Goal: Task Accomplishment & Management: Manage account settings

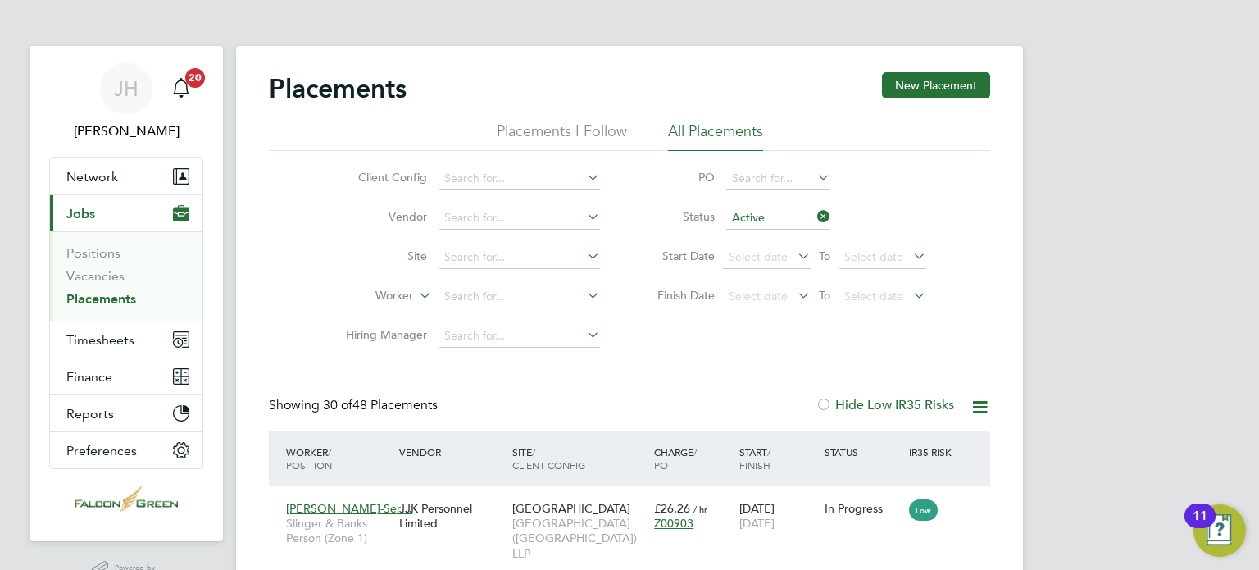
click at [92, 332] on span "Timesheets" at bounding box center [100, 340] width 68 height 16
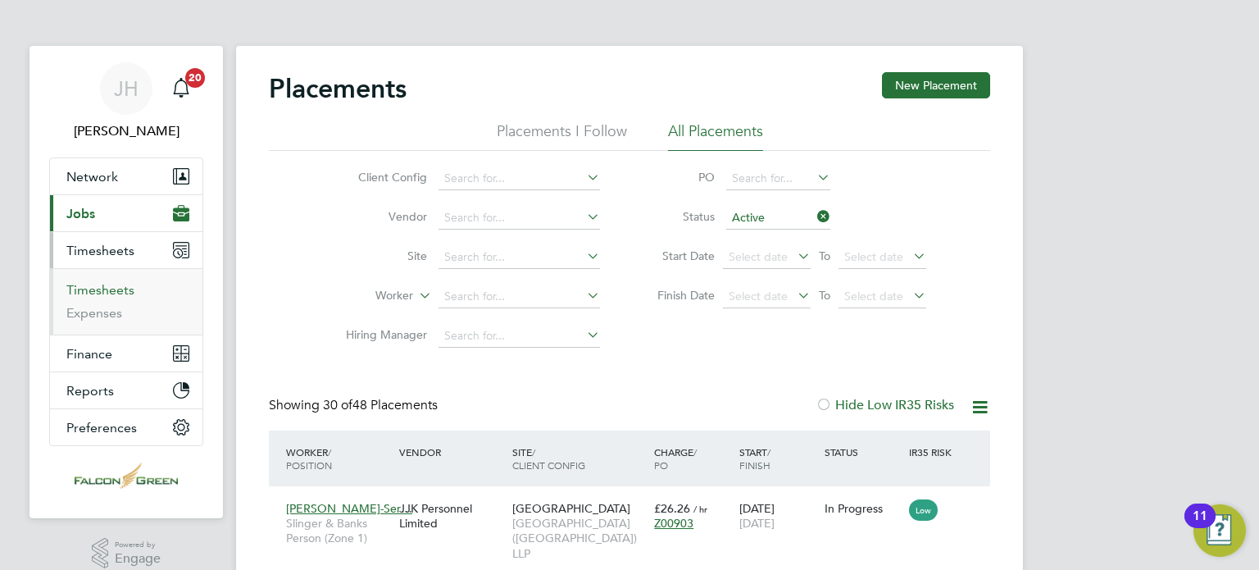
click at [92, 284] on link "Timesheets" at bounding box center [100, 290] width 68 height 16
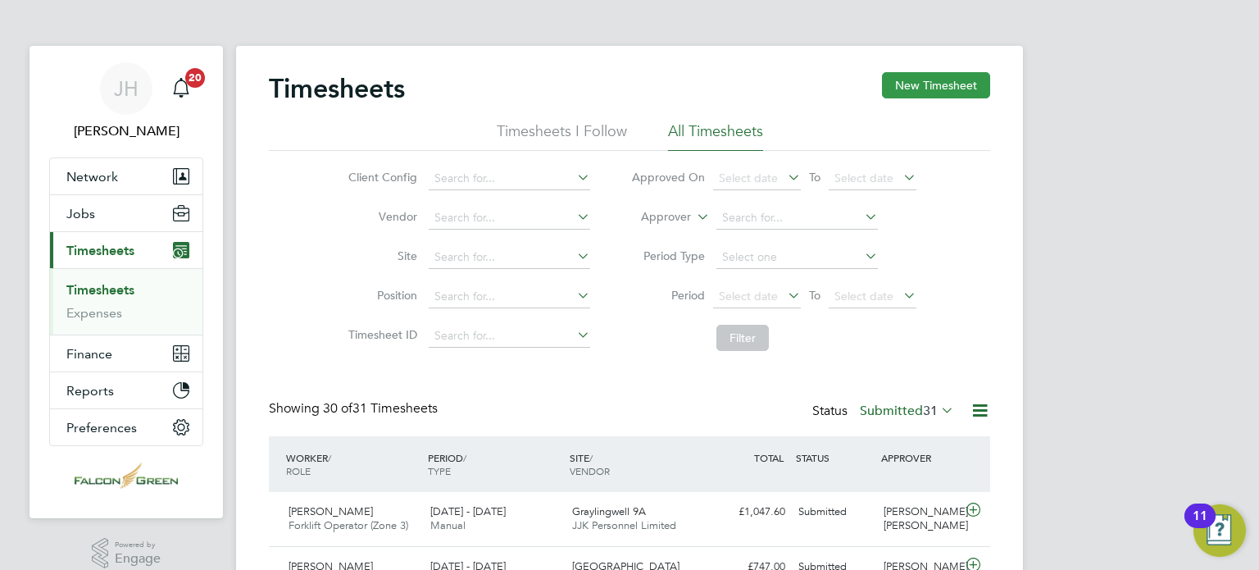
click at [949, 87] on button "New Timesheet" at bounding box center [936, 85] width 108 height 26
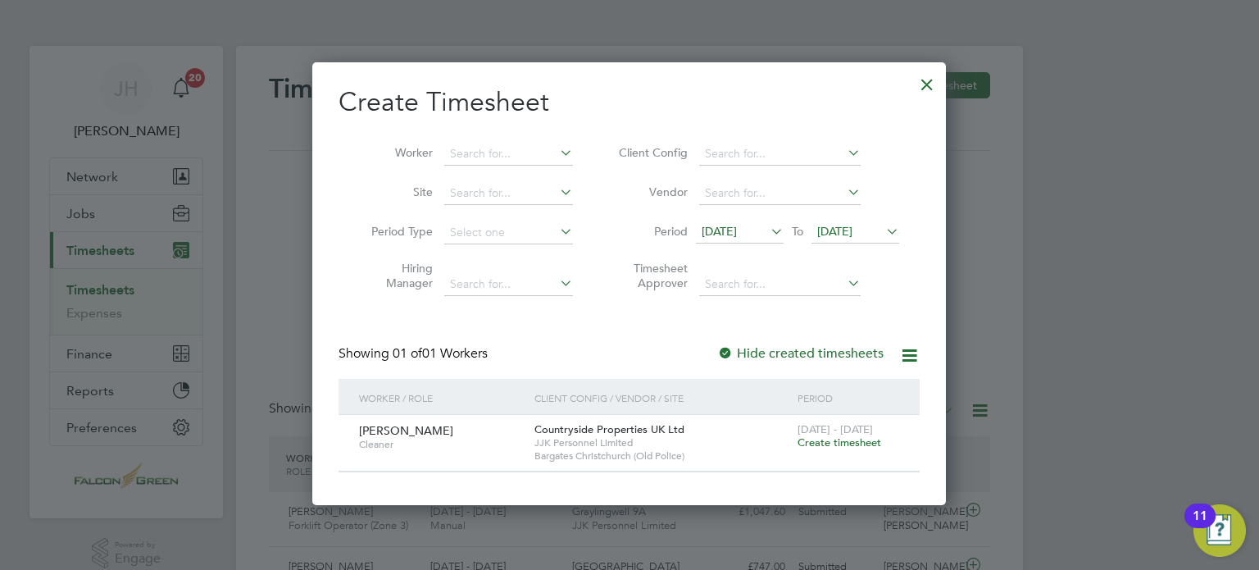
click at [734, 238] on span "12 Aug 2025" at bounding box center [740, 232] width 88 height 22
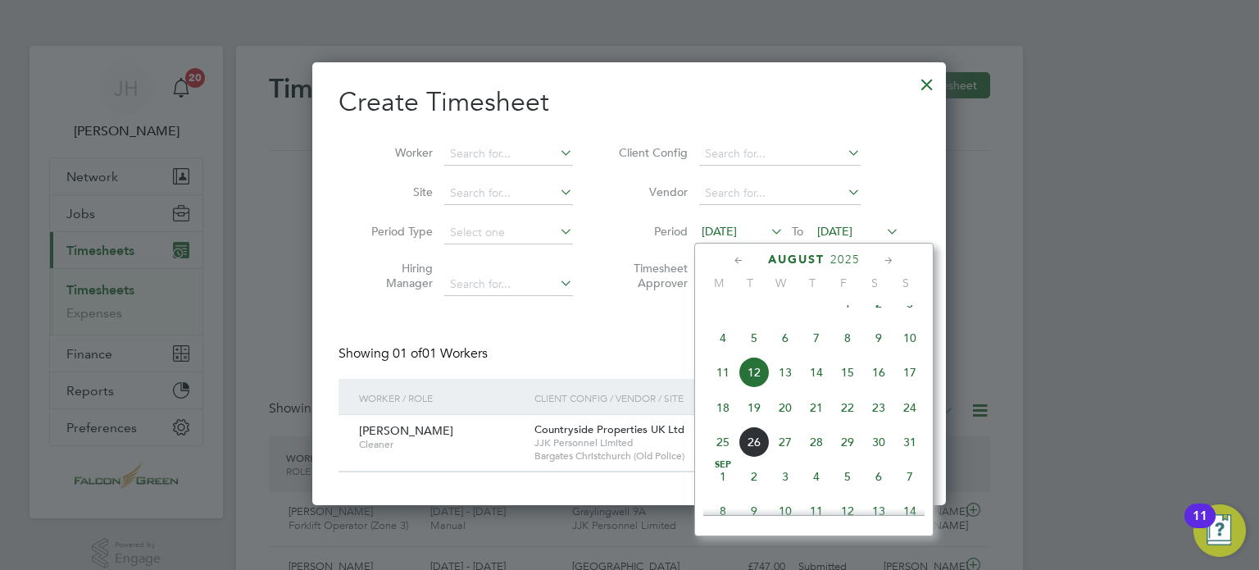
click at [717, 418] on span "18" at bounding box center [722, 407] width 31 height 31
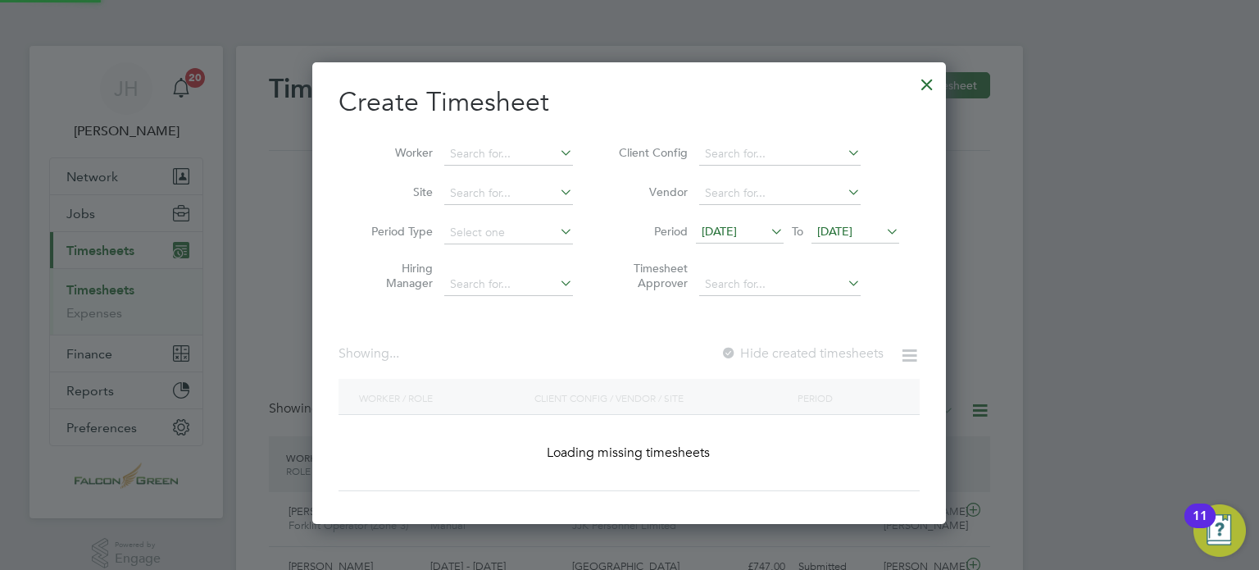
click at [848, 242] on span "19 Aug 2025" at bounding box center [856, 232] width 88 height 22
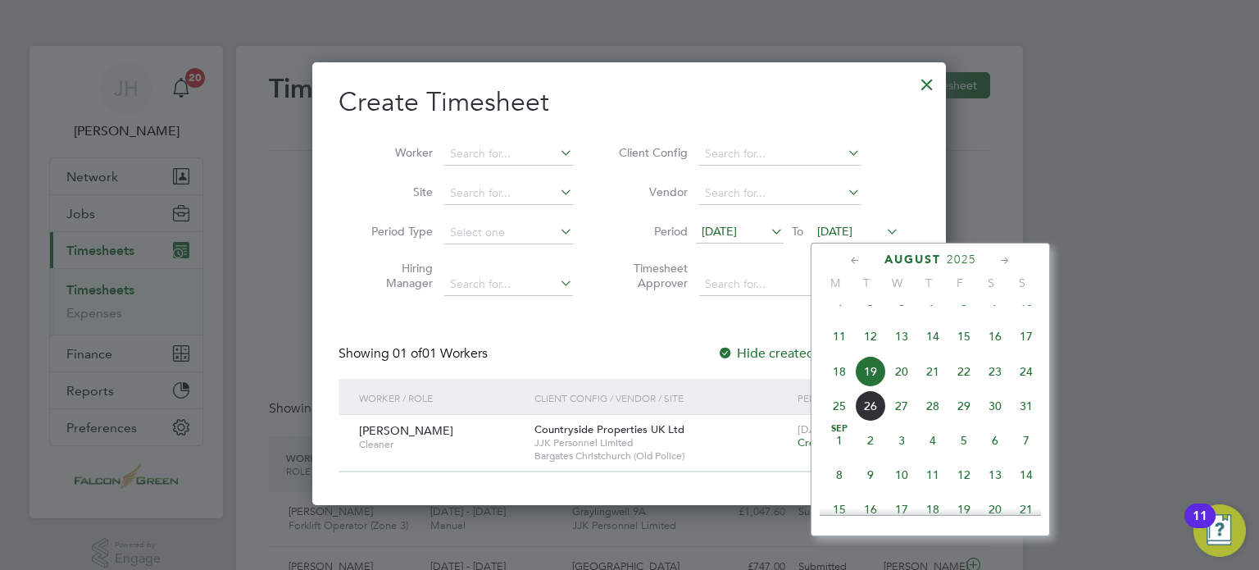
click at [1016, 387] on span "24" at bounding box center [1026, 371] width 31 height 31
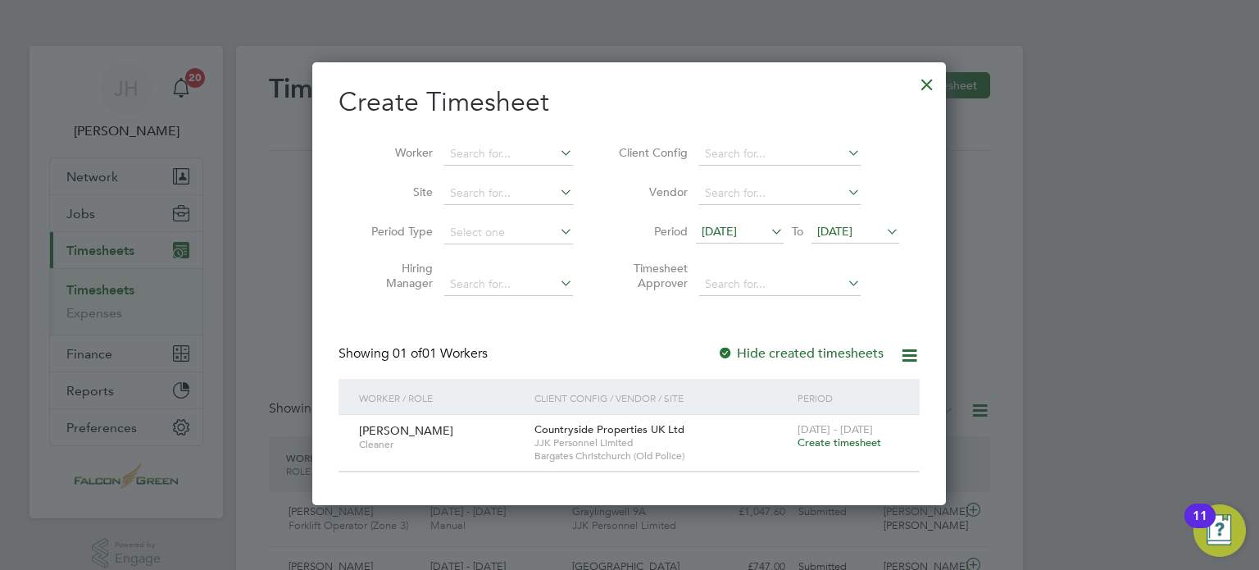
click at [484, 341] on div "Create Timesheet Worker Site Period Type Hiring Manager Client Config Vendor Pe…" at bounding box center [629, 278] width 581 height 387
click at [823, 238] on span "24 Aug 2025" at bounding box center [856, 232] width 88 height 22
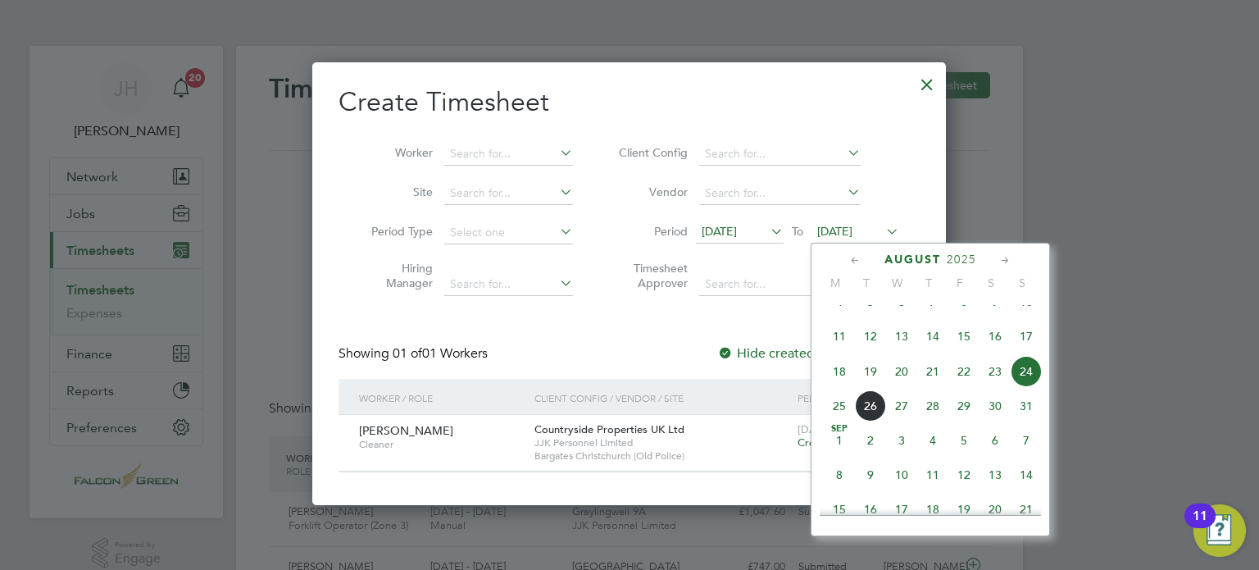
click at [656, 339] on div "Create Timesheet Worker Site Period Type Hiring Manager Client Config Vendor Pe…" at bounding box center [629, 278] width 581 height 387
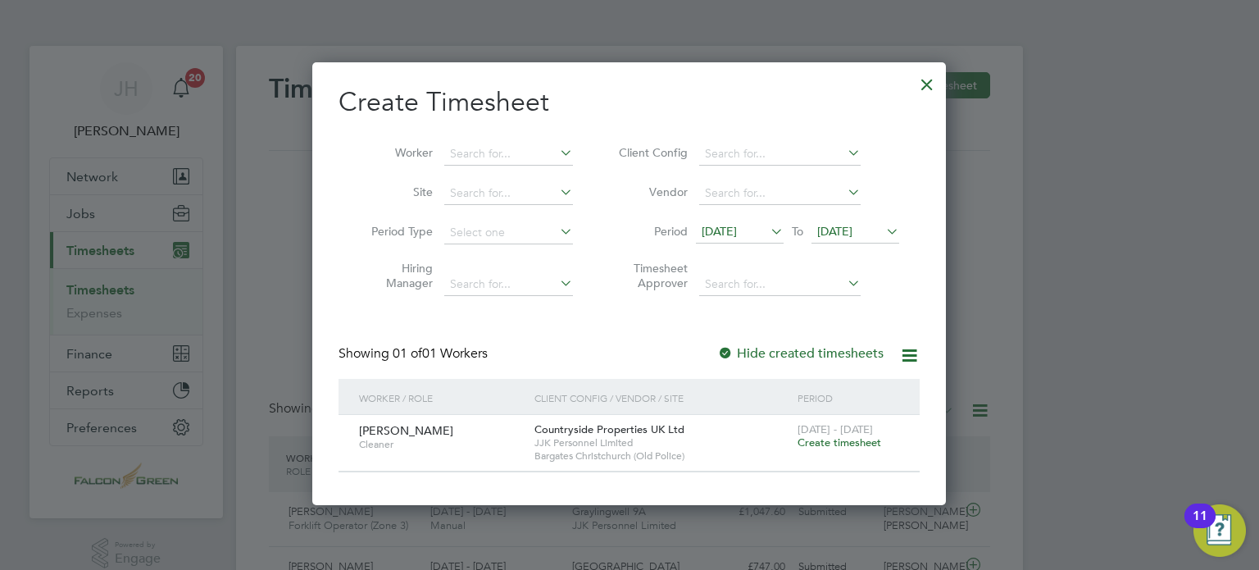
click at [927, 76] on div at bounding box center [927, 81] width 30 height 30
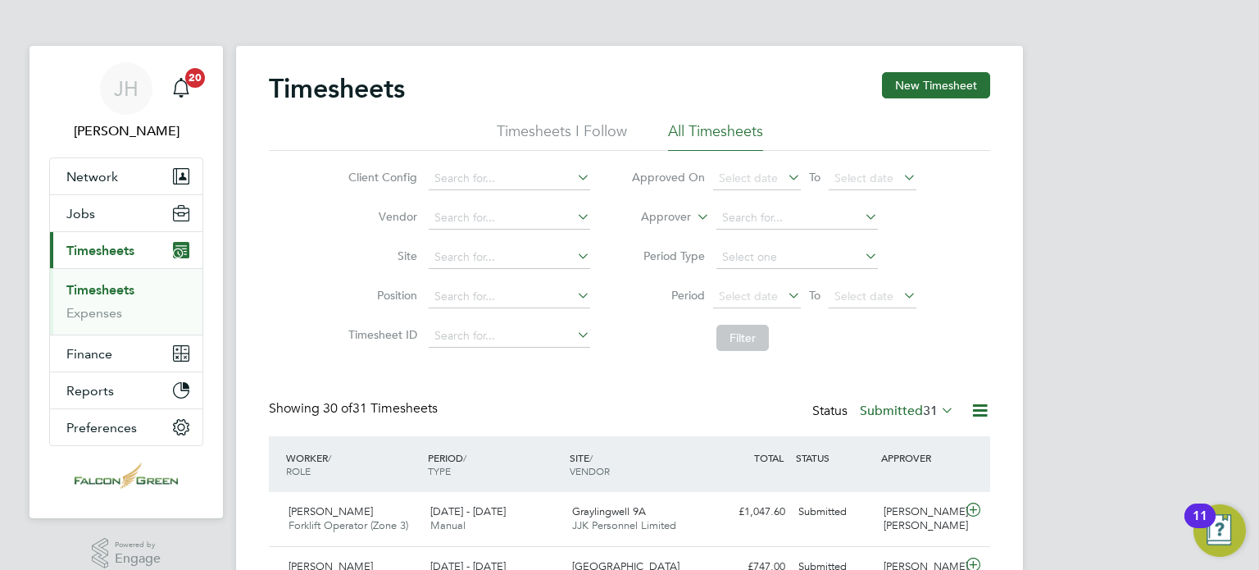
click at [899, 412] on label "Submitted 31" at bounding box center [907, 410] width 94 height 16
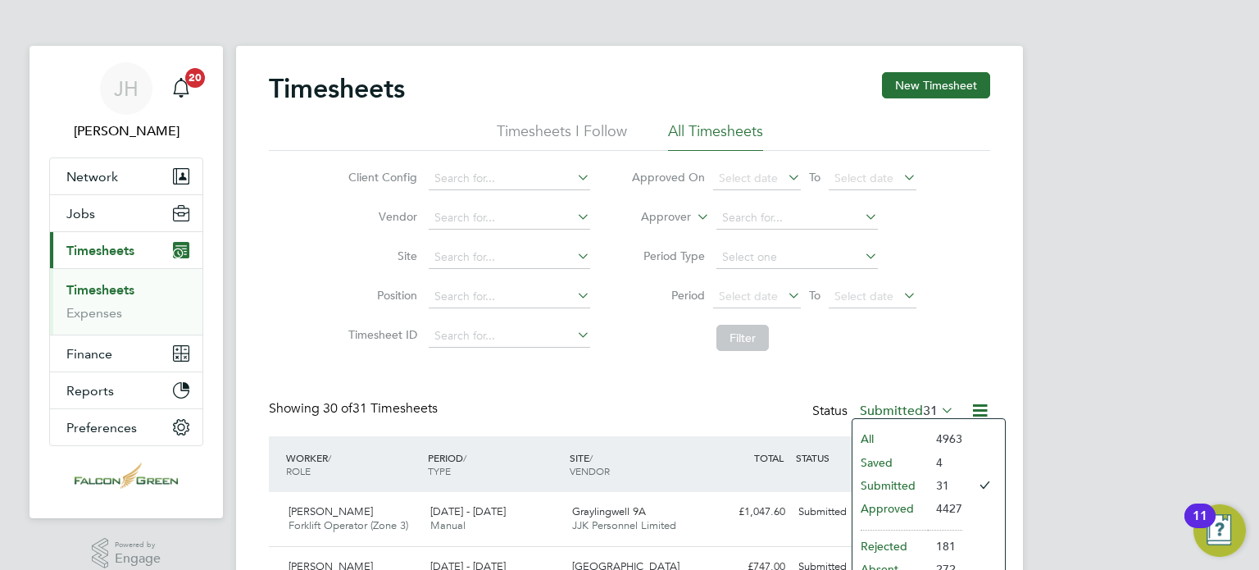
click at [902, 451] on li "Saved" at bounding box center [890, 462] width 75 height 23
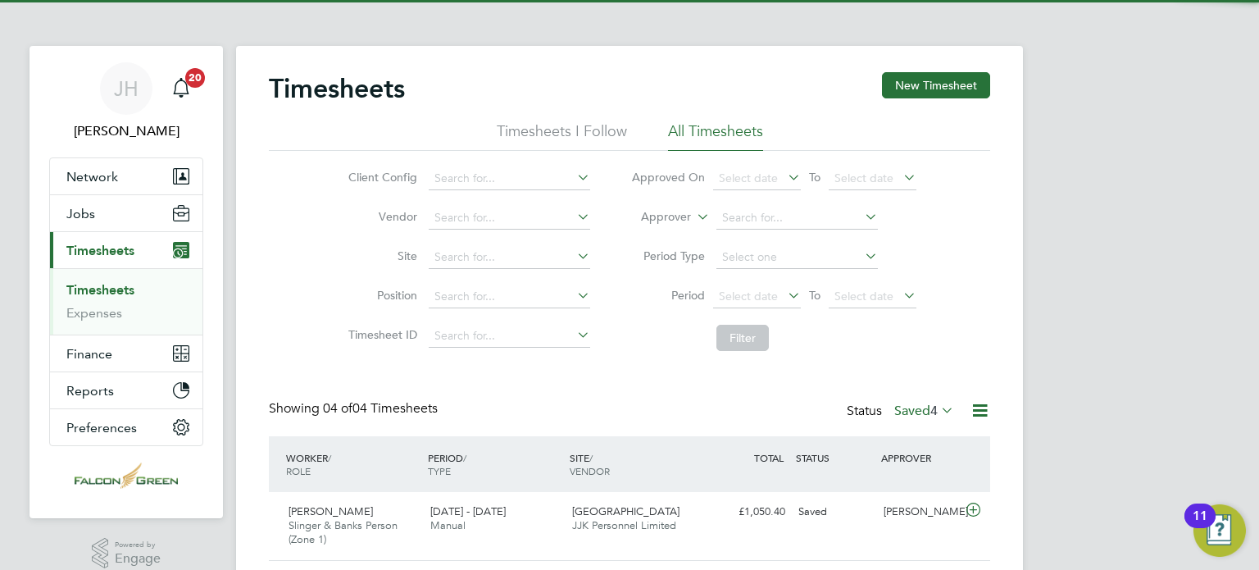
click at [610, 387] on div "Timesheets New Timesheet Timesheets I Follow All Timesheets Client Config Vendo…" at bounding box center [629, 412] width 721 height 680
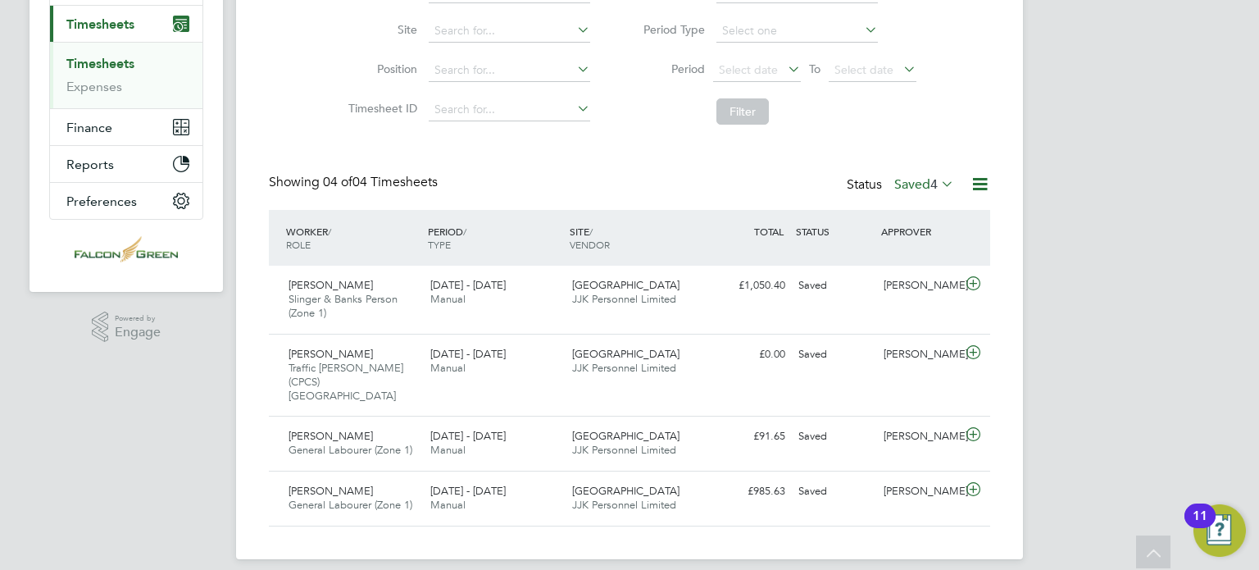
click at [630, 150] on div "Timesheets New Timesheet Timesheets I Follow All Timesheets Client Config Vendo…" at bounding box center [629, 186] width 721 height 680
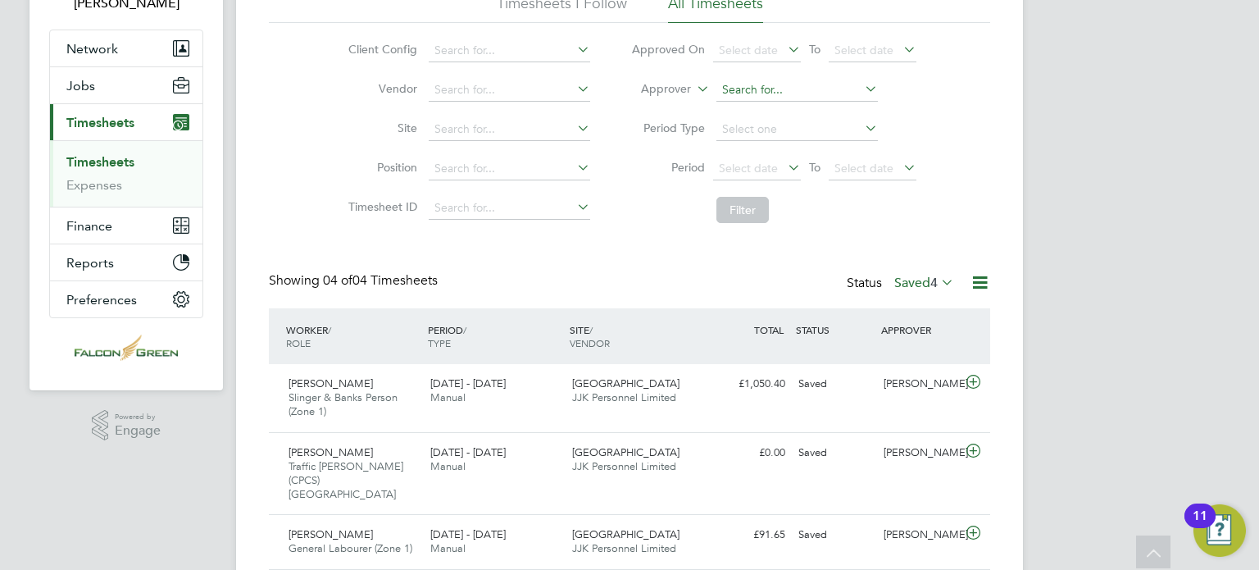
click at [748, 91] on input at bounding box center [796, 90] width 161 height 23
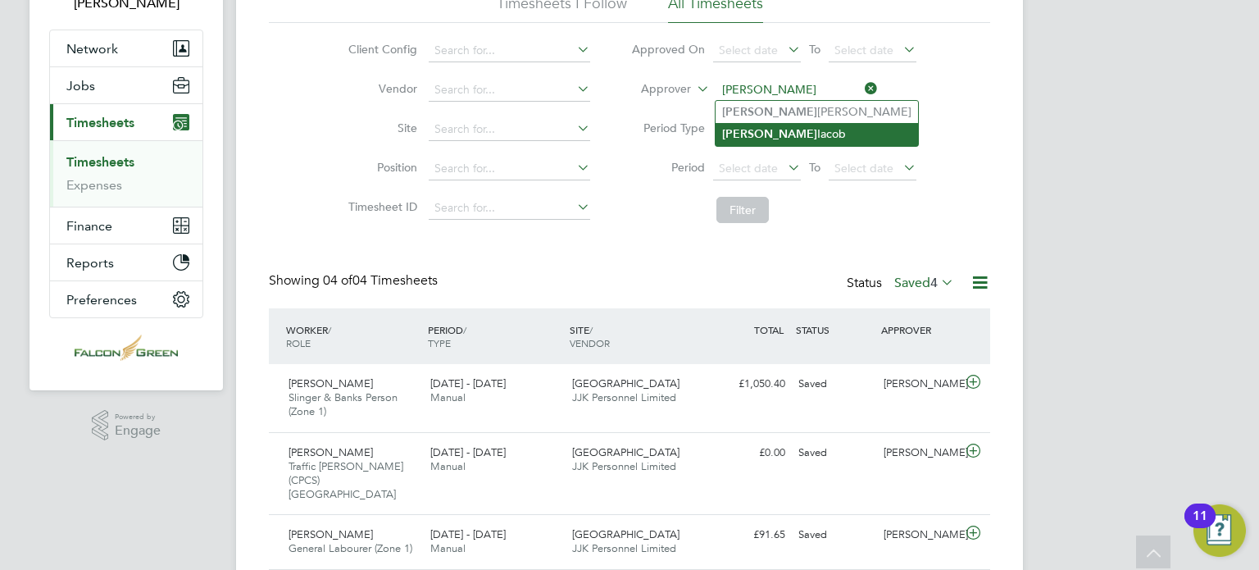
click at [753, 123] on li "Adrian Iacob" at bounding box center [817, 134] width 202 height 22
type input "[PERSON_NAME]"
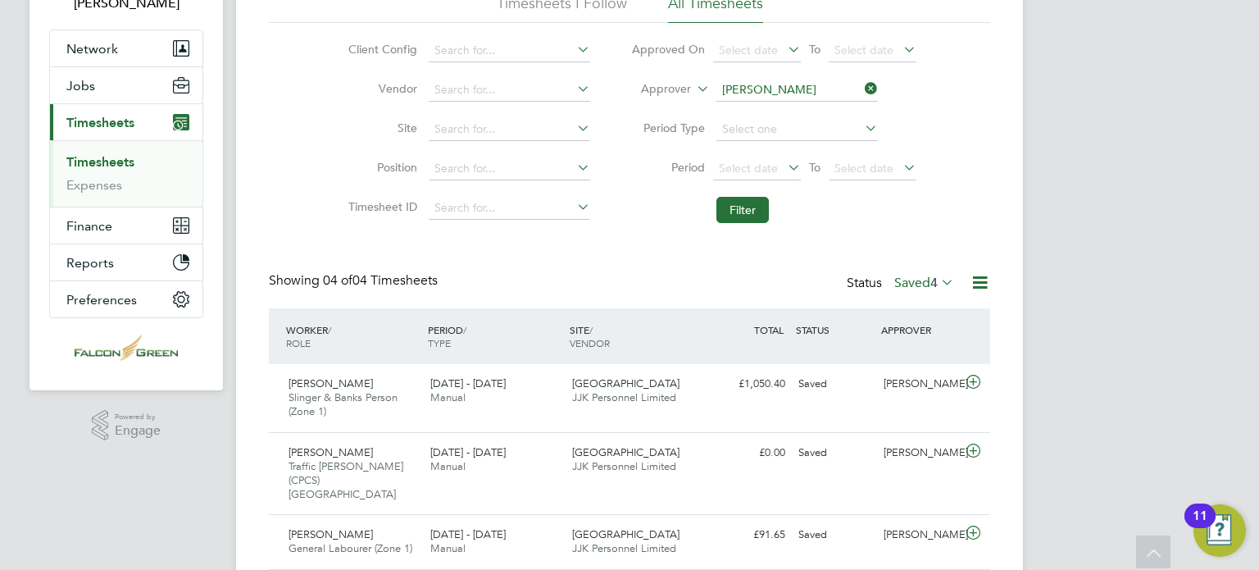
click at [920, 283] on label "Saved 4" at bounding box center [924, 283] width 60 height 16
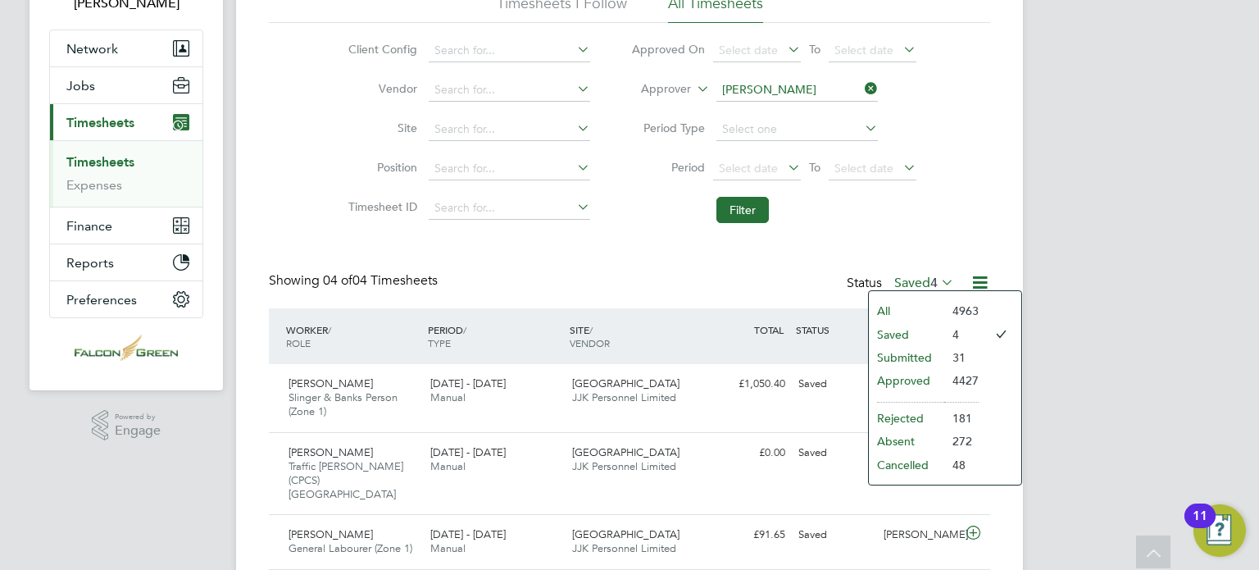
click at [915, 302] on li "All" at bounding box center [906, 310] width 75 height 23
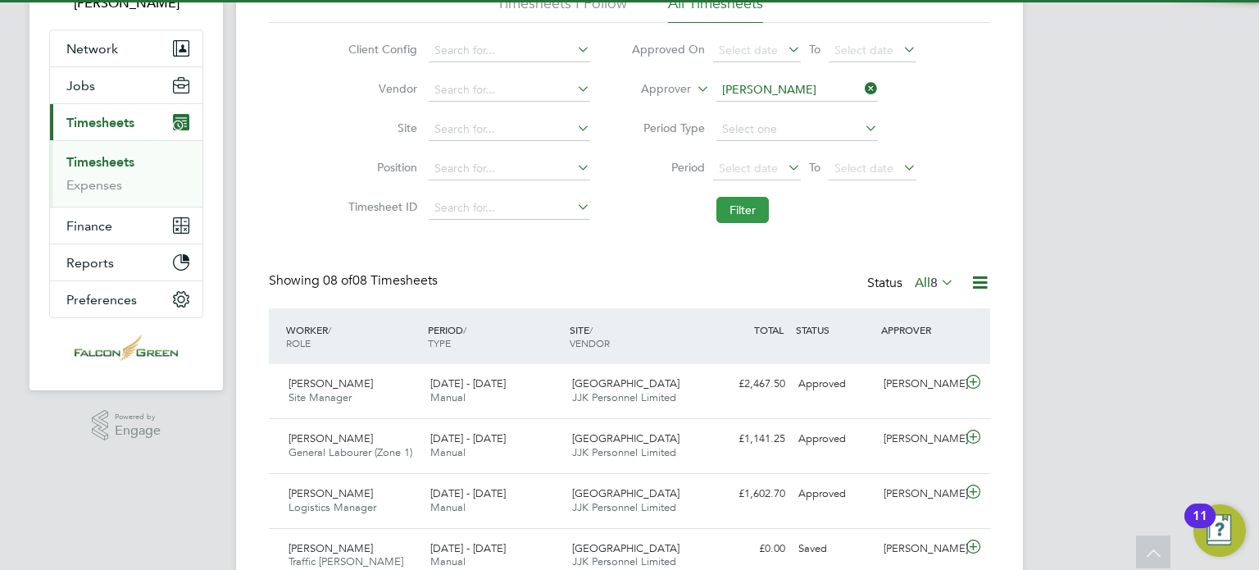
click at [742, 199] on button "Filter" at bounding box center [742, 210] width 52 height 26
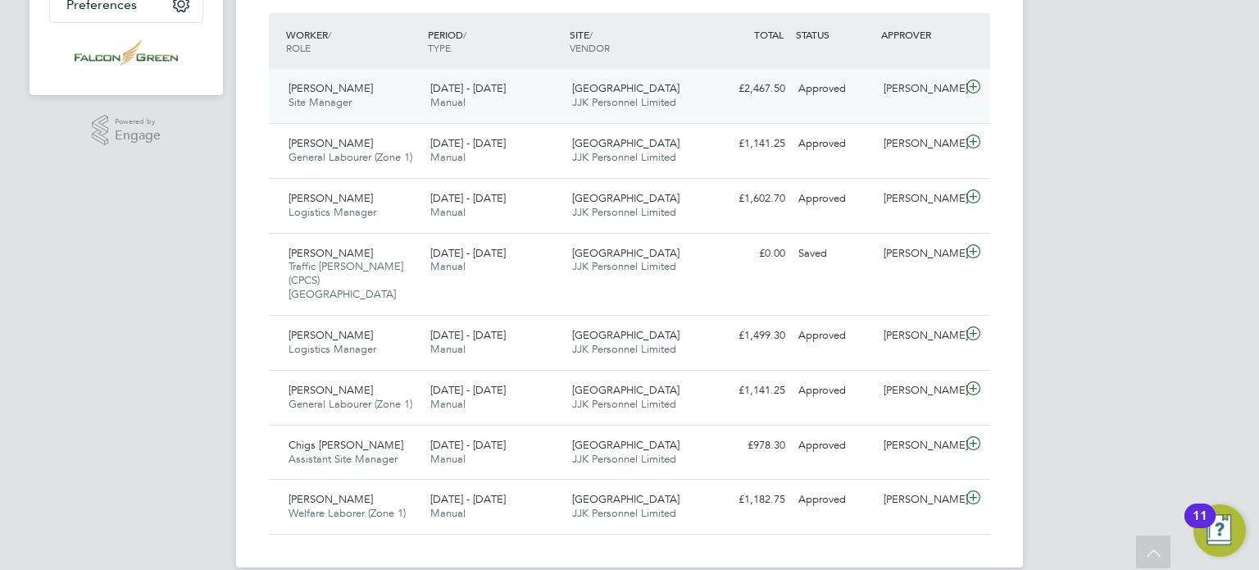
click at [771, 94] on div "£2,467.50 Approved" at bounding box center [749, 88] width 85 height 27
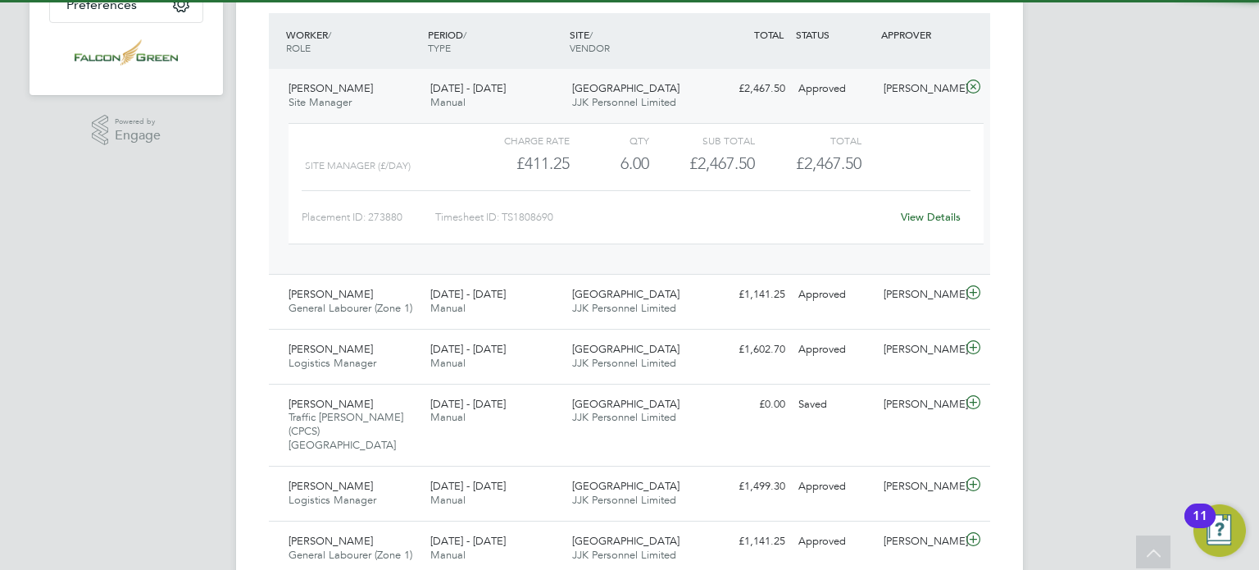
click at [771, 94] on div "£2,467.50 Approved" at bounding box center [749, 88] width 85 height 27
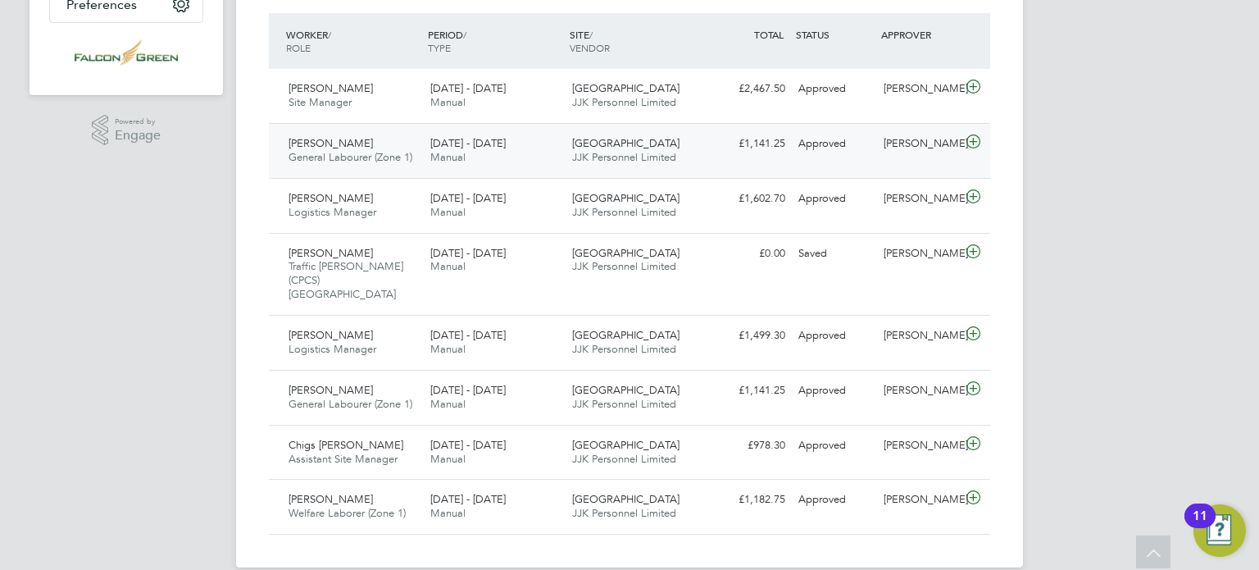
click at [658, 133] on div "Clapham Park C01 JJK Personnel Limited" at bounding box center [637, 150] width 142 height 41
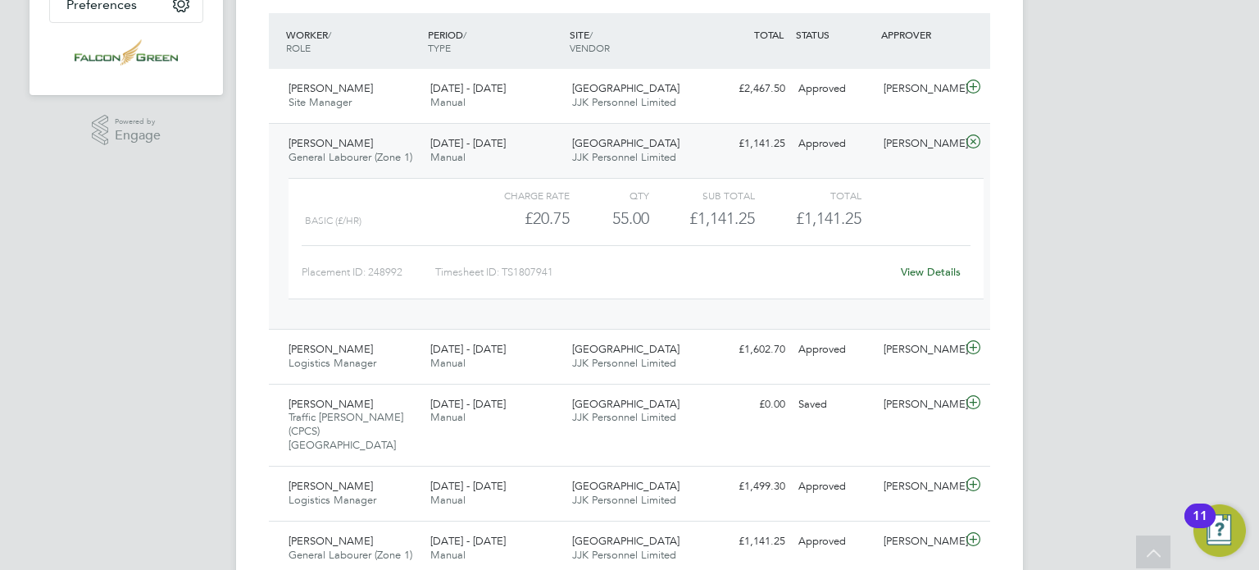
click at [658, 133] on div "Clapham Park C01 JJK Personnel Limited" at bounding box center [637, 150] width 142 height 41
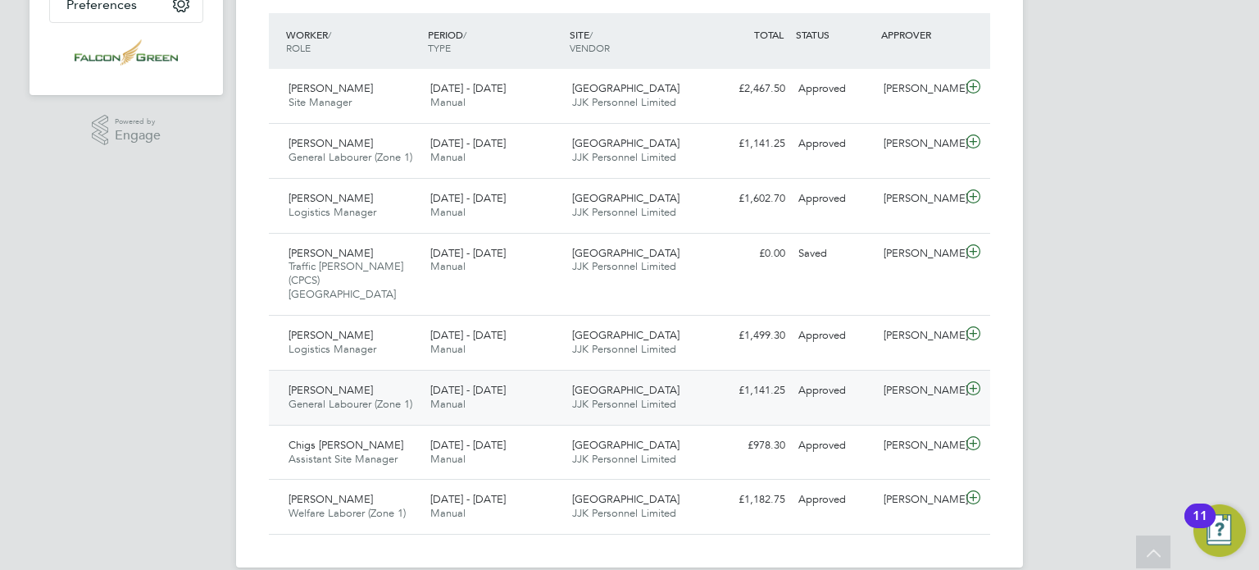
click at [666, 377] on div "Clapham Park C01 JJK Personnel Limited" at bounding box center [637, 397] width 142 height 41
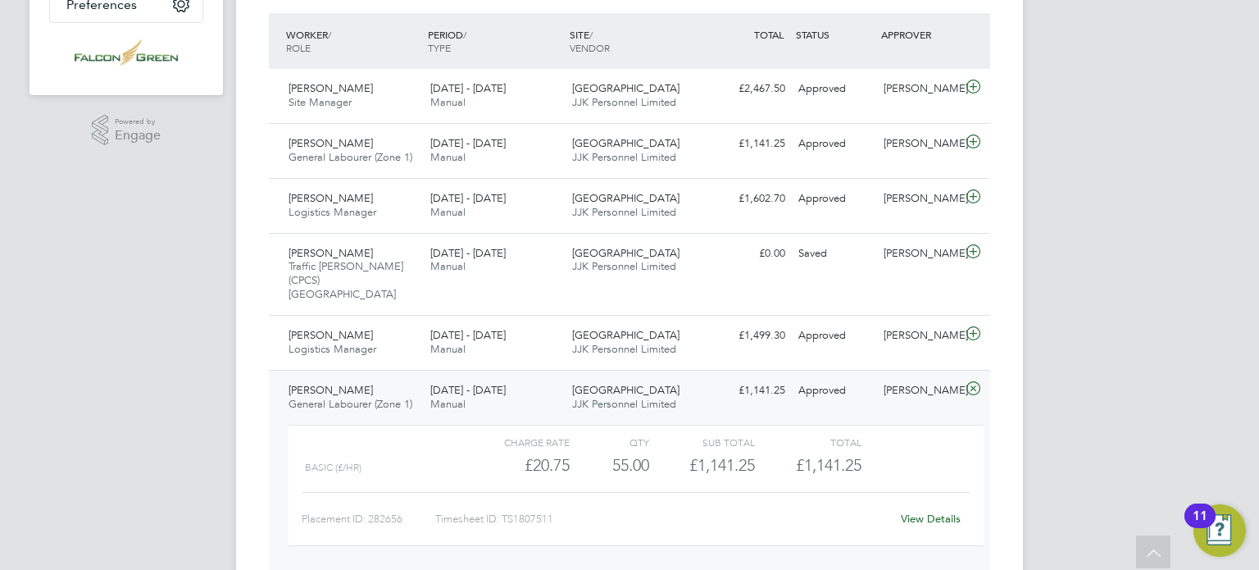
click at [666, 377] on div "Clapham Park C01 JJK Personnel Limited" at bounding box center [637, 397] width 142 height 41
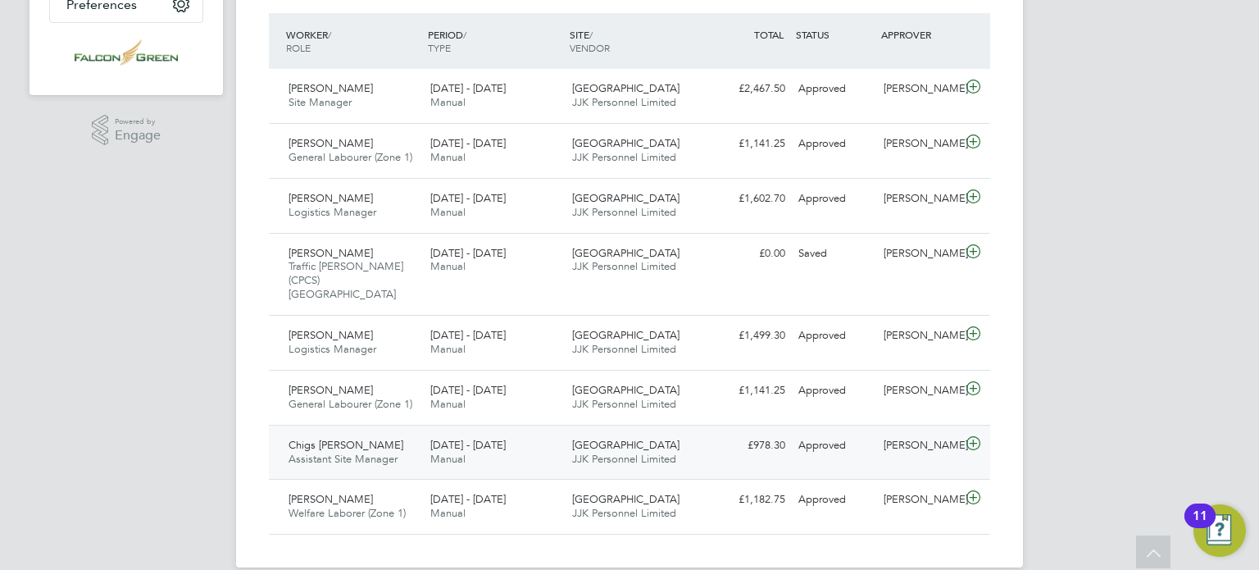
click at [646, 452] on span "JJK Personnel Limited" at bounding box center [624, 459] width 104 height 14
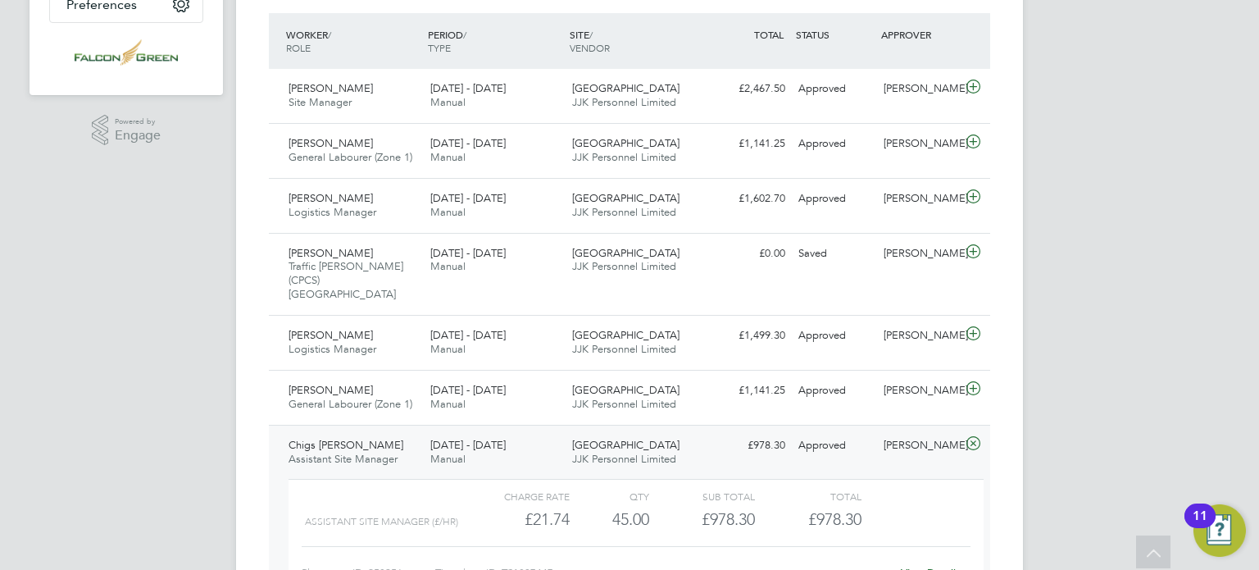
click at [646, 452] on span "JJK Personnel Limited" at bounding box center [624, 459] width 104 height 14
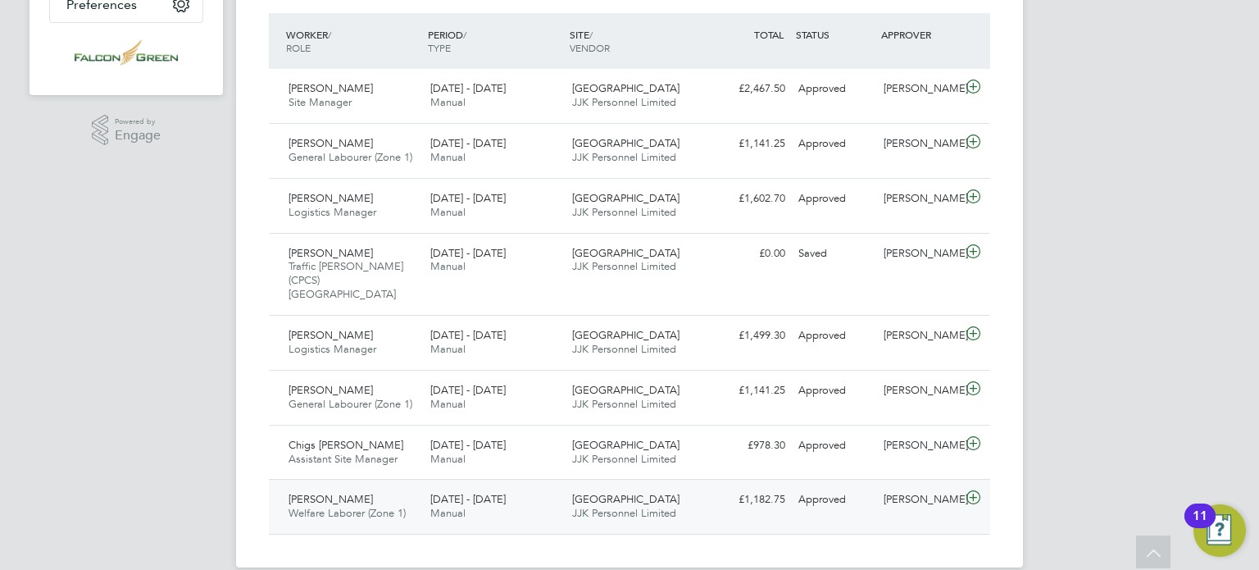
click at [635, 492] on span "Clapham Park C01" at bounding box center [625, 499] width 107 height 14
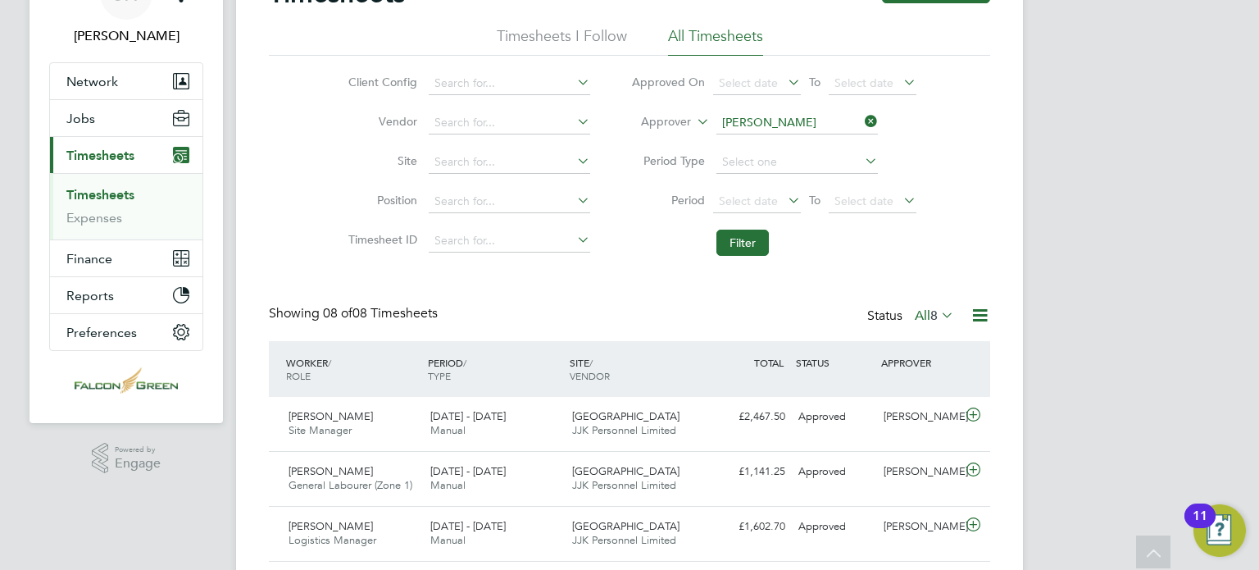
click at [862, 114] on icon at bounding box center [862, 121] width 0 height 23
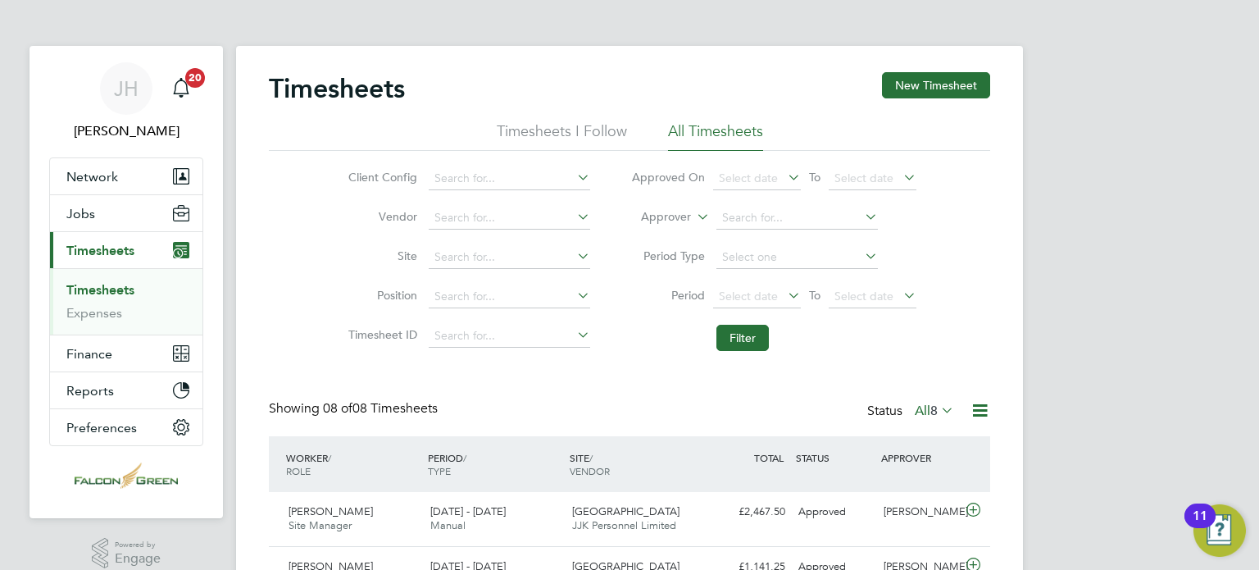
click at [97, 286] on link "Timesheets" at bounding box center [100, 290] width 68 height 16
click at [921, 411] on label "All 8" at bounding box center [934, 410] width 39 height 16
click at [926, 505] on li "Approved" at bounding box center [935, 508] width 75 height 23
click at [734, 220] on input at bounding box center [796, 218] width 161 height 23
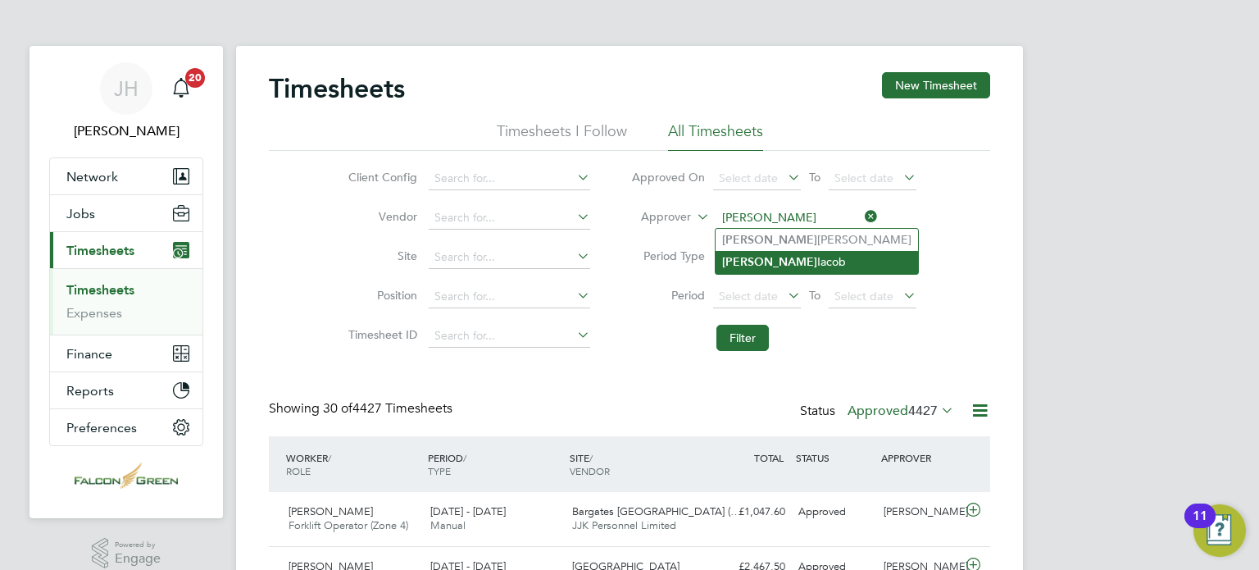
click at [744, 264] on b "Adrian" at bounding box center [769, 262] width 95 height 14
type input "[PERSON_NAME]"
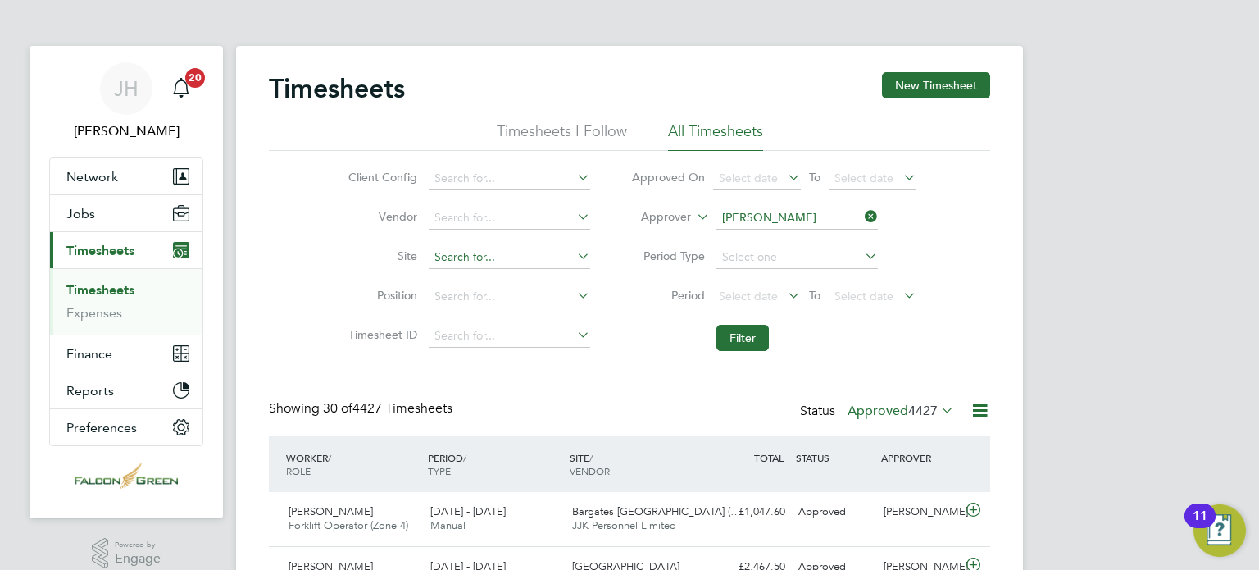
click at [455, 254] on input at bounding box center [509, 257] width 161 height 23
click at [489, 366] on li "Clapham Park C01" at bounding box center [535, 368] width 214 height 22
type input "Clapham Park C01"
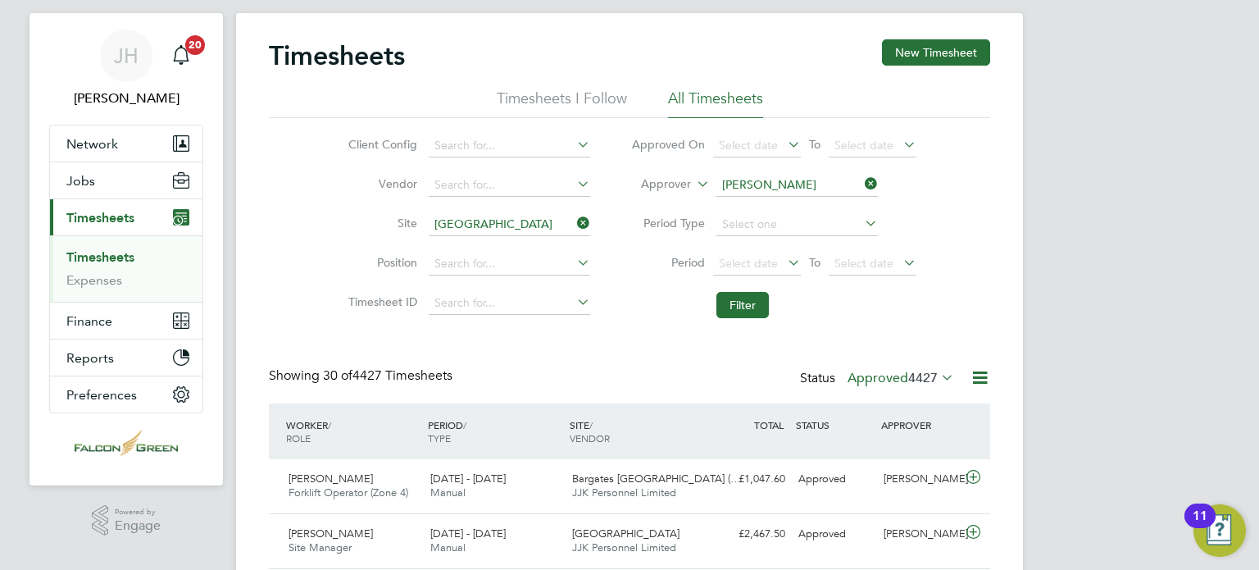
click at [834, 322] on li "Filter" at bounding box center [774, 305] width 326 height 43
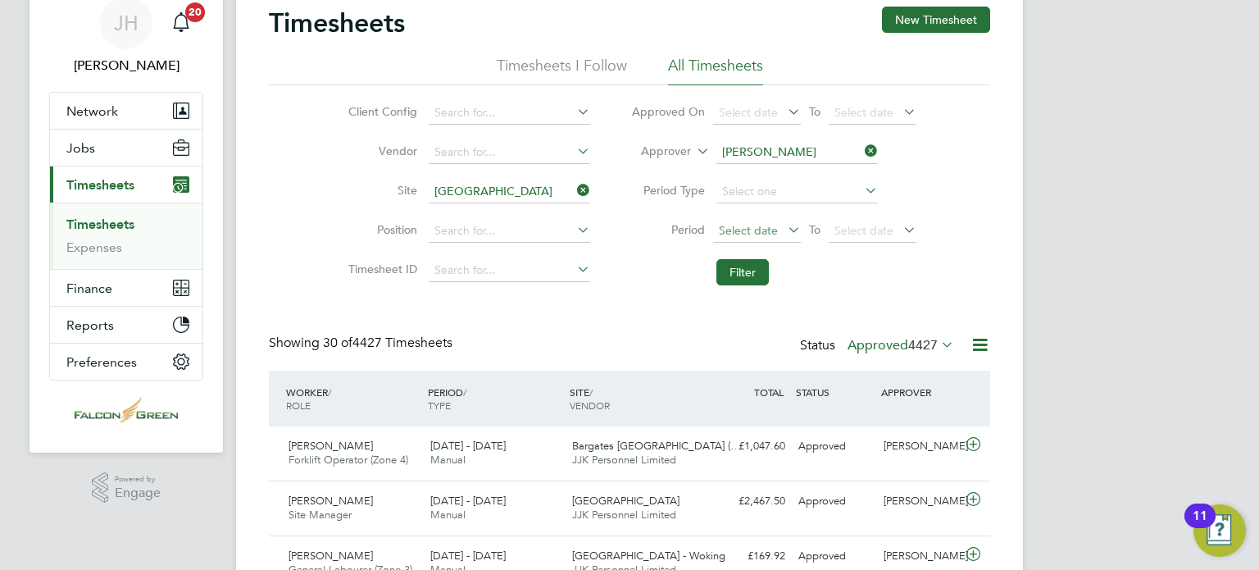
click at [772, 233] on span "Select date" at bounding box center [748, 230] width 59 height 15
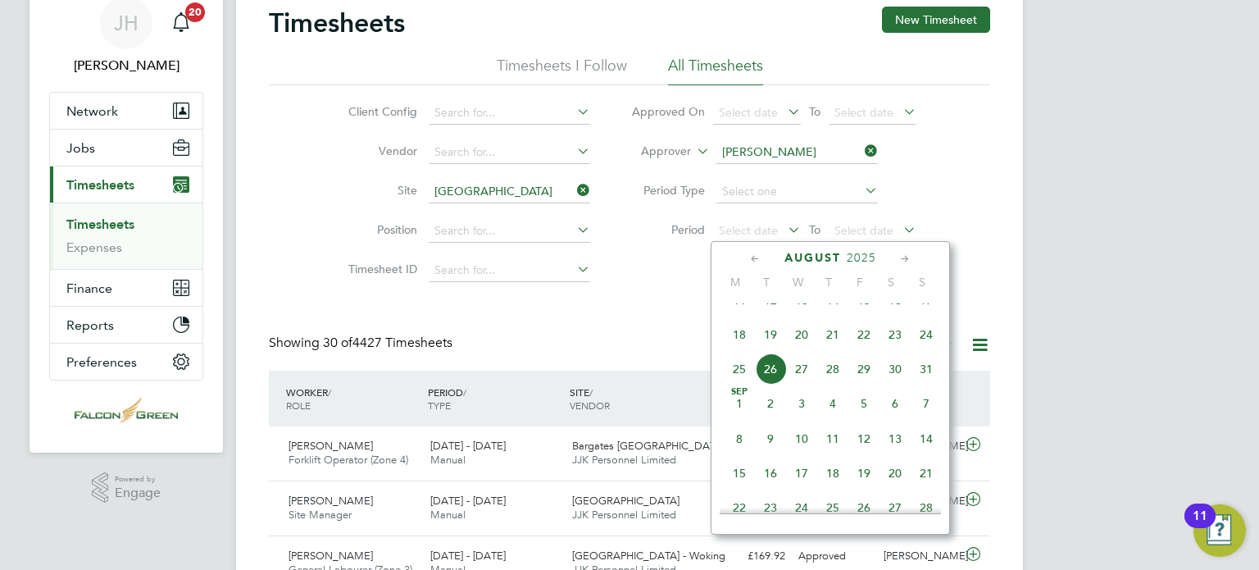
click at [574, 189] on icon at bounding box center [574, 190] width 0 height 23
click at [781, 227] on span "Select date" at bounding box center [757, 232] width 88 height 22
click at [740, 350] on span "18" at bounding box center [739, 334] width 31 height 31
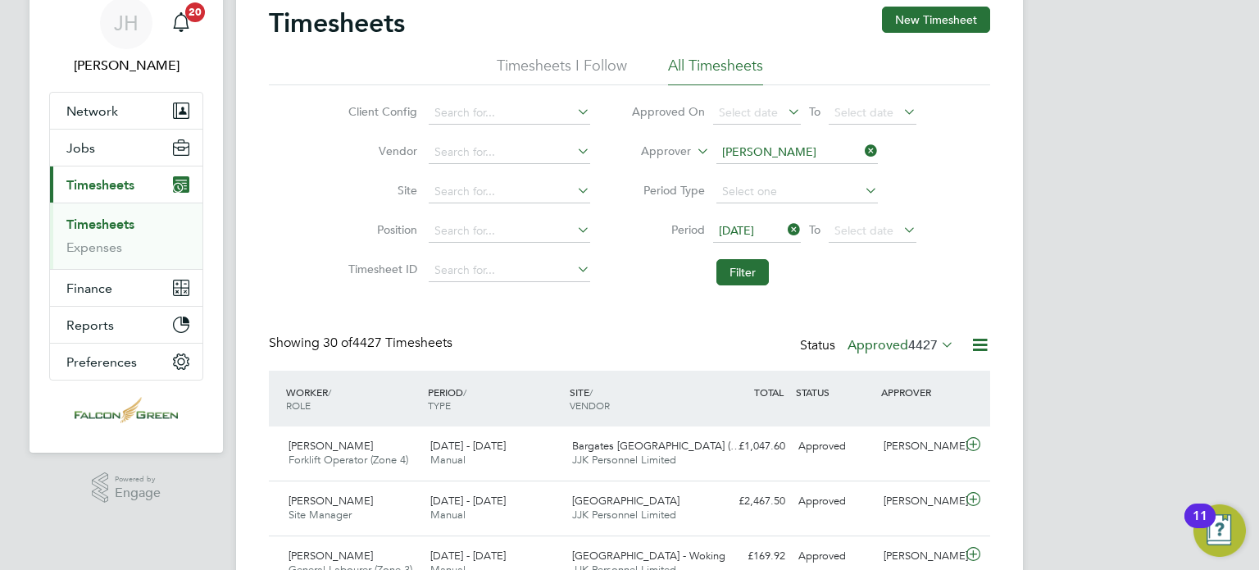
click at [900, 232] on icon at bounding box center [900, 229] width 0 height 23
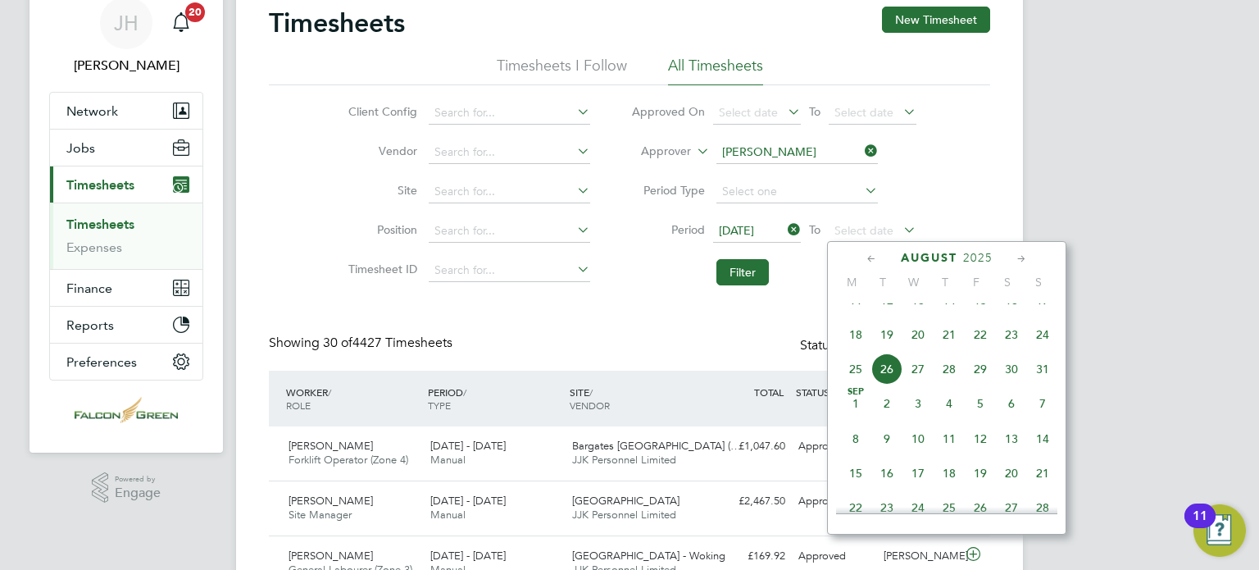
click at [1056, 350] on span "24" at bounding box center [1042, 334] width 31 height 31
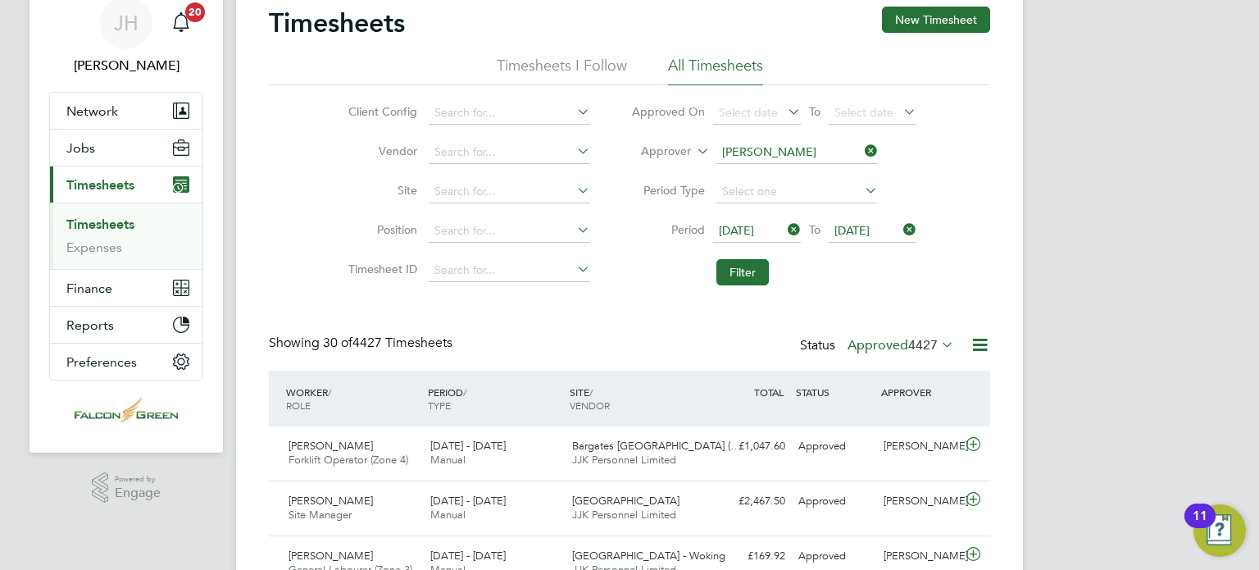
click at [719, 286] on li "Filter" at bounding box center [774, 272] width 326 height 43
click at [745, 271] on button "Filter" at bounding box center [742, 272] width 52 height 26
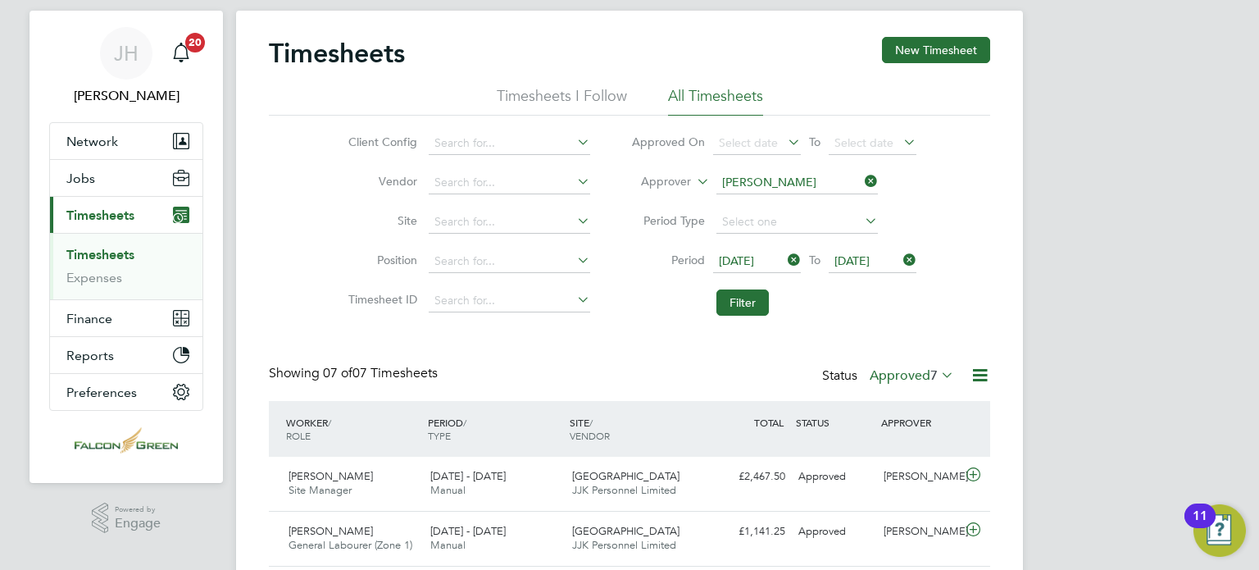
click at [862, 330] on div "Timesheets New Timesheet Timesheets I Follow All Timesheets Client Config Vendo…" at bounding box center [629, 438] width 721 height 803
click at [962, 198] on div "Client Config Vendor Site Position Timesheet ID Approved On Select date To Sele…" at bounding box center [629, 220] width 721 height 208
click at [837, 184] on input at bounding box center [796, 182] width 161 height 23
click at [1058, 196] on div "JH John Hearty Notifications 20 Applications: Network Team Members Businesses S…" at bounding box center [629, 432] width 1259 height 934
click at [741, 294] on button "Filter" at bounding box center [742, 302] width 52 height 26
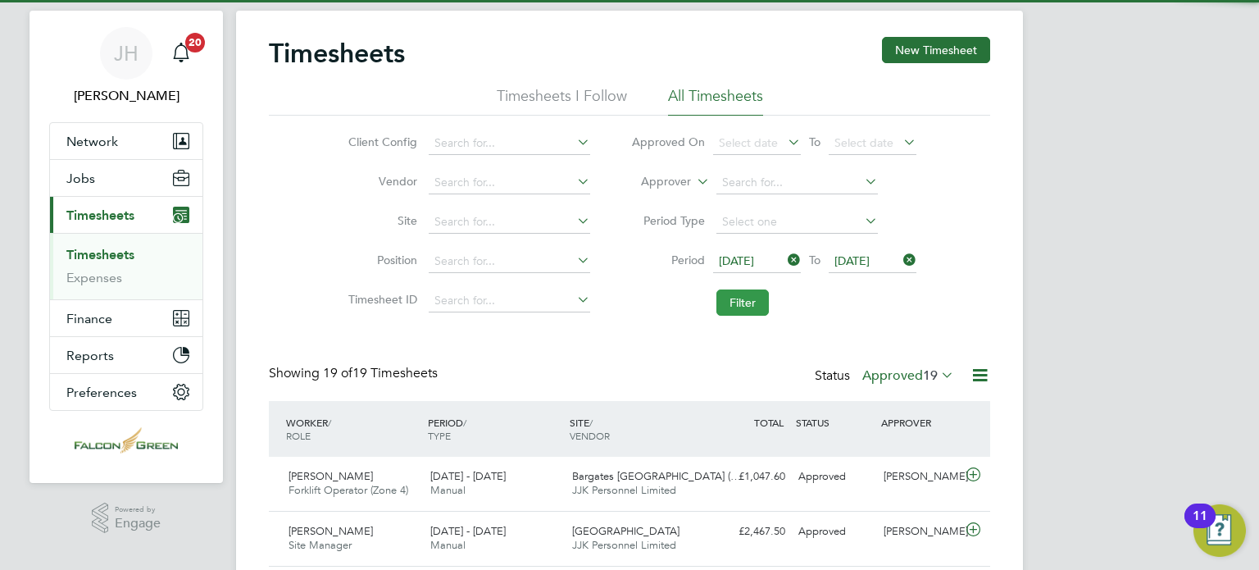
scroll to position [41, 143]
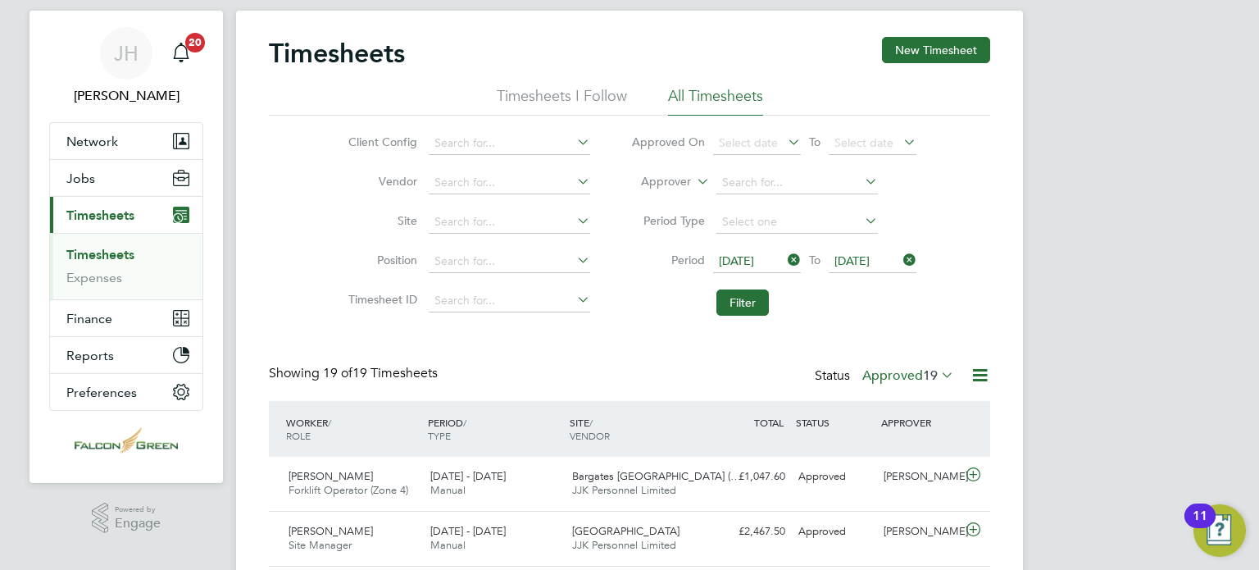
click at [891, 371] on label "Approved 19" at bounding box center [908, 375] width 92 height 16
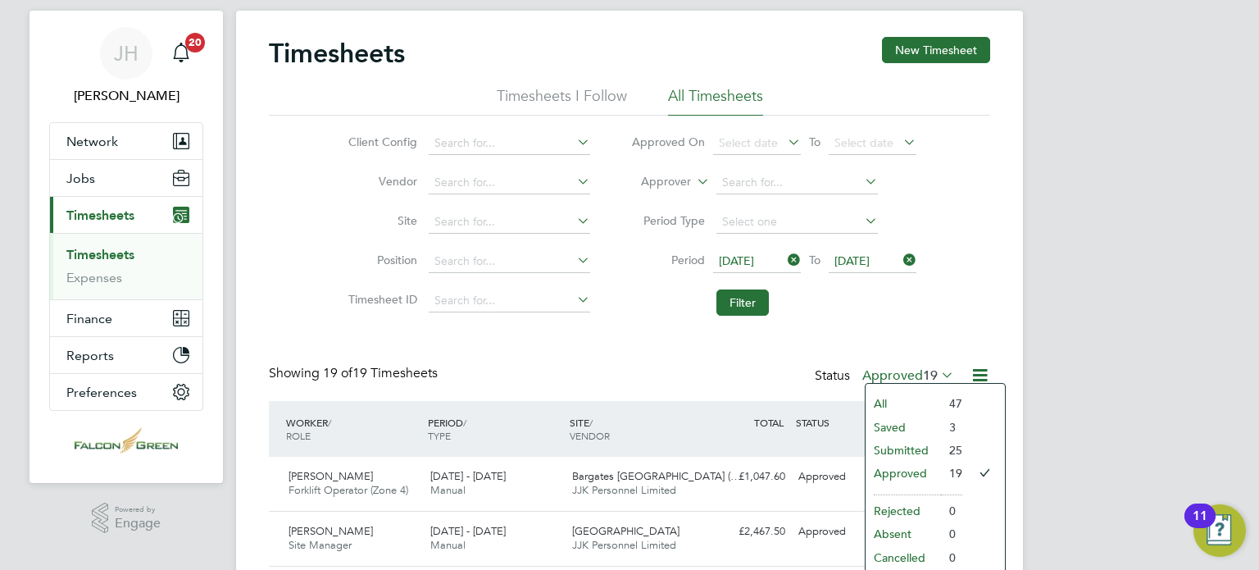
click at [897, 437] on li "Saved" at bounding box center [903, 427] width 75 height 23
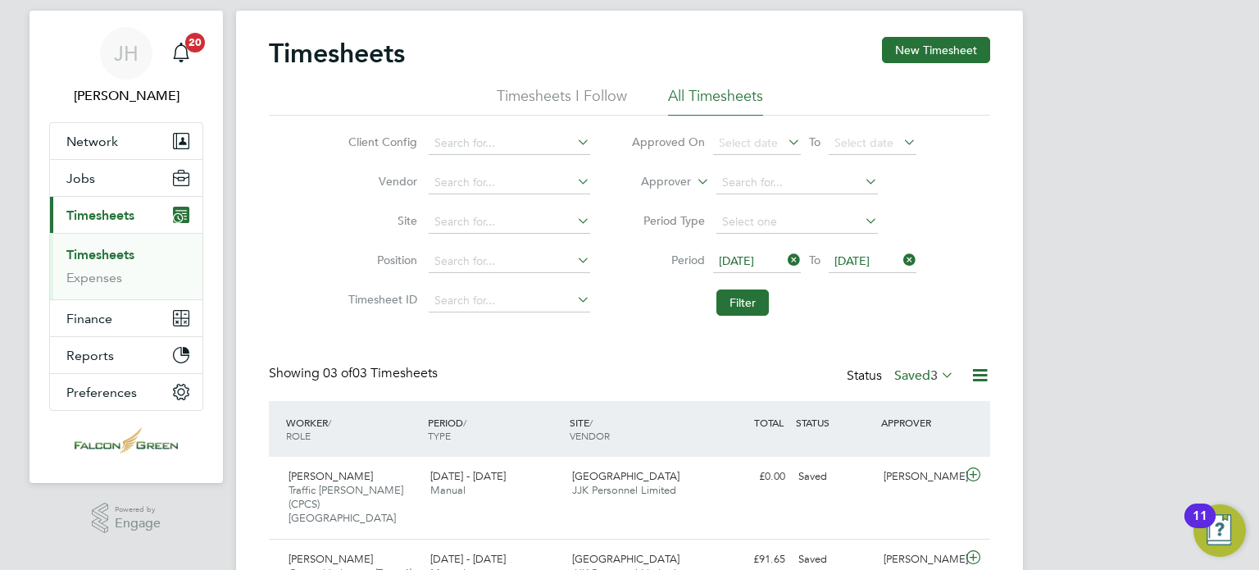
click at [827, 334] on div "Timesheets New Timesheet Timesheets I Follow All Timesheets Client Config Vendo…" at bounding box center [629, 343] width 721 height 612
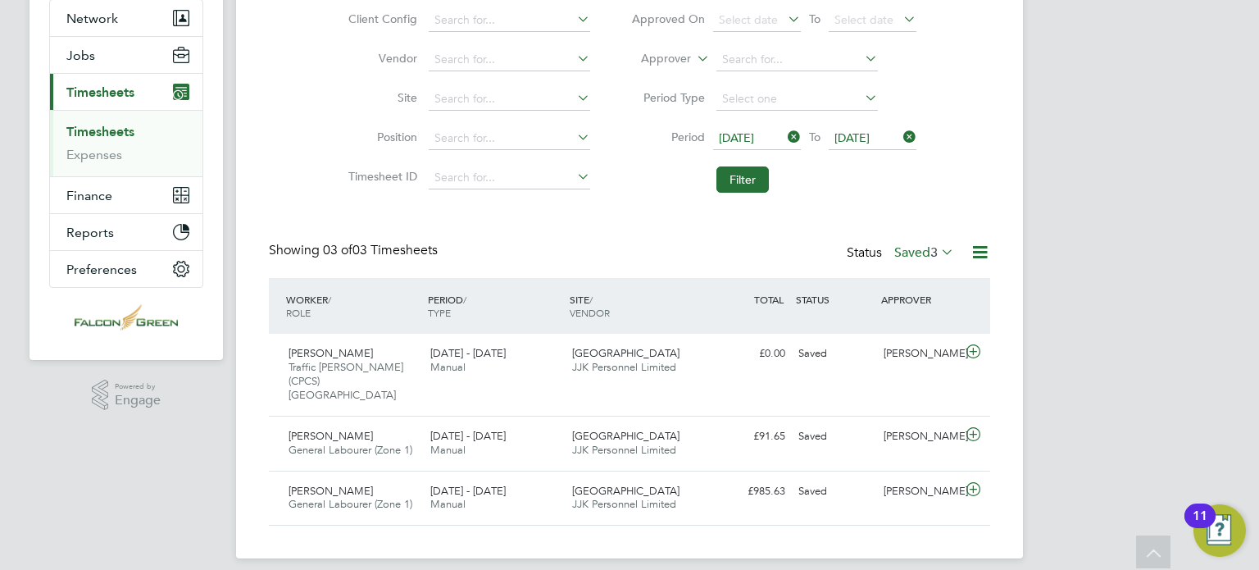
click at [843, 209] on div "Timesheets New Timesheet Timesheets I Follow All Timesheets Client Config Vendo…" at bounding box center [629, 220] width 721 height 612
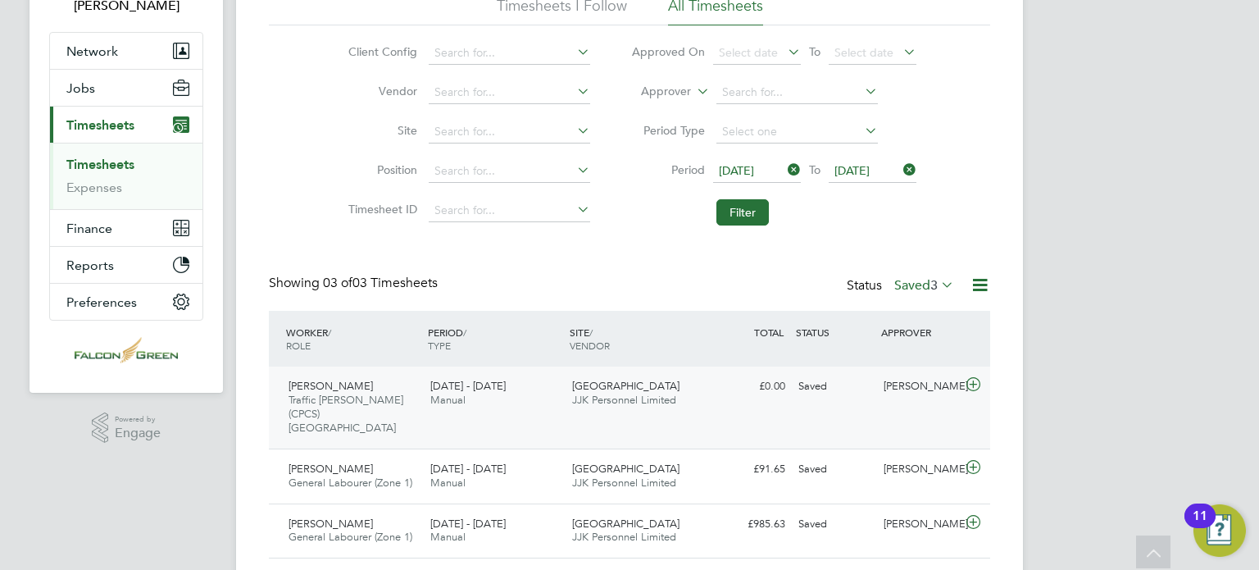
click at [941, 379] on div "[PERSON_NAME]" at bounding box center [919, 386] width 85 height 27
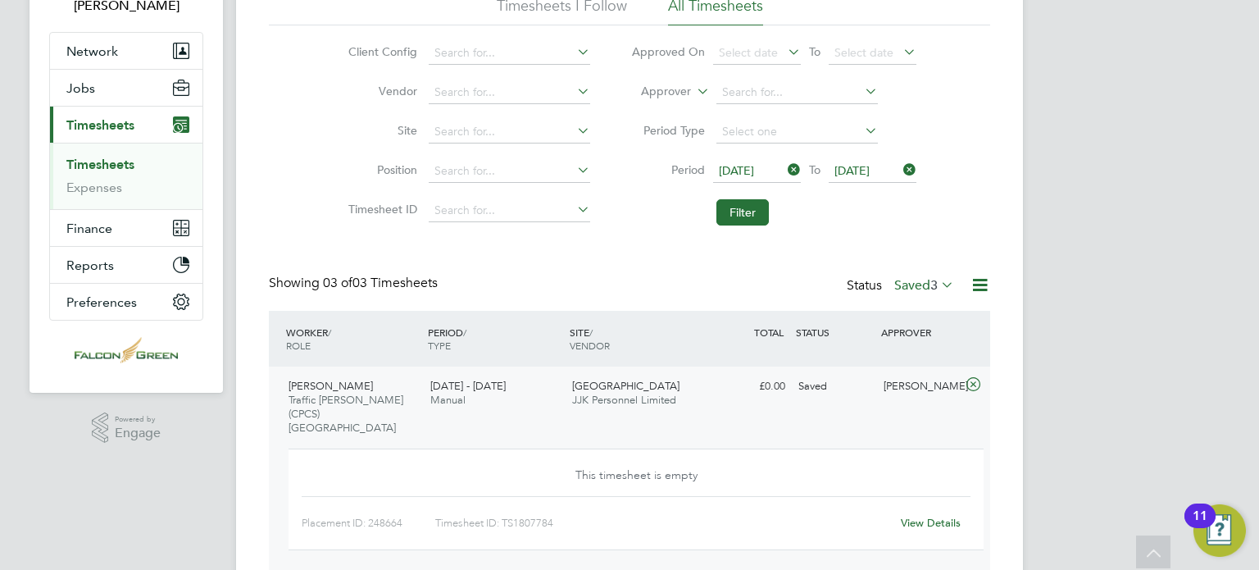
click at [932, 516] on link "View Details" at bounding box center [931, 523] width 60 height 14
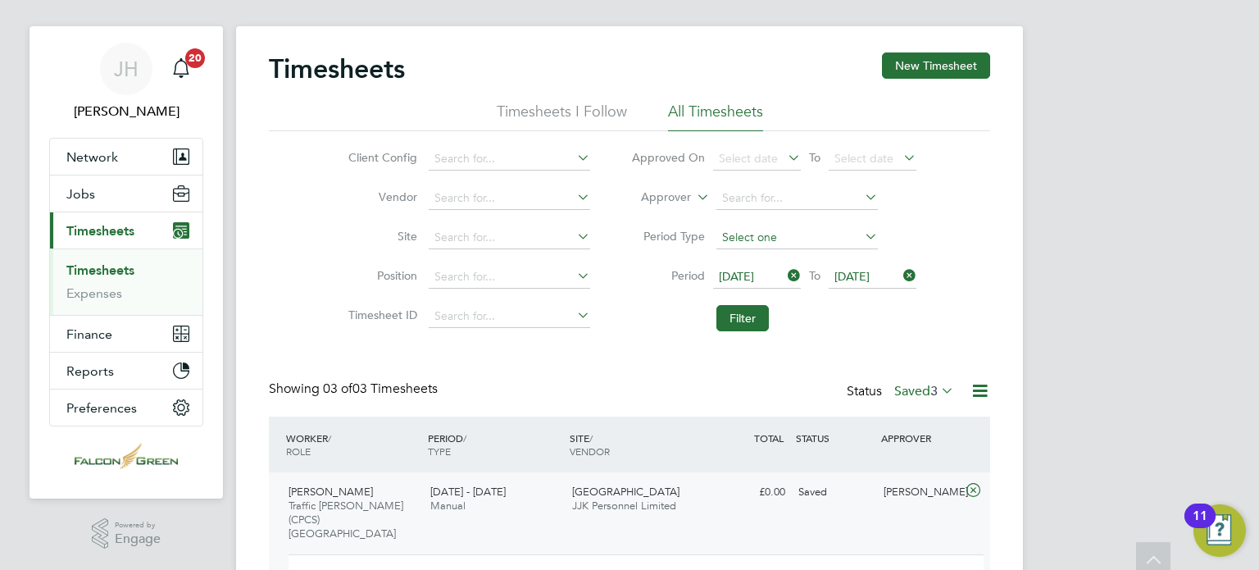
scroll to position [0, 0]
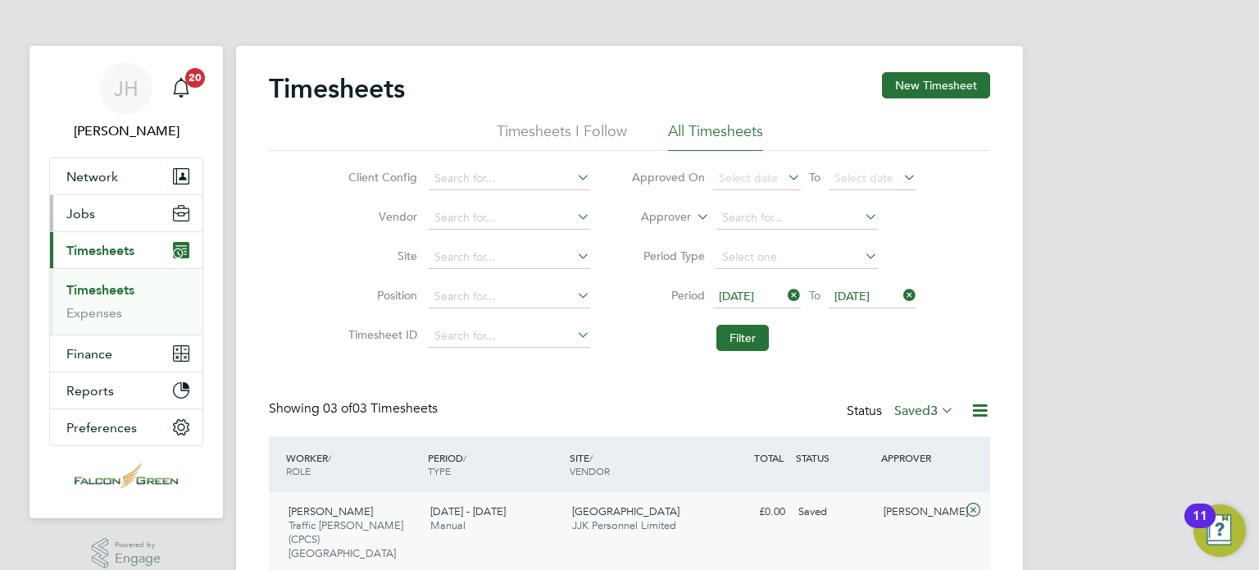
click at [108, 211] on button "Jobs" at bounding box center [126, 213] width 152 height 36
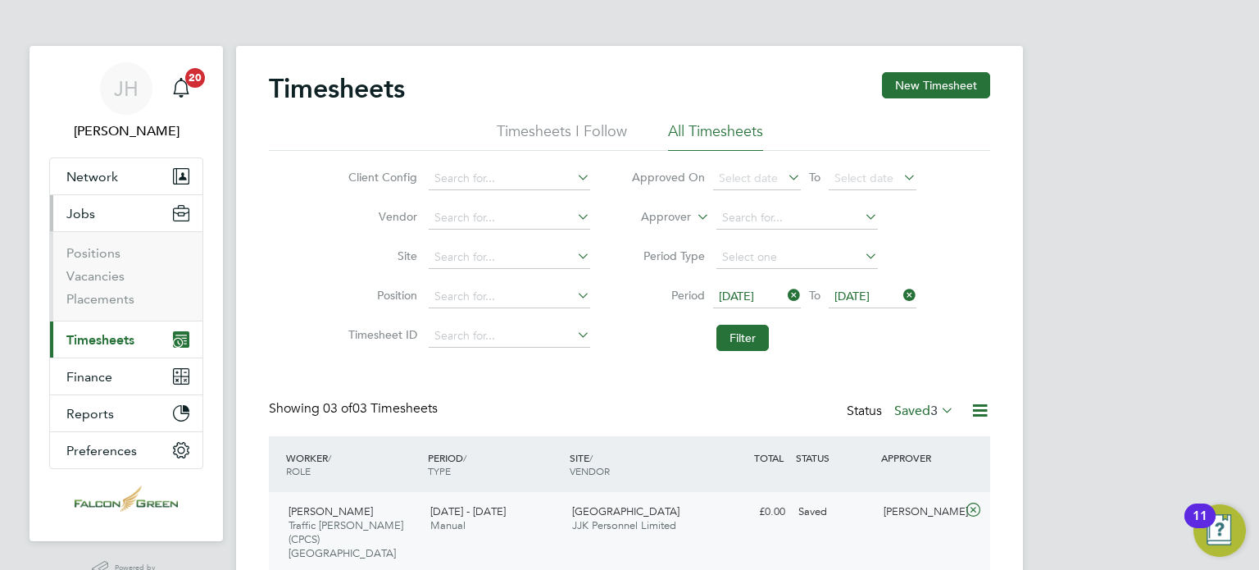
click at [93, 348] on button "Current page: Timesheets" at bounding box center [126, 339] width 152 height 36
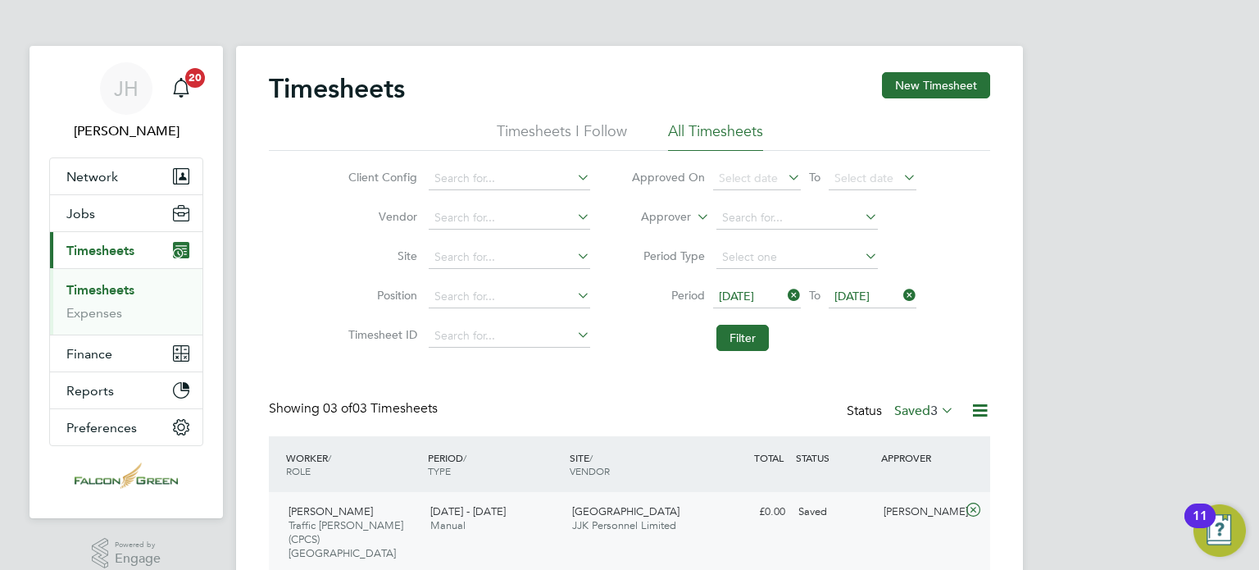
click at [92, 294] on link "Timesheets" at bounding box center [100, 290] width 68 height 16
click at [743, 343] on button "Filter" at bounding box center [742, 338] width 52 height 26
click at [907, 409] on label "Saved 1" at bounding box center [924, 410] width 60 height 16
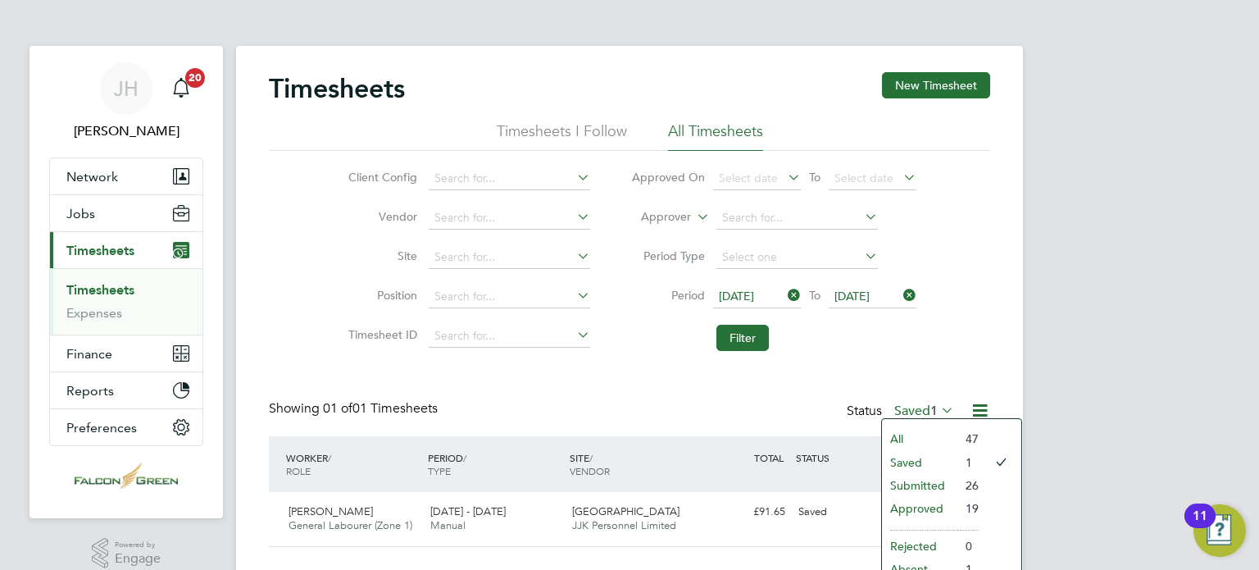
click at [907, 484] on li "Submitted" at bounding box center [919, 485] width 75 height 23
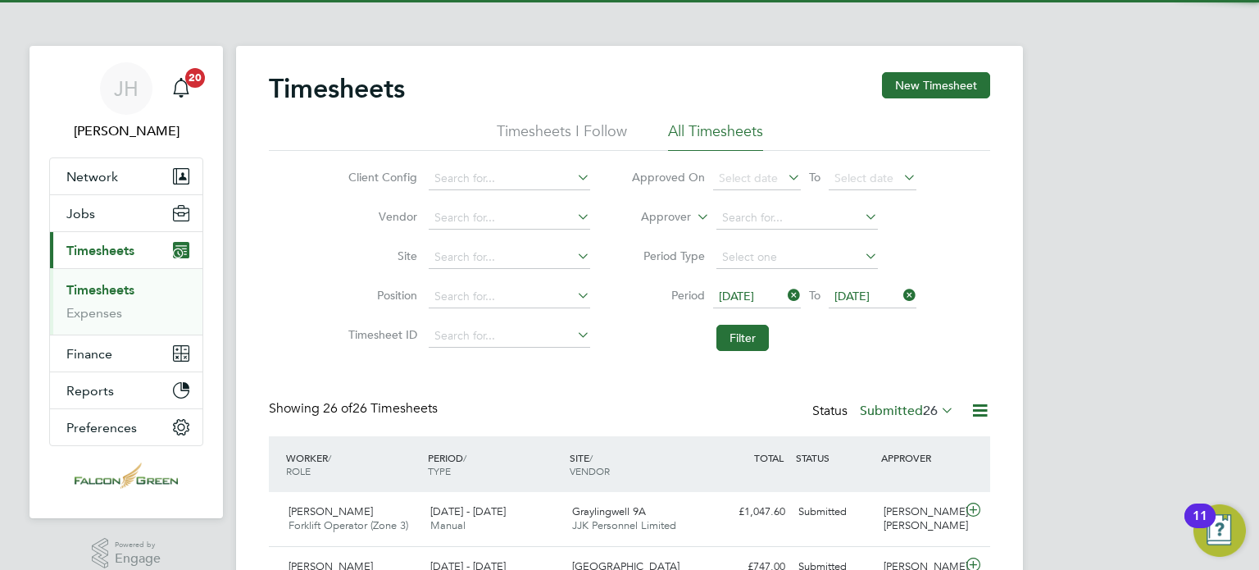
click at [956, 307] on div "Client Config Vendor Site Position Timesheet ID Approved On Select date To Sele…" at bounding box center [629, 255] width 721 height 208
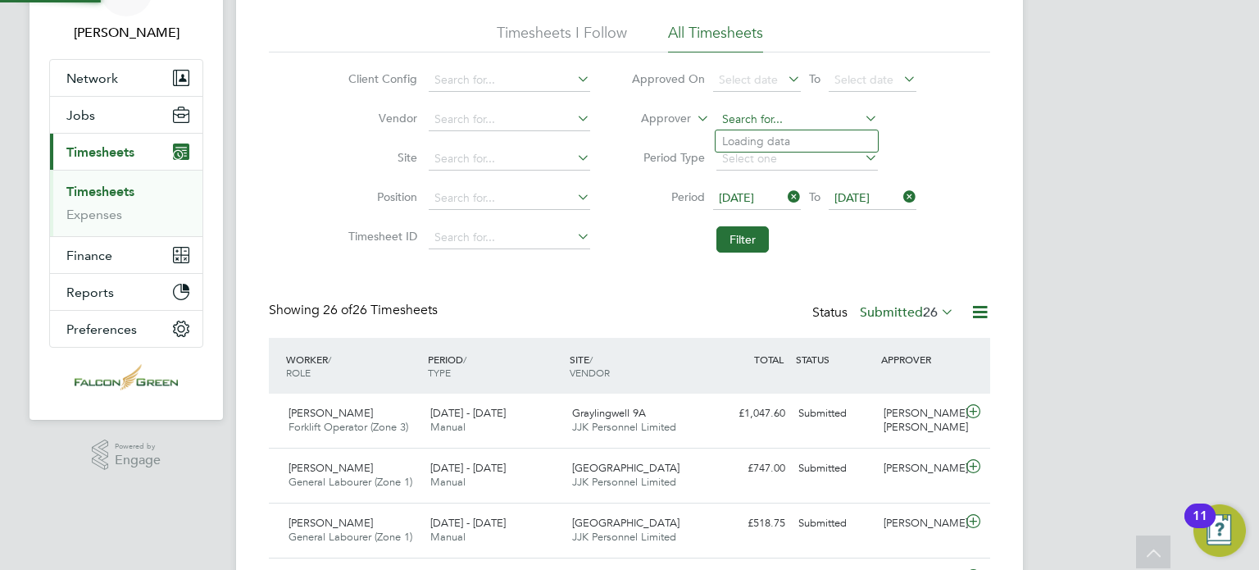
click at [761, 122] on input at bounding box center [796, 119] width 161 height 23
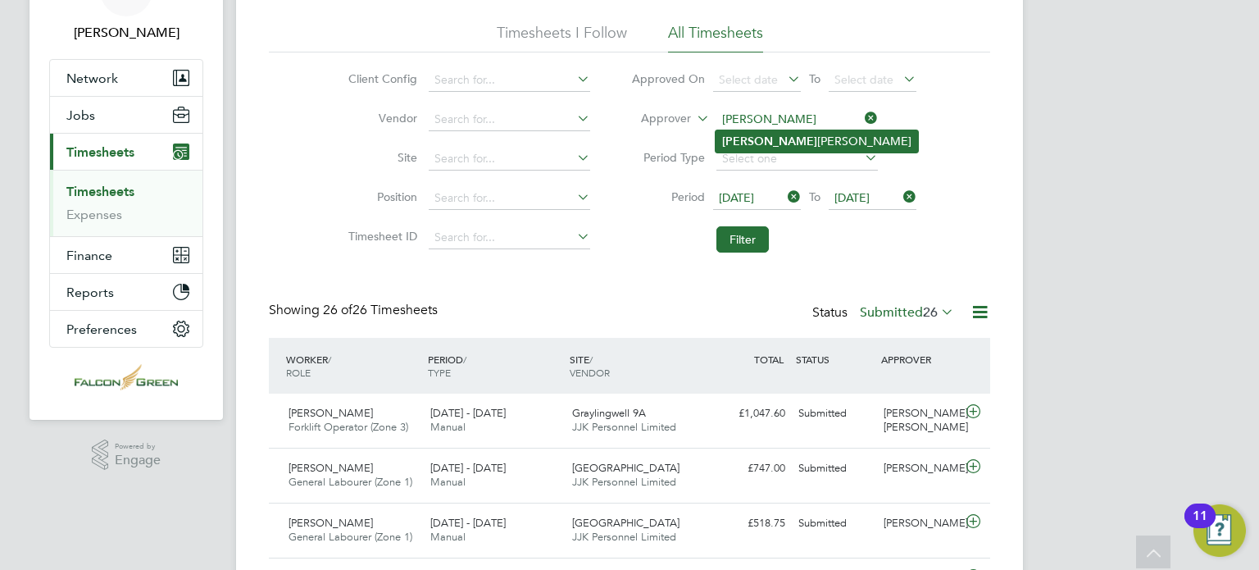
click at [739, 143] on b "Jon" at bounding box center [769, 141] width 95 height 14
type input "[PERSON_NAME]"
click at [741, 235] on button "Filter" at bounding box center [742, 239] width 52 height 26
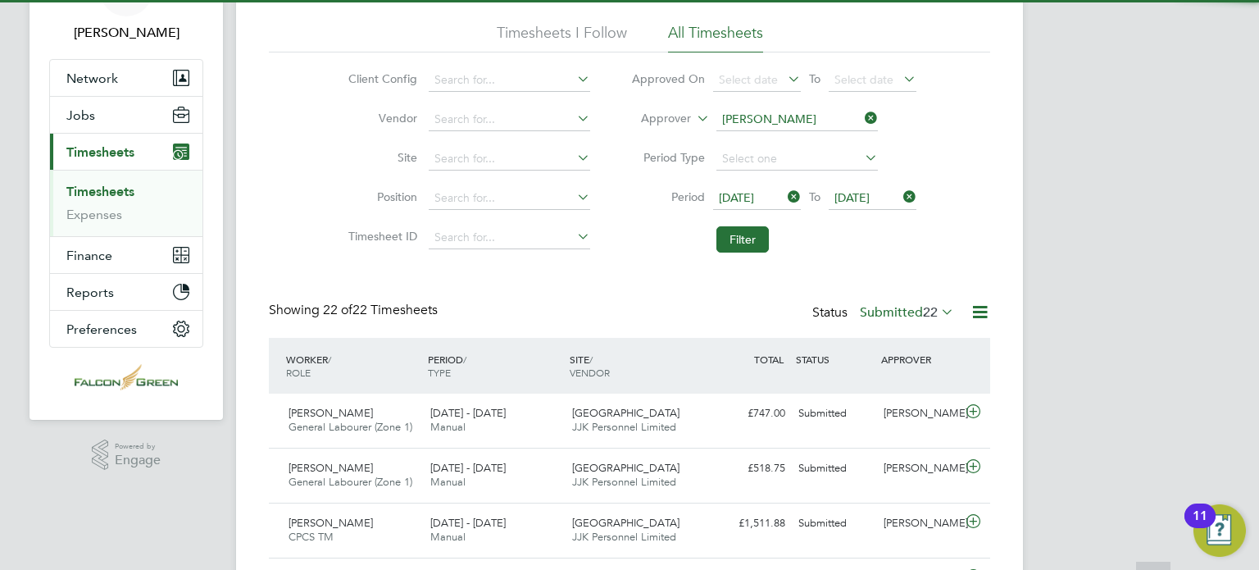
click at [974, 248] on div "Client Config Vendor Site Position Timesheet ID Approved On Select date To Sele…" at bounding box center [629, 156] width 721 height 208
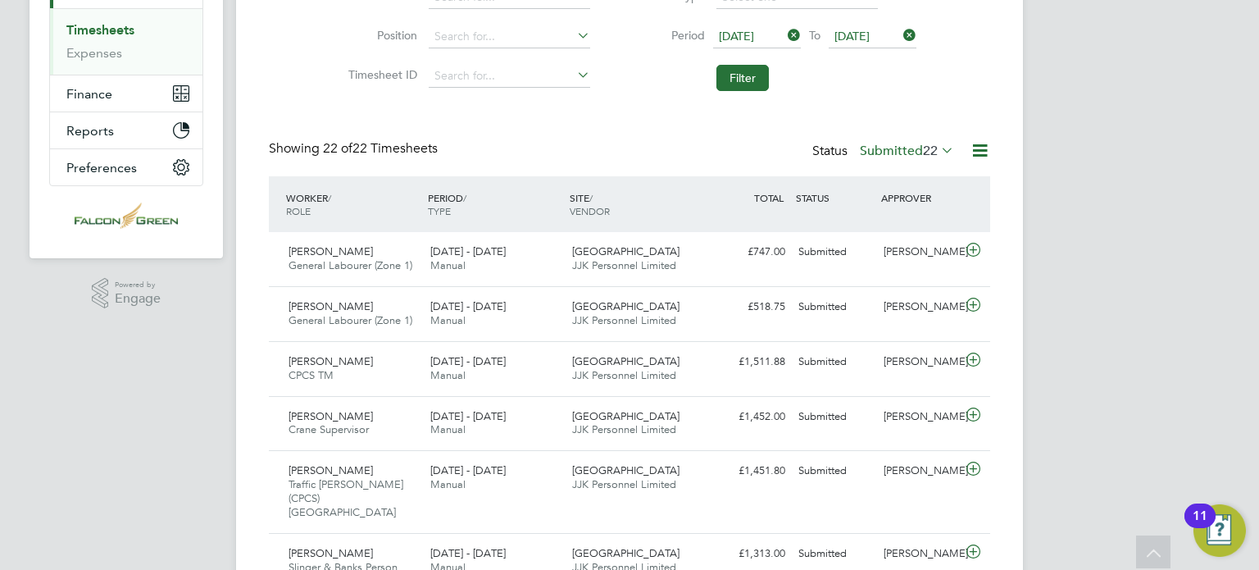
click at [897, 161] on div "Status Submitted 22" at bounding box center [884, 151] width 145 height 23
click at [884, 157] on label "Submitted 22" at bounding box center [907, 151] width 94 height 16
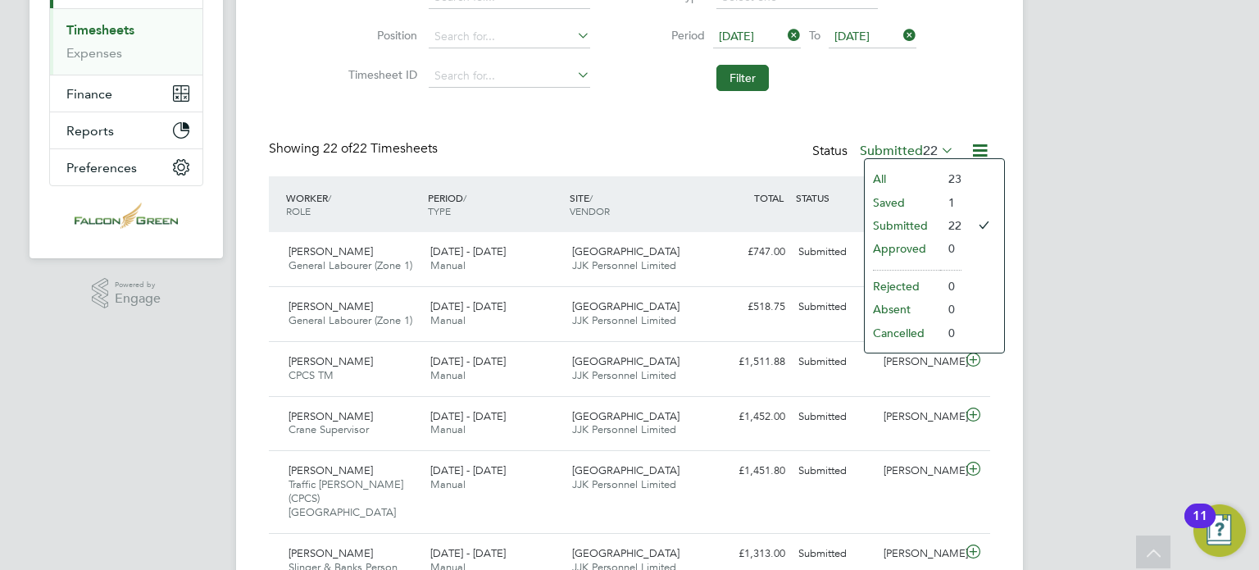
click at [891, 250] on li "Approved" at bounding box center [902, 248] width 75 height 23
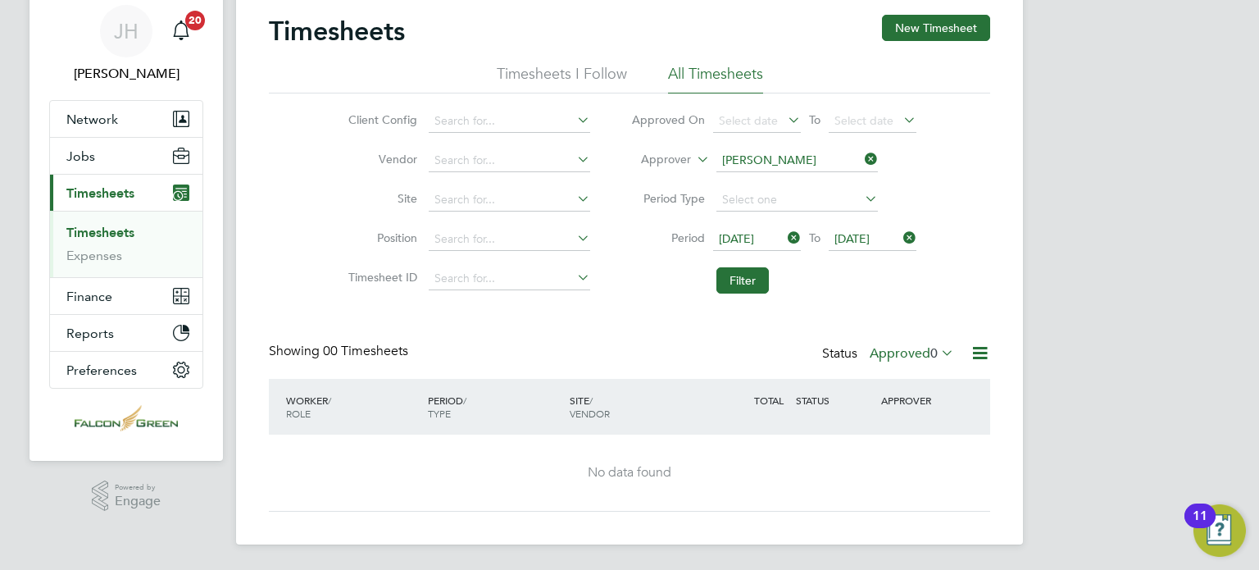
click at [862, 157] on icon at bounding box center [862, 159] width 0 height 23
click at [865, 307] on div "Timesheets New Timesheet Timesheets I Follow All Timesheets Client Config Vendo…" at bounding box center [629, 263] width 721 height 497
click at [729, 290] on button "Filter" at bounding box center [742, 280] width 52 height 26
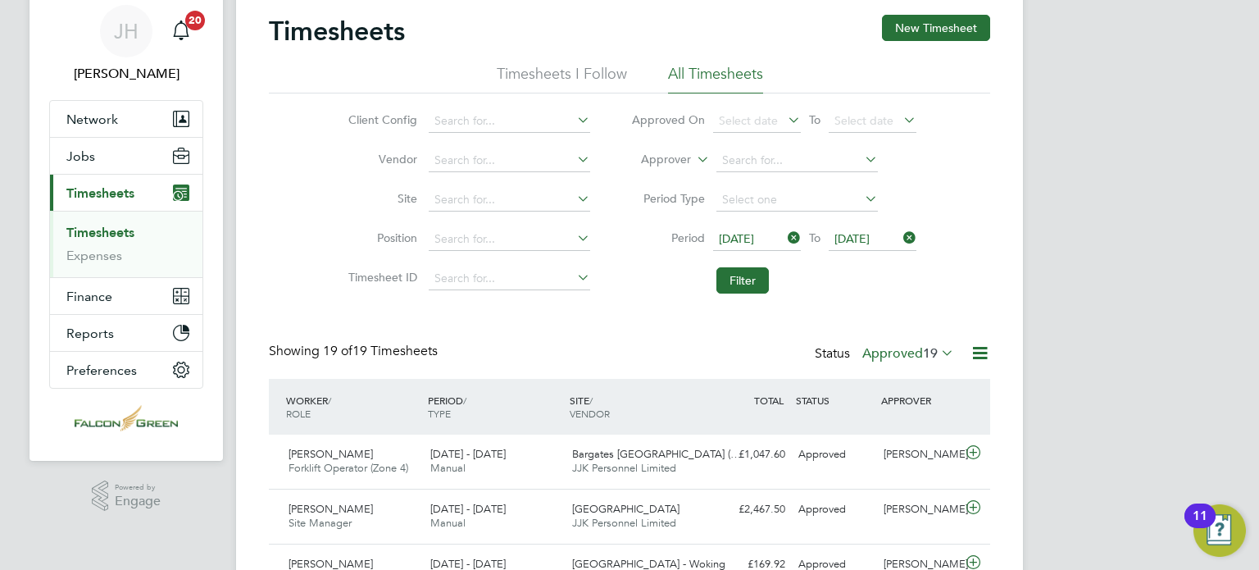
click at [728, 165] on input at bounding box center [796, 160] width 161 height 23
click at [834, 175] on li "Jon athan Convery" at bounding box center [817, 182] width 202 height 22
type input "[PERSON_NAME]"
click at [725, 289] on button "Filter" at bounding box center [742, 280] width 52 height 26
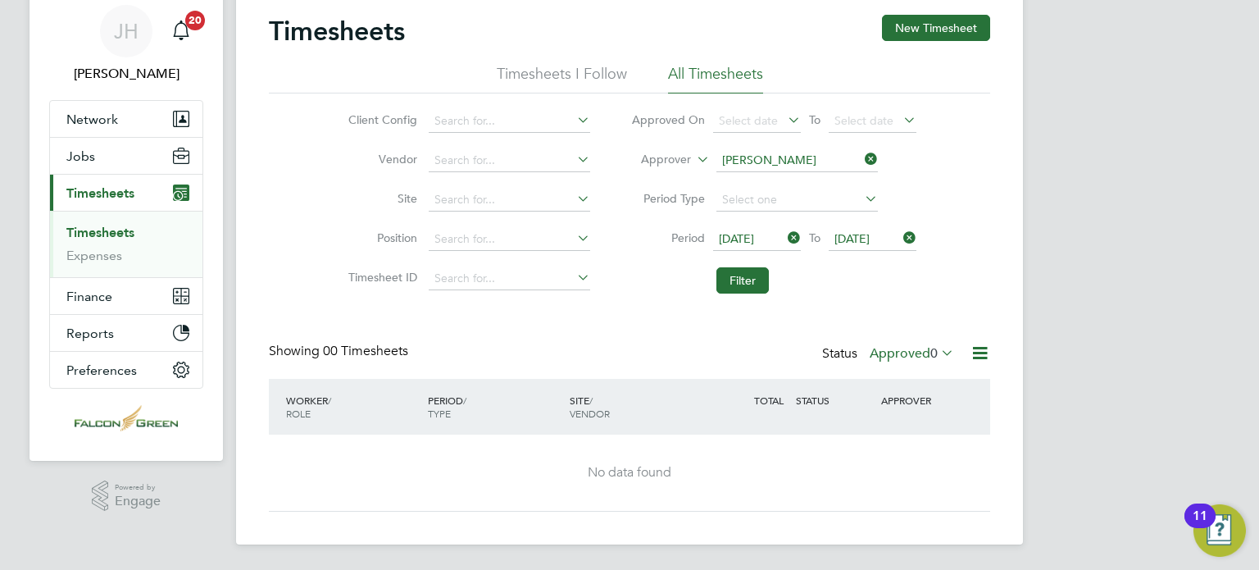
click at [636, 311] on div "Timesheets New Timesheet Timesheets I Follow All Timesheets Client Config Vendo…" at bounding box center [629, 263] width 721 height 497
click at [889, 349] on label "Approved 0" at bounding box center [912, 353] width 84 height 16
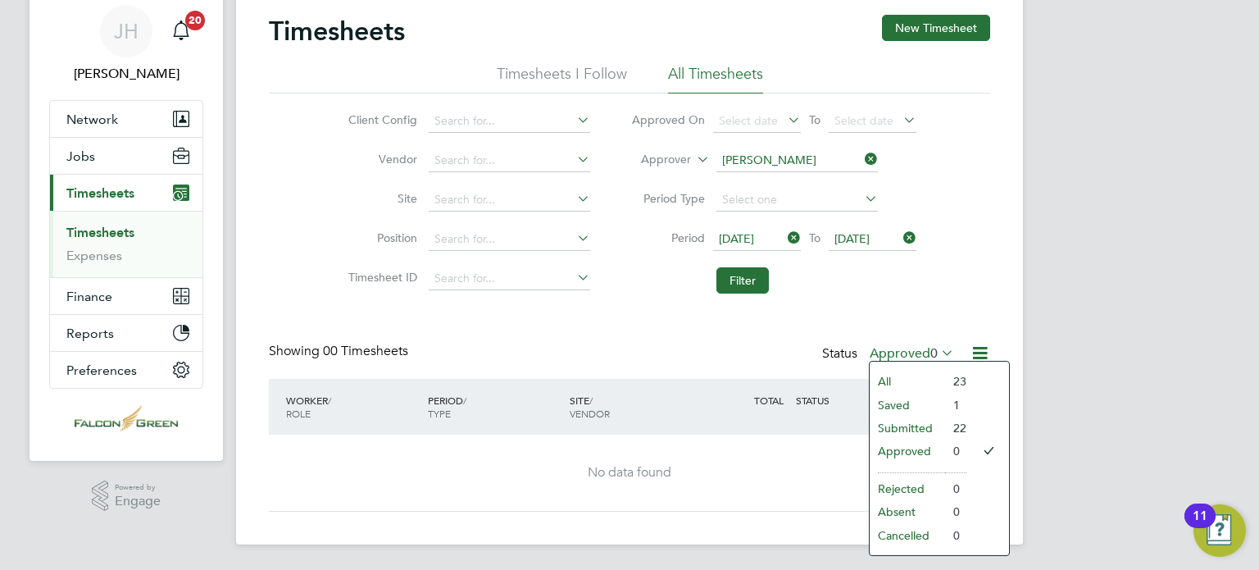
click at [903, 421] on li "Submitted" at bounding box center [907, 427] width 75 height 23
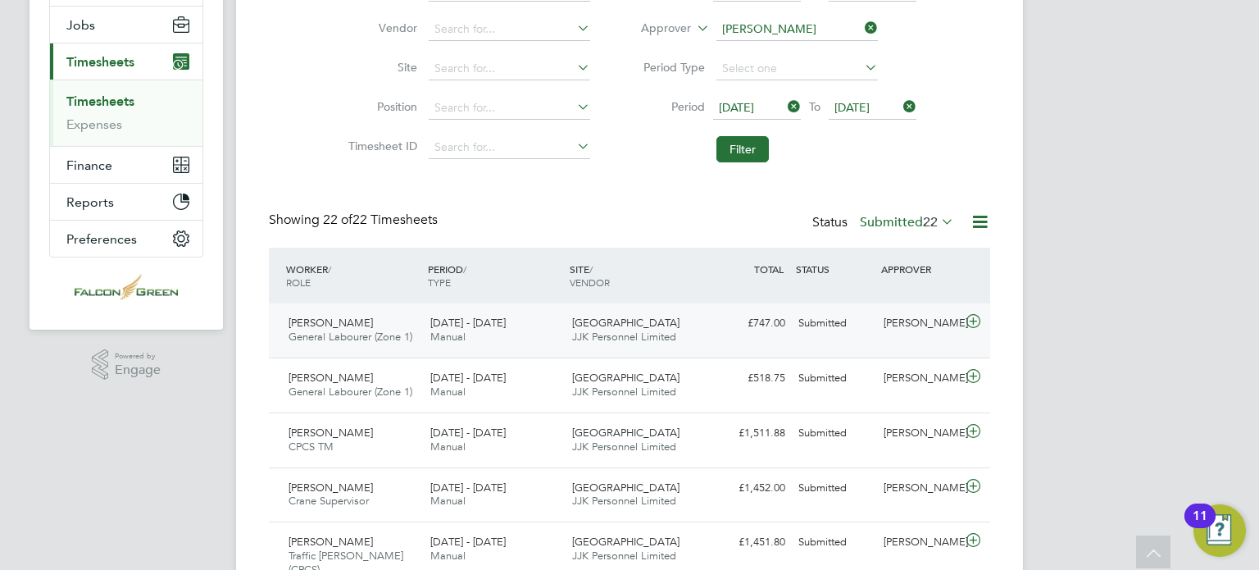
click at [914, 325] on div "Jonathan Convery" at bounding box center [919, 323] width 85 height 27
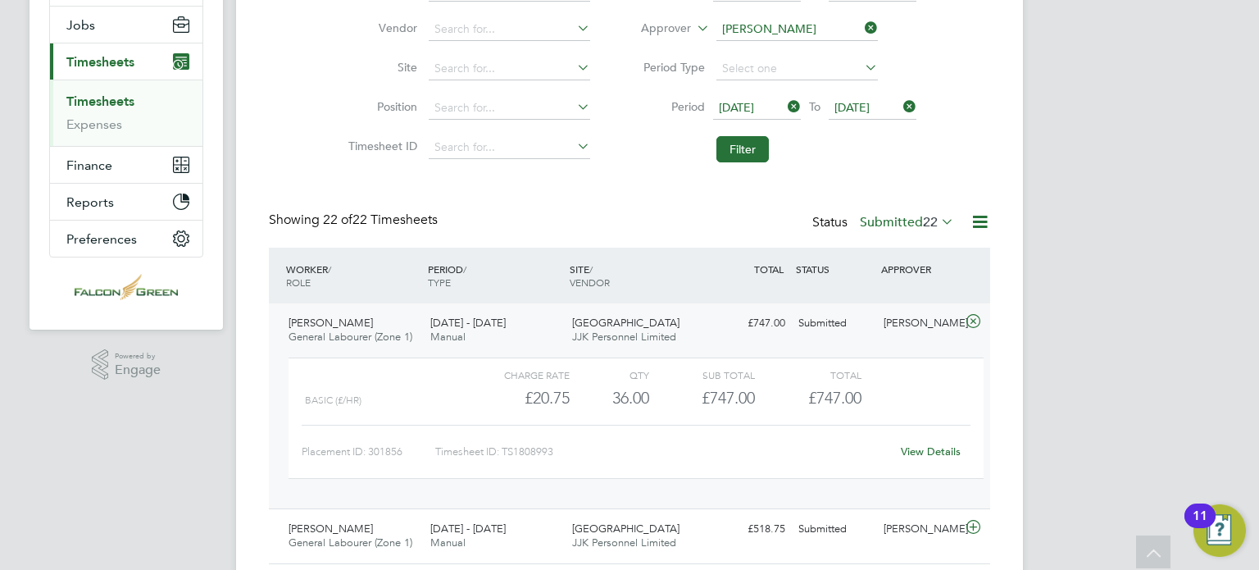
click at [927, 442] on div "View Details" at bounding box center [930, 452] width 80 height 26
click at [930, 454] on link "View Details" at bounding box center [931, 451] width 60 height 14
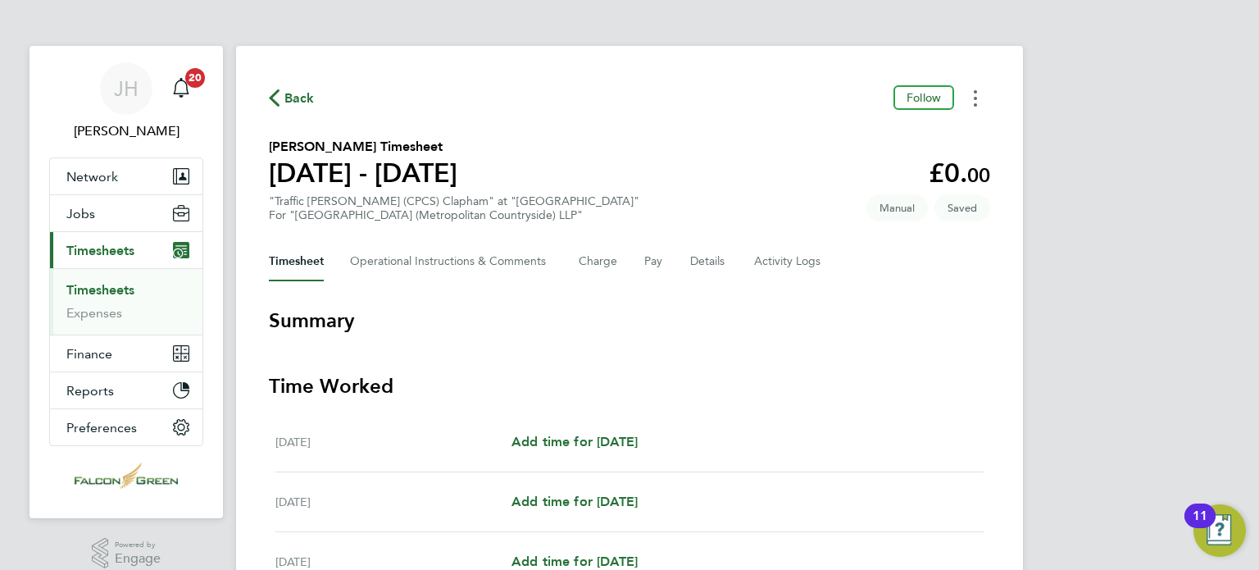
click at [964, 100] on button "Timesheets Menu" at bounding box center [976, 97] width 30 height 25
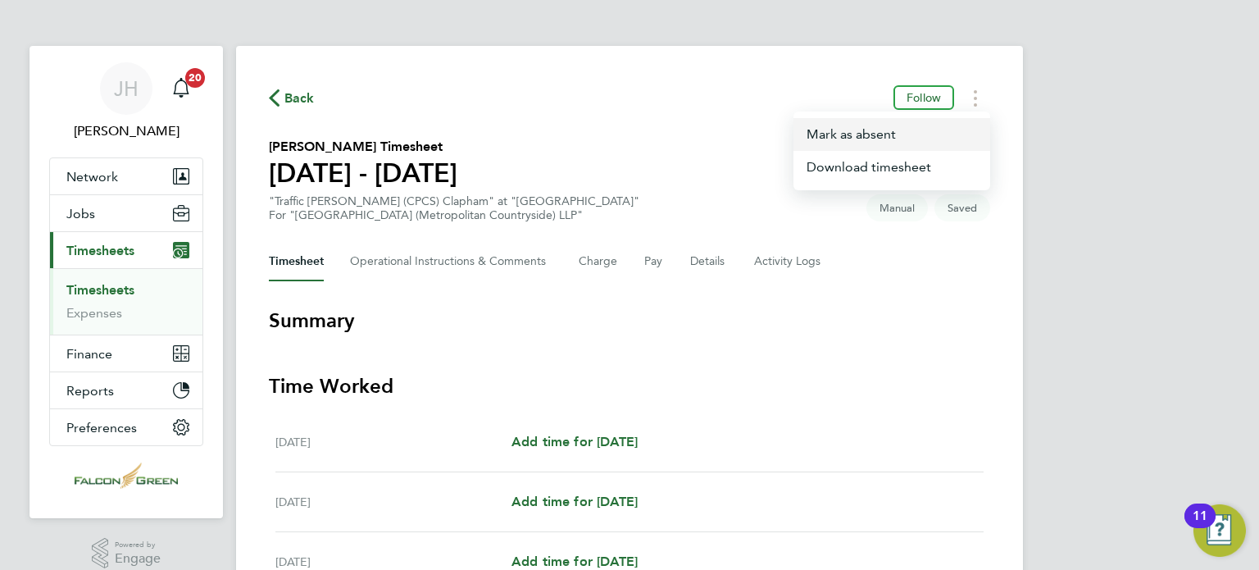
click at [858, 130] on button "Mark as absent" at bounding box center [891, 134] width 197 height 33
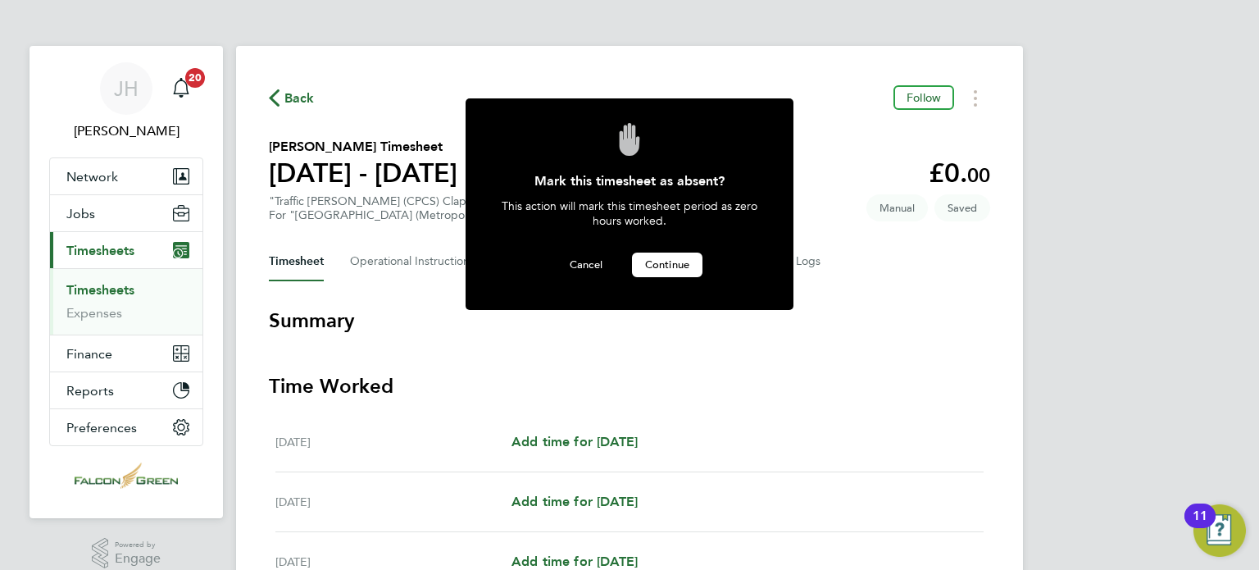
click at [657, 257] on span "Continue" at bounding box center [667, 264] width 44 height 14
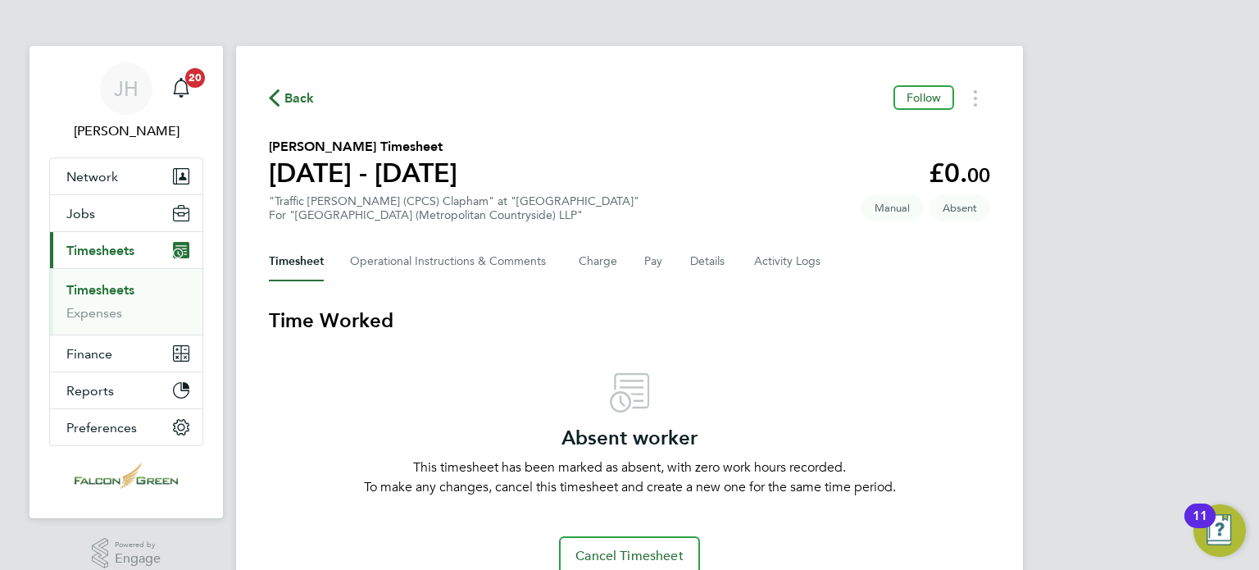
click at [280, 101] on span "Back" at bounding box center [292, 97] width 46 height 16
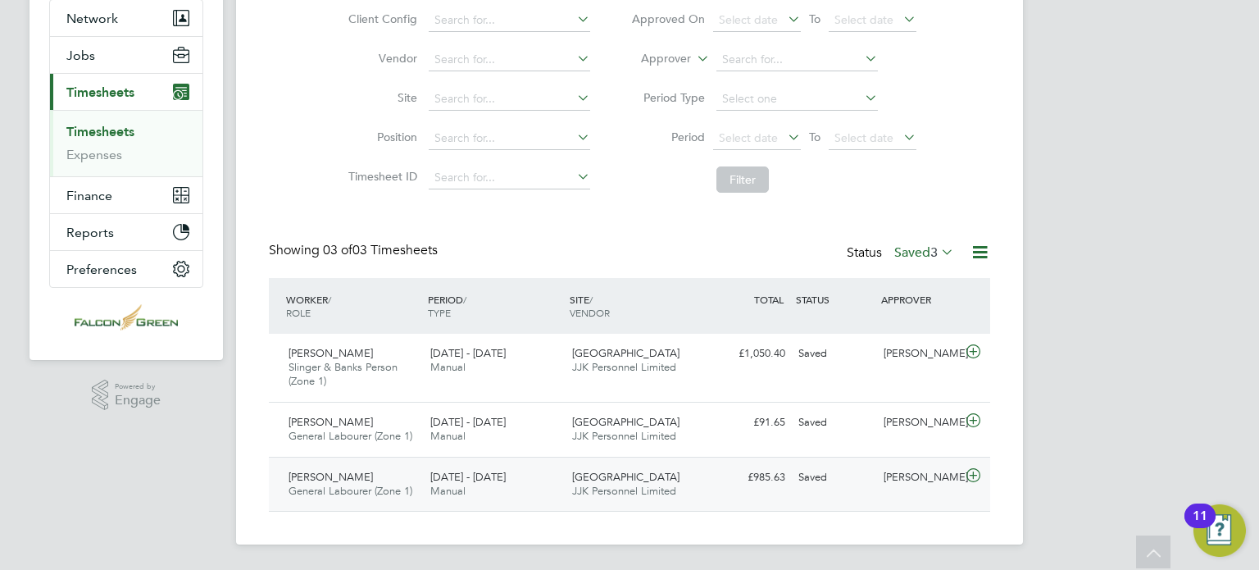
click at [734, 483] on div "£985.63 Saved" at bounding box center [749, 477] width 85 height 27
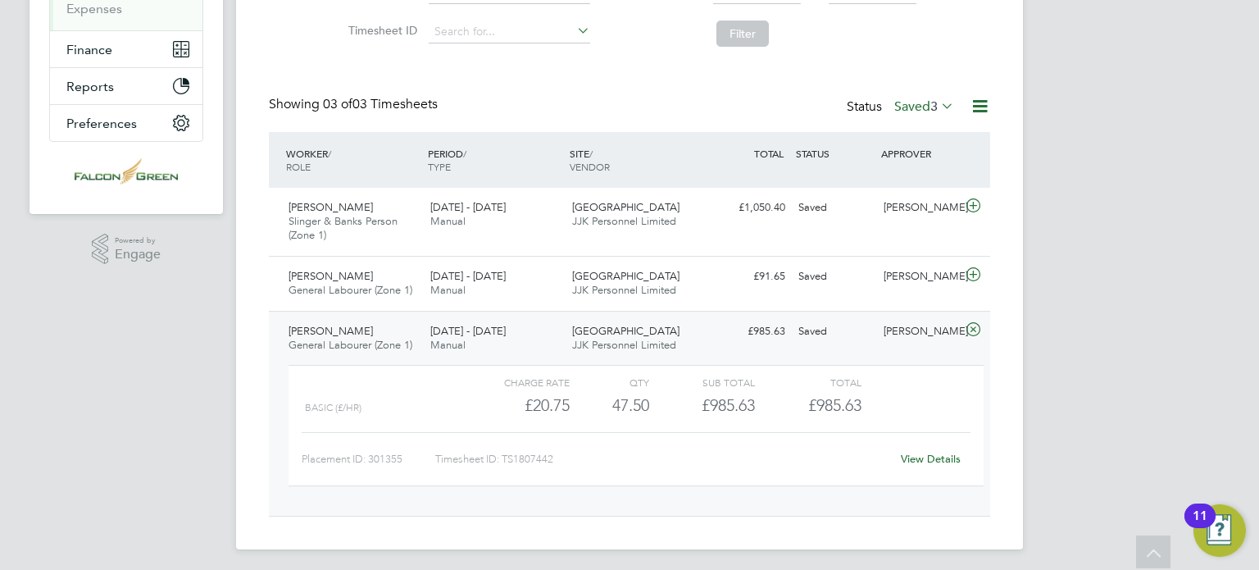
scroll to position [308, 0]
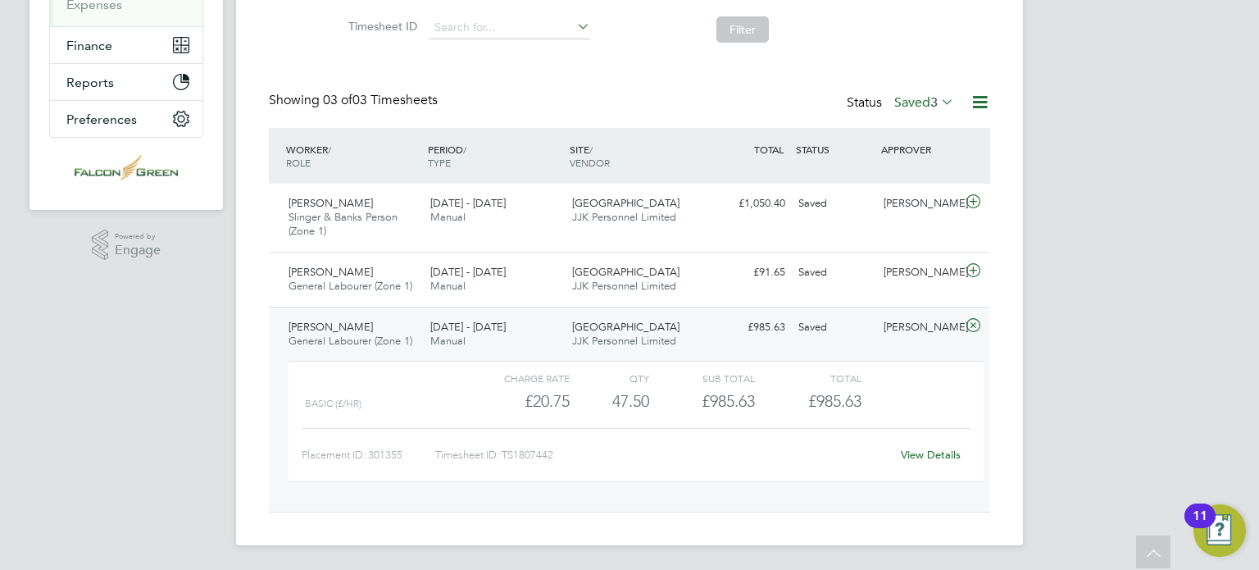
click at [930, 445] on div "View Details" at bounding box center [930, 455] width 80 height 26
click at [930, 452] on link "View Details" at bounding box center [931, 455] width 60 height 14
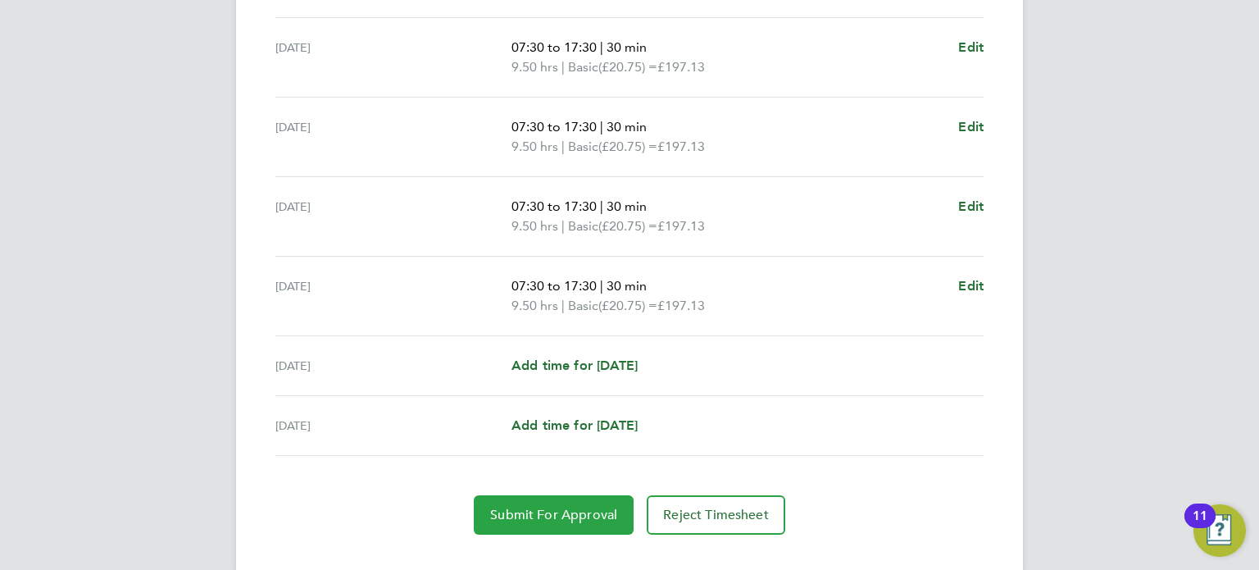
scroll to position [590, 0]
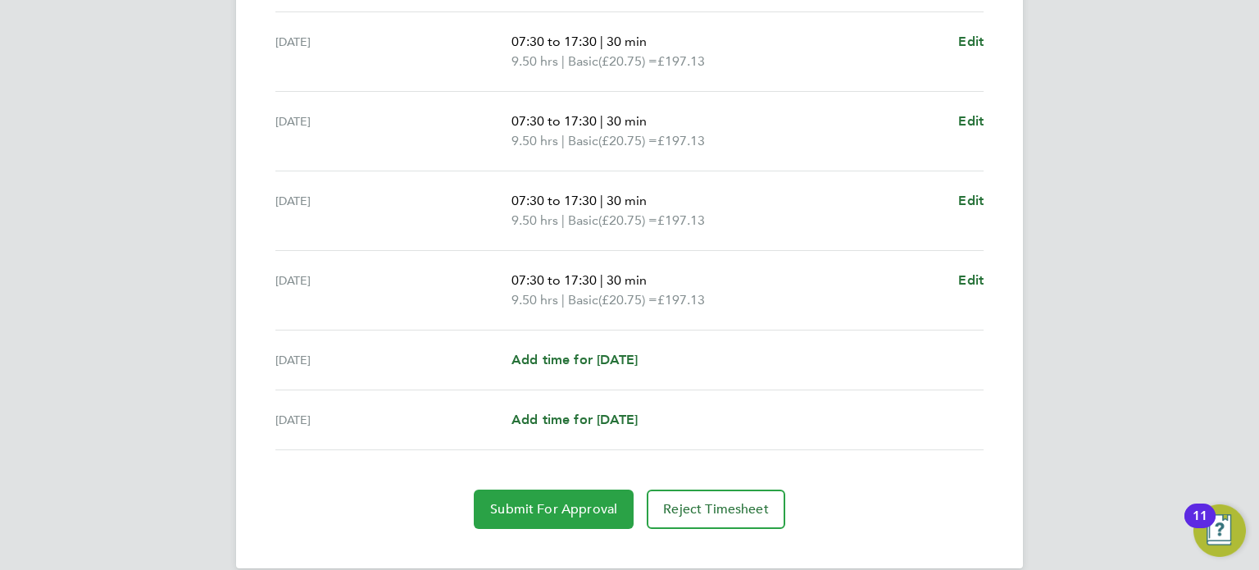
click at [492, 491] on button "Submit For Approval" at bounding box center [554, 508] width 160 height 39
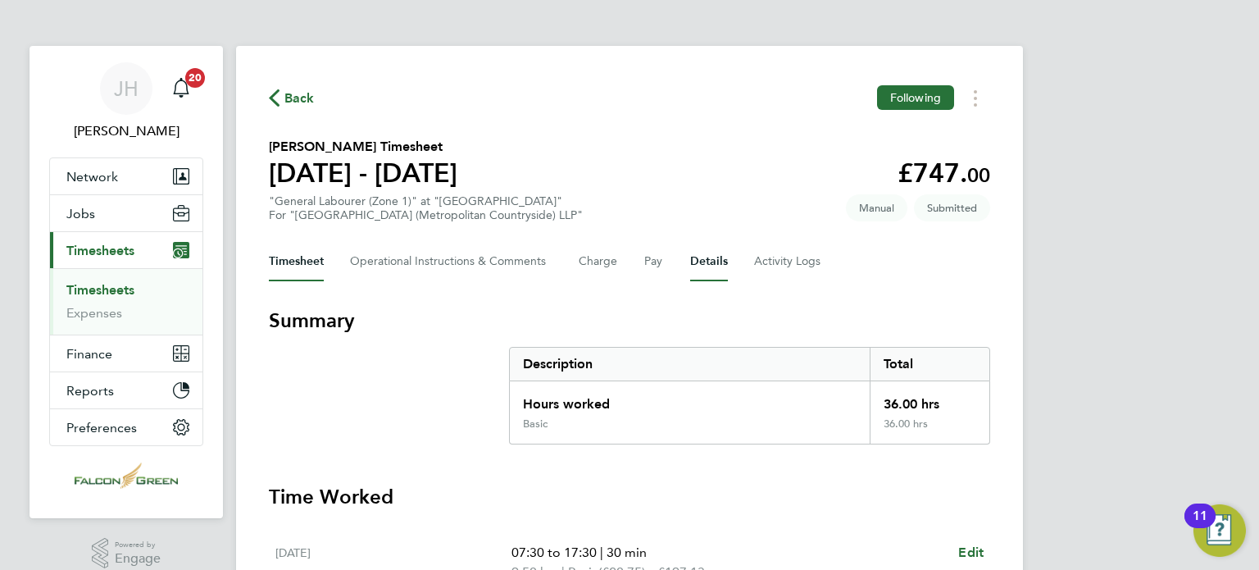
click at [696, 258] on button "Details" at bounding box center [709, 261] width 38 height 39
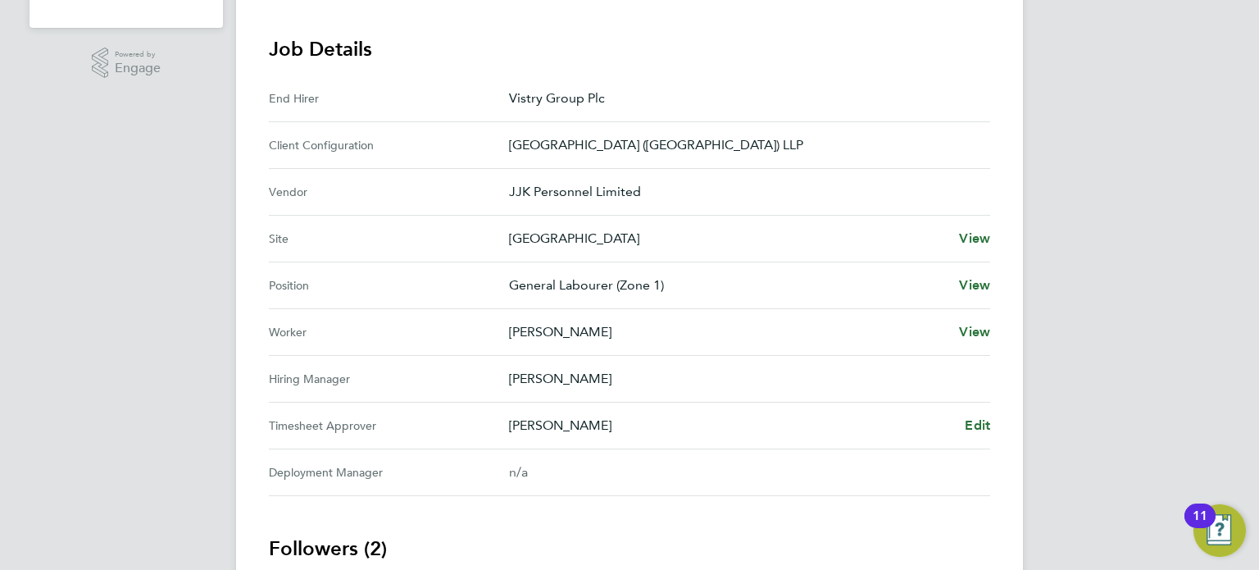
scroll to position [492, 0]
click at [964, 323] on span "View" at bounding box center [974, 330] width 31 height 16
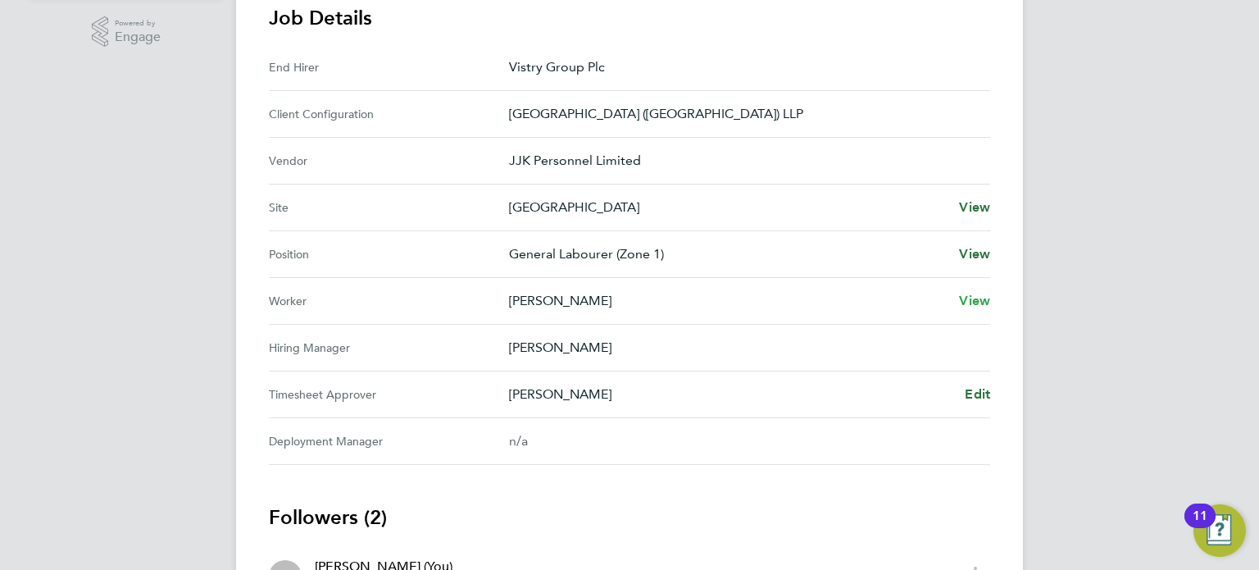
scroll to position [525, 0]
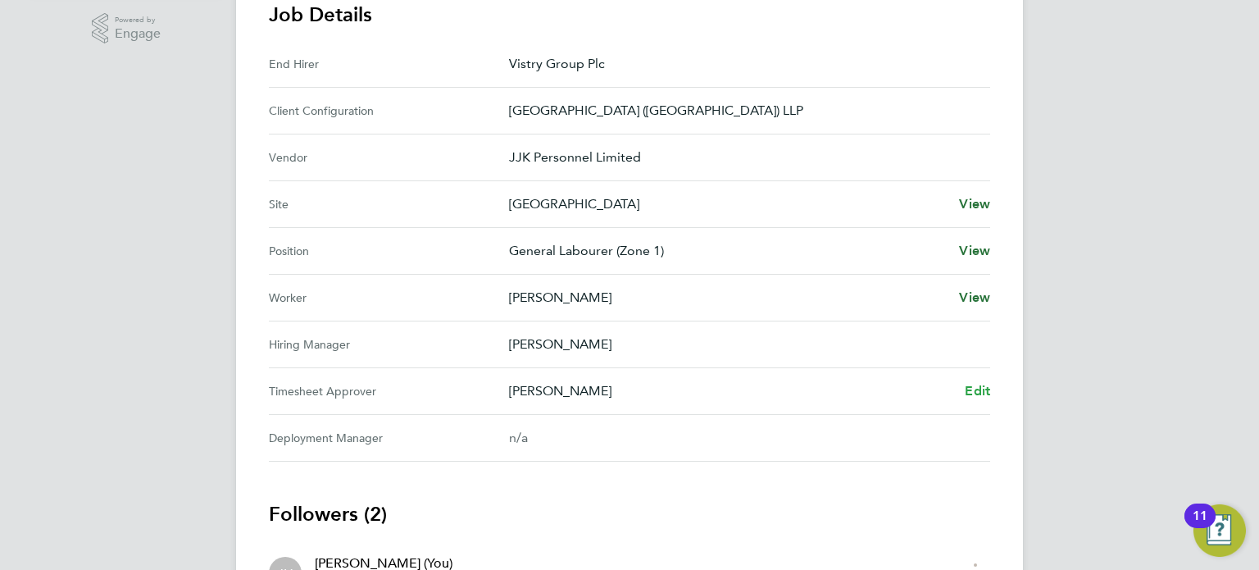
click at [984, 394] on span "Edit" at bounding box center [977, 391] width 25 height 16
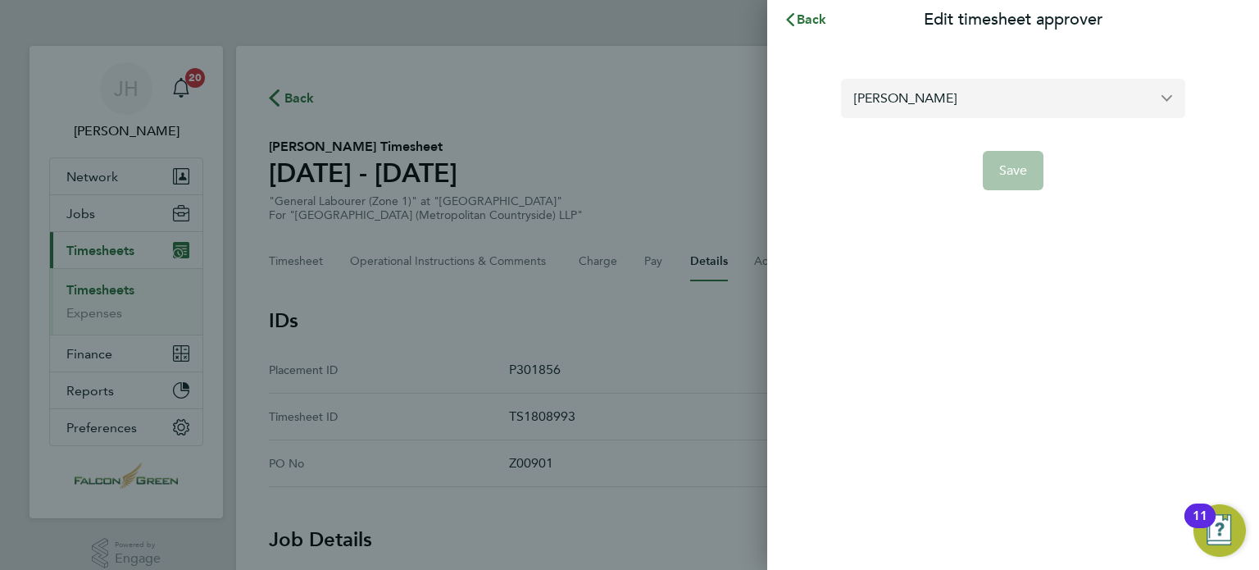
click at [1043, 108] on input "[PERSON_NAME]" at bounding box center [1013, 98] width 344 height 39
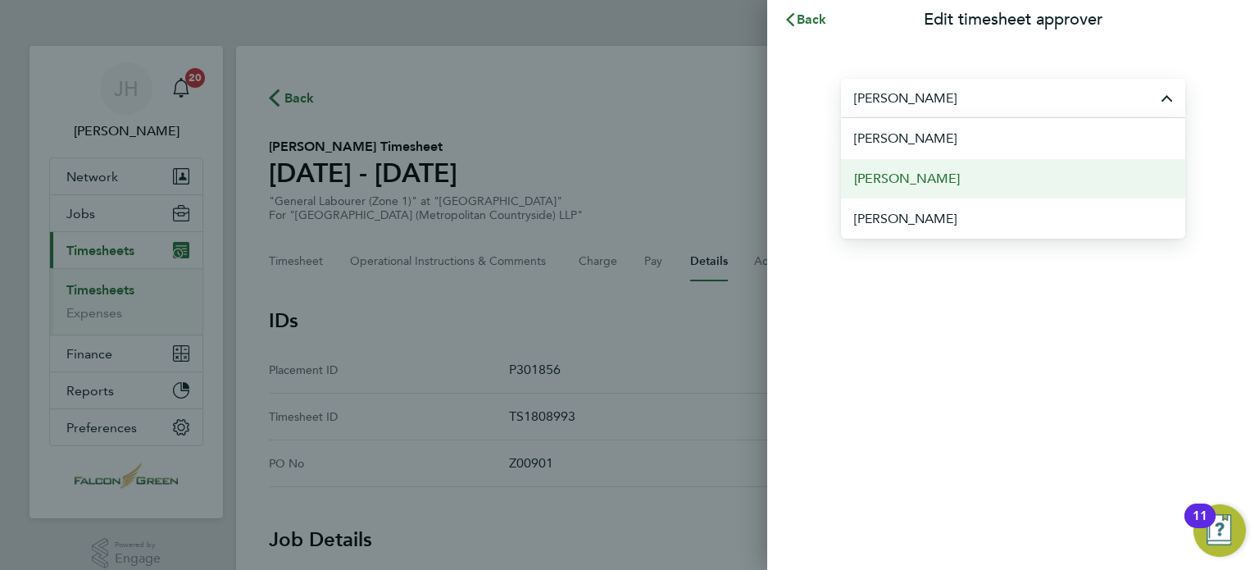
click at [912, 178] on span "Adrian Iacob" at bounding box center [907, 179] width 106 height 20
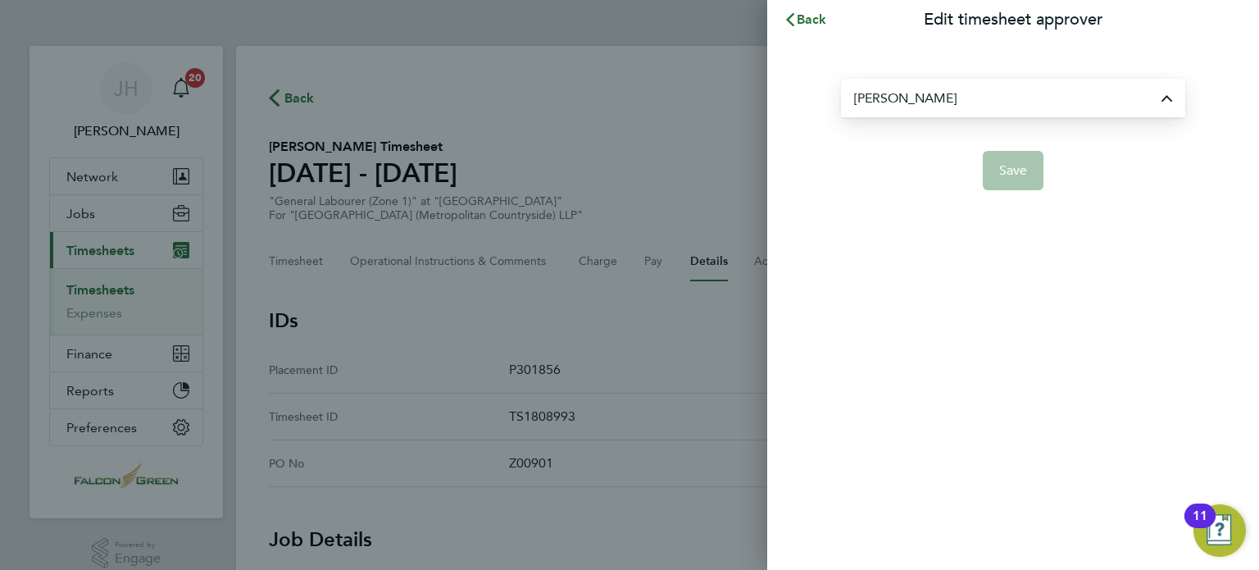
type input "Adrian Iacob"
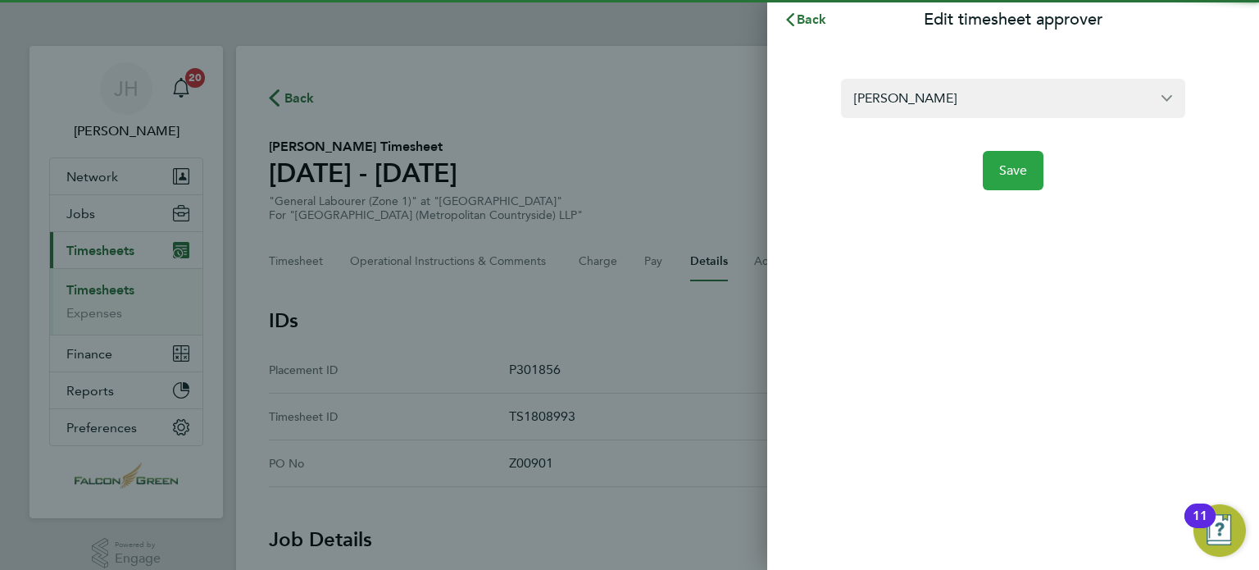
click at [1002, 180] on button "Save" at bounding box center [1013, 170] width 61 height 39
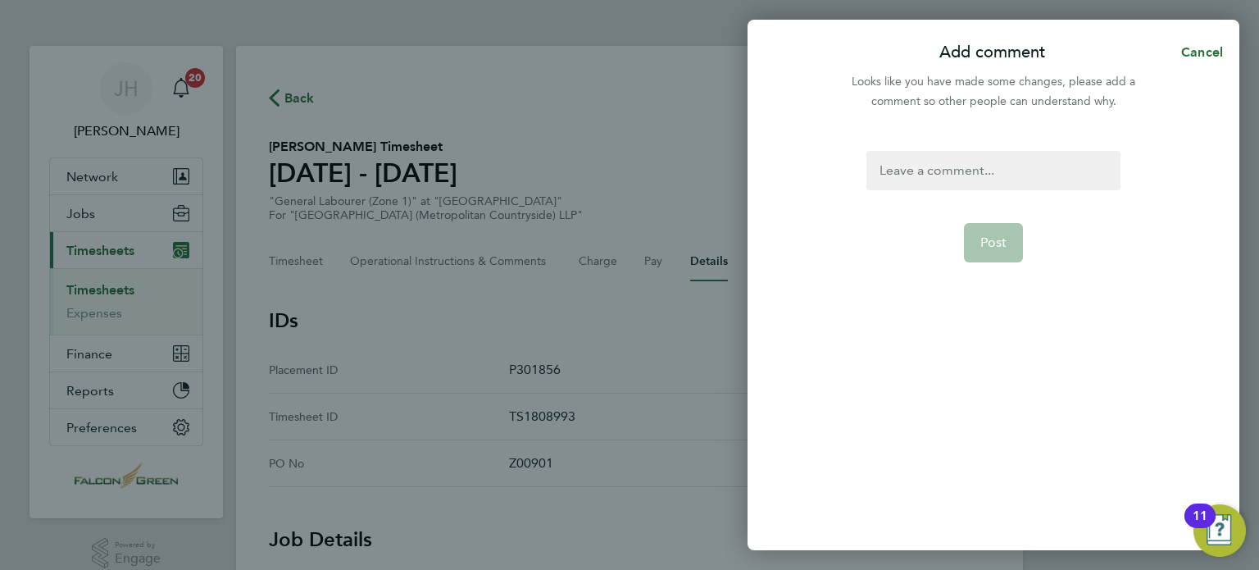
click at [957, 173] on div at bounding box center [992, 170] width 253 height 39
click at [987, 234] on button "Post" at bounding box center [994, 242] width 60 height 39
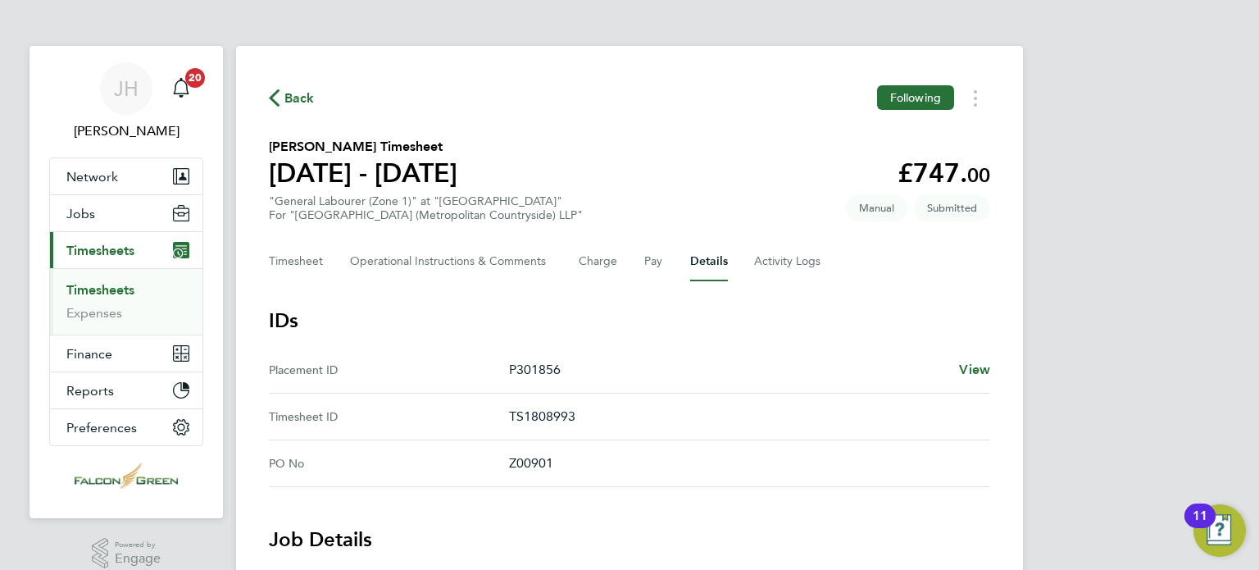
click at [609, 104] on div "Back Following" at bounding box center [629, 97] width 721 height 25
click at [303, 102] on span "Back" at bounding box center [299, 99] width 30 height 20
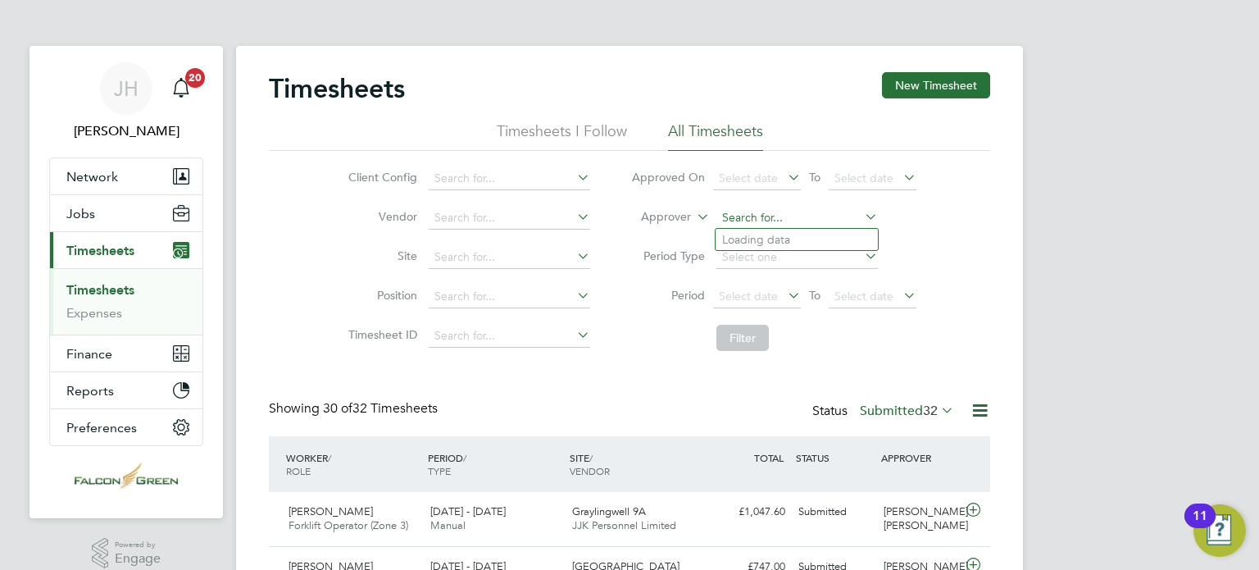
click at [739, 212] on input at bounding box center [796, 218] width 161 height 23
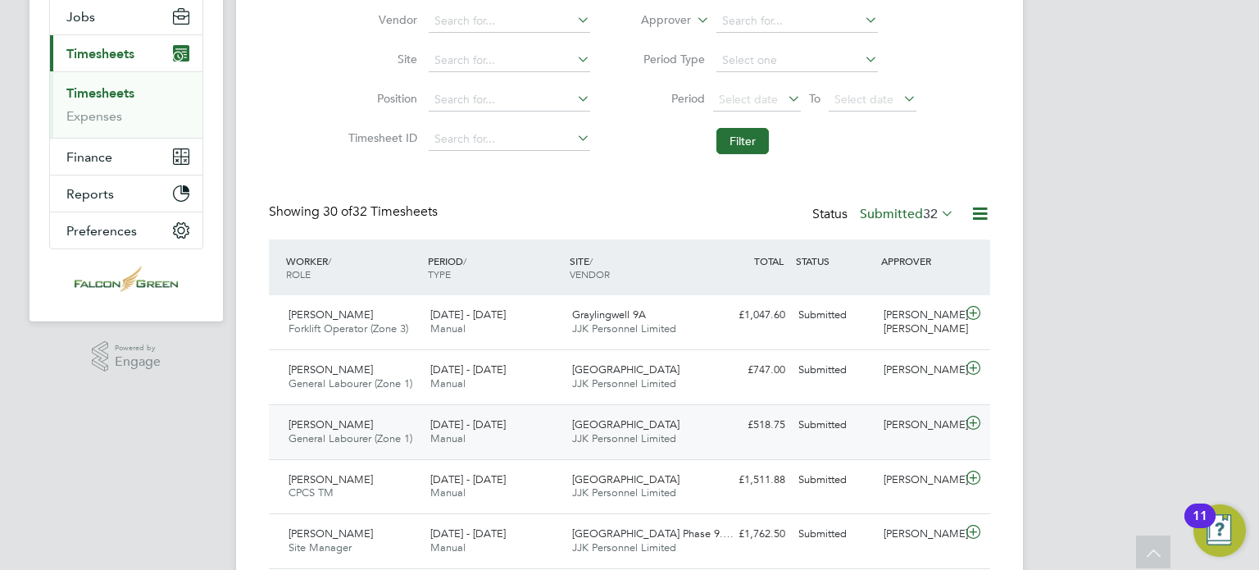
click at [966, 427] on icon at bounding box center [973, 422] width 20 height 13
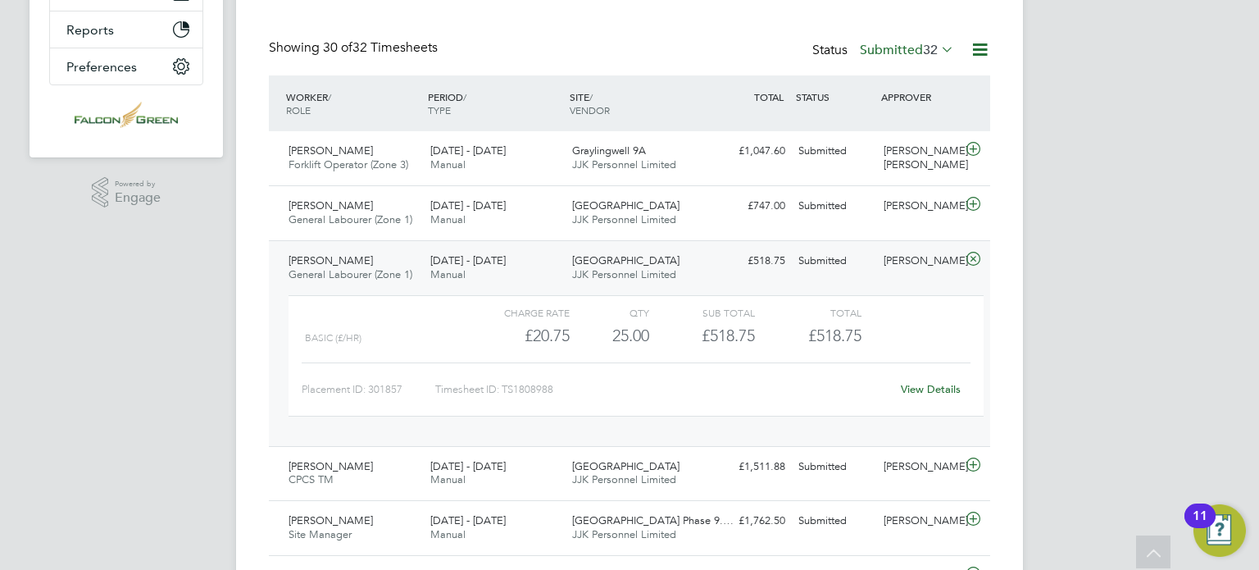
click at [917, 387] on link "View Details" at bounding box center [931, 389] width 60 height 14
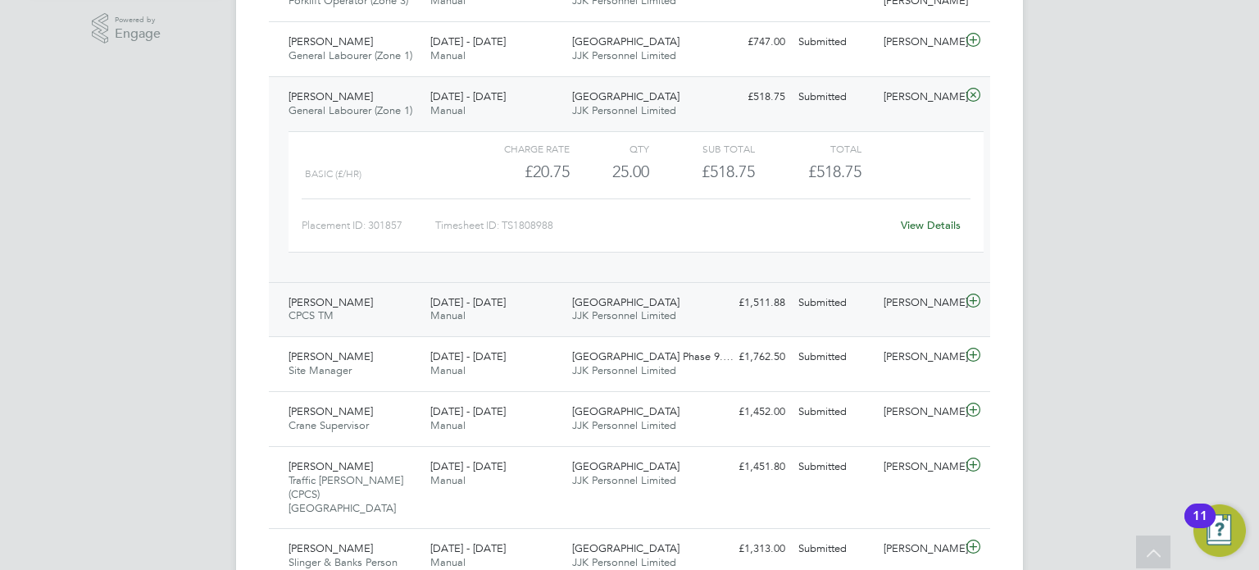
click at [868, 325] on div "Francis Eikpe CPCS TM 18 - 24 Aug 2025 18 - 24 Aug 2025 Manual Clapham Park C02…" at bounding box center [629, 309] width 721 height 55
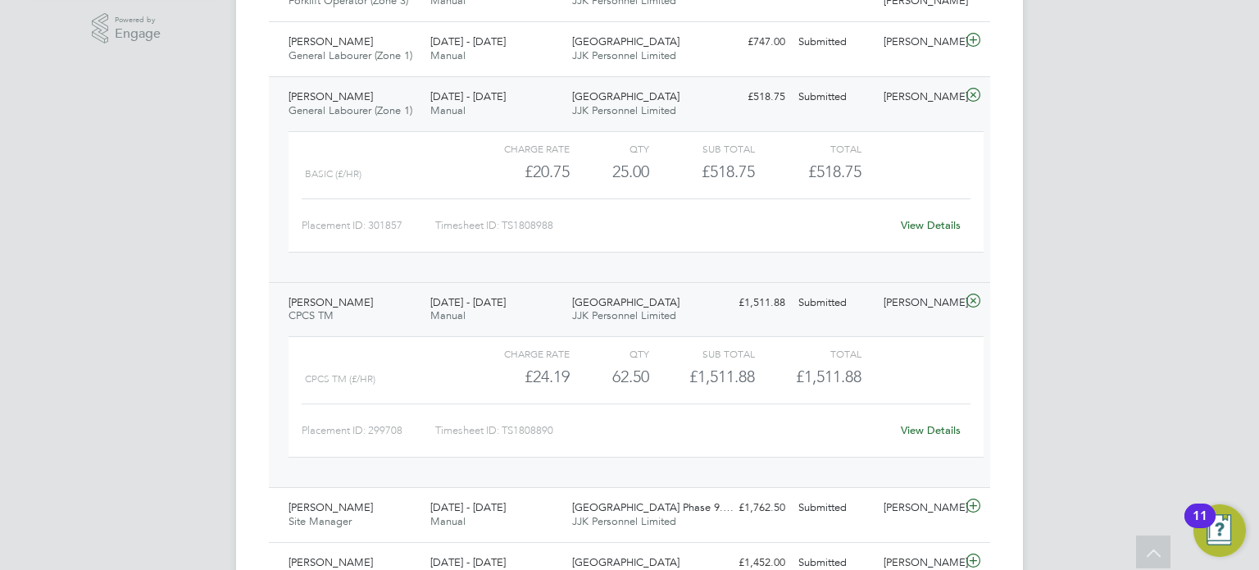
click at [905, 423] on link "View Details" at bounding box center [931, 430] width 60 height 14
click at [371, 81] on div "Joseph Romain General Labourer (Zone 1) 18 - 24 Aug 2025 18 - 24 Aug 2025 Manua…" at bounding box center [629, 179] width 721 height 206
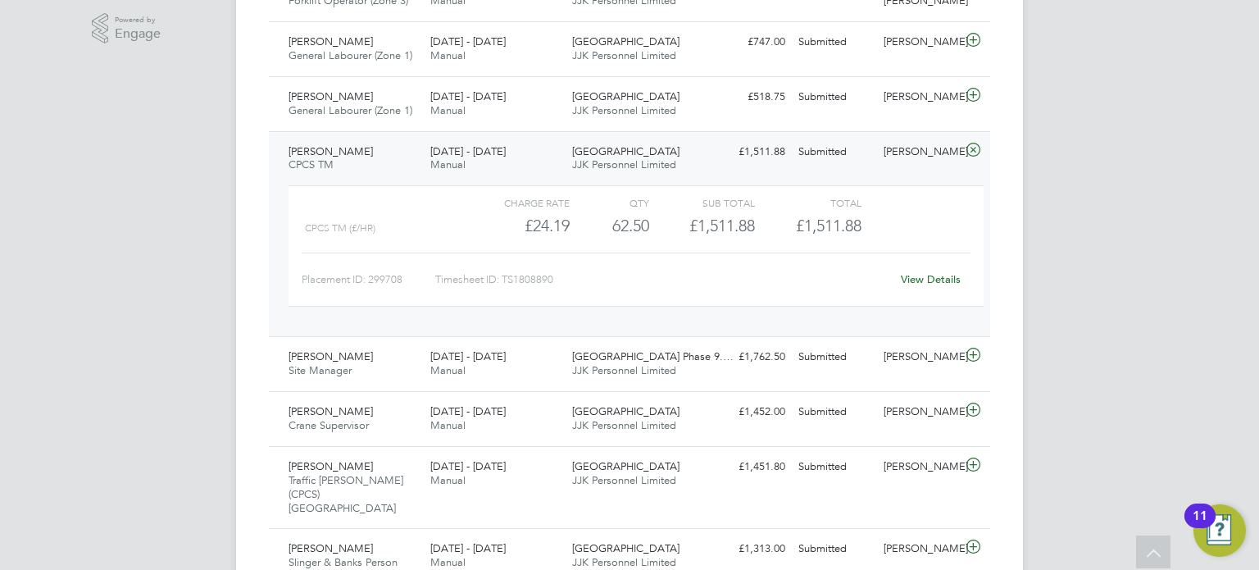
click at [505, 162] on div "18 - 24 Aug 2025 Manual" at bounding box center [495, 159] width 142 height 41
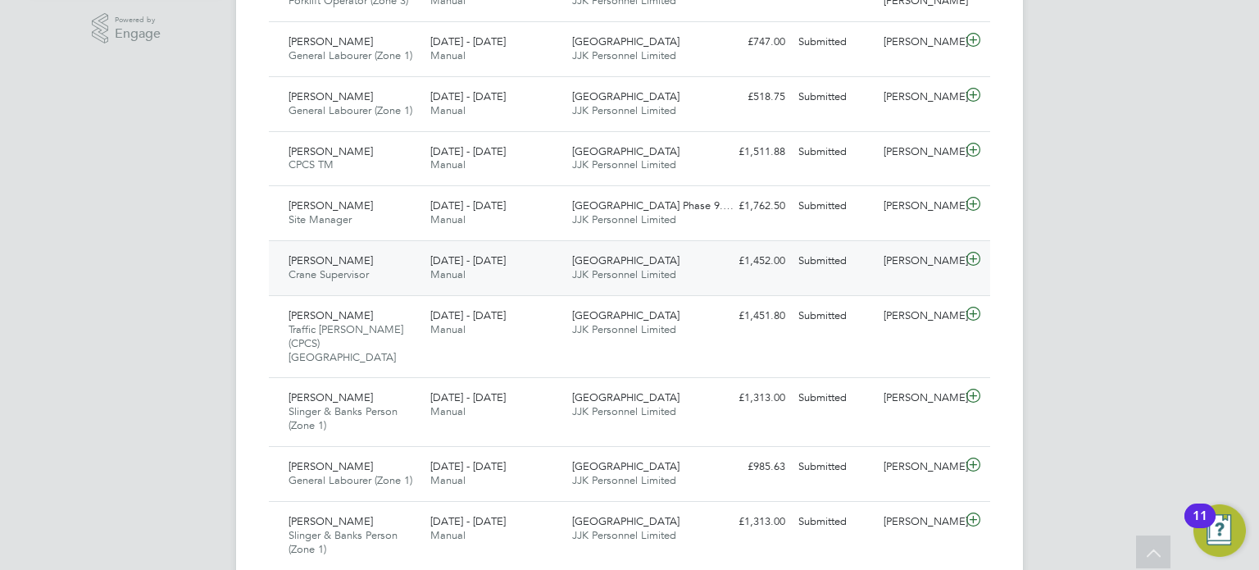
click at [584, 271] on span "JJK Personnel Limited" at bounding box center [624, 274] width 104 height 14
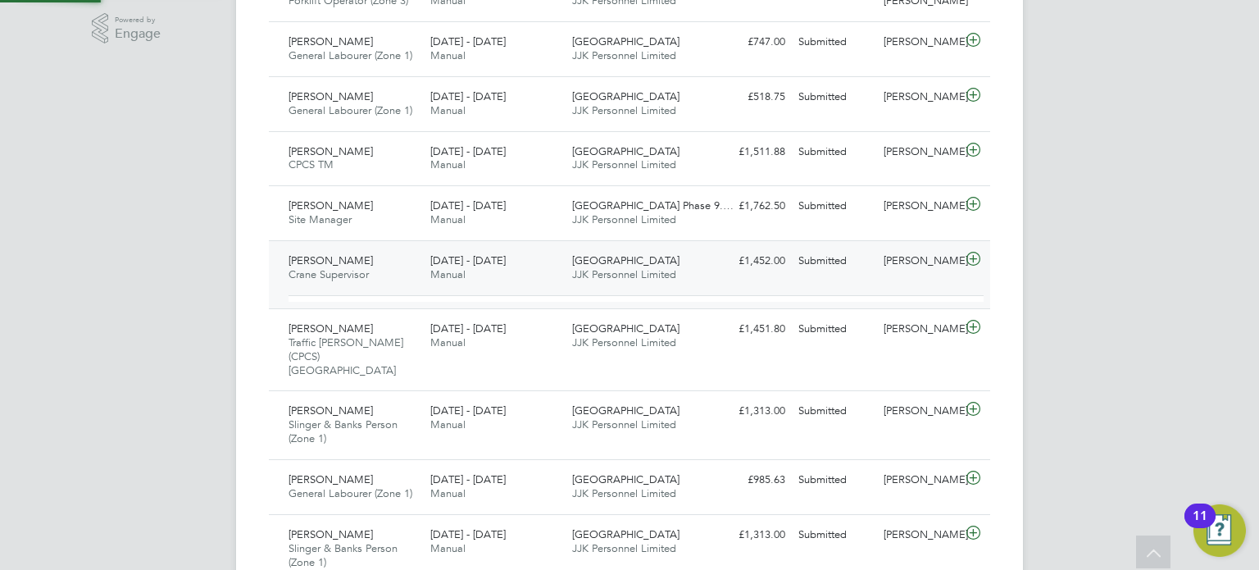
scroll to position [27, 159]
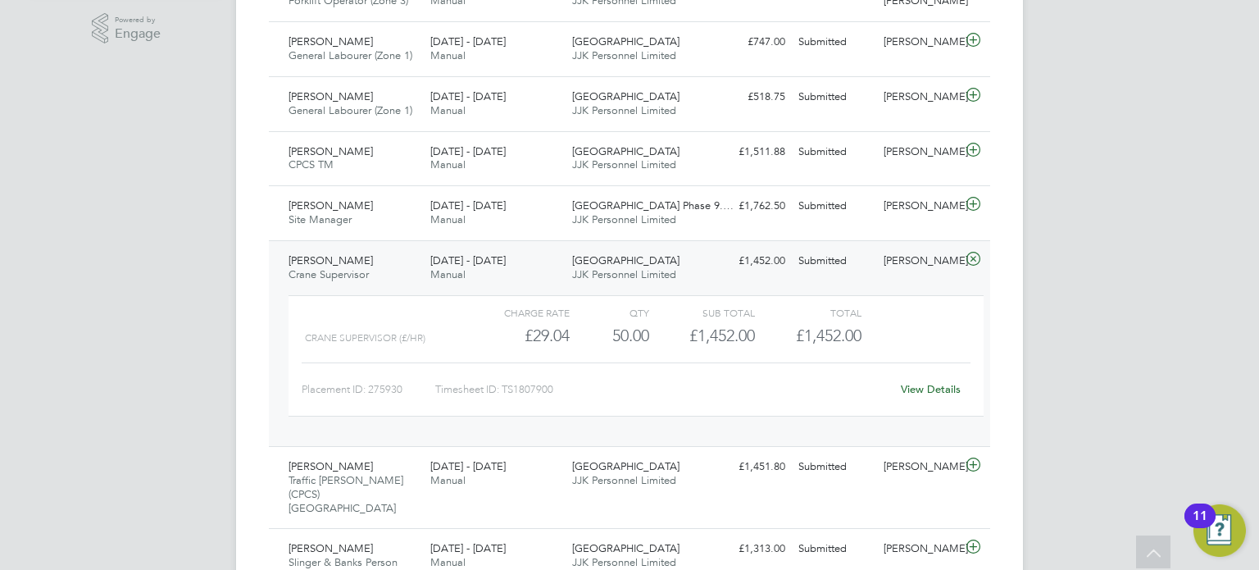
click at [922, 389] on link "View Details" at bounding box center [931, 389] width 60 height 14
click at [385, 259] on div "Ervin Trashaj Crane Supervisor 18 - 24 Aug 2025" at bounding box center [353, 268] width 142 height 41
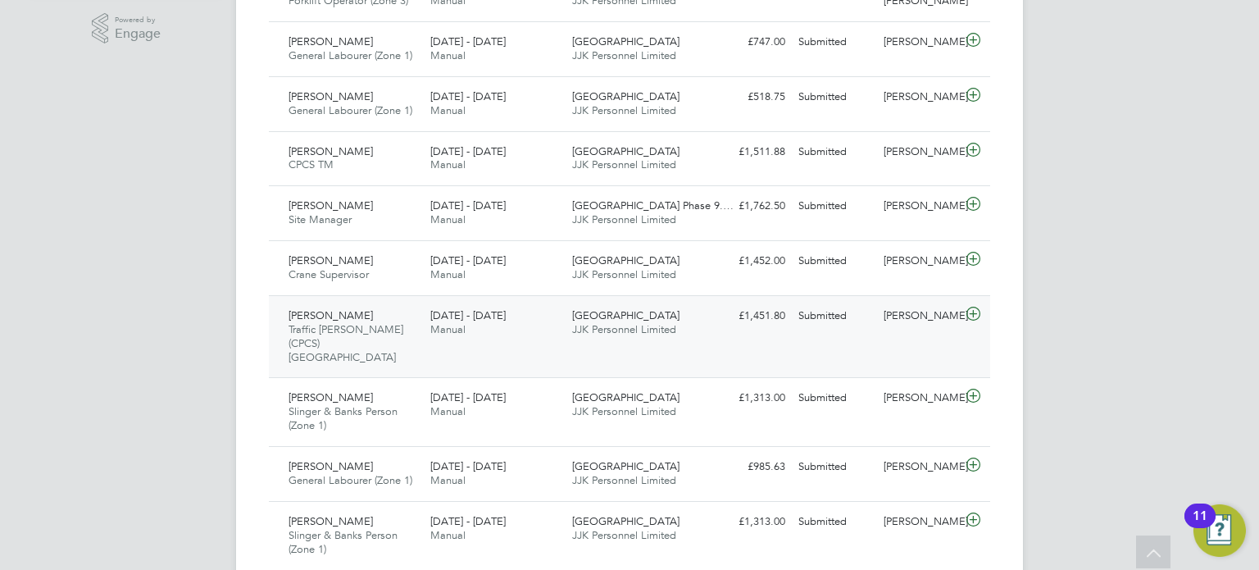
click at [501, 314] on span "[DATE] - [DATE]" at bounding box center [467, 315] width 75 height 14
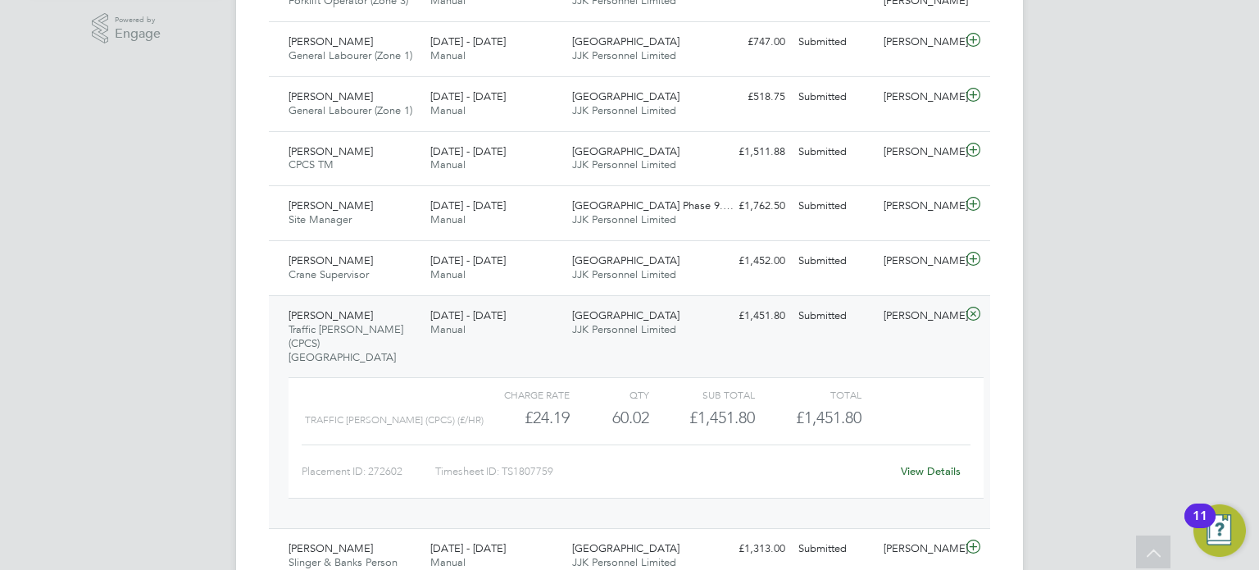
click at [939, 464] on link "View Details" at bounding box center [931, 471] width 60 height 14
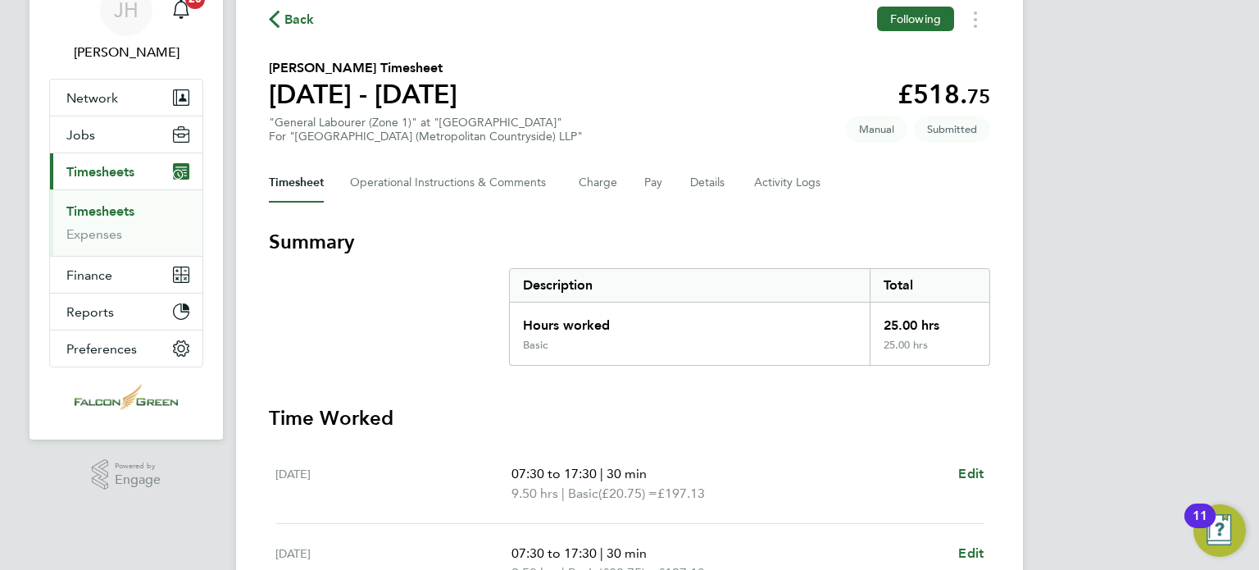
scroll to position [131, 0]
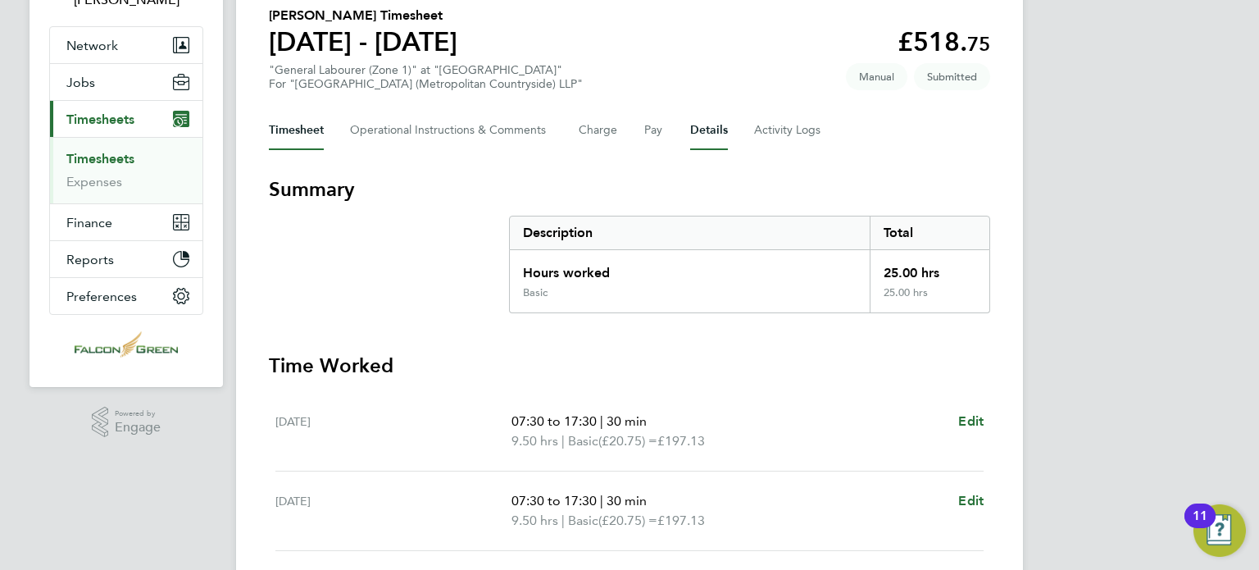
click at [699, 129] on button "Details" at bounding box center [709, 130] width 38 height 39
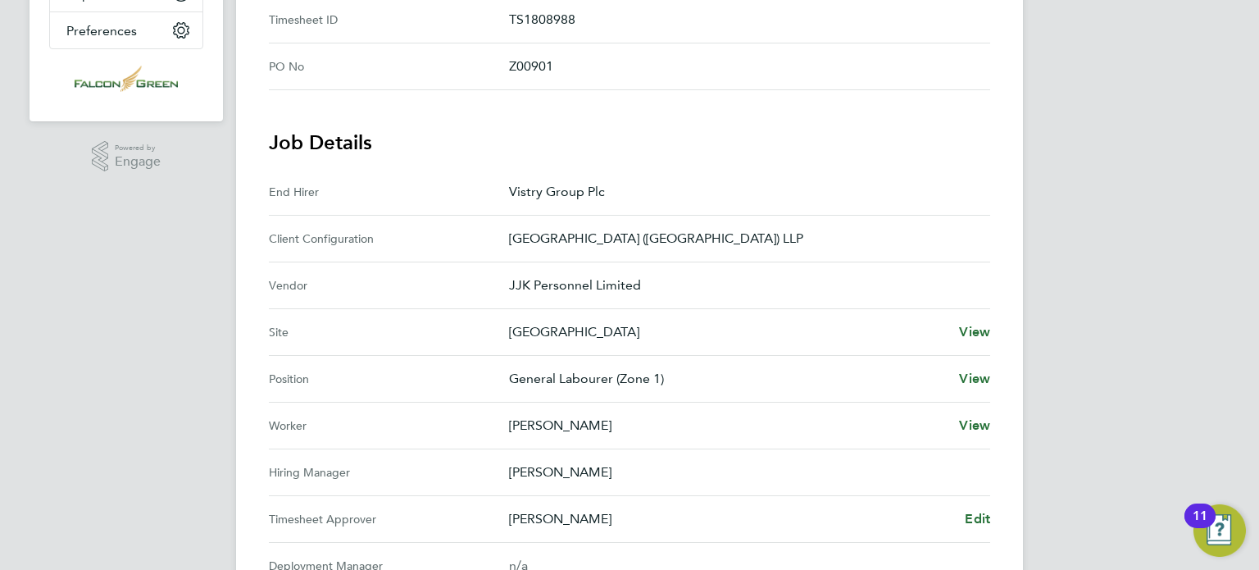
scroll to position [459, 0]
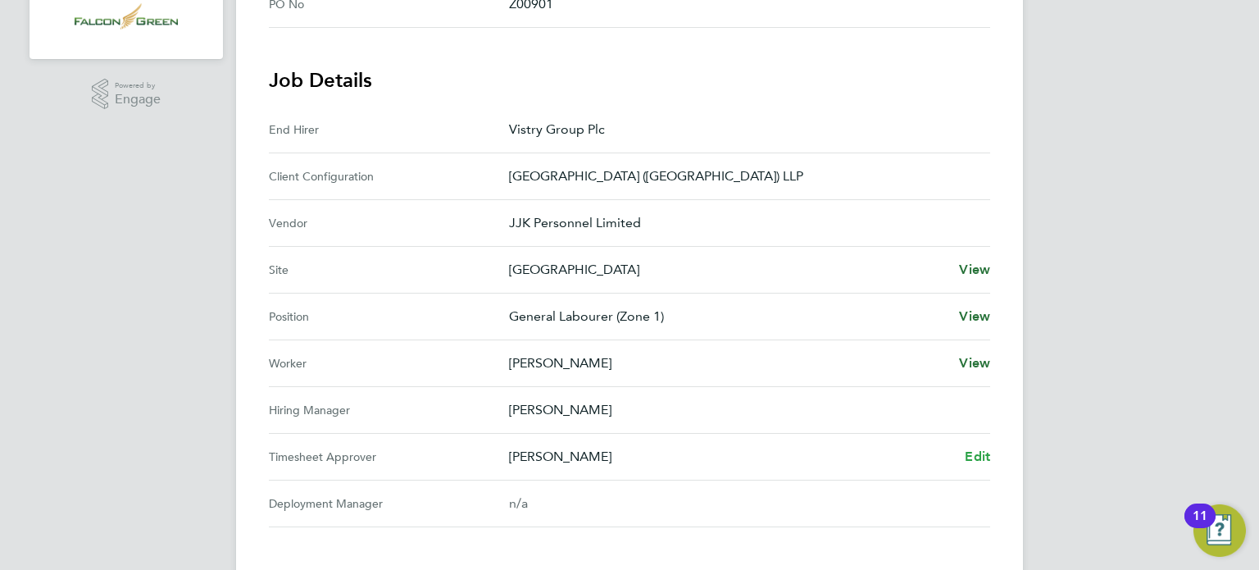
click at [970, 452] on span "Edit" at bounding box center [977, 456] width 25 height 16
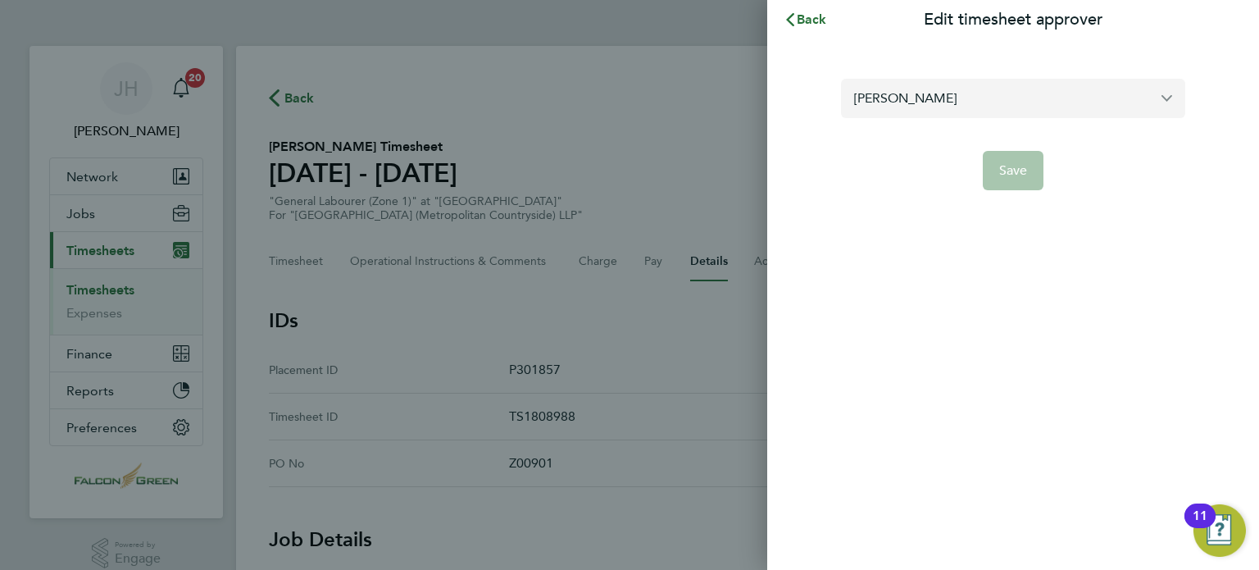
click at [890, 106] on input "[PERSON_NAME]" at bounding box center [1013, 98] width 344 height 39
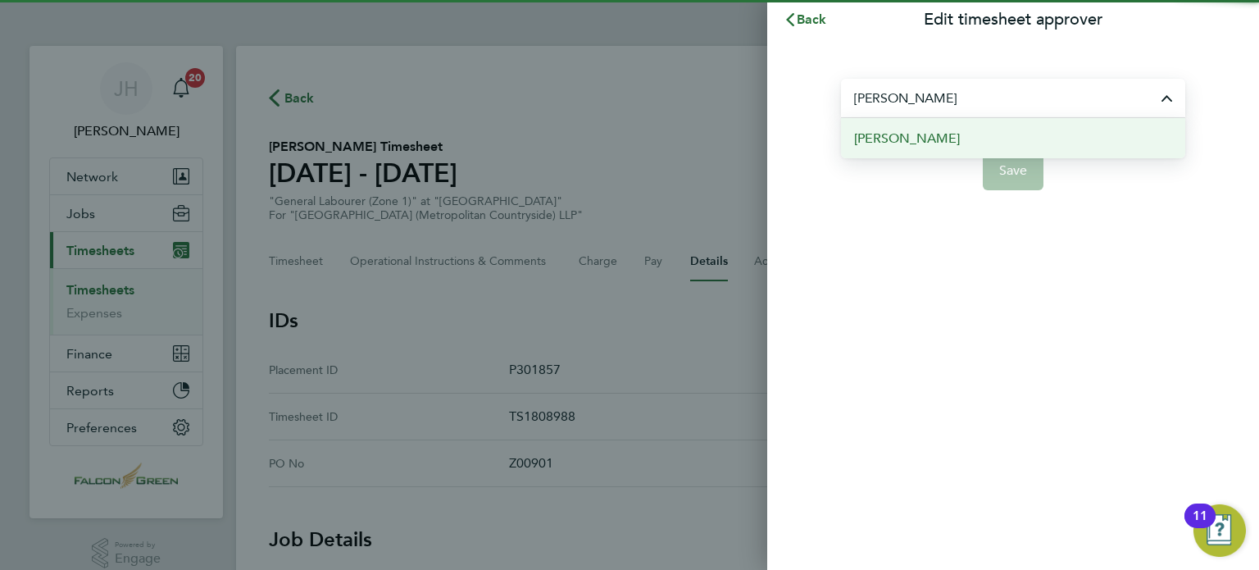
click at [911, 143] on span "[PERSON_NAME]" at bounding box center [907, 139] width 106 height 20
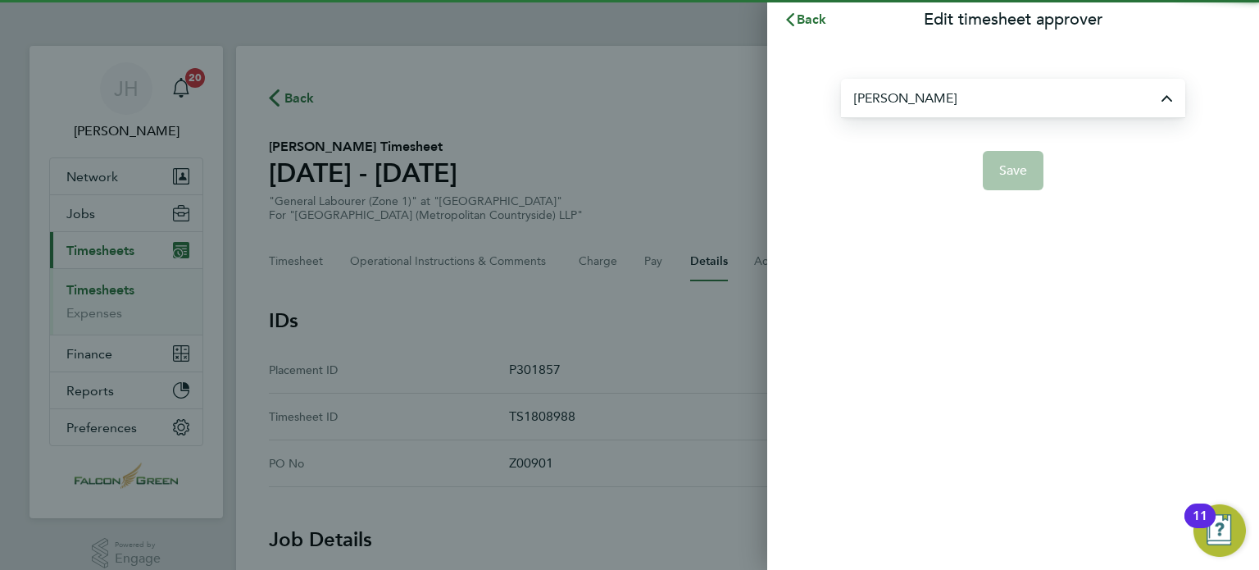
type input "[PERSON_NAME]"
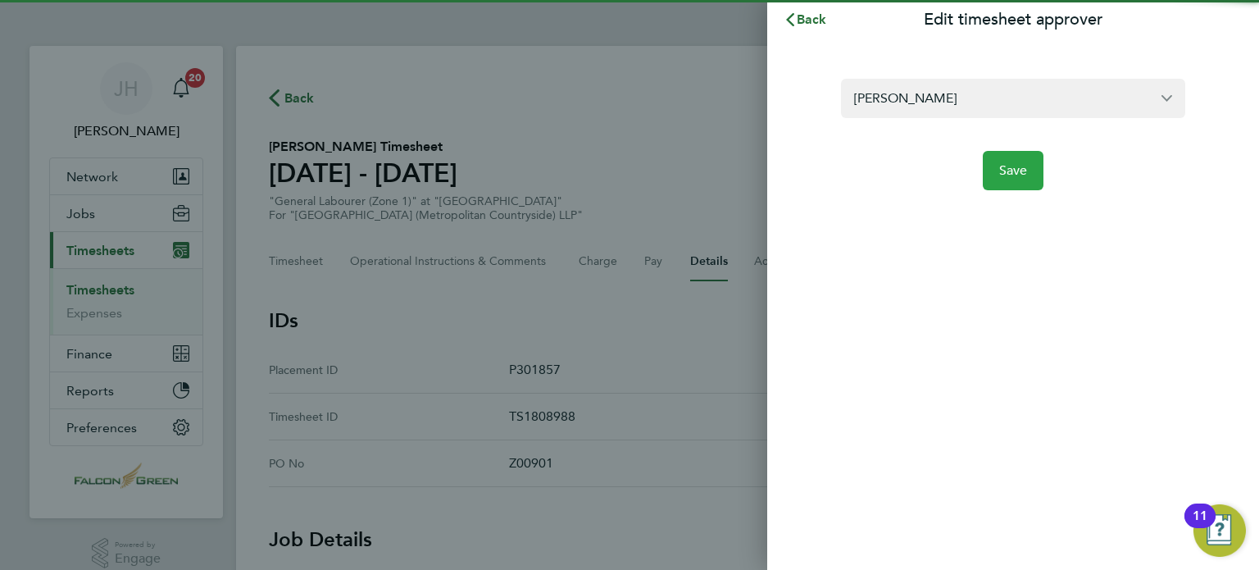
click at [1010, 182] on button "Save" at bounding box center [1013, 170] width 61 height 39
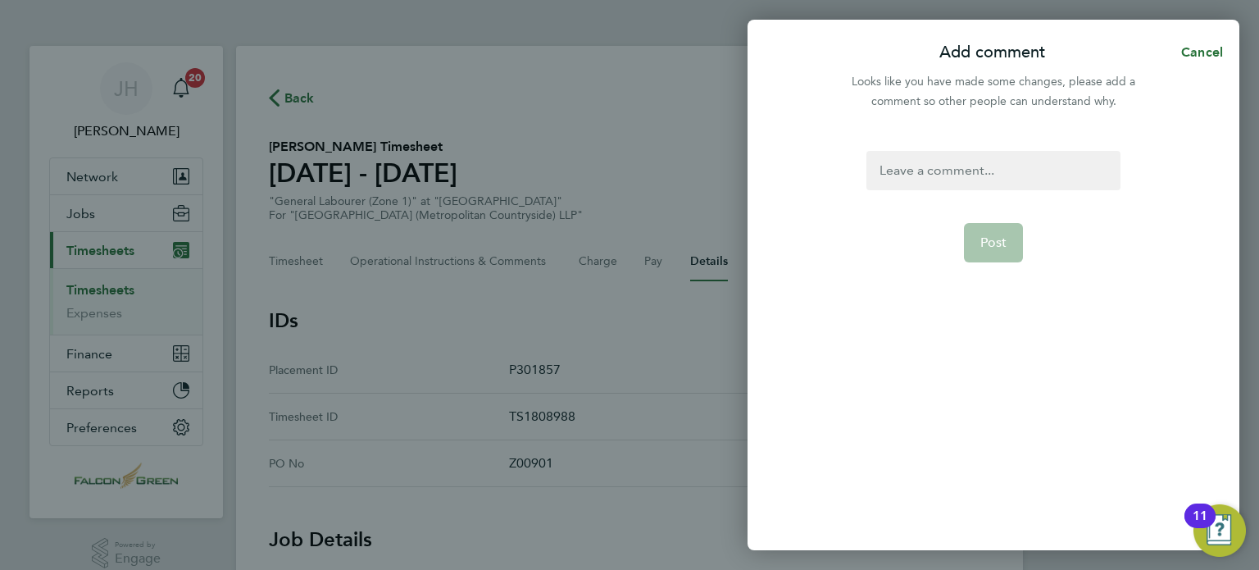
click at [961, 166] on div at bounding box center [992, 170] width 253 height 39
click at [990, 252] on button "Post" at bounding box center [994, 242] width 60 height 39
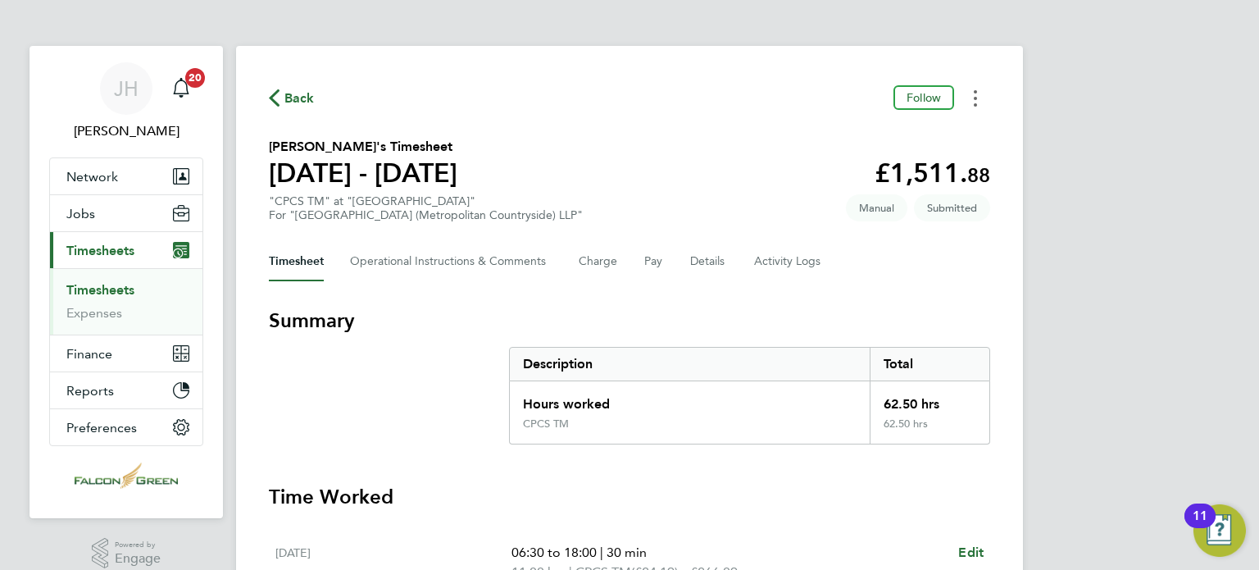
click at [970, 109] on button "Timesheets Menu" at bounding box center [976, 97] width 30 height 25
click at [725, 214] on section "[PERSON_NAME]'s Timesheet [DATE] - [DATE] £1,511. 88 "CPCS TM" at "[GEOGRAPHIC_…" at bounding box center [629, 179] width 721 height 85
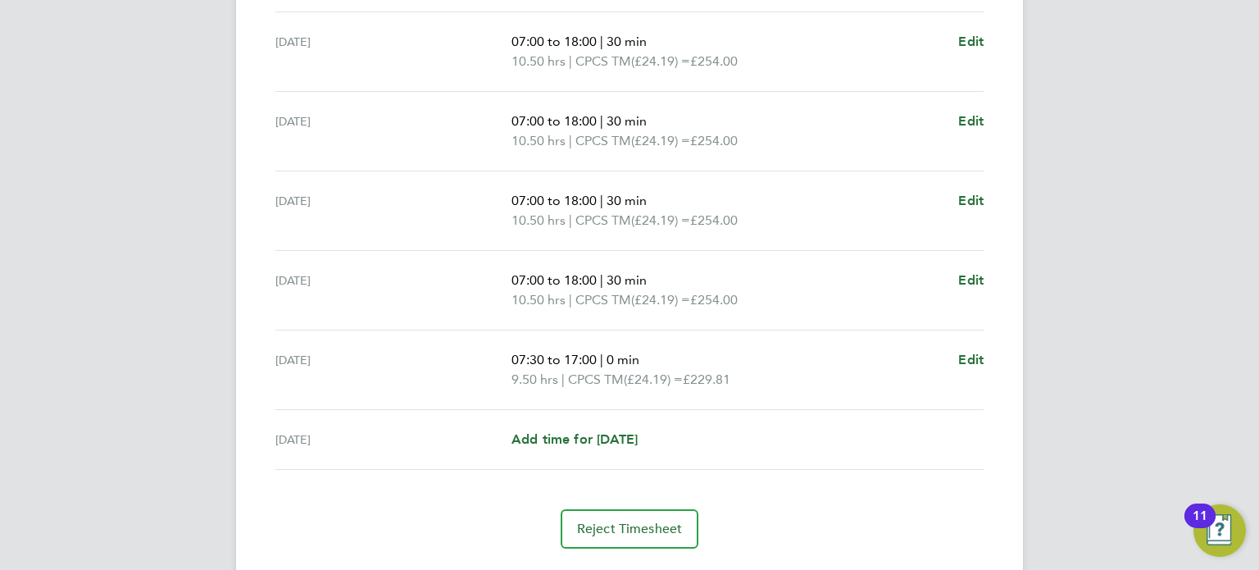
scroll to position [557, 0]
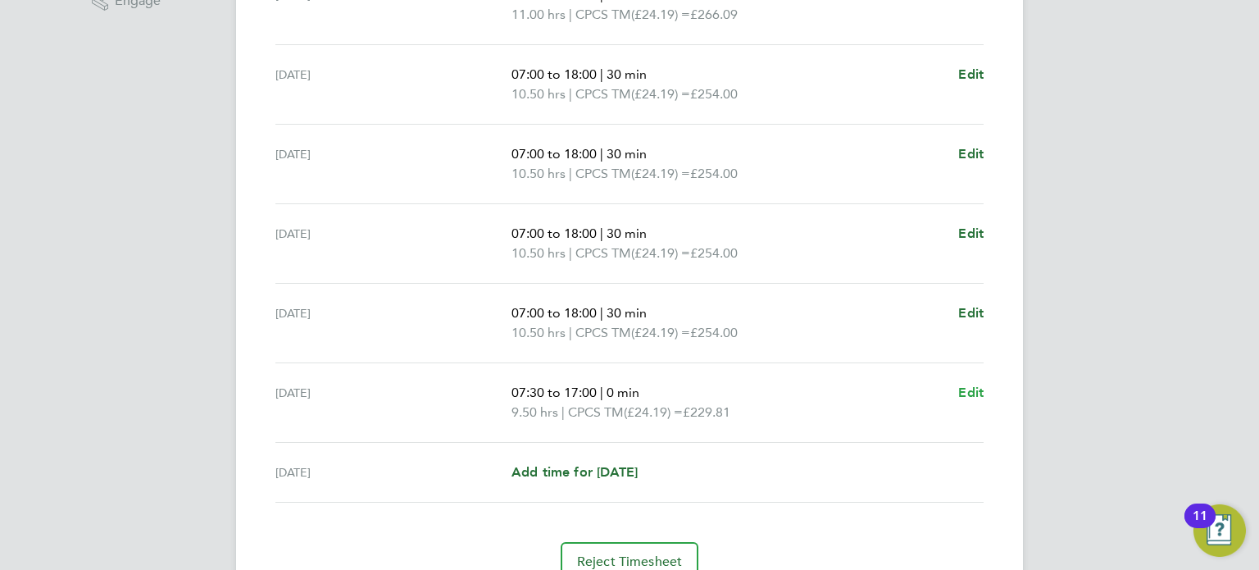
click at [976, 389] on span "Edit" at bounding box center [970, 392] width 25 height 16
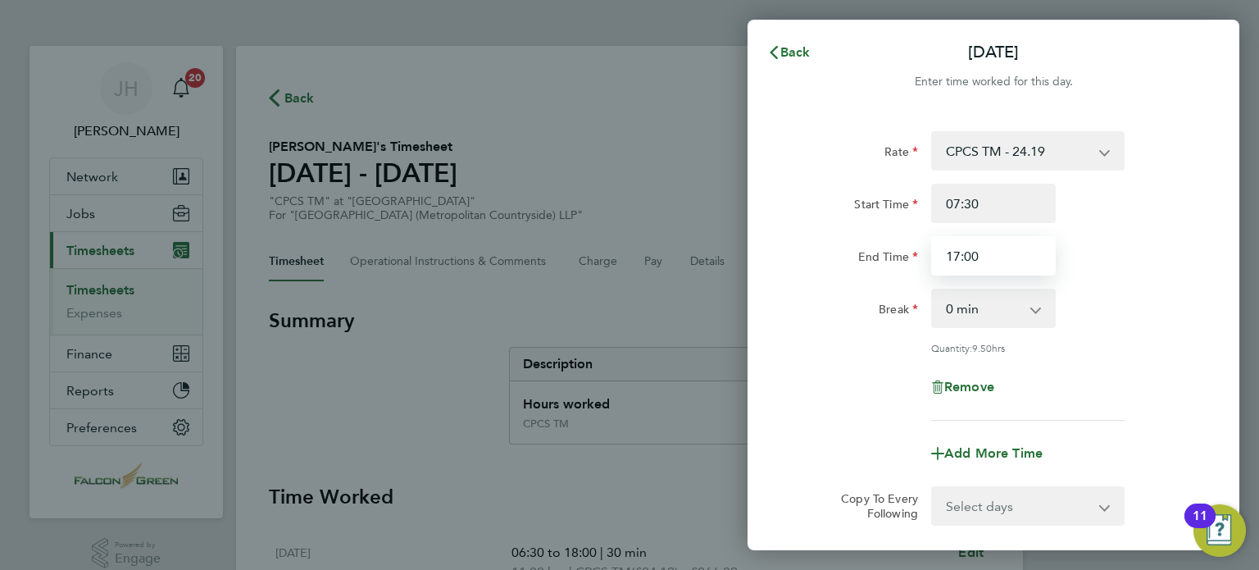
drag, startPoint x: 986, startPoint y: 251, endPoint x: 903, endPoint y: 252, distance: 82.8
click at [903, 252] on div "End Time 17:00" at bounding box center [993, 255] width 413 height 39
type input "15:00"
click at [807, 284] on div "Rate CPCS TM - 24.19 Start Time 07:30 End Time 15:00 Break 0 min 15 min 30 min …" at bounding box center [993, 275] width 400 height 289
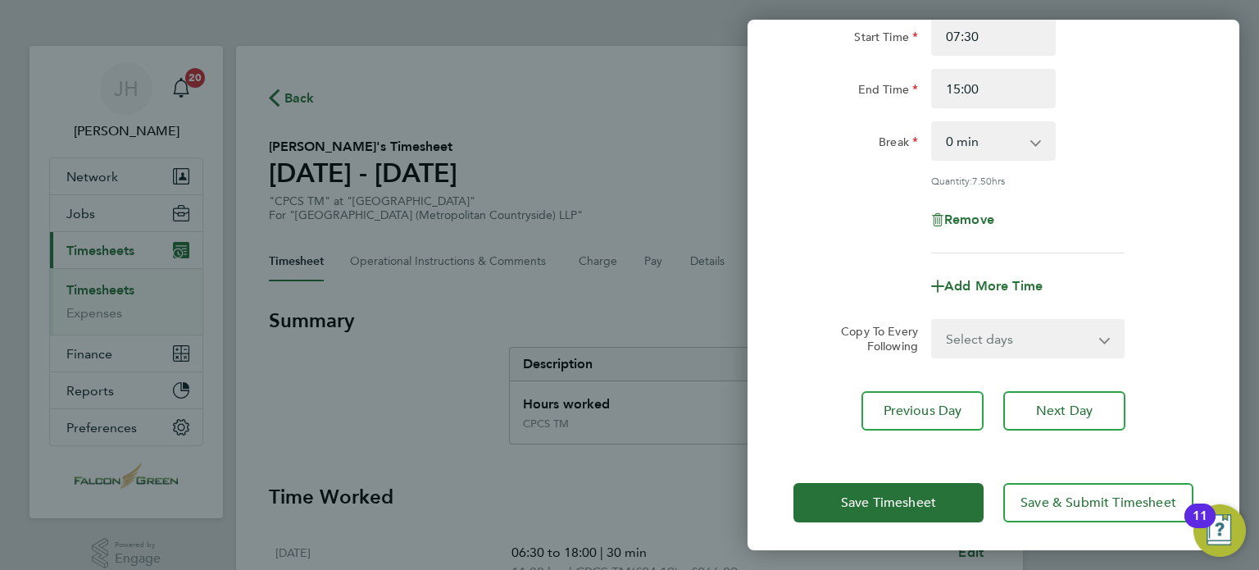
scroll to position [170, 0]
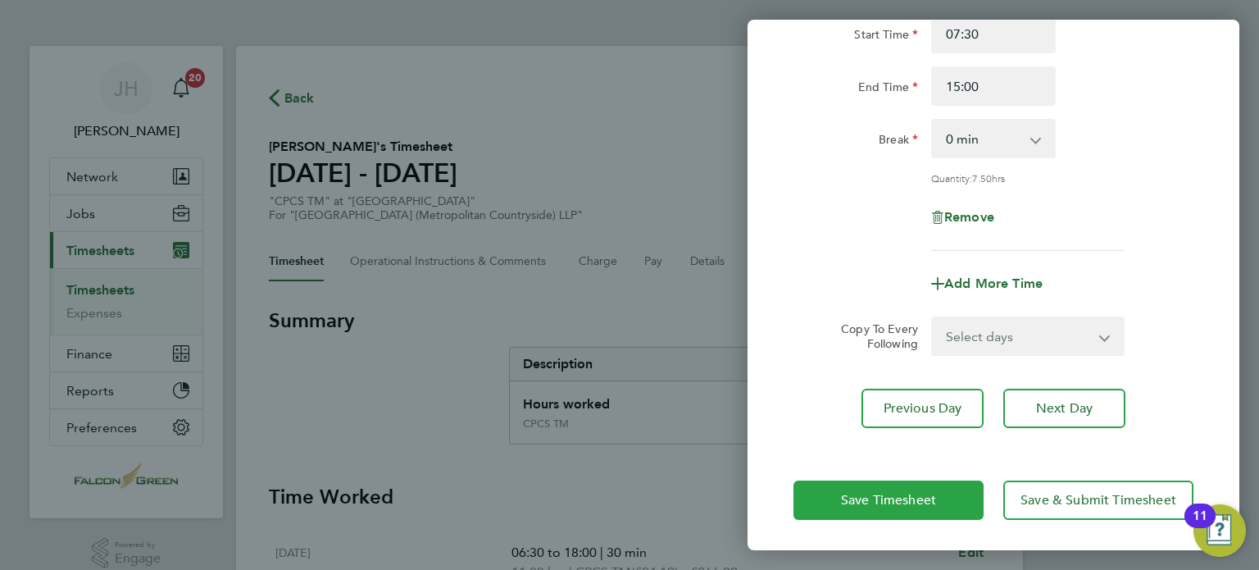
click at [885, 507] on button "Save Timesheet" at bounding box center [888, 499] width 190 height 39
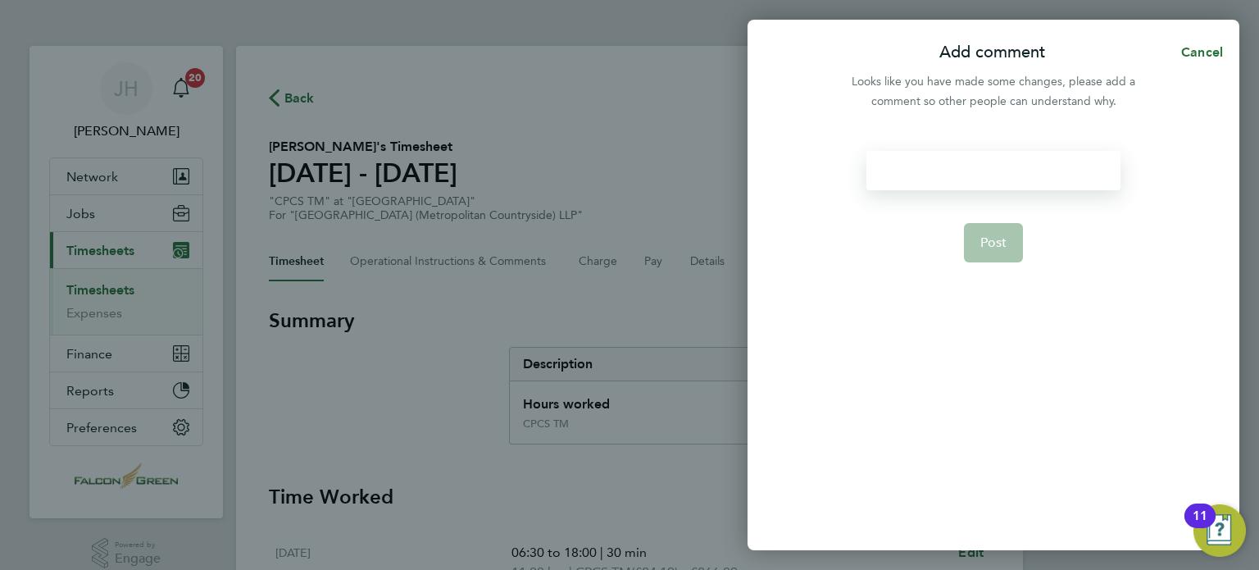
click at [898, 169] on div at bounding box center [992, 170] width 253 height 39
click at [987, 235] on span "Post" at bounding box center [993, 242] width 27 height 16
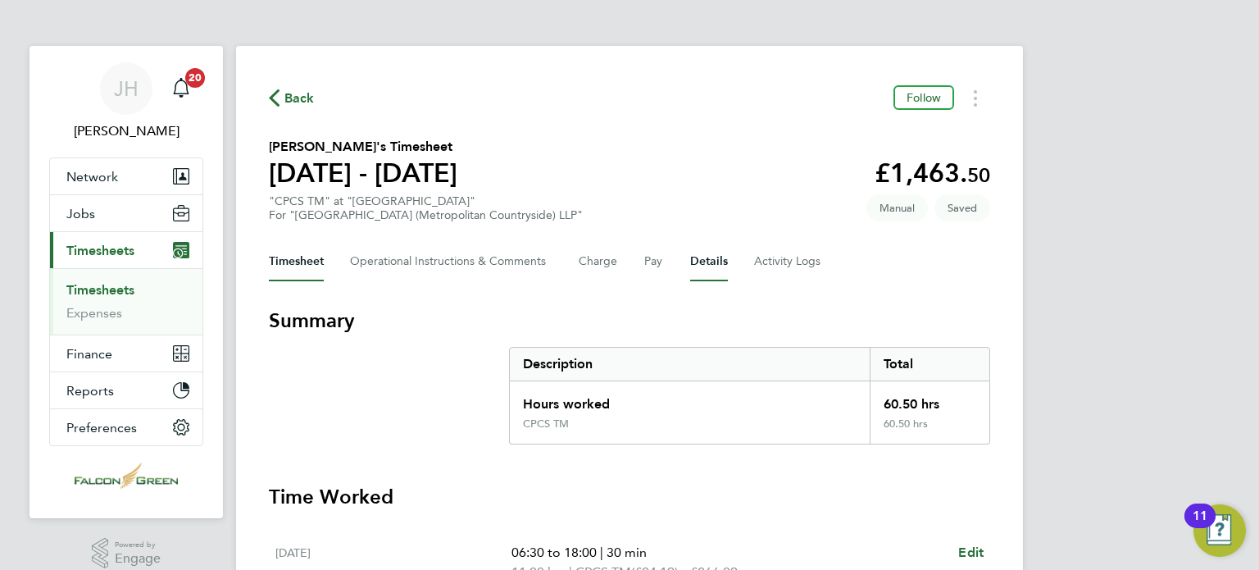
click at [718, 268] on button "Details" at bounding box center [709, 261] width 38 height 39
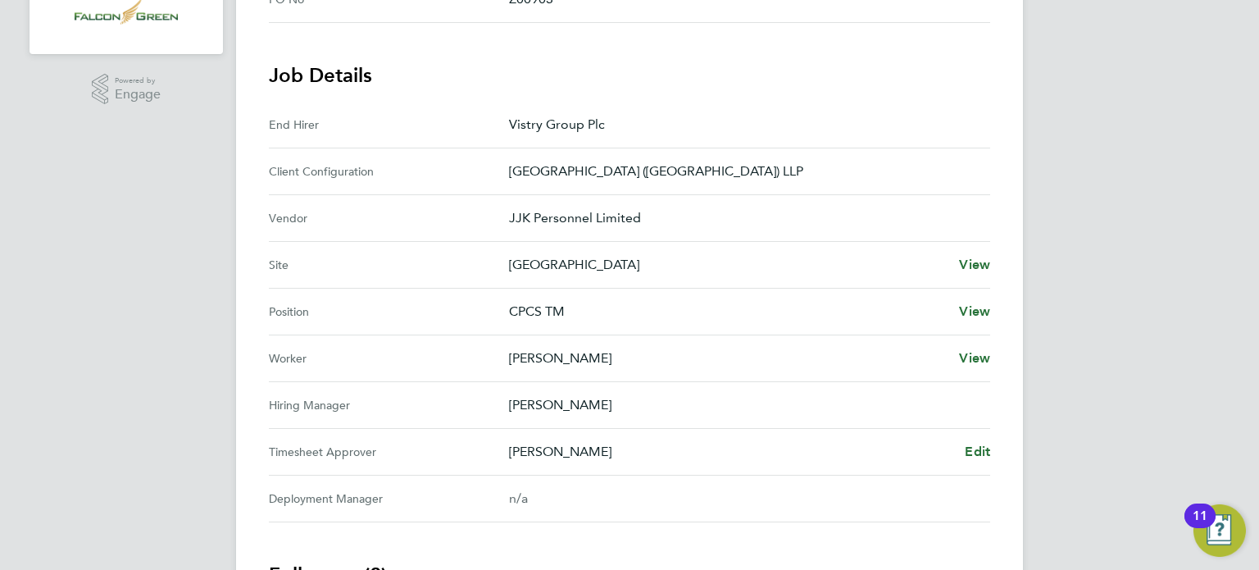
scroll to position [525, 0]
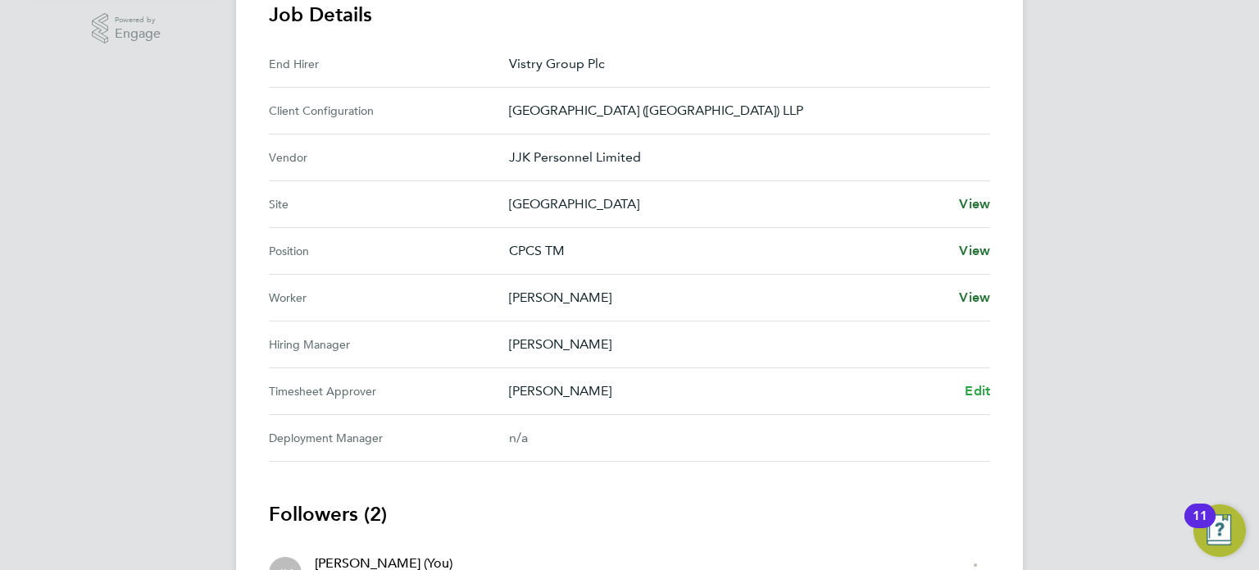
click at [969, 389] on span "Edit" at bounding box center [977, 391] width 25 height 16
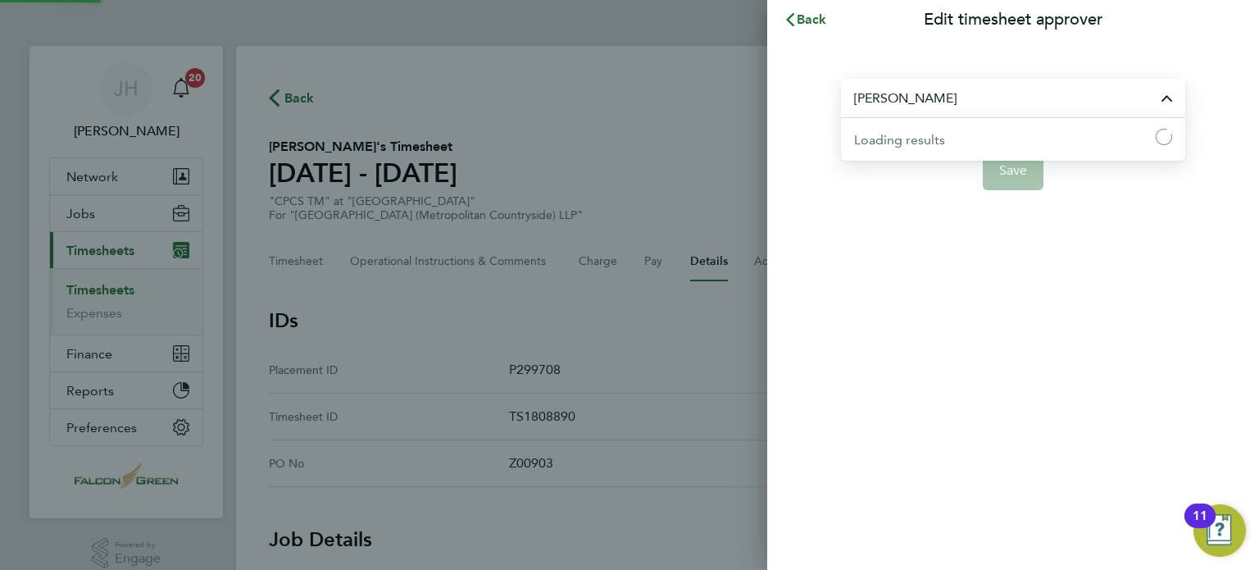
click at [936, 104] on input "[PERSON_NAME]" at bounding box center [1013, 98] width 344 height 39
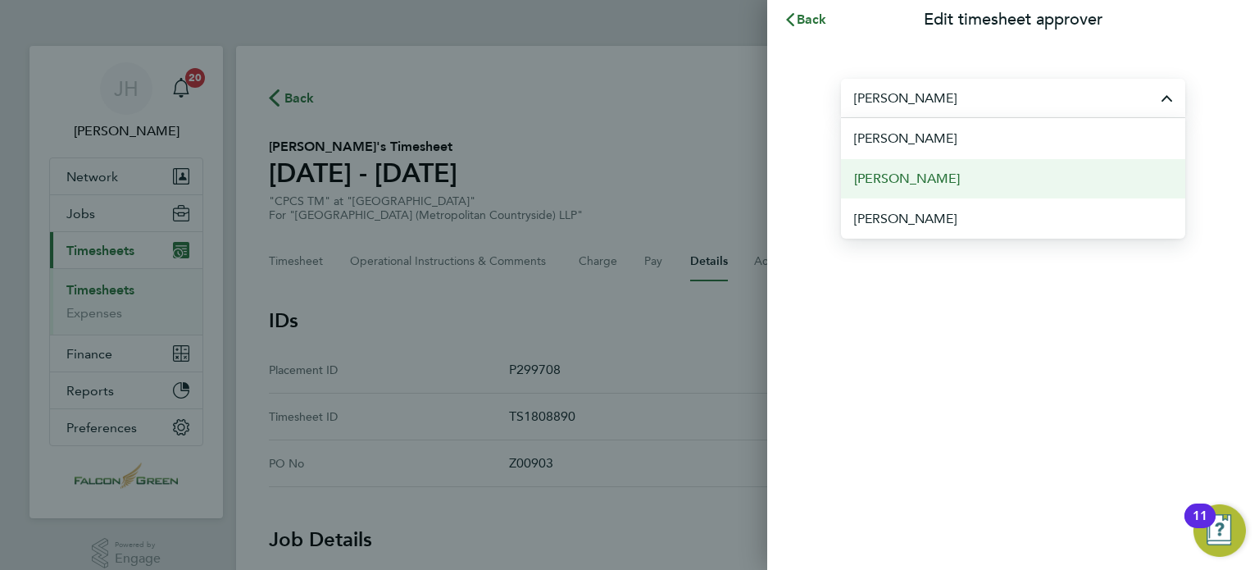
click at [876, 180] on span "Adrian Iacob" at bounding box center [907, 179] width 106 height 20
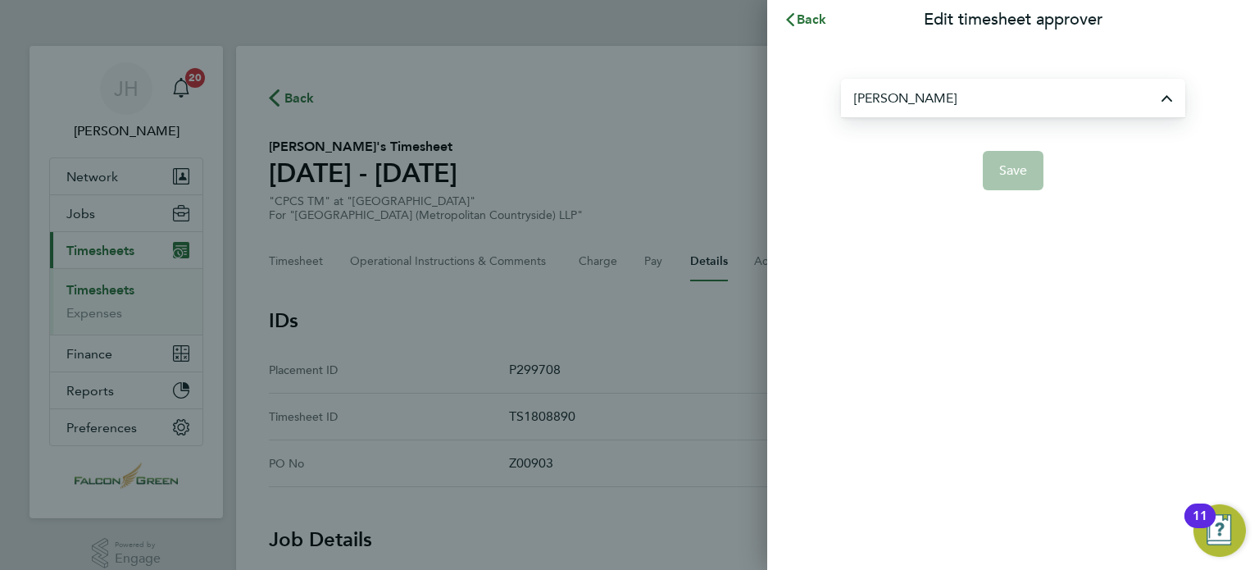
type input "Adrian Iacob"
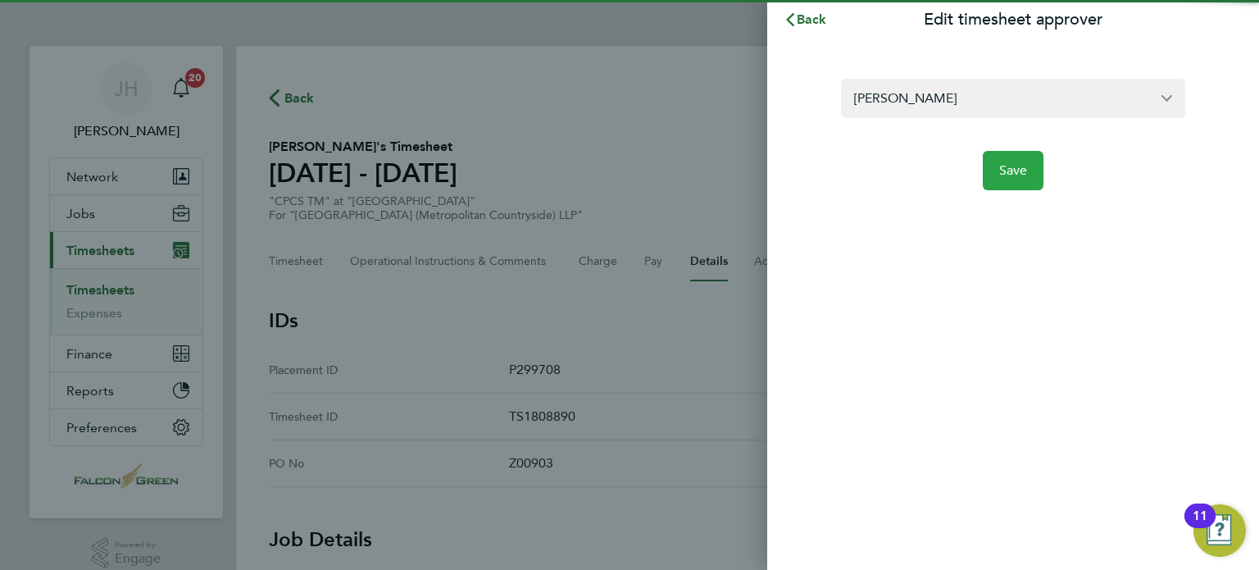
click at [999, 173] on span "Save" at bounding box center [1013, 170] width 29 height 16
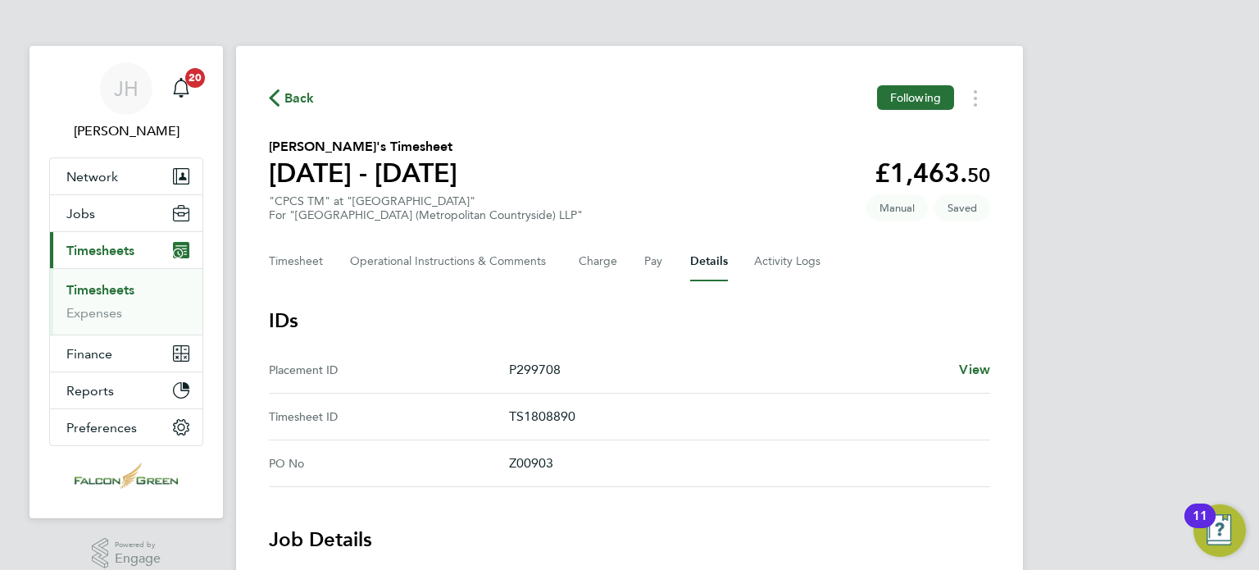
click at [682, 150] on section "Francis Eikpe's Timesheet 18 - 24 Aug 2025 £1,463. 50 "CPCS TM" at "Clapham Par…" at bounding box center [629, 179] width 721 height 85
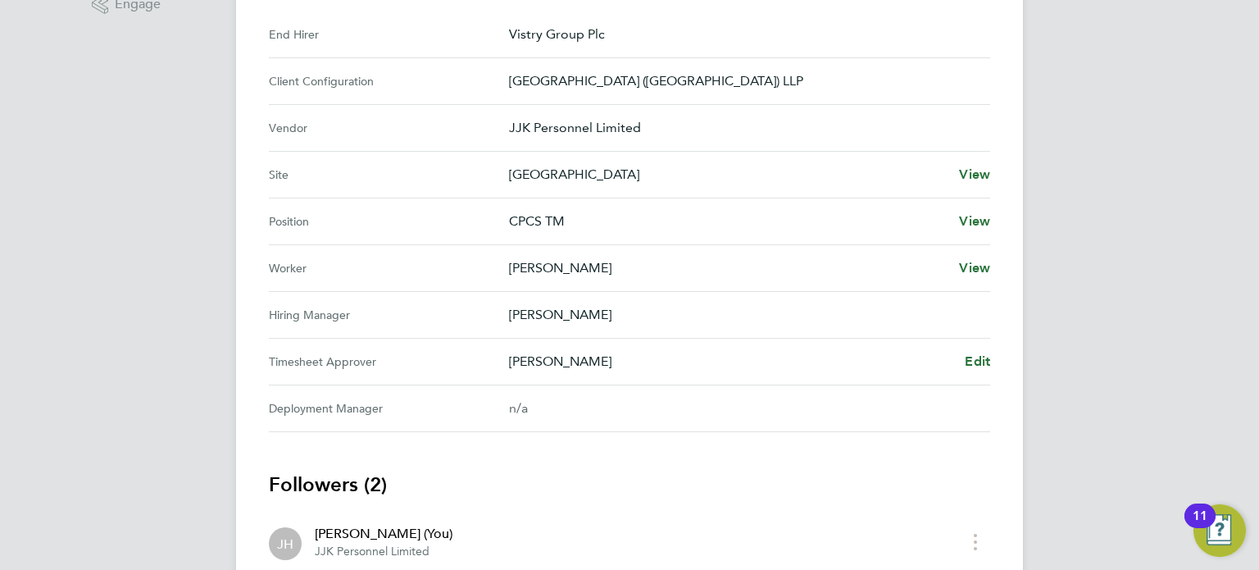
scroll to position [557, 0]
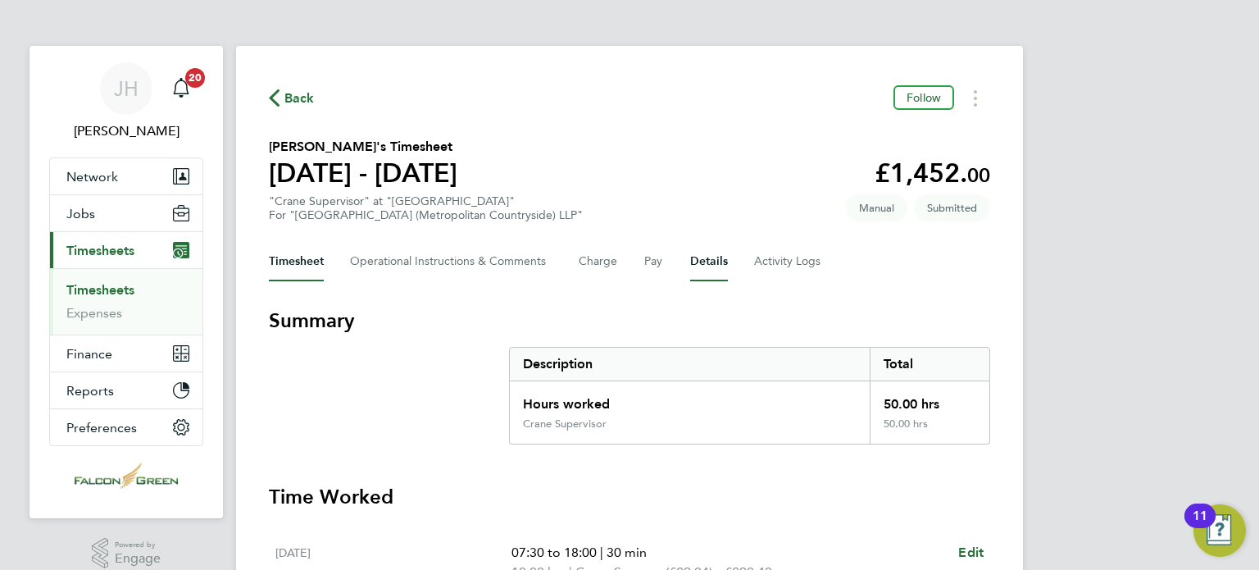
click at [718, 261] on button "Details" at bounding box center [709, 261] width 38 height 39
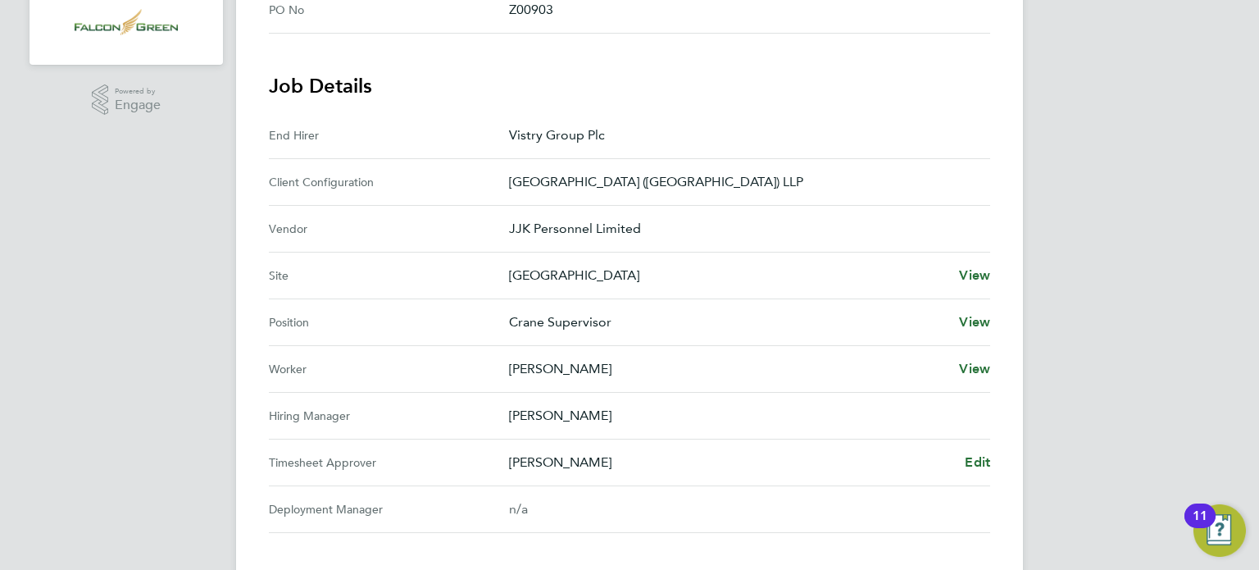
scroll to position [459, 0]
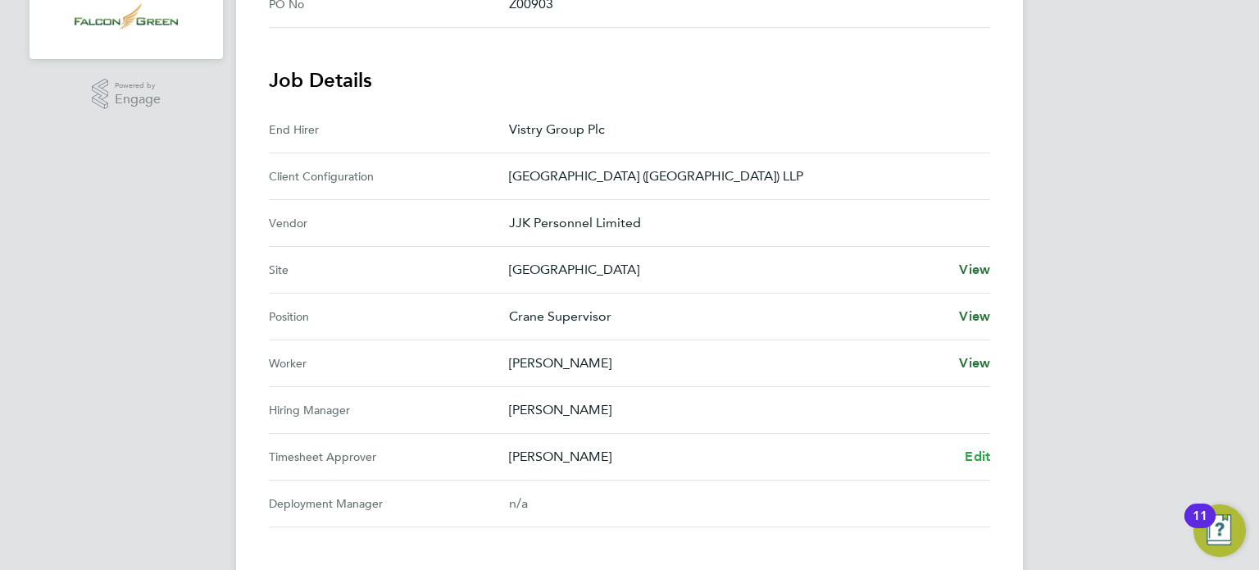
click at [974, 457] on span "Edit" at bounding box center [977, 456] width 25 height 16
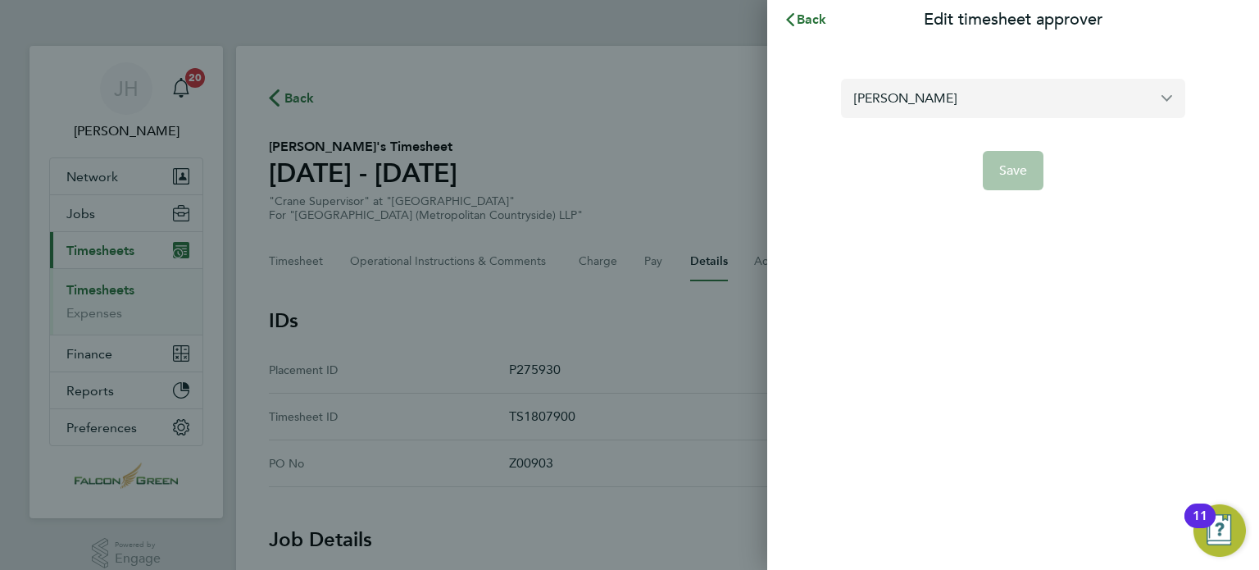
click at [970, 101] on input "[PERSON_NAME]" at bounding box center [1013, 98] width 344 height 39
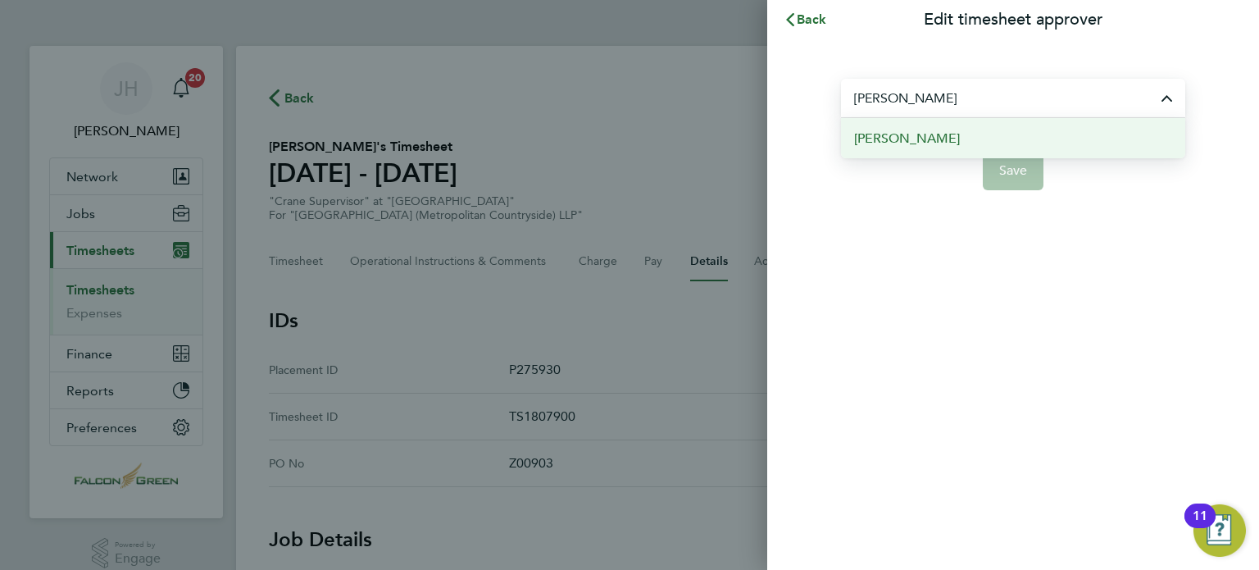
click at [918, 140] on span "Adrian Iacob" at bounding box center [907, 139] width 106 height 20
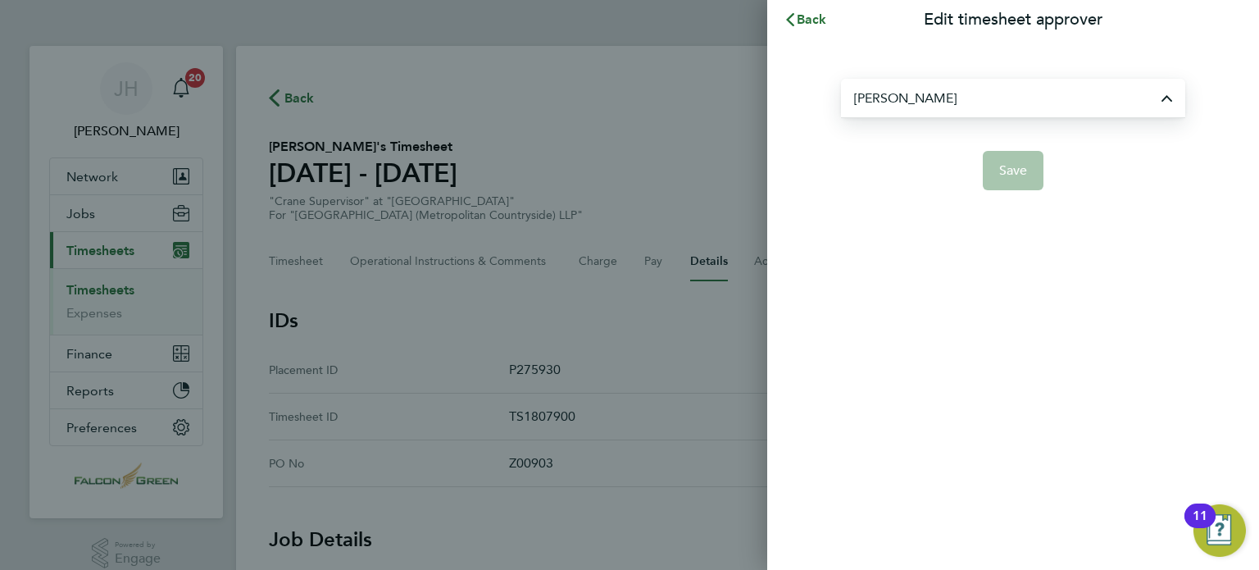
type input "Adrian Iacob"
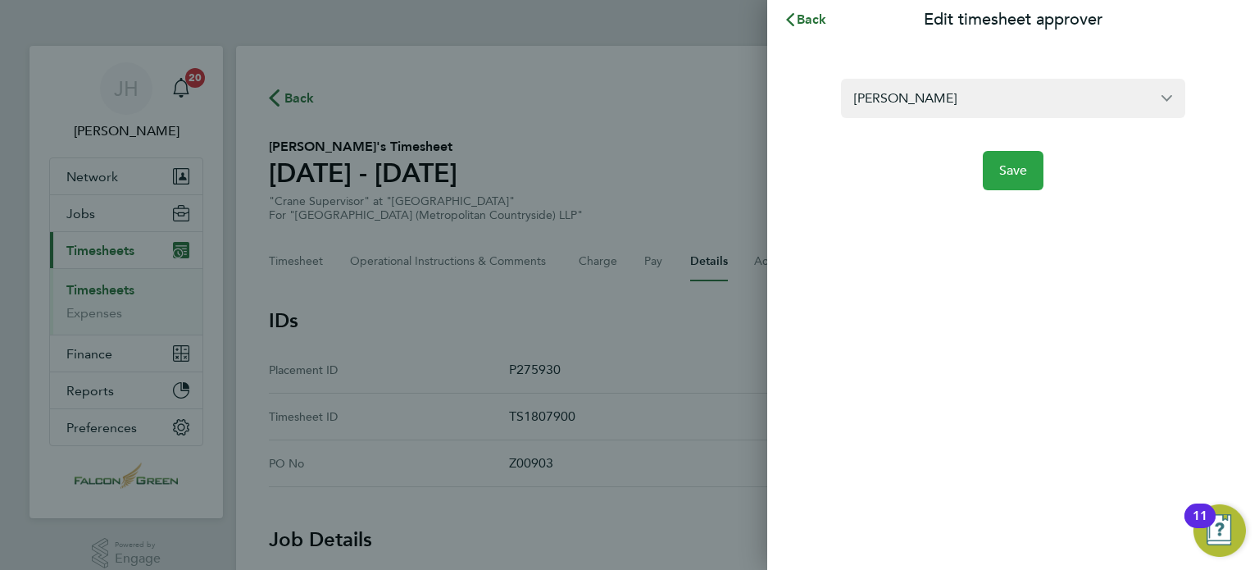
click at [1003, 177] on span "Save" at bounding box center [1013, 170] width 29 height 16
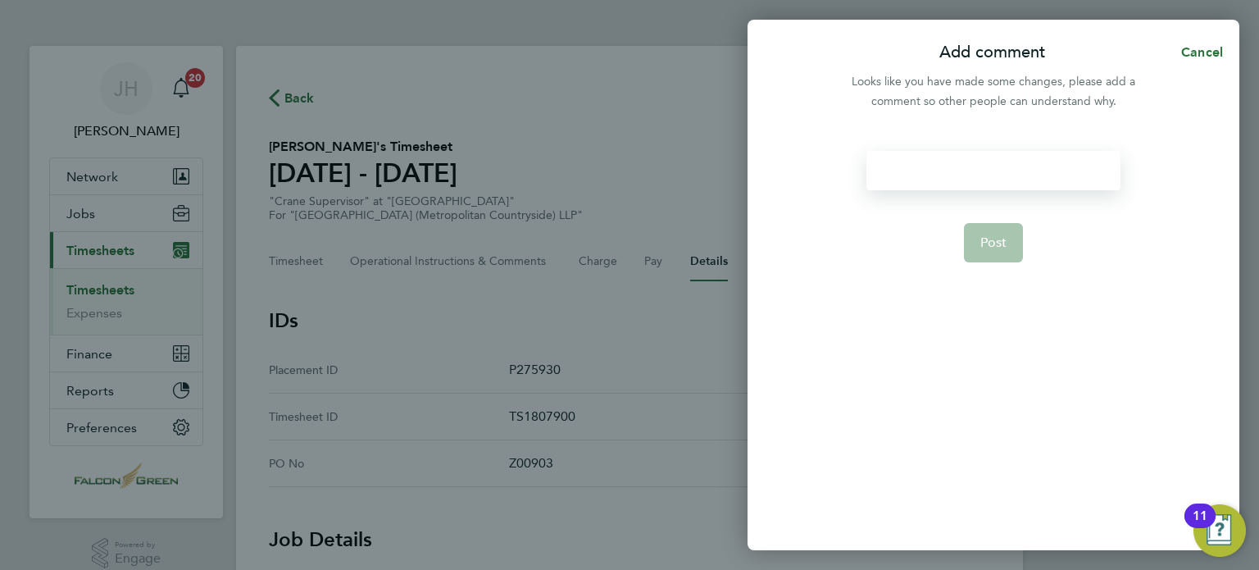
click at [983, 170] on div at bounding box center [992, 170] width 253 height 39
click at [974, 250] on button "Post" at bounding box center [994, 242] width 60 height 39
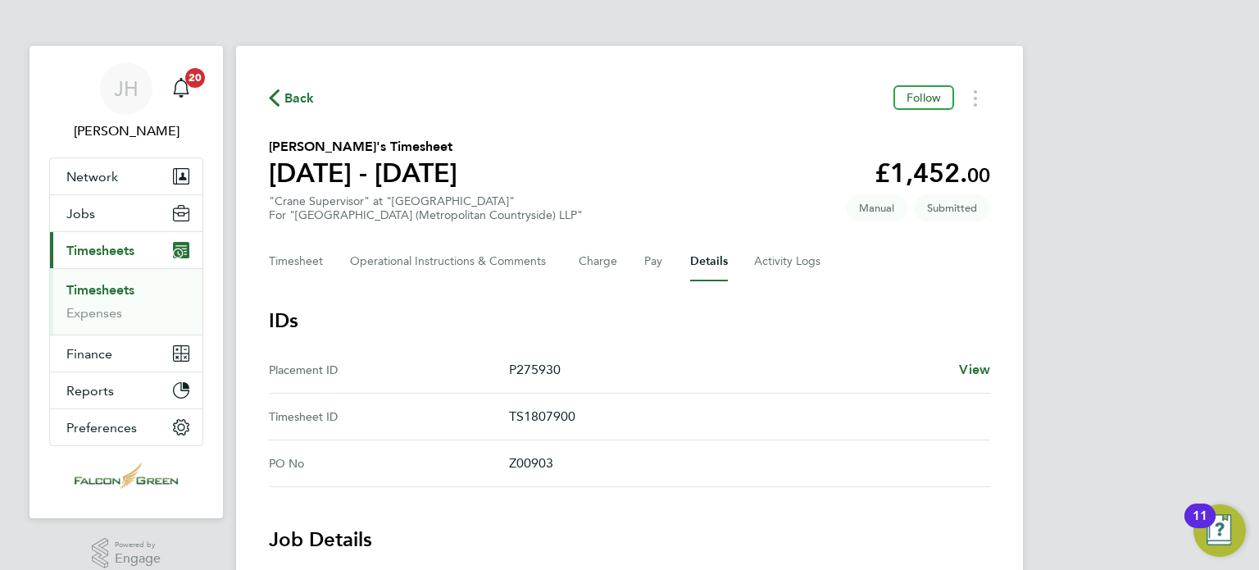
click at [685, 183] on section "Ervin Trashaj's Timesheet 18 - 24 Aug 2025 £1,452. 00 "Crane Supervisor" at "Cl…" at bounding box center [629, 179] width 721 height 85
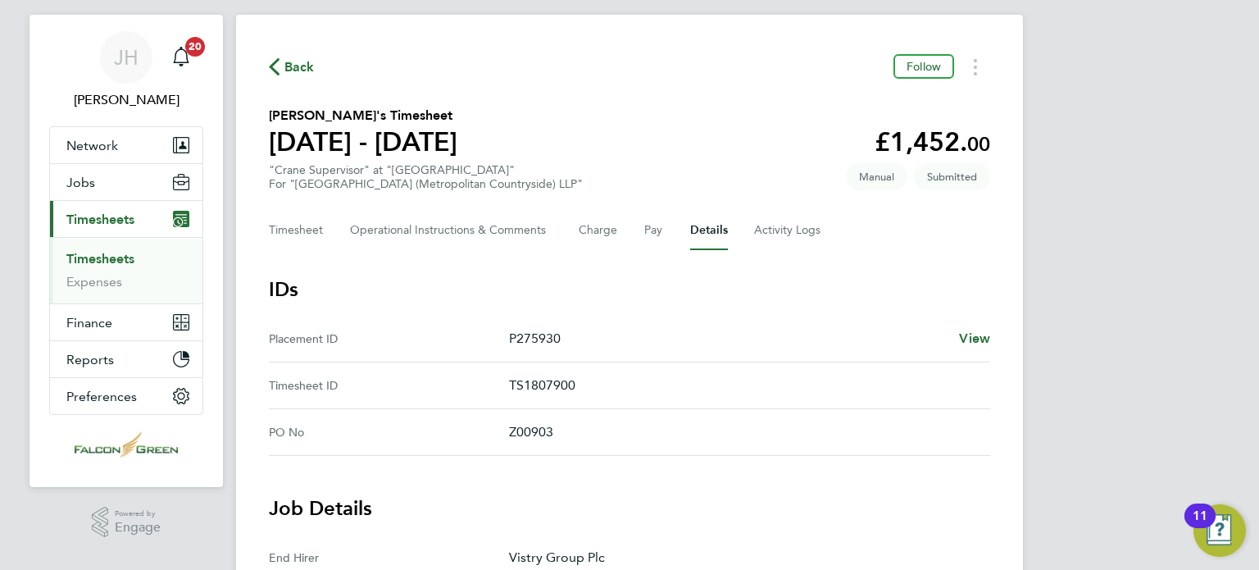
scroll to position [33, 0]
click at [660, 111] on section "Ervin Trashaj's Timesheet 18 - 24 Aug 2025 £1,452. 00 "Crane Supervisor" at "Cl…" at bounding box center [629, 146] width 721 height 85
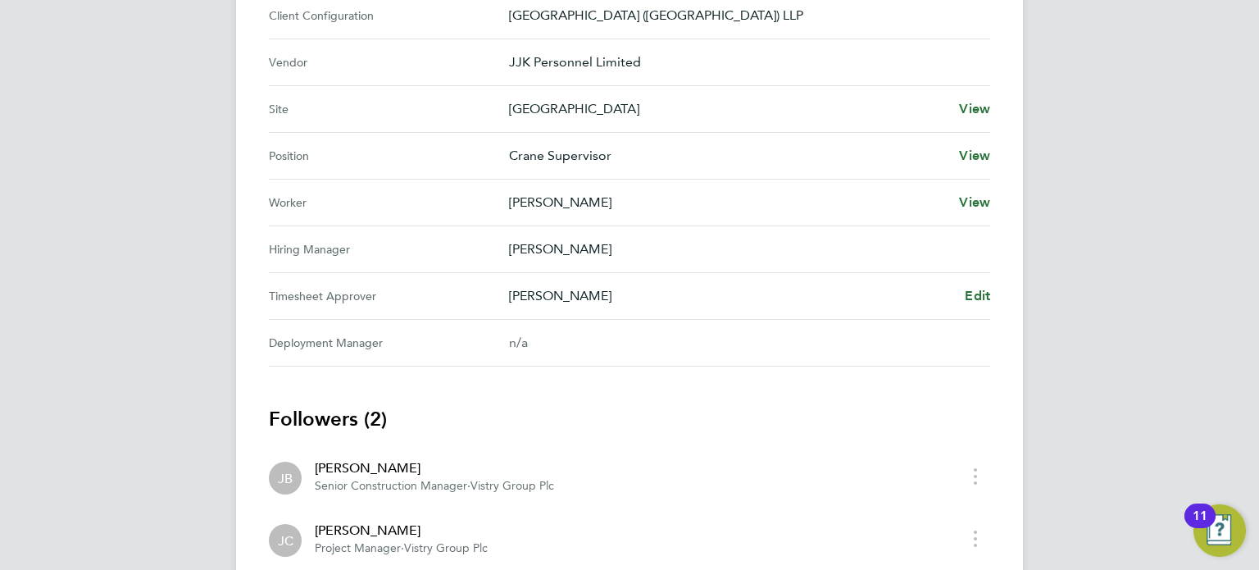
scroll to position [623, 0]
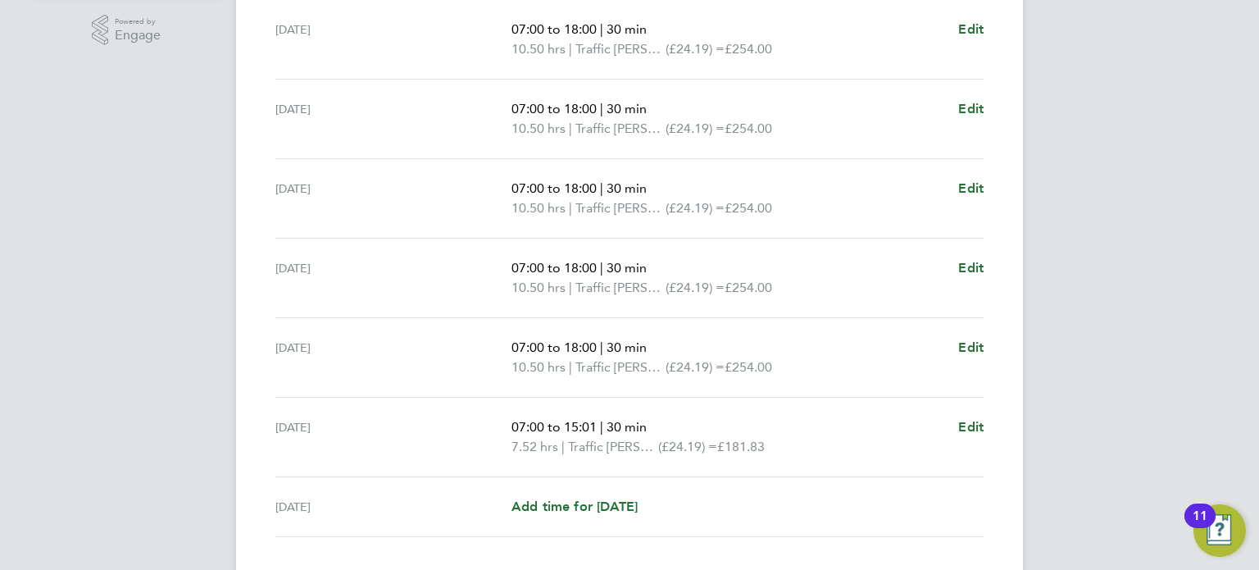
scroll to position [525, 0]
click at [964, 430] on span "Edit" at bounding box center [970, 425] width 25 height 16
select select "30"
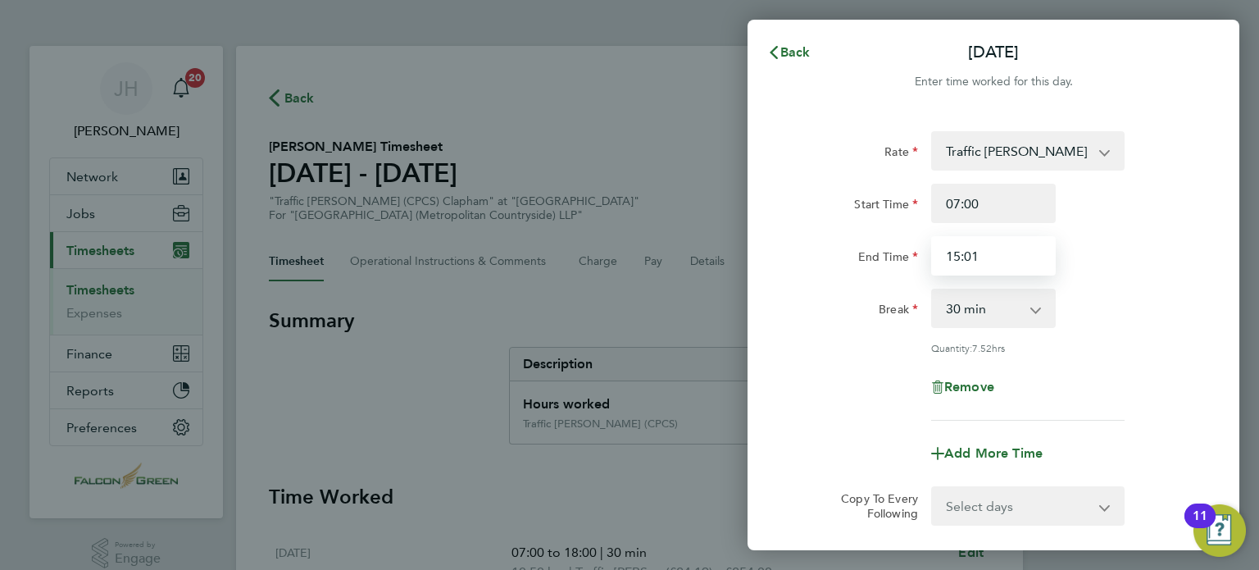
click at [980, 268] on input "15:01" at bounding box center [993, 255] width 125 height 39
click at [822, 280] on div "Rate Traffic Marshall (CPCS) - 24.19 Start Time 07:00 End Time 01:50 Break 0 mi…" at bounding box center [993, 275] width 400 height 289
drag, startPoint x: 998, startPoint y: 252, endPoint x: 839, endPoint y: 252, distance: 159.0
click at [839, 252] on div "End Time 01:50" at bounding box center [993, 255] width 413 height 39
type input "15:00"
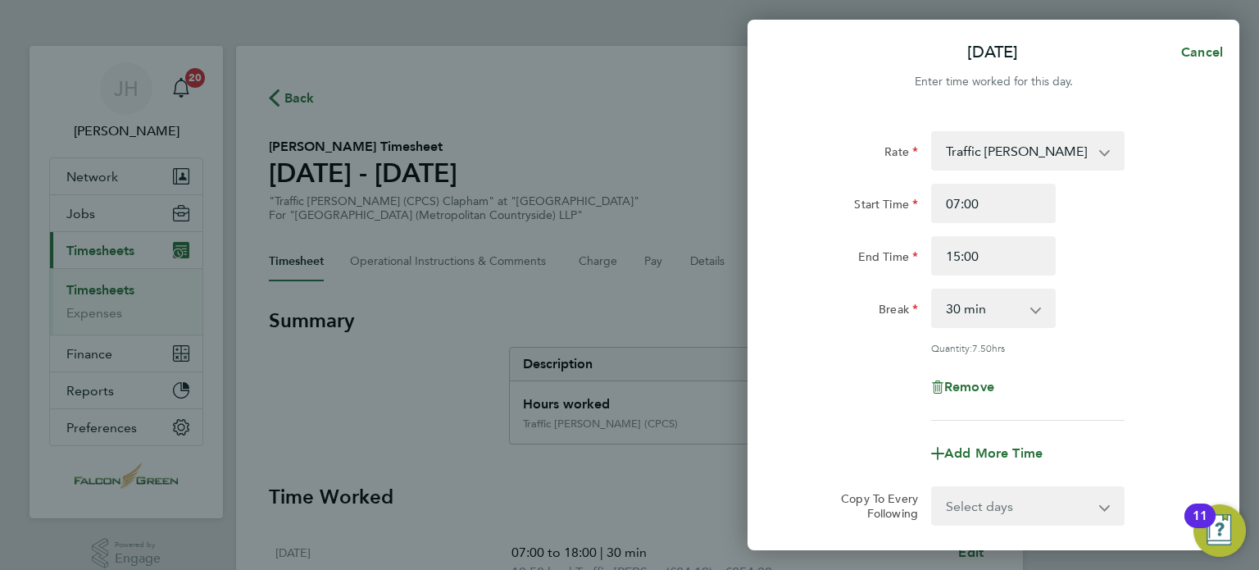
click at [1120, 283] on div "Rate Traffic Marshall (CPCS) - 24.19 Start Time 07:00 End Time 15:00 Break 0 mi…" at bounding box center [993, 275] width 400 height 289
click at [793, 381] on div "Remove" at bounding box center [993, 386] width 413 height 39
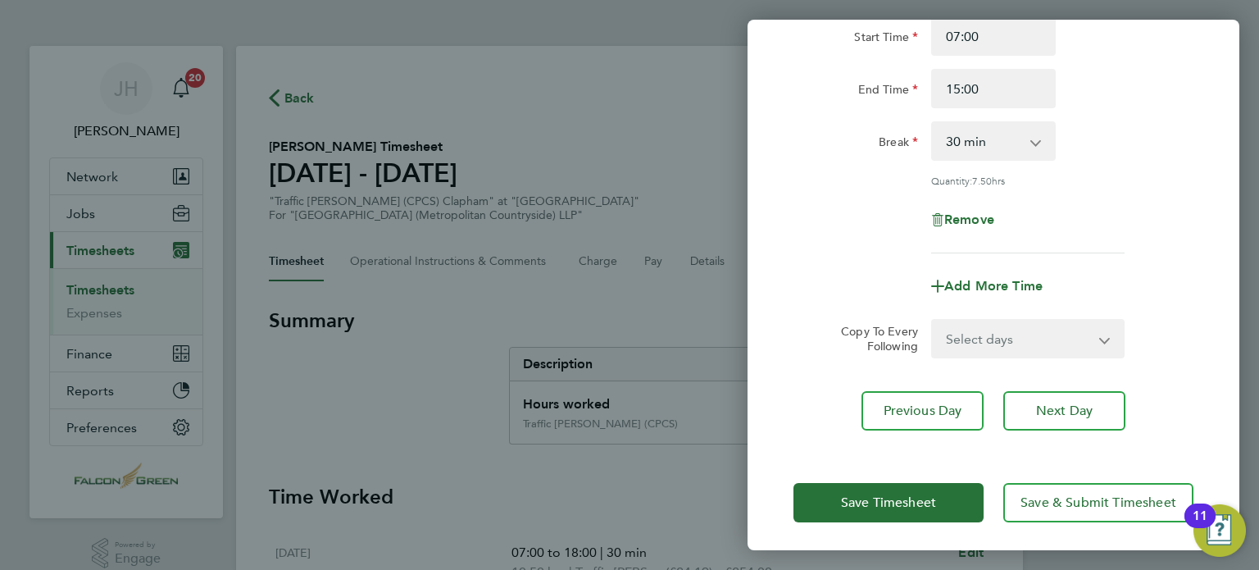
scroll to position [170, 0]
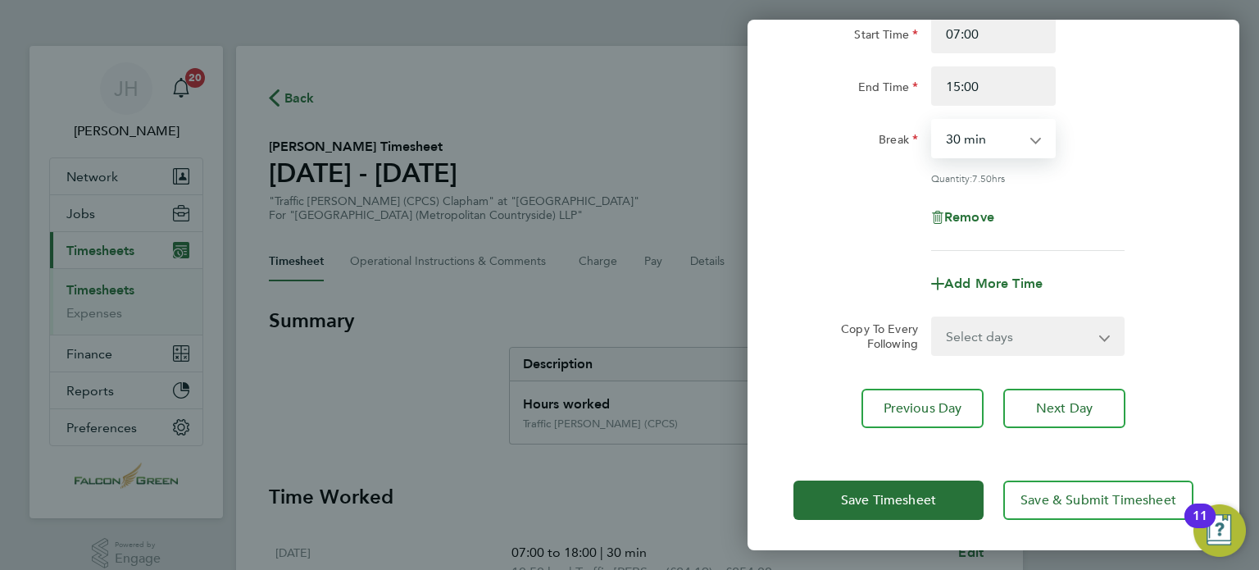
click at [956, 130] on select "0 min 15 min 30 min 45 min 60 min 75 min 90 min" at bounding box center [984, 138] width 102 height 36
select select "0"
click at [933, 120] on select "0 min 15 min 30 min 45 min 60 min 75 min 90 min" at bounding box center [984, 138] width 102 height 36
click at [1127, 178] on div "Quantity: 8.00 hrs" at bounding box center [1028, 177] width 207 height 13
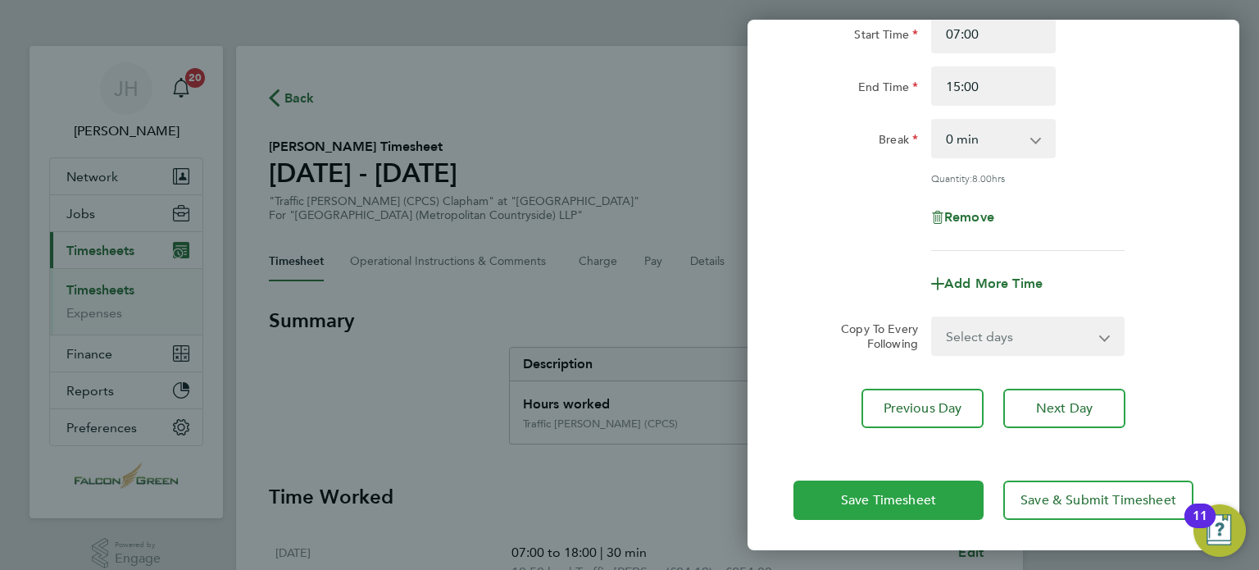
click at [848, 500] on span "Save Timesheet" at bounding box center [888, 500] width 95 height 16
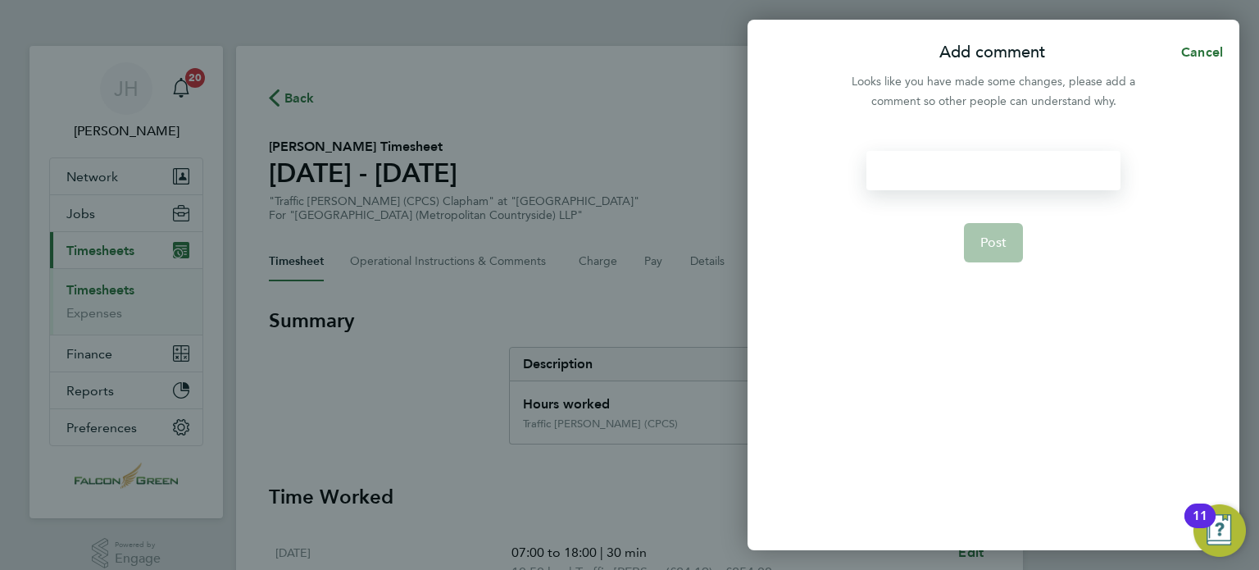
click at [931, 157] on div at bounding box center [992, 170] width 253 height 39
click at [994, 165] on div at bounding box center [992, 170] width 253 height 39
click at [994, 225] on button "Post" at bounding box center [994, 242] width 60 height 39
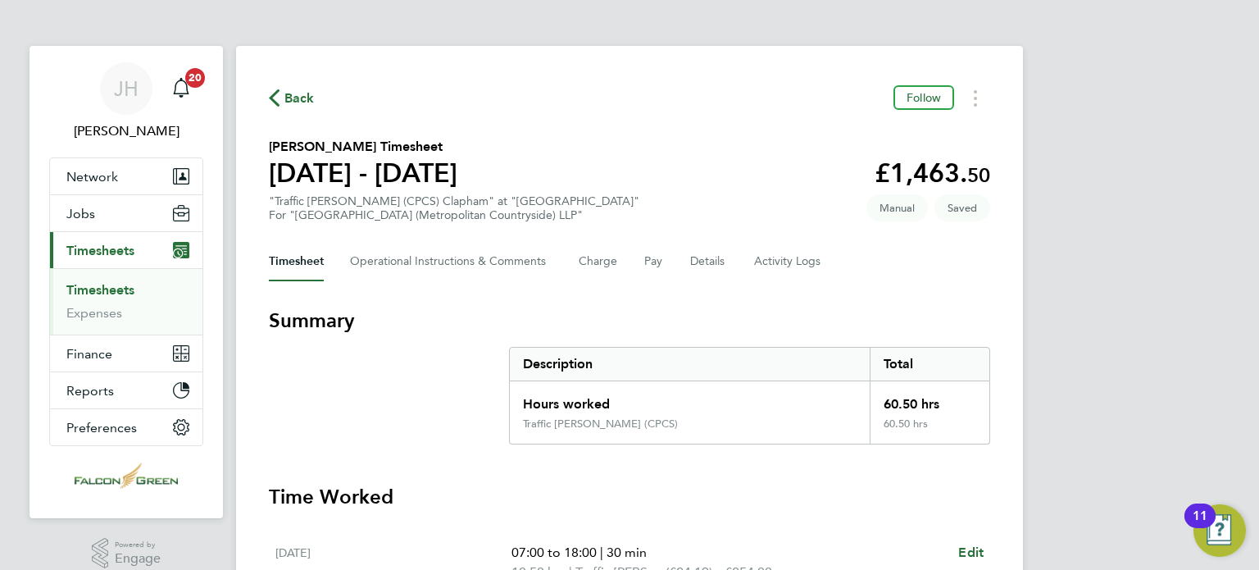
click at [282, 102] on span "Back" at bounding box center [292, 97] width 46 height 16
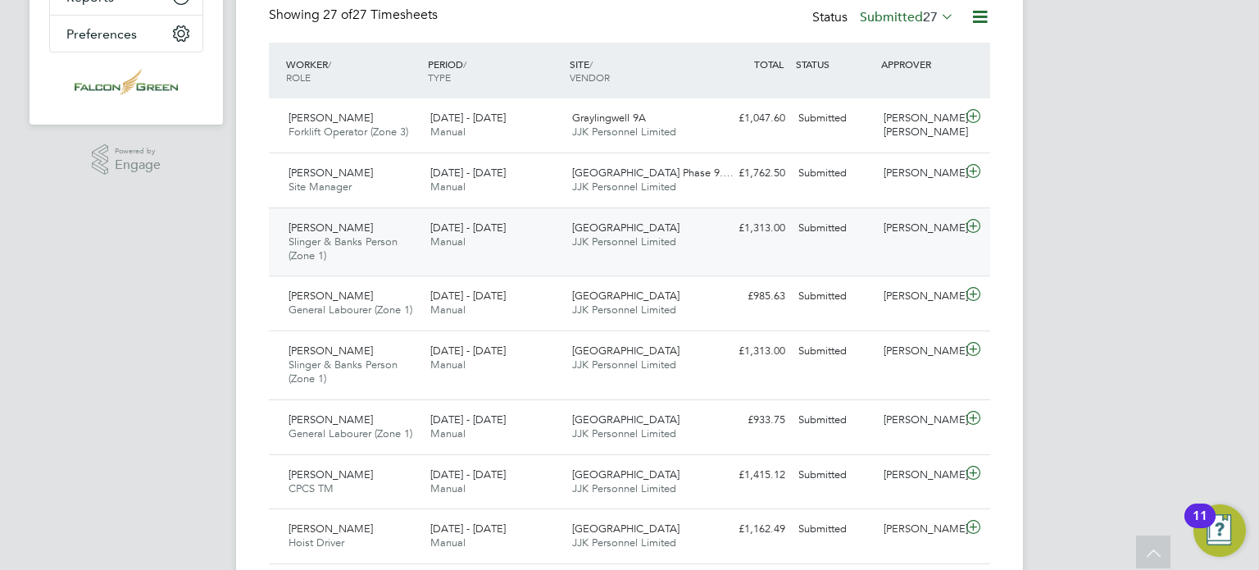
click at [961, 242] on div "[PERSON_NAME]" at bounding box center [919, 228] width 85 height 27
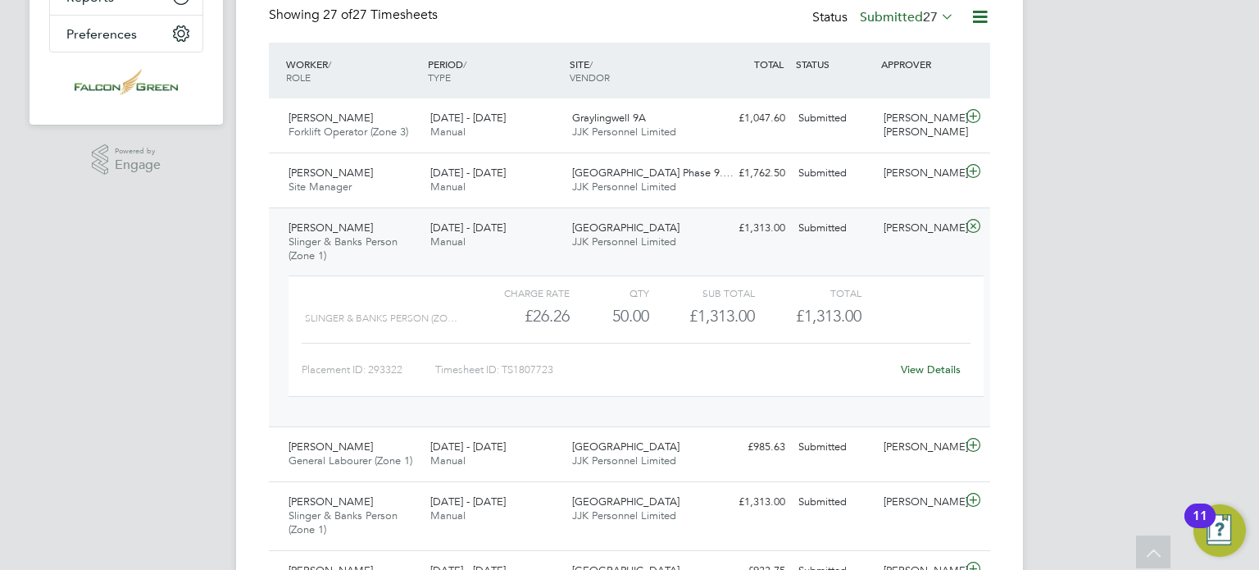
click at [914, 384] on div "Charge rate QTY Sub Total Total Slinger & Banks Person (Zo… £26.26 50 50.00 50 …" at bounding box center [636, 335] width 695 height 121
click at [913, 380] on div "View Details" at bounding box center [930, 370] width 80 height 26
click at [913, 377] on div "View Details" at bounding box center [930, 370] width 80 height 26
click at [912, 376] on div "View Details" at bounding box center [930, 370] width 80 height 26
click at [910, 373] on link "View Details" at bounding box center [931, 369] width 60 height 14
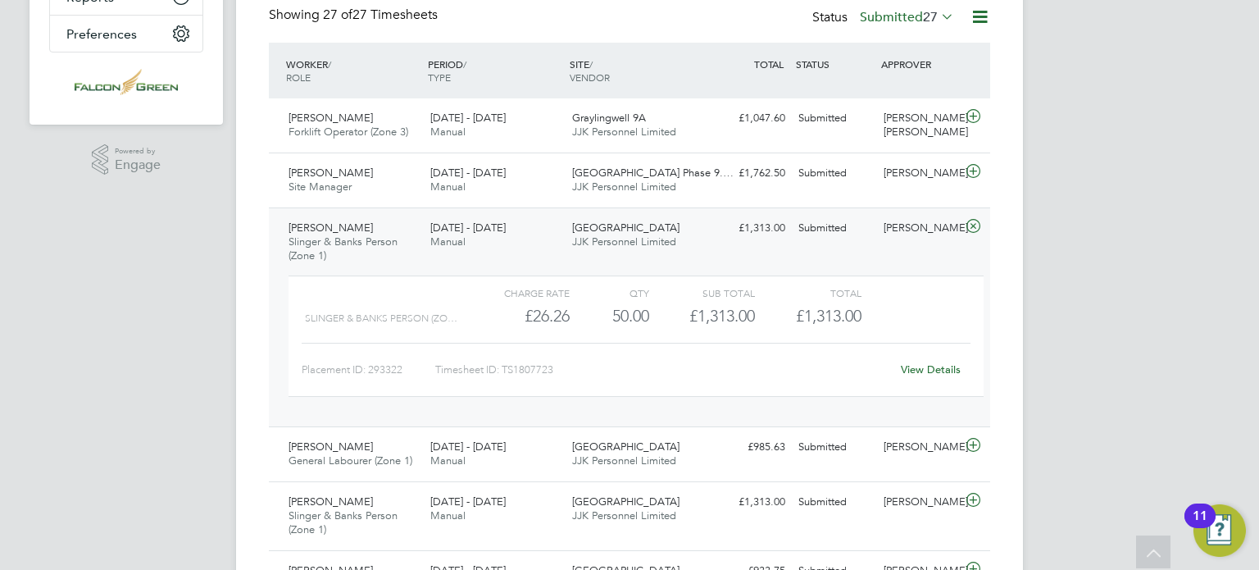
click at [515, 234] on div "[DATE] - [DATE] Manual" at bounding box center [495, 235] width 142 height 41
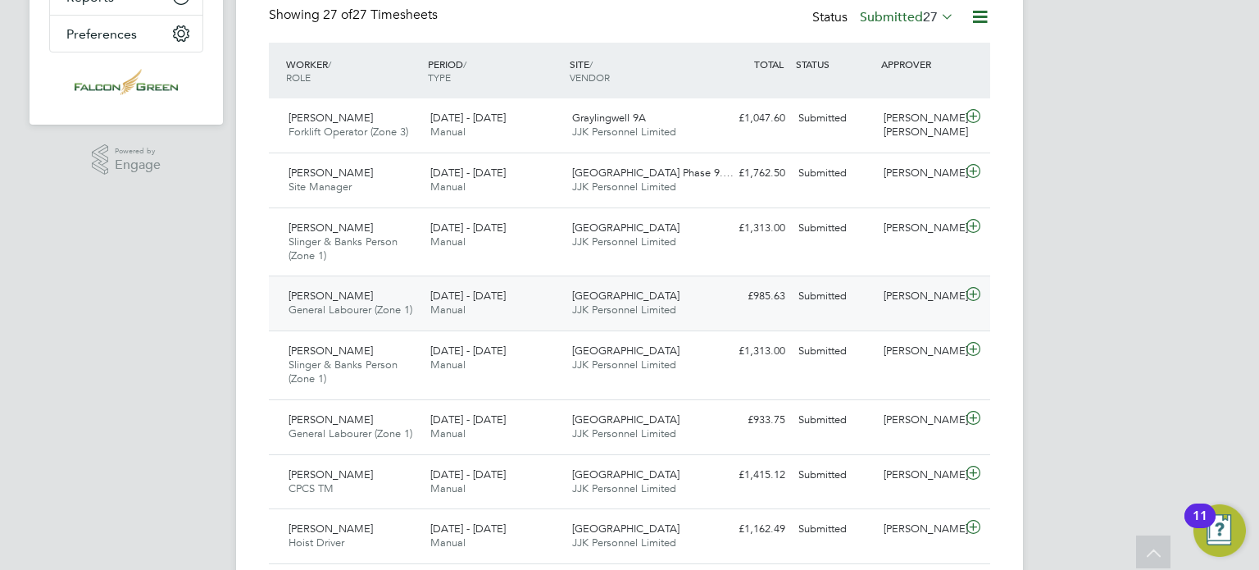
click at [764, 311] on div "Samuel Ilori General Labourer (Zone 1) 18 - 24 Aug 2025 18 - 24 Aug 2025 Manual…" at bounding box center [629, 302] width 721 height 55
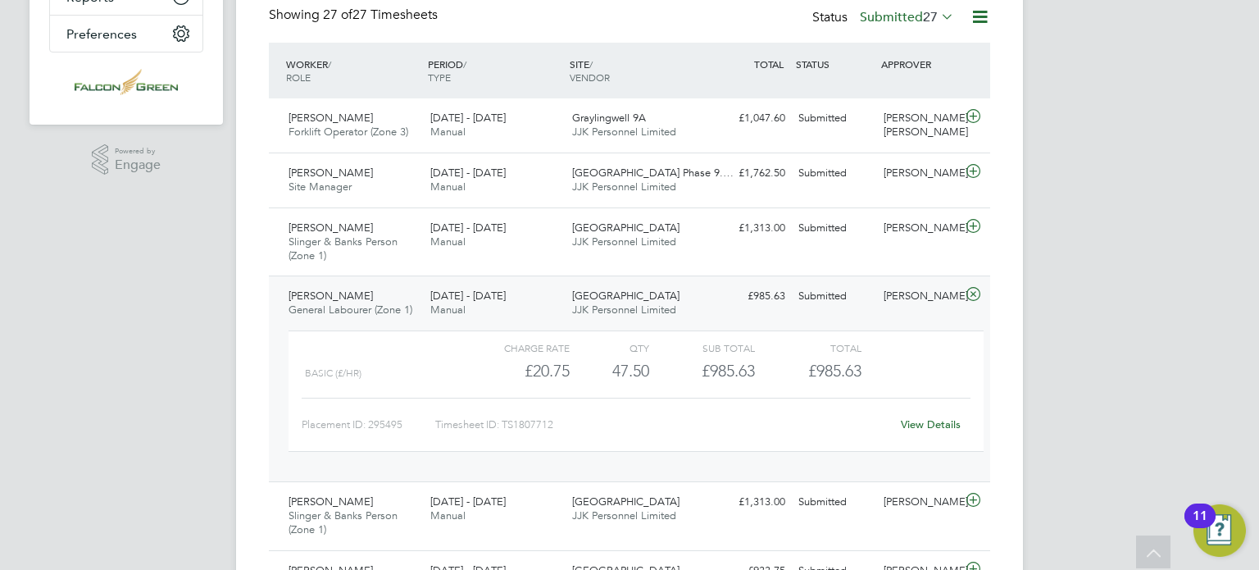
click at [949, 418] on link "View Details" at bounding box center [931, 424] width 60 height 14
click at [516, 299] on div "[DATE] - [DATE] Manual" at bounding box center [495, 303] width 142 height 41
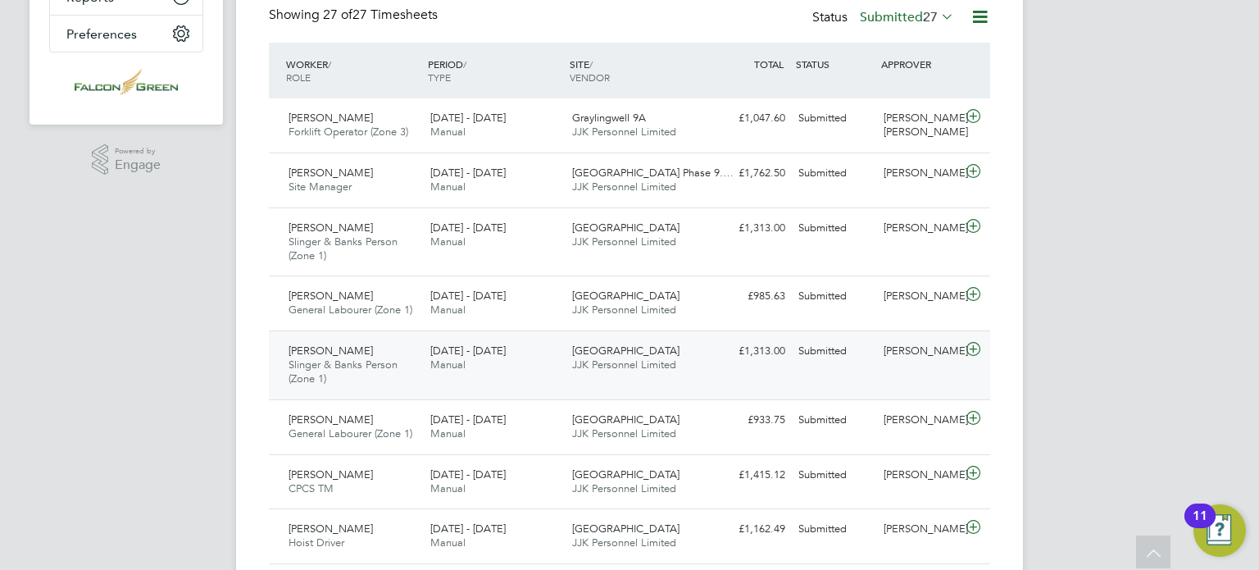
click at [480, 351] on span "[DATE] - [DATE]" at bounding box center [467, 350] width 75 height 14
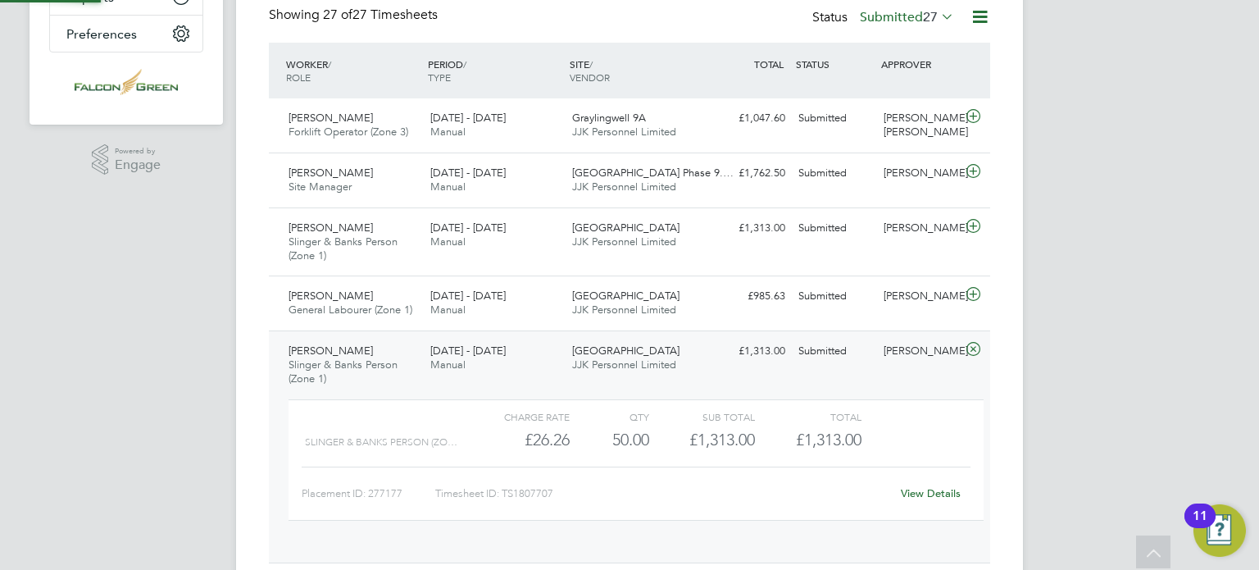
scroll to position [27, 159]
click at [920, 496] on link "View Details" at bounding box center [931, 493] width 60 height 14
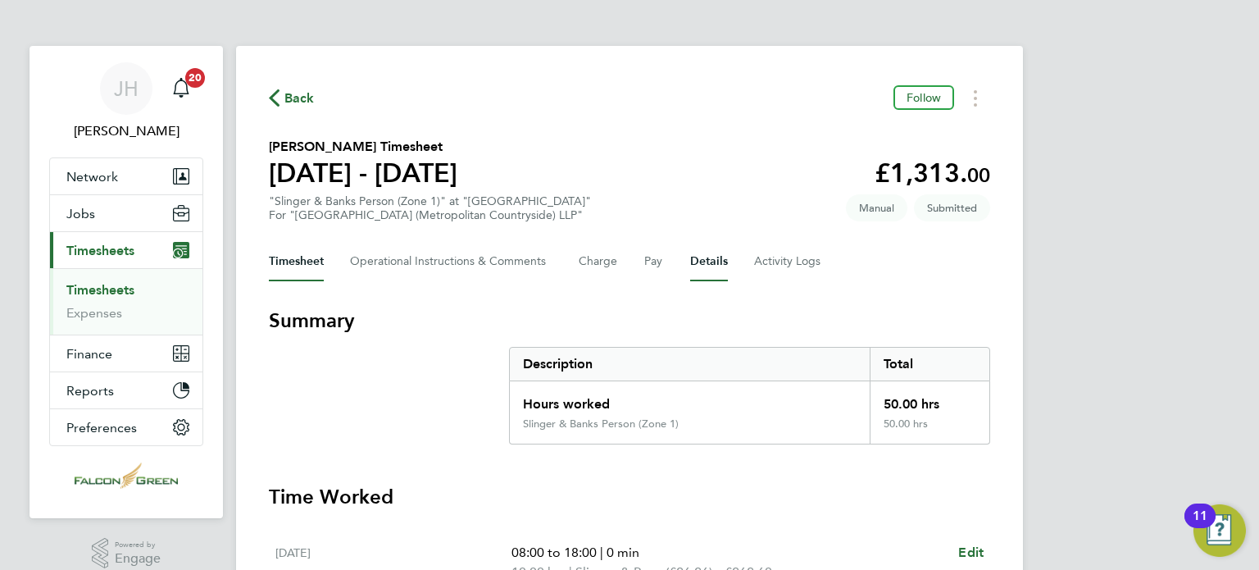
click at [718, 261] on button "Details" at bounding box center [709, 261] width 38 height 39
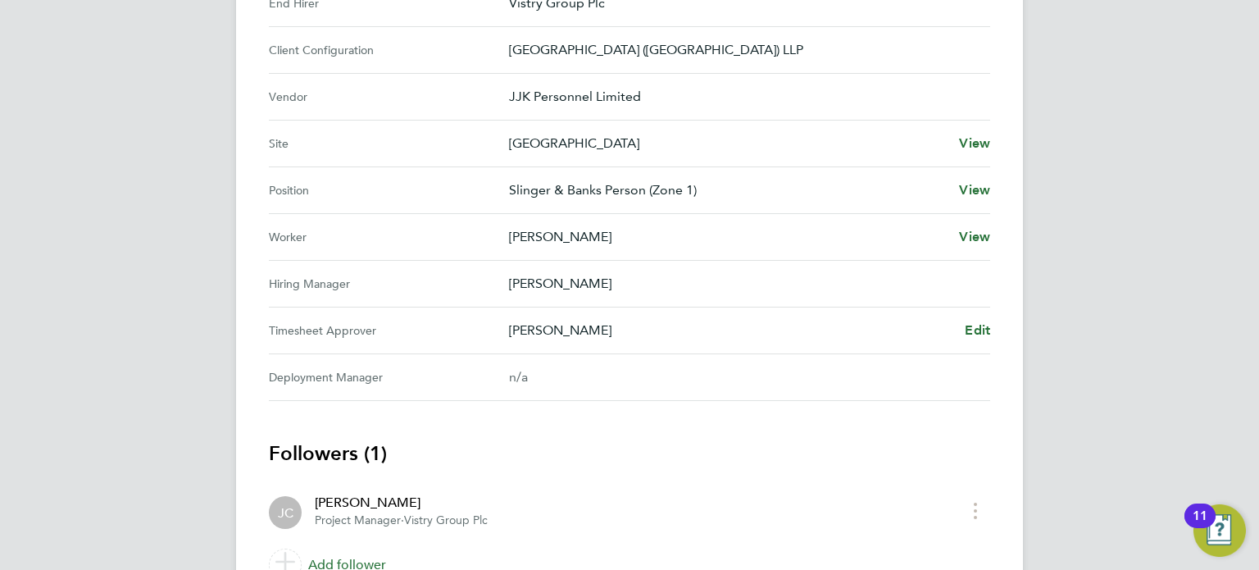
scroll to position [590, 0]
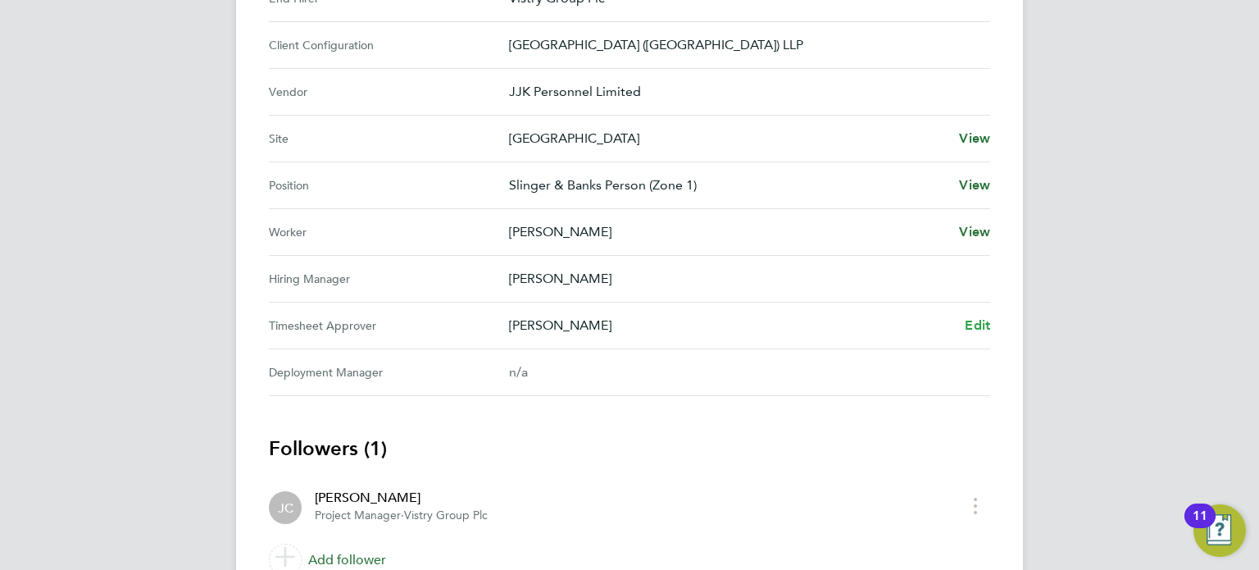
click at [977, 324] on span "Edit" at bounding box center [977, 325] width 25 height 16
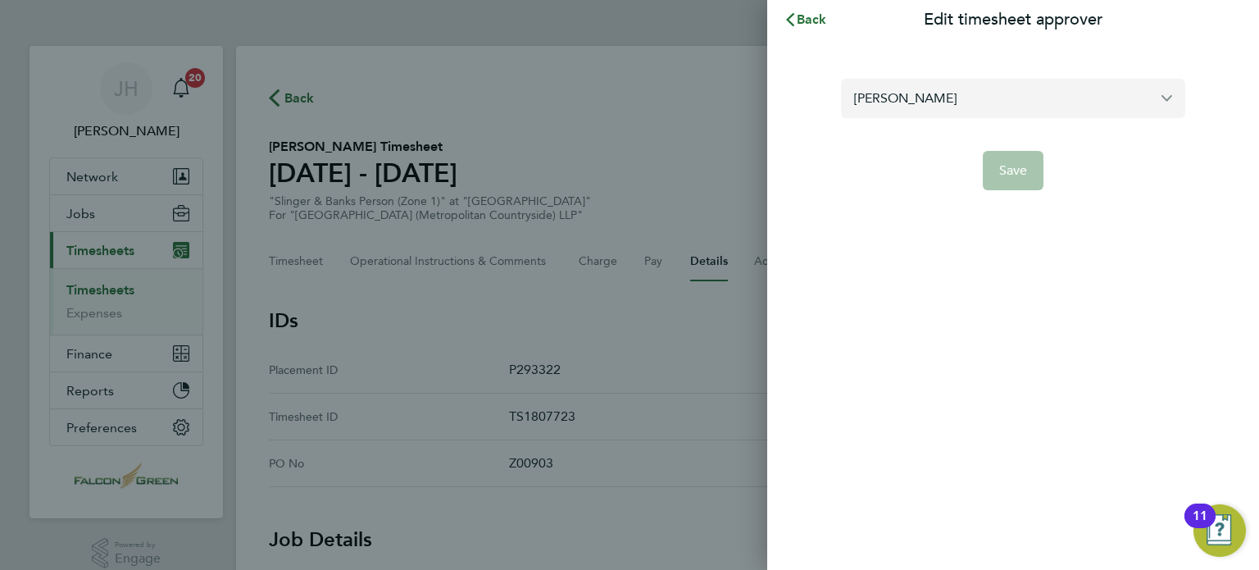
click at [972, 102] on input "[PERSON_NAME]" at bounding box center [1013, 98] width 344 height 39
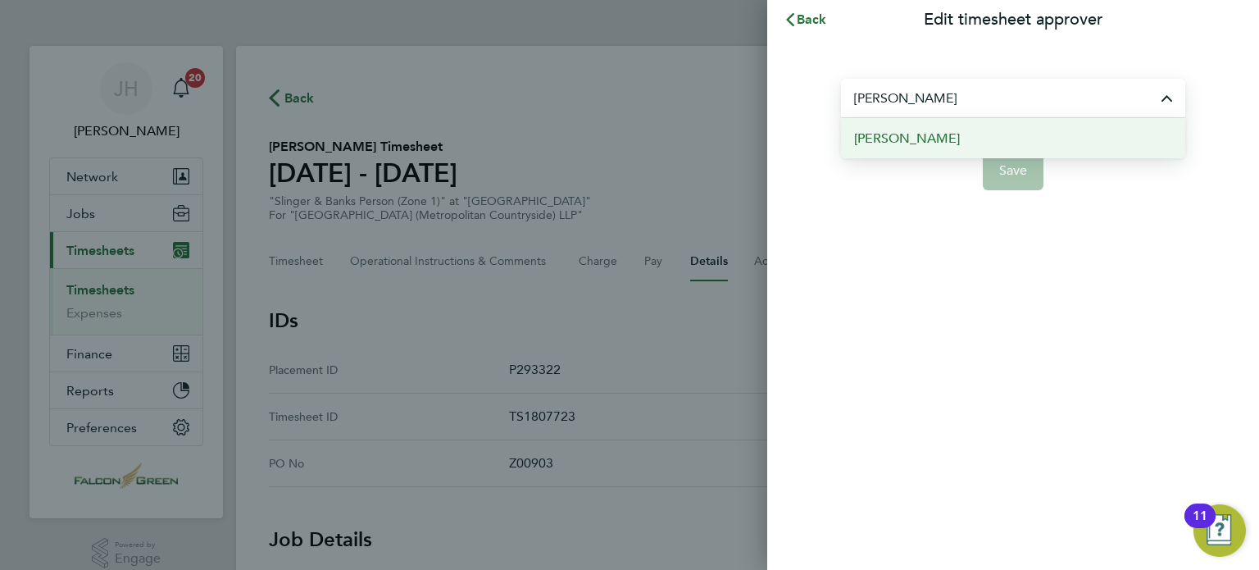
click at [907, 132] on span "[PERSON_NAME]" at bounding box center [907, 139] width 106 height 20
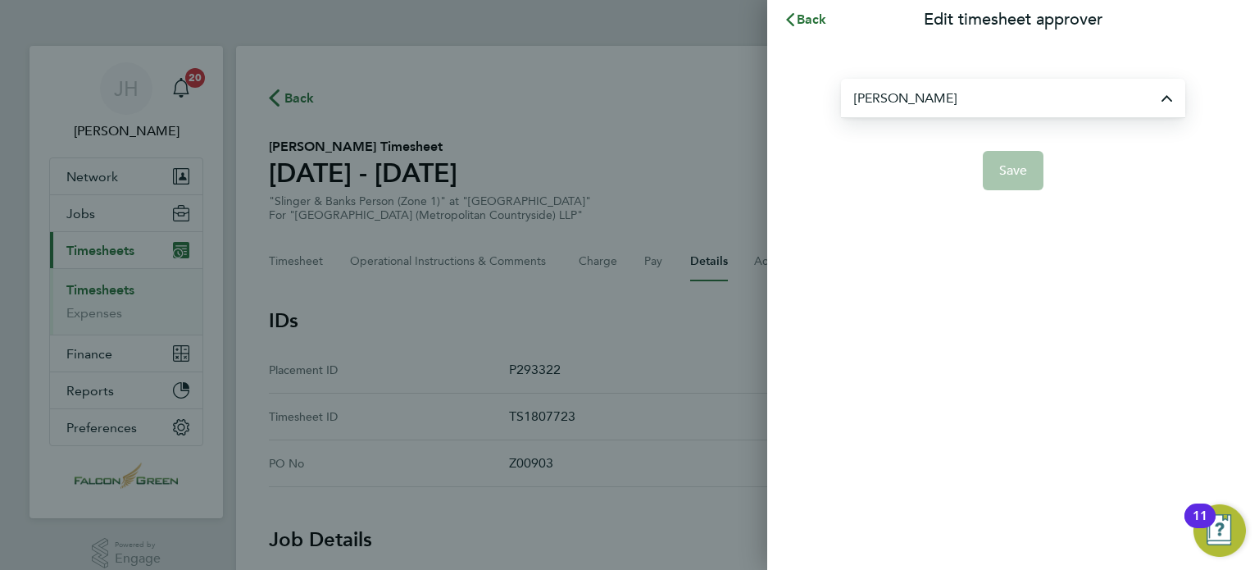
type input "[PERSON_NAME]"
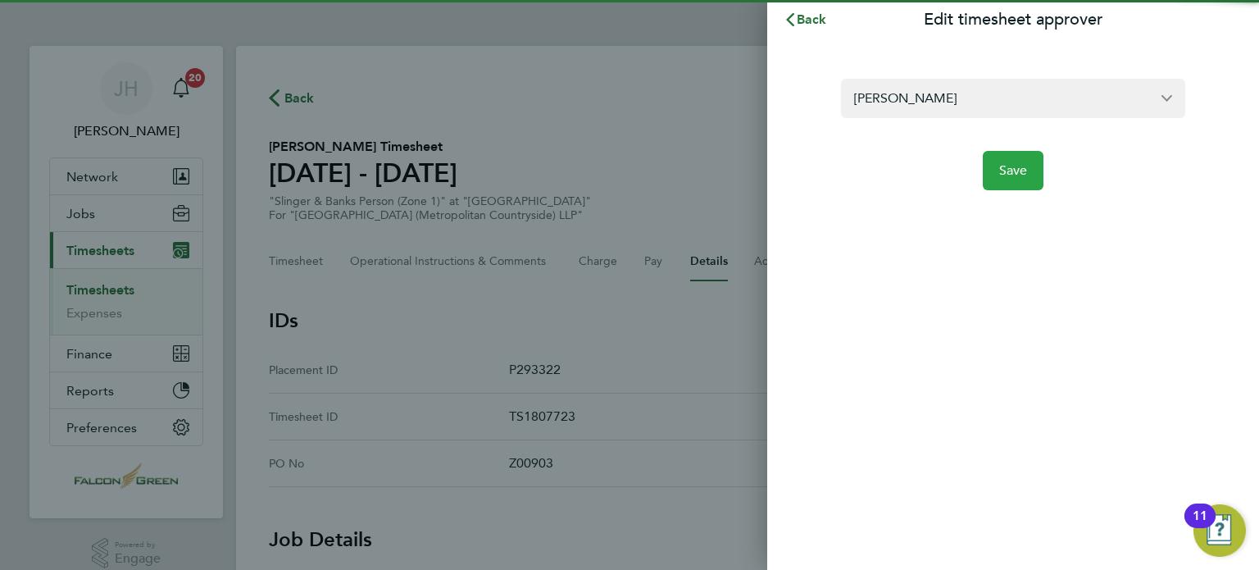
click at [1013, 174] on span "Save" at bounding box center [1013, 170] width 29 height 16
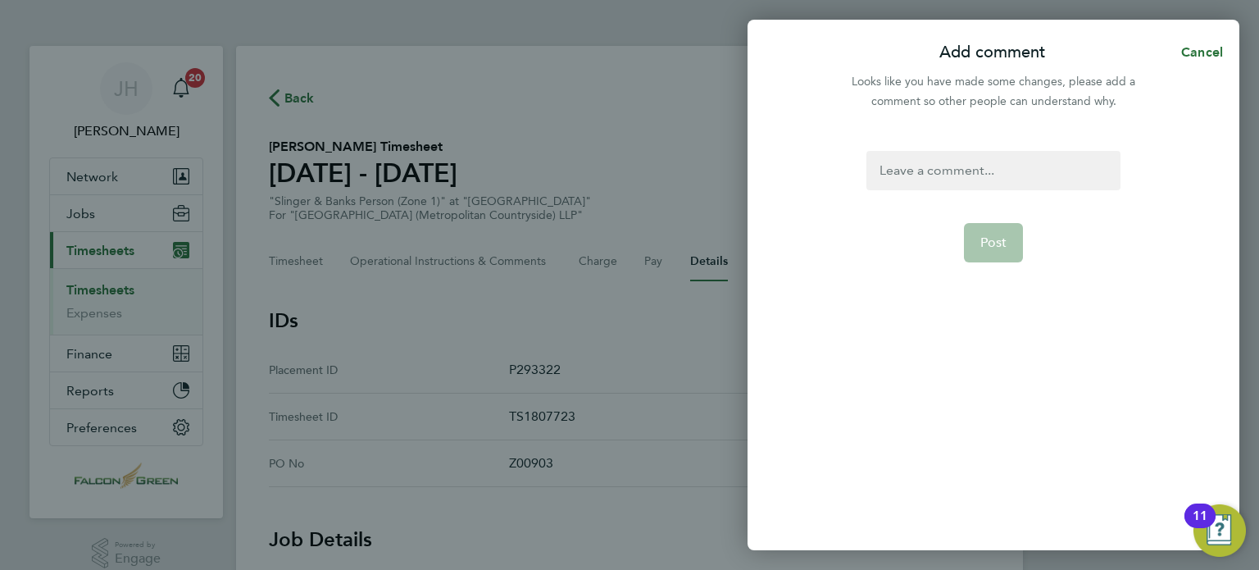
click at [971, 179] on div at bounding box center [992, 170] width 253 height 39
click at [998, 233] on button "Post" at bounding box center [994, 242] width 60 height 39
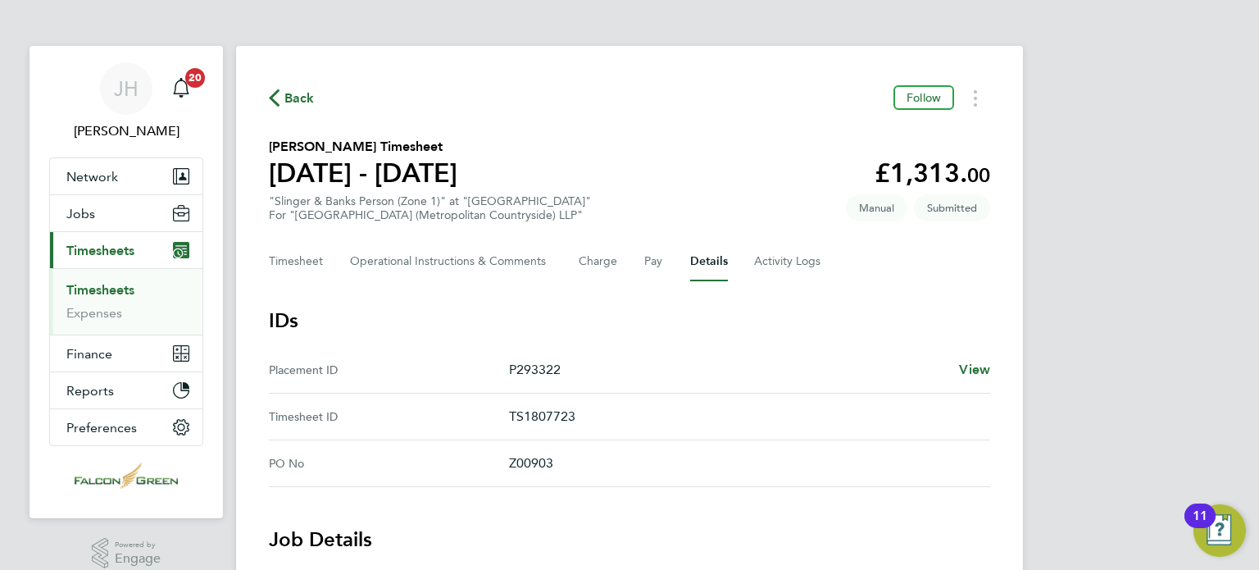
click at [715, 102] on div "Back Follow" at bounding box center [629, 97] width 721 height 25
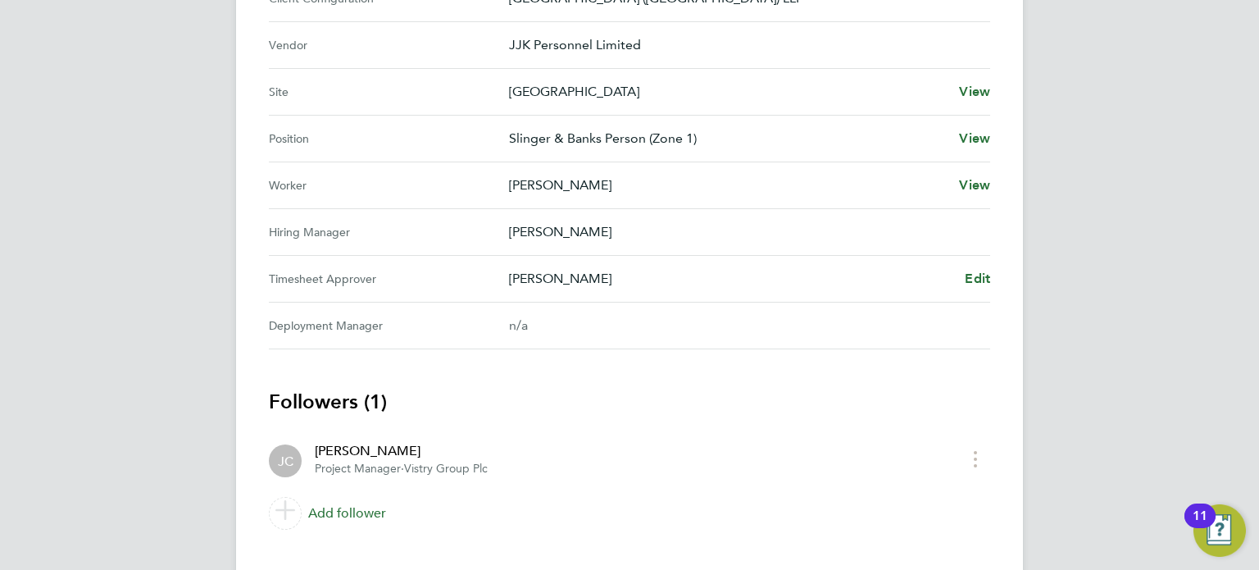
scroll to position [666, 0]
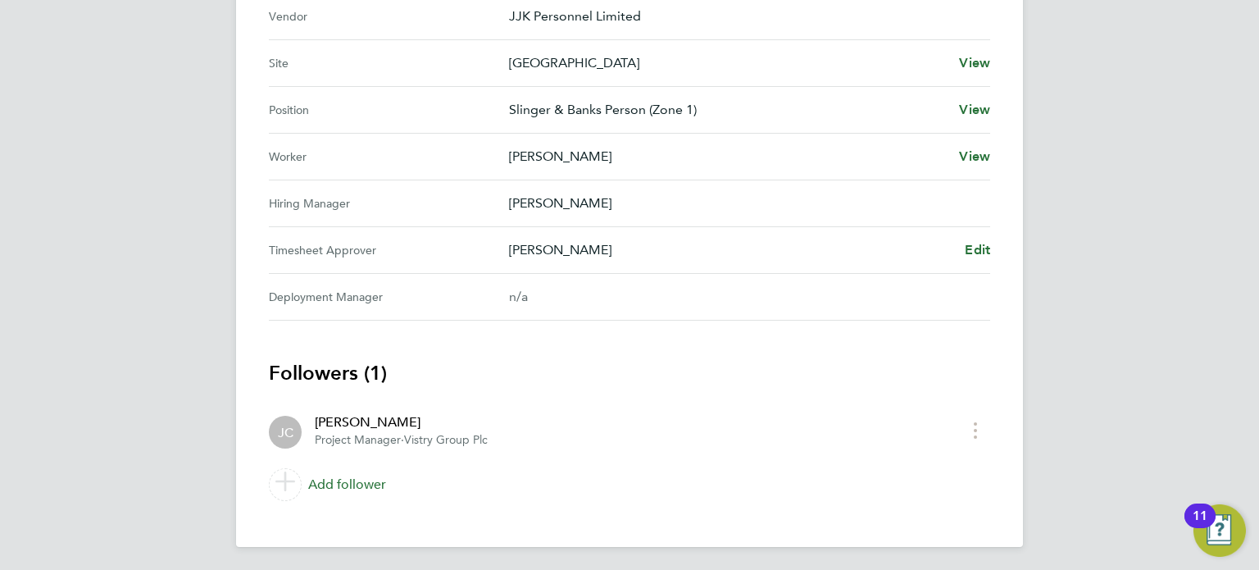
click at [680, 375] on h3 "Followers (1)" at bounding box center [629, 373] width 721 height 26
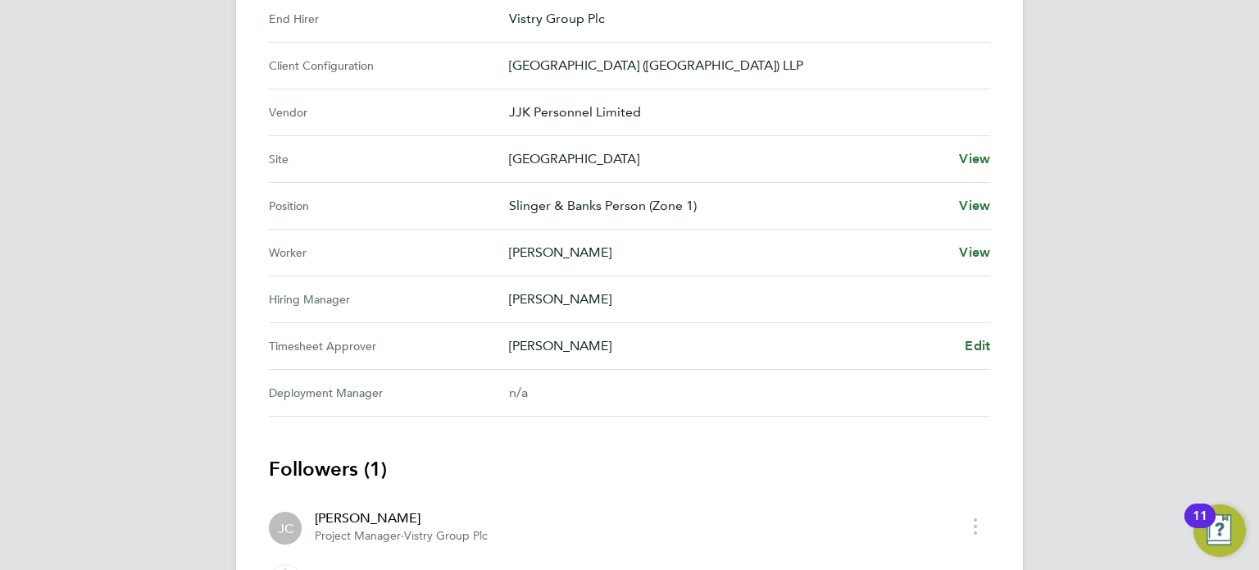
scroll to position [567, 0]
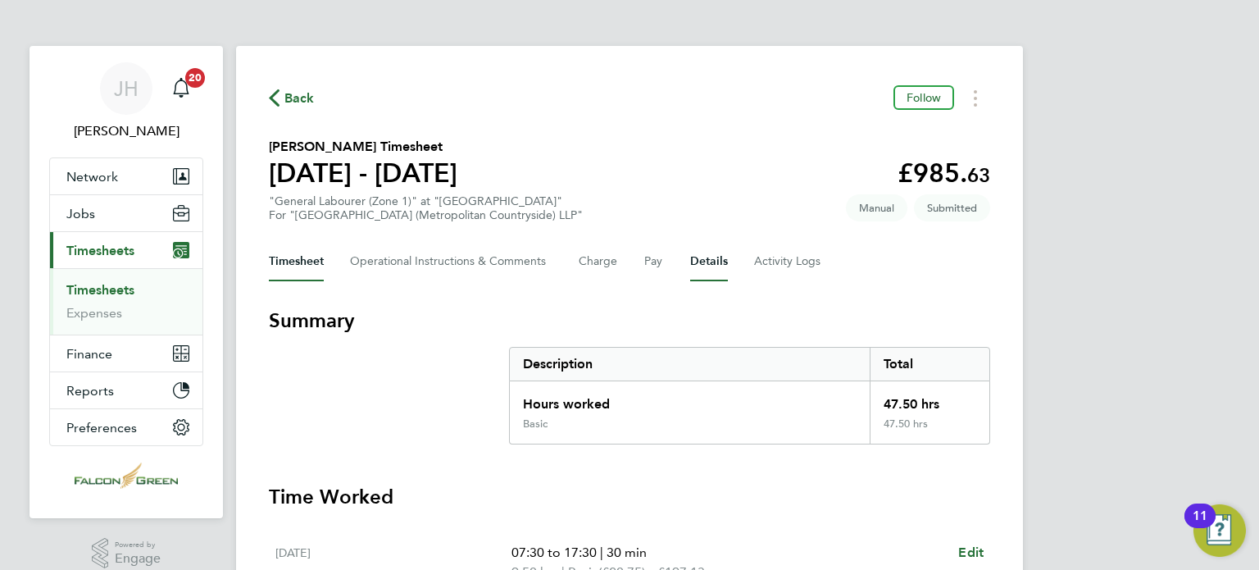
click at [717, 263] on button "Details" at bounding box center [709, 261] width 38 height 39
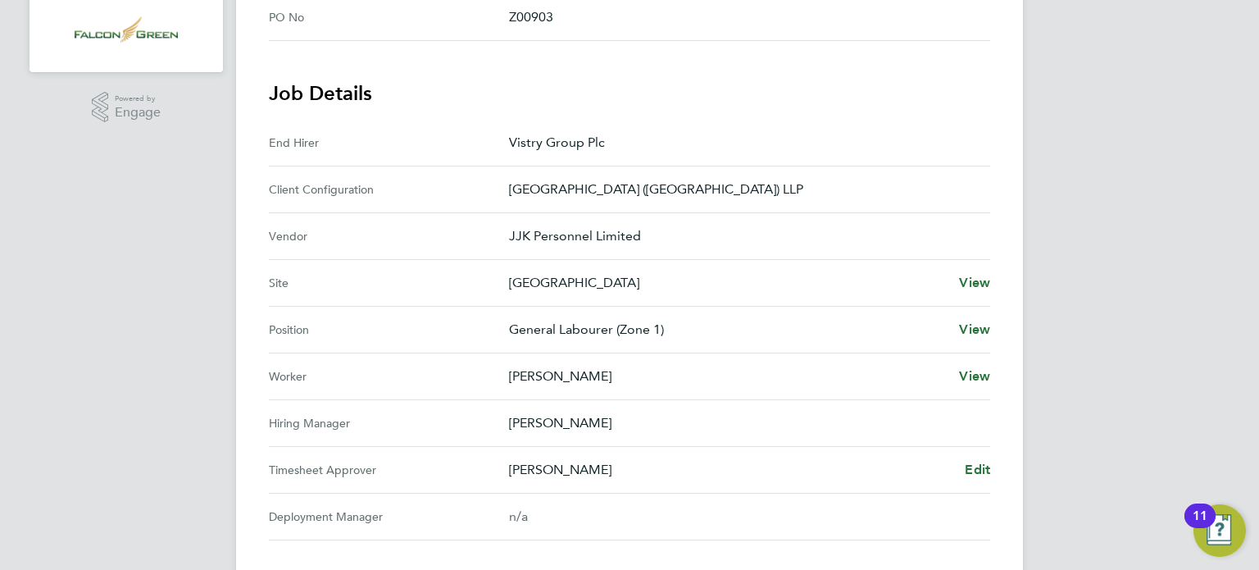
scroll to position [607, 0]
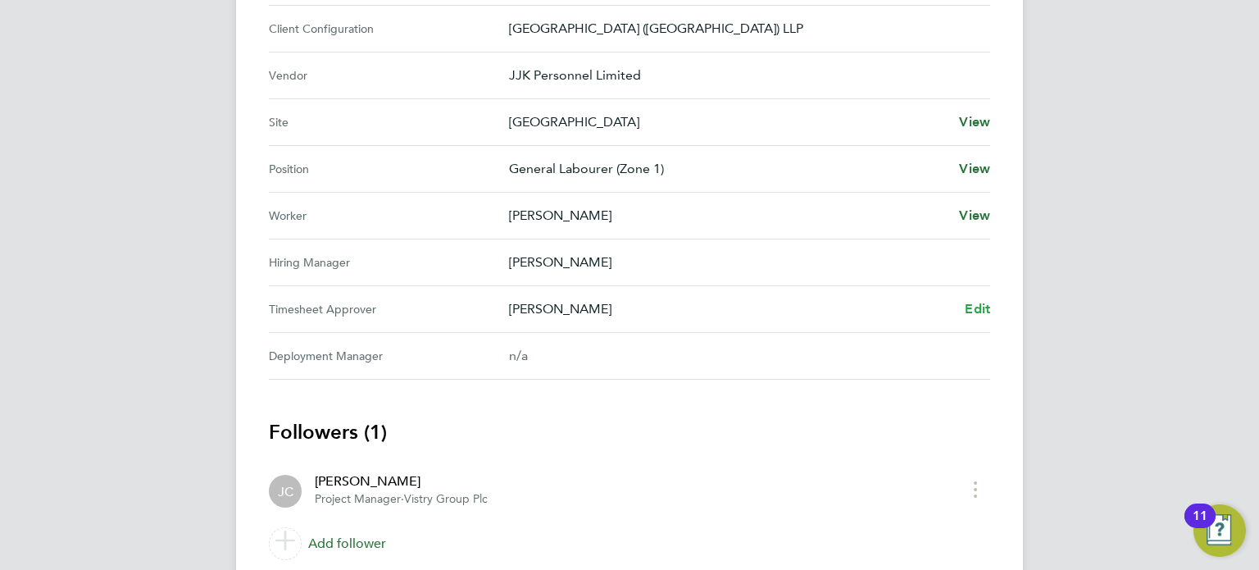
click at [967, 307] on span "Edit" at bounding box center [977, 309] width 25 height 16
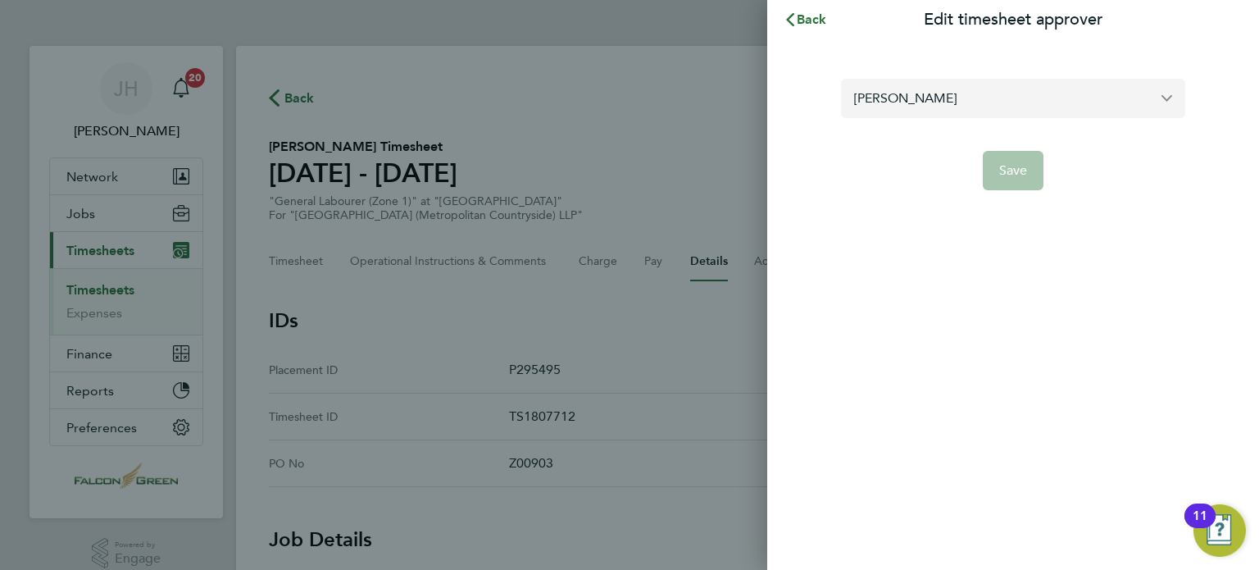
click at [996, 102] on input "[PERSON_NAME]" at bounding box center [1013, 98] width 344 height 39
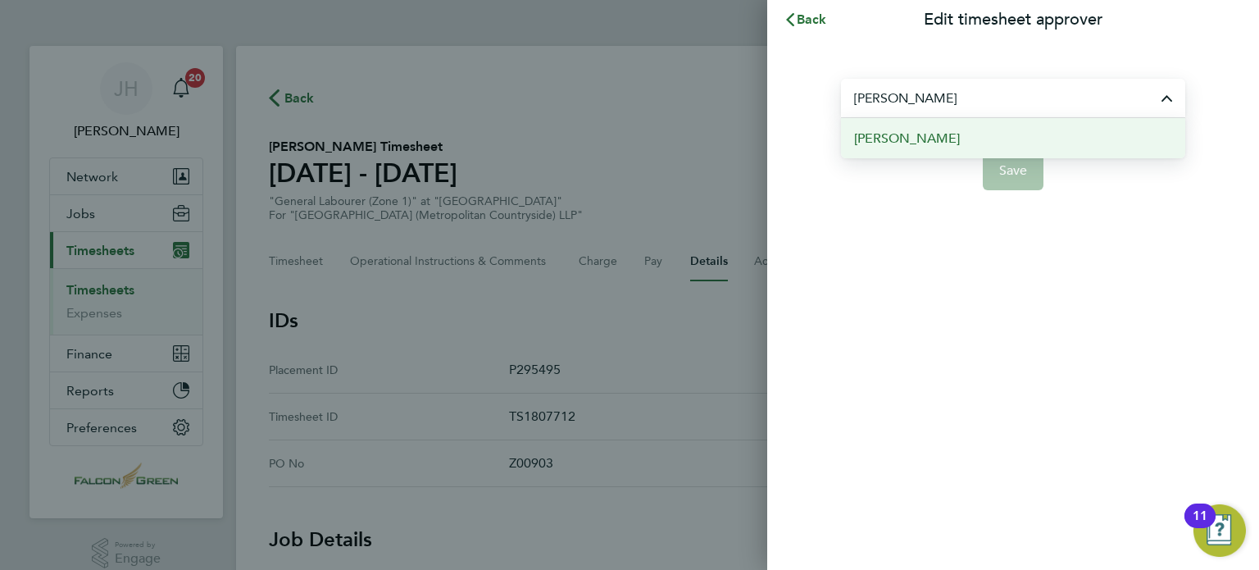
click at [910, 134] on span "[PERSON_NAME]" at bounding box center [907, 139] width 106 height 20
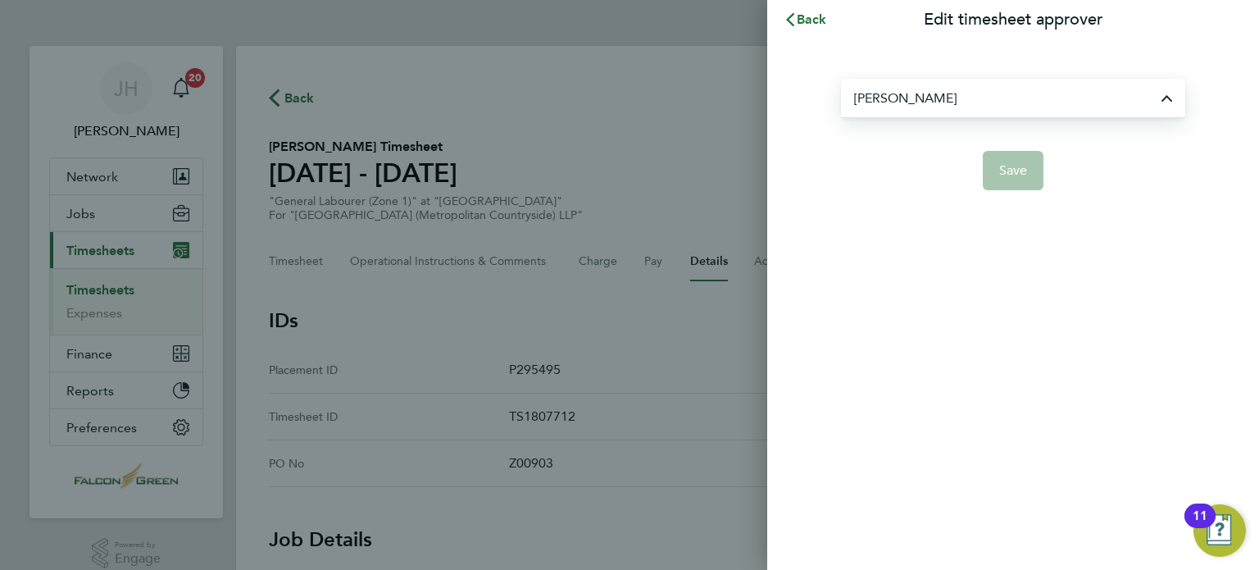
type input "[PERSON_NAME]"
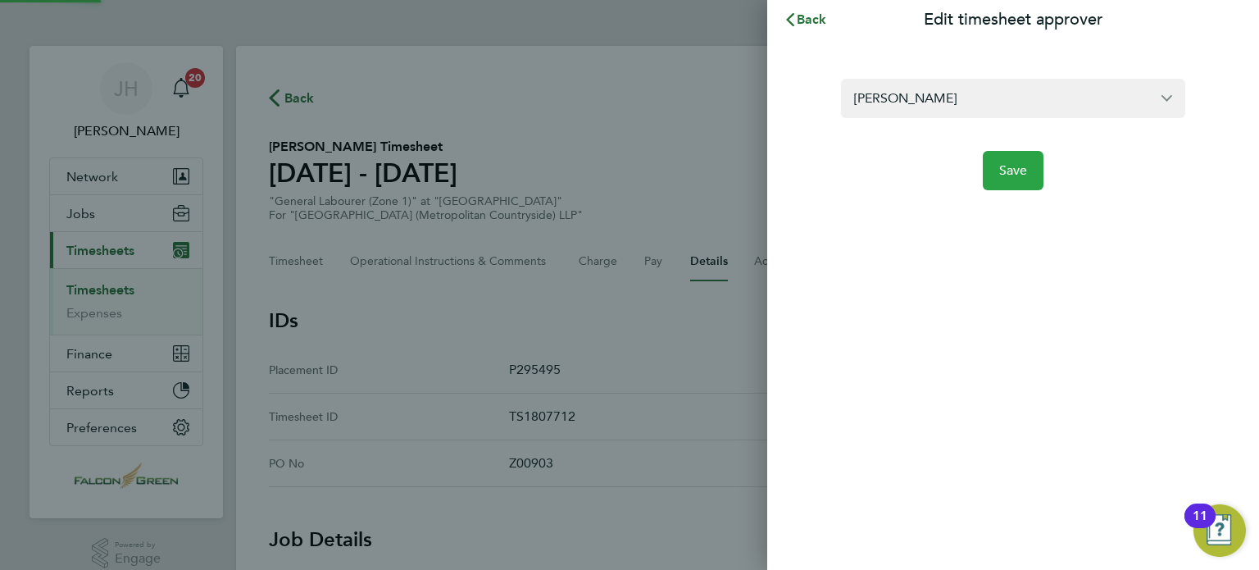
click at [998, 160] on button "Save" at bounding box center [1013, 170] width 61 height 39
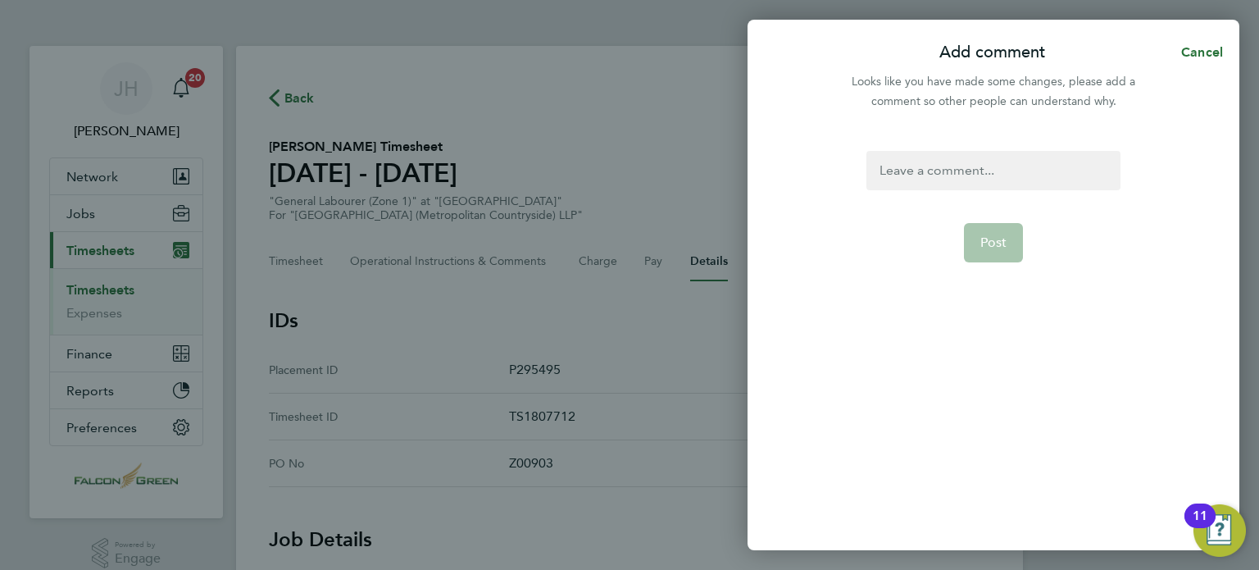
click at [957, 183] on div at bounding box center [992, 170] width 253 height 39
click at [975, 232] on button "Post" at bounding box center [994, 242] width 60 height 39
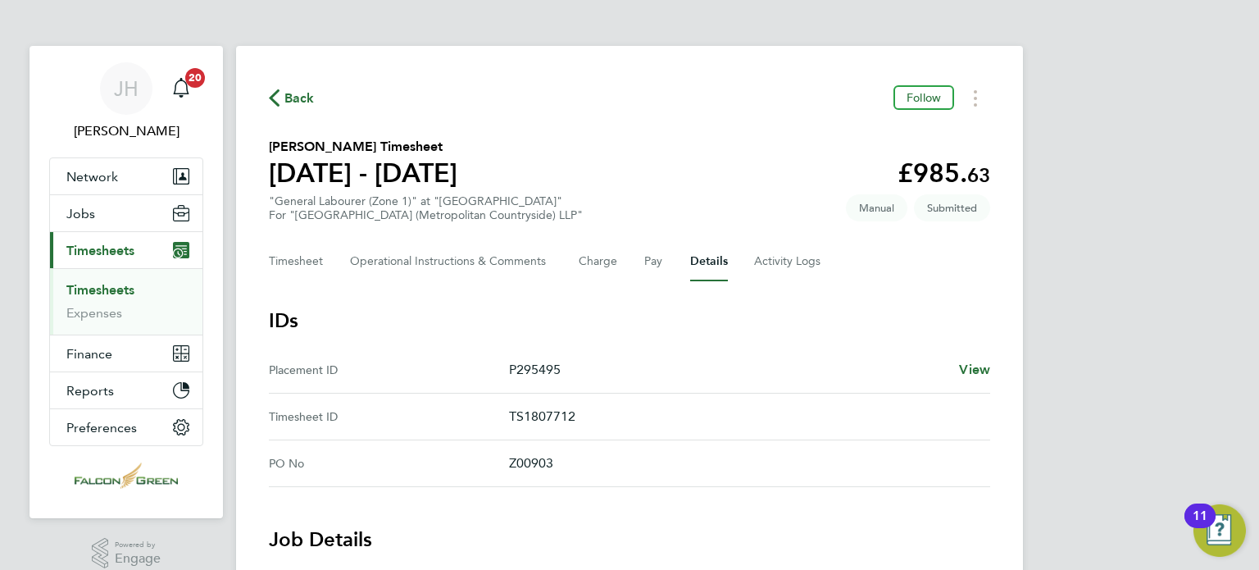
click at [961, 261] on div "Timesheet Operational Instructions & Comments Charge Pay Details Activity Logs" at bounding box center [629, 261] width 721 height 39
click at [656, 106] on div "Back Follow" at bounding box center [629, 97] width 721 height 25
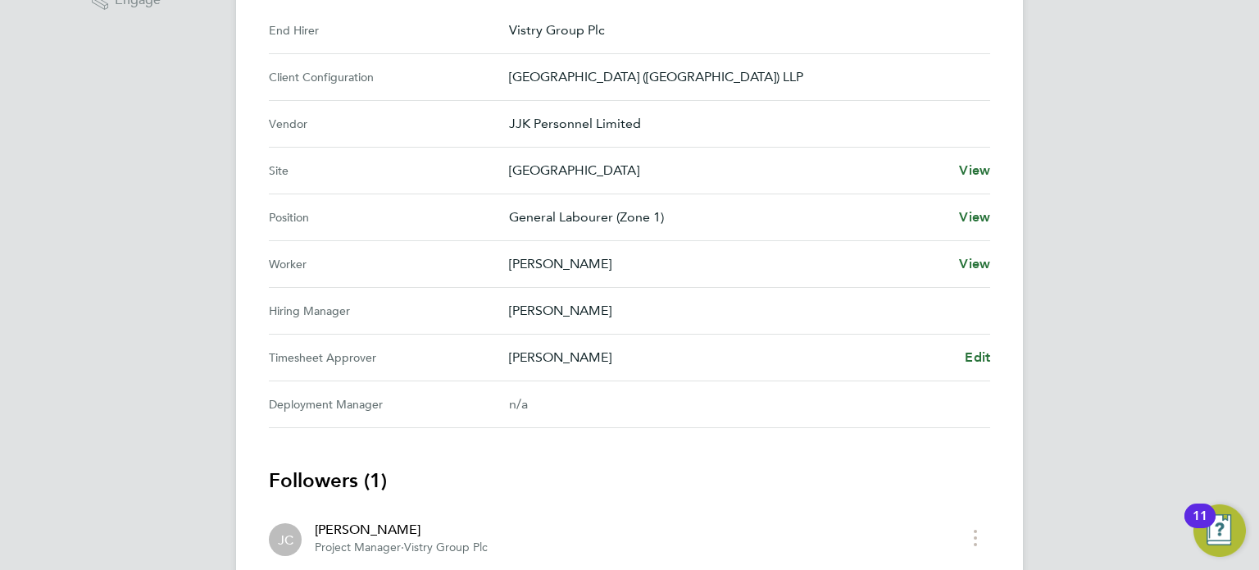
scroll to position [590, 0]
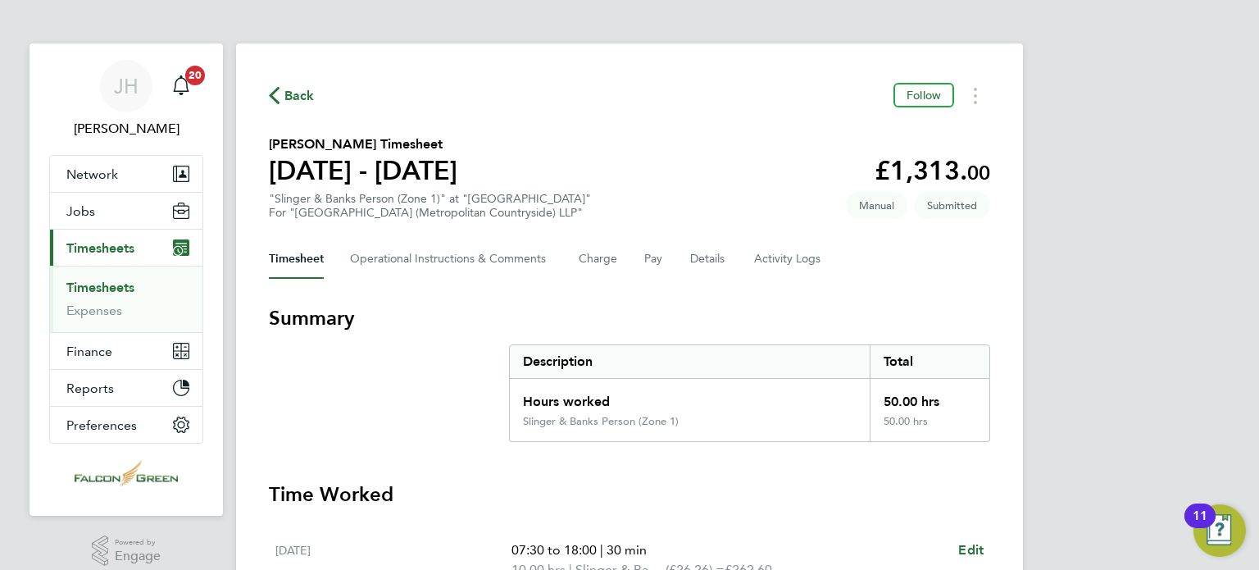
scroll to position [33, 0]
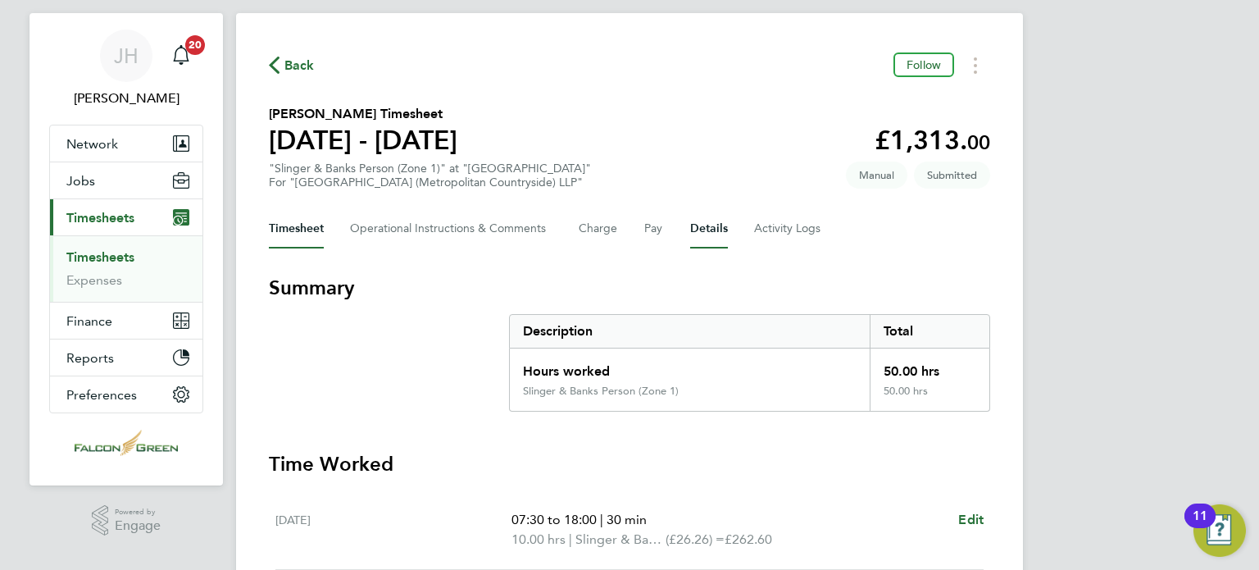
click at [712, 229] on button "Details" at bounding box center [709, 228] width 38 height 39
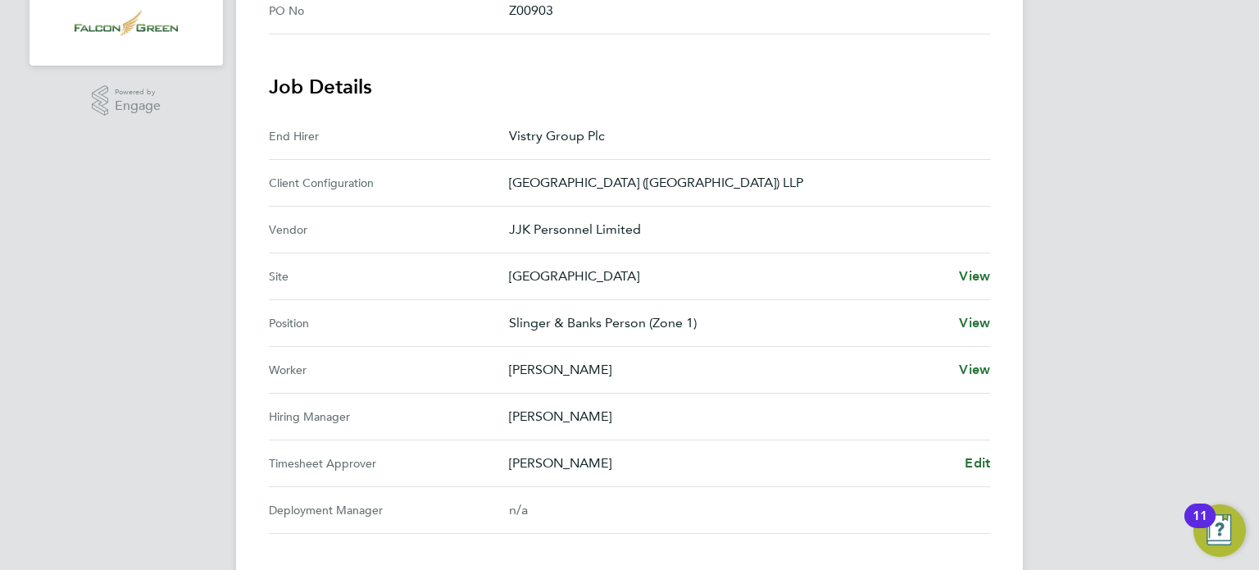
scroll to position [656, 0]
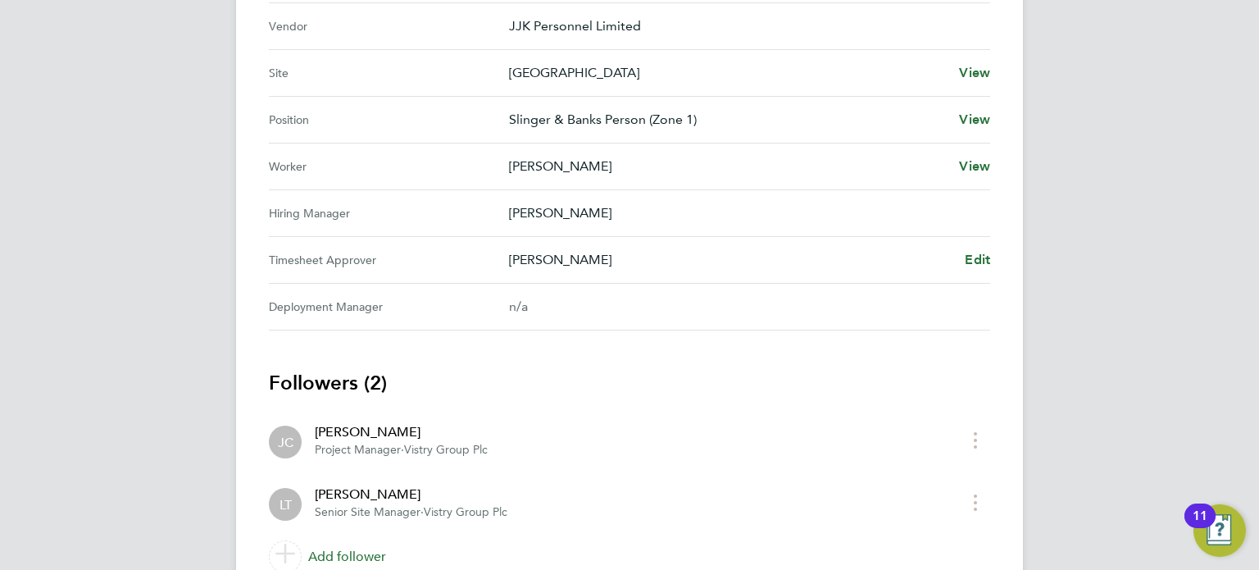
click at [960, 264] on div "Jonathan Convery Edit" at bounding box center [749, 260] width 481 height 20
click at [976, 256] on span "Edit" at bounding box center [977, 260] width 25 height 16
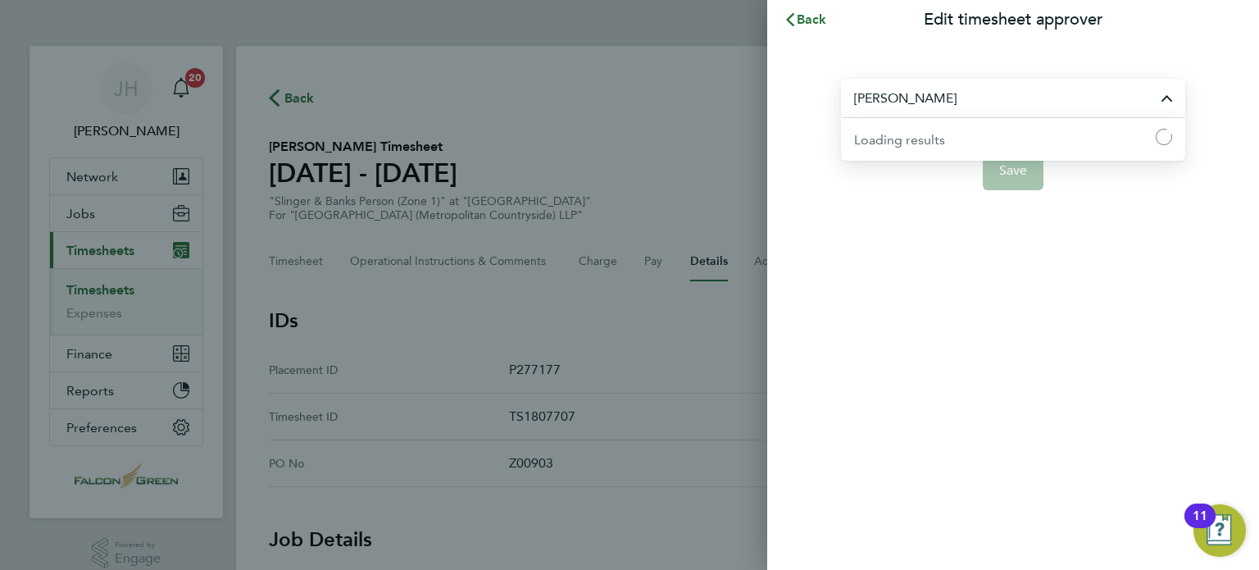
click at [964, 110] on input "[PERSON_NAME]" at bounding box center [1013, 98] width 344 height 39
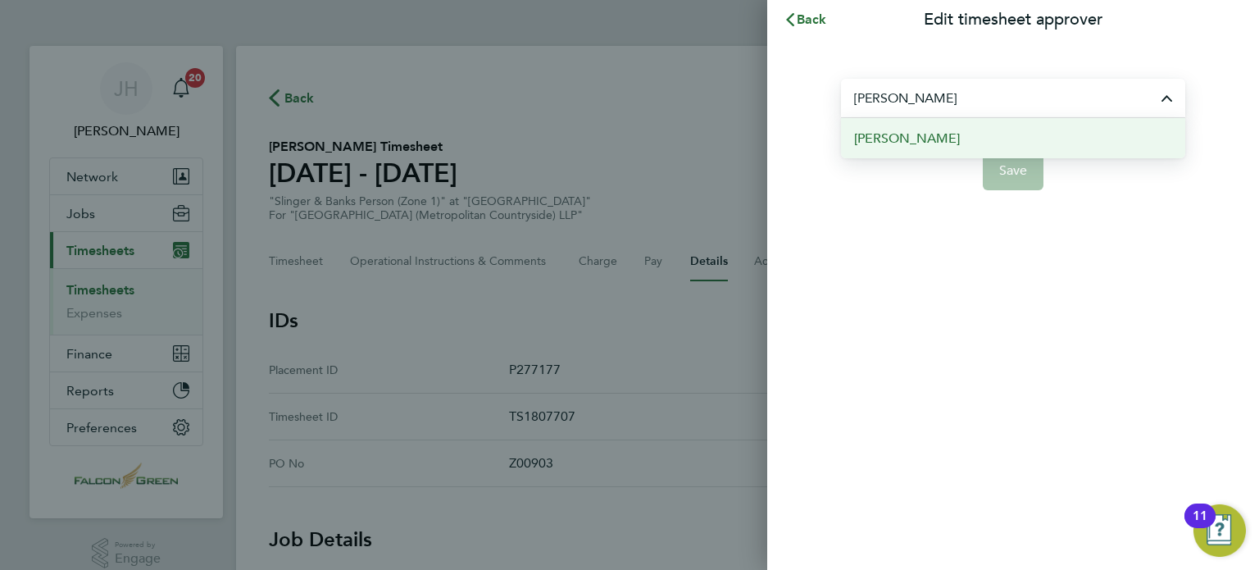
click at [907, 139] on span "[PERSON_NAME]" at bounding box center [907, 139] width 106 height 20
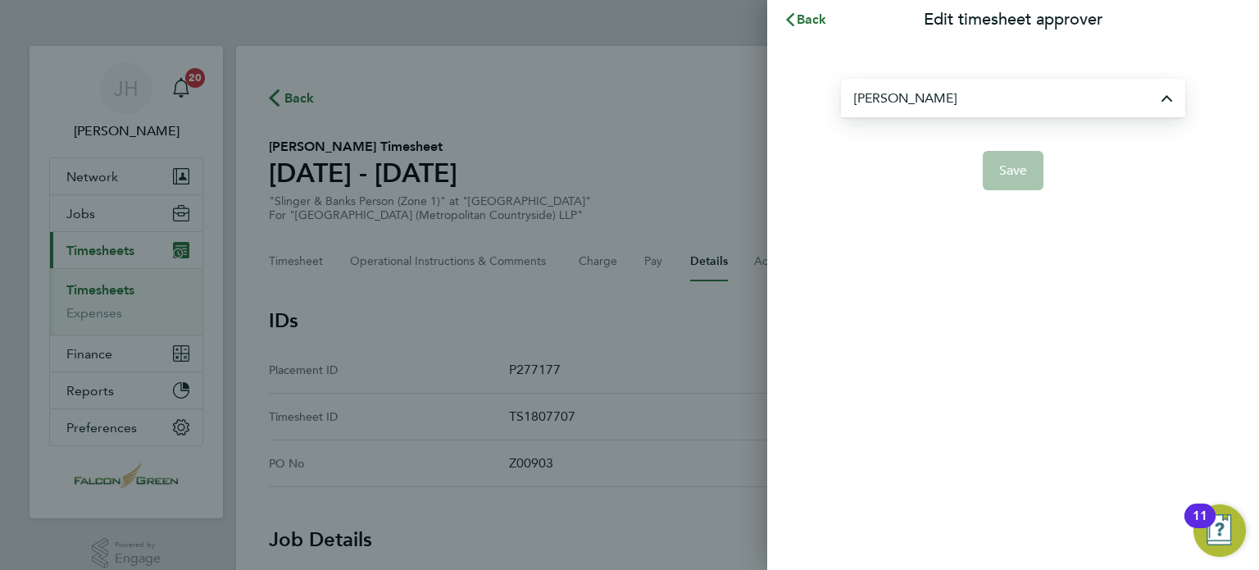
type input "[PERSON_NAME]"
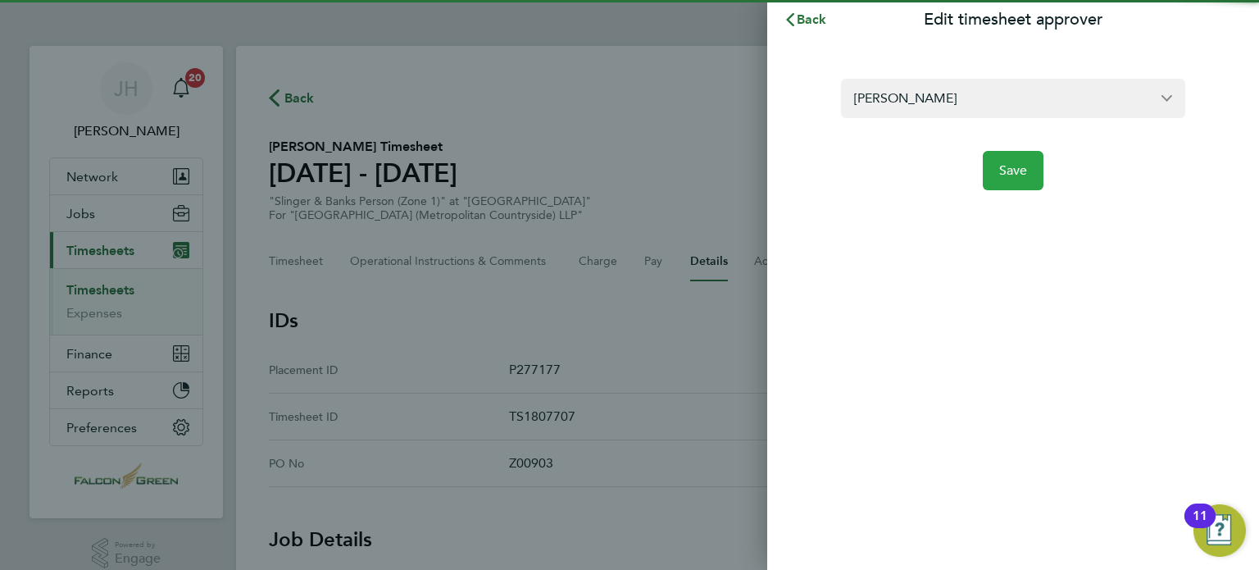
click at [1016, 160] on button "Save" at bounding box center [1013, 170] width 61 height 39
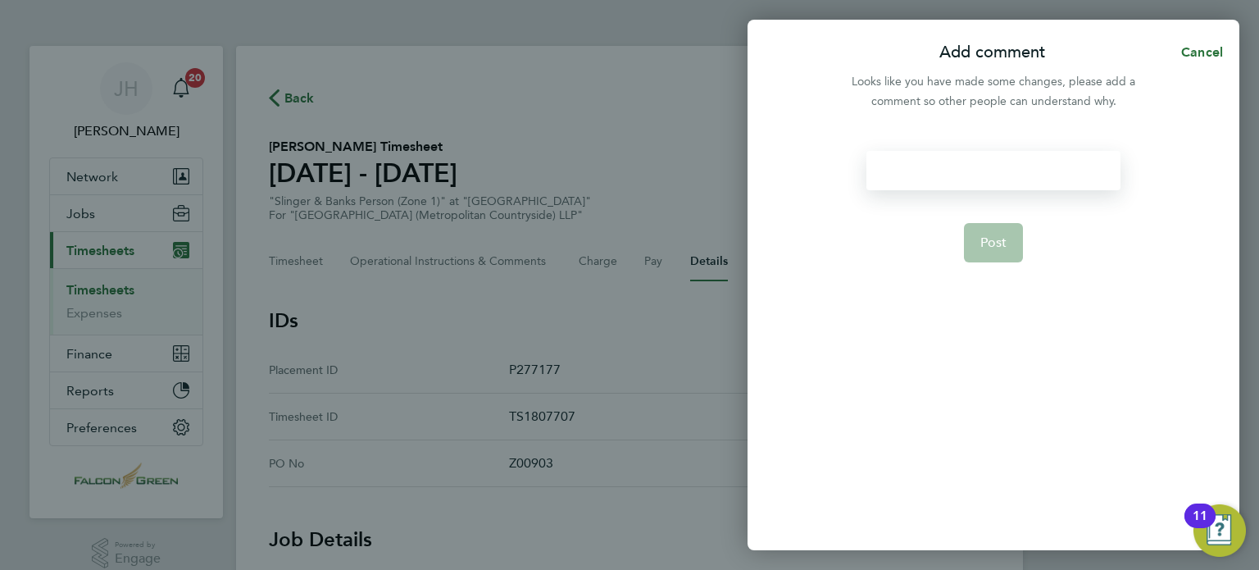
click at [984, 163] on div at bounding box center [992, 170] width 253 height 39
click at [989, 248] on span "Post" at bounding box center [993, 242] width 27 height 16
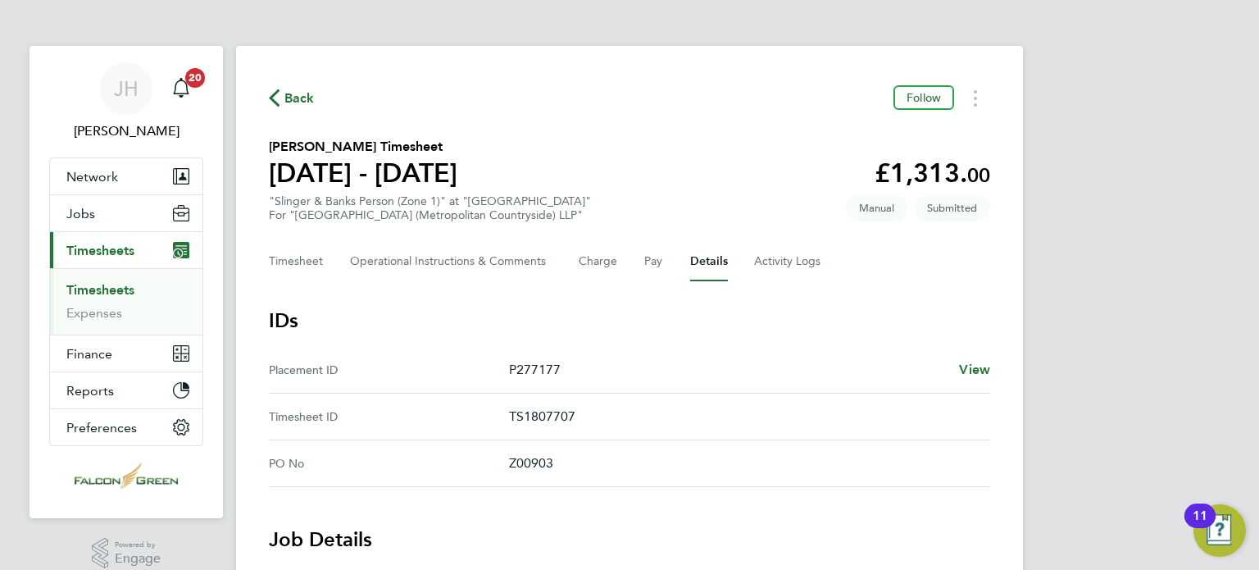
click at [298, 95] on span "Back" at bounding box center [299, 99] width 30 height 20
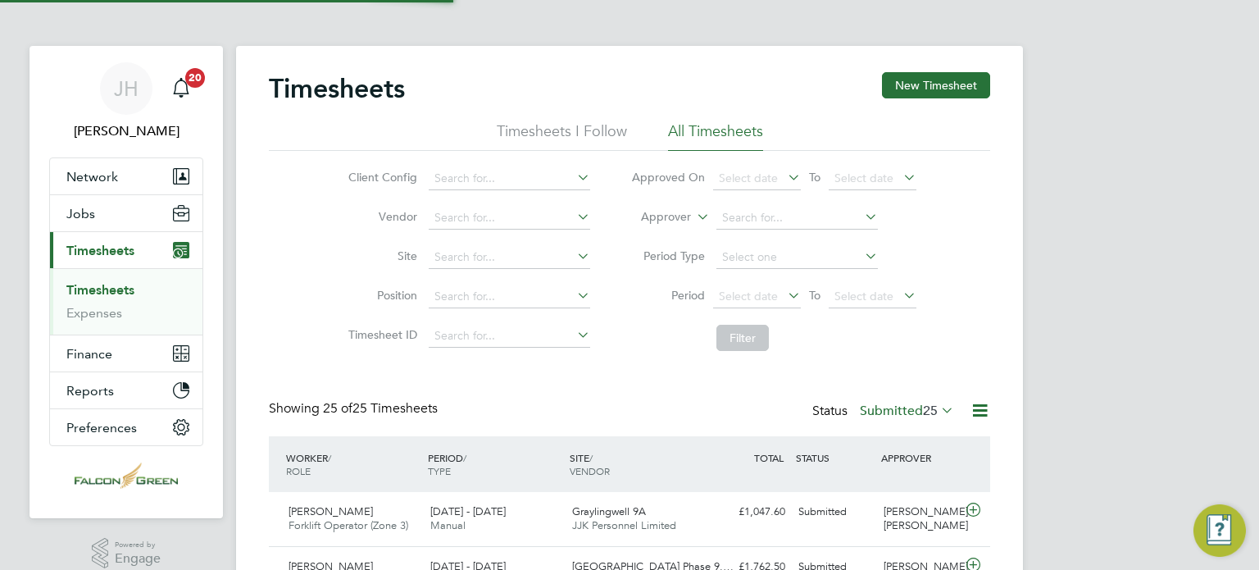
click at [658, 82] on div "Timesheets New Timesheet" at bounding box center [629, 96] width 721 height 49
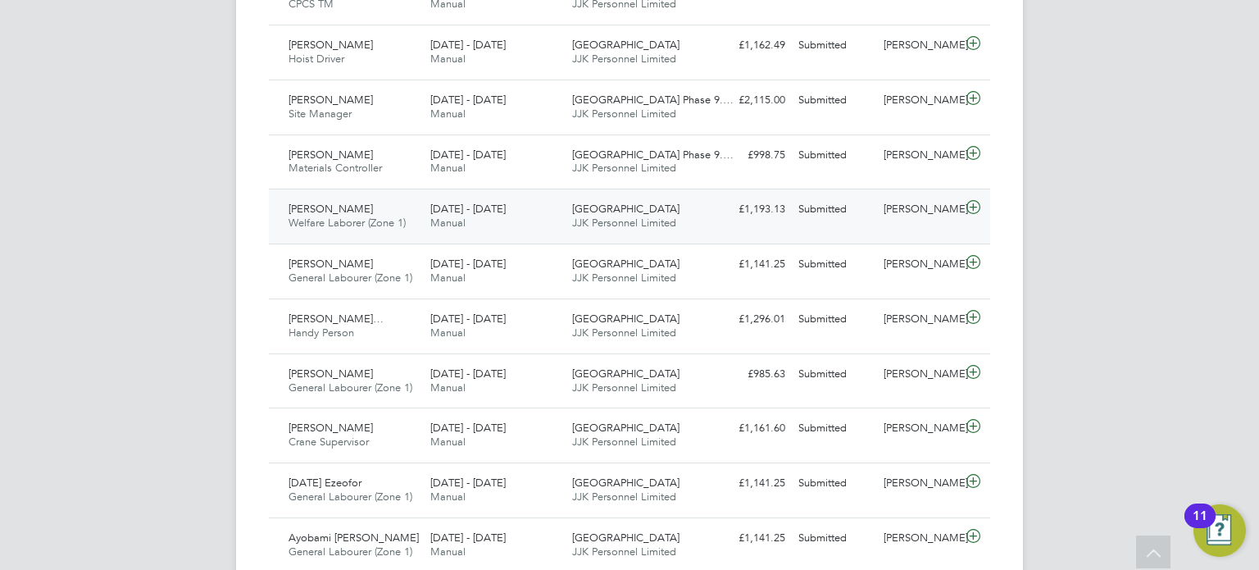
click at [793, 207] on div "Submitted" at bounding box center [834, 209] width 85 height 27
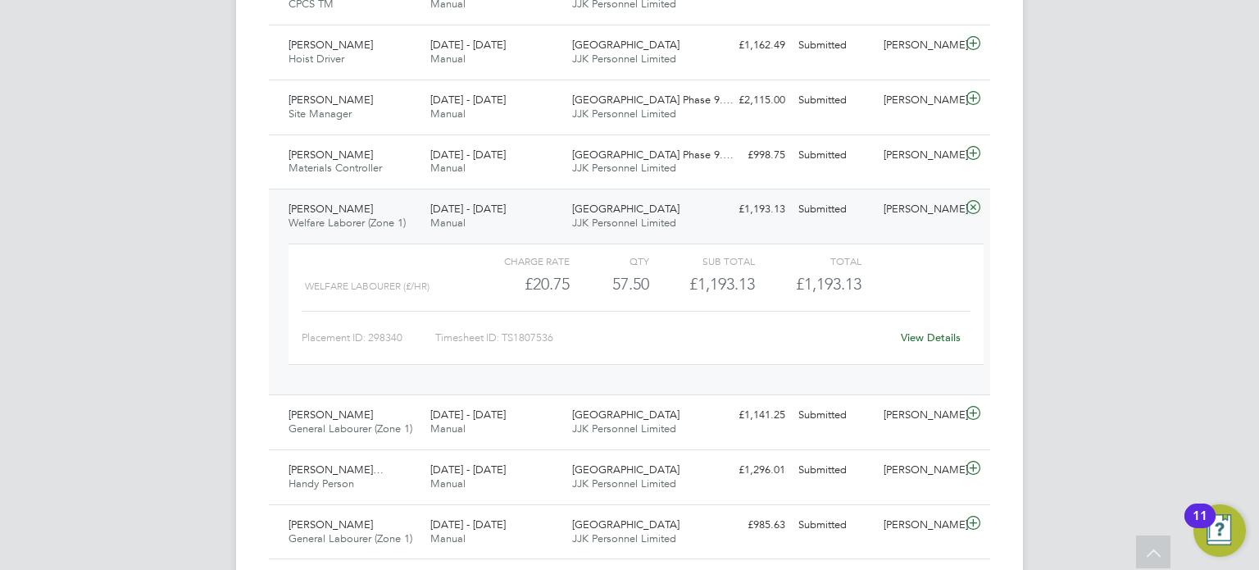
click at [960, 208] on div "[PERSON_NAME]" at bounding box center [919, 209] width 85 height 27
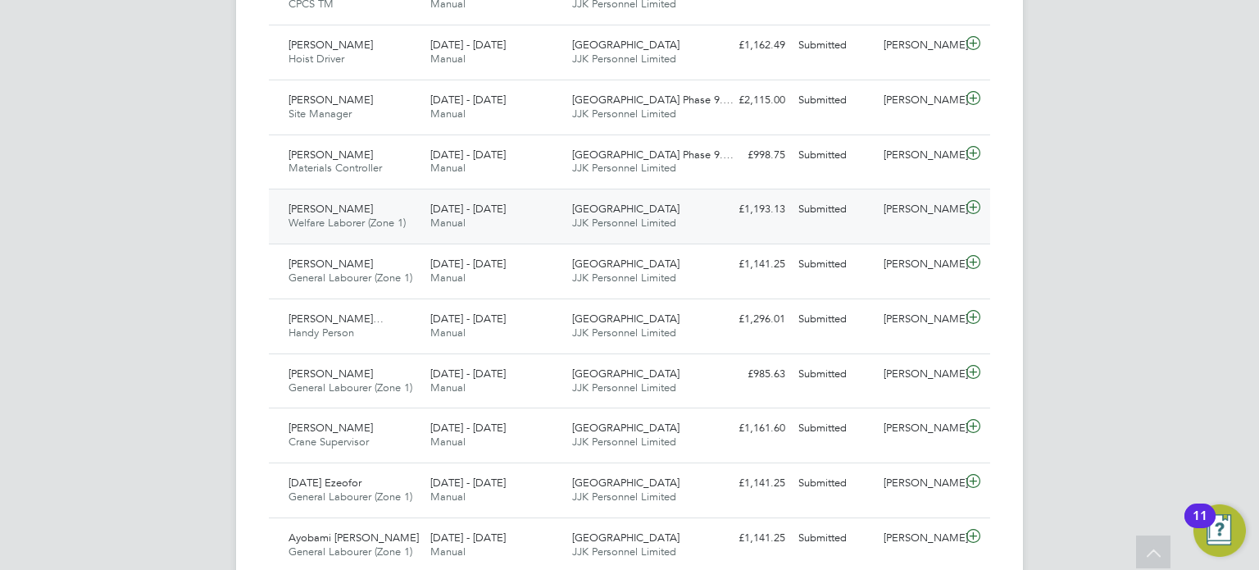
drag, startPoint x: 957, startPoint y: 209, endPoint x: 882, endPoint y: 228, distance: 76.9
click at [882, 223] on div "[PERSON_NAME]" at bounding box center [919, 209] width 85 height 27
click at [866, 198] on div "Submitted" at bounding box center [834, 209] width 85 height 27
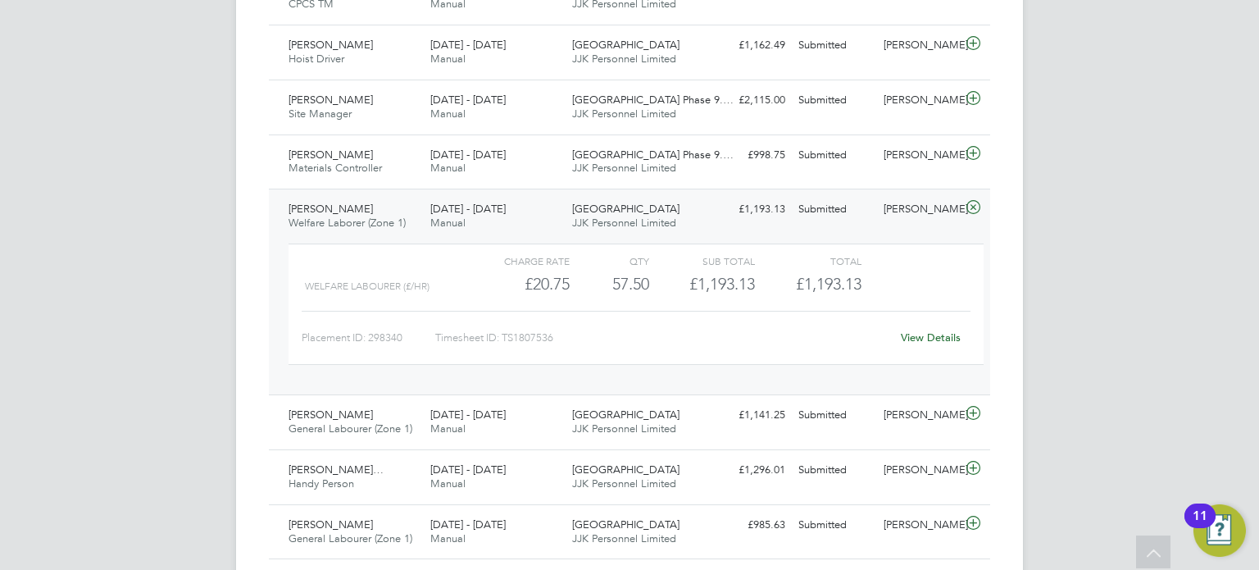
click at [922, 337] on link "View Details" at bounding box center [931, 337] width 60 height 14
click at [489, 211] on span "[DATE] - [DATE]" at bounding box center [467, 209] width 75 height 14
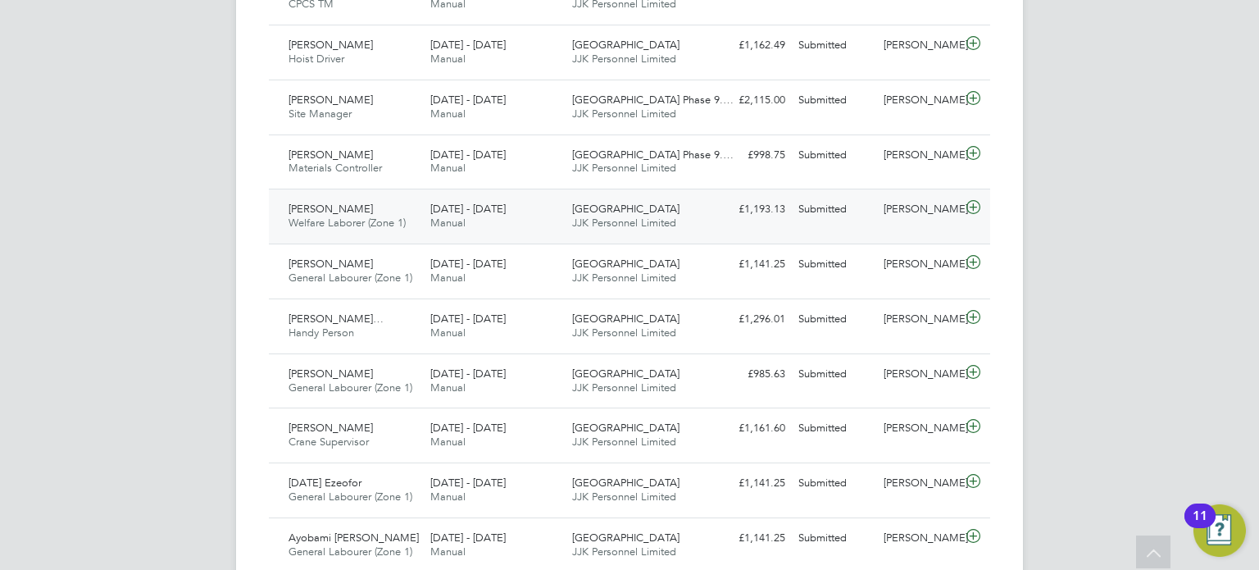
click at [575, 230] on div "Clapham Park C02 JJK Personnel Limited" at bounding box center [637, 216] width 142 height 41
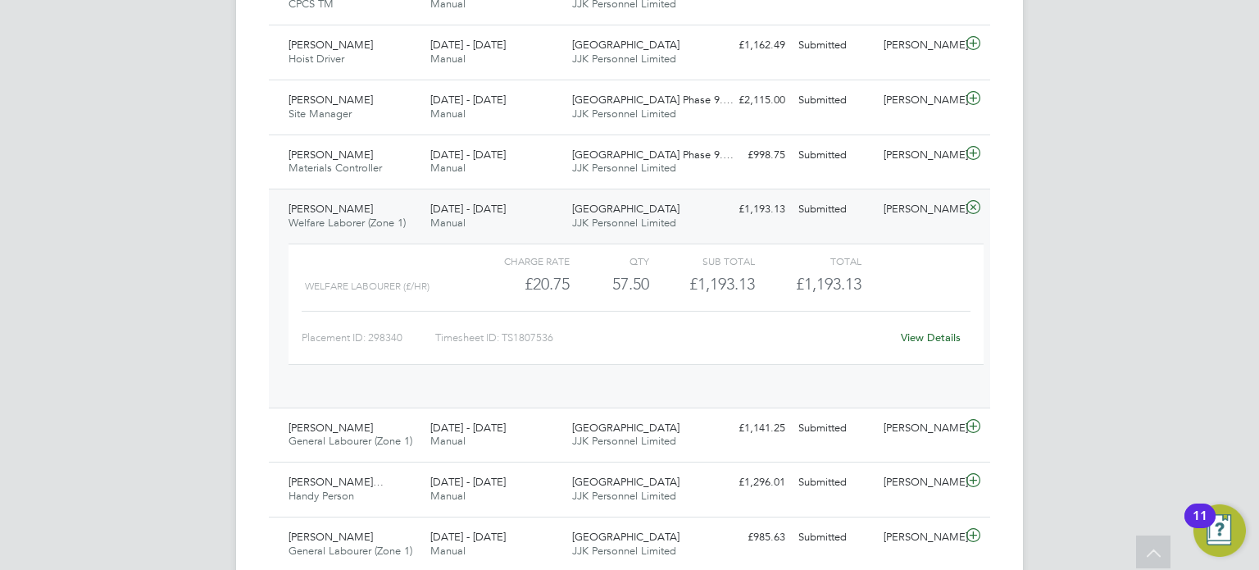
scroll to position [27, 159]
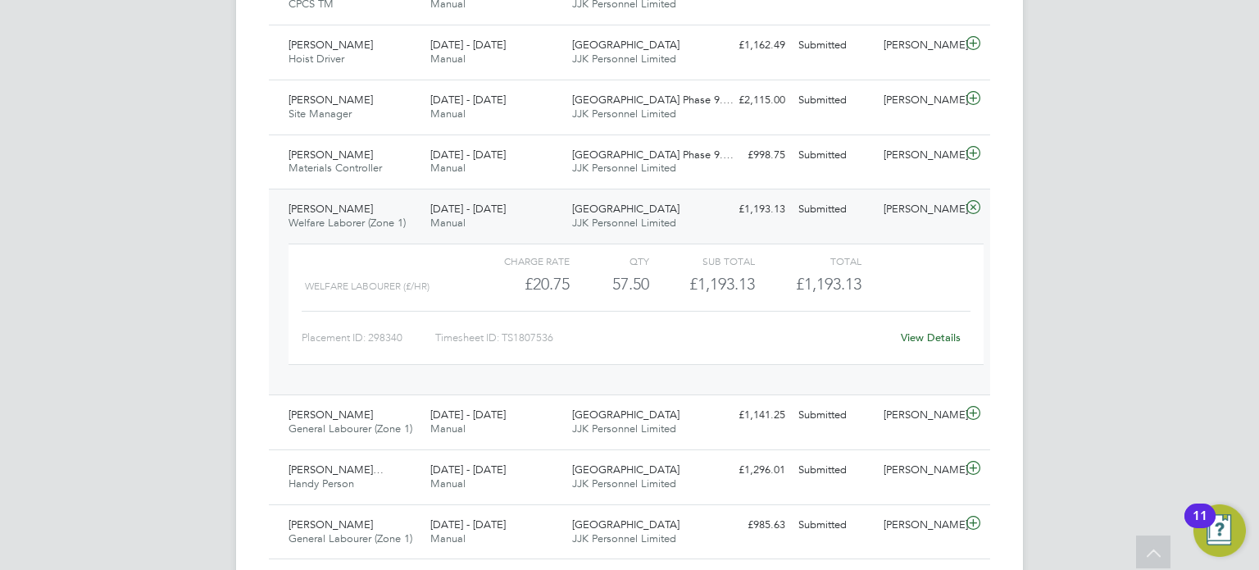
click at [916, 337] on link "View Details" at bounding box center [931, 337] width 60 height 14
click at [401, 228] on span "Welfare Laborer (Zone 1)" at bounding box center [347, 223] width 117 height 14
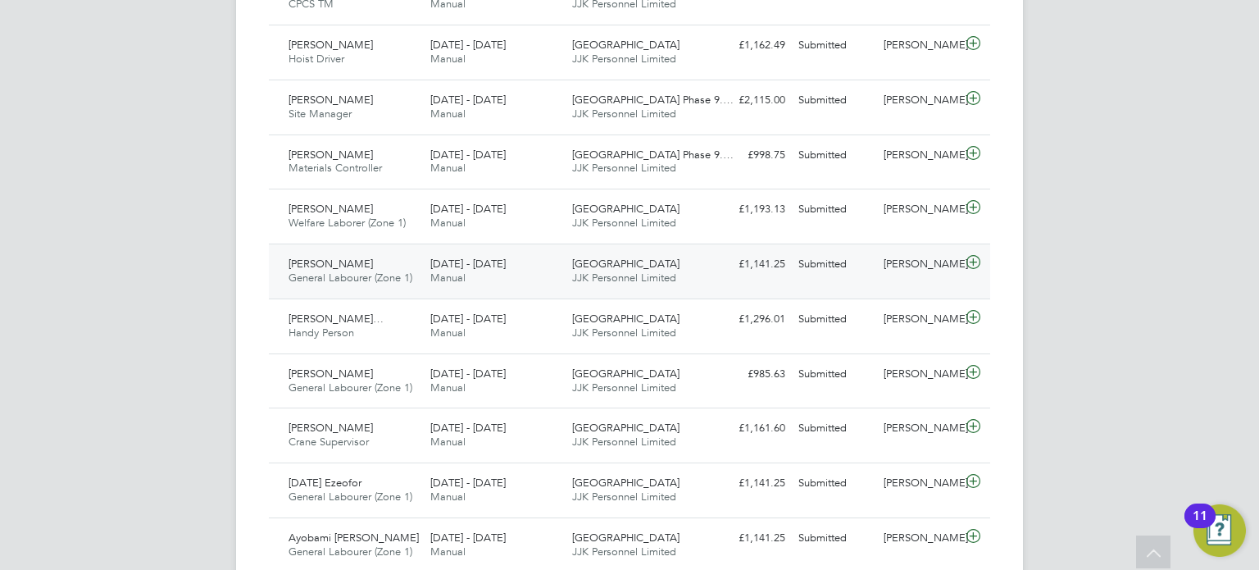
click at [431, 268] on span "[DATE] - [DATE]" at bounding box center [467, 264] width 75 height 14
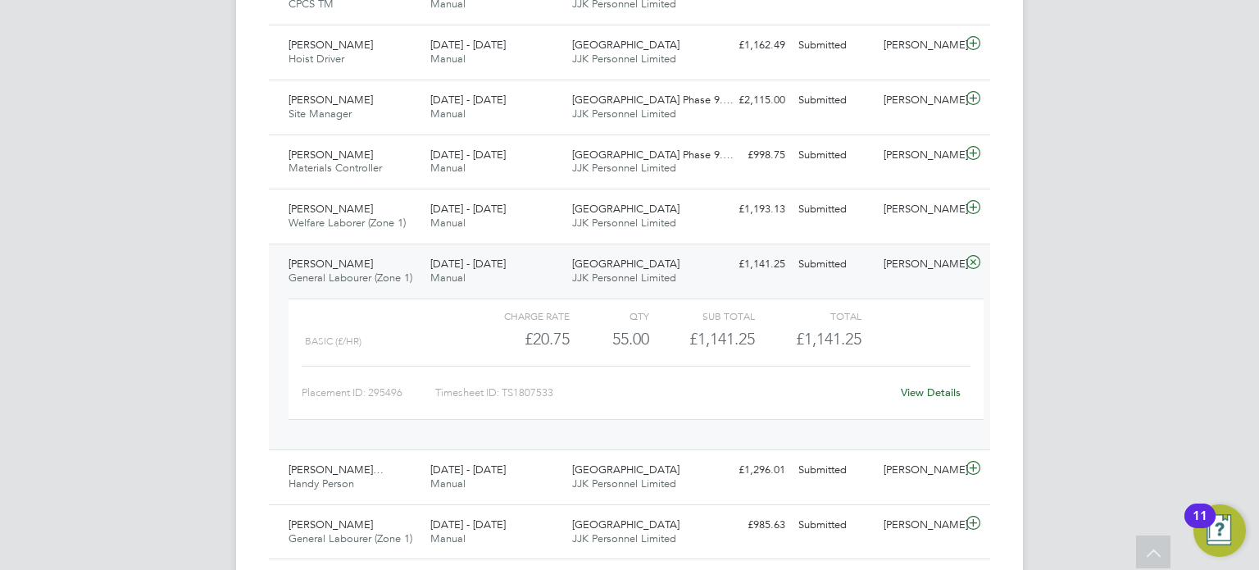
click at [918, 394] on link "View Details" at bounding box center [931, 392] width 60 height 14
click at [425, 265] on div "18 - 24 Aug 2025 Manual" at bounding box center [495, 271] width 142 height 41
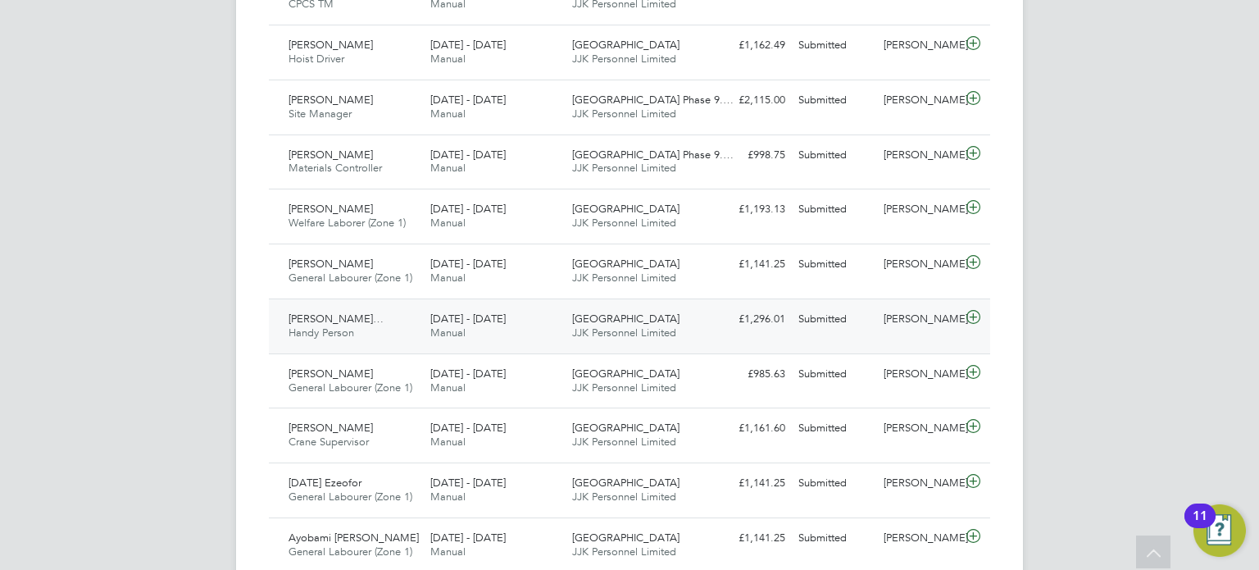
click at [660, 334] on span "JJK Personnel Limited" at bounding box center [624, 332] width 104 height 14
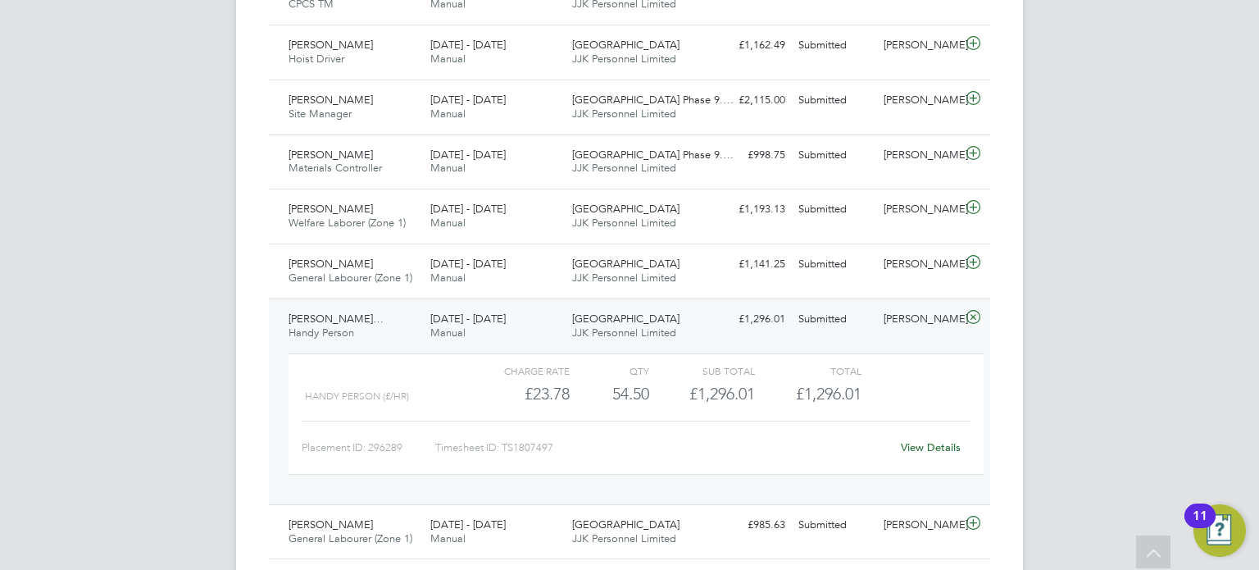
click at [941, 448] on link "View Details" at bounding box center [931, 447] width 60 height 14
click at [1062, 160] on div "JH John Hearty Notifications 20 Applications: Network Team Members Businesses S…" at bounding box center [629, 295] width 1259 height 2099
click at [998, 265] on div "Timesheets New Timesheet Timesheets I Follow All Timesheets Client Config Vendo…" at bounding box center [629, 305] width 787 height 2026
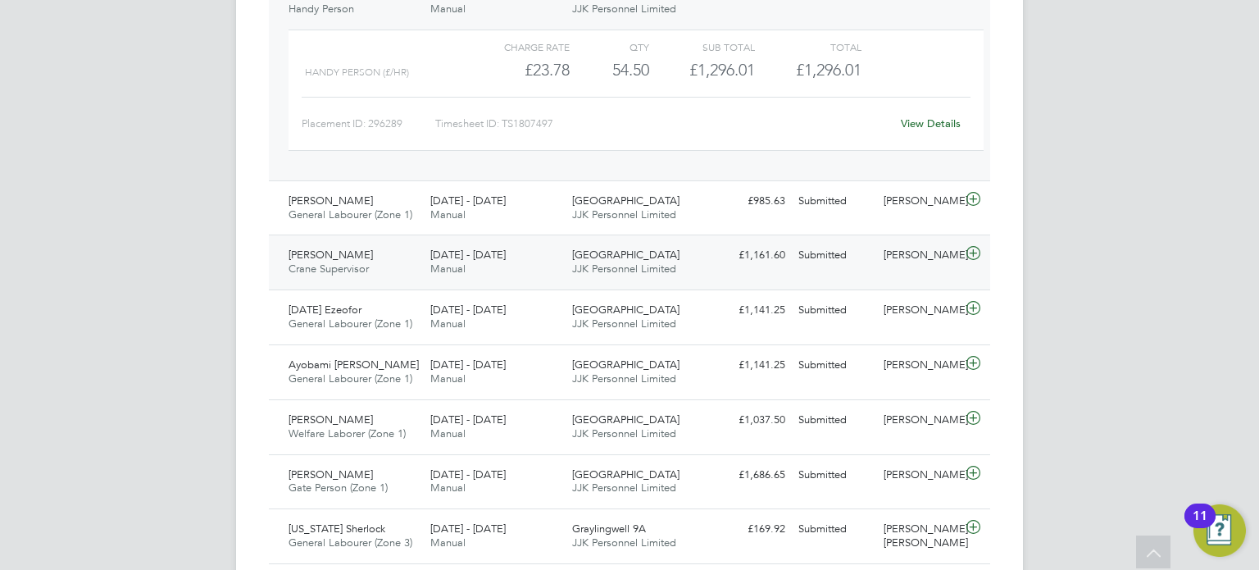
scroll to position [1082, 0]
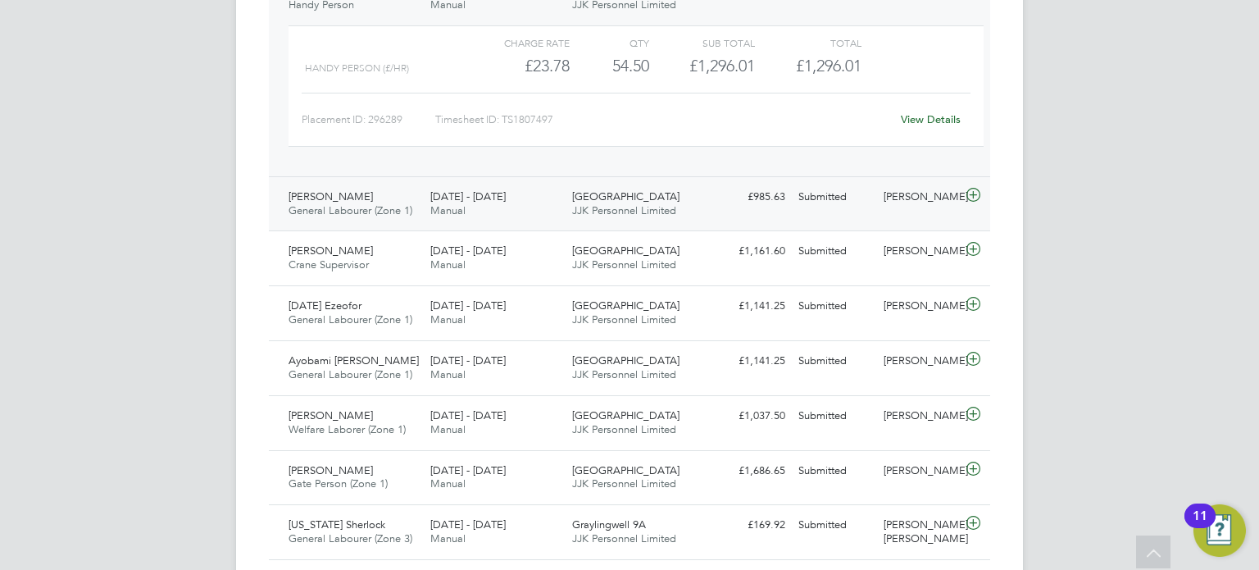
click at [971, 193] on icon at bounding box center [973, 195] width 20 height 13
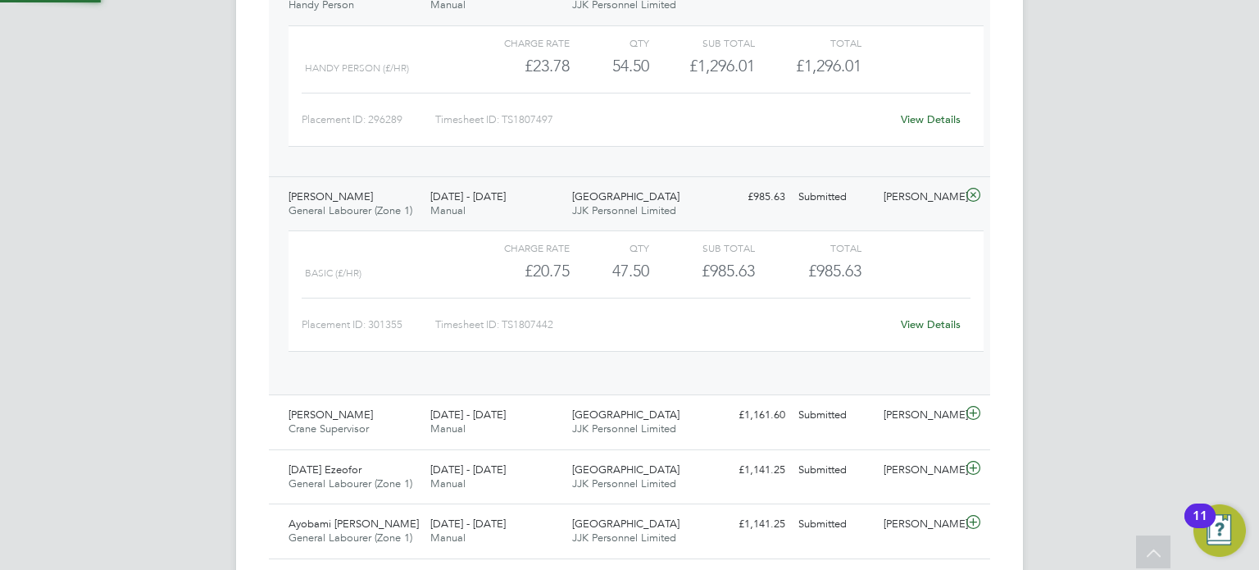
scroll to position [27, 159]
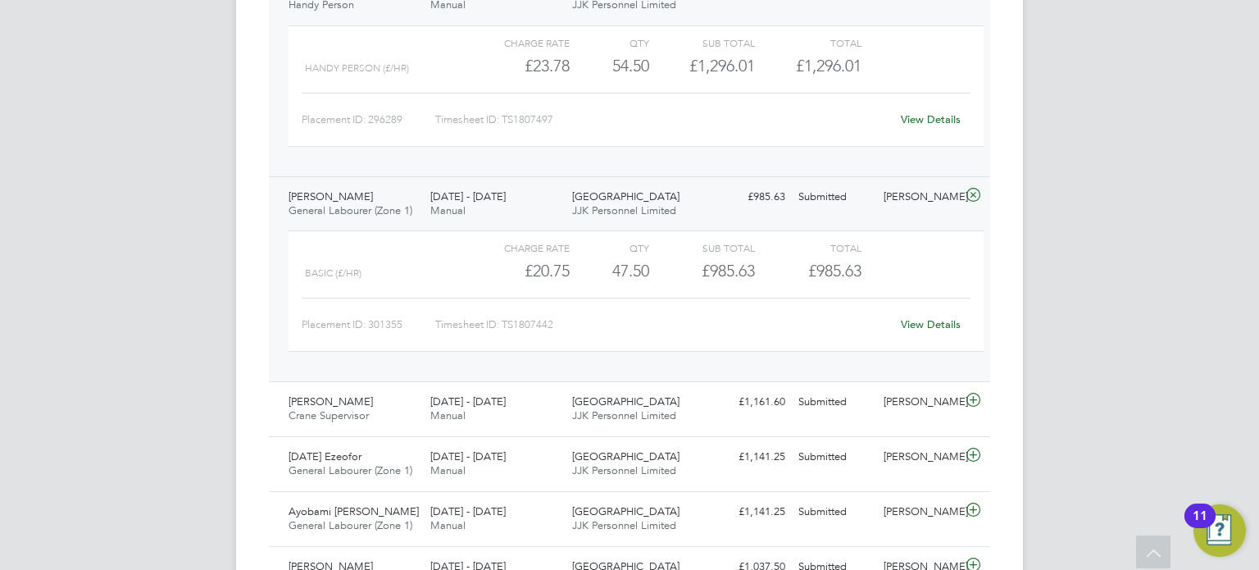
click at [918, 322] on link "View Details" at bounding box center [931, 324] width 60 height 14
click at [370, 189] on div "Mark Williams General Labourer (Zone 1) 18 - 24 Aug 2025" at bounding box center [353, 204] width 142 height 41
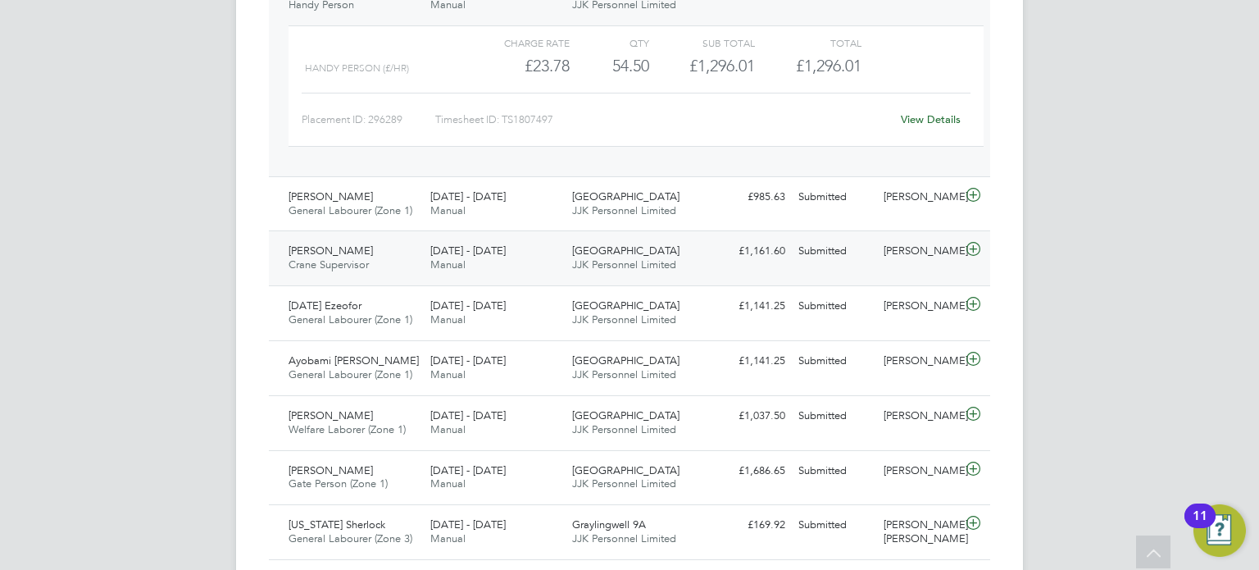
click at [393, 239] on div "Ionut Gura Crane Supervisor 18 - 24 Aug 2025" at bounding box center [353, 258] width 142 height 41
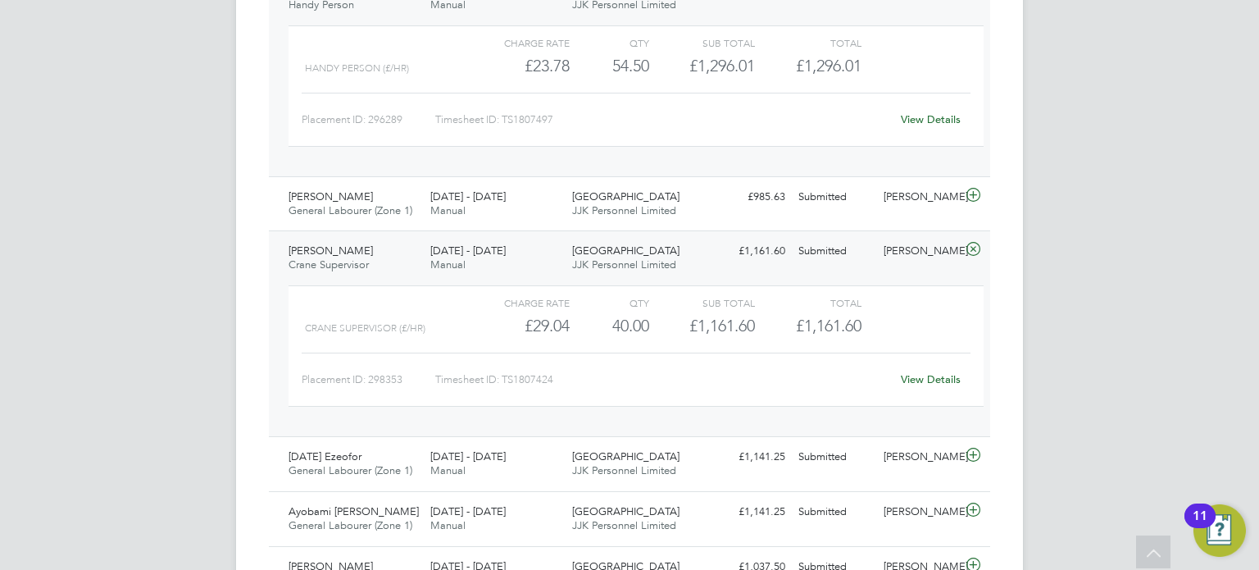
click at [929, 376] on link "View Details" at bounding box center [931, 379] width 60 height 14
click at [370, 245] on div "Ionut Gura Crane Supervisor 18 - 24 Aug 2025" at bounding box center [353, 258] width 142 height 41
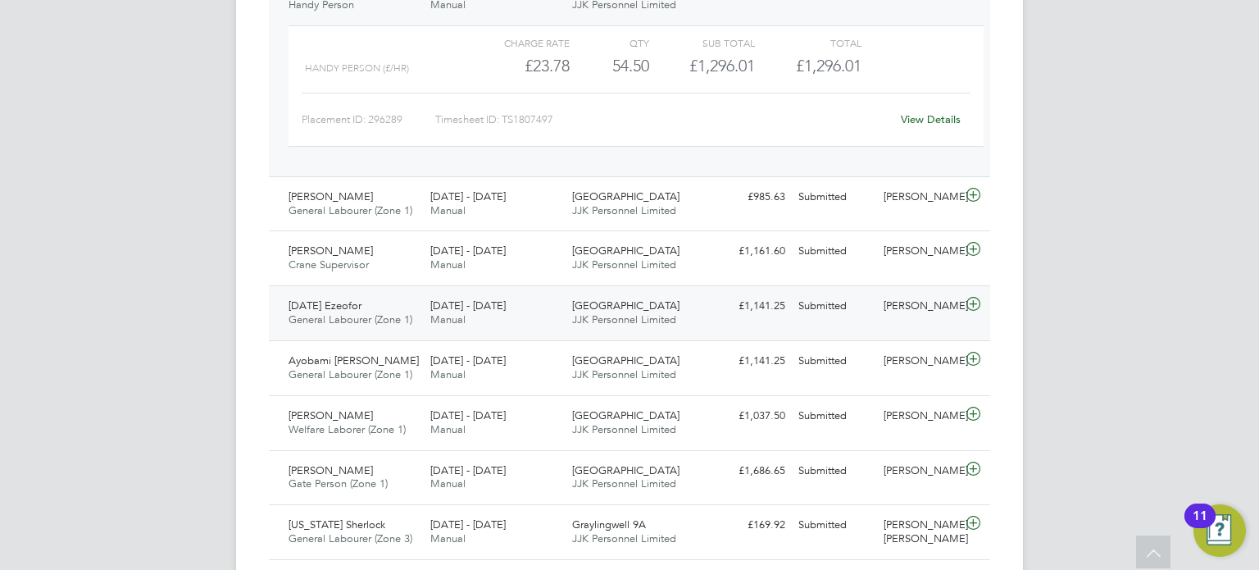
click at [384, 325] on div "Sunday Ezeofor General Labourer (Zone 1) 18 - 24 Aug 2025" at bounding box center [353, 313] width 142 height 41
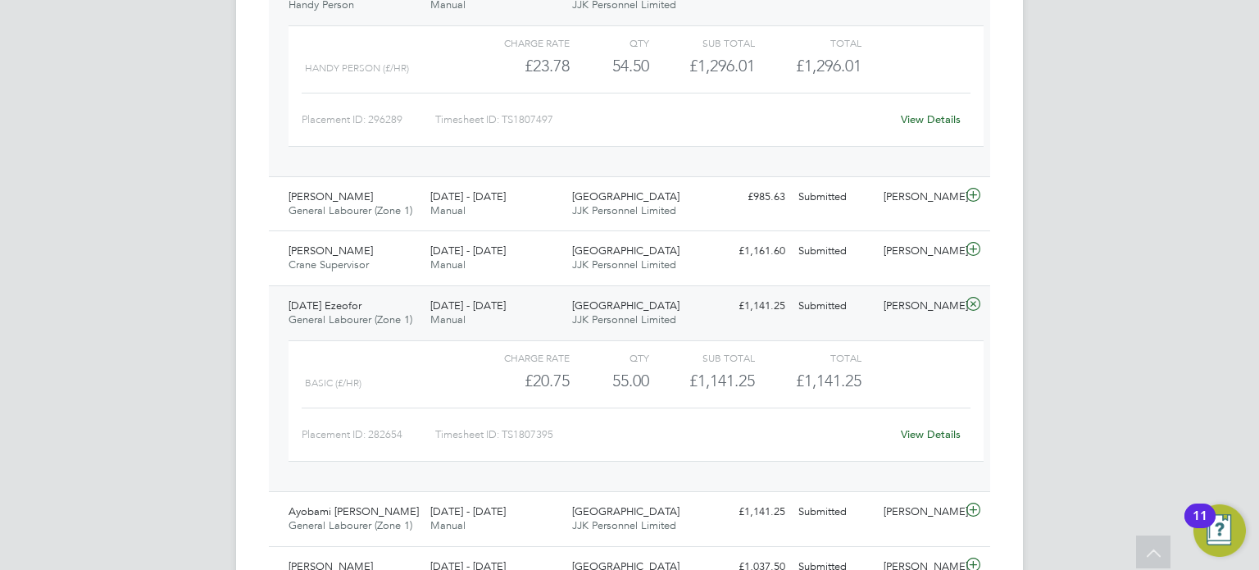
click at [916, 432] on link "View Details" at bounding box center [931, 434] width 60 height 14
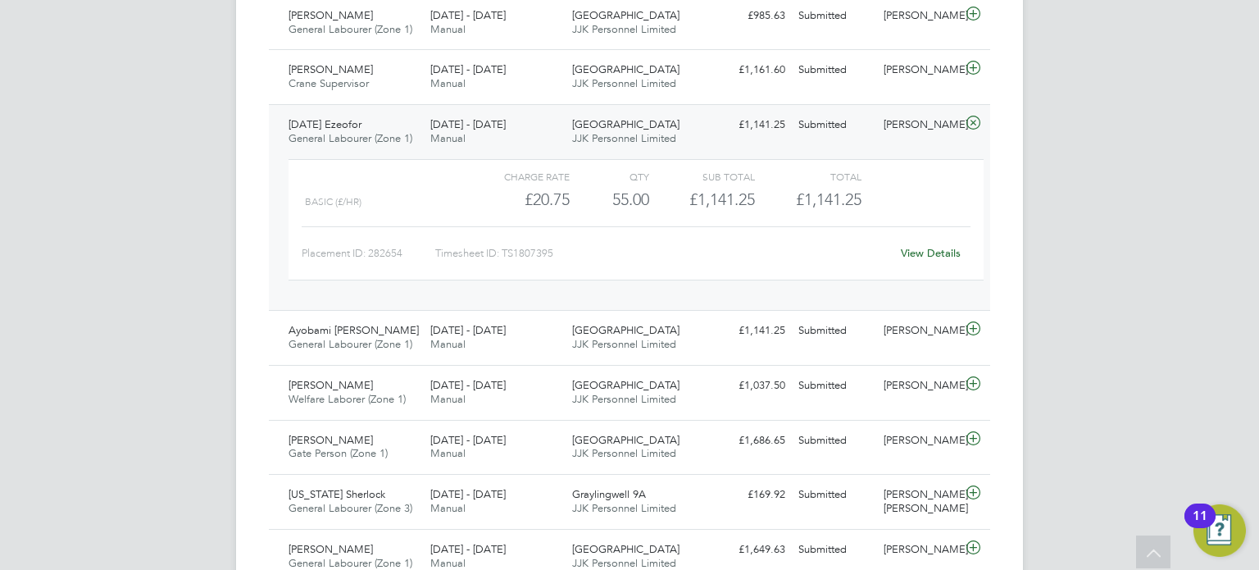
scroll to position [1279, 0]
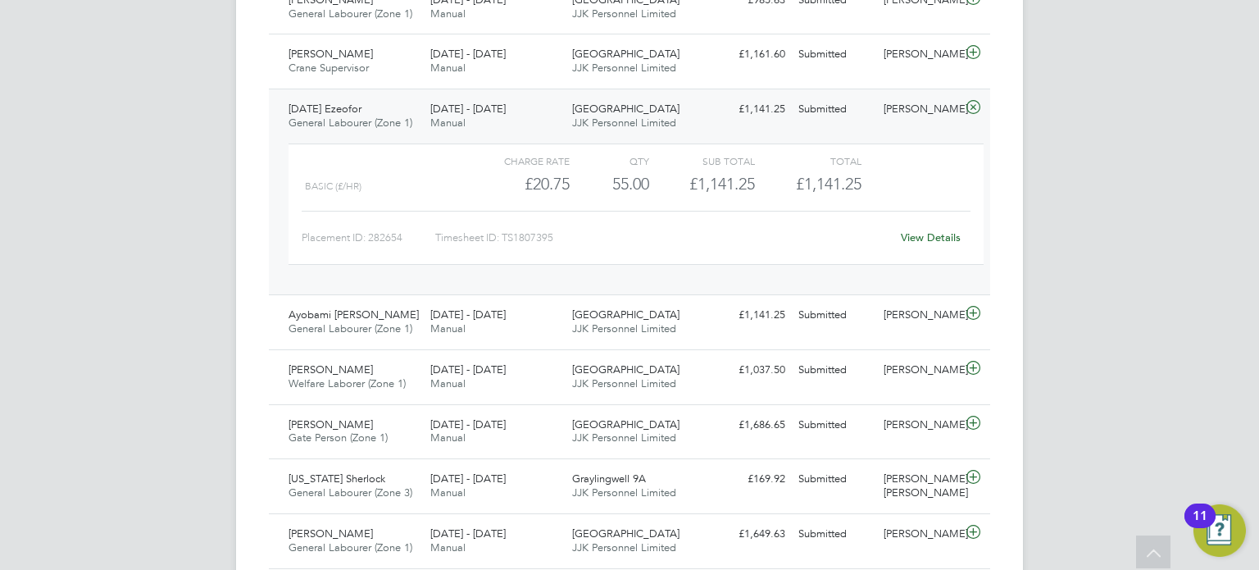
click at [489, 111] on span "[DATE] - [DATE]" at bounding box center [467, 109] width 75 height 14
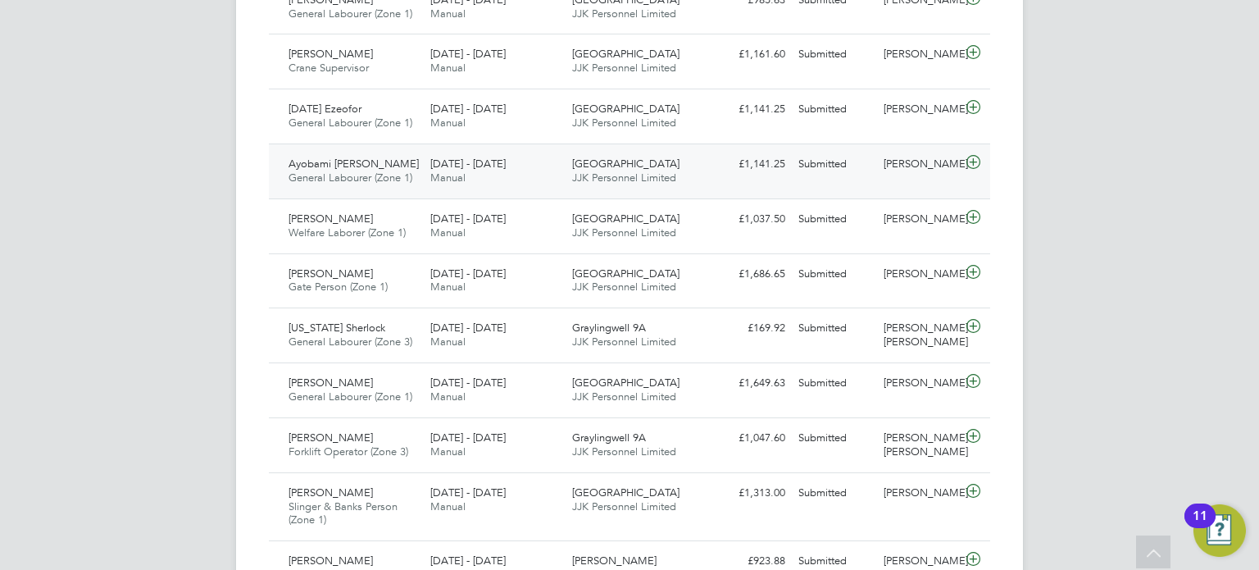
click at [462, 171] on span "Manual" at bounding box center [447, 178] width 35 height 14
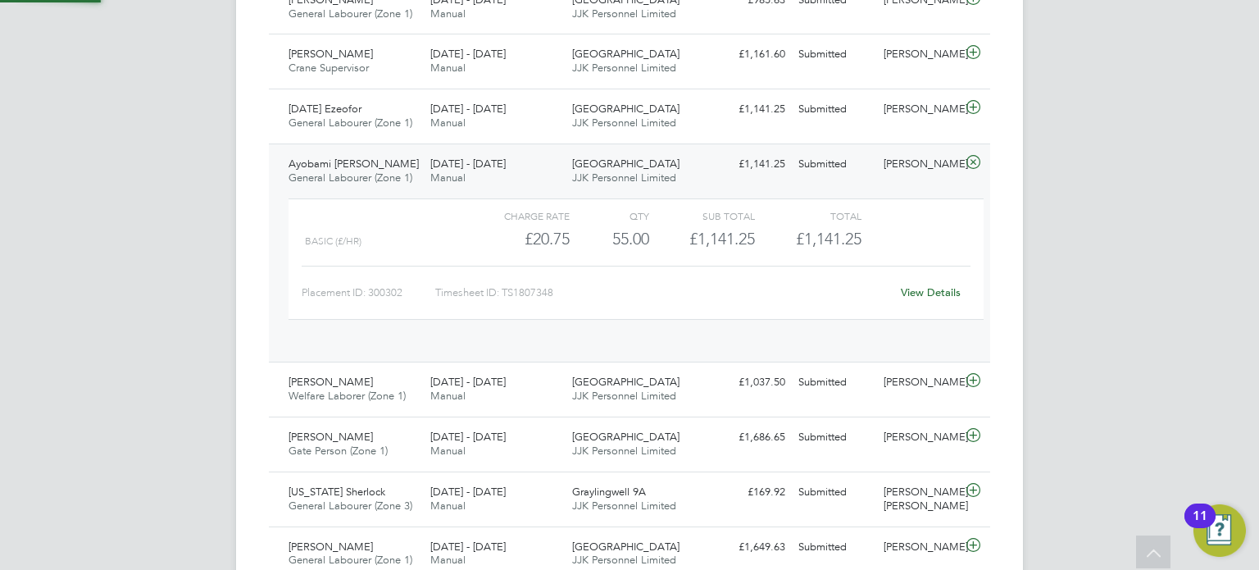
scroll to position [27, 159]
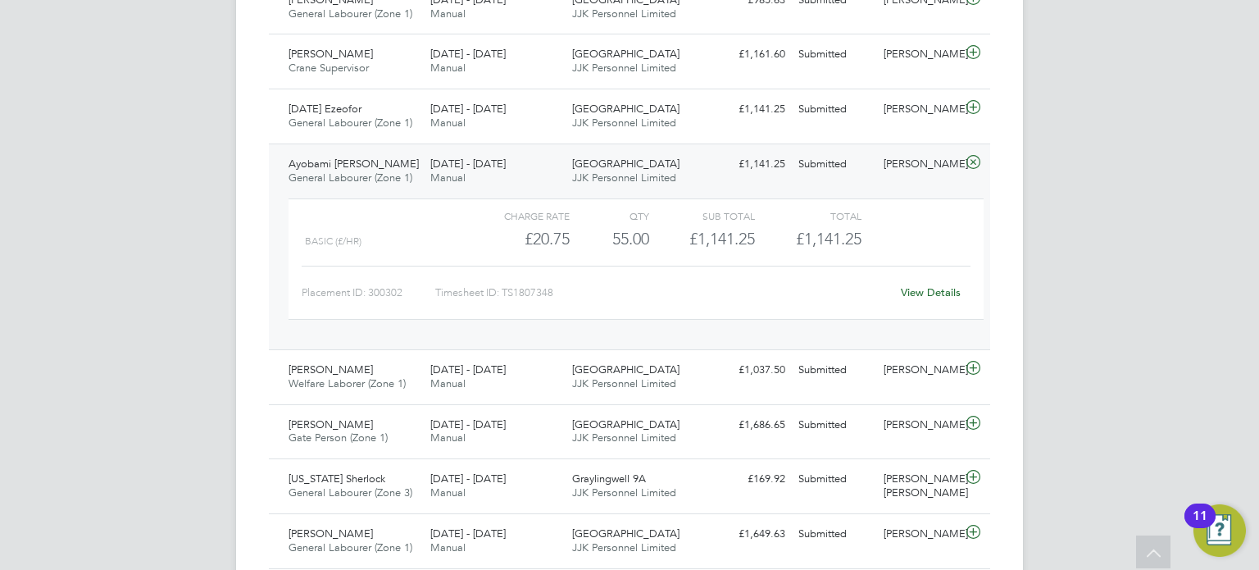
click at [918, 285] on link "View Details" at bounding box center [931, 292] width 60 height 14
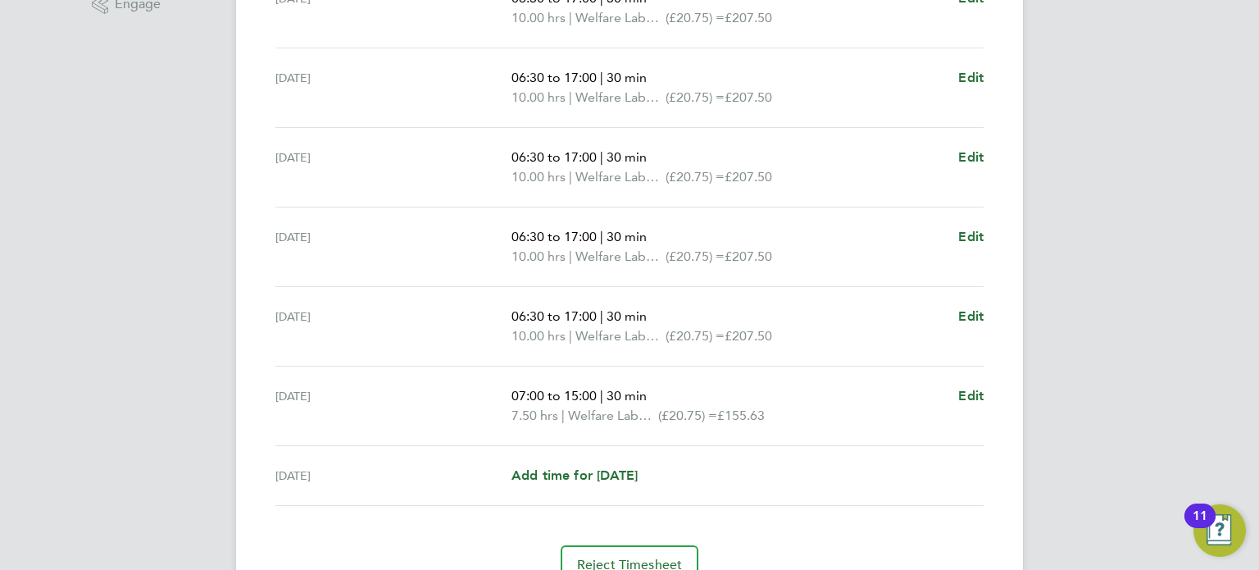
scroll to position [557, 0]
click at [977, 388] on span "Edit" at bounding box center [970, 392] width 25 height 16
select select "30"
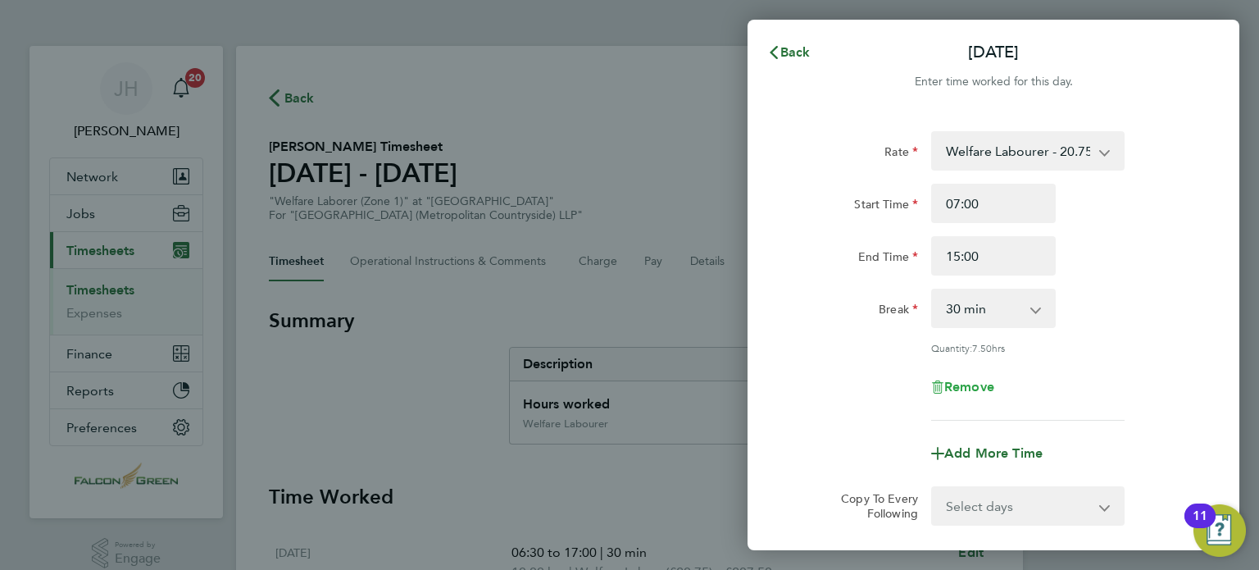
click at [971, 388] on span "Remove" at bounding box center [969, 387] width 50 height 16
select select "null"
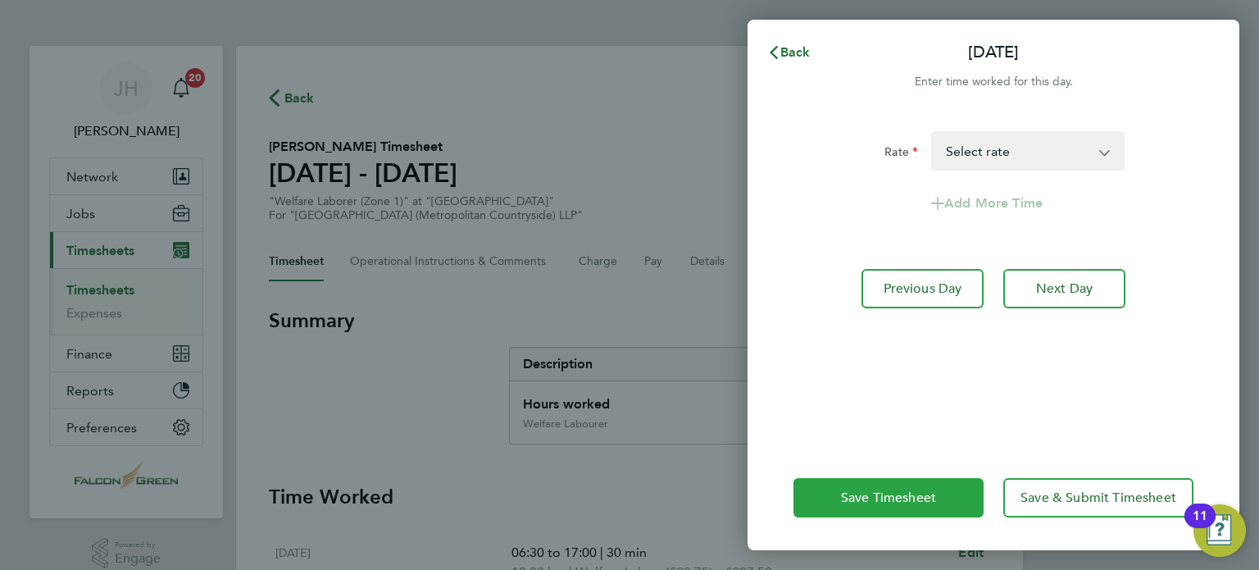
click at [857, 504] on span "Save Timesheet" at bounding box center [888, 497] width 95 height 16
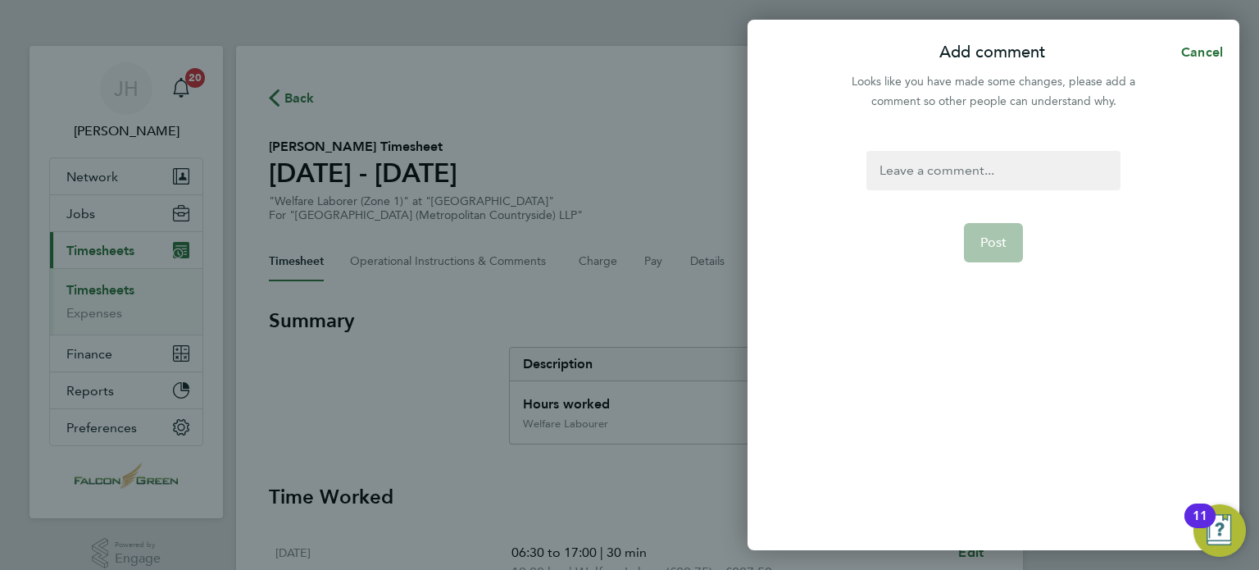
click at [921, 200] on form "Post" at bounding box center [993, 277] width 266 height 253
click at [884, 171] on div at bounding box center [992, 170] width 253 height 39
click at [998, 258] on button "Post" at bounding box center [994, 242] width 60 height 39
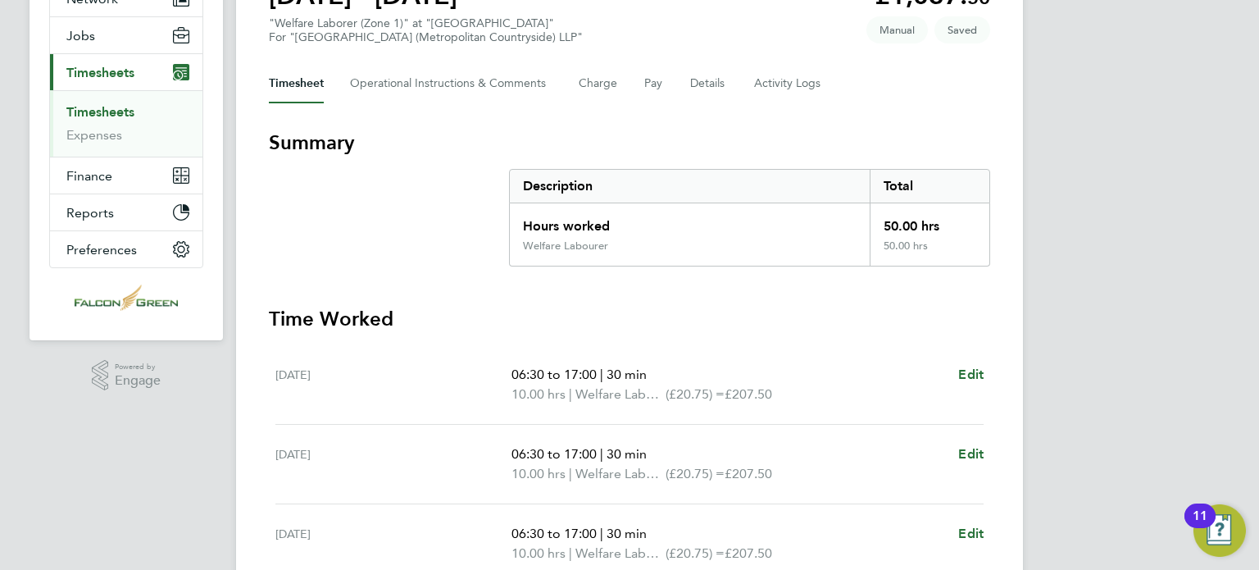
scroll to position [262, 0]
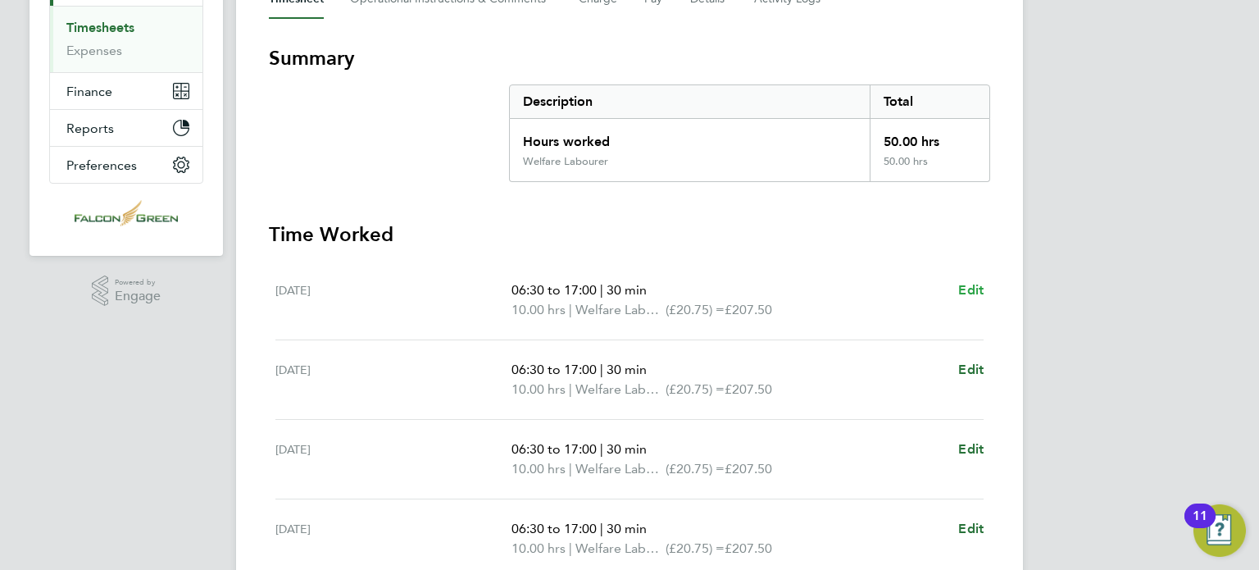
click at [975, 285] on span "Edit" at bounding box center [970, 290] width 25 height 16
select select "30"
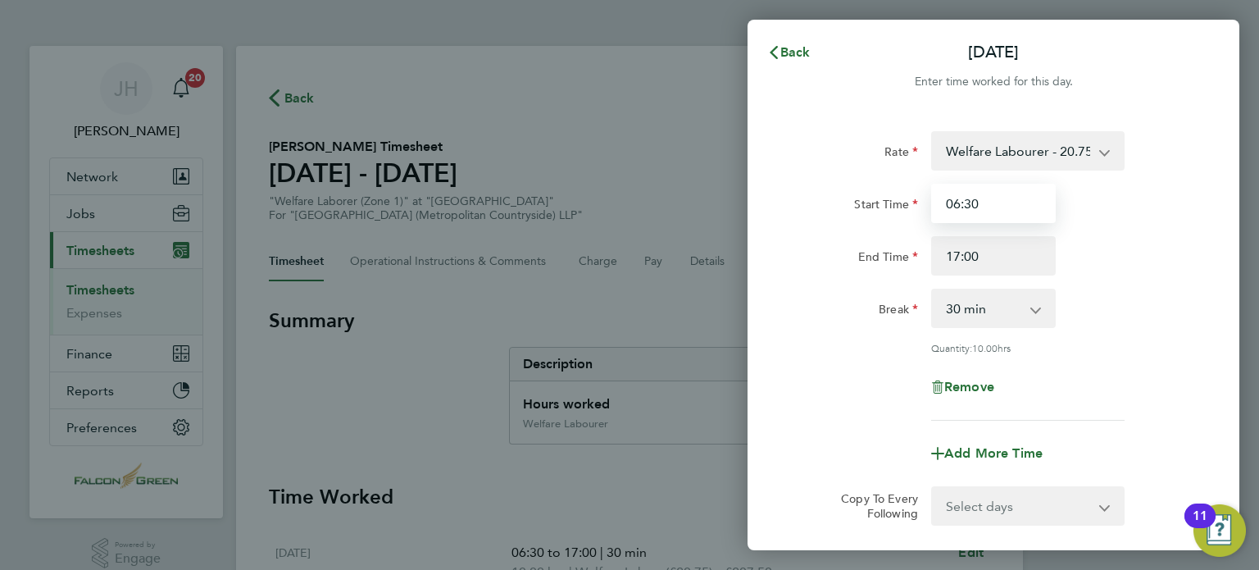
drag, startPoint x: 984, startPoint y: 200, endPoint x: 853, endPoint y: 202, distance: 131.2
click at [853, 202] on div "Start Time 06:30" at bounding box center [993, 203] width 413 height 39
click at [837, 221] on div "Start Time" at bounding box center [856, 203] width 138 height 39
click at [816, 324] on div "Break" at bounding box center [856, 308] width 138 height 39
click at [996, 191] on input "07:30" at bounding box center [993, 203] width 125 height 39
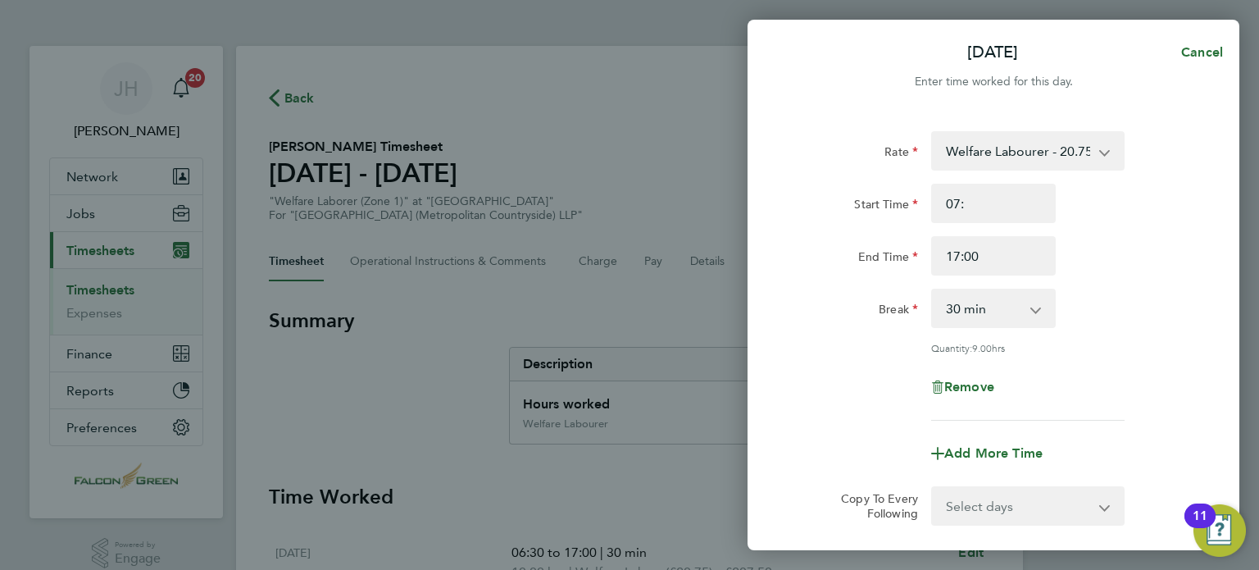
type input "07:00"
click at [816, 339] on div "Rate Welfare Labourer - 20.75 Start Time 07:00 End Time 17:00 Break 0 min 15 mi…" at bounding box center [993, 275] width 400 height 289
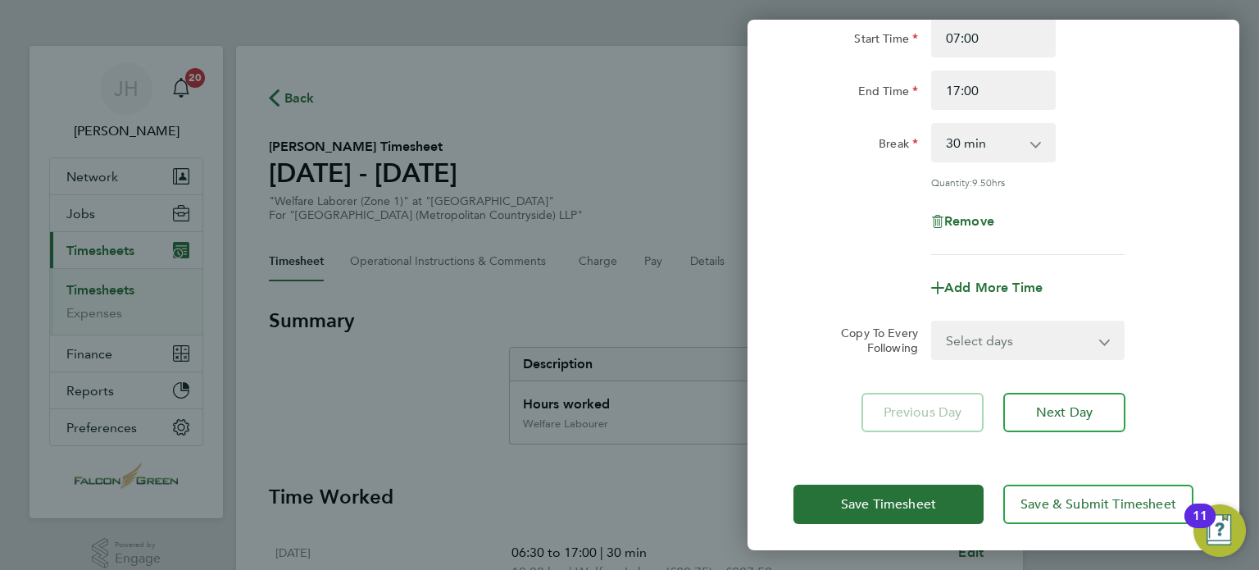
scroll to position [170, 0]
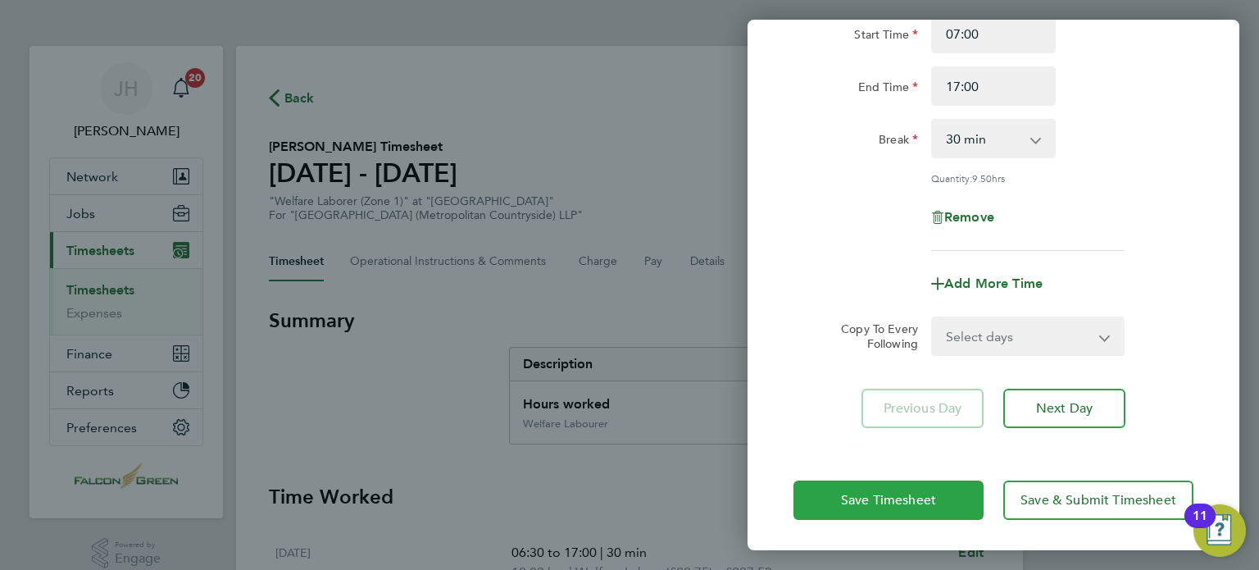
click at [843, 494] on span "Save Timesheet" at bounding box center [888, 500] width 95 height 16
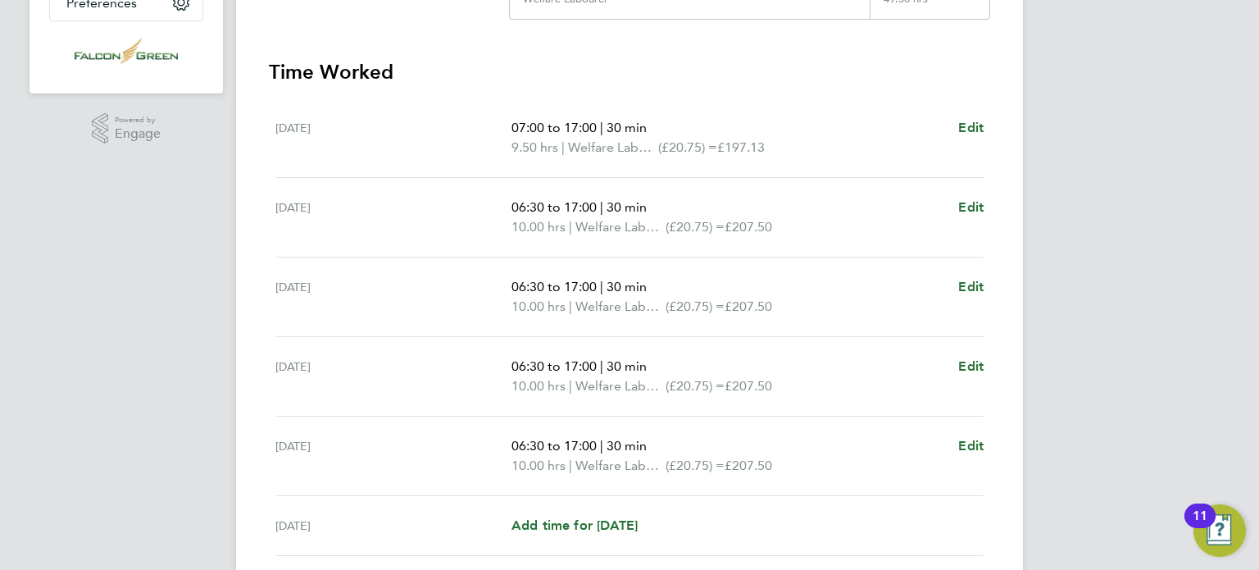
scroll to position [426, 0]
click at [619, 126] on span "30 min" at bounding box center [627, 126] width 40 height 16
click at [948, 128] on div "07:00 to 17:00 | 30 min 9.50 hrs | Welfare Labourer (£20.75) = £197.13 Edit" at bounding box center [748, 135] width 472 height 39
click at [959, 134] on link "Edit" at bounding box center [970, 126] width 25 height 20
select select "30"
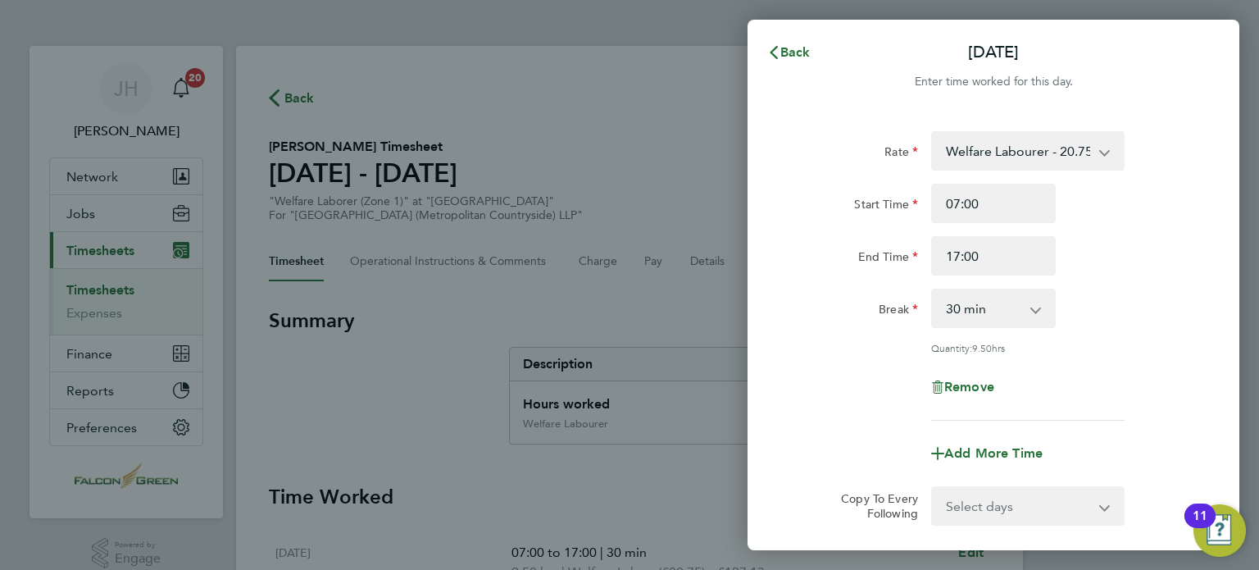
click at [811, 376] on div "Remove" at bounding box center [993, 386] width 413 height 39
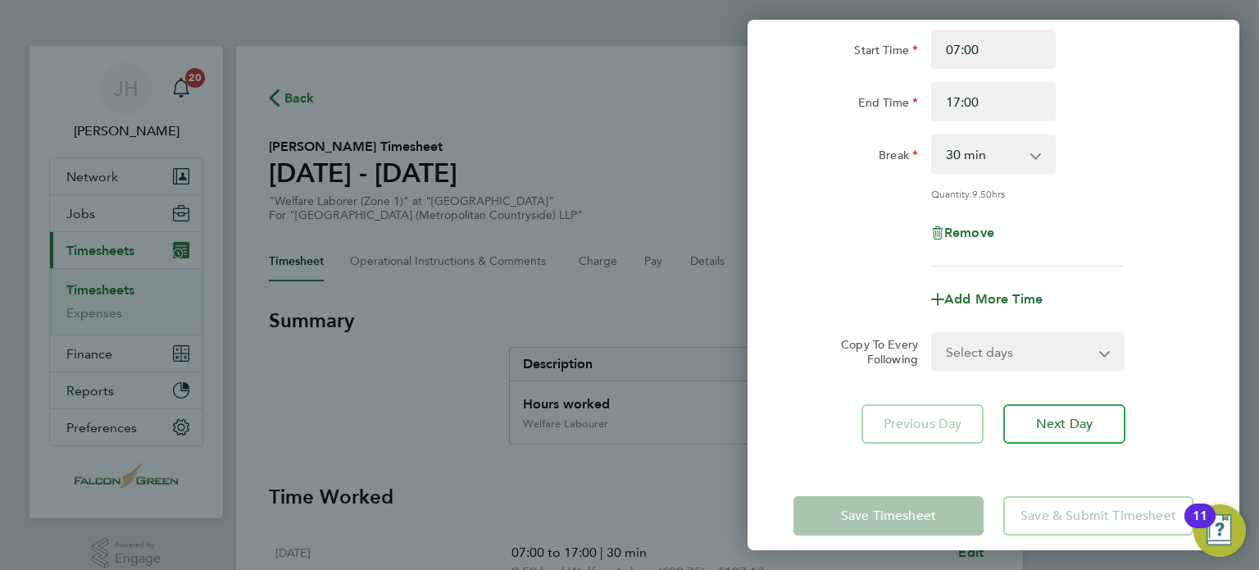
scroll to position [170, 0]
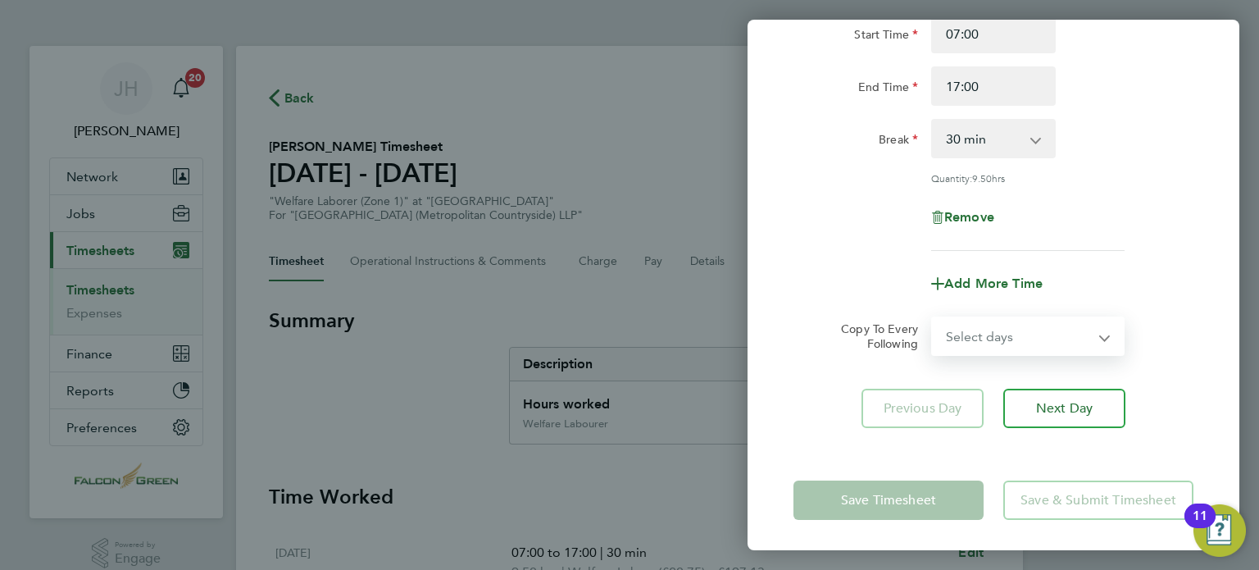
click at [974, 334] on select "Select days Day Weekday (Mon-Fri) Weekend (Sat-Sun) Tuesday Wednesday Thursday …" at bounding box center [1019, 336] width 172 height 36
select select "WEEKDAY"
click at [933, 318] on select "Select days Day Weekday (Mon-Fri) Weekend (Sat-Sun) Tuesday Wednesday Thursday …" at bounding box center [1019, 336] width 172 height 36
select select "2025-08-24"
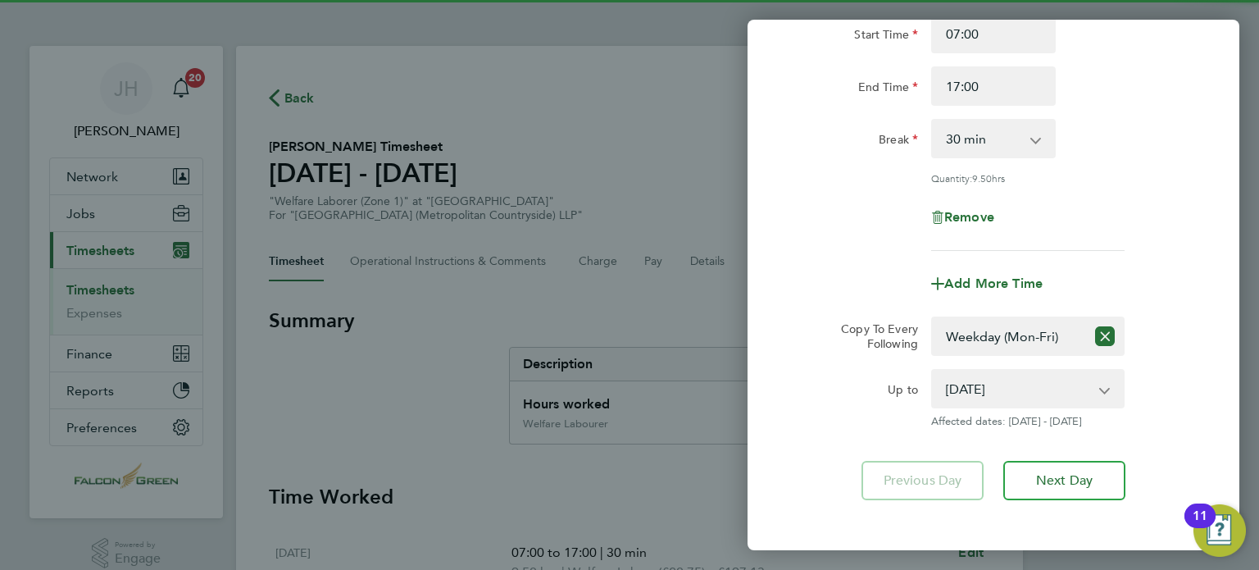
click at [775, 375] on div "Rate Welfare Labourer - 20.75 Start Time 07:00 End Time 17:00 Break 0 min 15 mi…" at bounding box center [994, 231] width 492 height 578
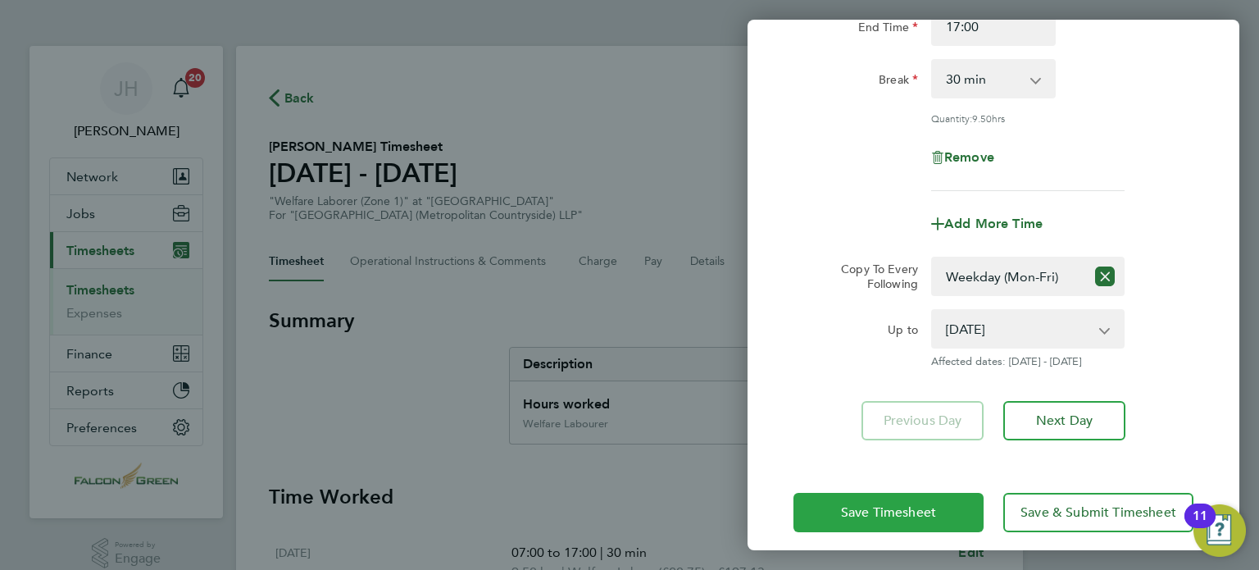
scroll to position [242, 0]
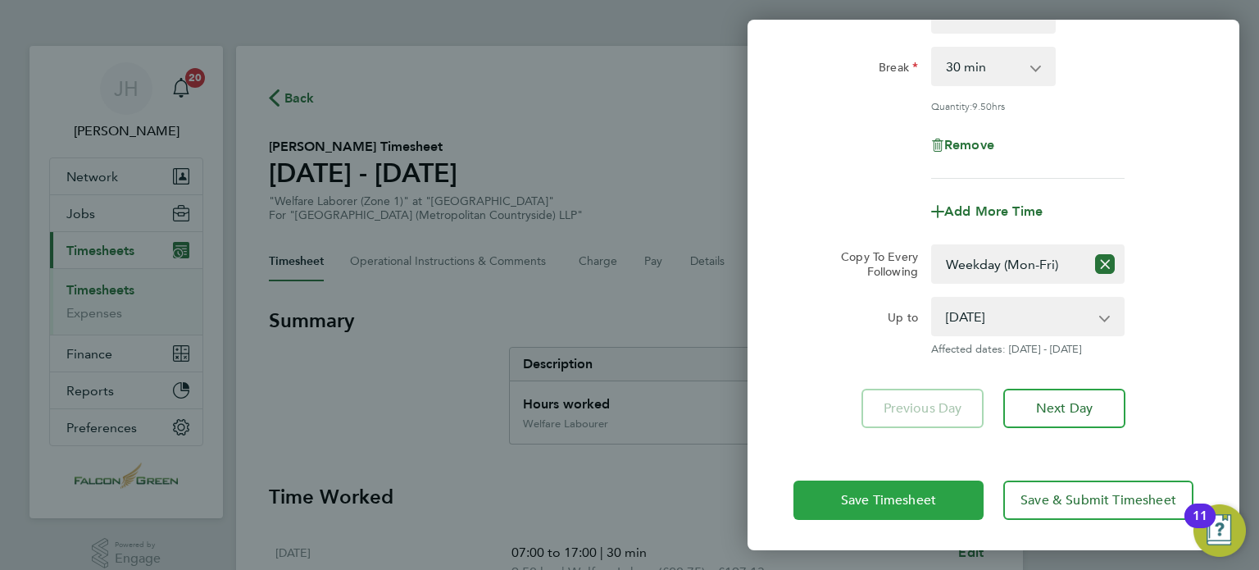
click at [813, 507] on button "Save Timesheet" at bounding box center [888, 499] width 190 height 39
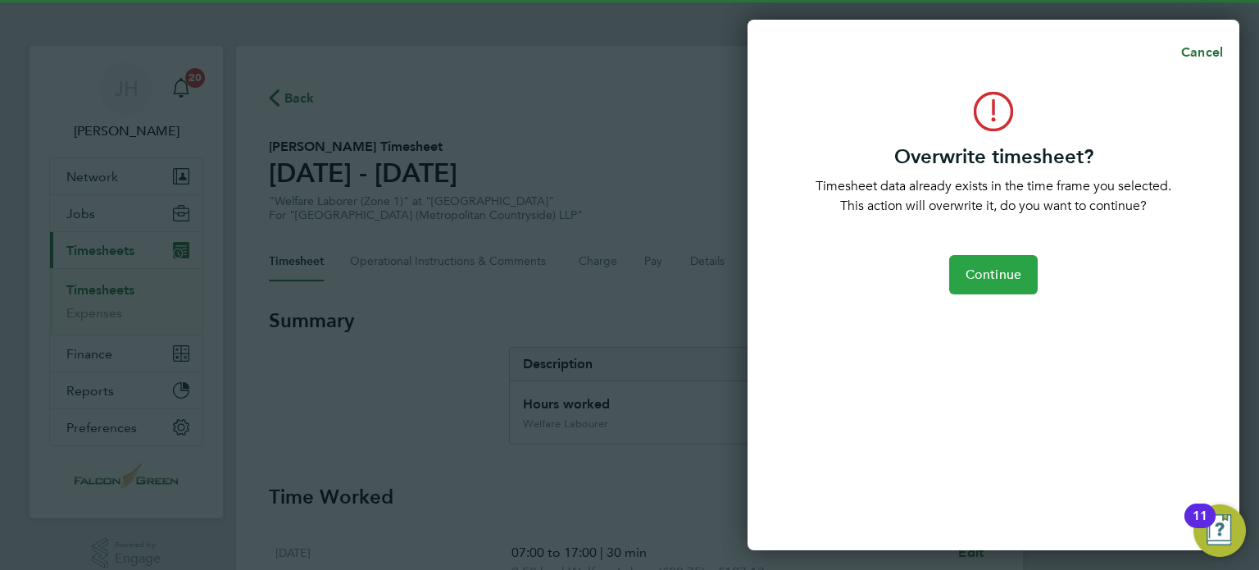
click at [987, 278] on span "Continue" at bounding box center [994, 274] width 56 height 16
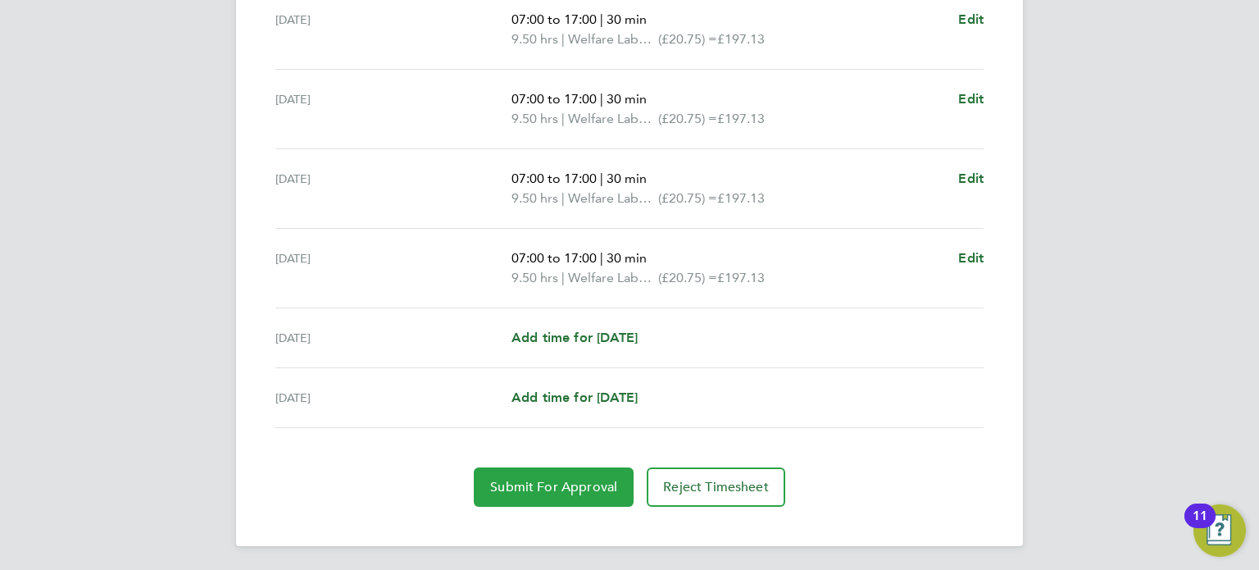
click at [551, 493] on button "Submit For Approval" at bounding box center [554, 486] width 160 height 39
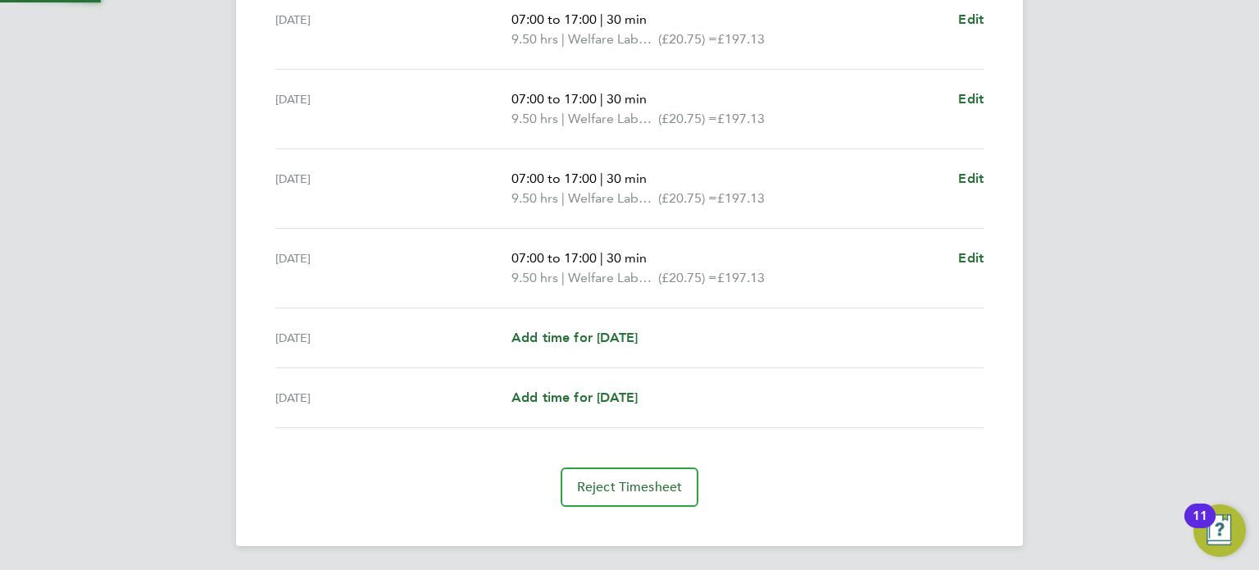
scroll to position [612, 0]
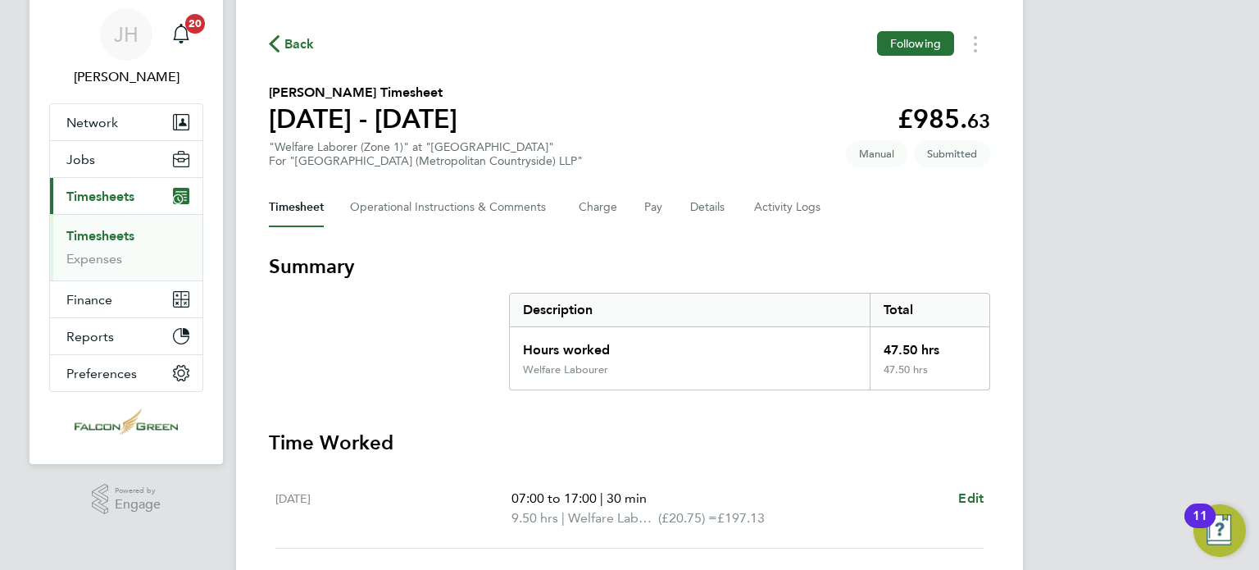
scroll to position [21, 0]
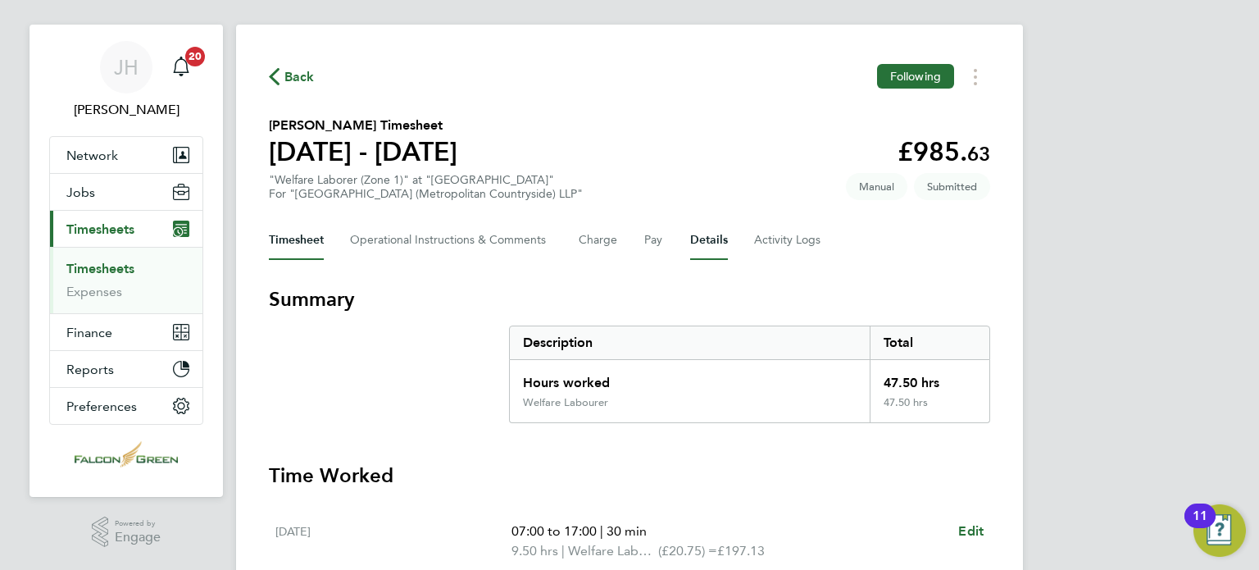
click at [702, 242] on button "Details" at bounding box center [709, 240] width 38 height 39
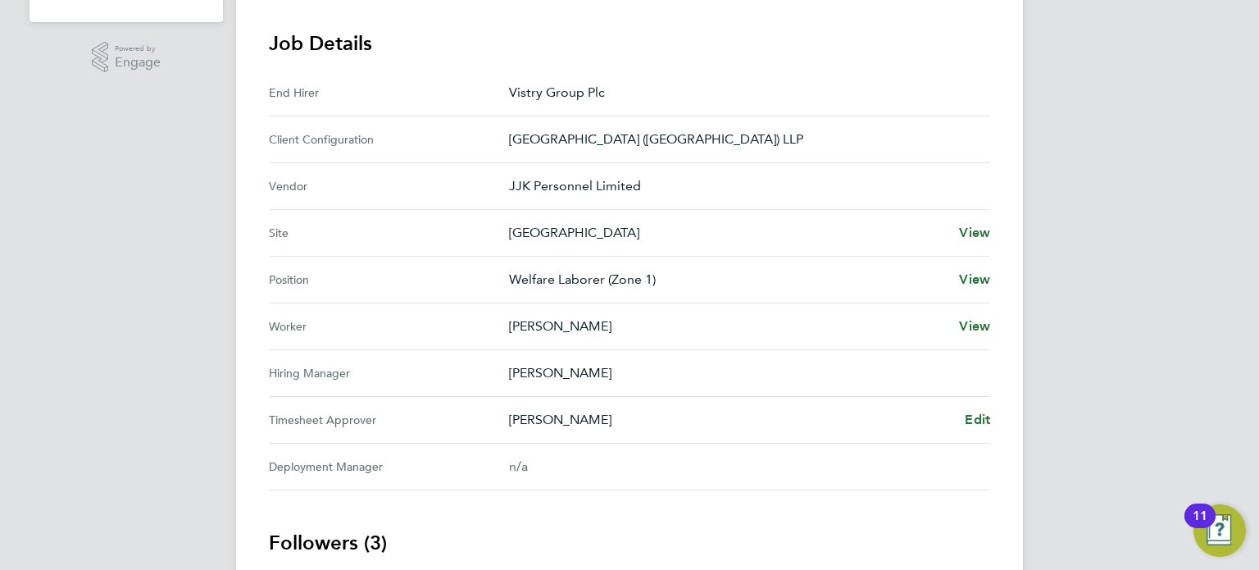
scroll to position [557, 0]
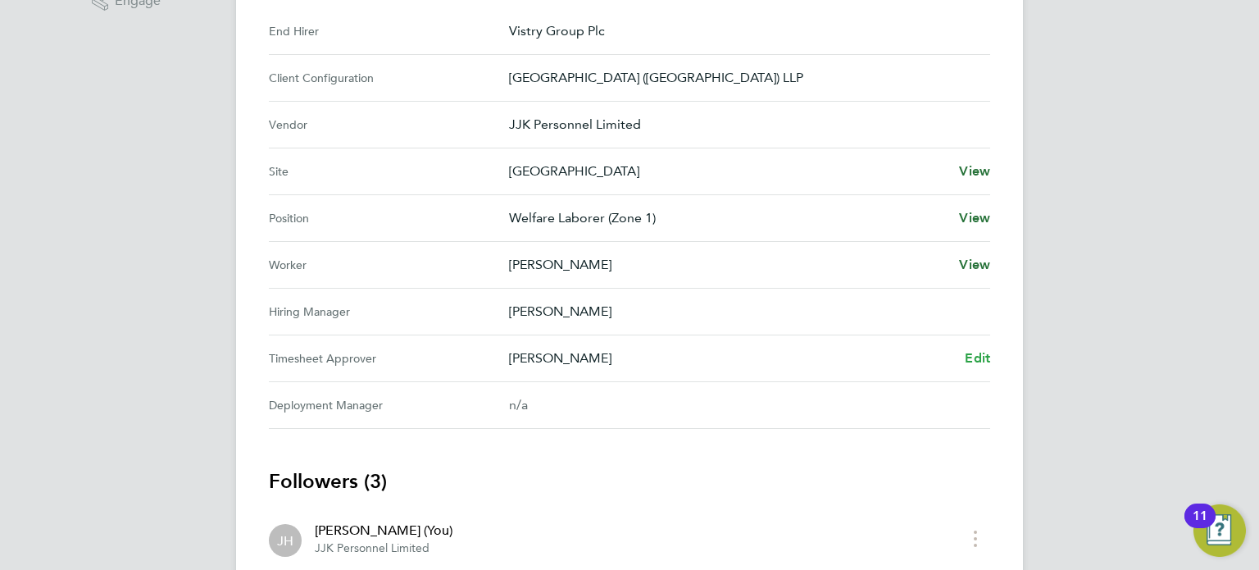
click at [980, 353] on span "Edit" at bounding box center [977, 358] width 25 height 16
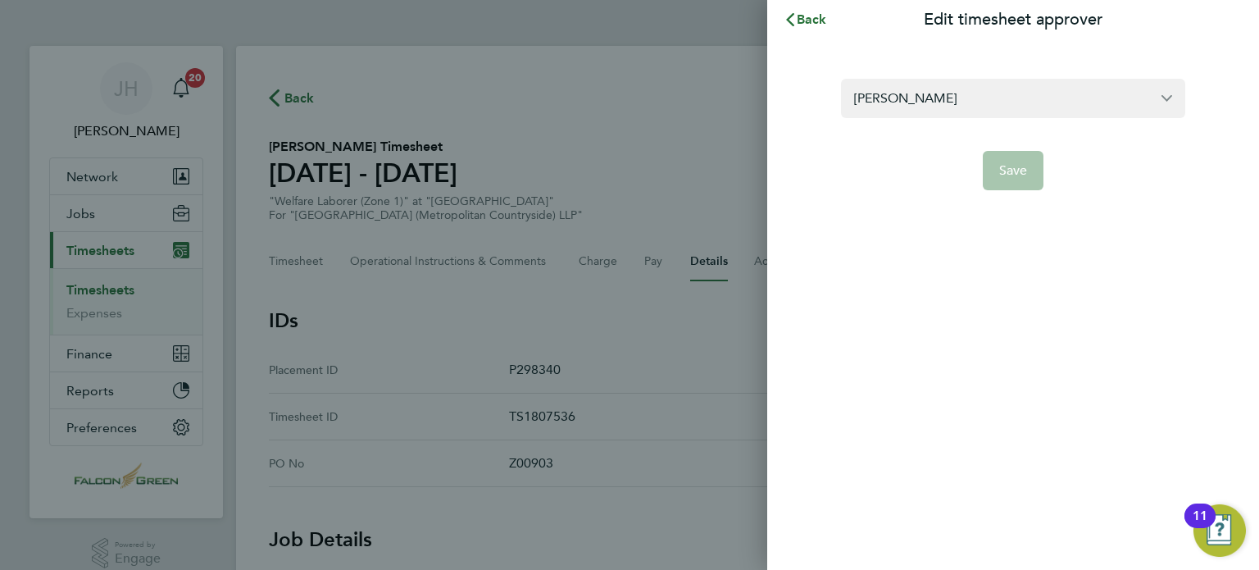
click at [976, 147] on form "[PERSON_NAME] Save" at bounding box center [1013, 134] width 344 height 111
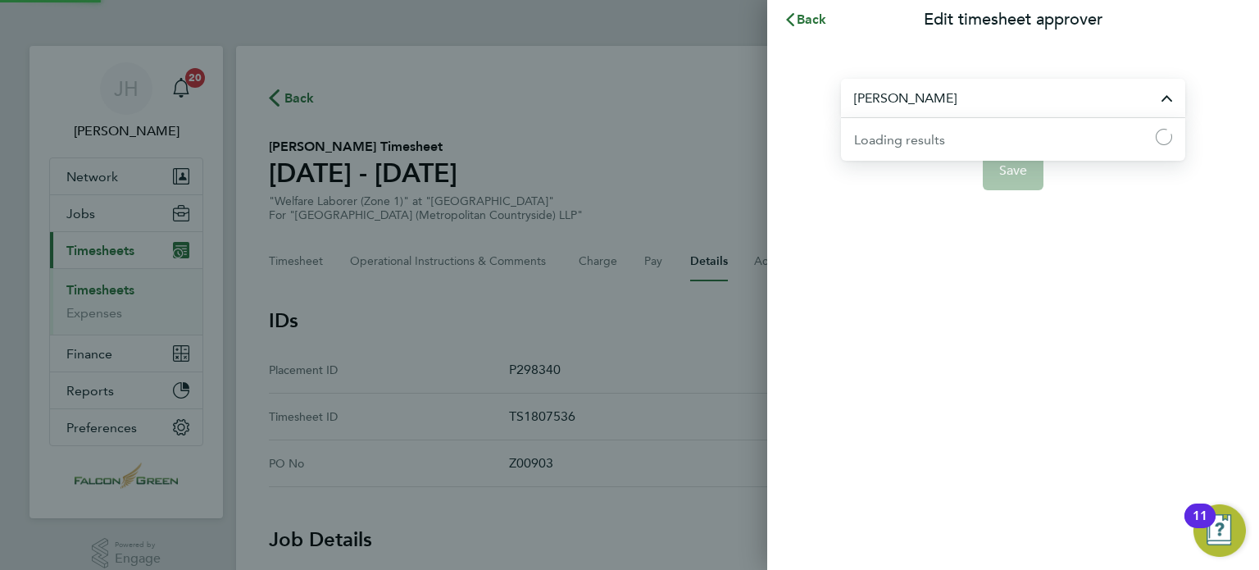
click at [959, 95] on input "[PERSON_NAME]" at bounding box center [1013, 98] width 344 height 39
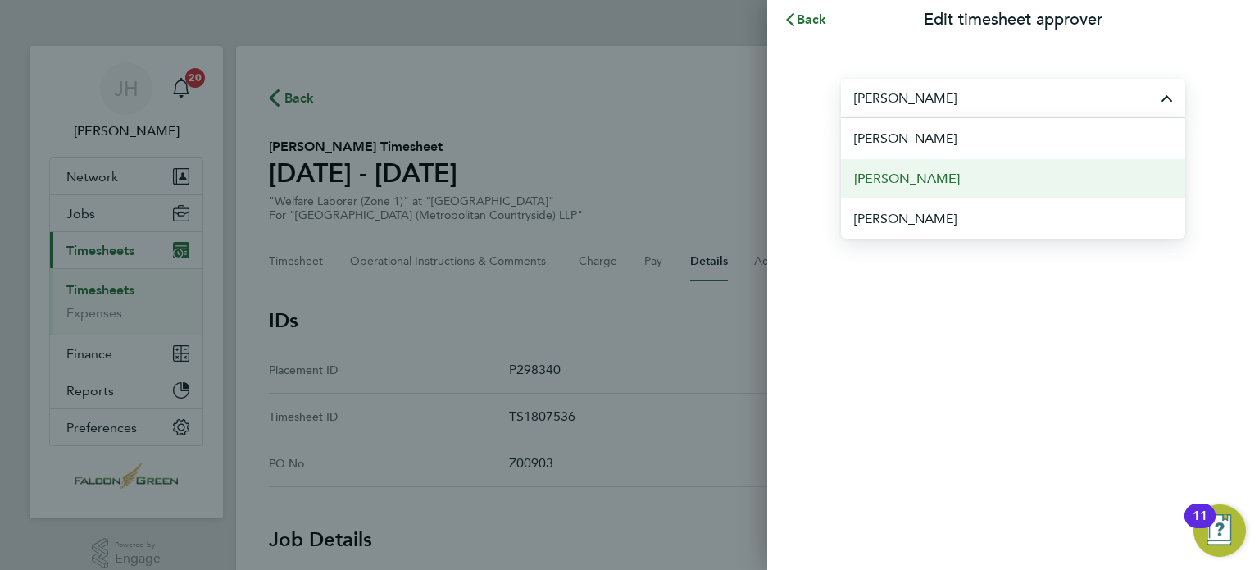
click at [903, 174] on span "[PERSON_NAME]" at bounding box center [907, 179] width 106 height 20
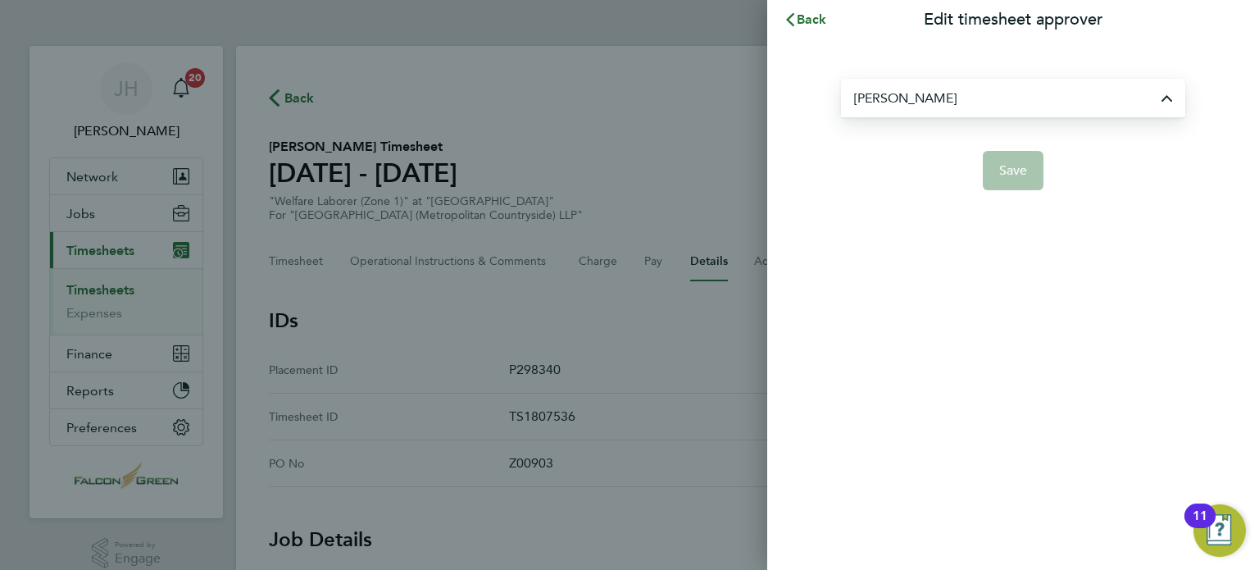
type input "[PERSON_NAME]"
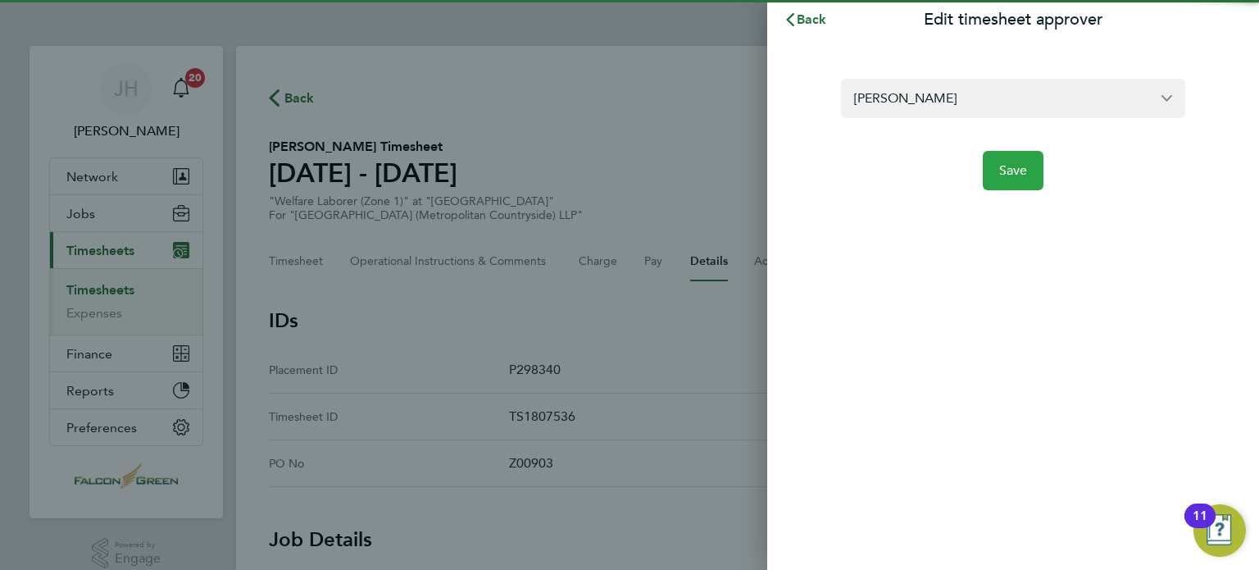
click at [1000, 171] on span "Save" at bounding box center [1013, 170] width 29 height 16
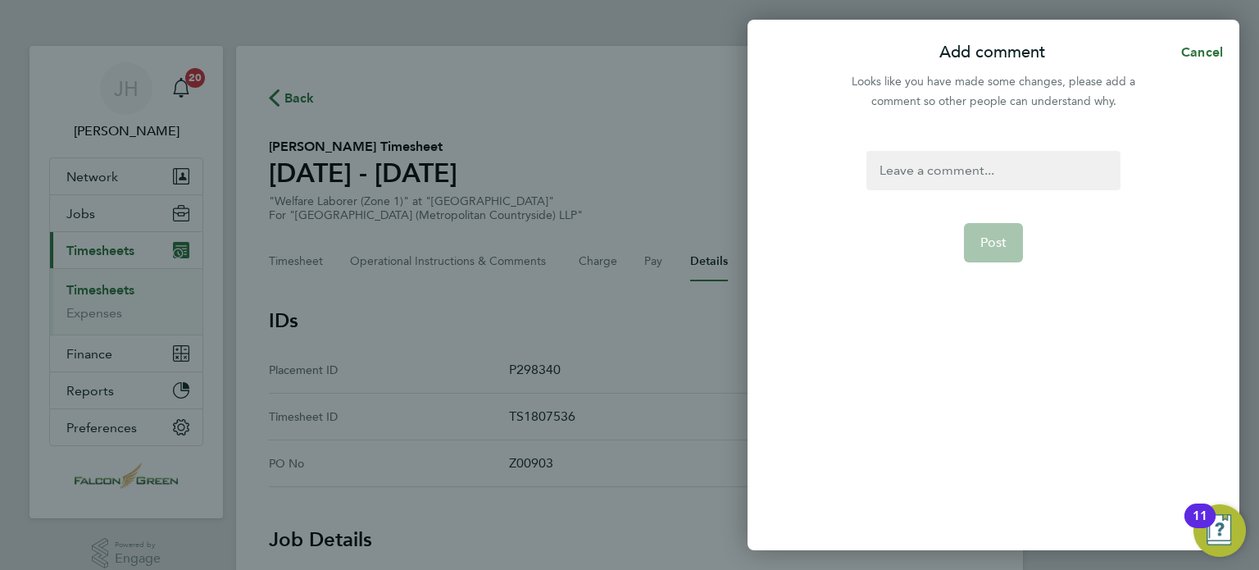
click at [966, 178] on div at bounding box center [992, 170] width 253 height 39
click at [990, 245] on span "Post" at bounding box center [993, 242] width 27 height 16
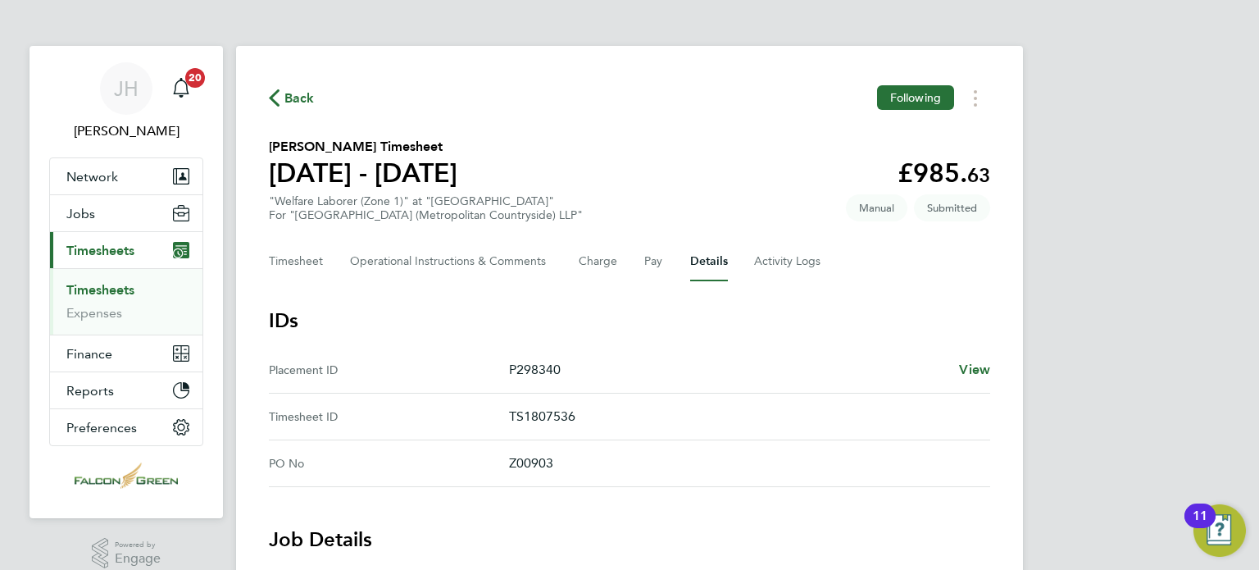
click at [589, 90] on div "Back Following" at bounding box center [629, 97] width 721 height 25
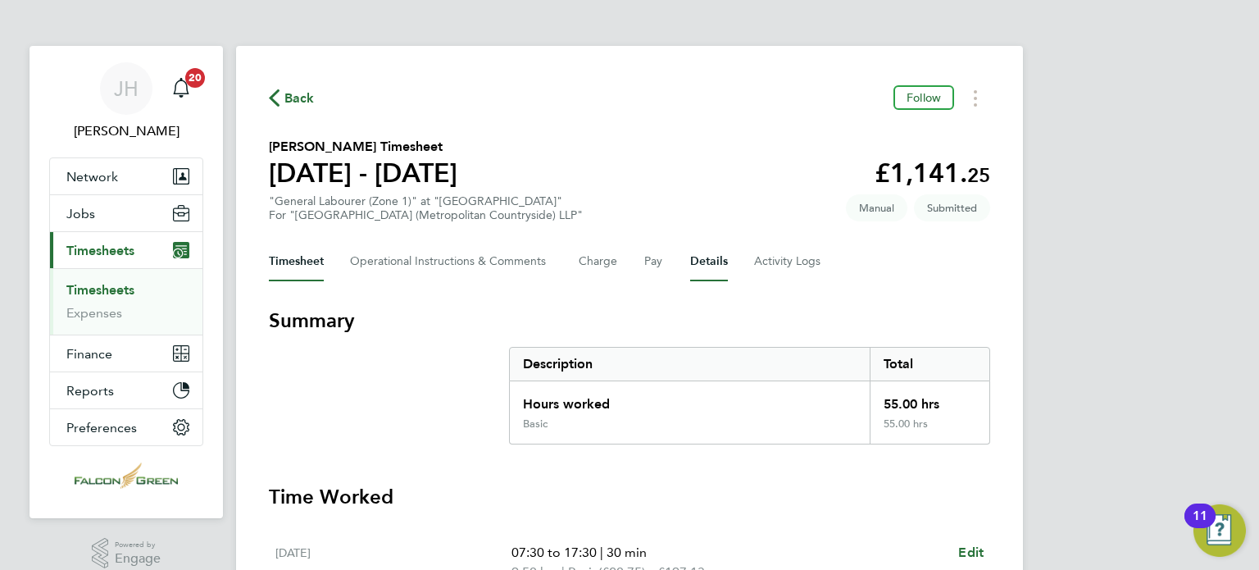
click at [690, 280] on button "Details" at bounding box center [709, 261] width 38 height 39
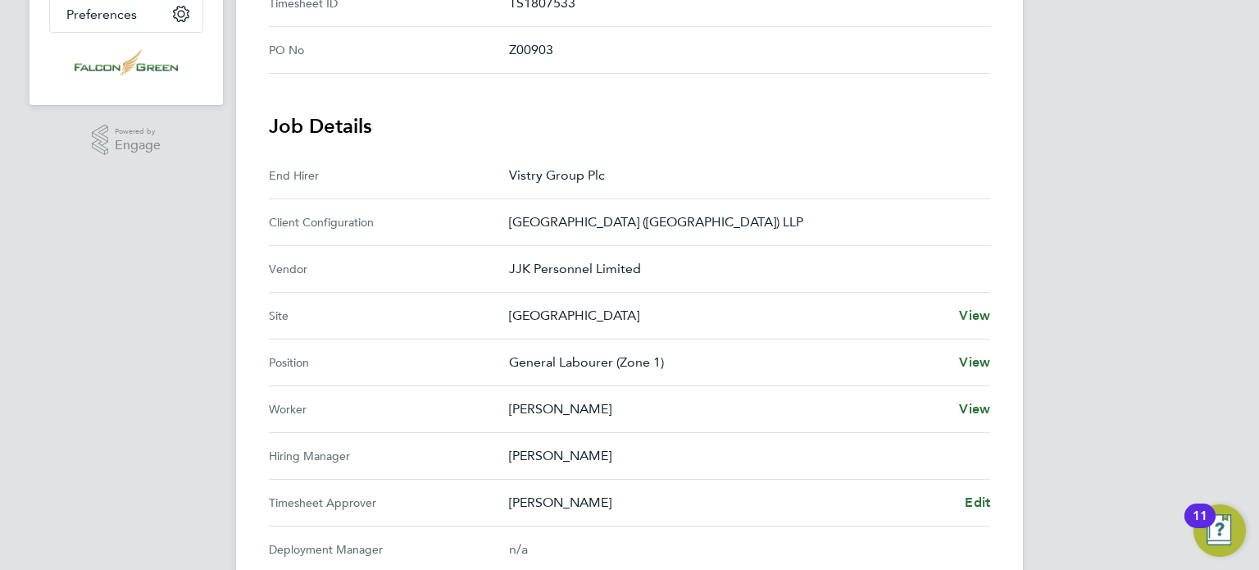
scroll to position [459, 0]
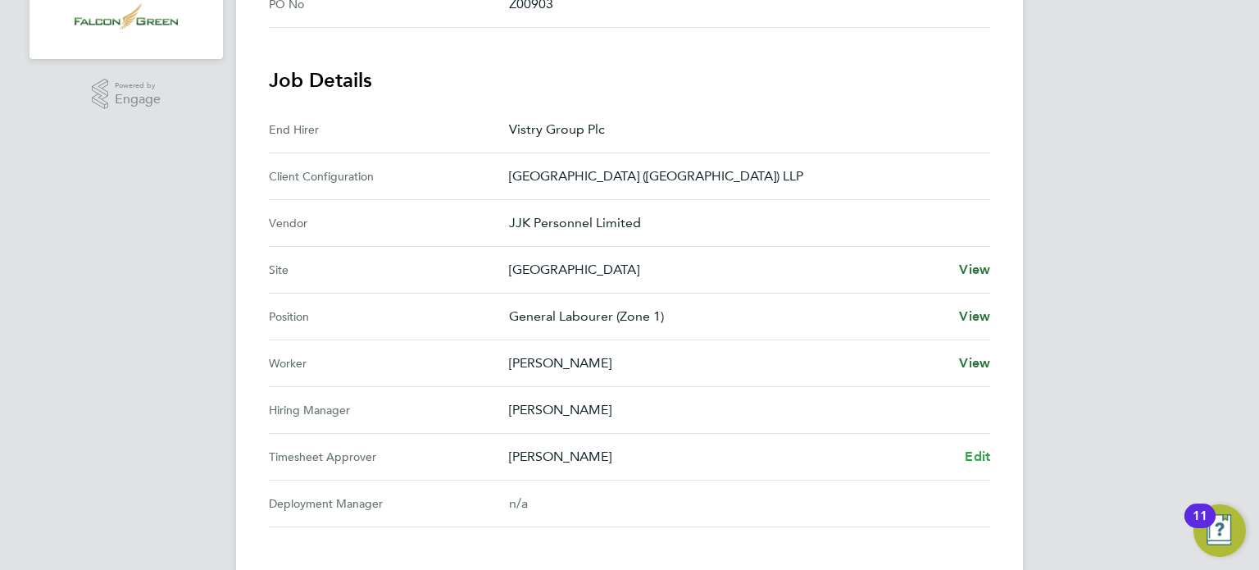
click at [972, 452] on span "Edit" at bounding box center [977, 456] width 25 height 16
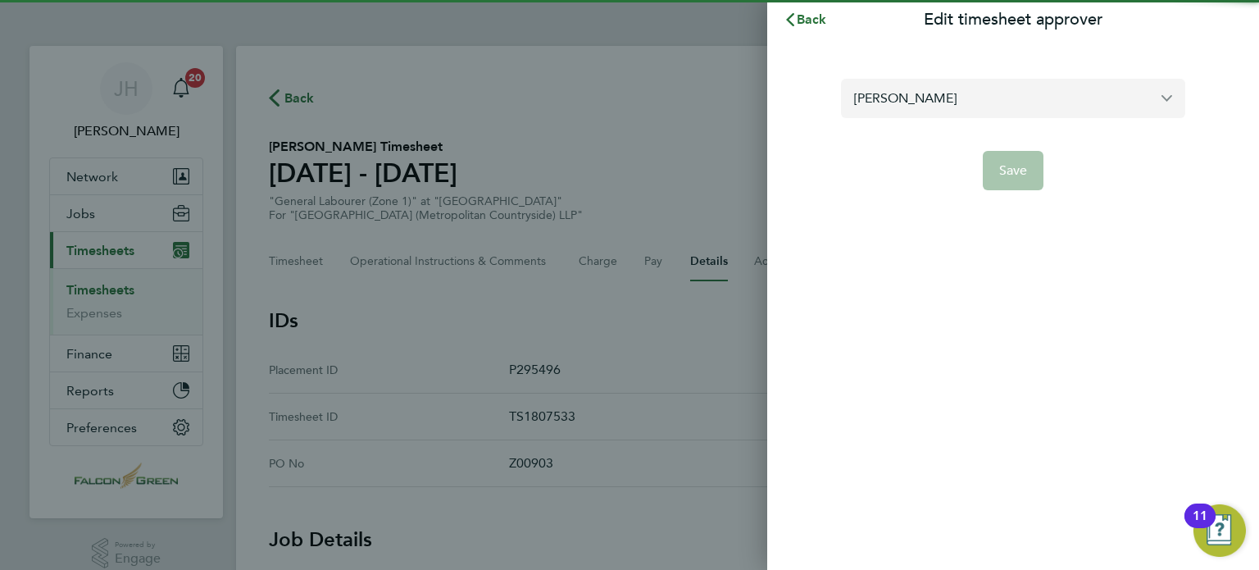
click at [895, 111] on input "[PERSON_NAME]" at bounding box center [1013, 98] width 344 height 39
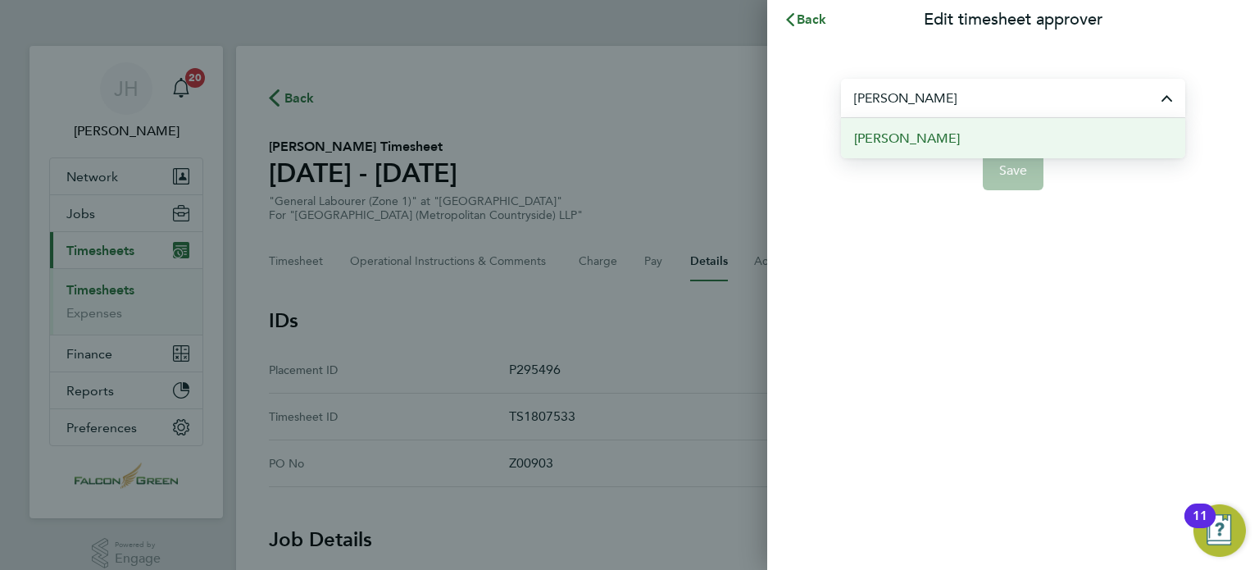
click at [913, 134] on span "[PERSON_NAME]" at bounding box center [907, 139] width 106 height 20
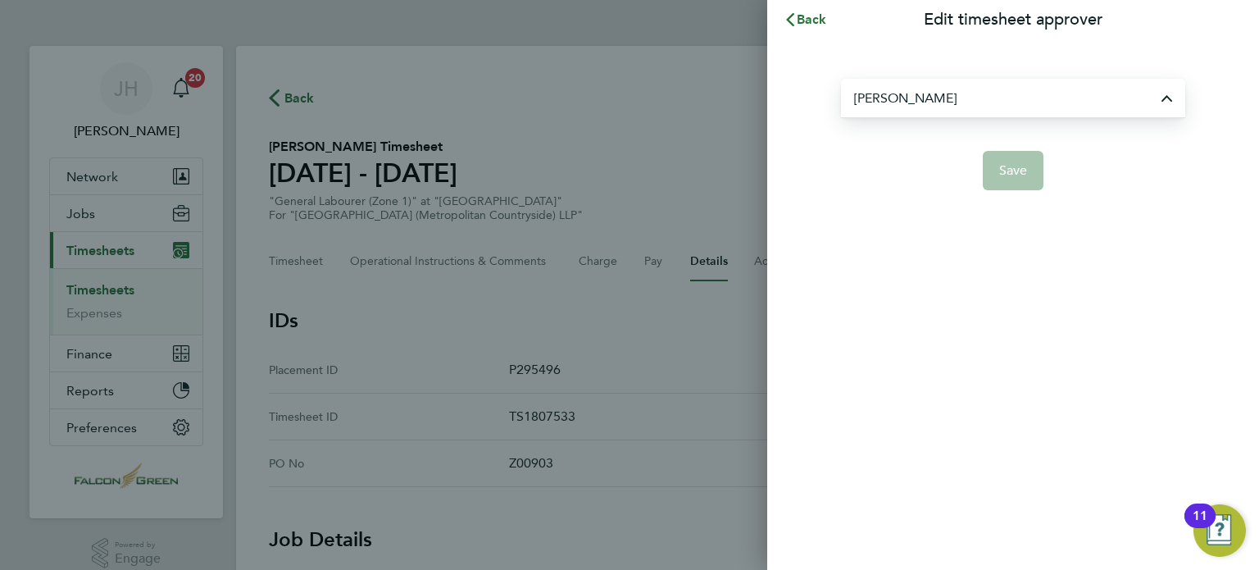
type input "[PERSON_NAME]"
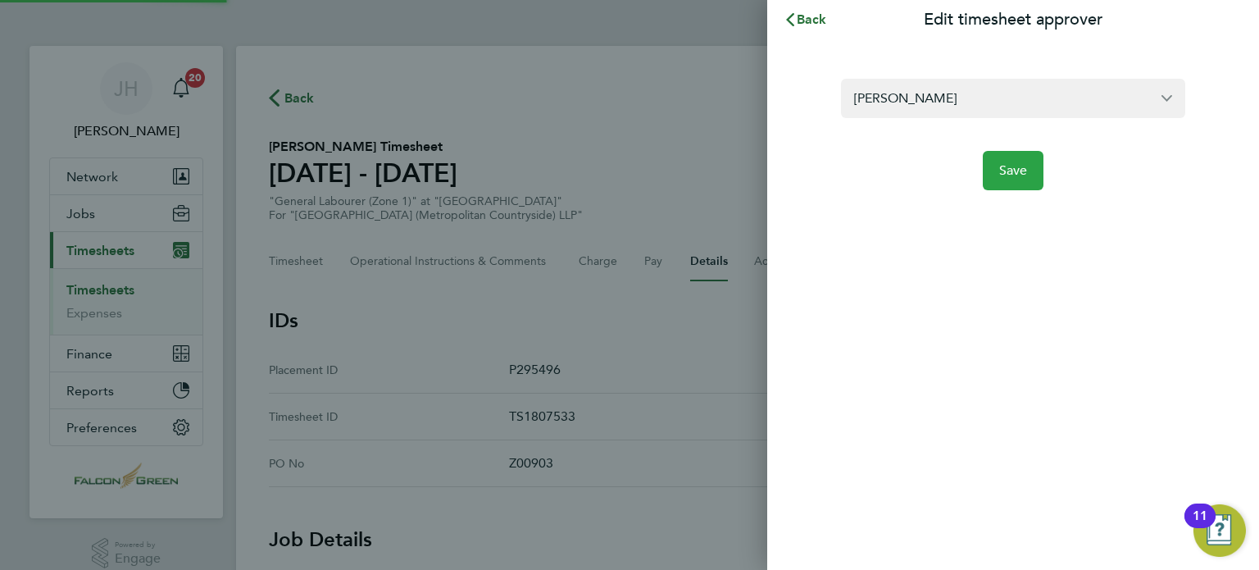
click at [1008, 176] on span "Save" at bounding box center [1013, 170] width 29 height 16
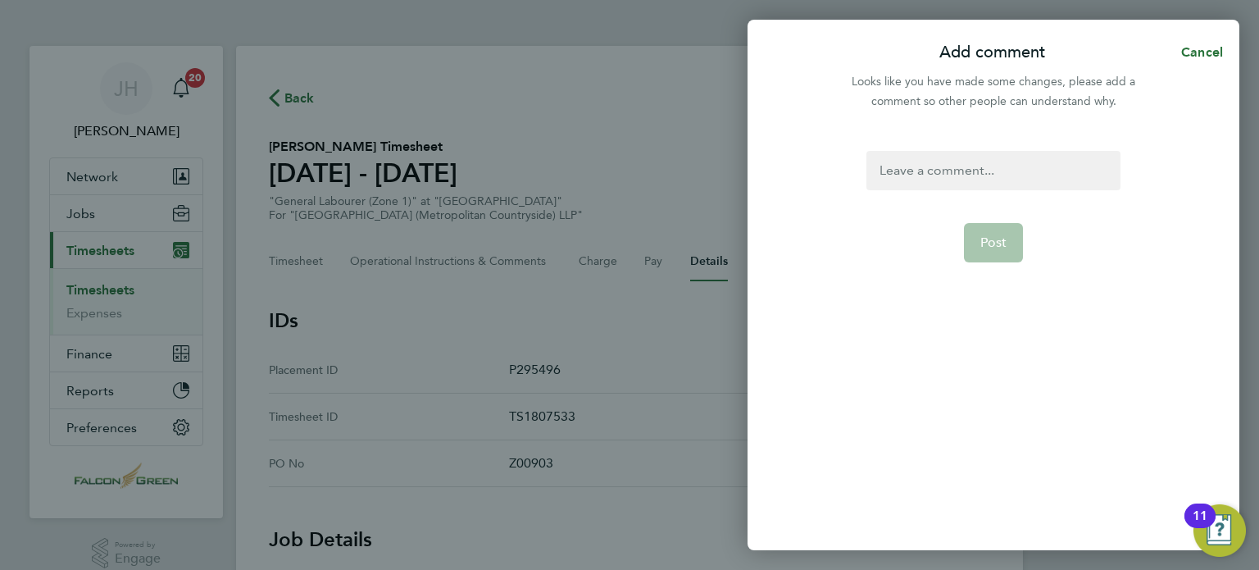
click at [981, 179] on div at bounding box center [992, 170] width 253 height 39
click at [989, 247] on span "Post" at bounding box center [993, 242] width 27 height 16
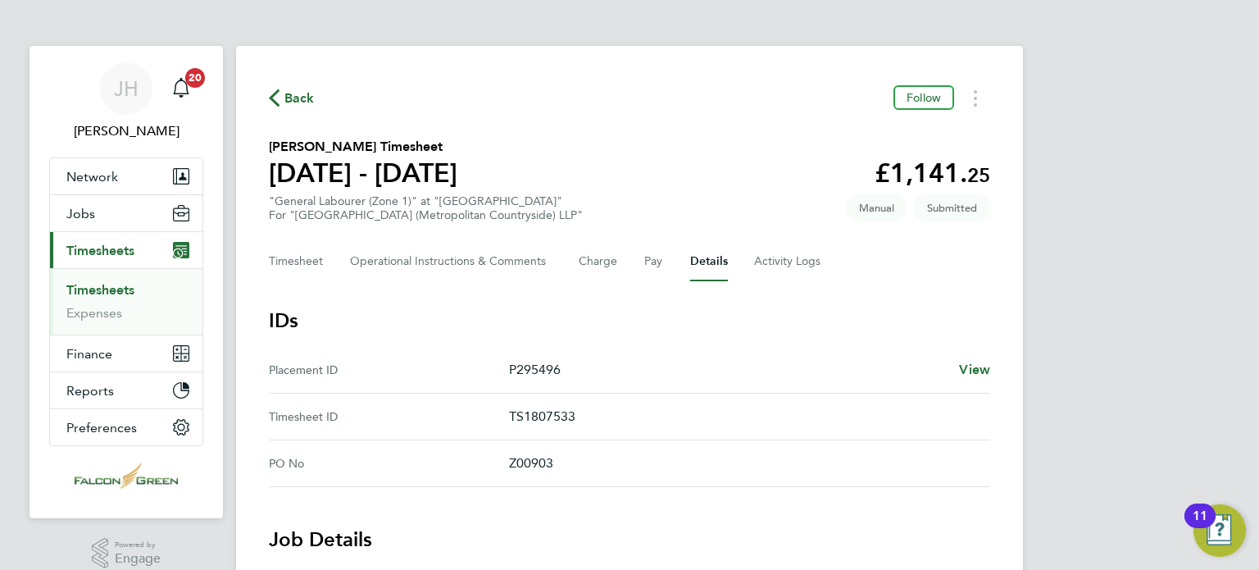
click at [679, 161] on section "Mahad Omar Ali's Timesheet 18 - 24 Aug 2025 £1,141. 25 "General Labourer (Zone …" at bounding box center [629, 179] width 721 height 85
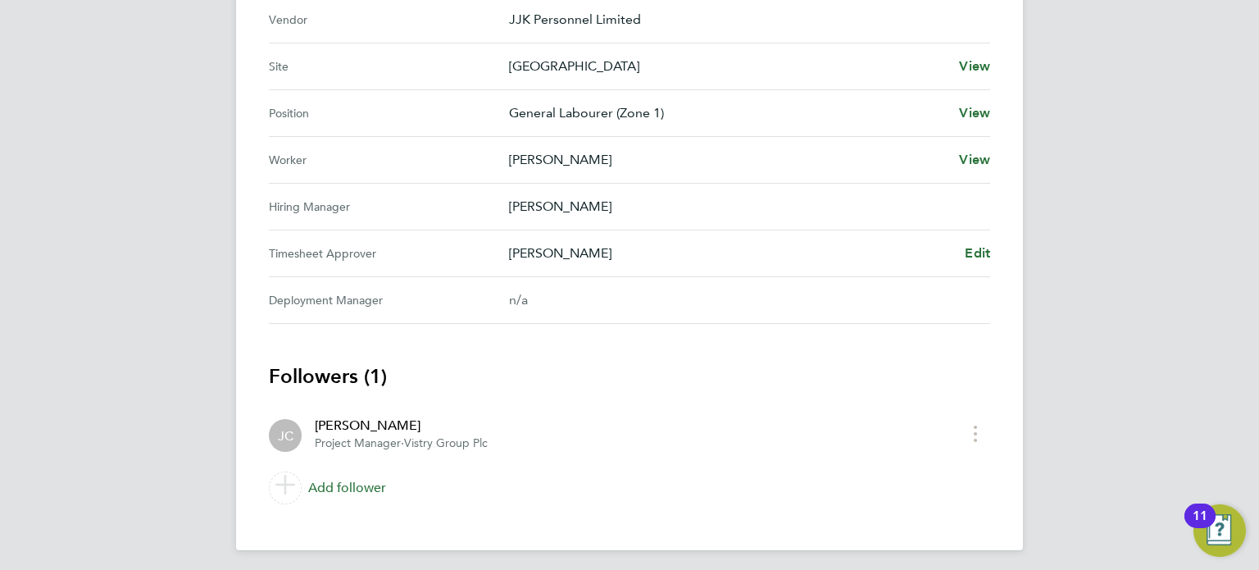
scroll to position [666, 0]
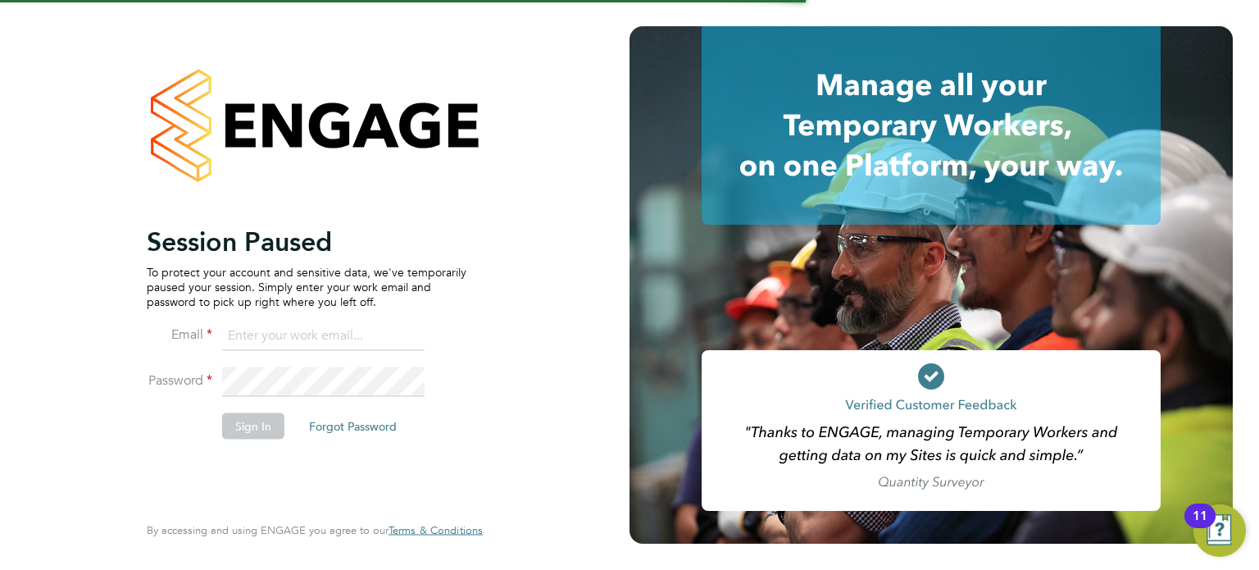
type input "[PERSON_NAME][EMAIL_ADDRESS][PERSON_NAME][DOMAIN_NAME]"
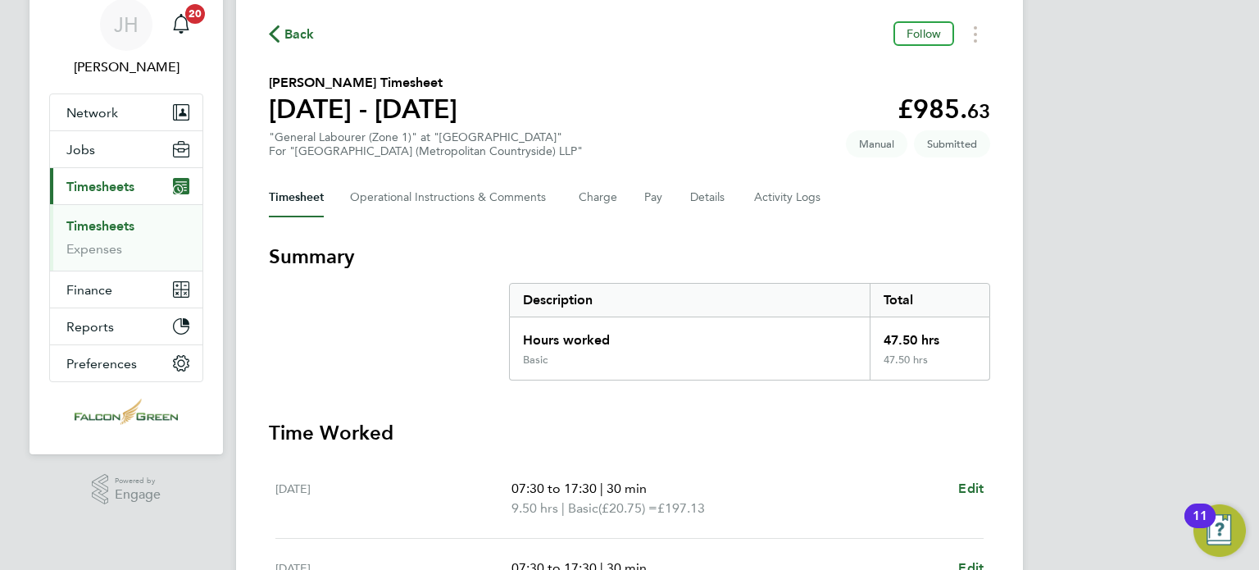
scroll to position [66, 0]
click at [725, 184] on button "Details" at bounding box center [709, 195] width 38 height 39
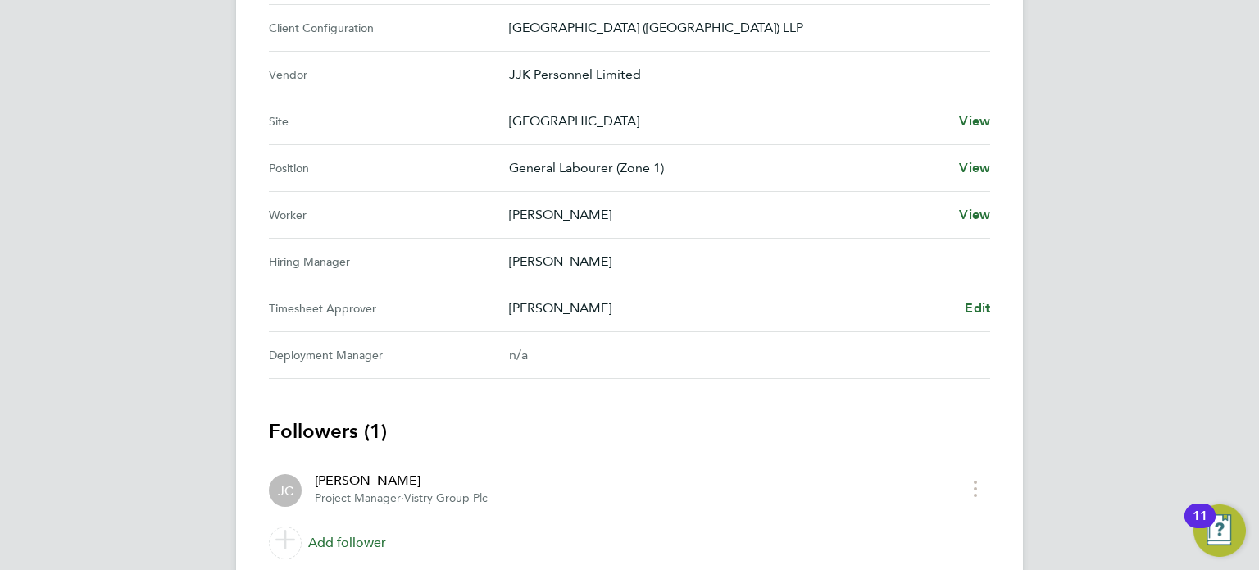
scroll to position [656, 0]
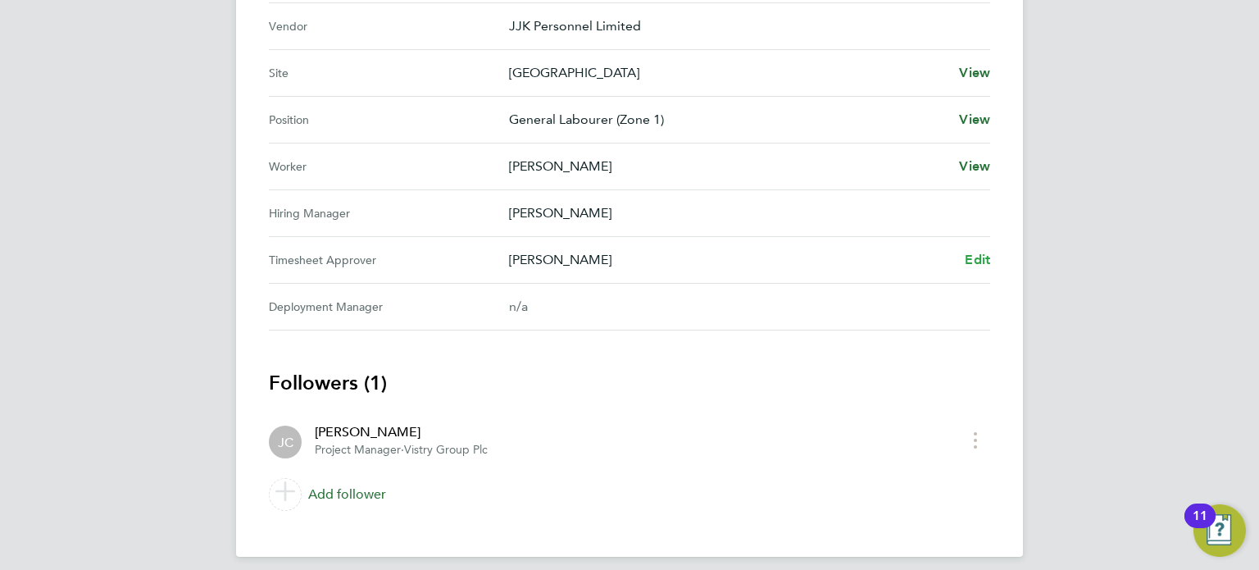
click at [981, 255] on span "Edit" at bounding box center [977, 260] width 25 height 16
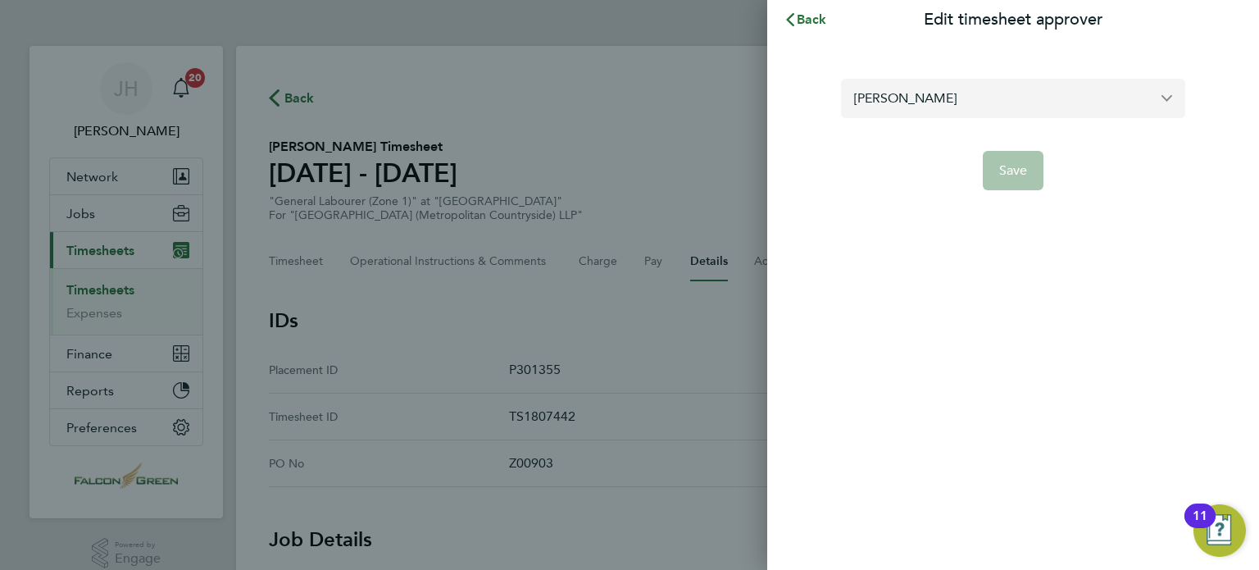
click at [942, 94] on input "[PERSON_NAME]" at bounding box center [1013, 98] width 344 height 39
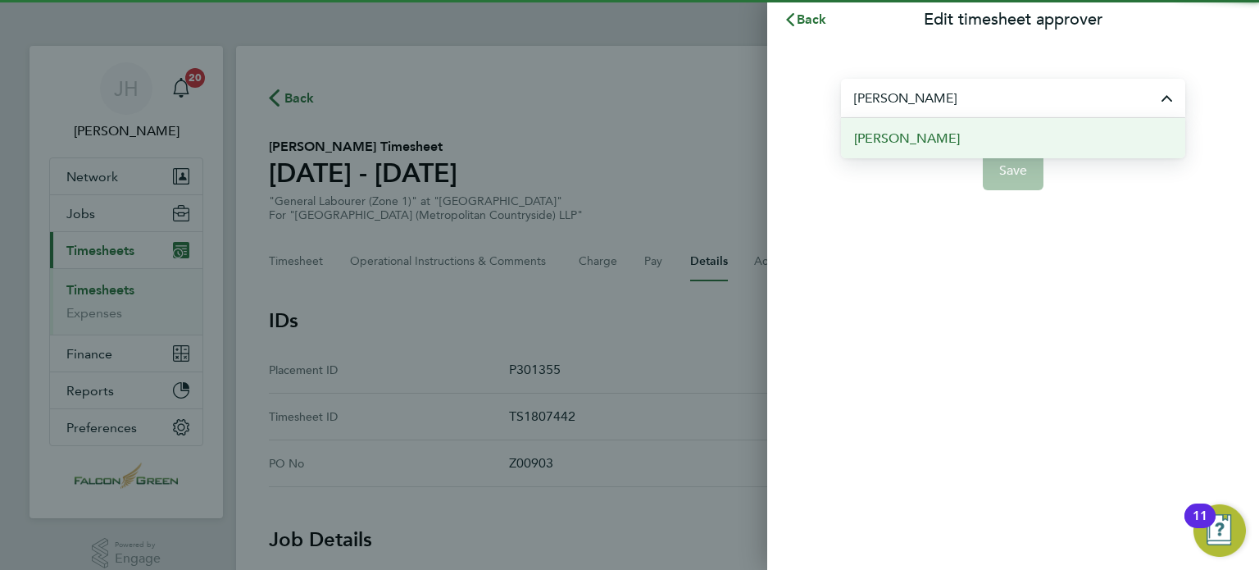
click at [919, 142] on span "[PERSON_NAME]" at bounding box center [907, 139] width 106 height 20
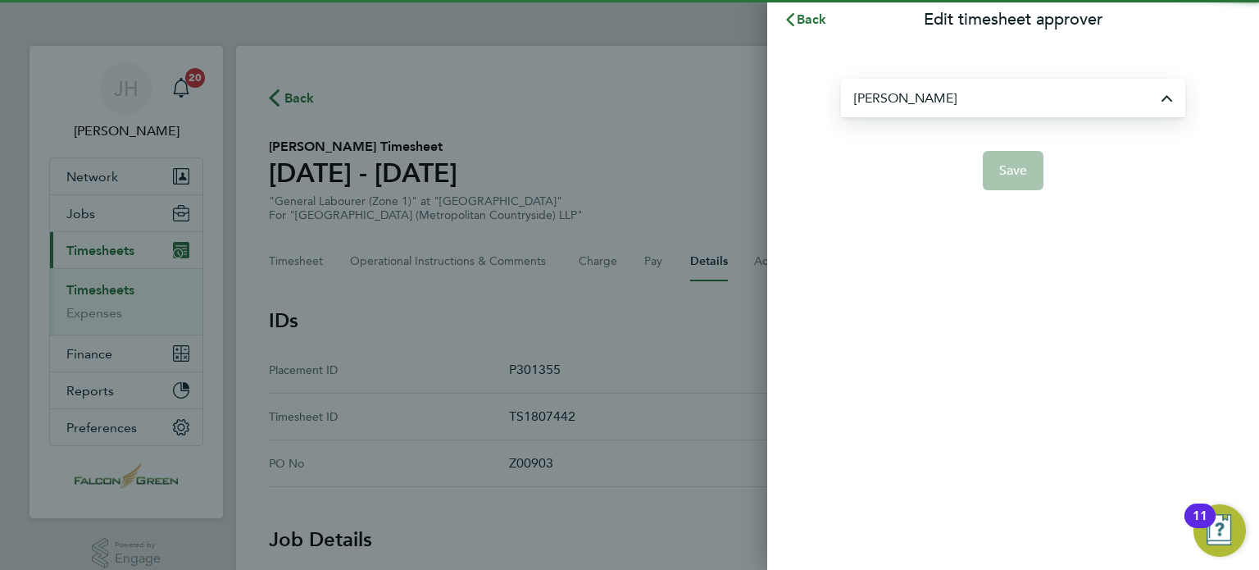
type input "[PERSON_NAME]"
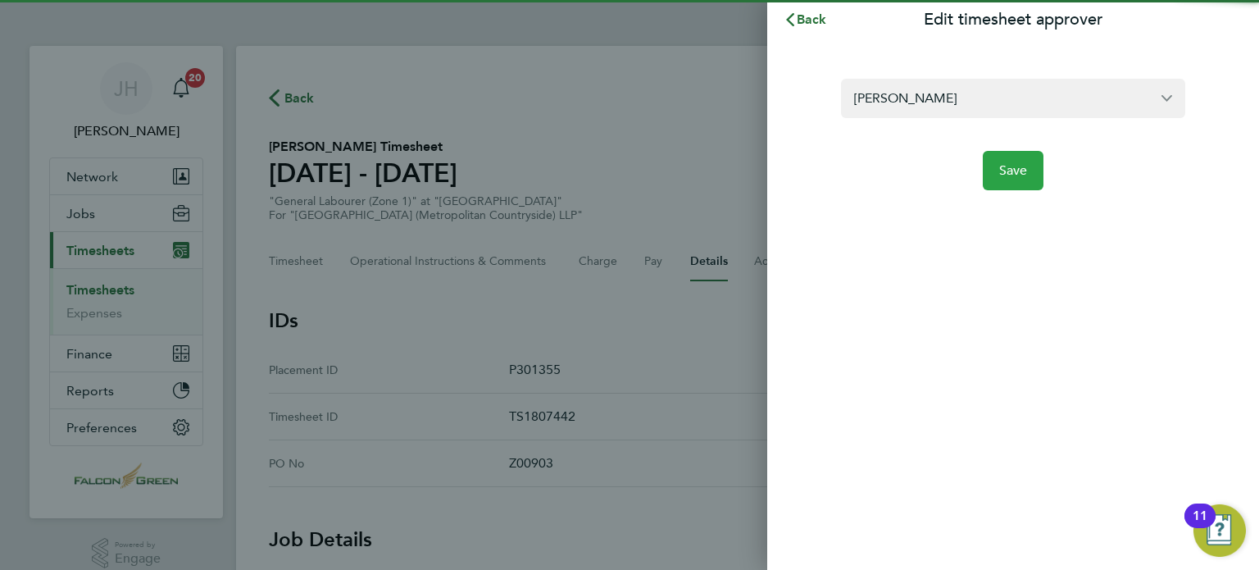
click at [999, 175] on span "Save" at bounding box center [1013, 170] width 29 height 16
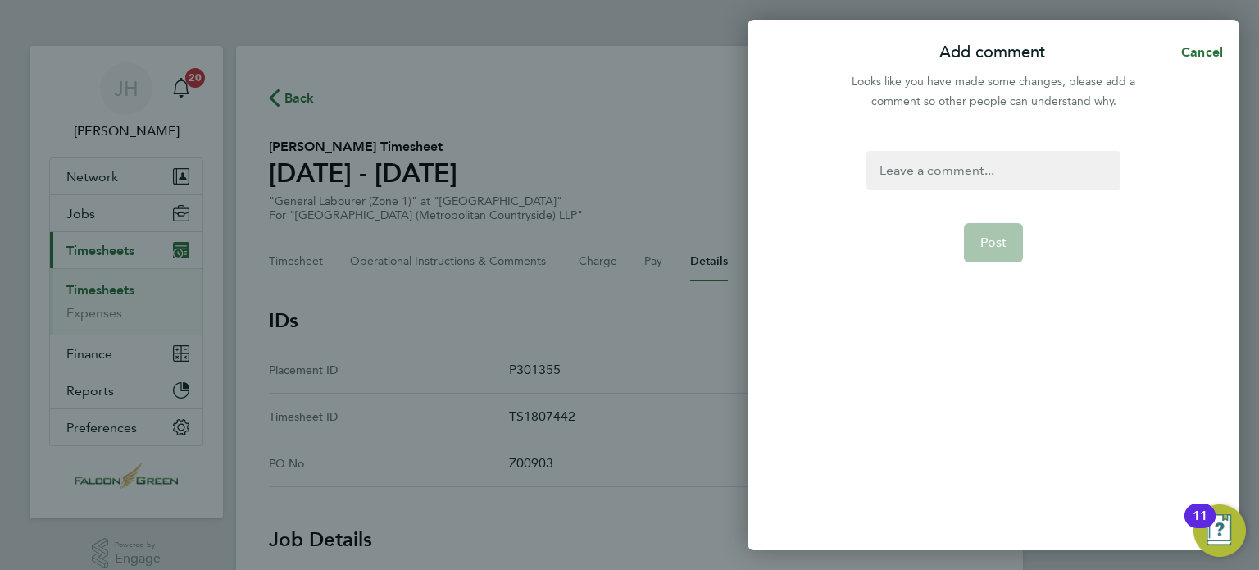
click at [980, 175] on div at bounding box center [992, 170] width 253 height 39
click at [984, 244] on span "Post" at bounding box center [993, 242] width 27 height 16
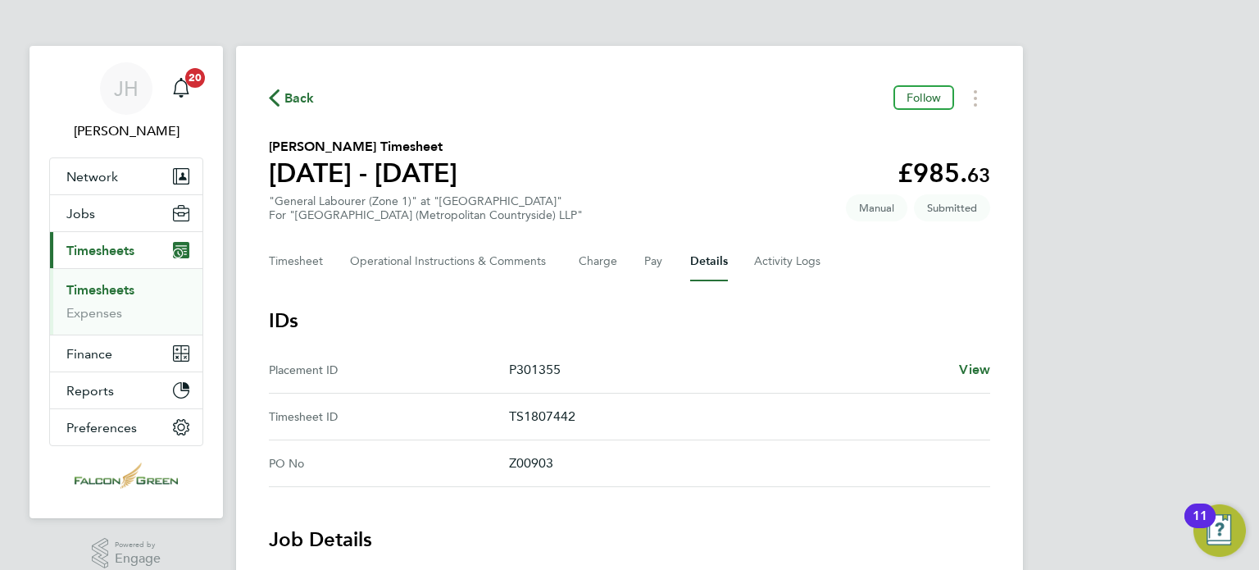
click at [975, 279] on div "Timesheet Operational Instructions & Comments Charge Pay Details Activity Logs" at bounding box center [629, 261] width 721 height 39
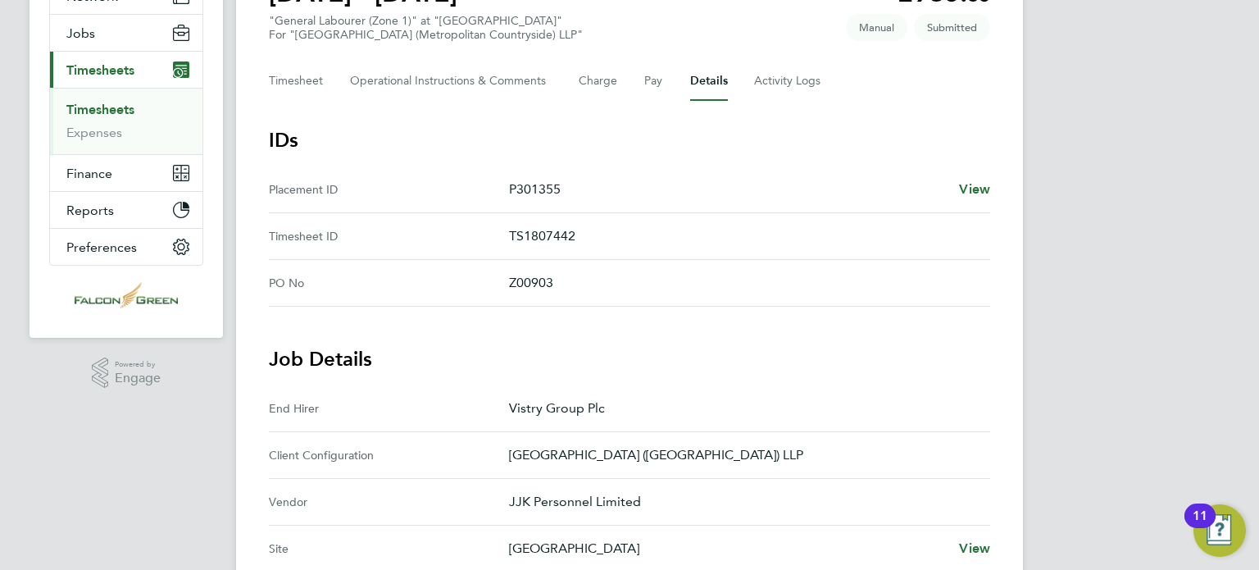
scroll to position [141, 0]
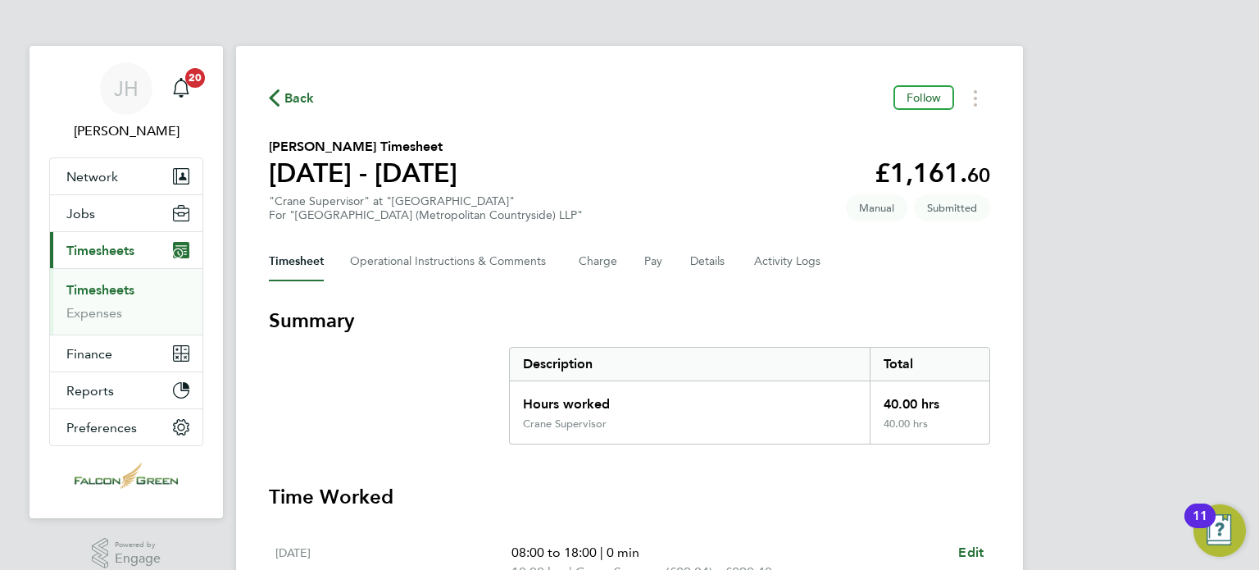
click at [638, 324] on h3 "Summary" at bounding box center [629, 320] width 721 height 26
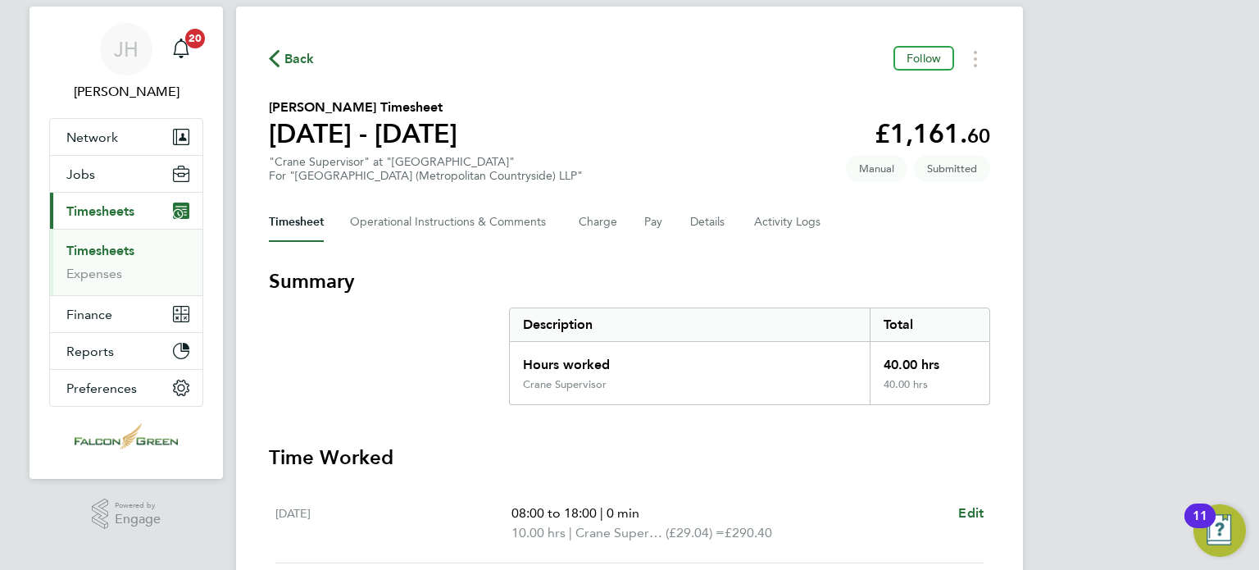
scroll to position [34, 0]
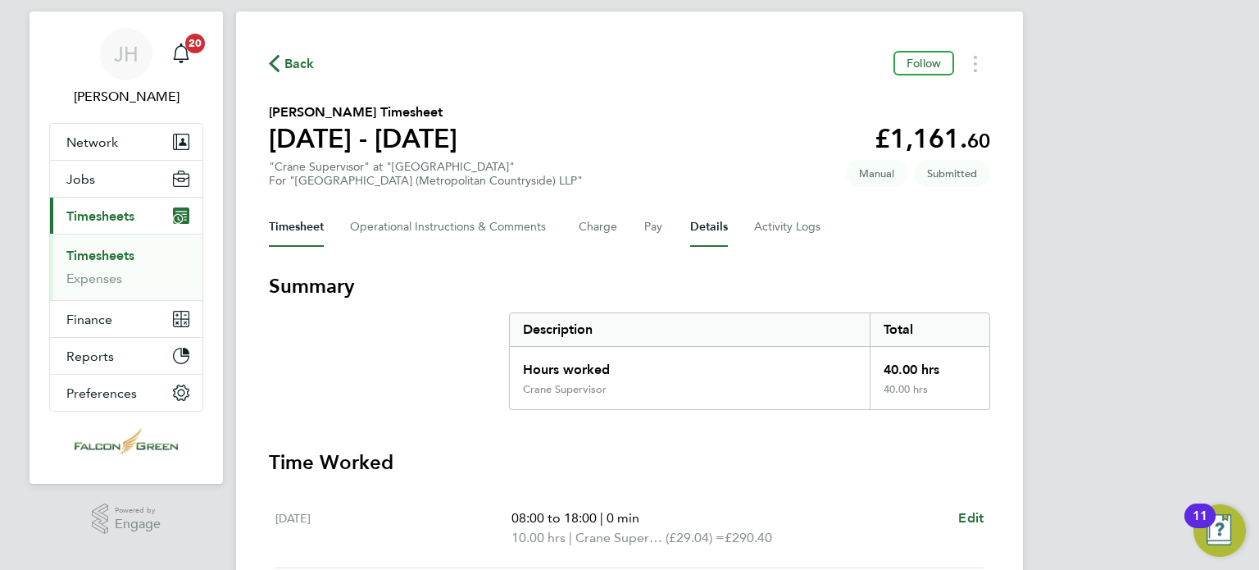
click at [708, 229] on button "Details" at bounding box center [709, 226] width 38 height 39
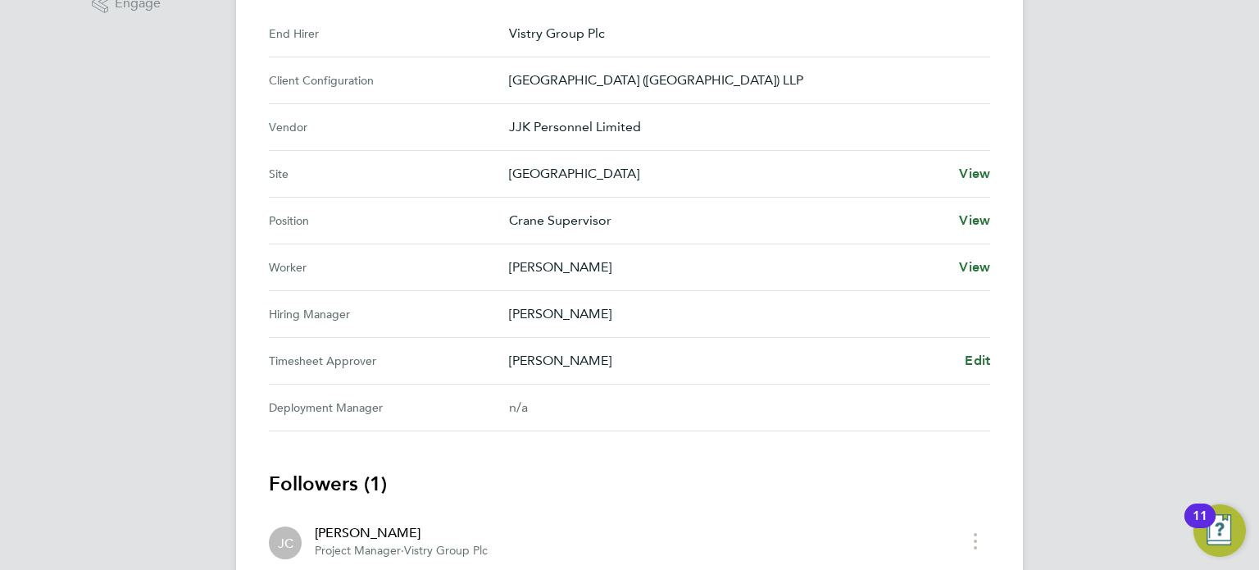
scroll to position [557, 0]
click at [966, 350] on span "Edit" at bounding box center [977, 358] width 25 height 16
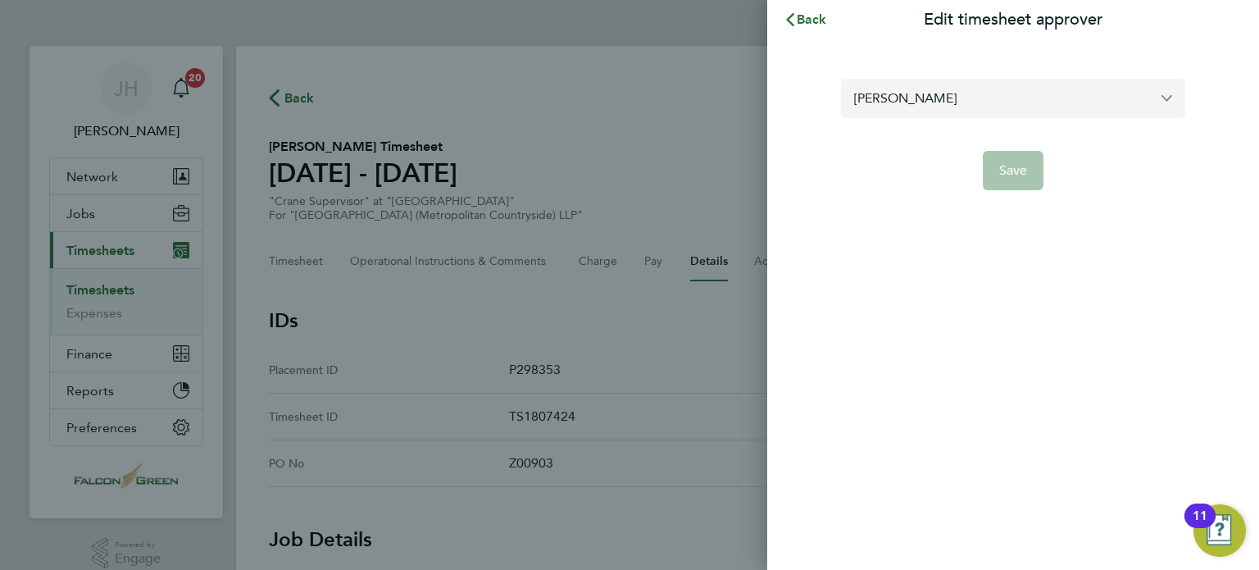
click at [925, 88] on input "[PERSON_NAME]" at bounding box center [1013, 98] width 344 height 39
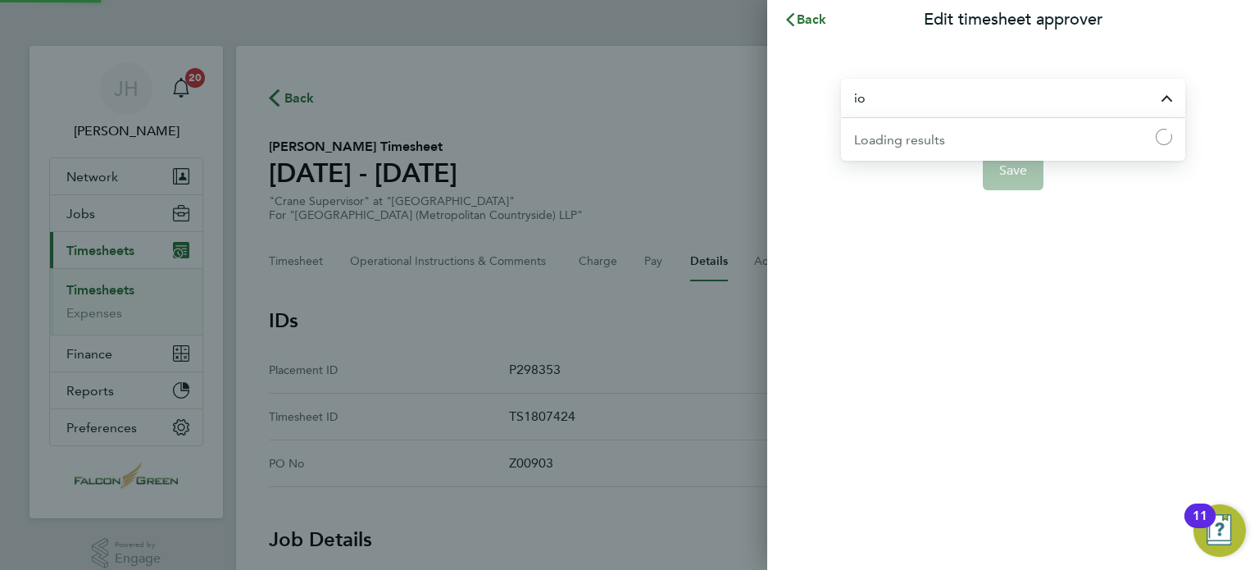
type input "i"
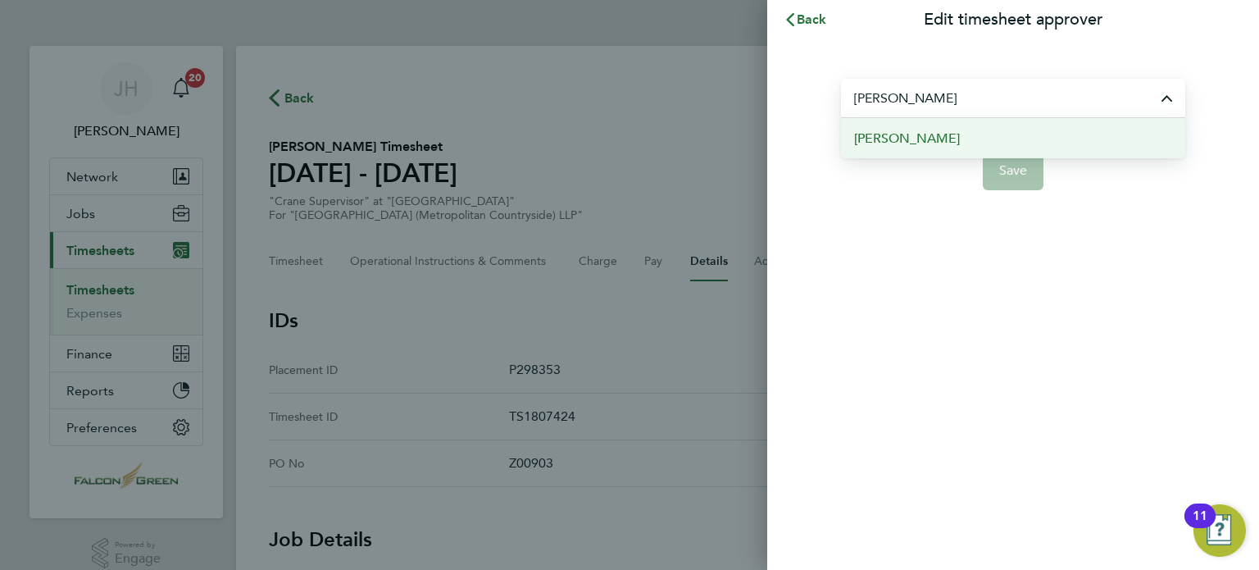
click at [898, 133] on span "[PERSON_NAME]" at bounding box center [907, 139] width 106 height 20
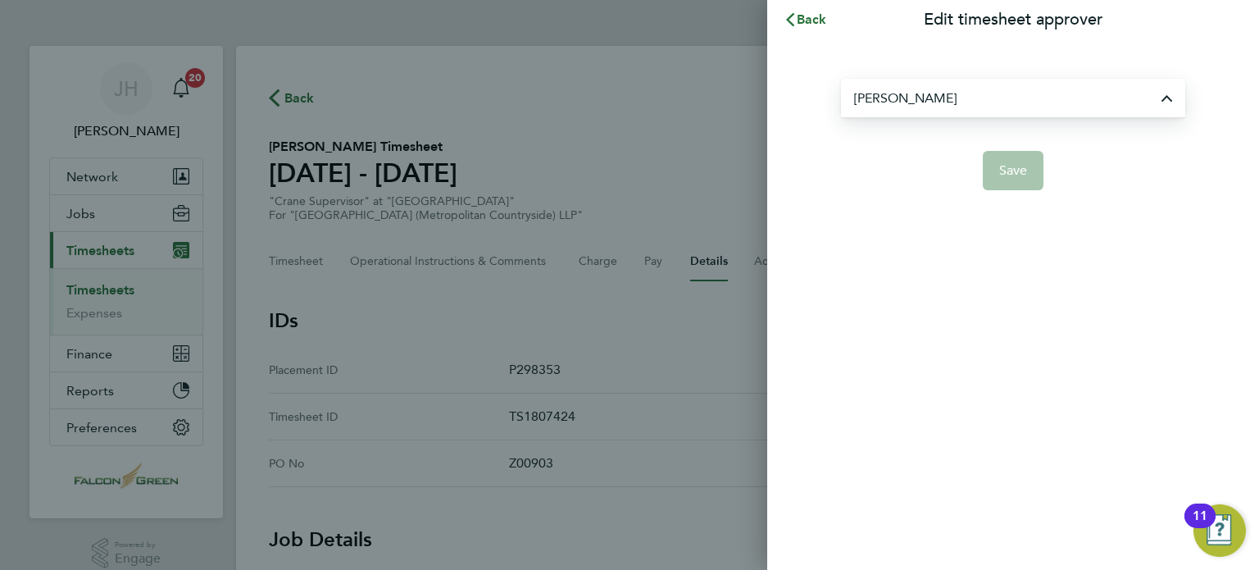
type input "[PERSON_NAME]"
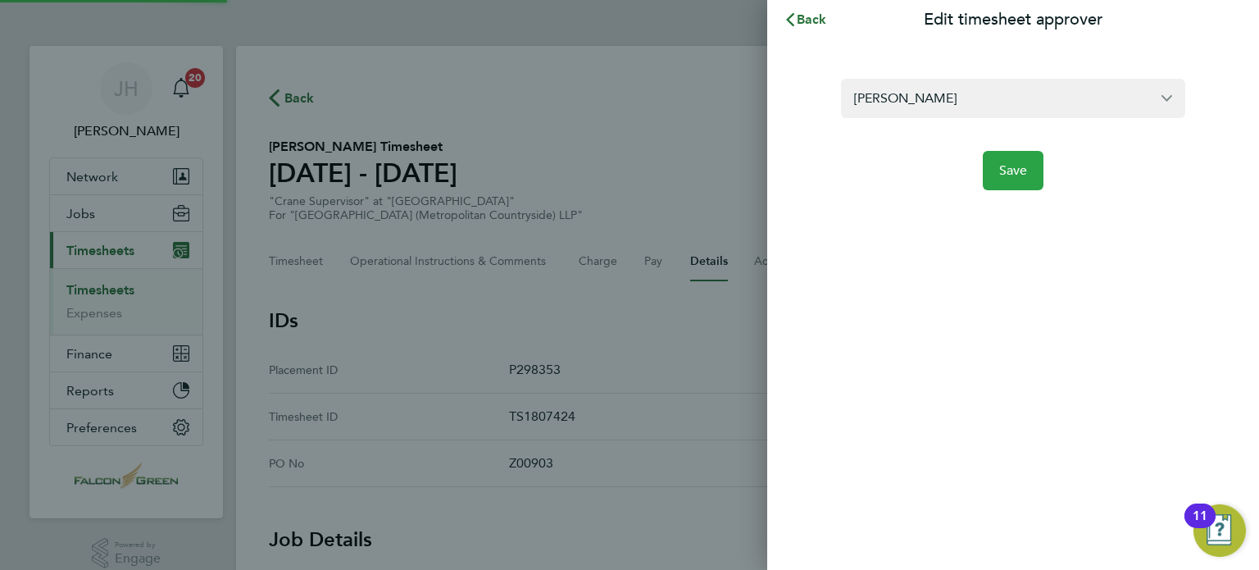
click at [988, 175] on button "Save" at bounding box center [1013, 170] width 61 height 39
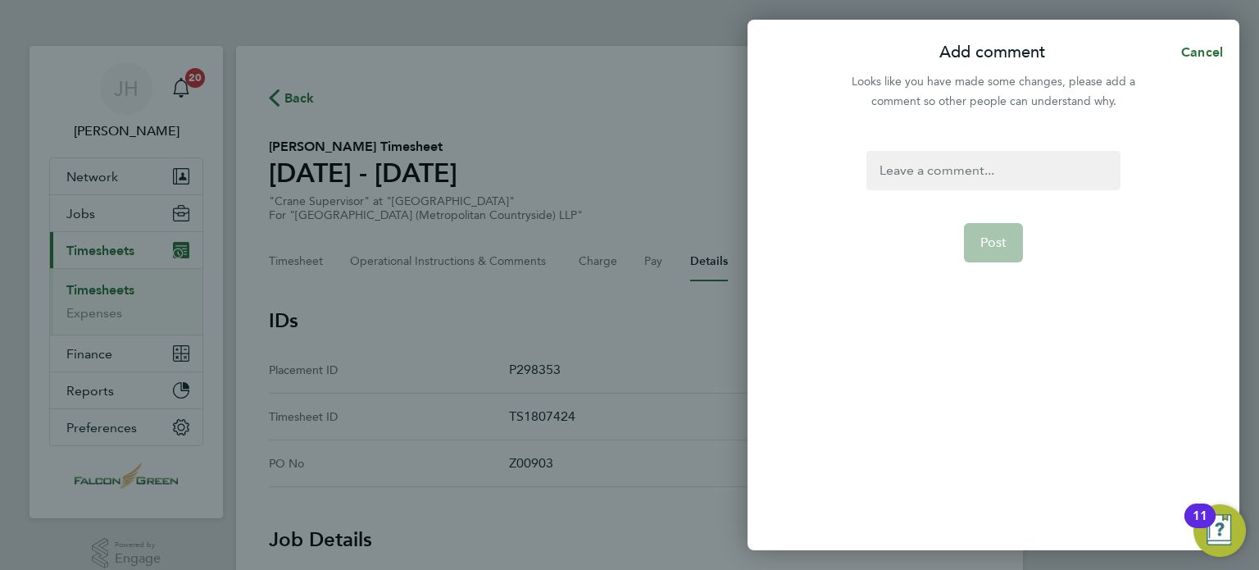
click at [985, 175] on div at bounding box center [992, 170] width 253 height 39
click at [1000, 252] on button "Post" at bounding box center [994, 242] width 60 height 39
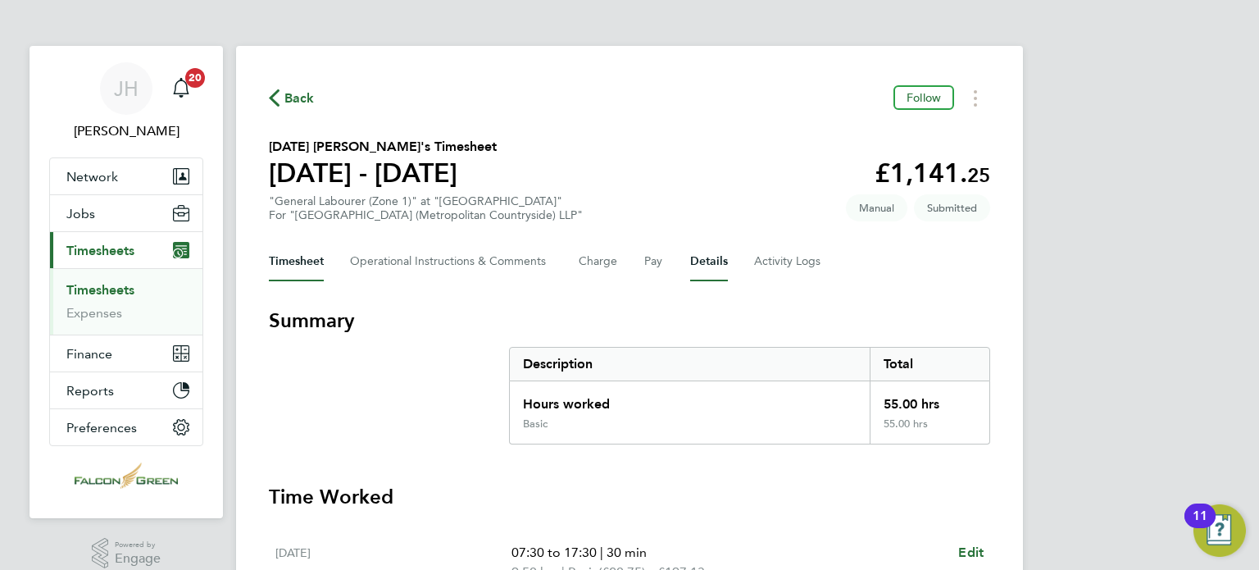
click at [692, 254] on button "Details" at bounding box center [709, 261] width 38 height 39
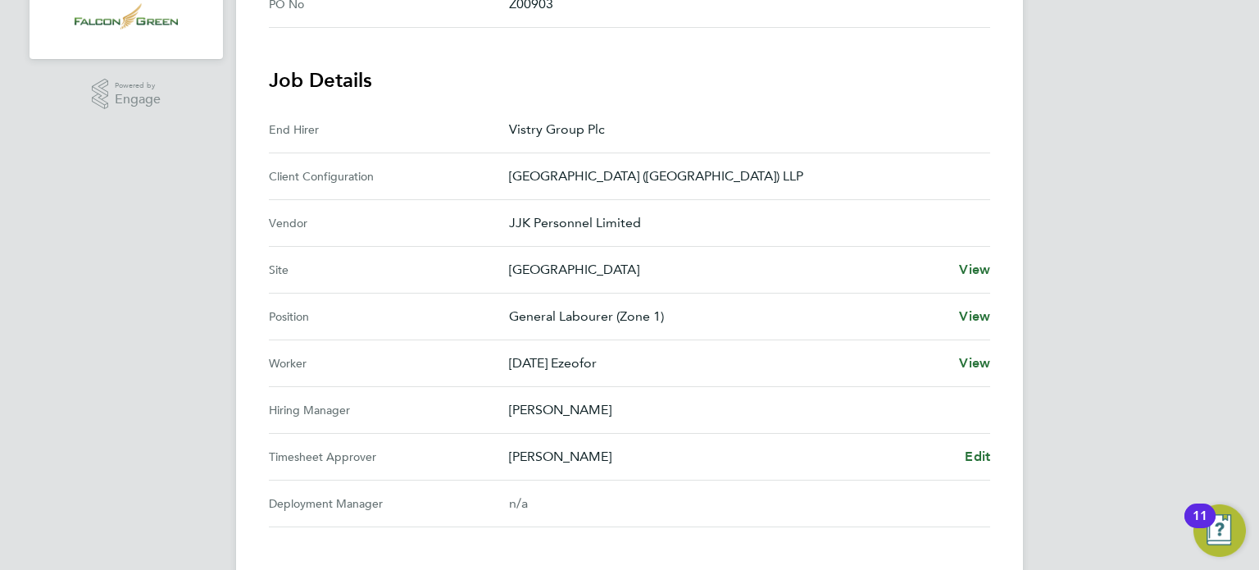
scroll to position [492, 0]
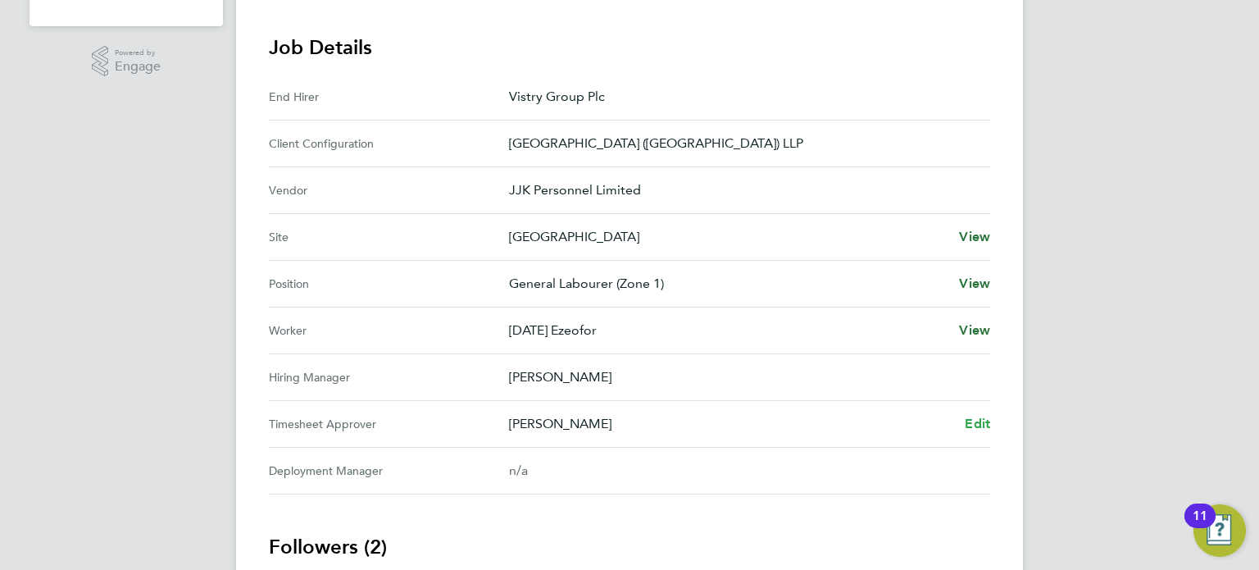
click at [971, 430] on link "Edit" at bounding box center [977, 424] width 25 height 20
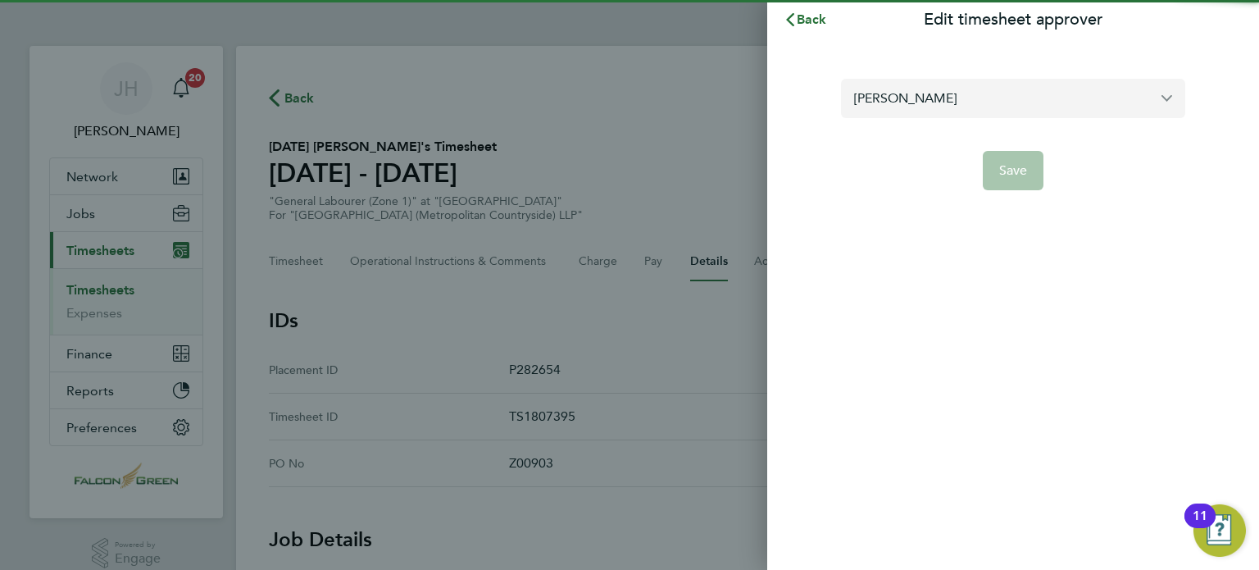
click at [957, 100] on input "[PERSON_NAME]" at bounding box center [1013, 98] width 344 height 39
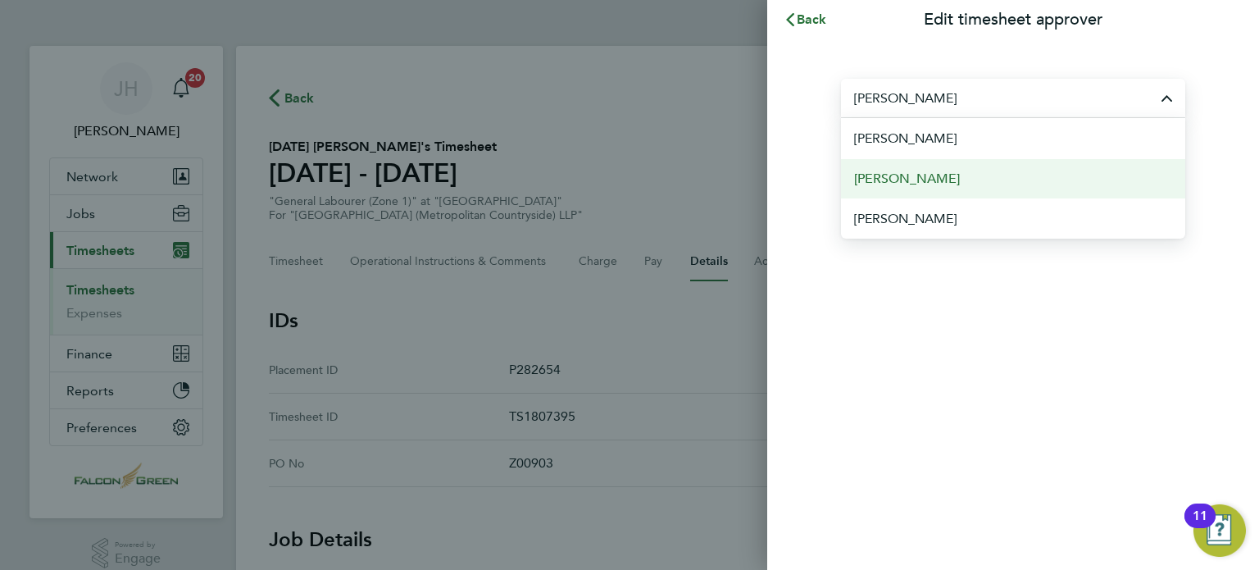
click at [891, 173] on span "[PERSON_NAME]" at bounding box center [907, 179] width 106 height 20
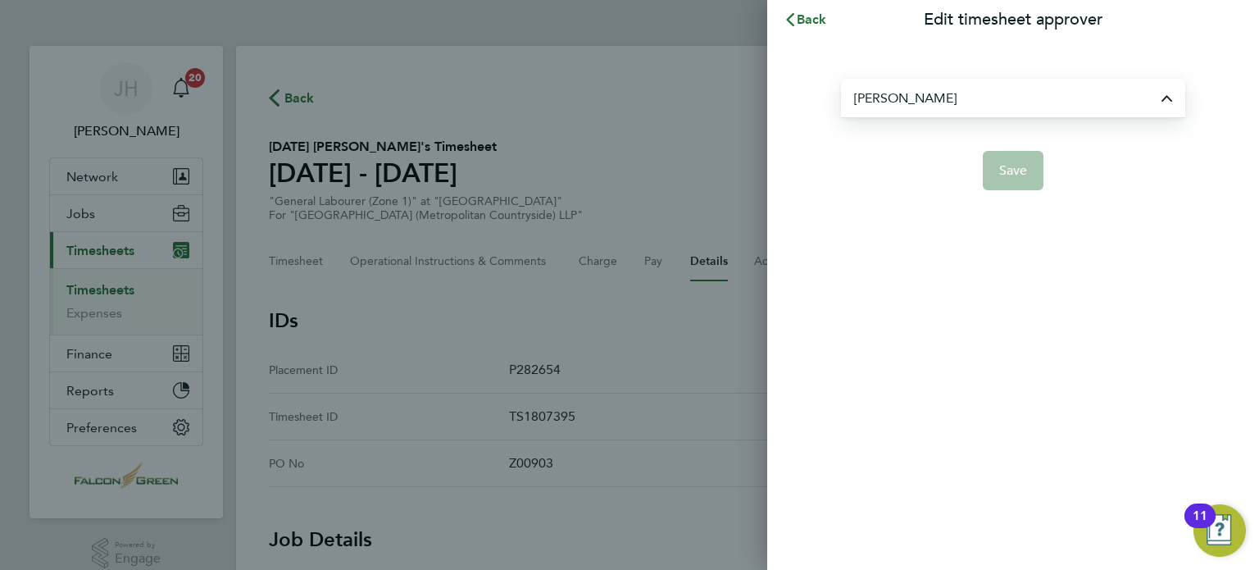
type input "[PERSON_NAME]"
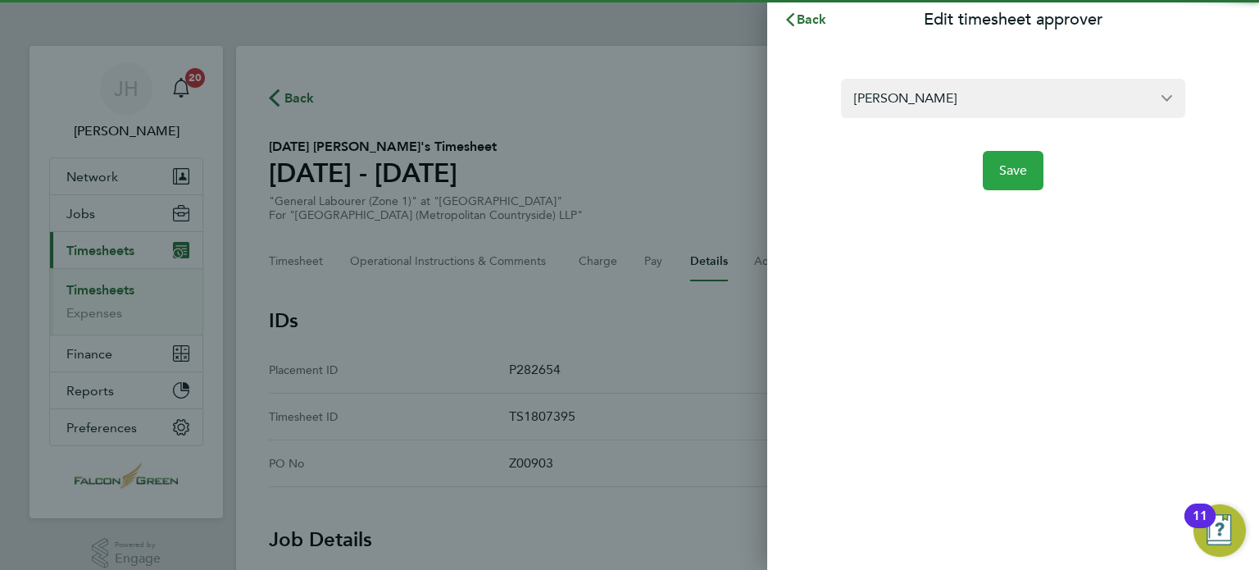
click at [1016, 179] on button "Save" at bounding box center [1013, 170] width 61 height 39
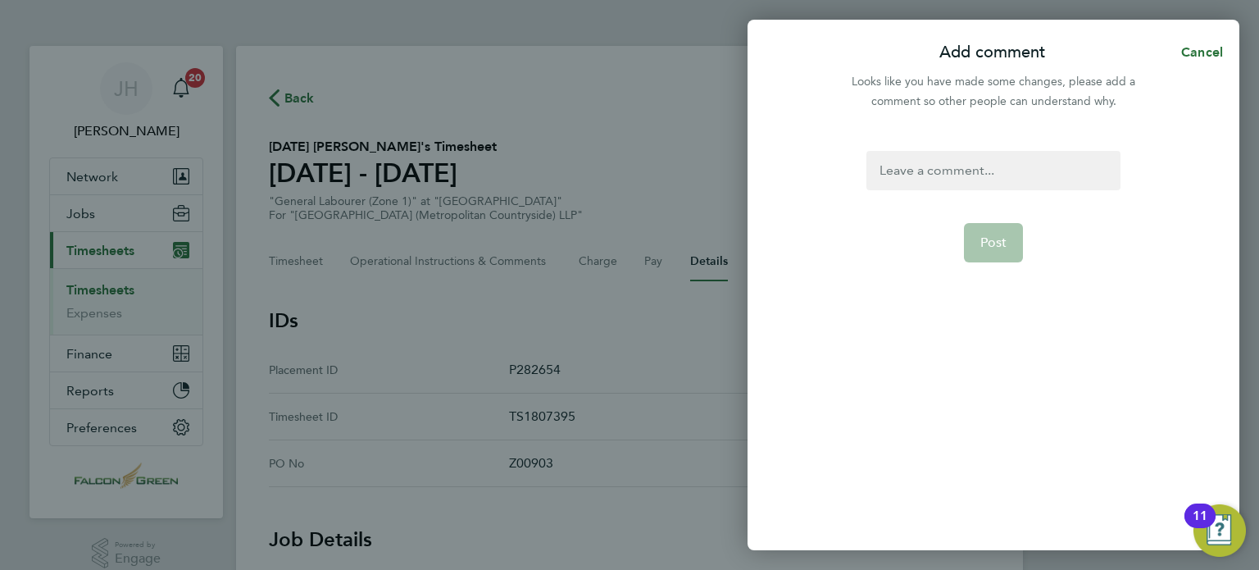
click at [994, 173] on div at bounding box center [992, 170] width 253 height 39
click span "Post"
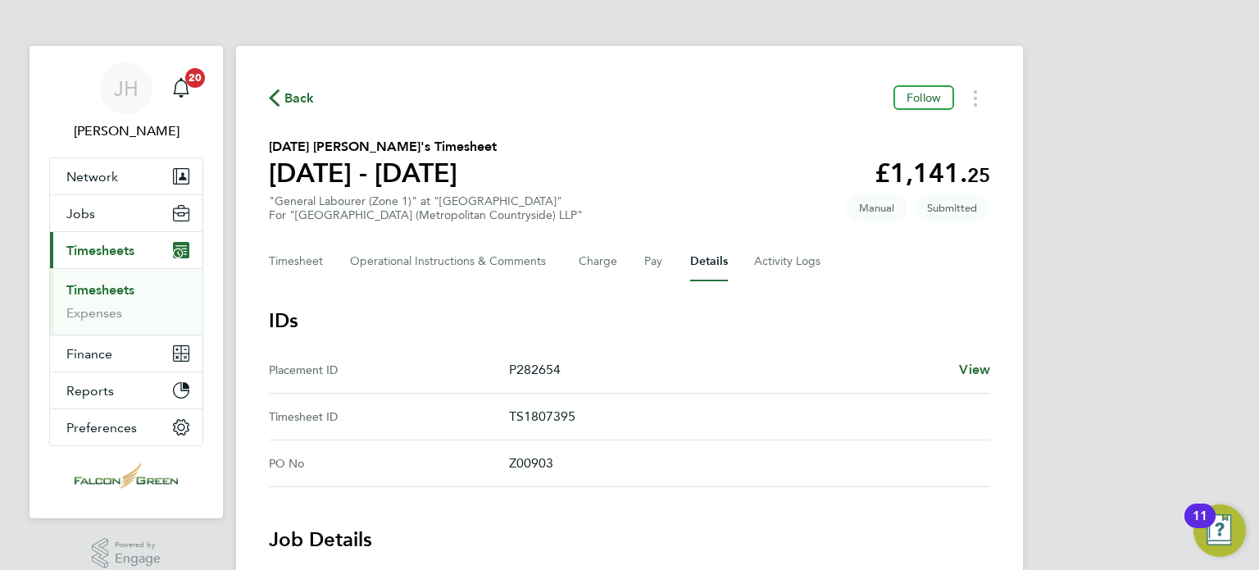
click div "Timesheet Operational Instructions & Comments Charge Pay Details Activity Logs"
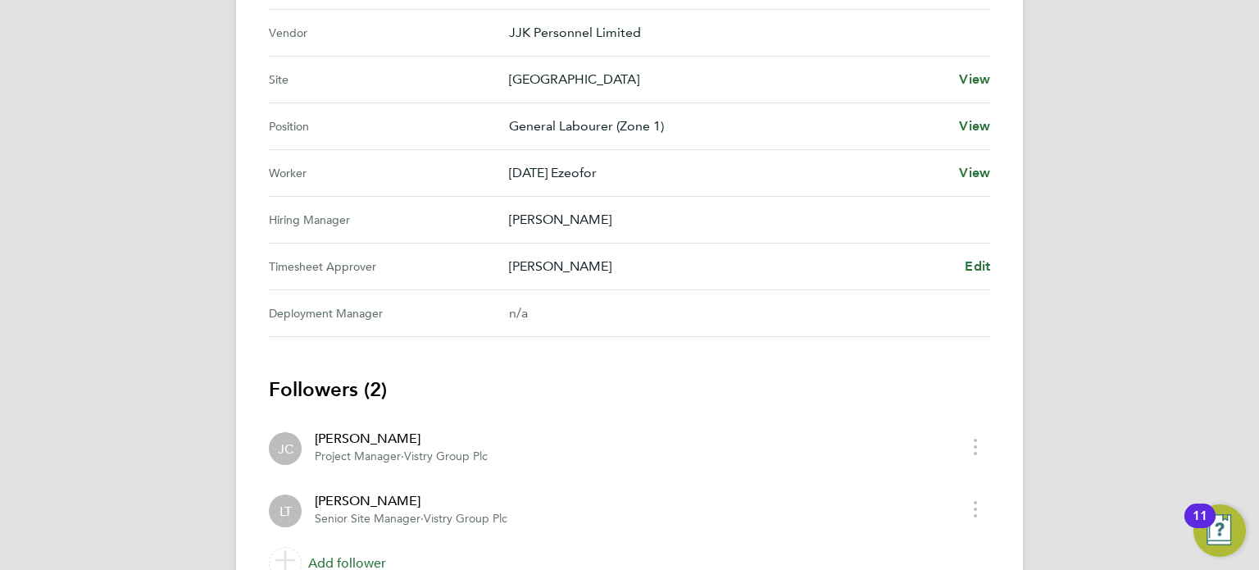
scroll to position [433, 0]
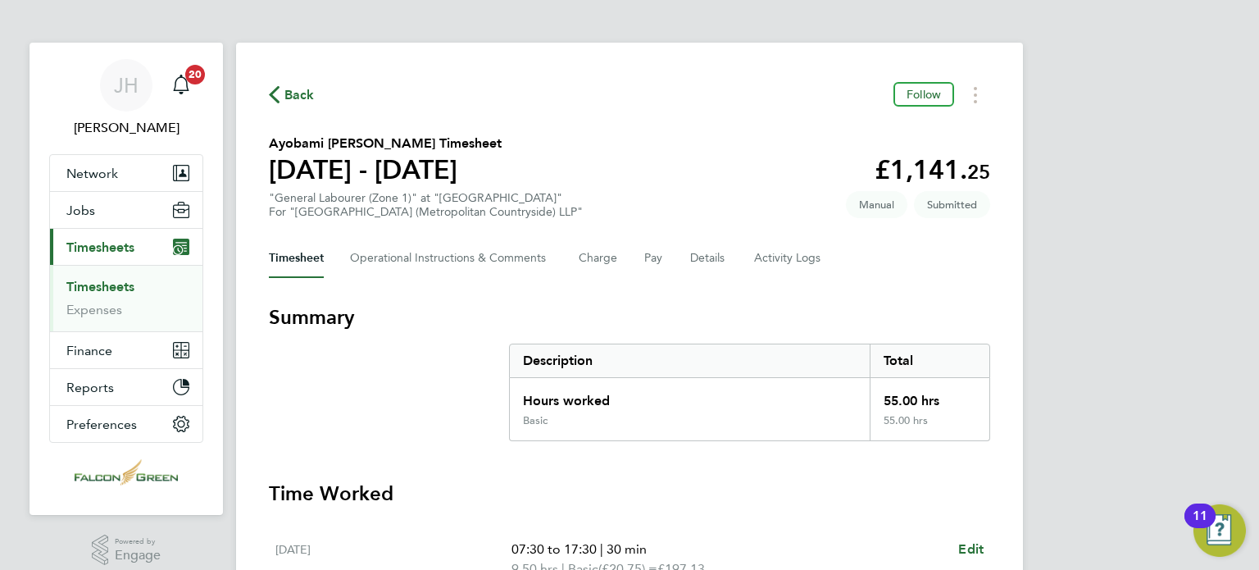
scroll to position [33, 0]
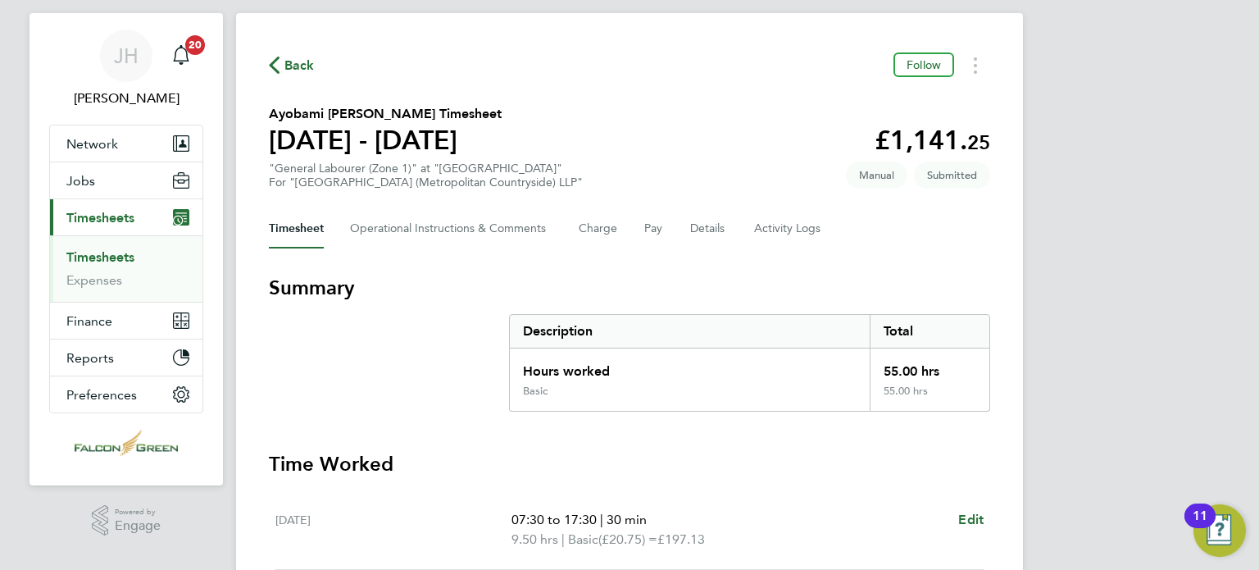
click at [764, 261] on div "Back Follow [PERSON_NAME] Timesheet [DATE] - [DATE] £1,141. 25 "General Laboure…" at bounding box center [629, 579] width 787 height 1132
click at [698, 217] on button "Details" at bounding box center [709, 228] width 38 height 39
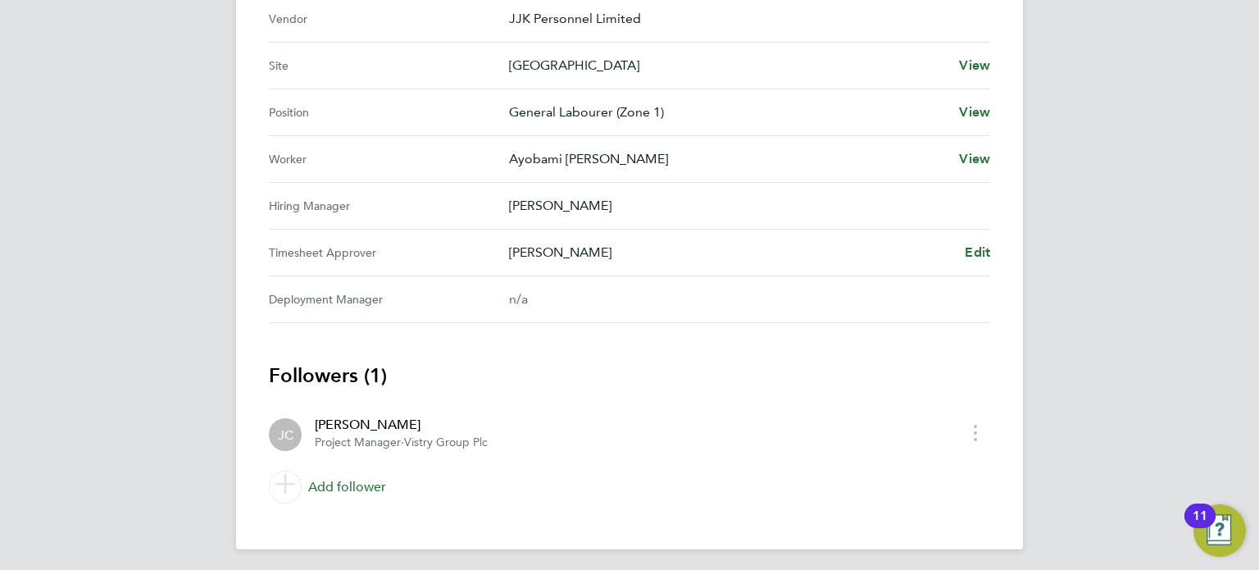
scroll to position [666, 0]
click at [979, 252] on span "Edit" at bounding box center [977, 250] width 25 height 16
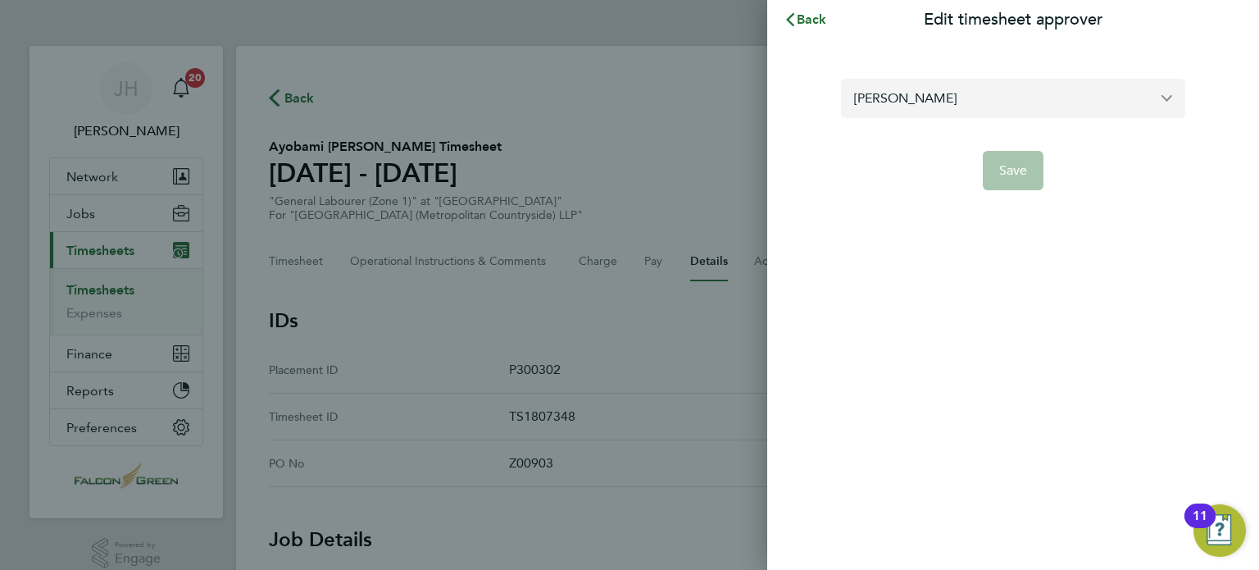
click at [1009, 101] on input "[PERSON_NAME]" at bounding box center [1013, 98] width 344 height 39
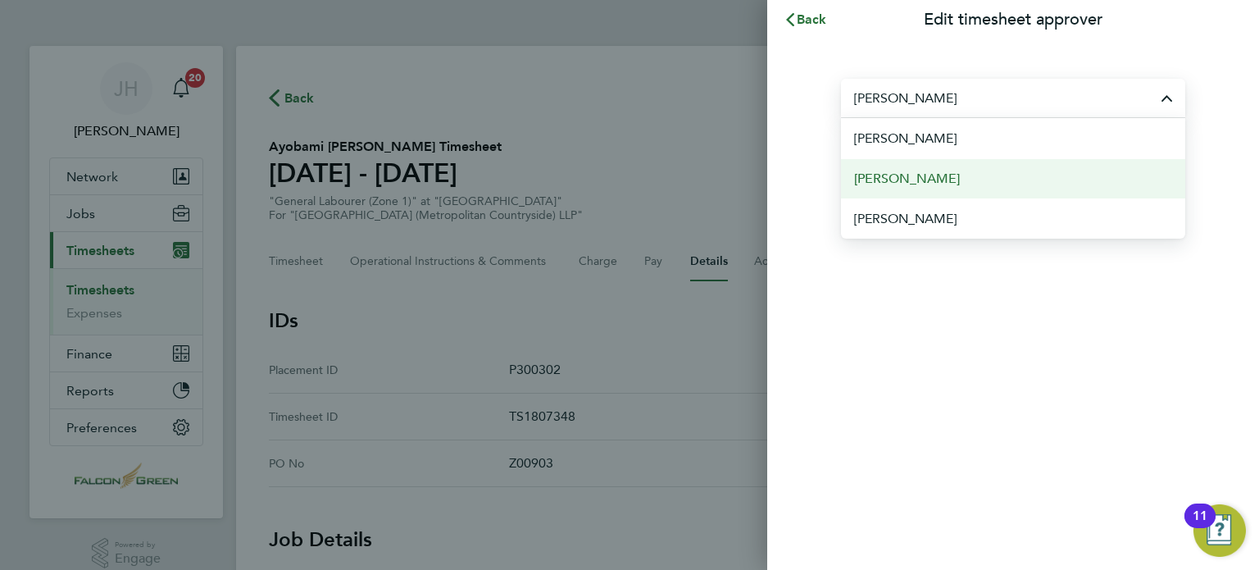
click at [884, 171] on span "[PERSON_NAME]" at bounding box center [907, 179] width 106 height 20
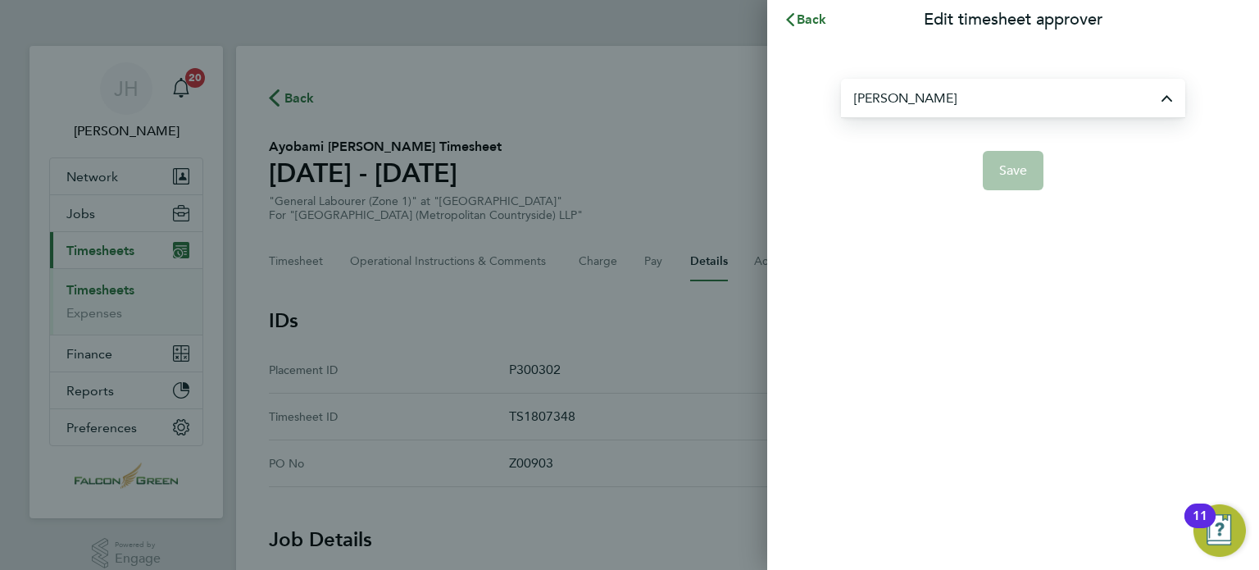
type input "[PERSON_NAME]"
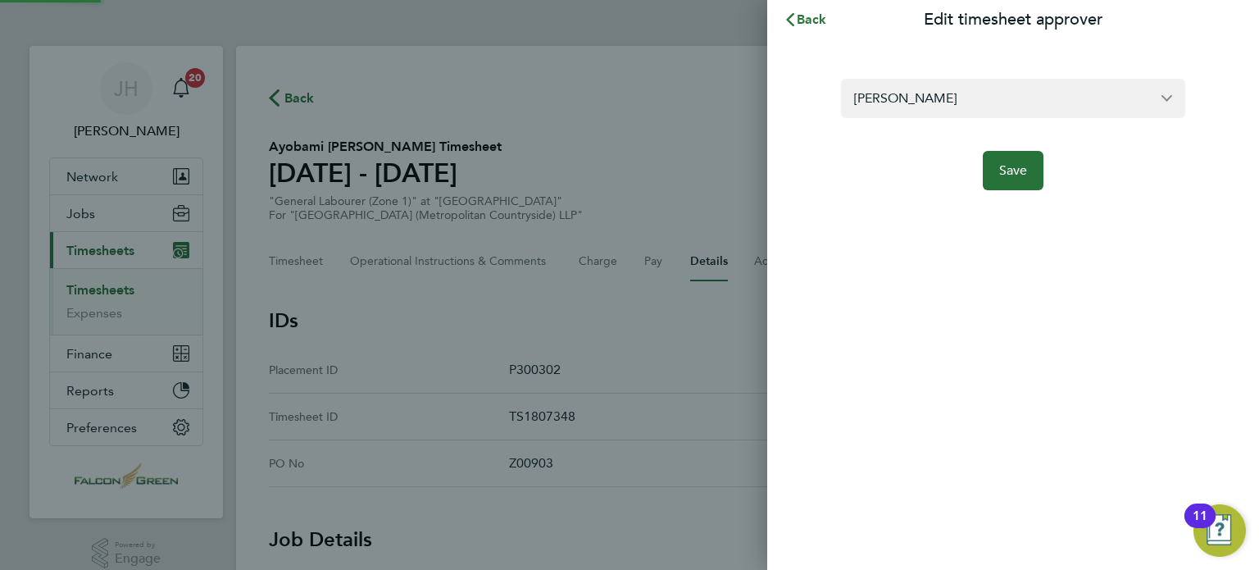
click at [871, 193] on div "Adrian Iacob Save" at bounding box center [1013, 124] width 492 height 171
click at [1031, 180] on button "Save" at bounding box center [1013, 170] width 61 height 39
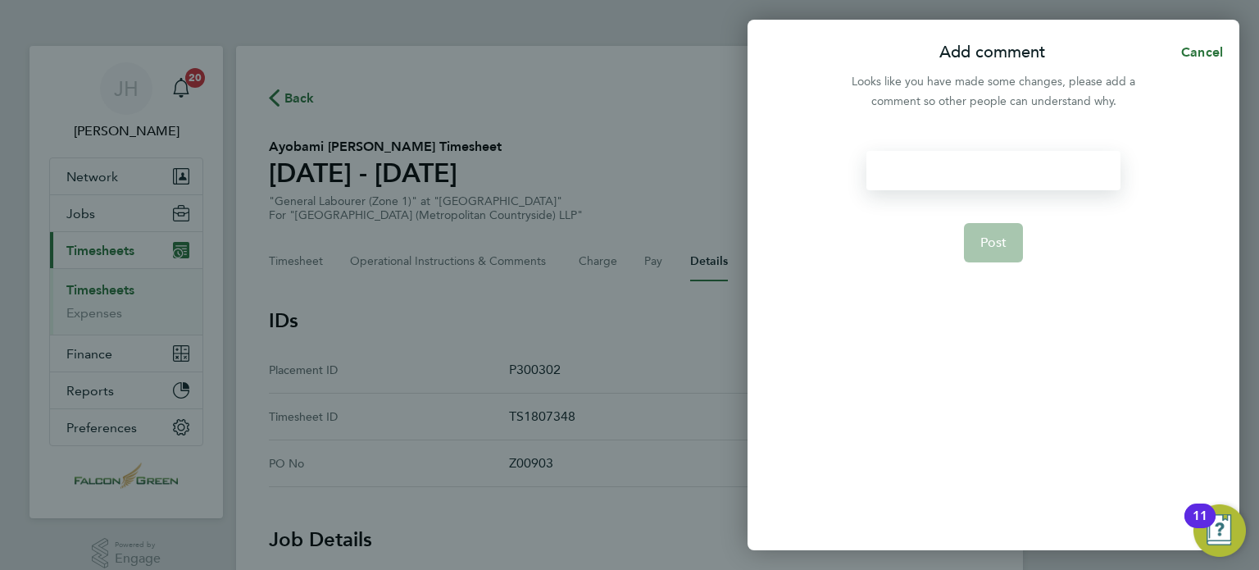
click at [993, 180] on div at bounding box center [992, 170] width 253 height 39
click at [994, 242] on span "Post" at bounding box center [993, 242] width 27 height 16
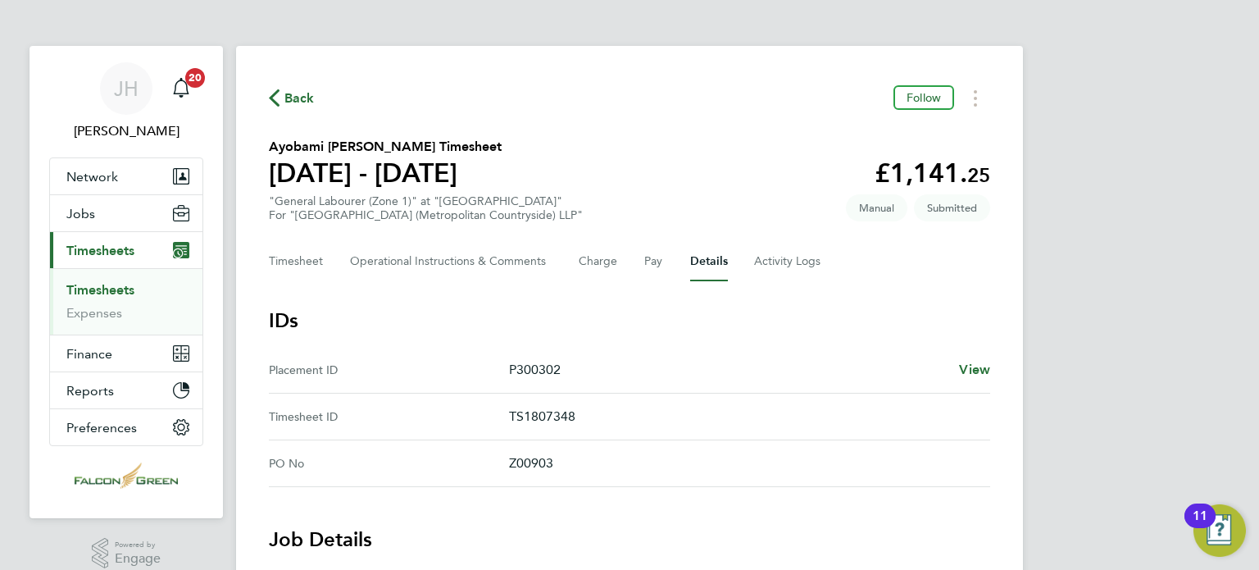
click at [661, 101] on div "Back Follow" at bounding box center [629, 97] width 721 height 25
click at [293, 110] on div "Back Follow" at bounding box center [629, 97] width 721 height 25
click at [285, 103] on span "Back" at bounding box center [299, 99] width 30 height 20
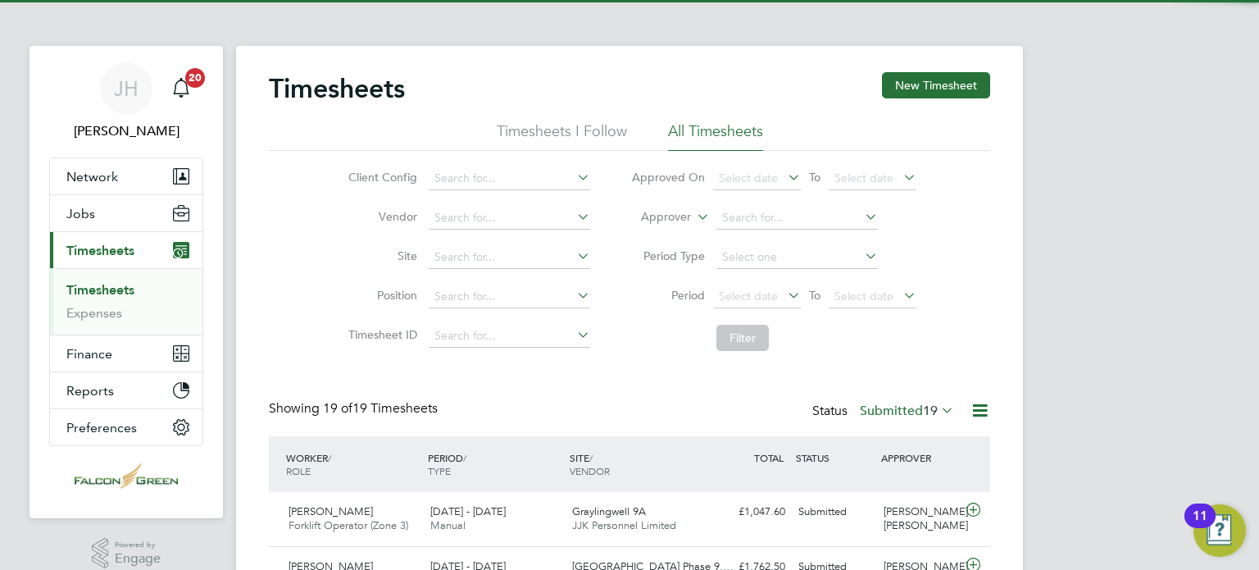
click at [632, 339] on li "Filter" at bounding box center [774, 337] width 326 height 43
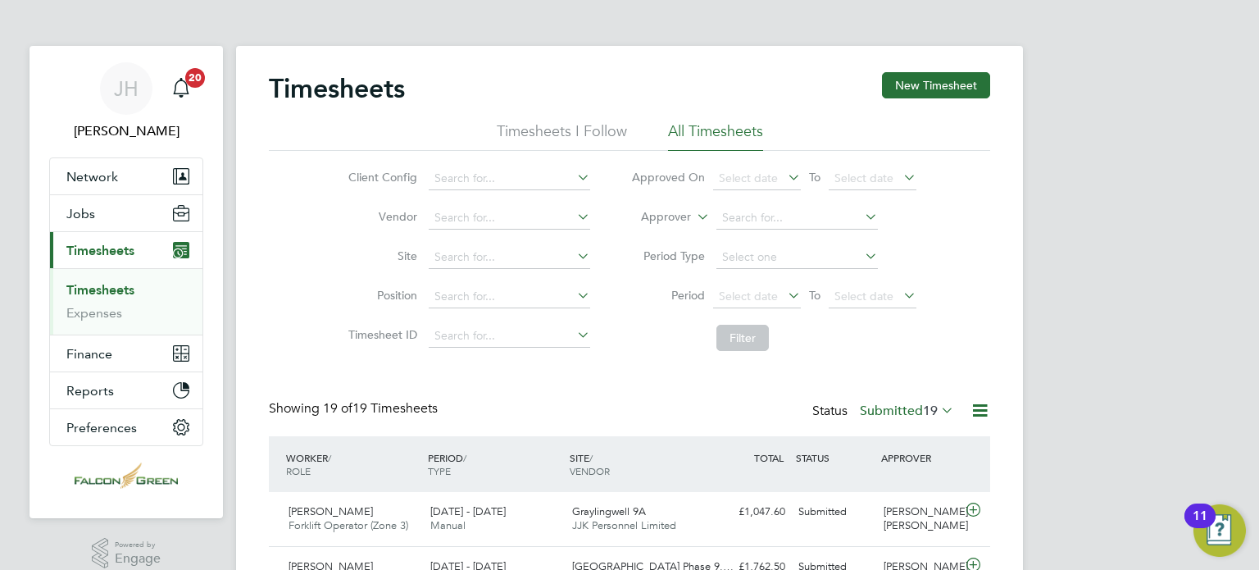
click at [957, 352] on div "Client Config Vendor Site Position Timesheet ID Approved On Select date To Sele…" at bounding box center [629, 255] width 721 height 208
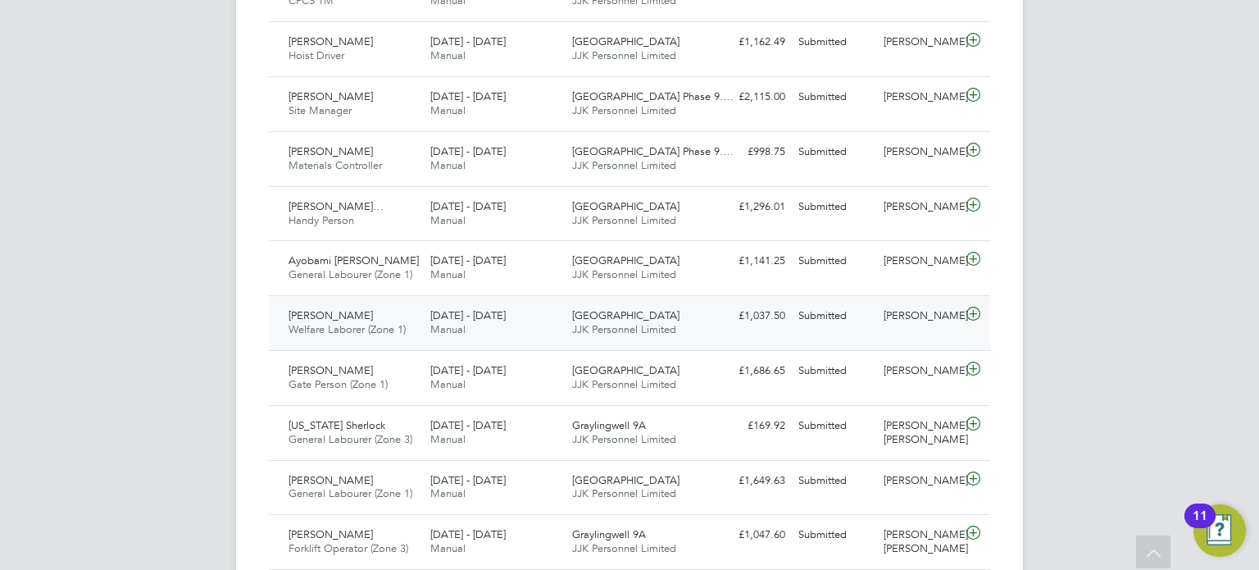
click at [973, 307] on icon at bounding box center [973, 313] width 20 height 13
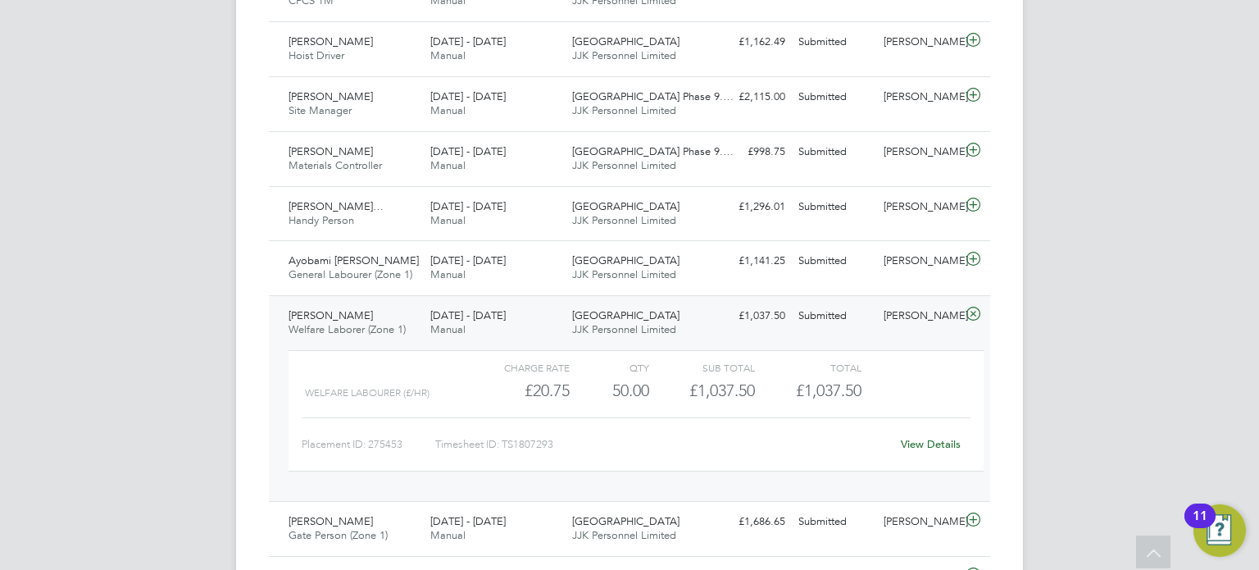
click at [927, 448] on link "View Details" at bounding box center [931, 444] width 60 height 14
click at [971, 316] on icon at bounding box center [973, 313] width 20 height 13
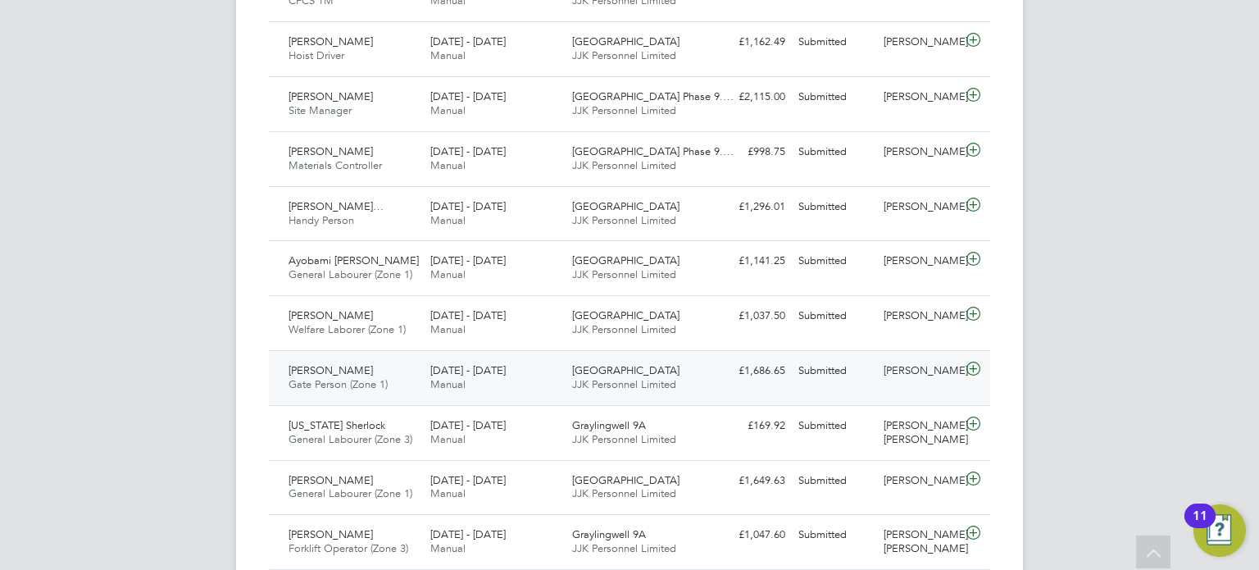
click at [653, 375] on span "[GEOGRAPHIC_DATA]" at bounding box center [625, 370] width 107 height 14
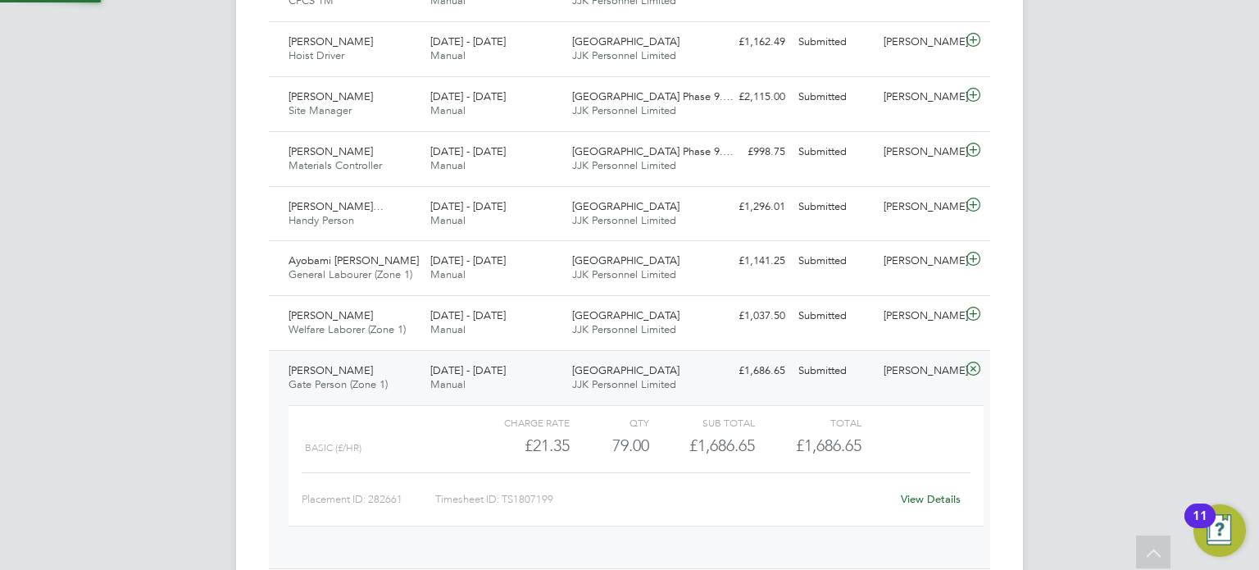
scroll to position [27, 159]
click at [930, 495] on link "View Details" at bounding box center [931, 499] width 60 height 14
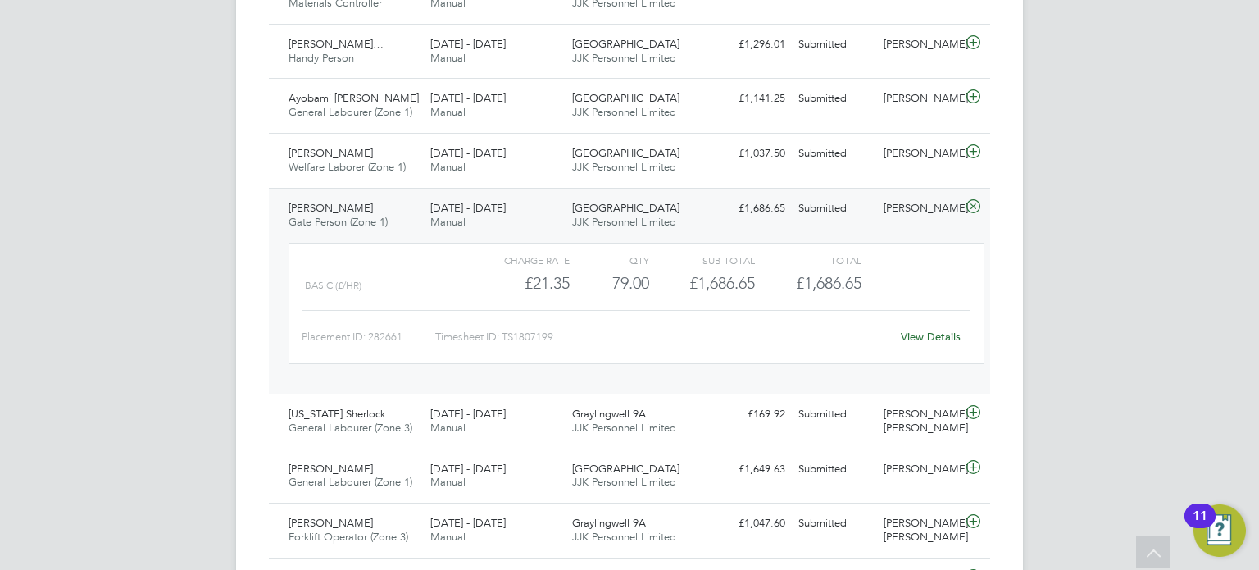
scroll to position [853, 0]
click at [349, 217] on span "Gate Person (Zone 1)" at bounding box center [338, 220] width 99 height 14
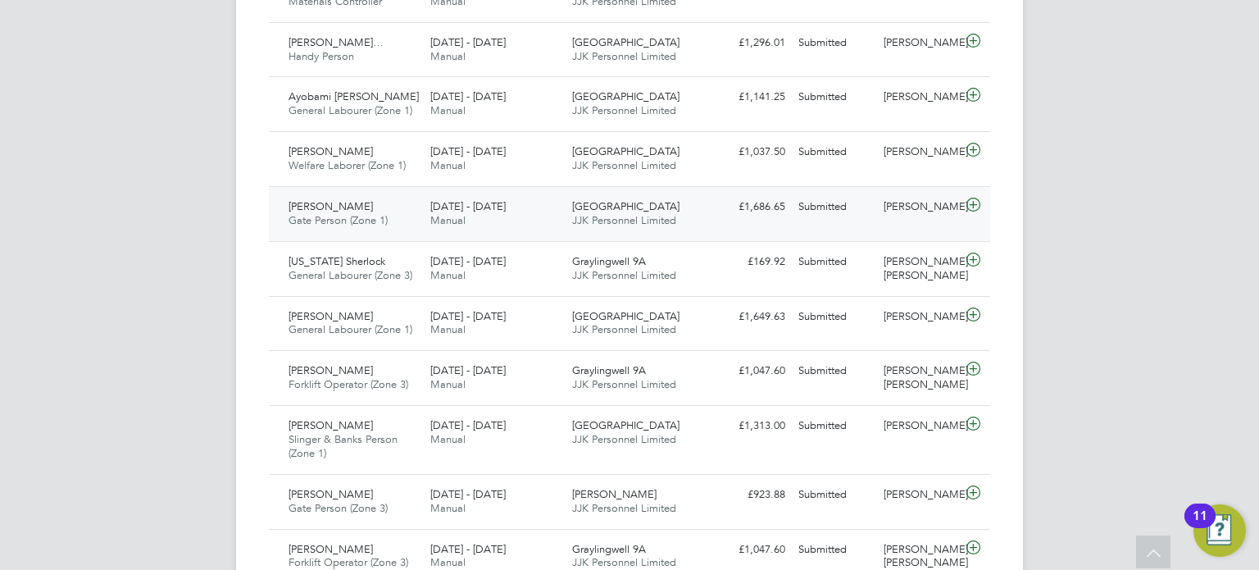
click at [343, 214] on span "Gate Person (Zone 1)" at bounding box center [338, 220] width 99 height 14
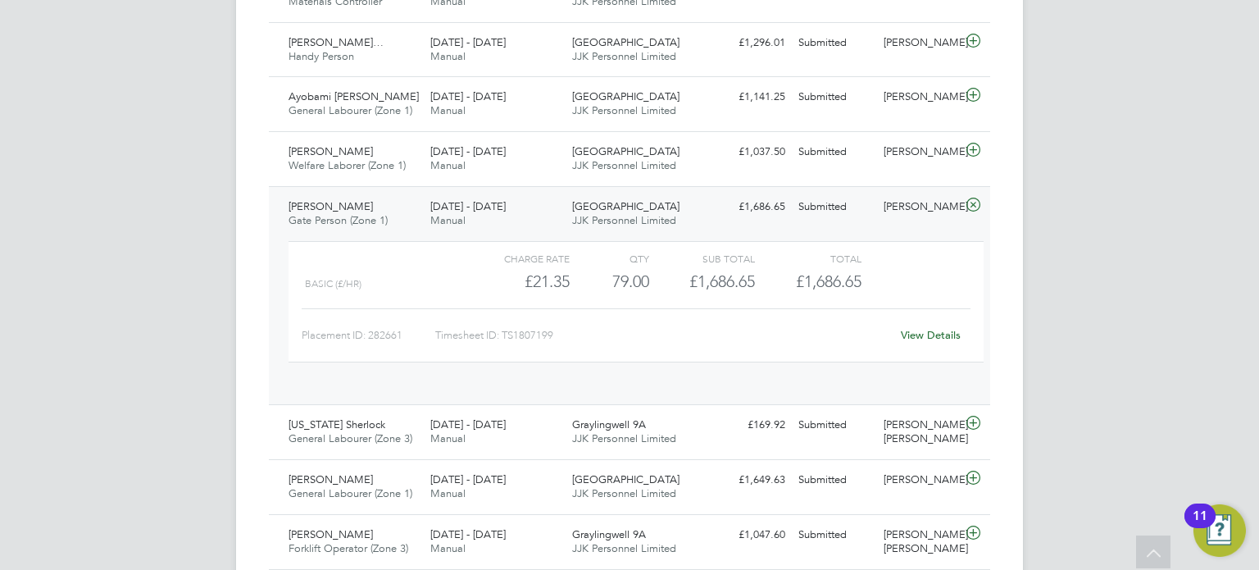
scroll to position [27, 159]
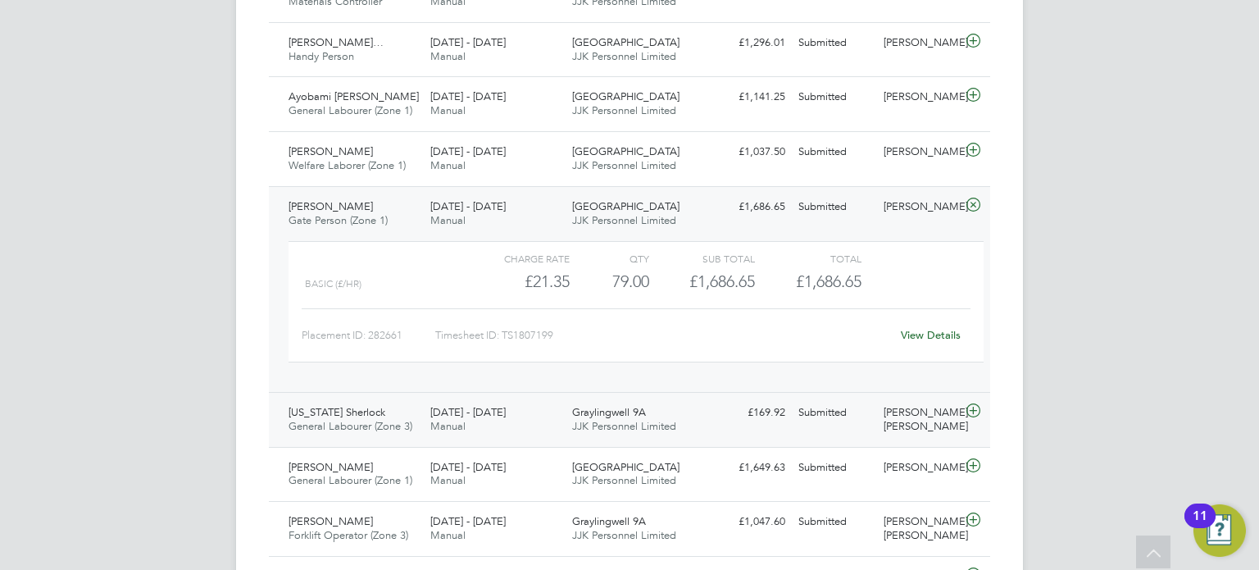
click at [354, 419] on span "General Labourer (Zone 3)" at bounding box center [351, 426] width 124 height 14
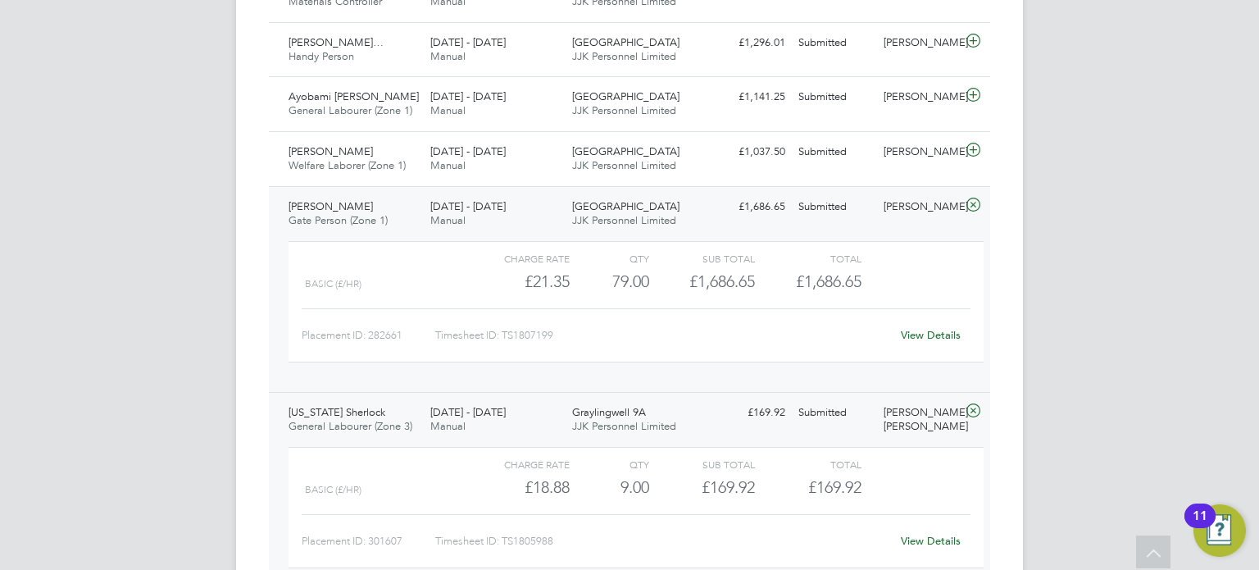
click at [341, 217] on span "Gate Person (Zone 1)" at bounding box center [338, 220] width 99 height 14
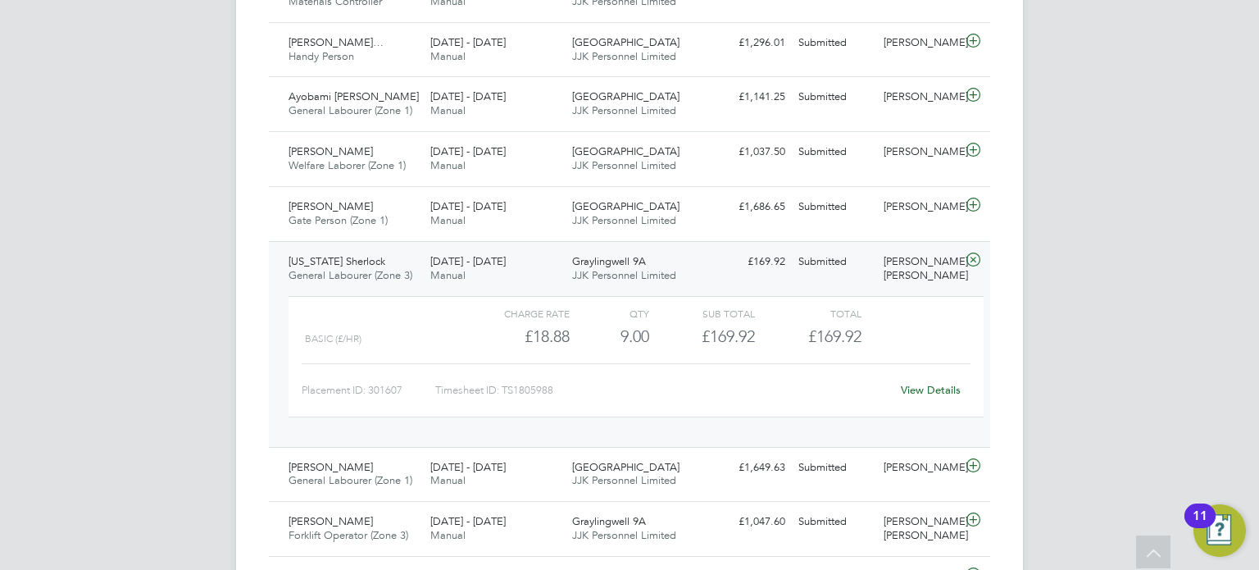
click at [381, 271] on span "General Labourer (Zone 3)" at bounding box center [351, 275] width 124 height 14
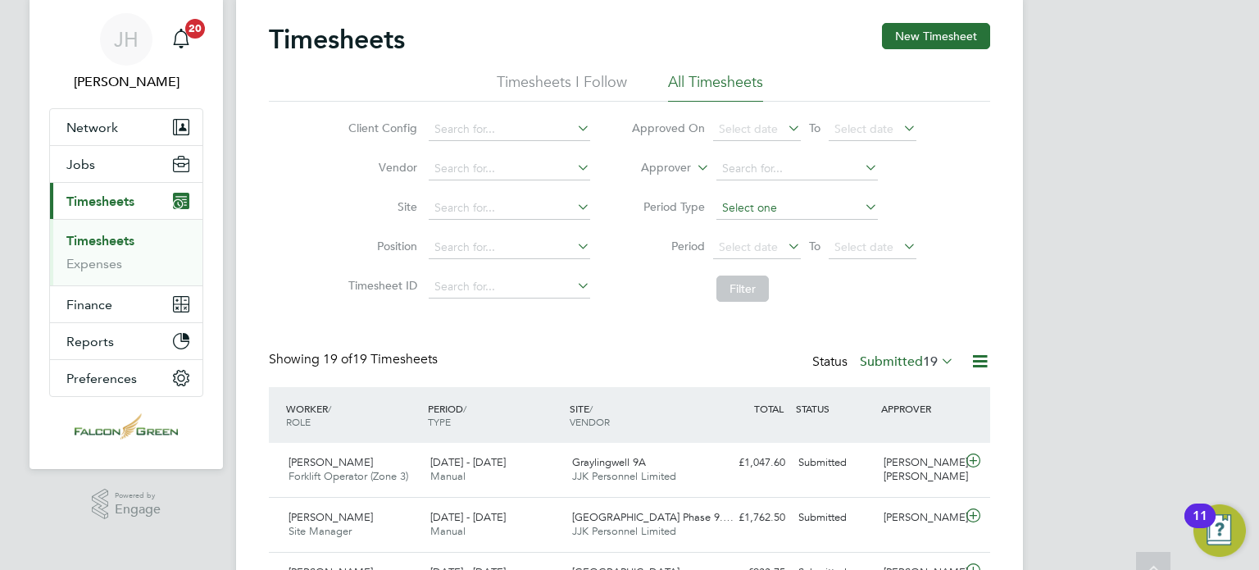
scroll to position [0, 0]
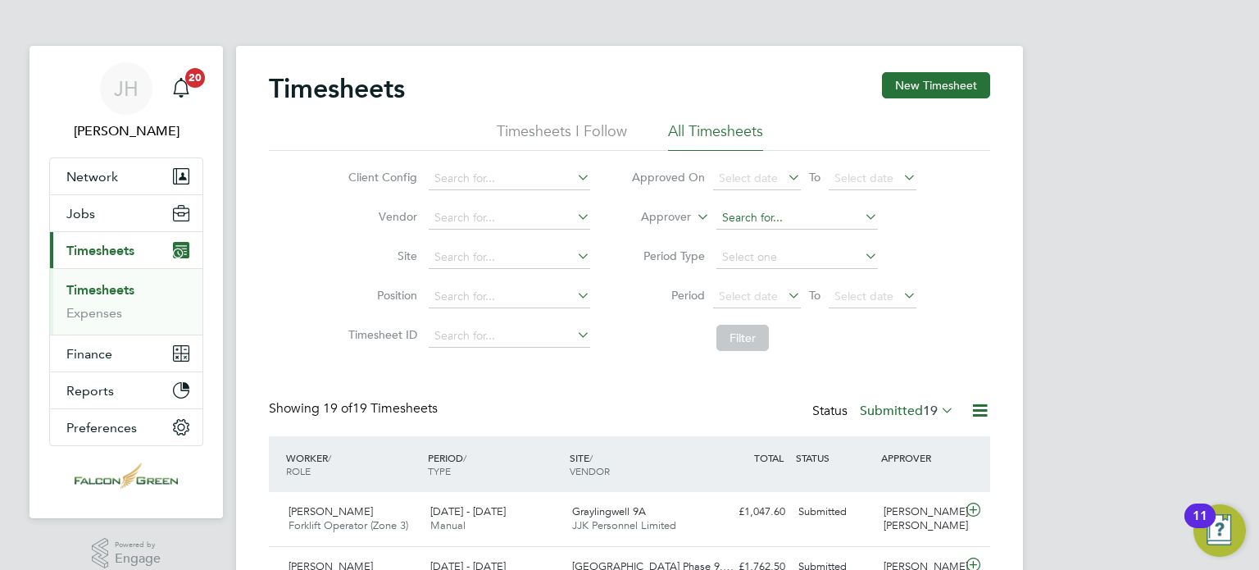
click at [744, 221] on input at bounding box center [796, 218] width 161 height 23
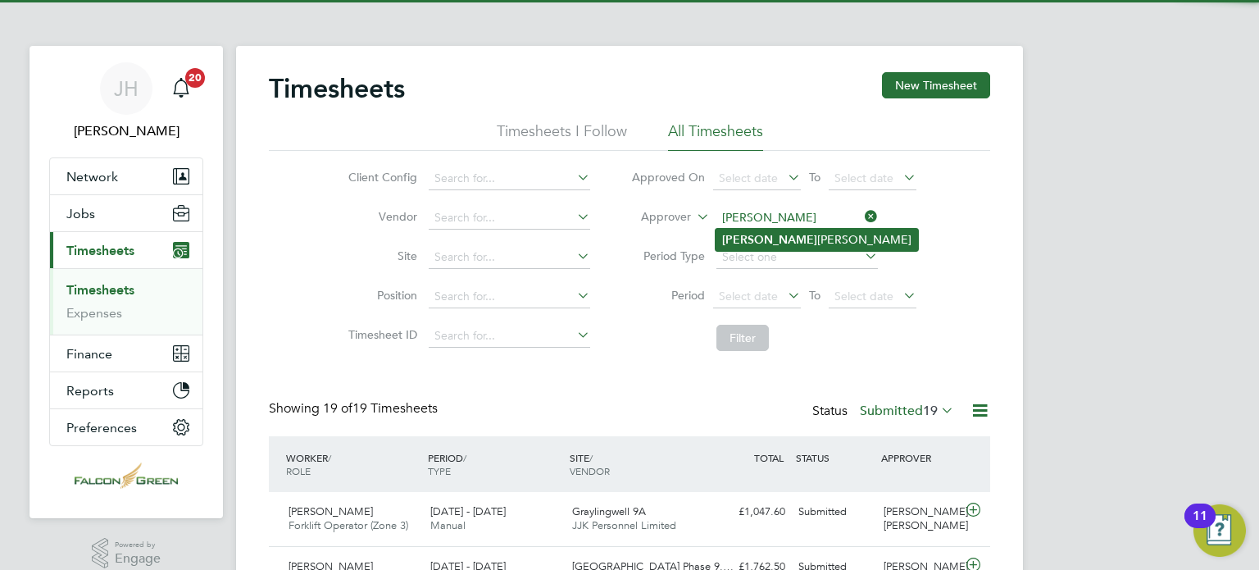
click at [779, 239] on li "Jon athan Convery" at bounding box center [817, 240] width 202 height 22
type input "[PERSON_NAME]"
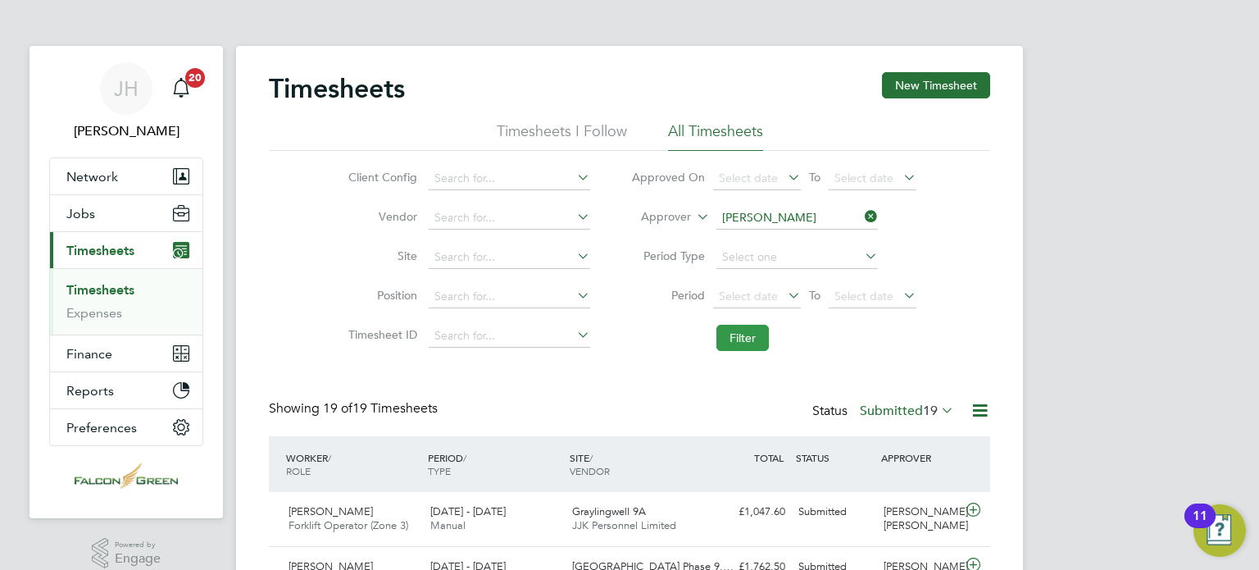
click at [722, 343] on button "Filter" at bounding box center [742, 338] width 52 height 26
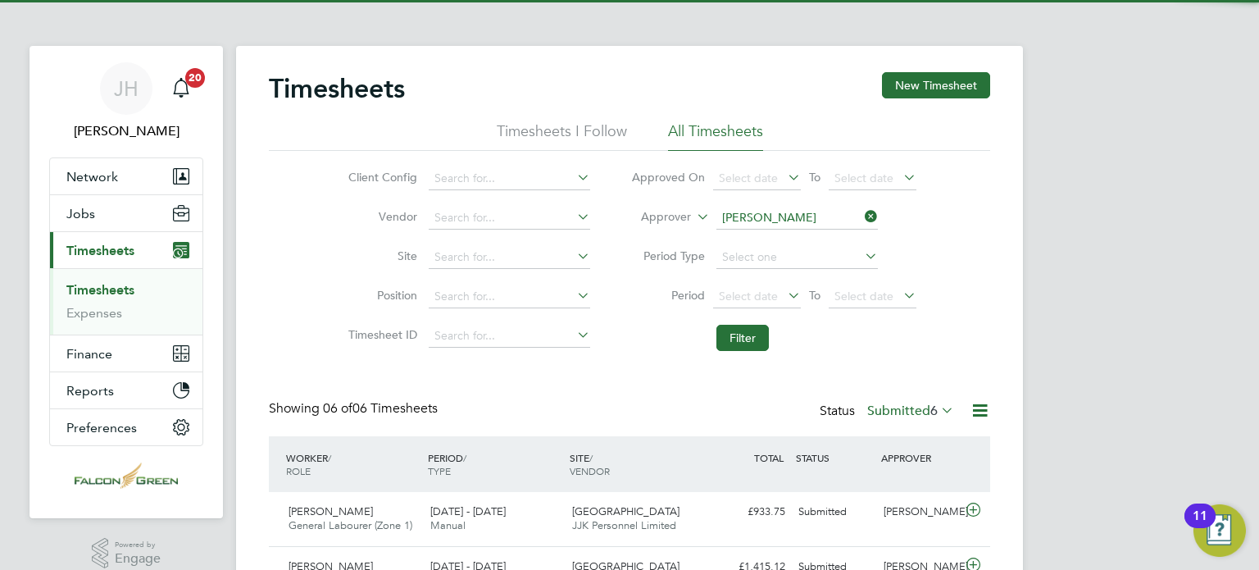
click at [631, 352] on li "Filter" at bounding box center [774, 337] width 326 height 43
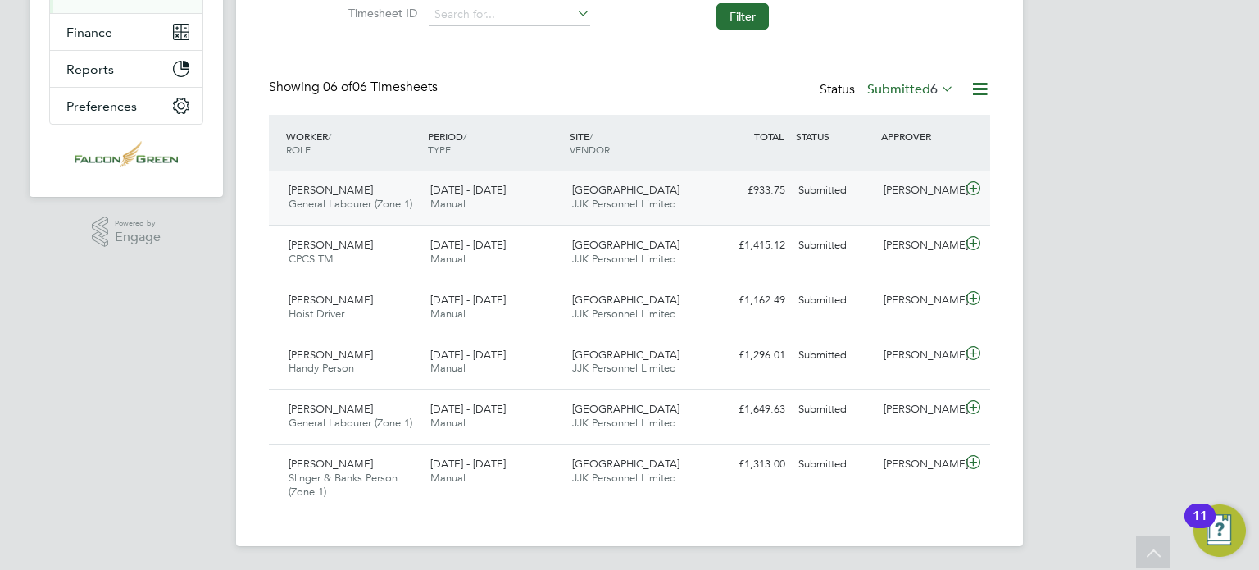
click at [761, 202] on div "£933.75 Submitted" at bounding box center [749, 190] width 85 height 27
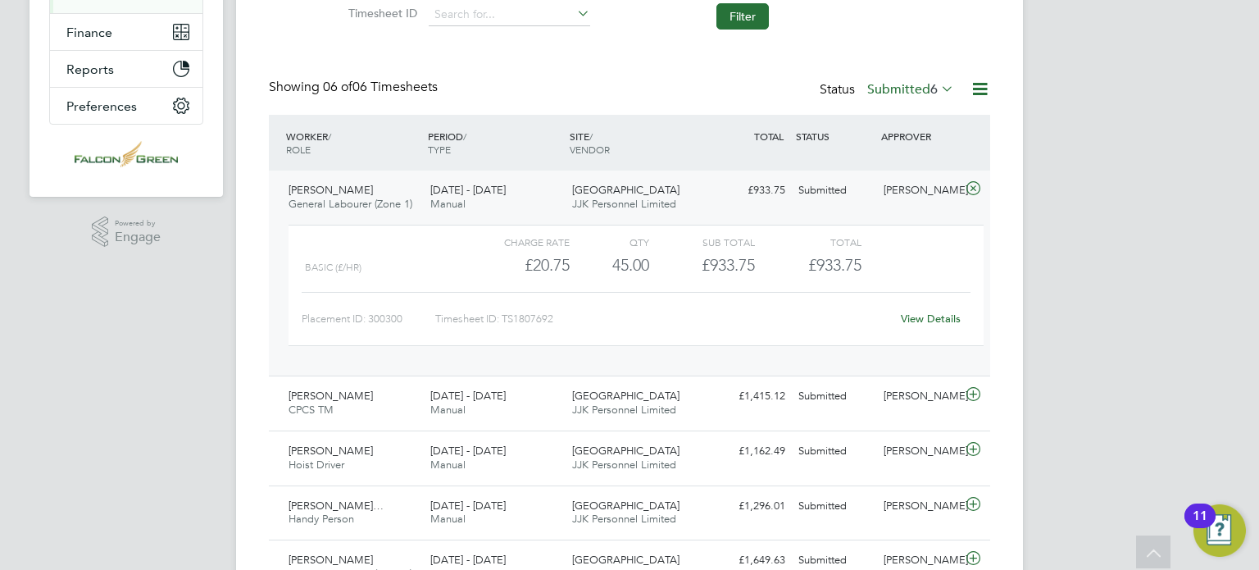
click at [917, 311] on link "View Details" at bounding box center [931, 318] width 60 height 14
click at [402, 119] on div "WORKER / ROLE WORKER / PERIOD PERIOD / TYPE SITE / VENDOR TOTAL TOTAL / STATUS …" at bounding box center [629, 143] width 721 height 56
click at [386, 129] on div "WORKER / ROLE" at bounding box center [353, 142] width 142 height 43
click at [394, 163] on div "WORKER / ROLE WORKER / PERIOD PERIOD / TYPE SITE / VENDOR TOTAL TOTAL / STATUS …" at bounding box center [629, 143] width 721 height 56
click at [380, 184] on div "Derek Peach General Labourer (Zone 1) 18 - 24 Aug 2025" at bounding box center [353, 197] width 142 height 41
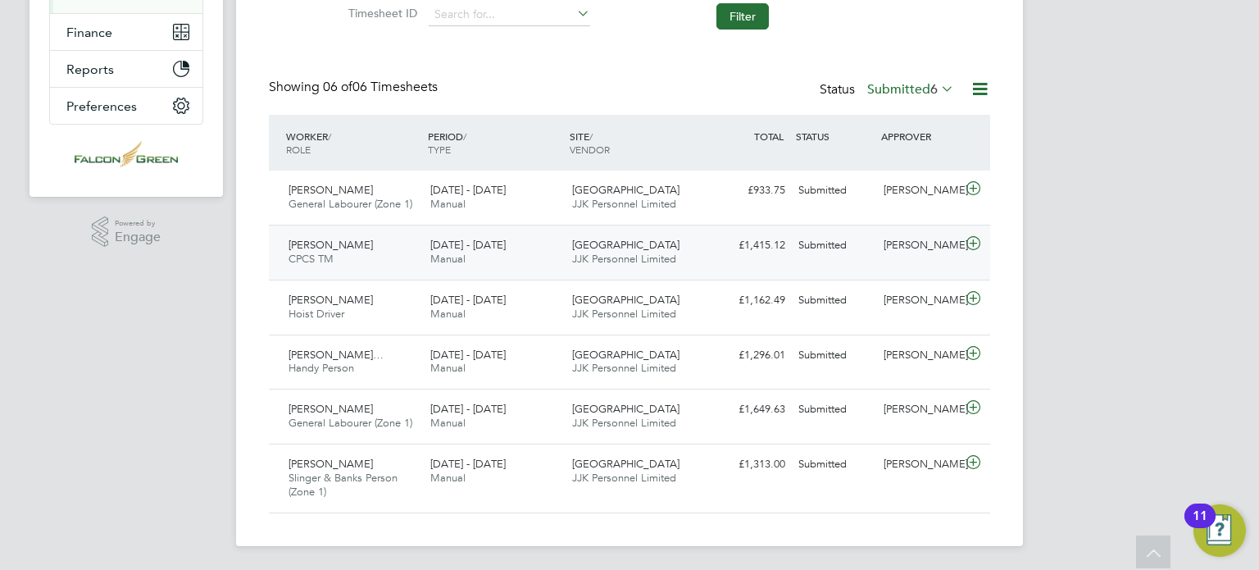
click at [373, 248] on span "Babatunde Otesile" at bounding box center [331, 245] width 84 height 14
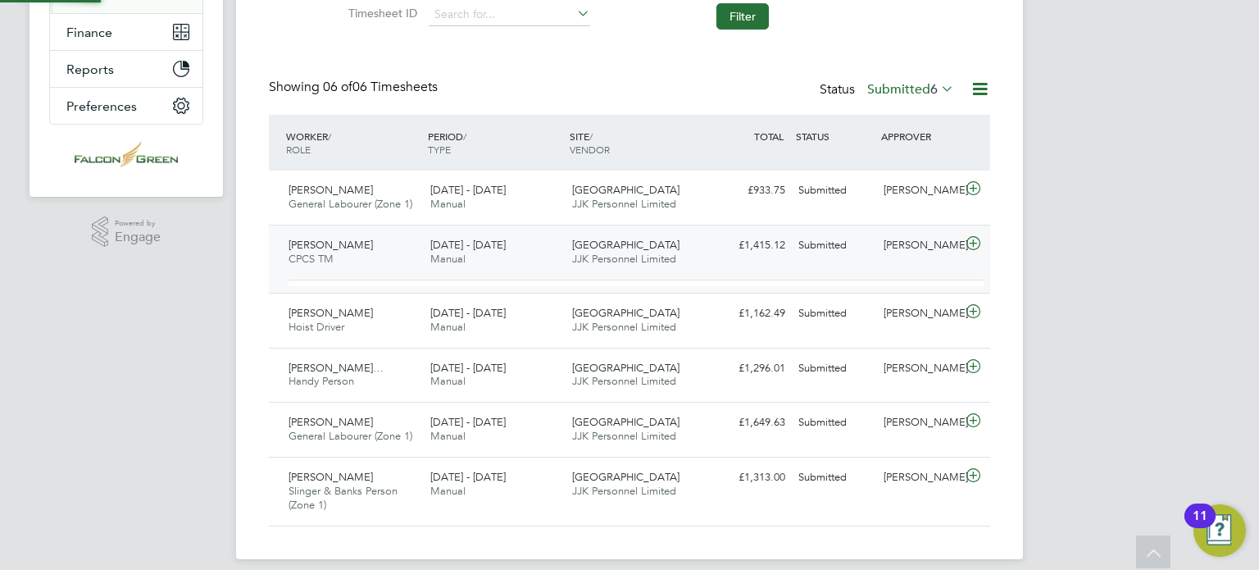
scroll to position [27, 159]
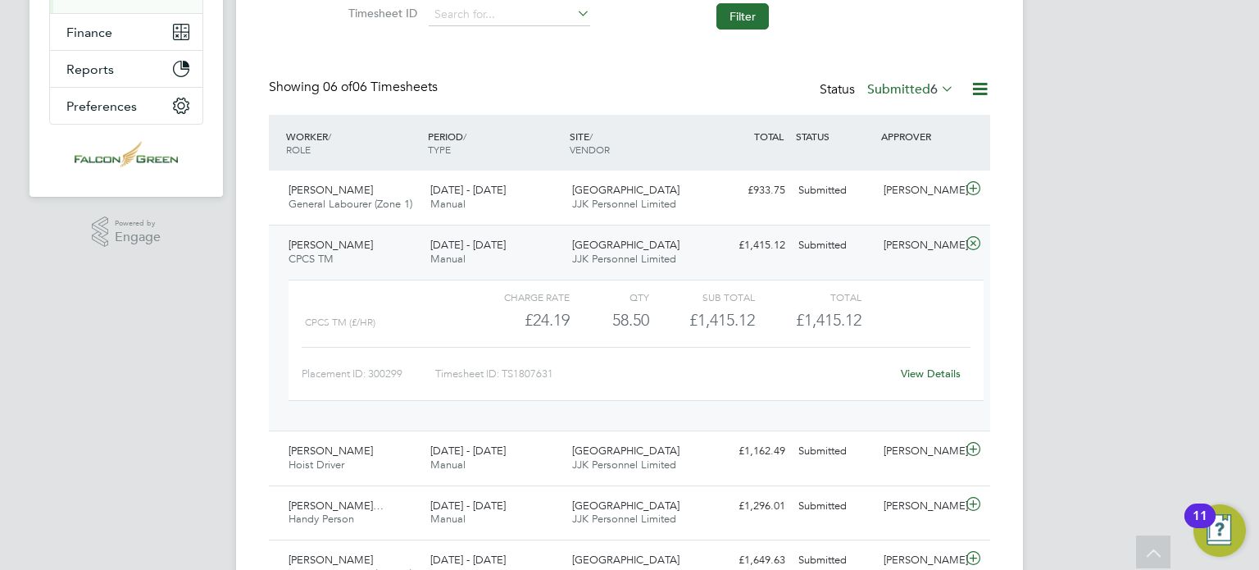
click at [934, 382] on div "View Details" at bounding box center [930, 374] width 80 height 26
click at [914, 369] on link "View Details" at bounding box center [931, 373] width 60 height 14
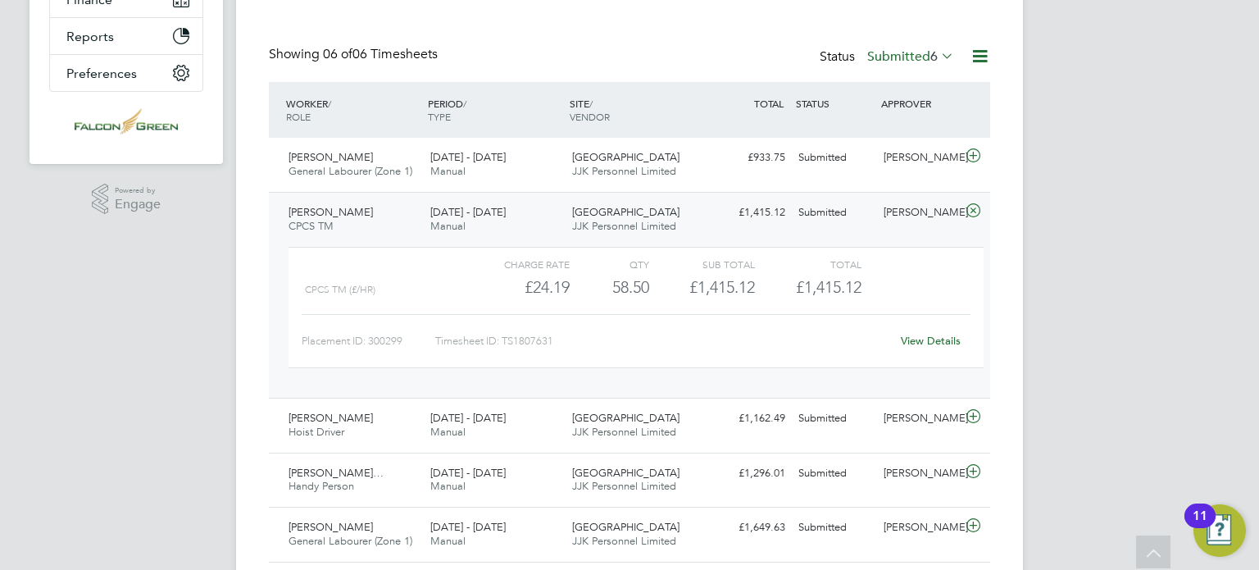
click at [385, 199] on div "Babatunde Otesile CPCS TM 18 - 24 Aug 2025" at bounding box center [353, 219] width 142 height 41
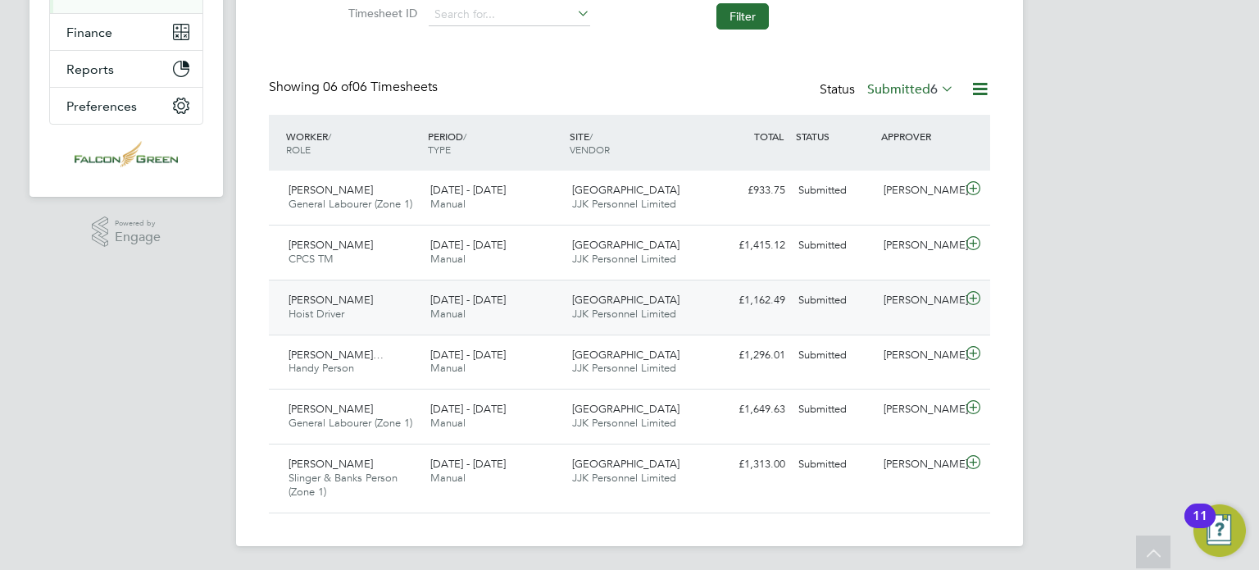
click at [442, 299] on span "[DATE] - [DATE]" at bounding box center [467, 300] width 75 height 14
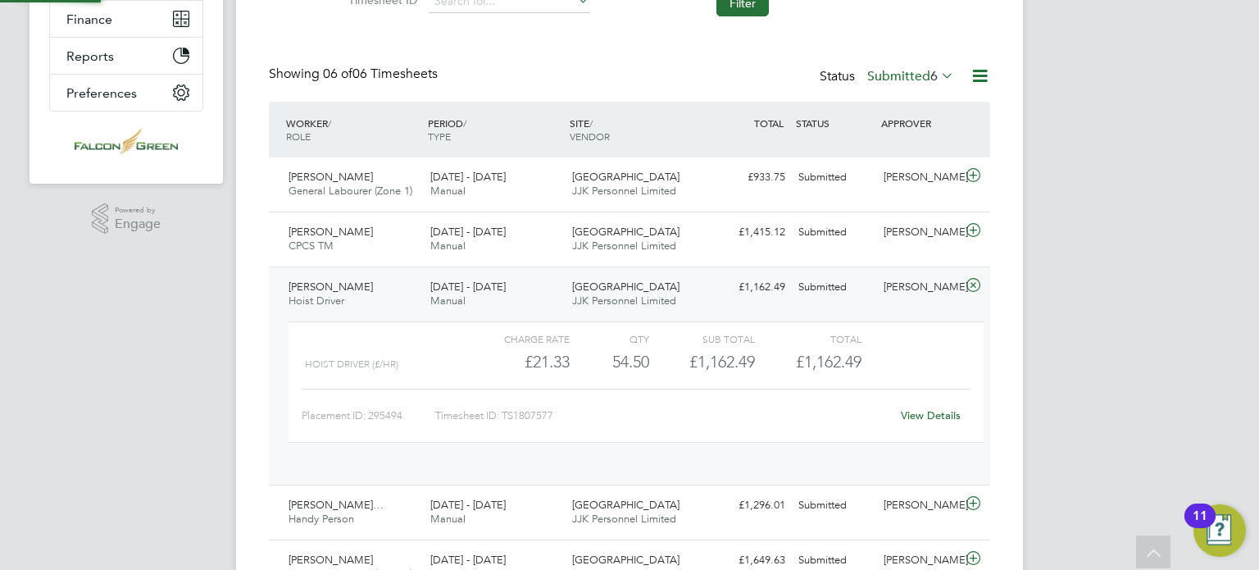
scroll to position [27, 159]
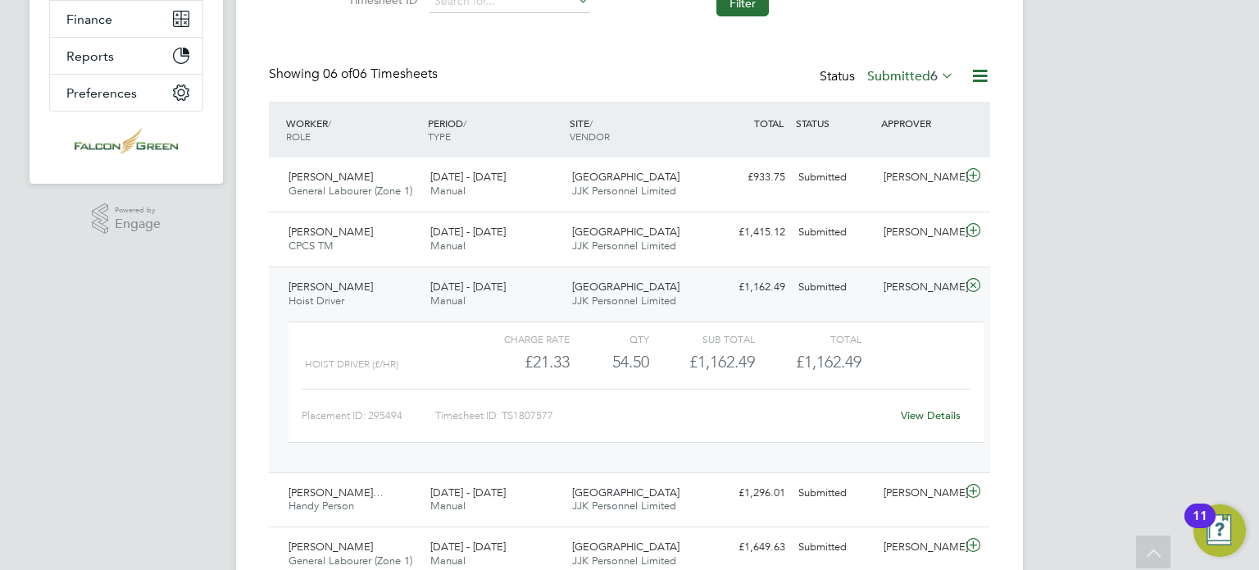
click at [924, 419] on link "View Details" at bounding box center [931, 415] width 60 height 14
drag, startPoint x: 423, startPoint y: 304, endPoint x: 348, endPoint y: 281, distance: 78.0
click at [348, 281] on span "Hussein Osman Abdelkadr" at bounding box center [331, 287] width 84 height 14
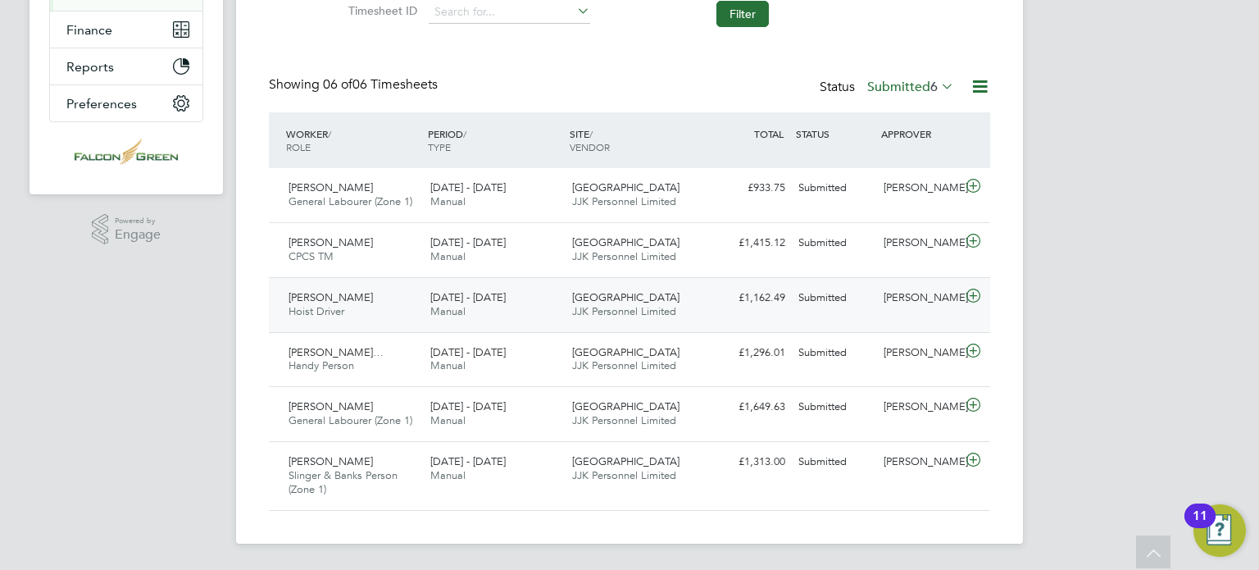
scroll to position [321, 0]
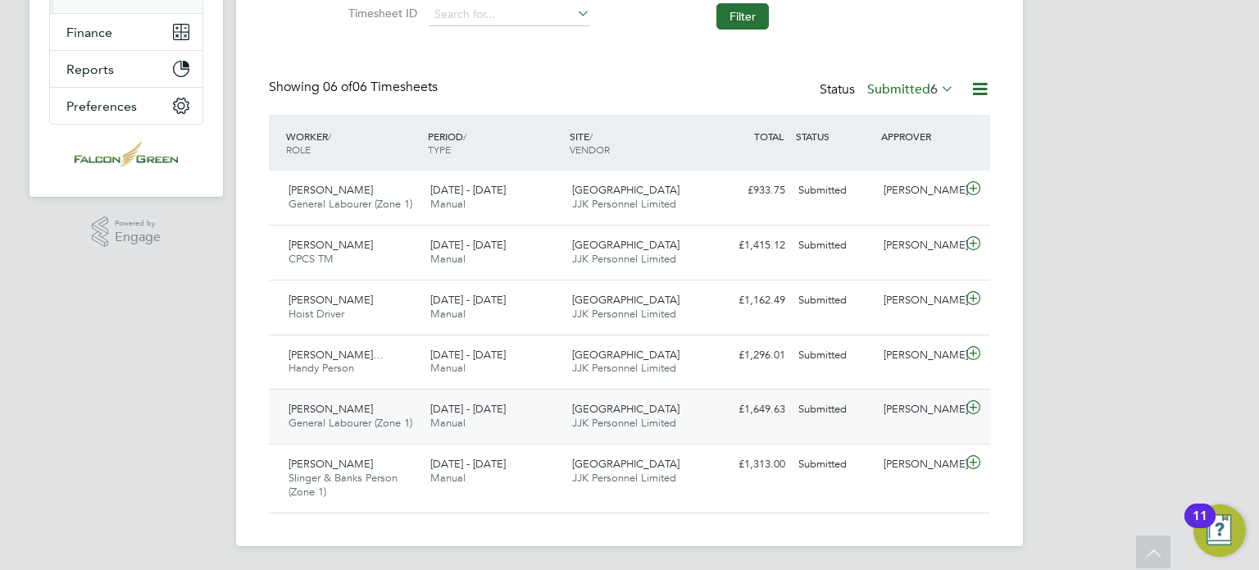
click at [392, 411] on div "Denzel Yeboah General Labourer (Zone 1) 18 - 24 Aug 2025" at bounding box center [353, 416] width 142 height 41
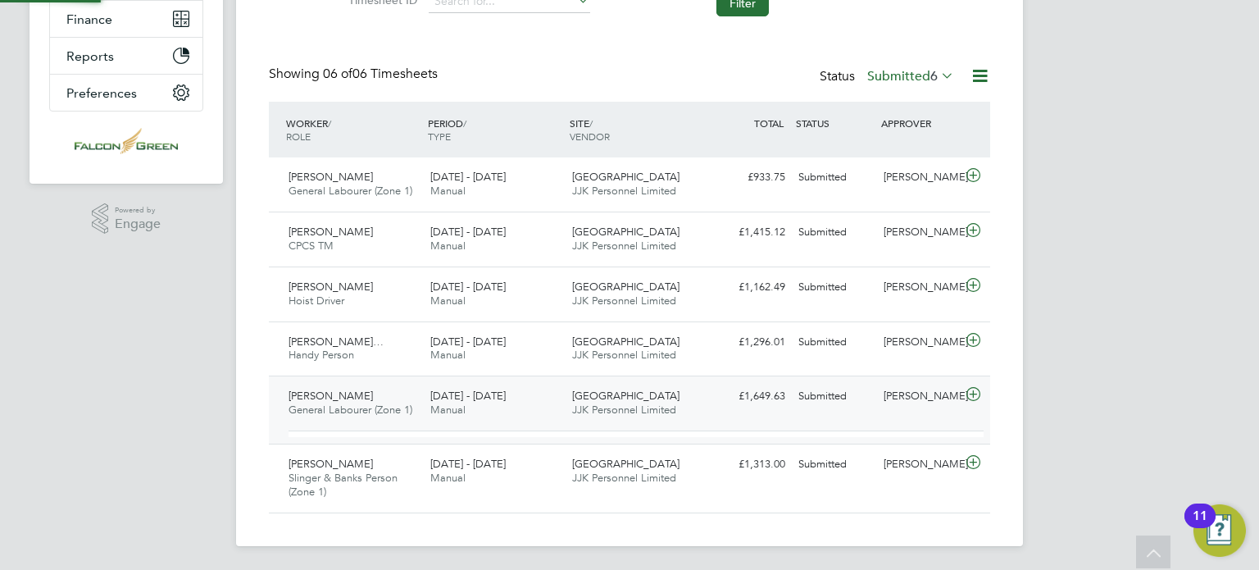
scroll to position [27, 159]
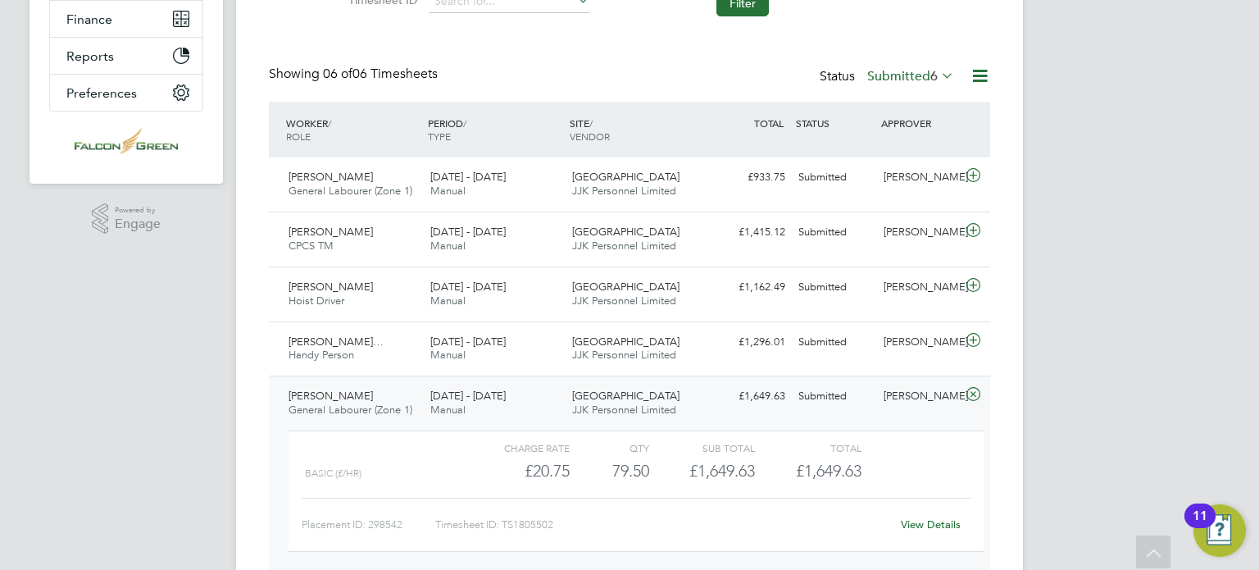
click at [915, 514] on div "View Details" at bounding box center [930, 525] width 80 height 26
click at [918, 521] on link "View Details" at bounding box center [931, 524] width 60 height 14
click at [378, 409] on span "General Labourer (Zone 1)" at bounding box center [351, 409] width 124 height 14
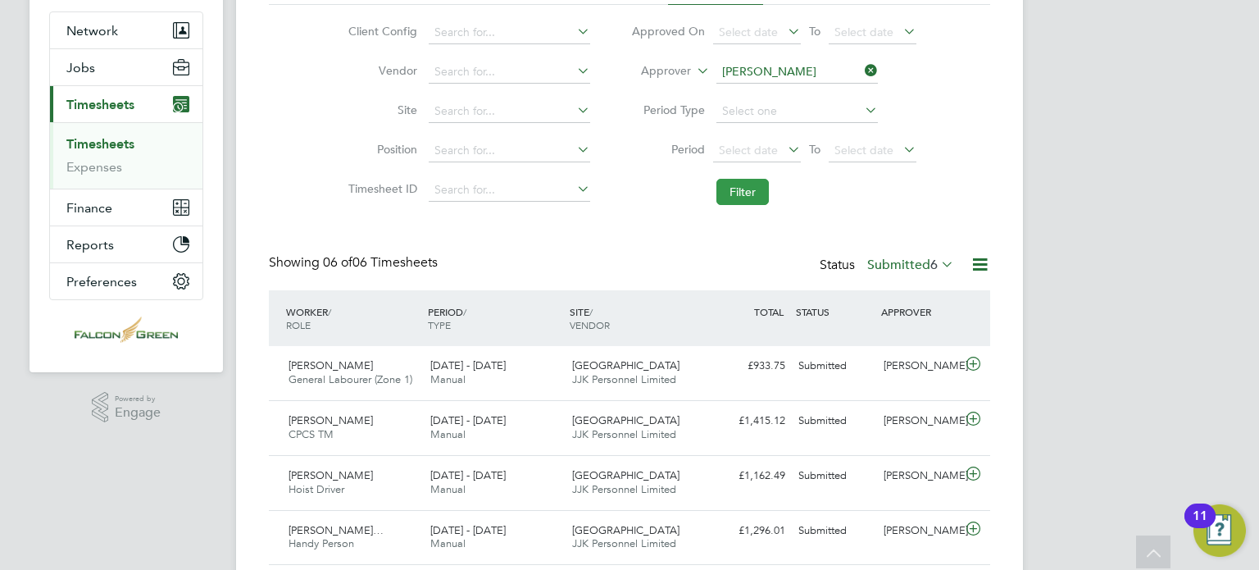
scroll to position [59, 0]
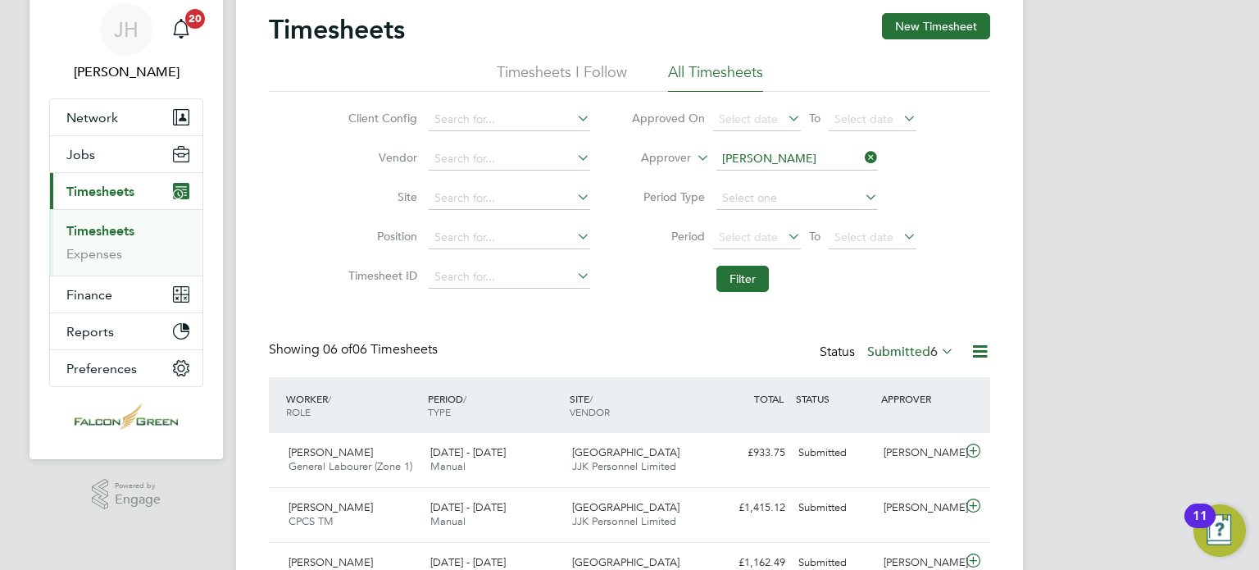
click at [862, 152] on icon at bounding box center [862, 157] width 0 height 23
click at [611, 298] on li "Filter" at bounding box center [774, 278] width 326 height 43
click at [892, 350] on label "Submitted 6" at bounding box center [910, 351] width 87 height 16
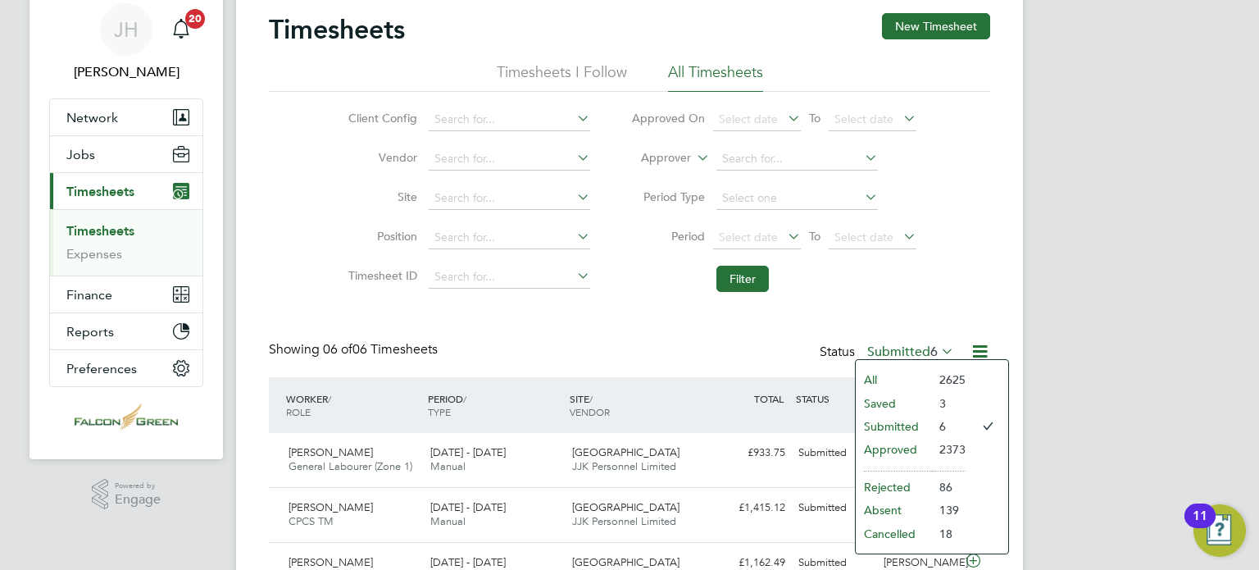
click at [884, 445] on li "Approved" at bounding box center [893, 449] width 75 height 23
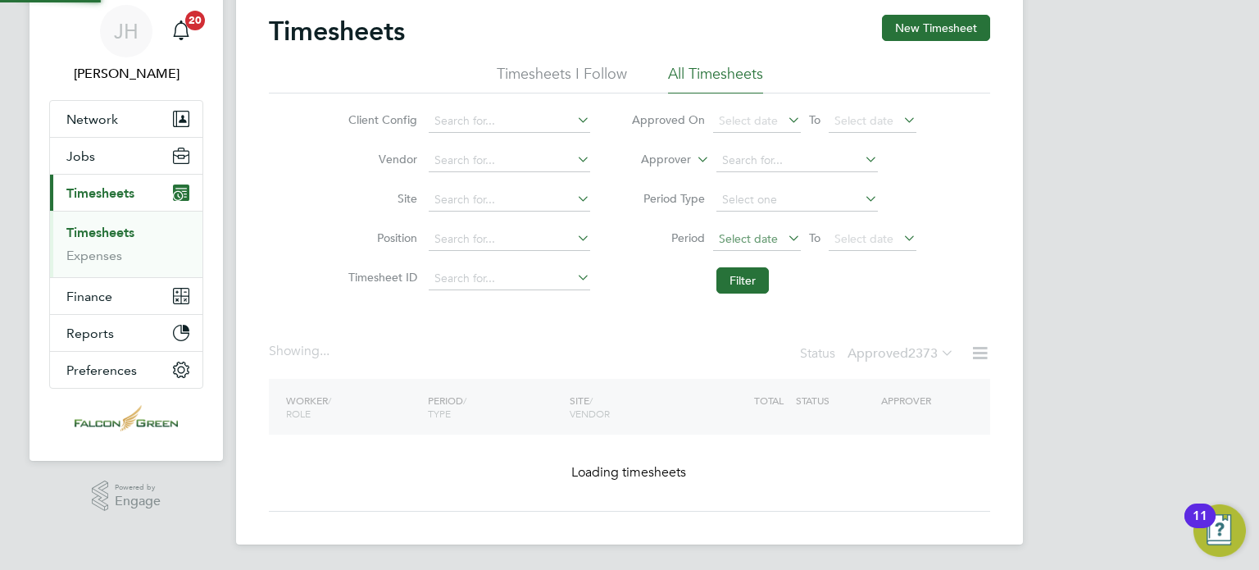
click at [749, 243] on span "Select date" at bounding box center [757, 240] width 88 height 22
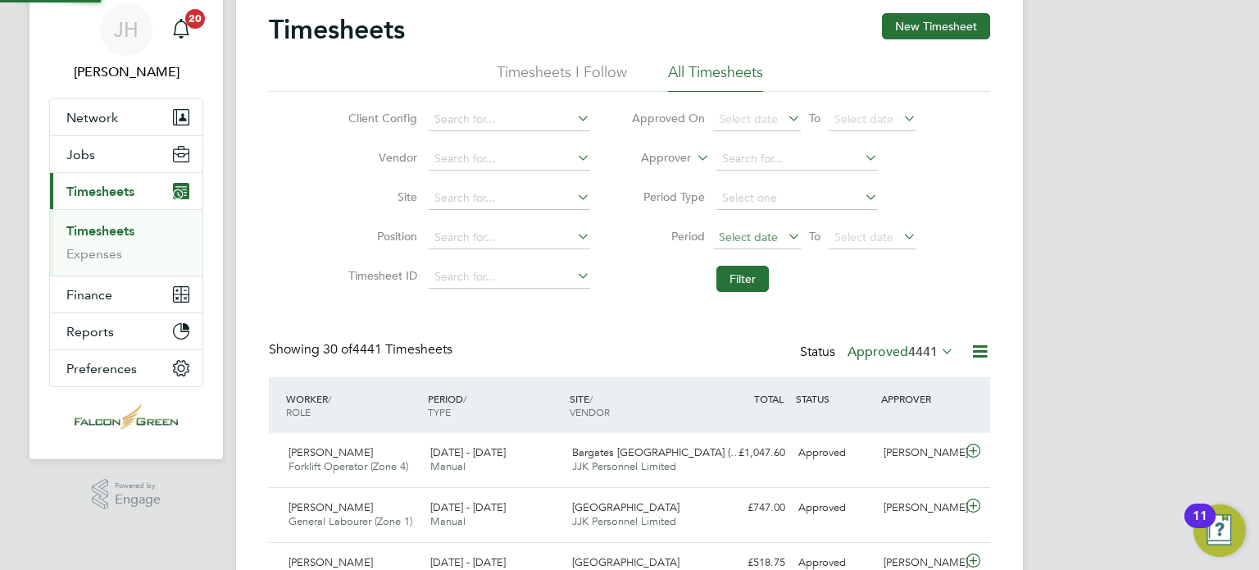
scroll to position [41, 143]
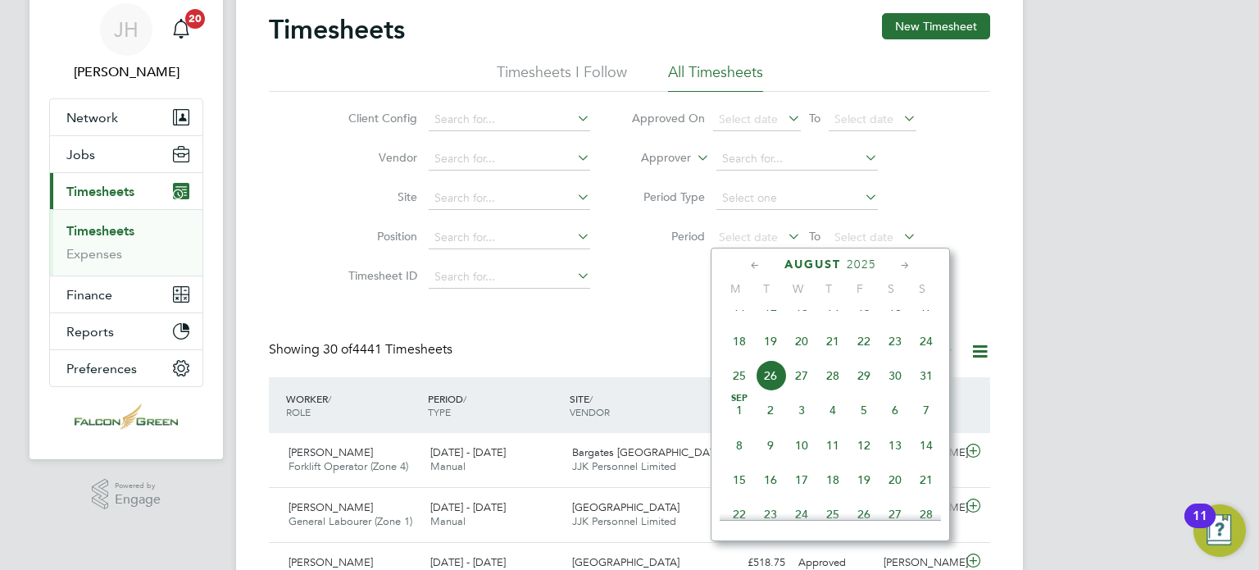
click at [738, 357] on span "18" at bounding box center [739, 340] width 31 height 31
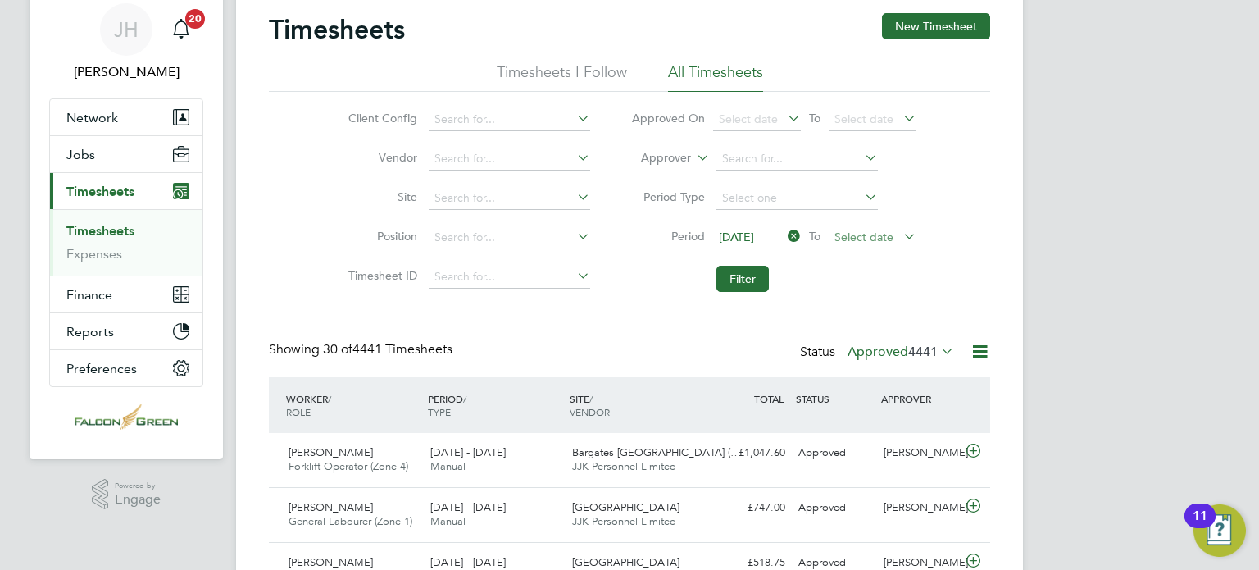
click at [889, 247] on span "Select date" at bounding box center [873, 238] width 88 height 22
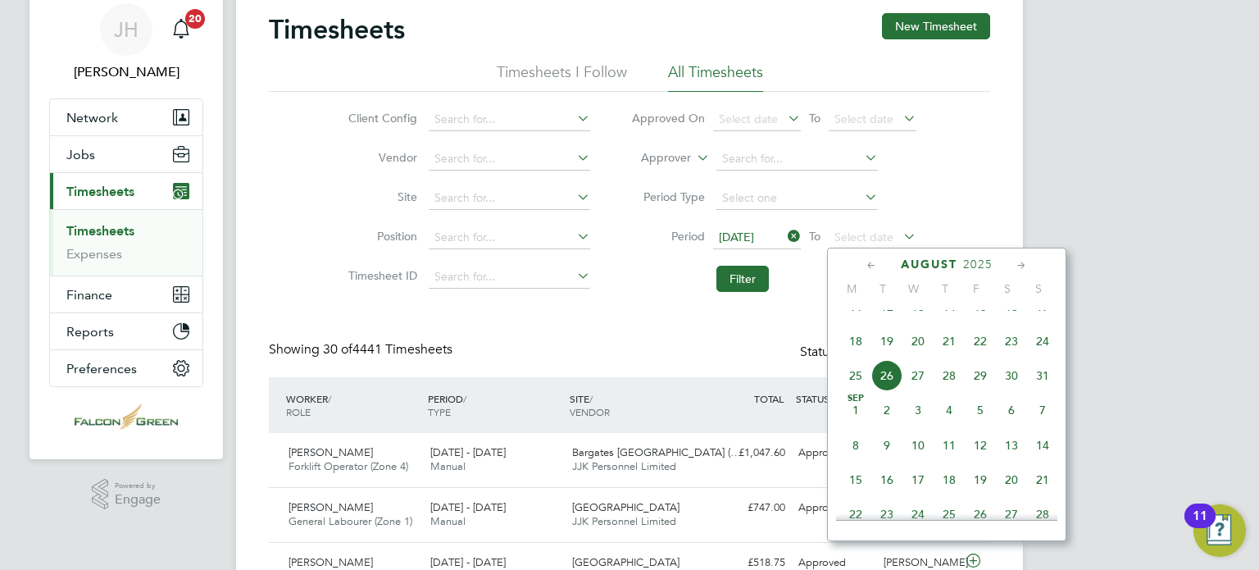
click at [1041, 357] on span "24" at bounding box center [1042, 340] width 31 height 31
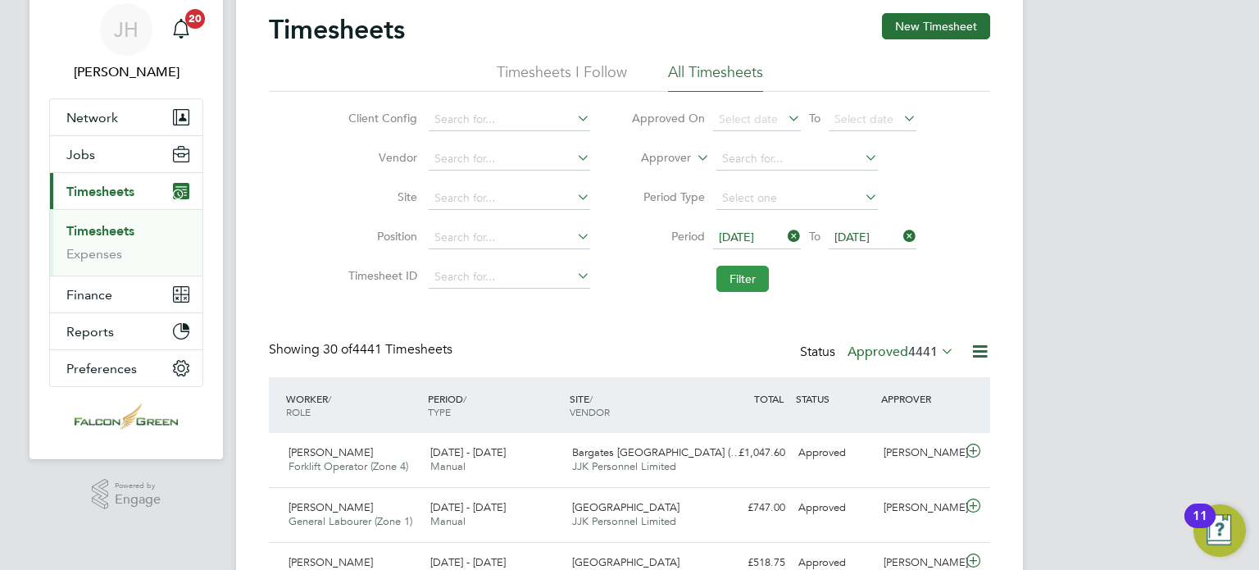
click at [749, 269] on button "Filter" at bounding box center [742, 279] width 52 height 26
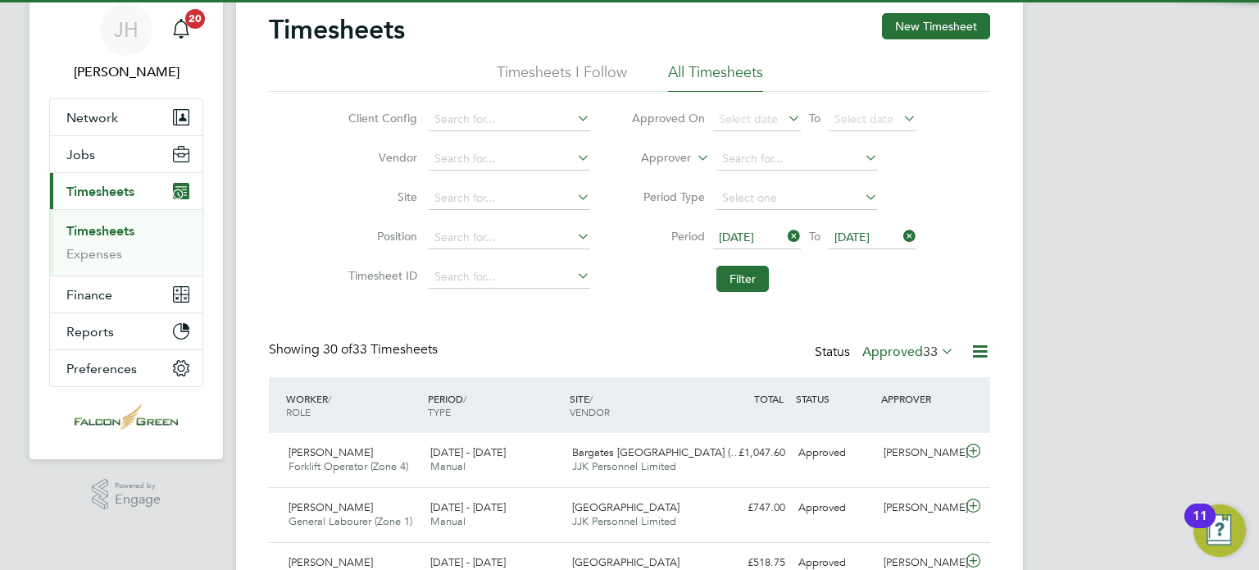
click at [625, 290] on li "Filter" at bounding box center [774, 278] width 326 height 43
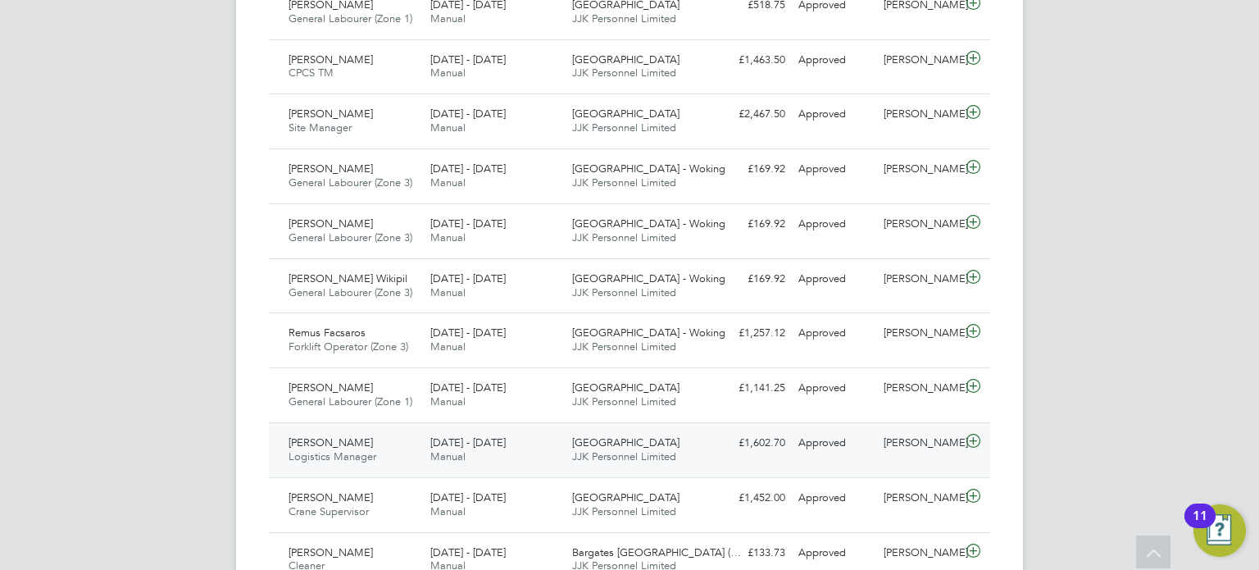
click at [711, 439] on div "£1,602.70 Approved" at bounding box center [749, 443] width 85 height 27
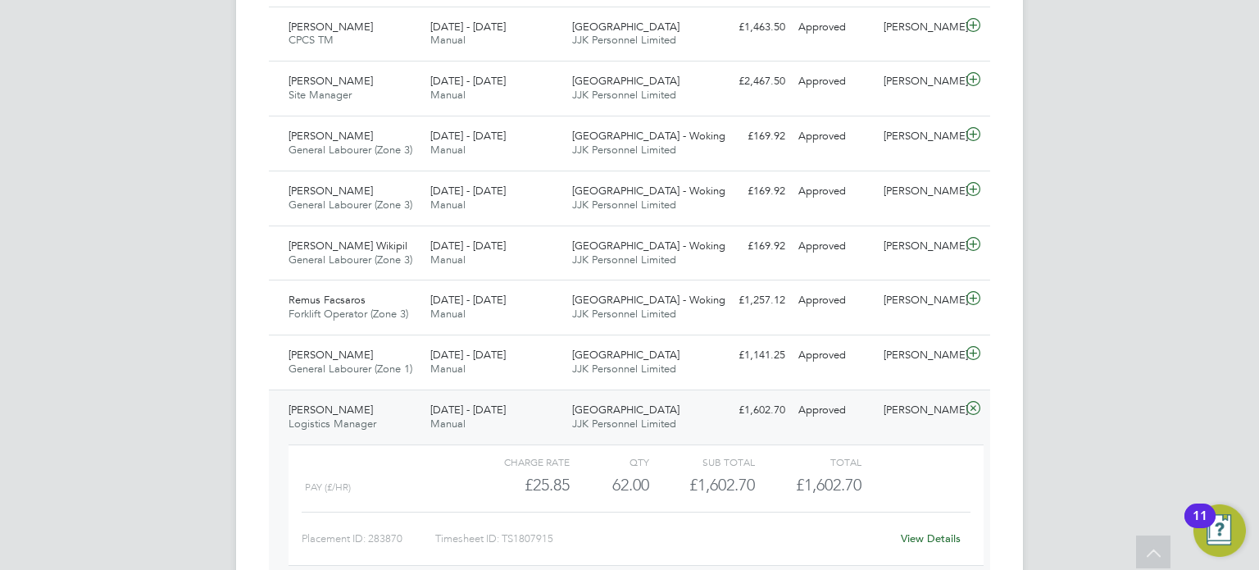
click at [917, 533] on link "View Details" at bounding box center [931, 538] width 60 height 14
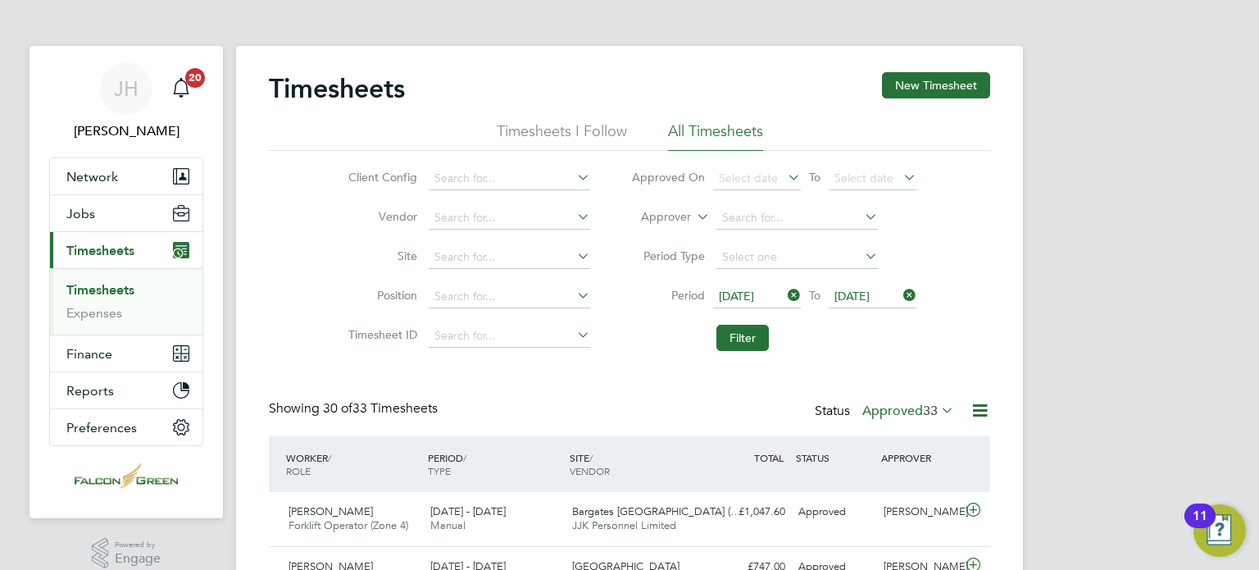
click at [893, 407] on label "Approved 33" at bounding box center [908, 410] width 92 height 16
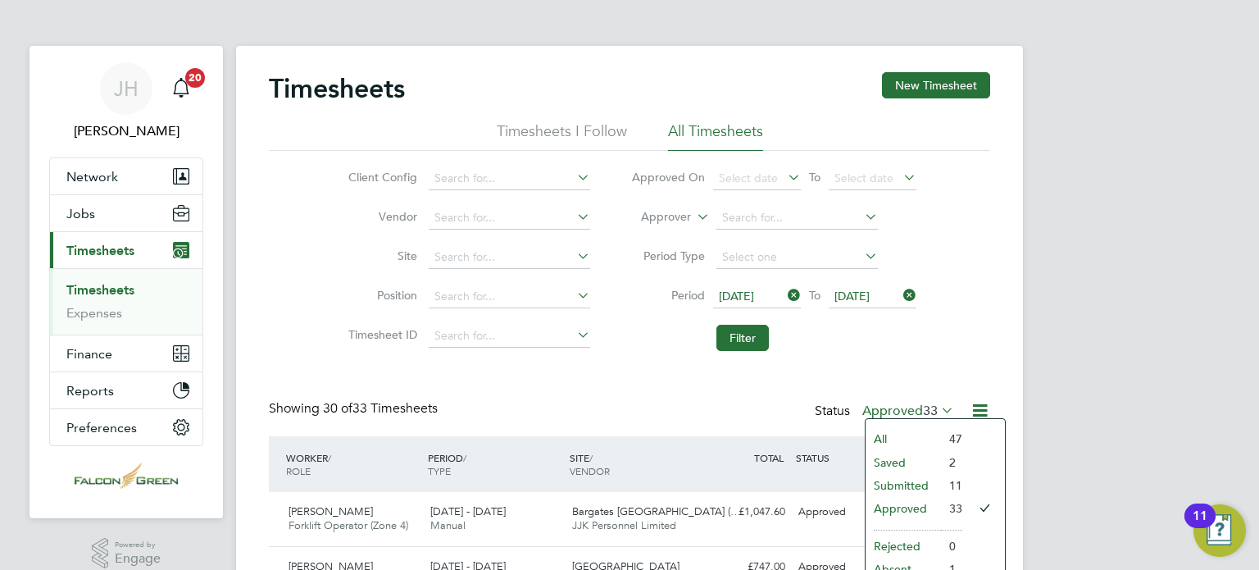
click at [892, 482] on li "Submitted" at bounding box center [903, 485] width 75 height 23
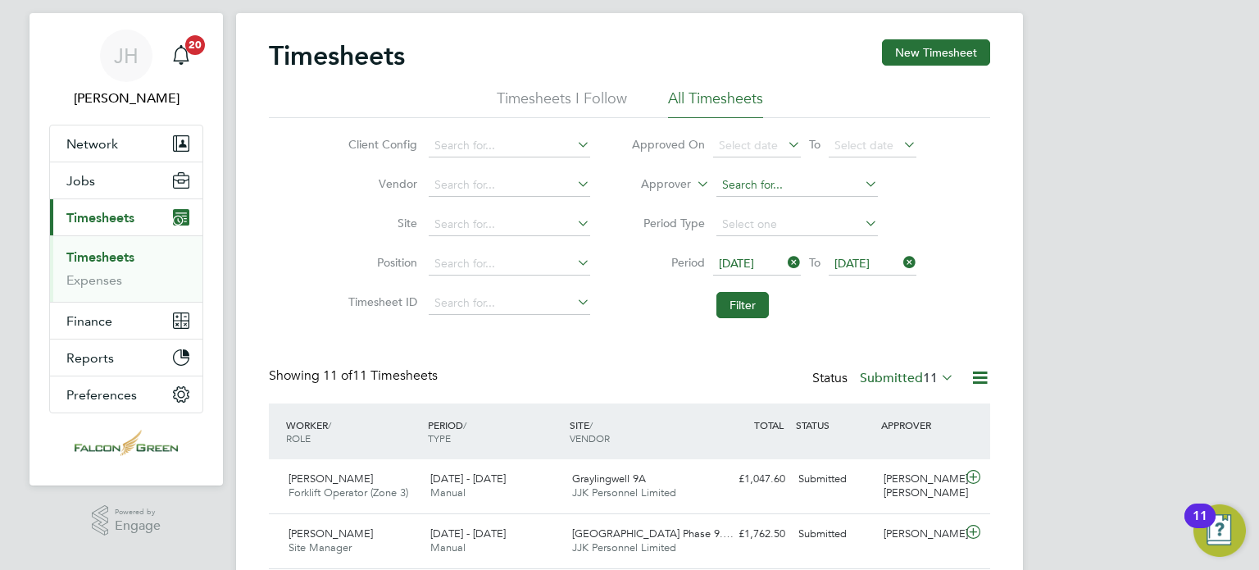
click at [753, 177] on input at bounding box center [796, 185] width 161 height 23
click at [751, 201] on li "Jon athan Convery" at bounding box center [817, 207] width 202 height 22
type input "[PERSON_NAME]"
click at [728, 307] on button "Filter" at bounding box center [742, 305] width 52 height 26
click at [653, 344] on div "Timesheets New Timesheet Timesheets I Follow All Timesheets Client Config Vendo…" at bounding box center [629, 338] width 721 height 598
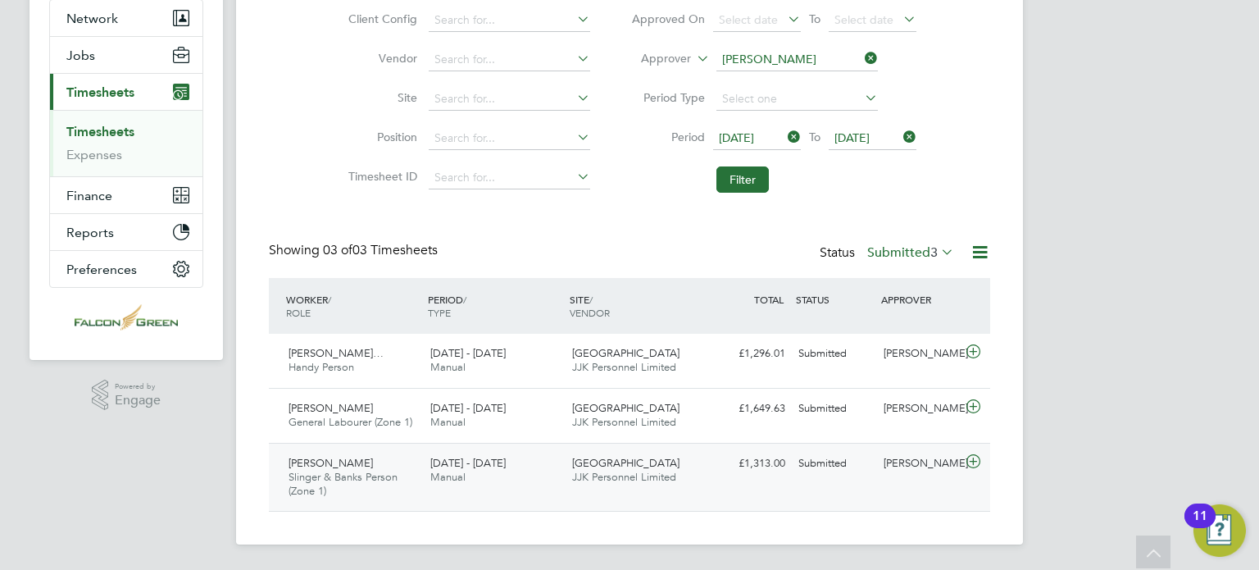
click at [659, 462] on span "[GEOGRAPHIC_DATA]" at bounding box center [625, 463] width 107 height 14
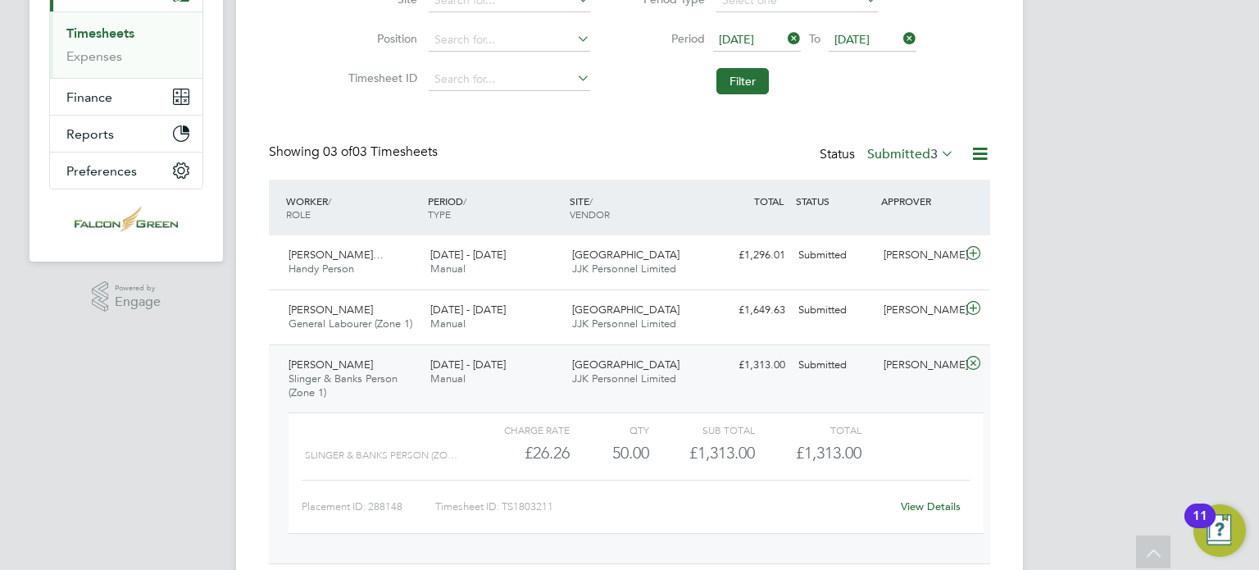
click at [925, 501] on link "View Details" at bounding box center [931, 506] width 60 height 14
click at [721, 93] on li "Filter" at bounding box center [774, 81] width 326 height 43
click at [748, 76] on button "Filter" at bounding box center [742, 81] width 52 height 26
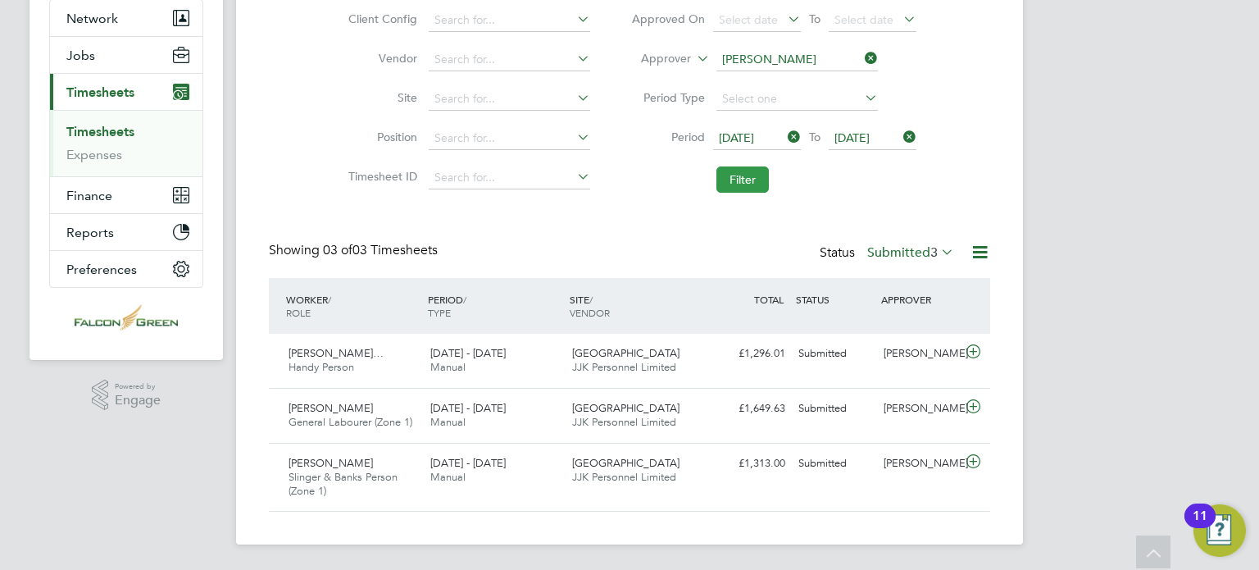
click at [734, 172] on button "Filter" at bounding box center [742, 179] width 52 height 26
click at [682, 477] on div "Clapham Park C02 JJK Personnel Limited" at bounding box center [637, 470] width 142 height 41
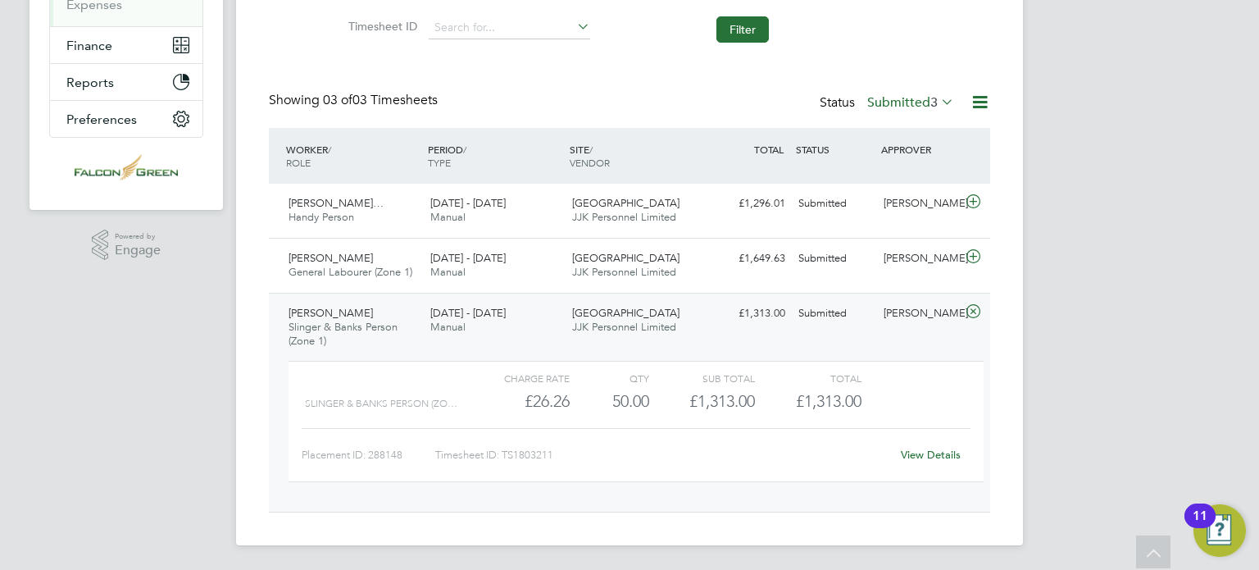
click at [930, 455] on link "View Details" at bounding box center [931, 455] width 60 height 14
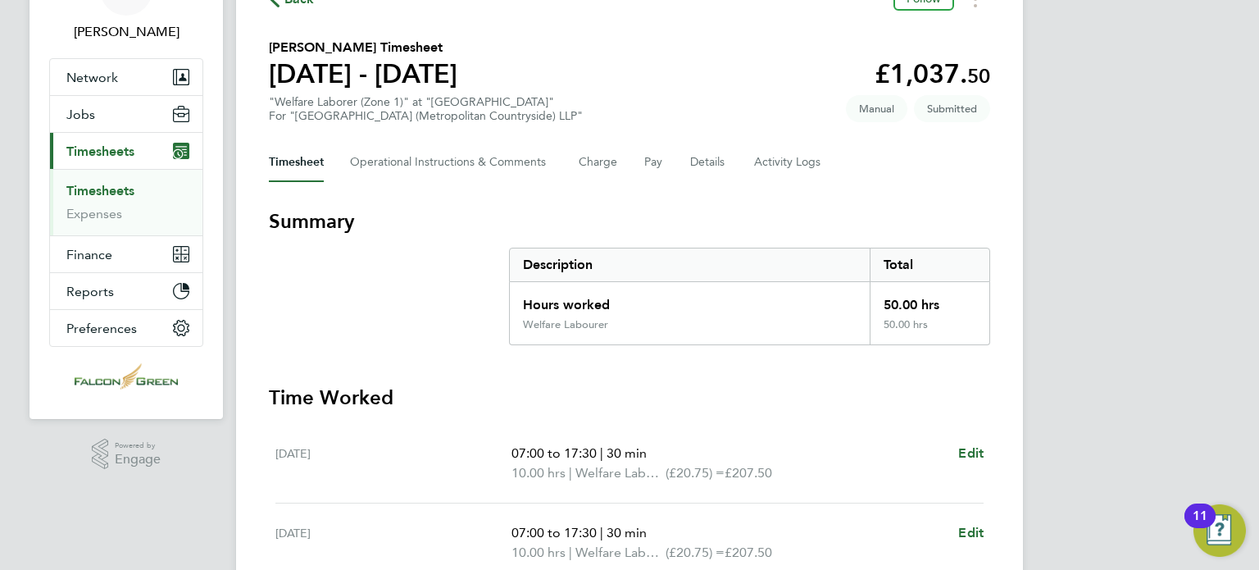
scroll to position [98, 0]
click at [740, 439] on div "[DATE] 07:00 to 17:30 | 30 min 10.00 hrs | Welfare Labourer (£20.75) = £207.50 …" at bounding box center [629, 465] width 708 height 80
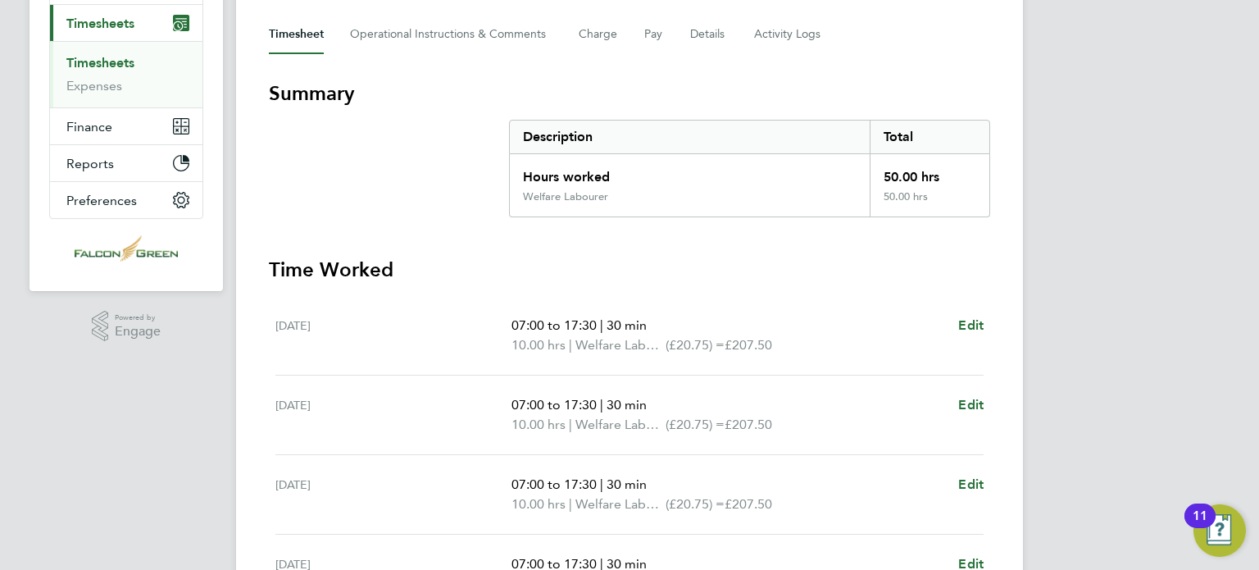
scroll to position [230, 0]
click at [780, 254] on h3 "Time Worked" at bounding box center [629, 267] width 721 height 26
click at [958, 324] on span "Edit" at bounding box center [970, 323] width 25 height 16
select select "30"
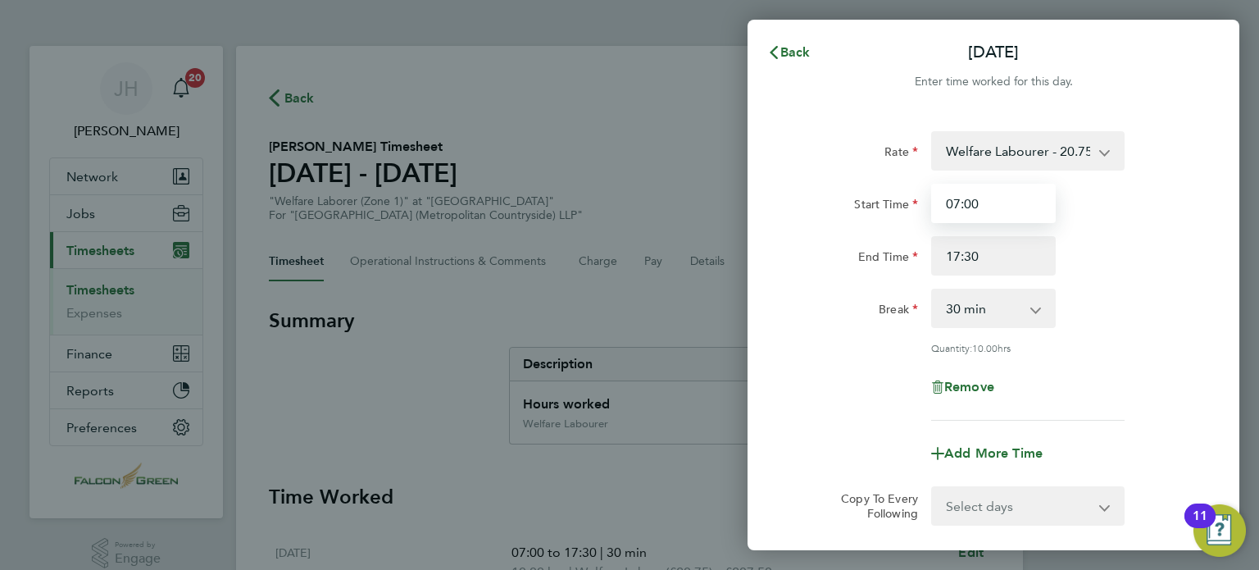
drag, startPoint x: 981, startPoint y: 202, endPoint x: 886, endPoint y: 201, distance: 95.1
click at [886, 201] on div "Start Time 07:00" at bounding box center [993, 203] width 413 height 39
type input "06:30"
click at [988, 258] on input "17:30" at bounding box center [993, 255] width 125 height 39
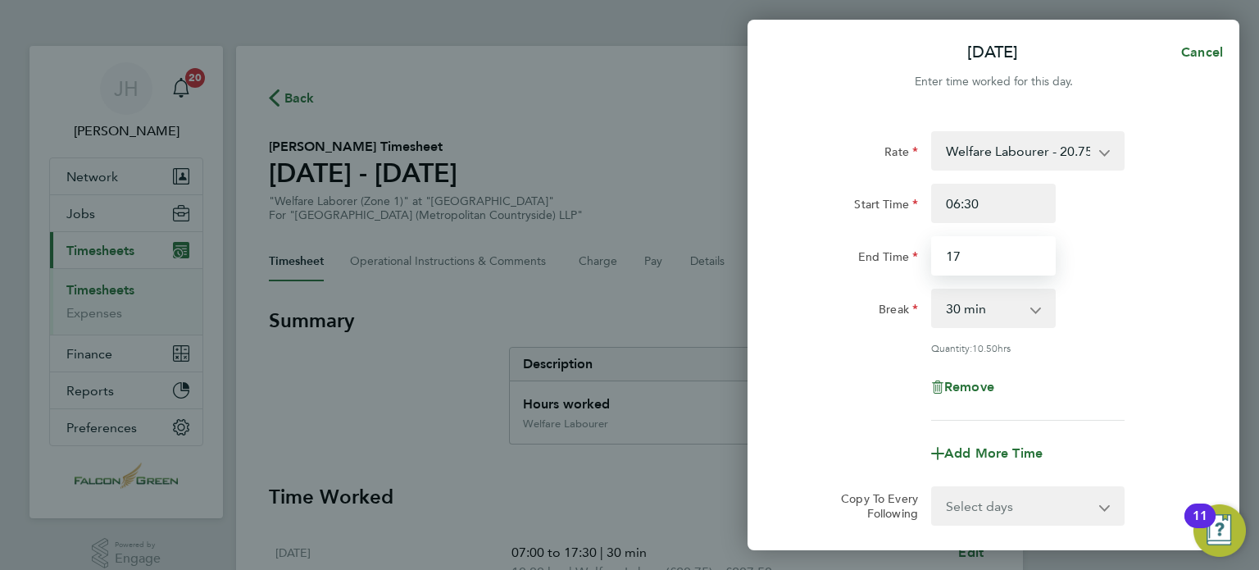
type input "1"
type input "16:30"
click at [806, 296] on div "Break" at bounding box center [855, 305] width 125 height 33
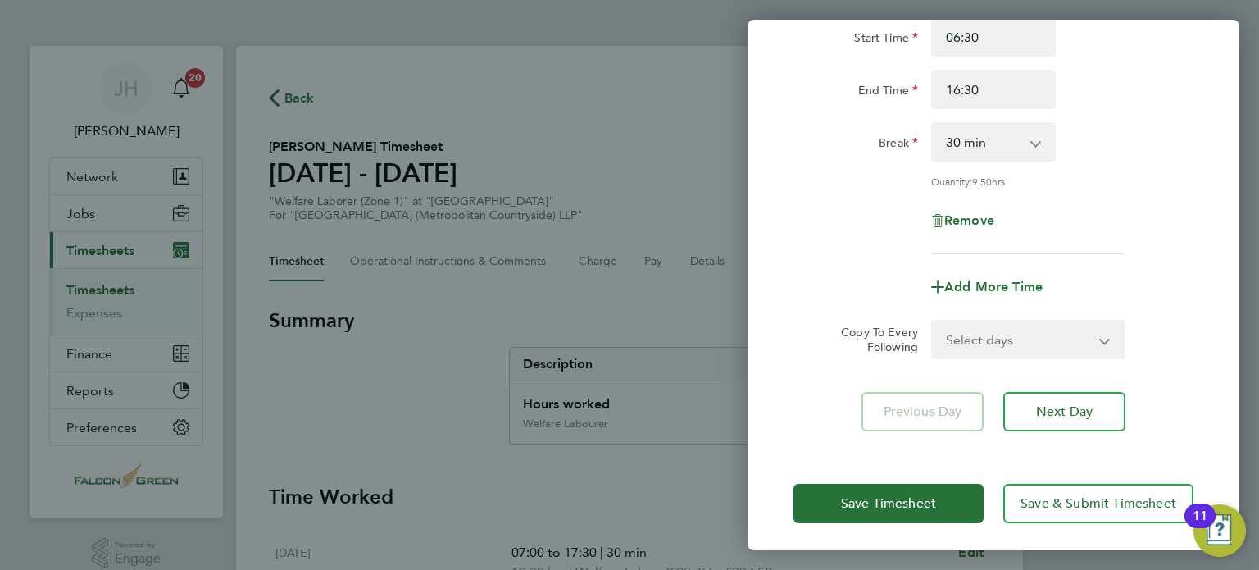
scroll to position [170, 0]
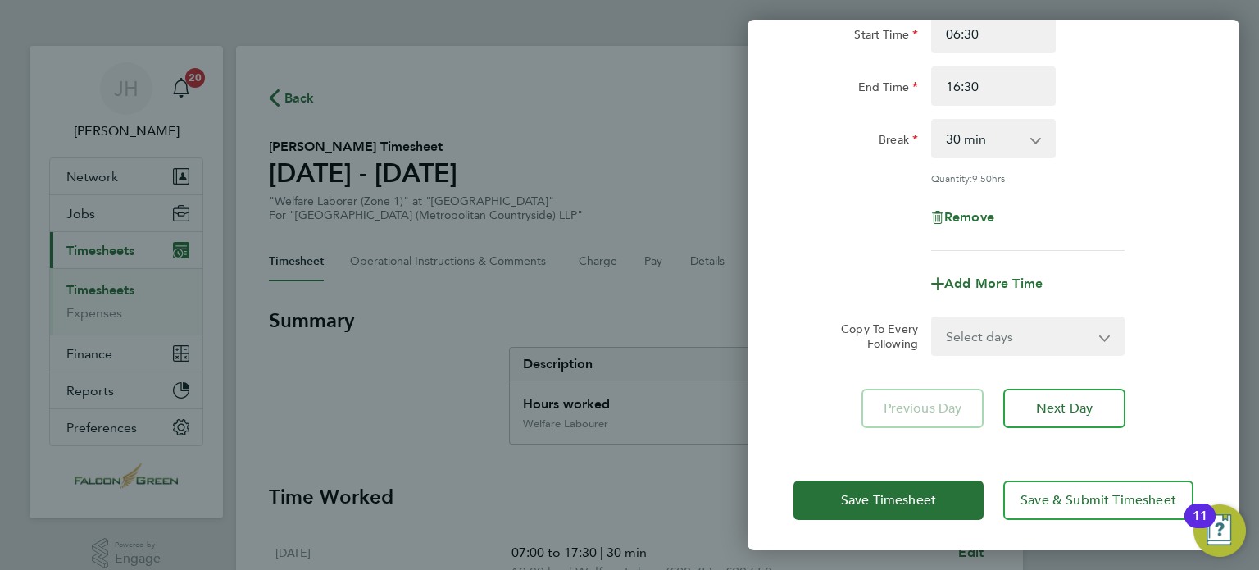
click at [961, 331] on select "Select days Day Weekday (Mon-Fri) Weekend (Sat-Sun) [DATE] [DATE] [DATE] [DATE]…" at bounding box center [1019, 336] width 172 height 36
select select "WEEKDAY"
click at [933, 318] on select "Select days Day Weekday (Mon-Fri) Weekend (Sat-Sun) [DATE] [DATE] [DATE] [DATE]…" at bounding box center [1019, 336] width 172 height 36
select select "[DATE]"
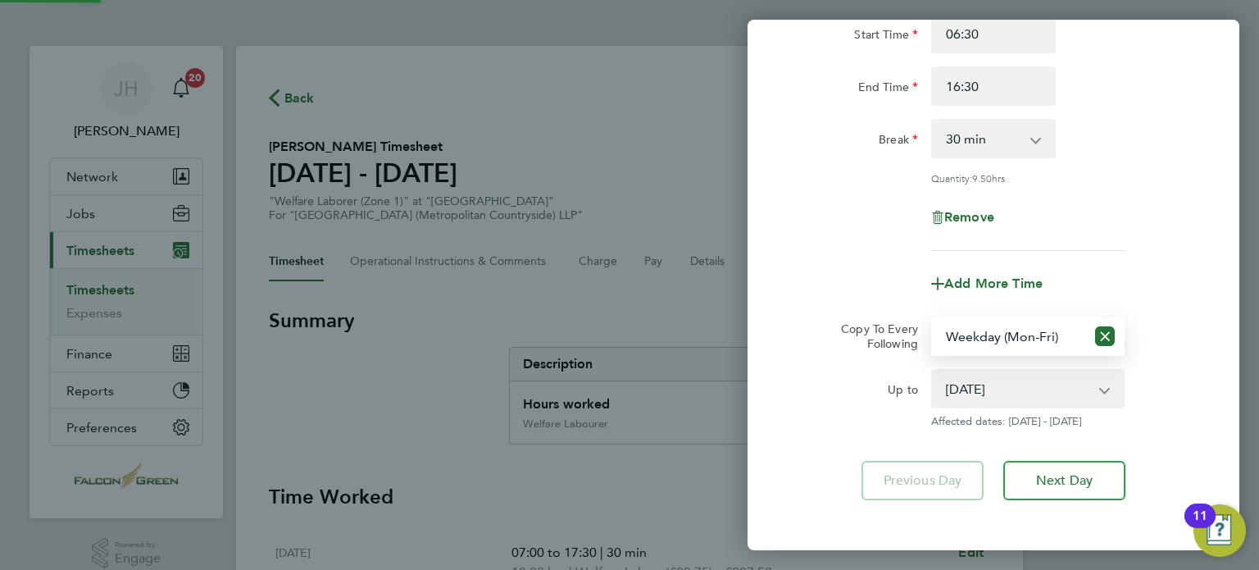
click at [816, 199] on div "Remove" at bounding box center [993, 217] width 413 height 39
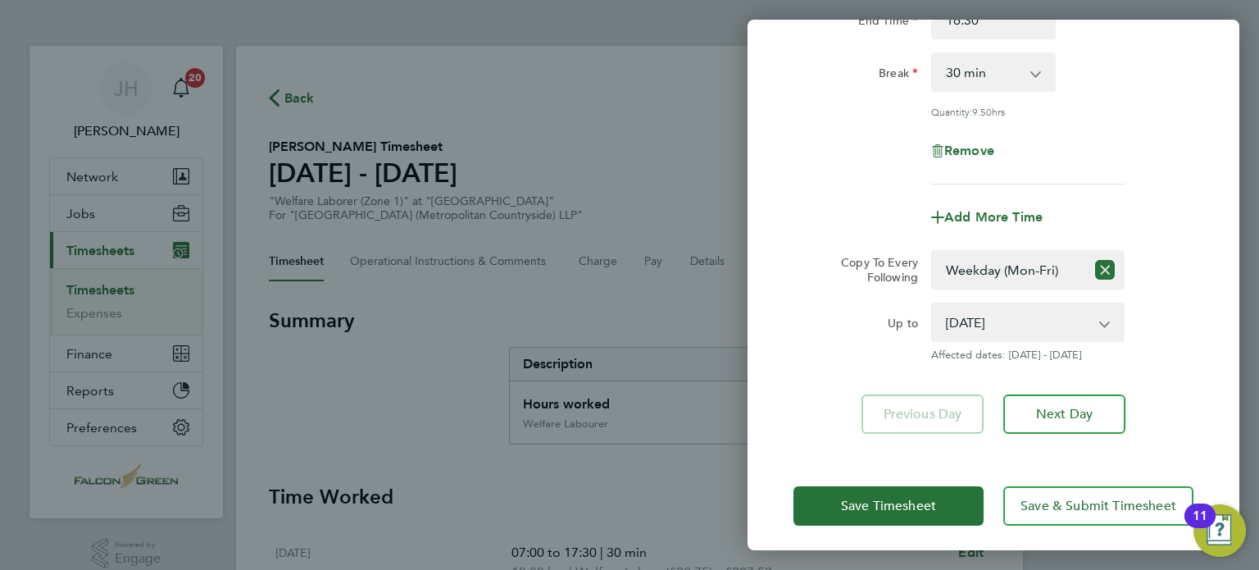
scroll to position [242, 0]
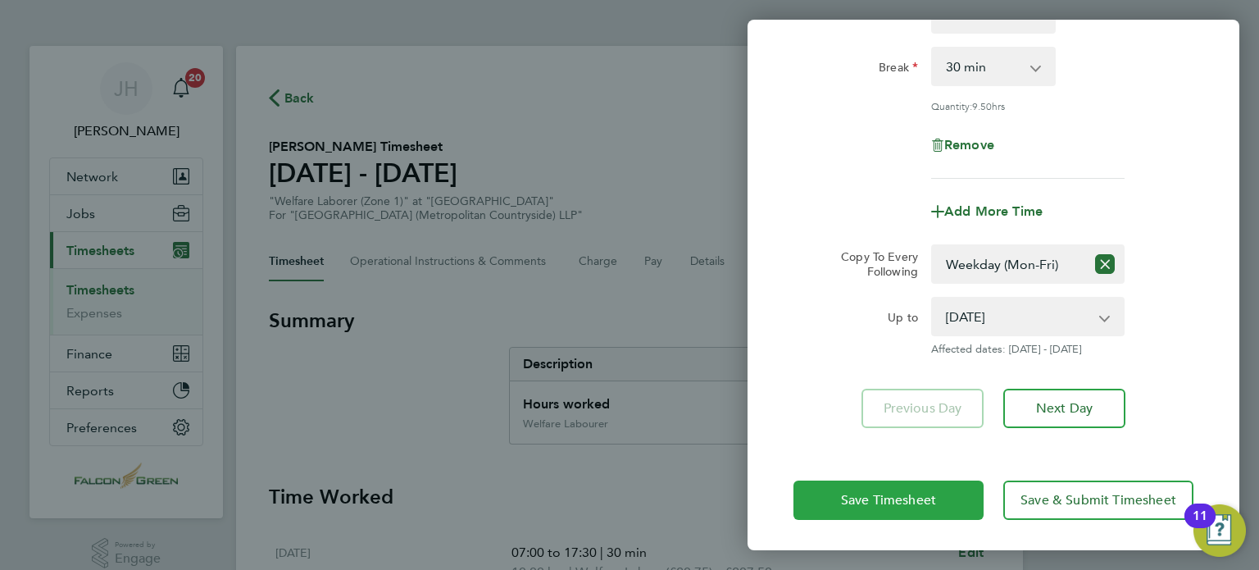
click at [826, 504] on button "Save Timesheet" at bounding box center [888, 499] width 190 height 39
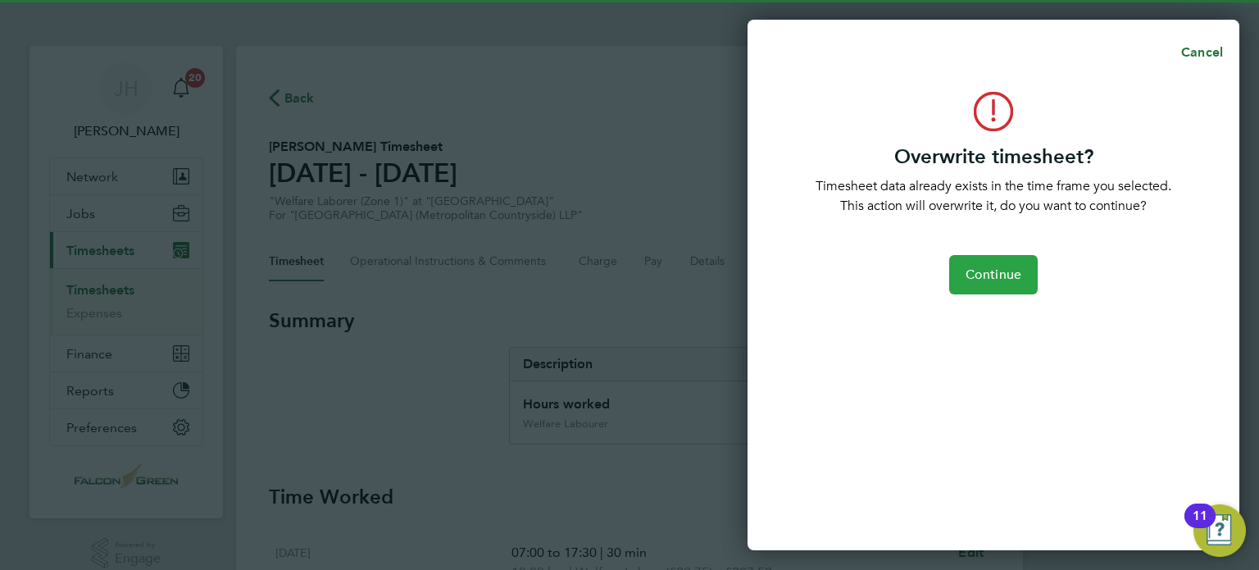
click at [966, 289] on button "Continue" at bounding box center [993, 274] width 89 height 39
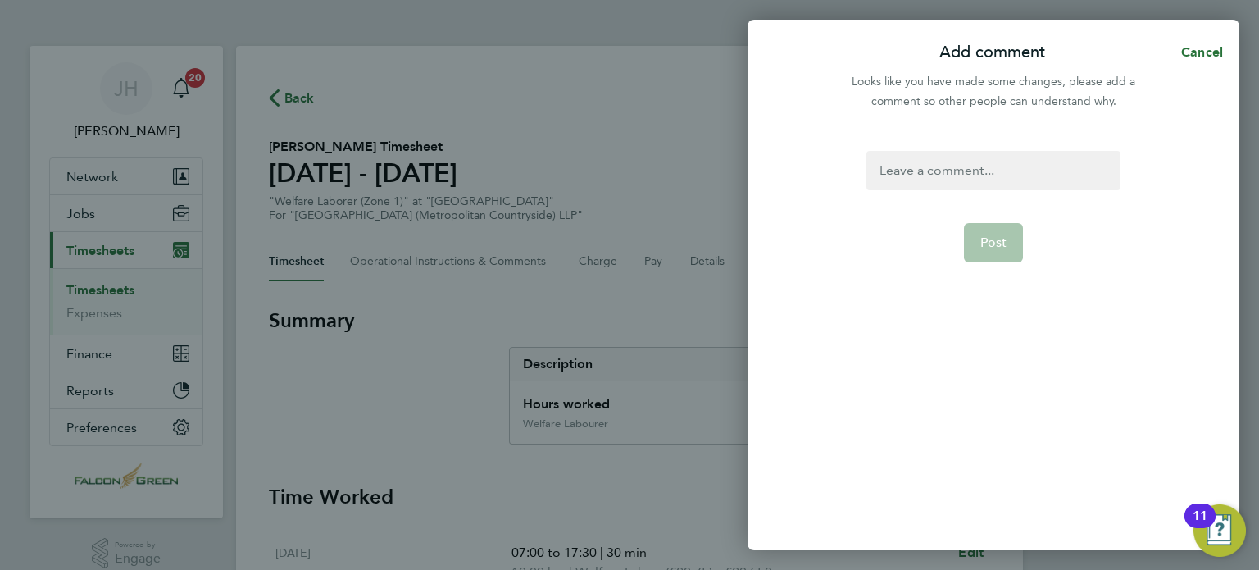
click at [944, 175] on div at bounding box center [992, 170] width 253 height 39
click at [1003, 234] on span "Post" at bounding box center [993, 242] width 27 height 16
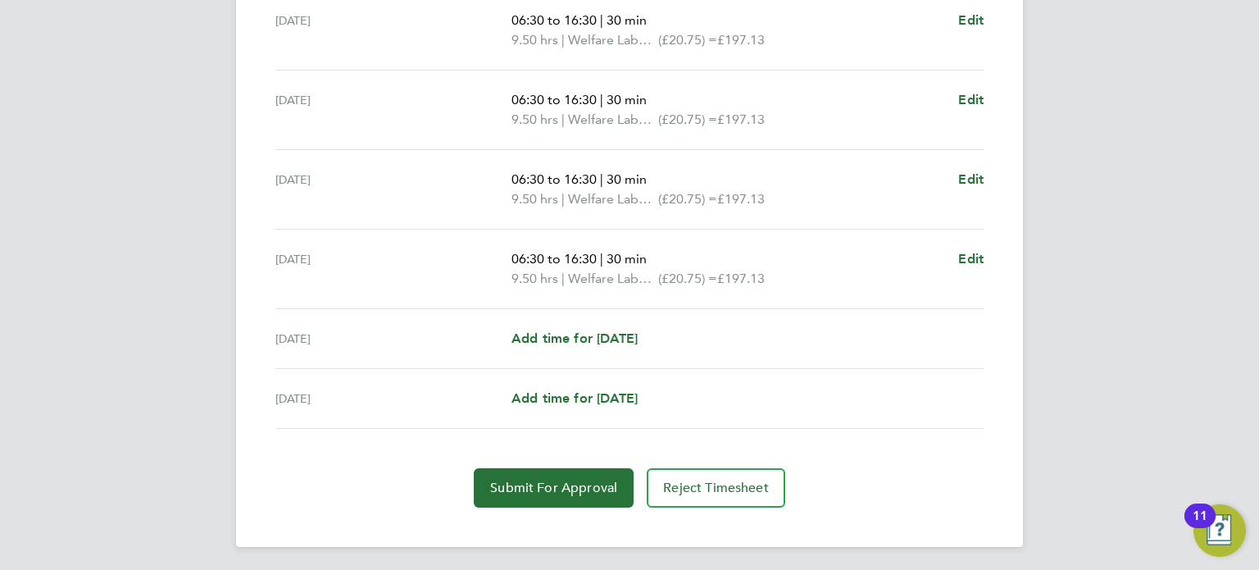
scroll to position [612, 0]
click at [512, 490] on span "Submit For Approval" at bounding box center [553, 487] width 127 height 16
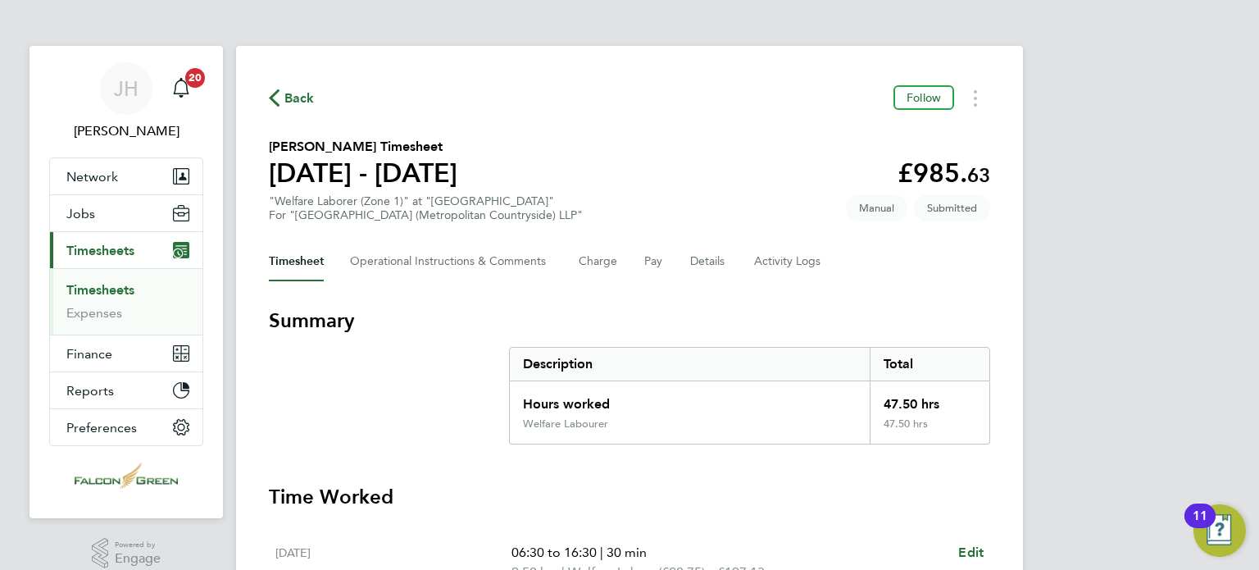
scroll to position [0, 0]
click at [707, 261] on button "Details" at bounding box center [709, 261] width 38 height 39
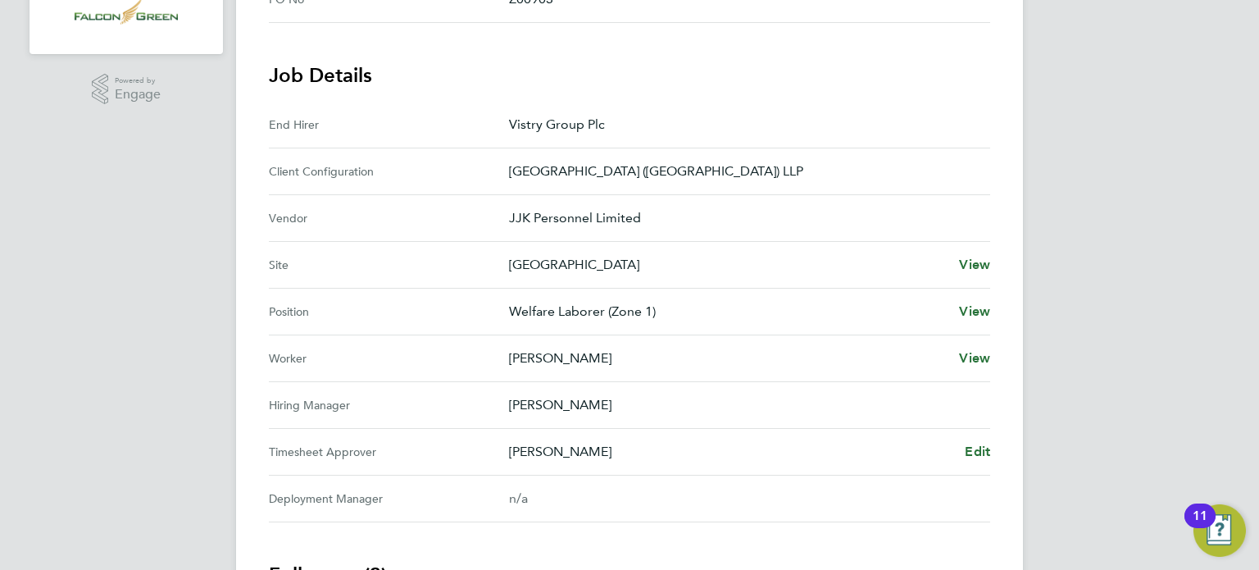
scroll to position [623, 0]
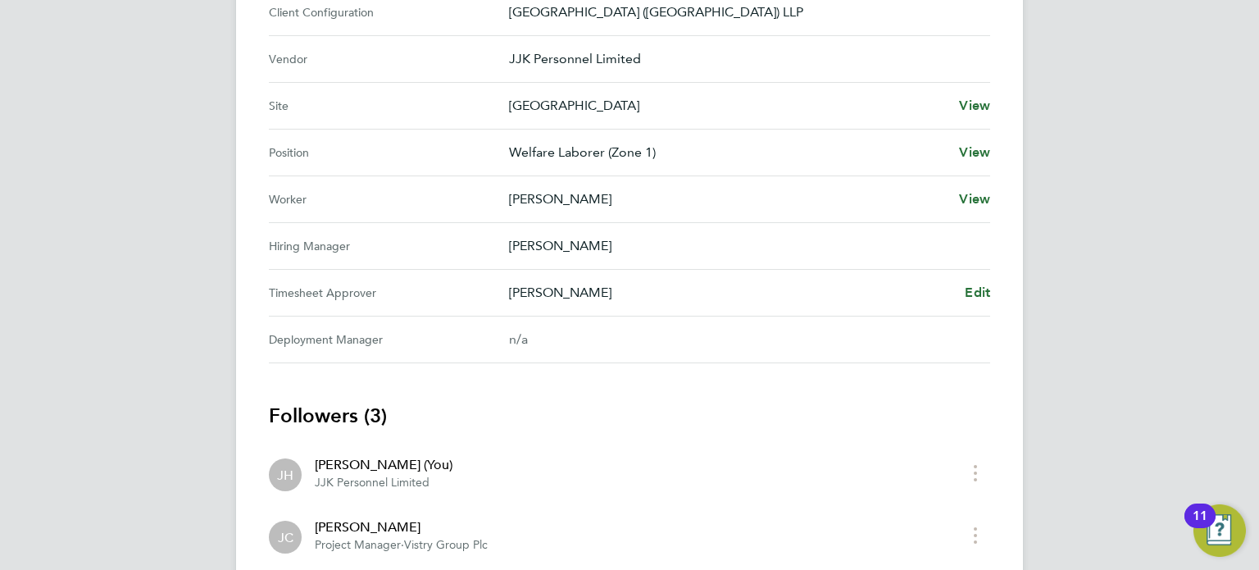
click at [983, 307] on Approver "Timesheet Approver Jonathan Convery Edit" at bounding box center [629, 293] width 721 height 47
click at [980, 302] on Approver "Timesheet Approver Jonathan Convery Edit" at bounding box center [629, 293] width 721 height 47
click at [976, 299] on link "Edit" at bounding box center [977, 293] width 25 height 20
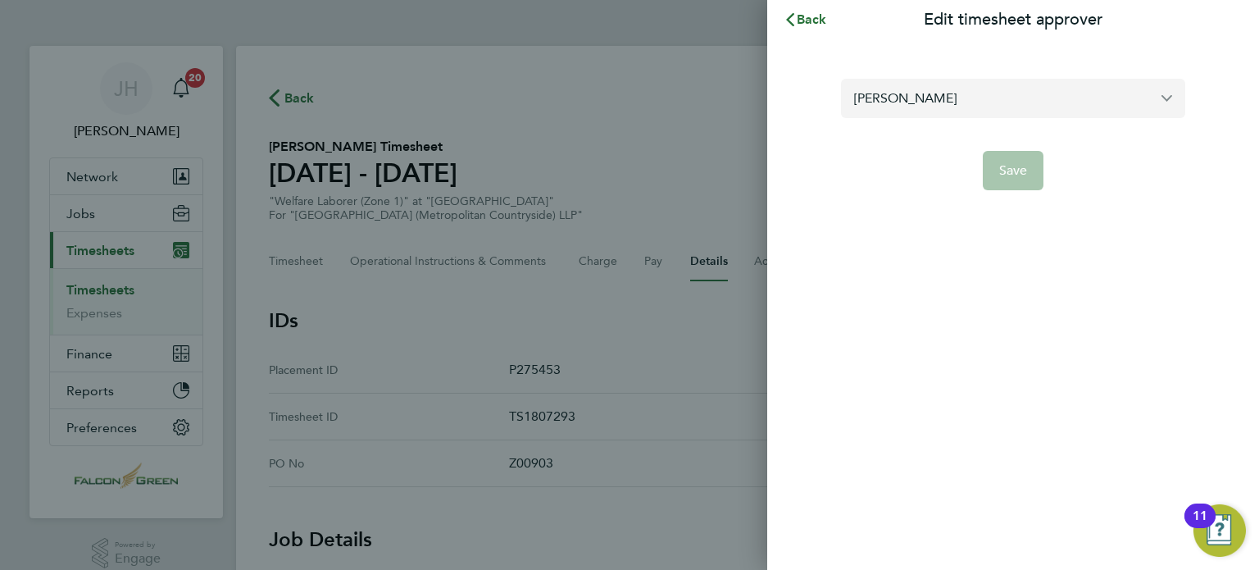
click at [997, 100] on input "[PERSON_NAME]" at bounding box center [1013, 98] width 344 height 39
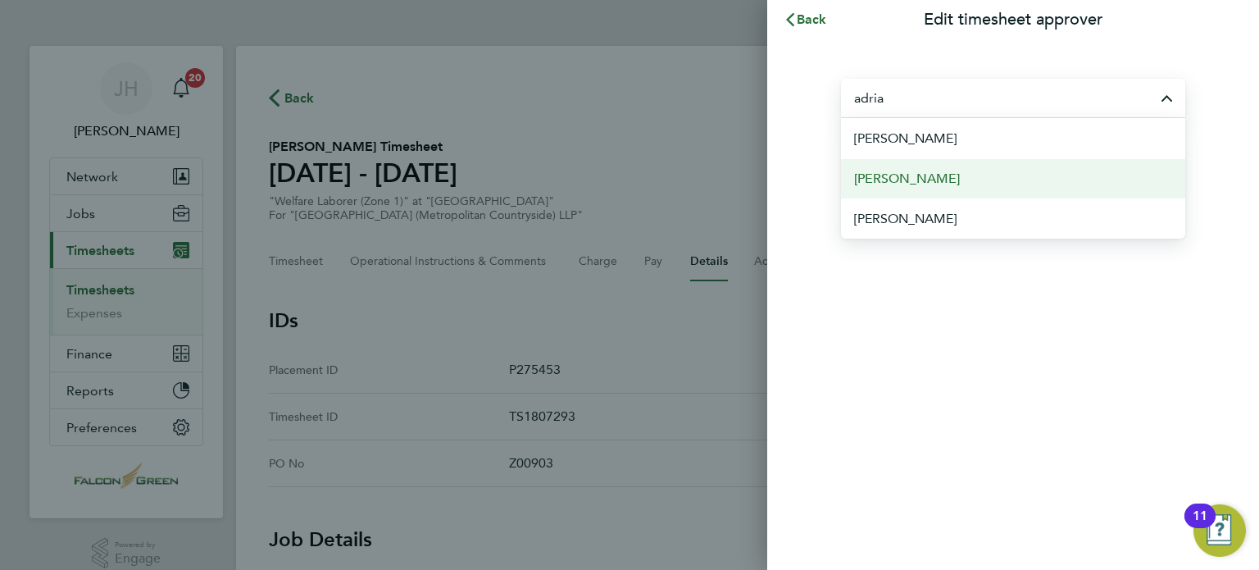
click at [892, 167] on li "[PERSON_NAME]" at bounding box center [1013, 178] width 344 height 40
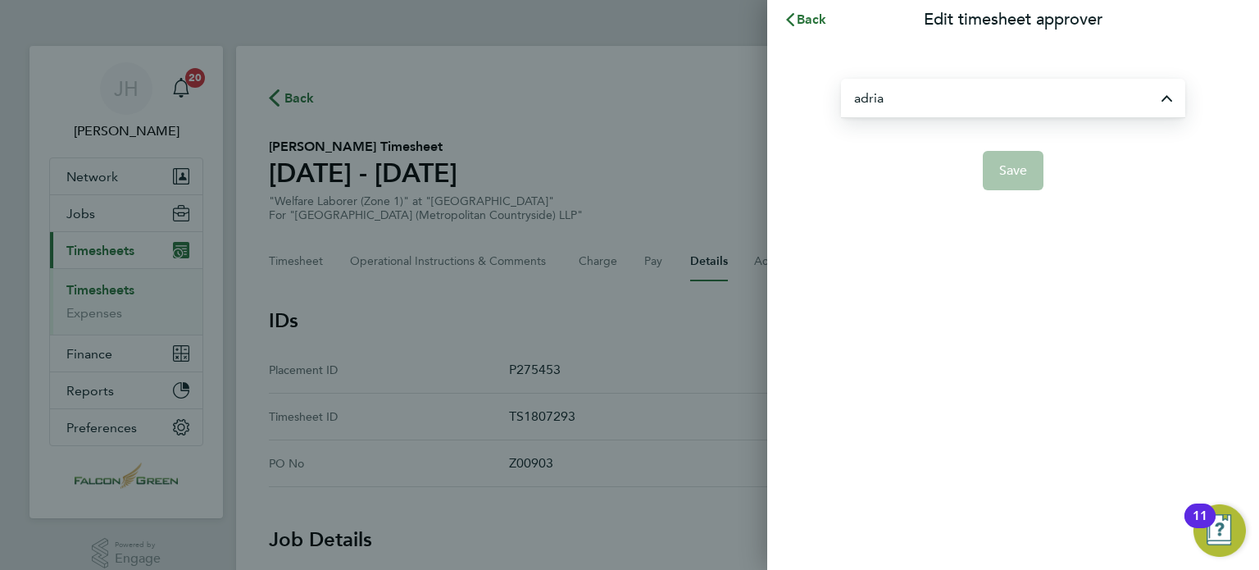
type input "[PERSON_NAME]"
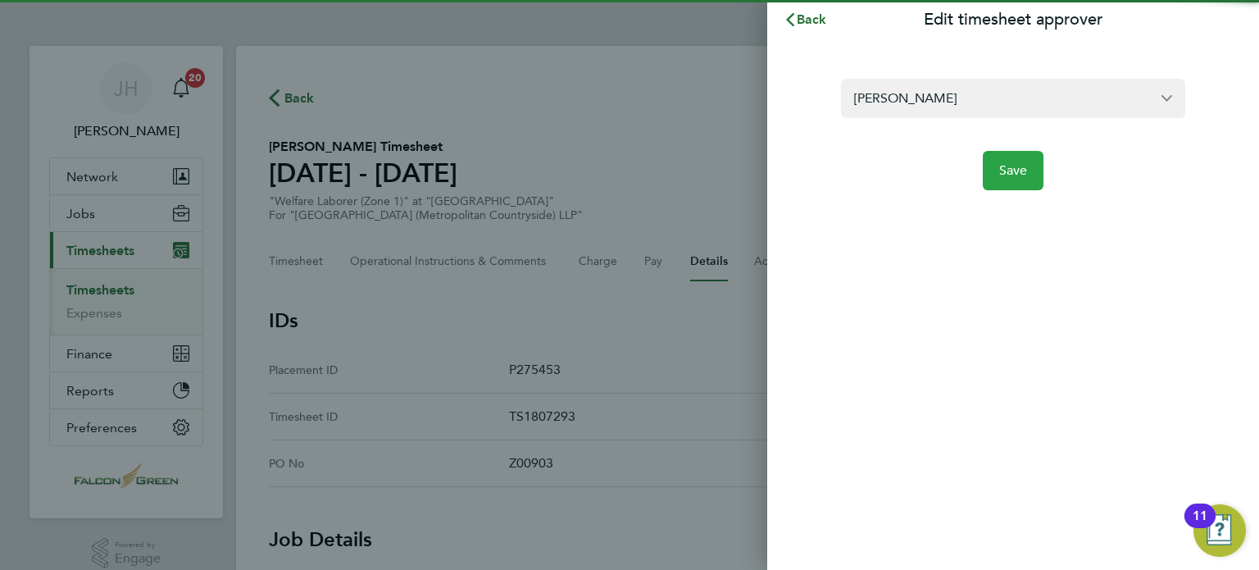
click at [1010, 165] on span "Save" at bounding box center [1013, 170] width 29 height 16
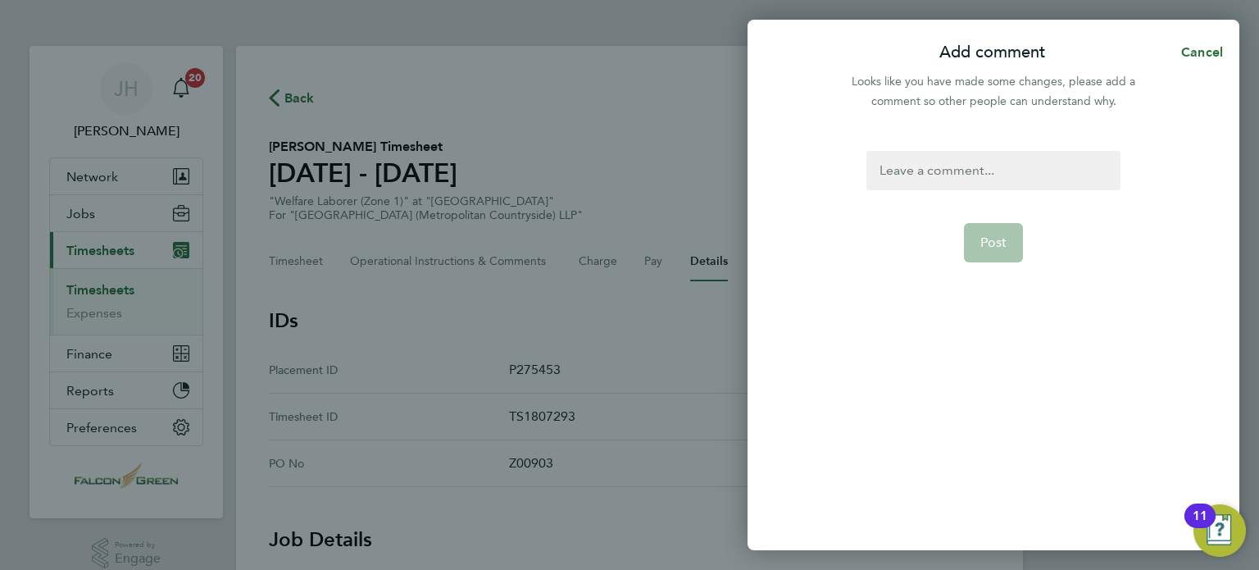
click at [971, 196] on form "Post" at bounding box center [993, 277] width 266 height 253
click at [929, 176] on div at bounding box center [992, 170] width 253 height 39
click at [993, 239] on span "Post" at bounding box center [993, 242] width 27 height 16
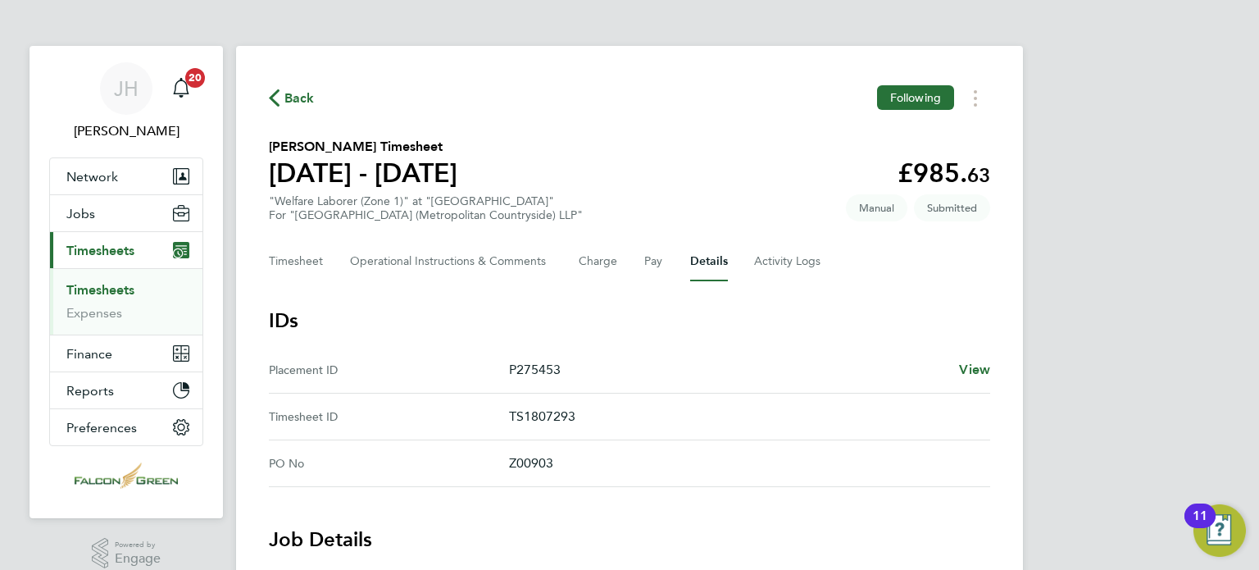
click at [679, 146] on section "Ana Nicorici's Timesheet 18 - 24 Aug 2025 £985. 63 "Welfare Laborer (Zone 1)" a…" at bounding box center [629, 179] width 721 height 85
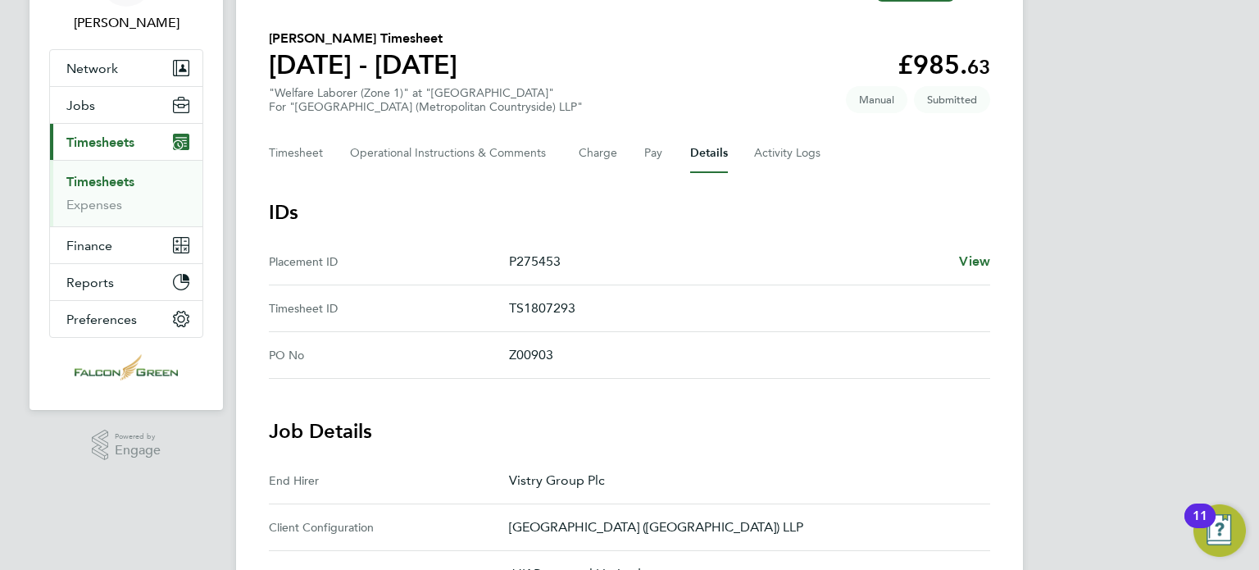
scroll to position [69, 0]
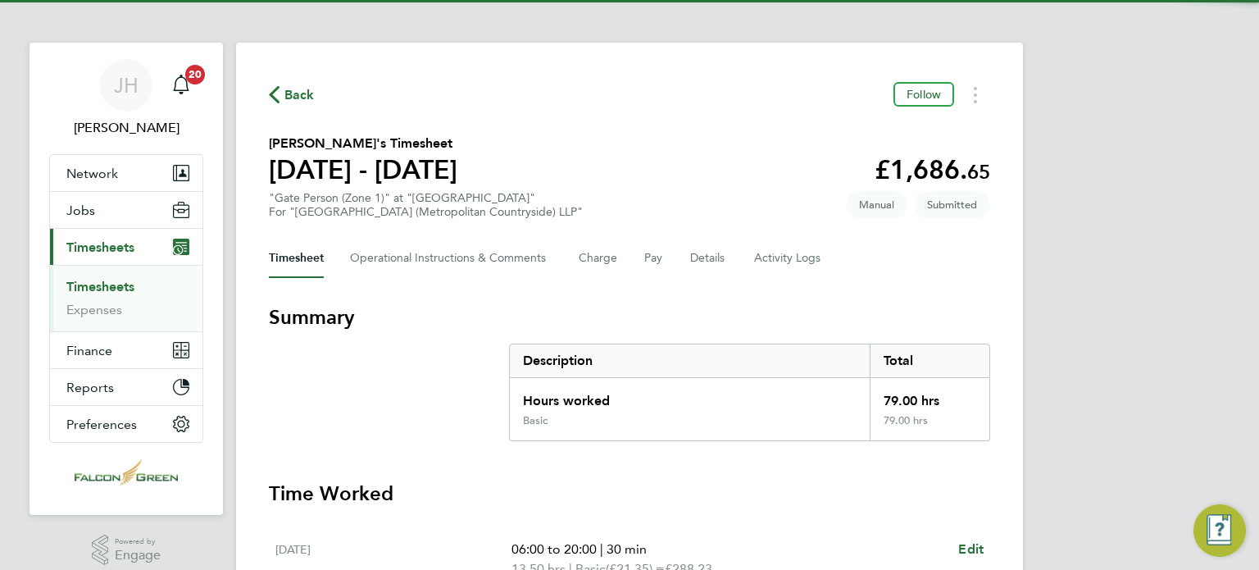
scroll to position [33, 0]
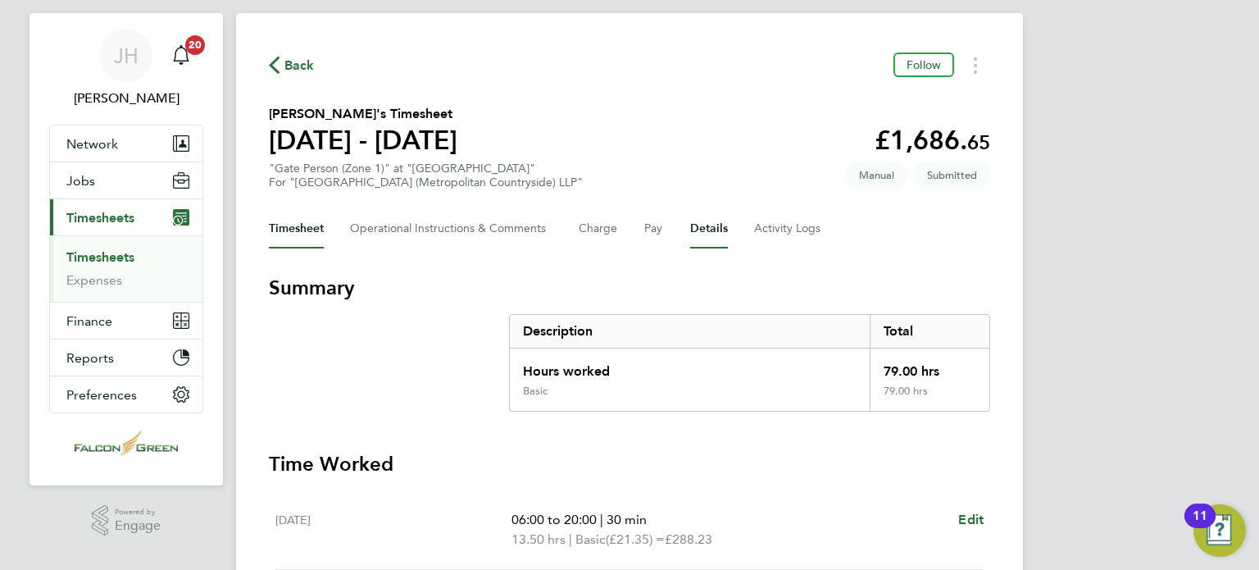
click at [699, 231] on button "Details" at bounding box center [709, 228] width 38 height 39
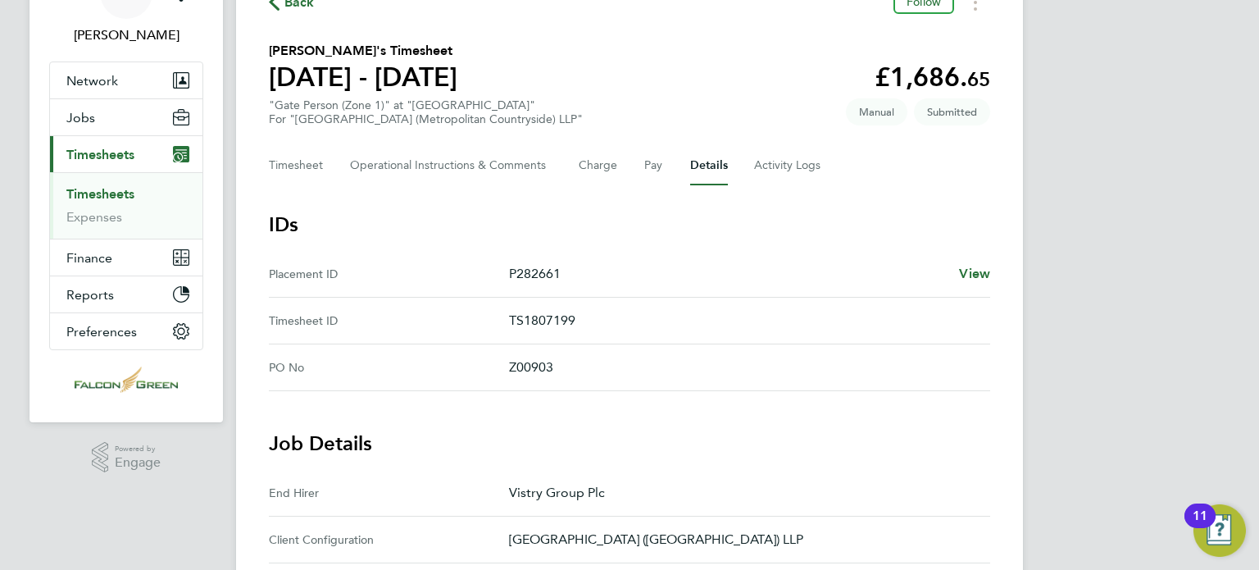
scroll to position [98, 0]
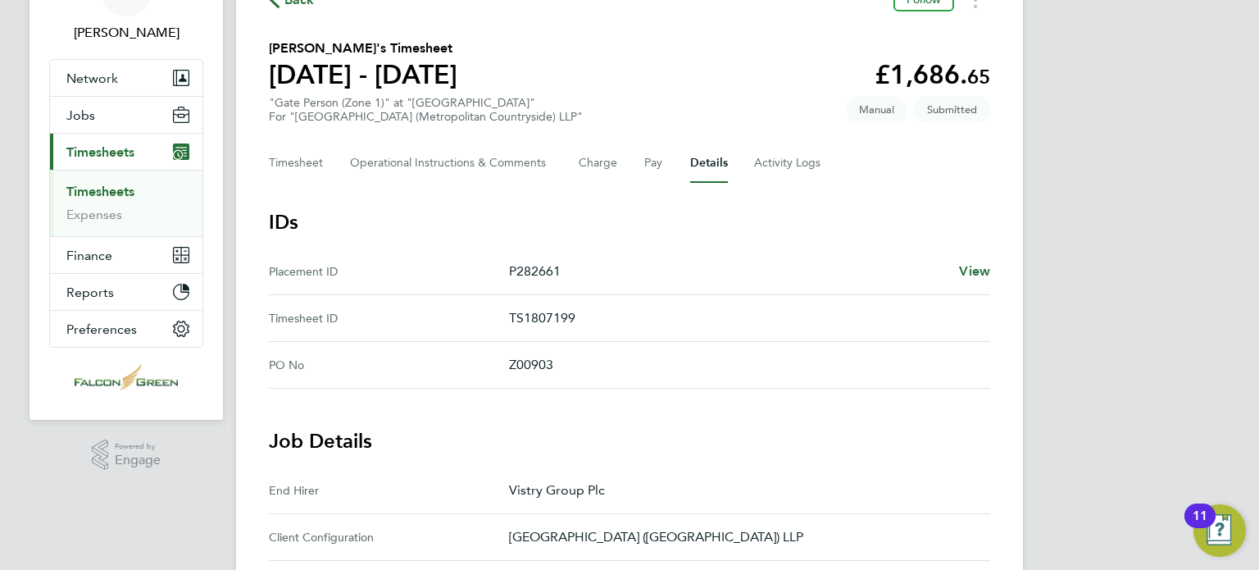
click at [330, 138] on div "Back Follow [PERSON_NAME]'s Timesheet [DATE] - [DATE] £1,686. 65 "Gate Person (…" at bounding box center [629, 562] width 787 height 1229
click at [285, 164] on button "Timesheet" at bounding box center [296, 162] width 55 height 39
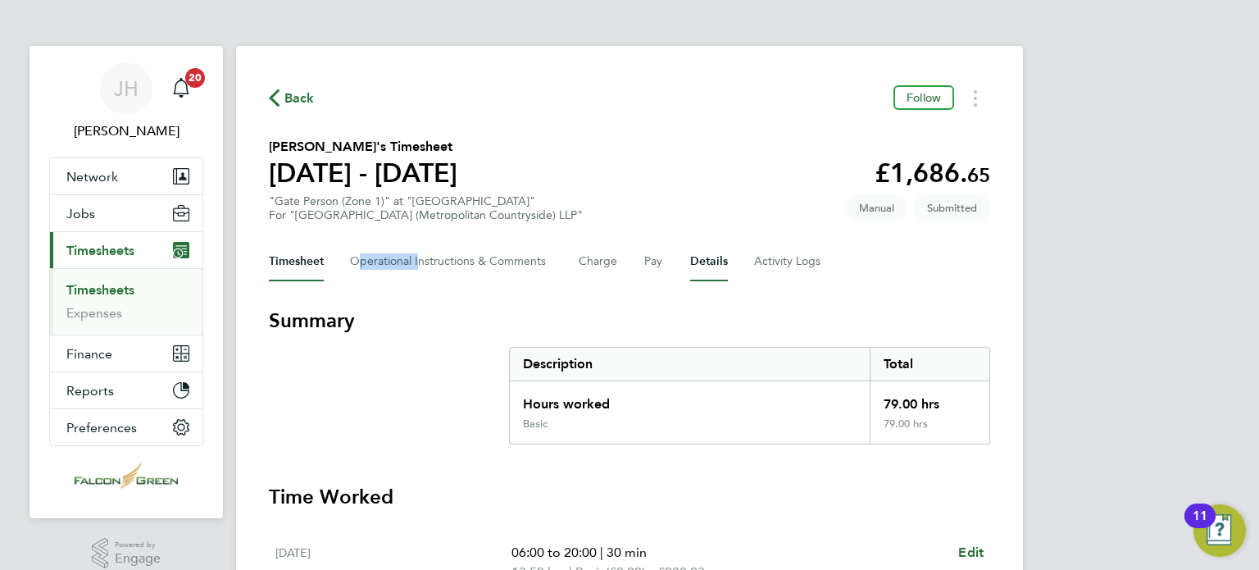
click at [698, 265] on button "Details" at bounding box center [709, 261] width 38 height 39
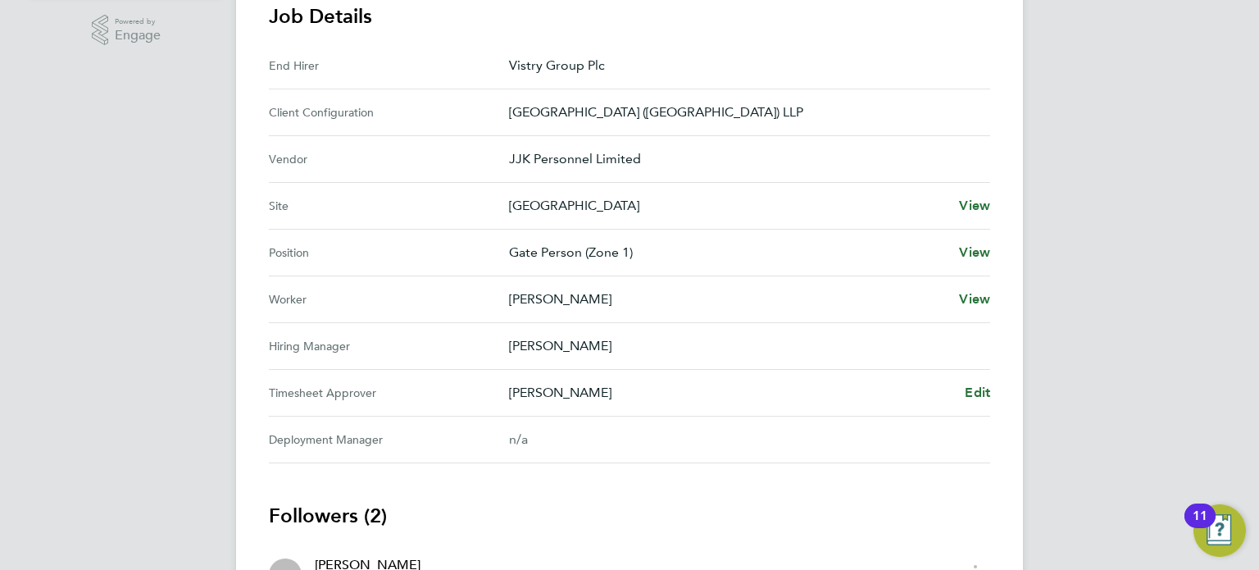
scroll to position [525, 0]
click at [974, 384] on span "Edit" at bounding box center [977, 391] width 25 height 16
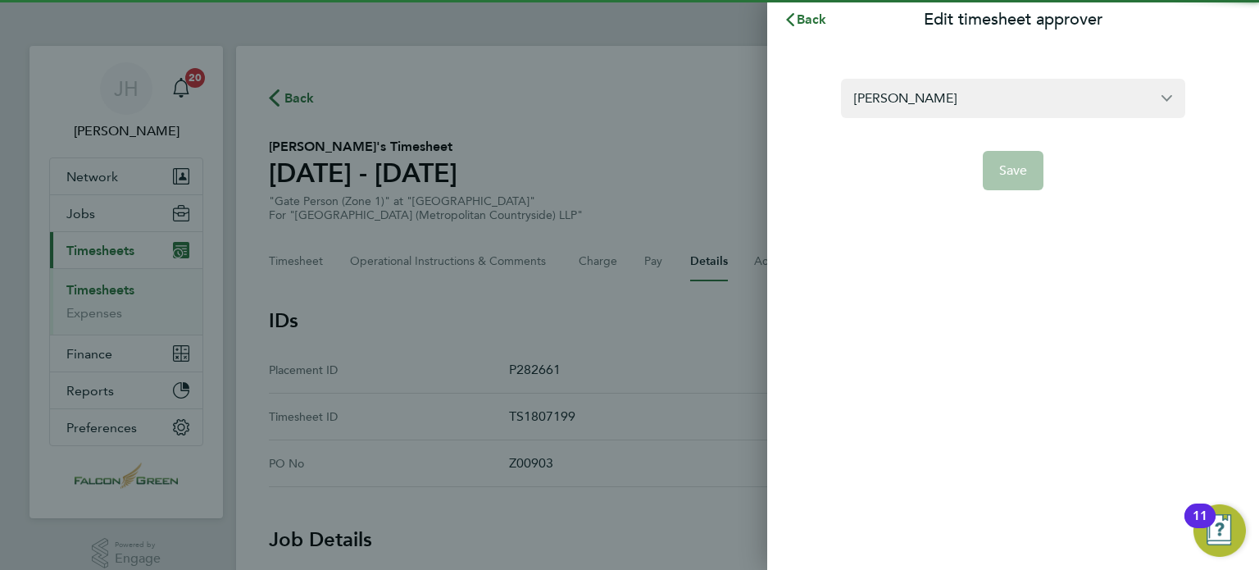
click at [967, 76] on section "[PERSON_NAME] Save" at bounding box center [1013, 124] width 400 height 131
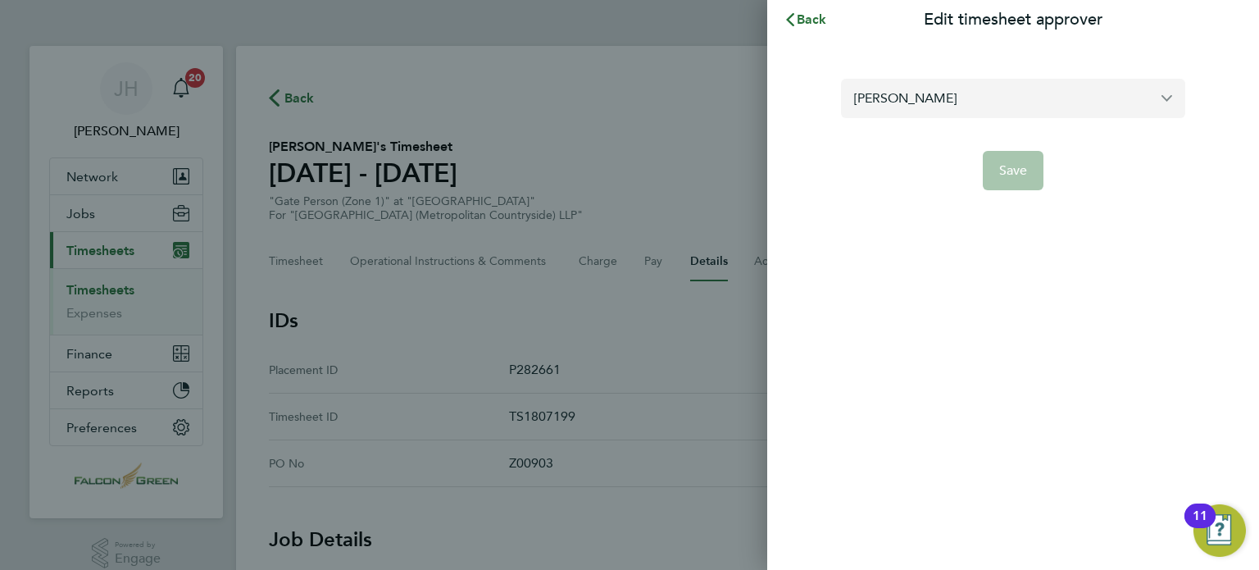
click at [967, 89] on input "[PERSON_NAME]" at bounding box center [1013, 98] width 344 height 39
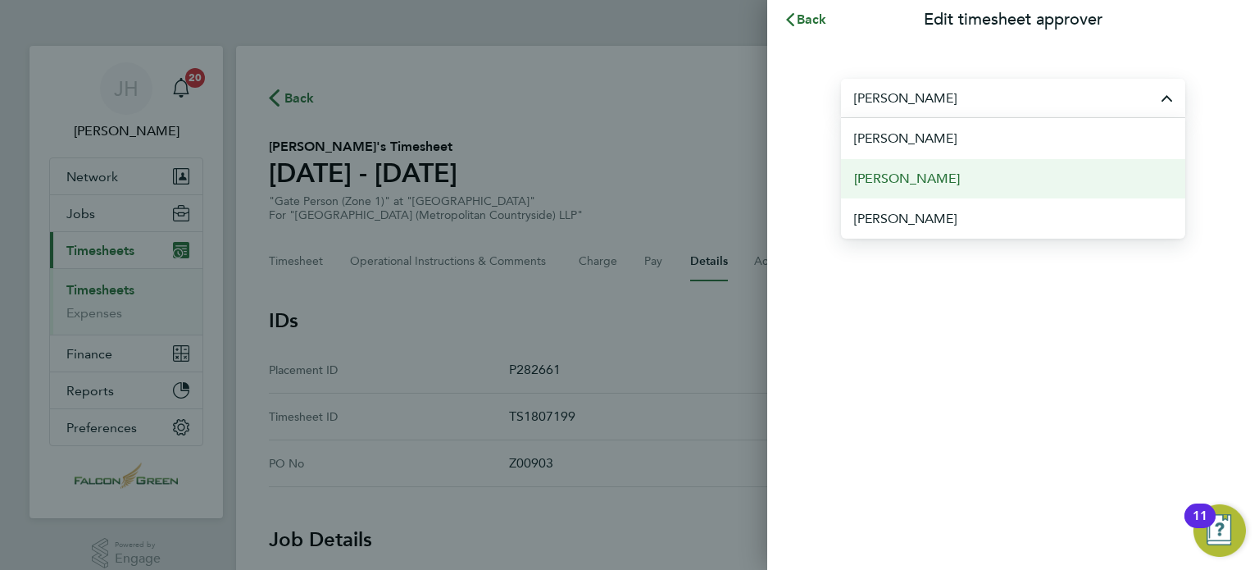
click at [893, 166] on li "[PERSON_NAME]" at bounding box center [1013, 178] width 344 height 40
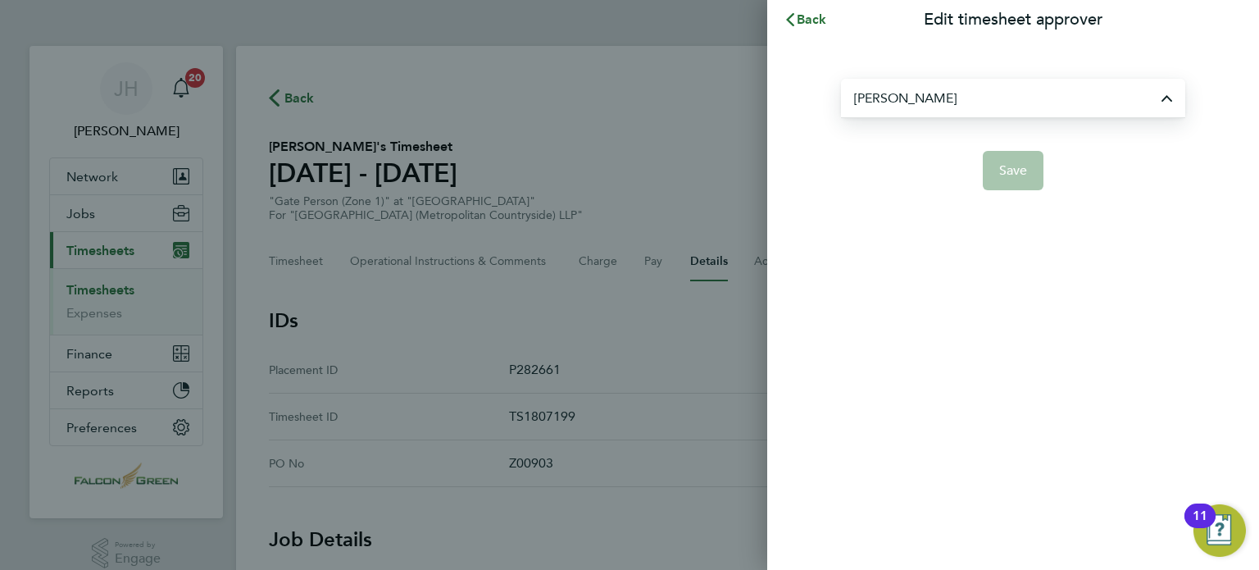
type input "[PERSON_NAME]"
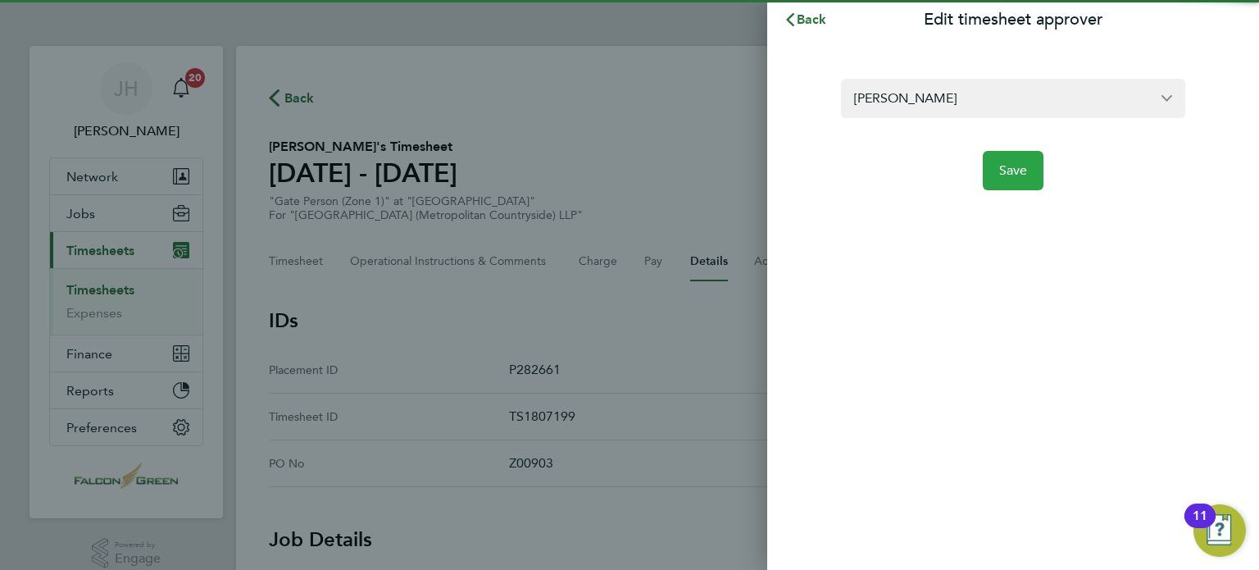
click at [1007, 155] on button "Save" at bounding box center [1013, 170] width 61 height 39
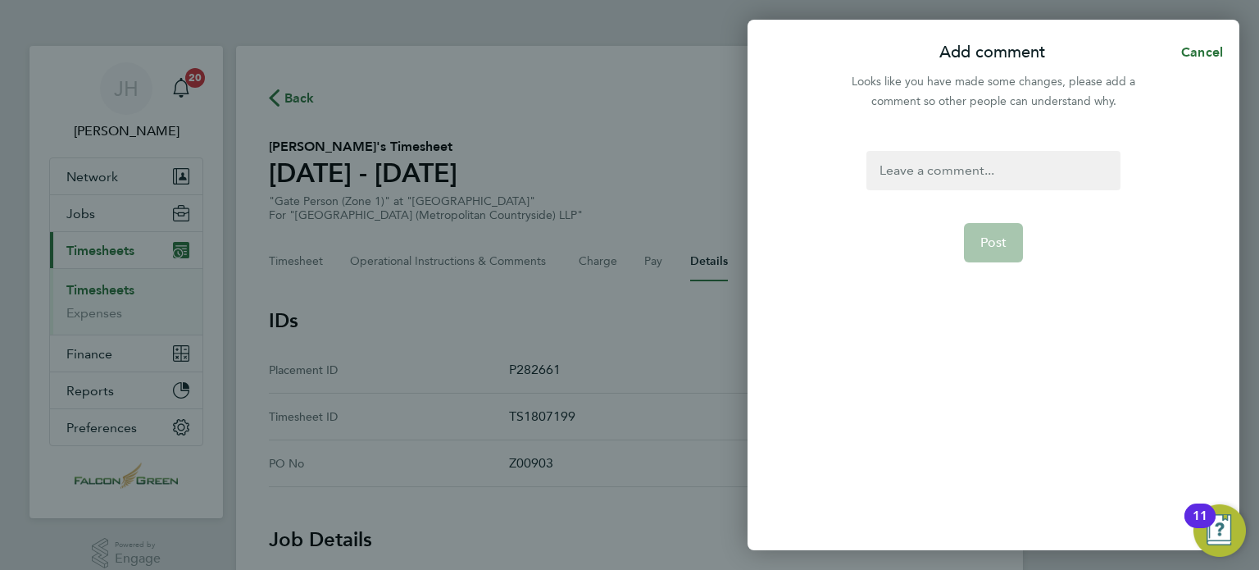
click at [967, 167] on div at bounding box center [992, 170] width 253 height 39
click at [987, 243] on span "Post" at bounding box center [993, 242] width 27 height 16
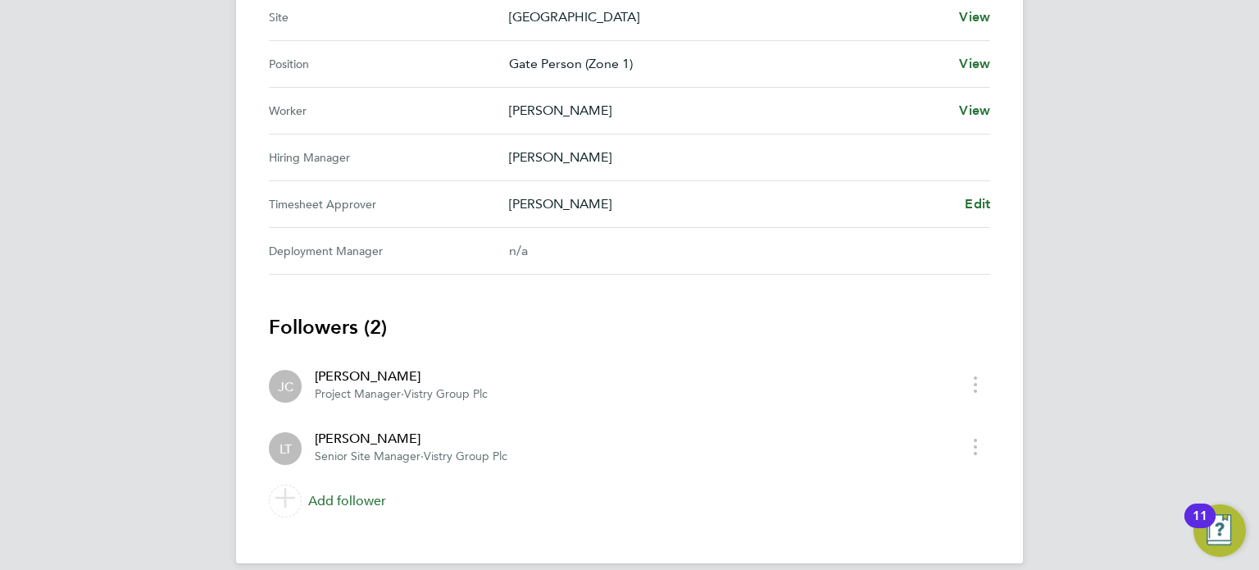
scroll to position [728, 0]
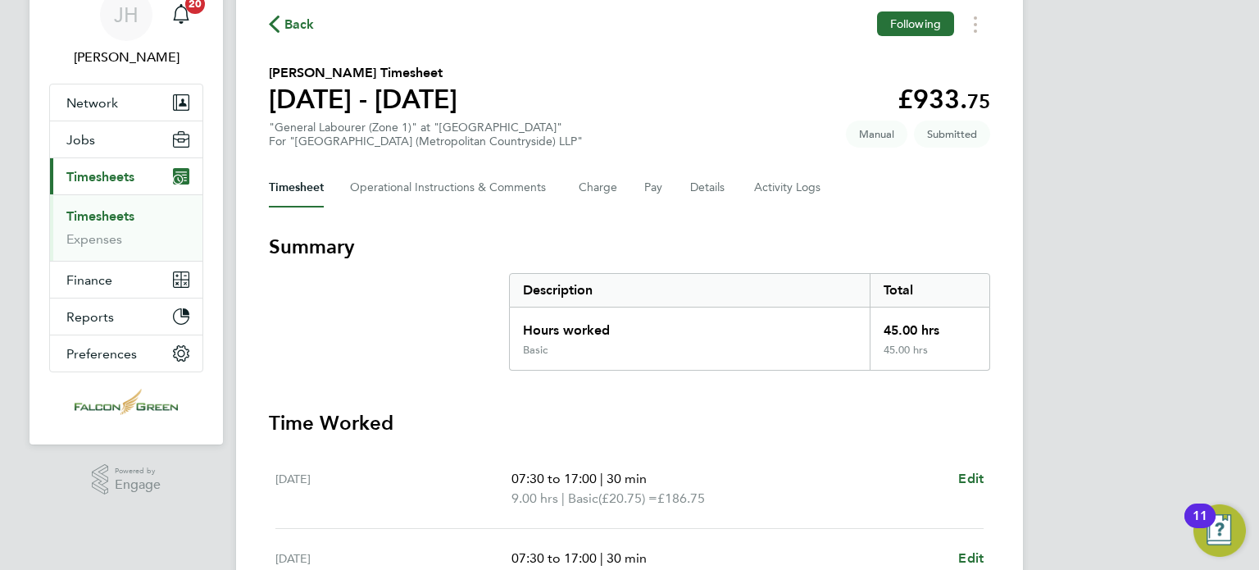
scroll to position [197, 0]
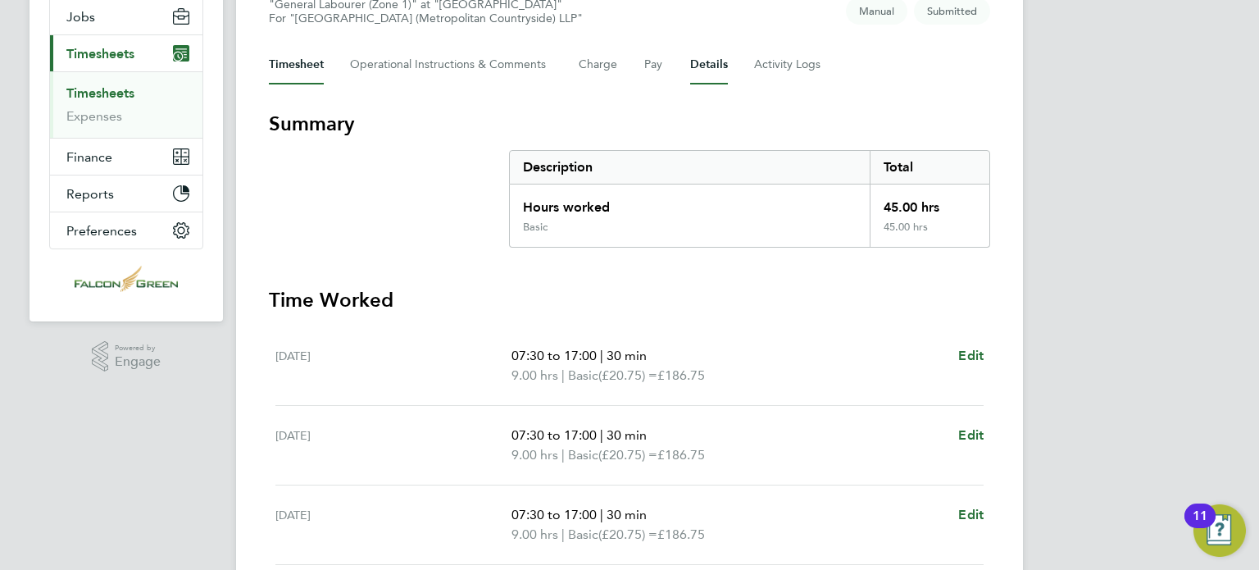
click at [697, 69] on button "Details" at bounding box center [709, 64] width 38 height 39
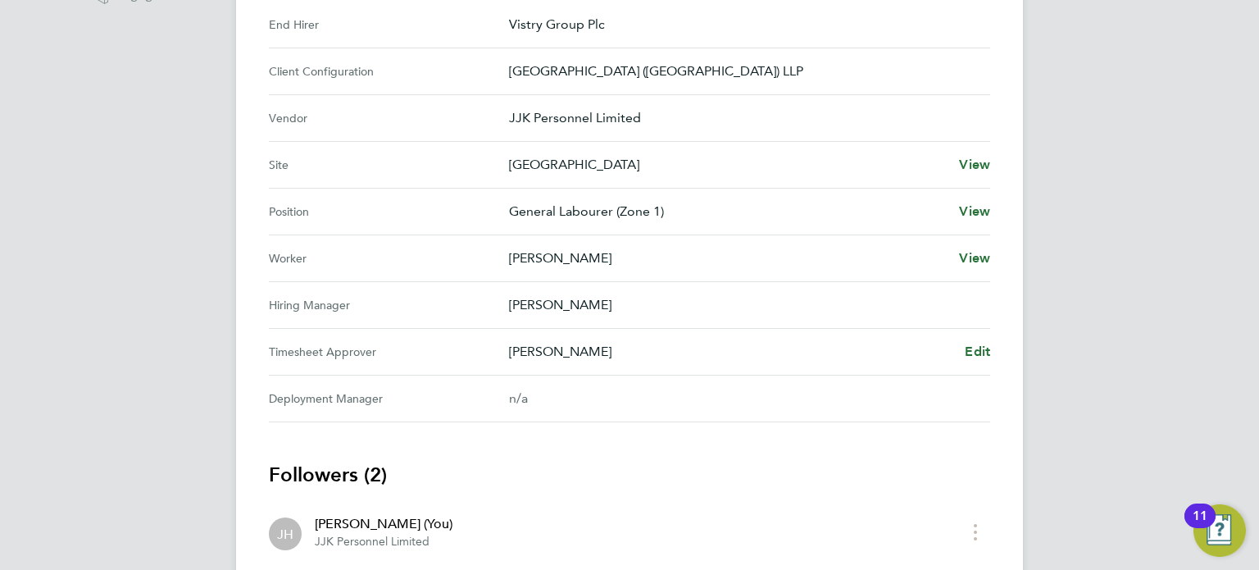
scroll to position [623, 0]
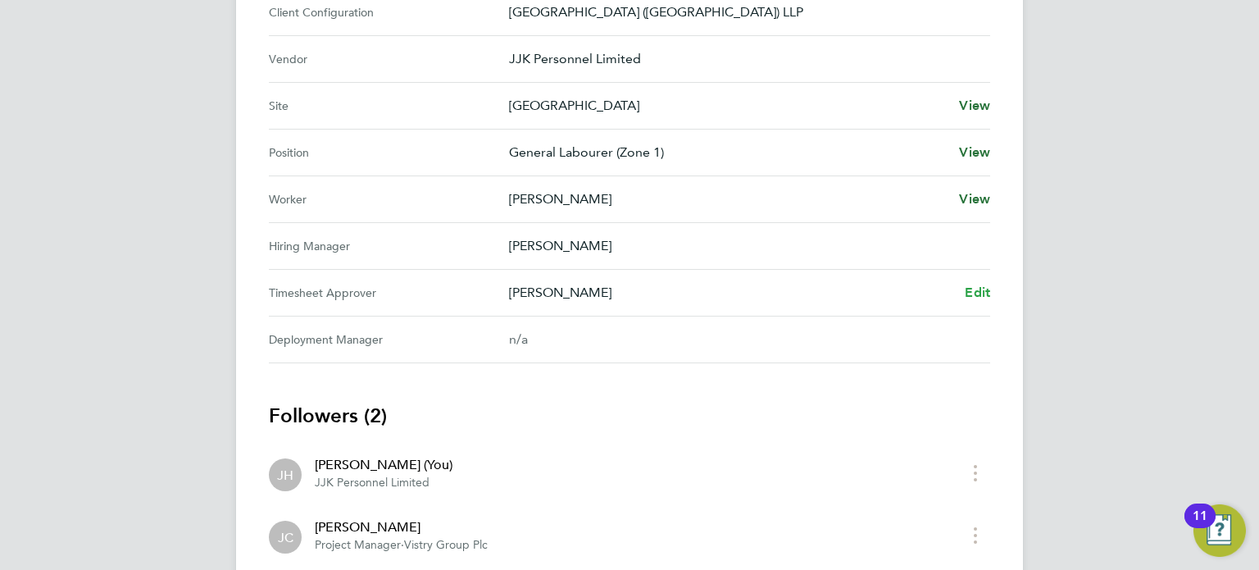
click at [977, 295] on span "Edit" at bounding box center [977, 292] width 25 height 16
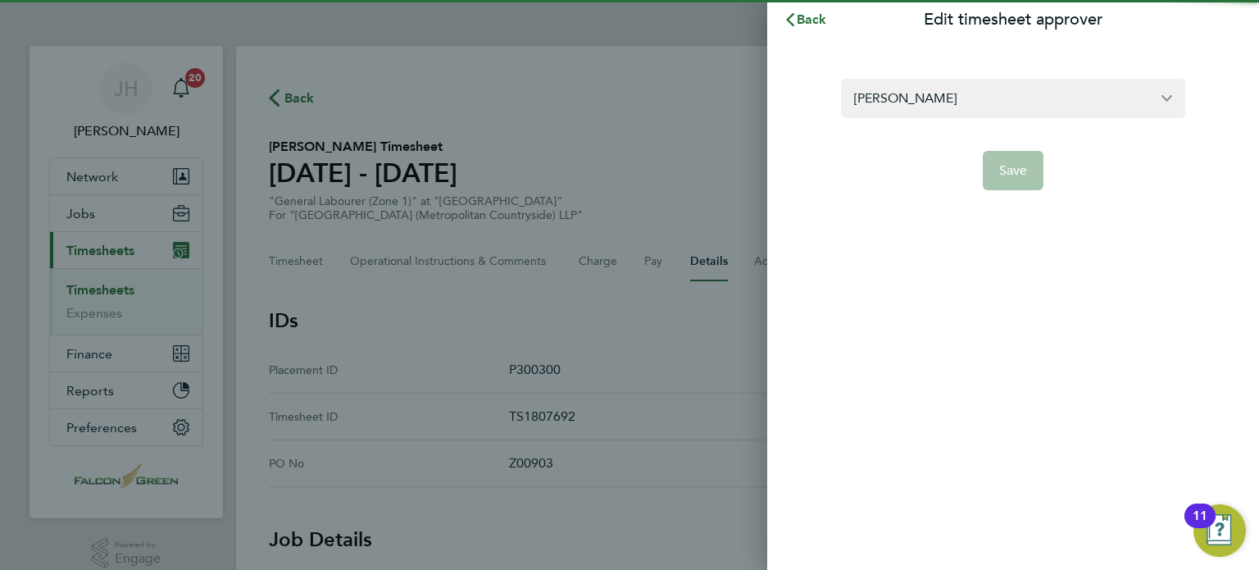
click at [1003, 130] on form "[PERSON_NAME] Save" at bounding box center [1013, 134] width 344 height 111
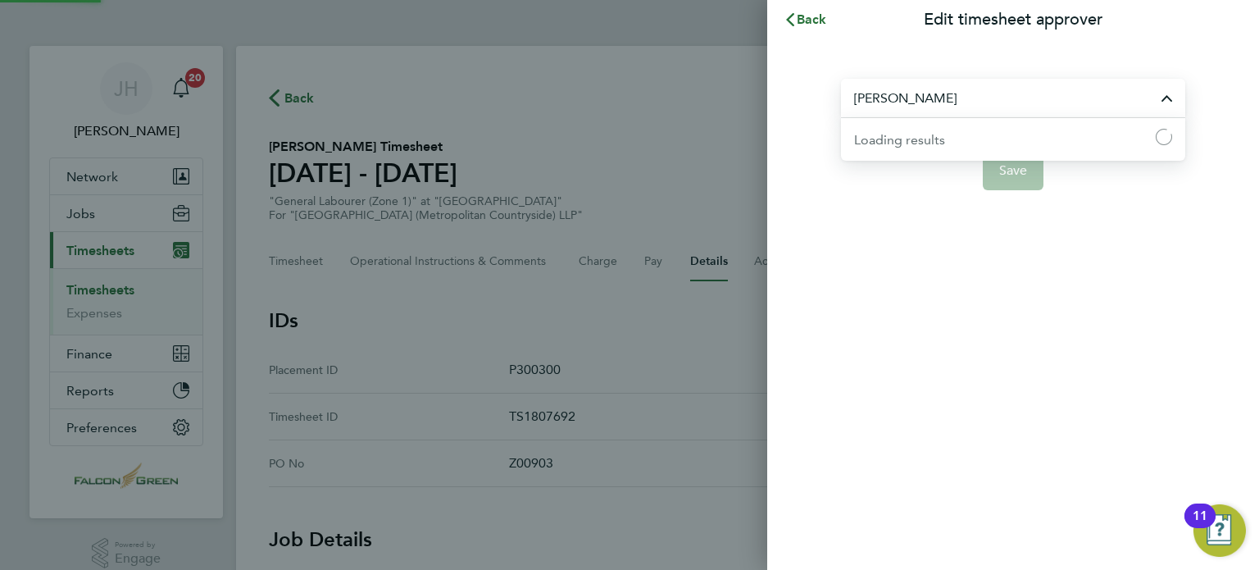
click at [982, 111] on input "[PERSON_NAME]" at bounding box center [1013, 98] width 344 height 39
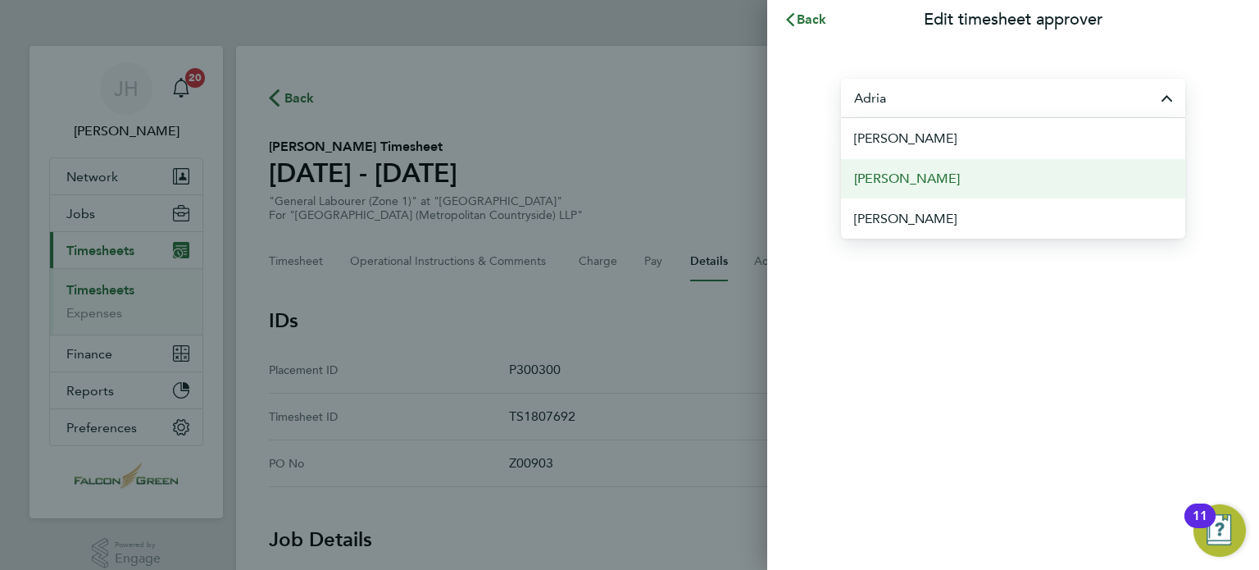
click at [898, 173] on span "[PERSON_NAME]" at bounding box center [907, 179] width 106 height 20
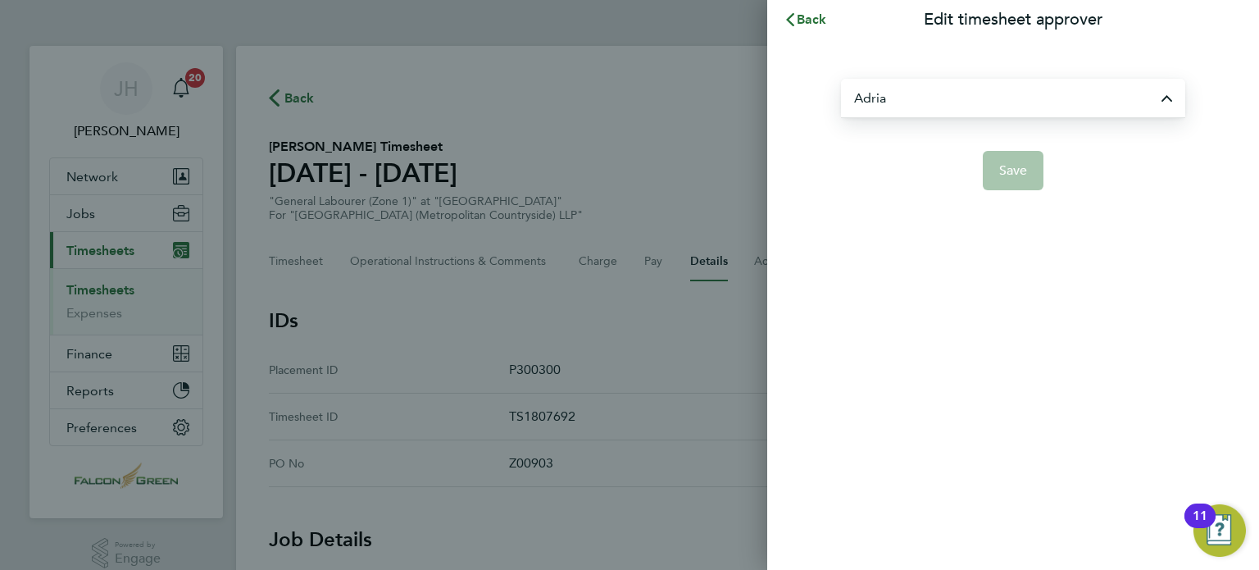
type input "[PERSON_NAME]"
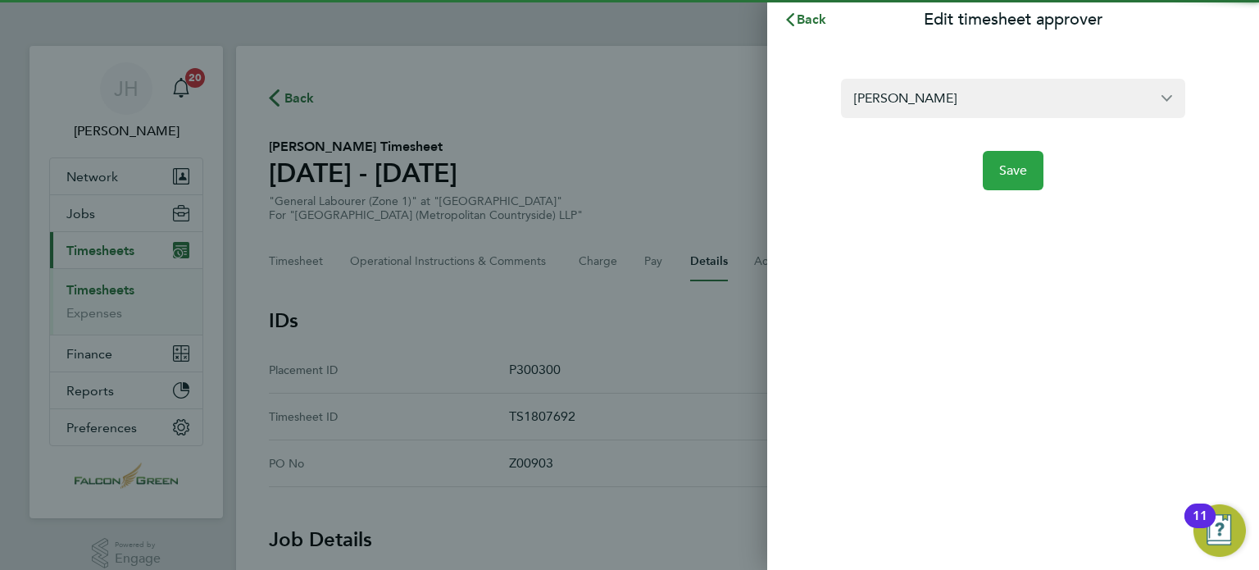
click at [1014, 178] on span "Save" at bounding box center [1013, 170] width 29 height 16
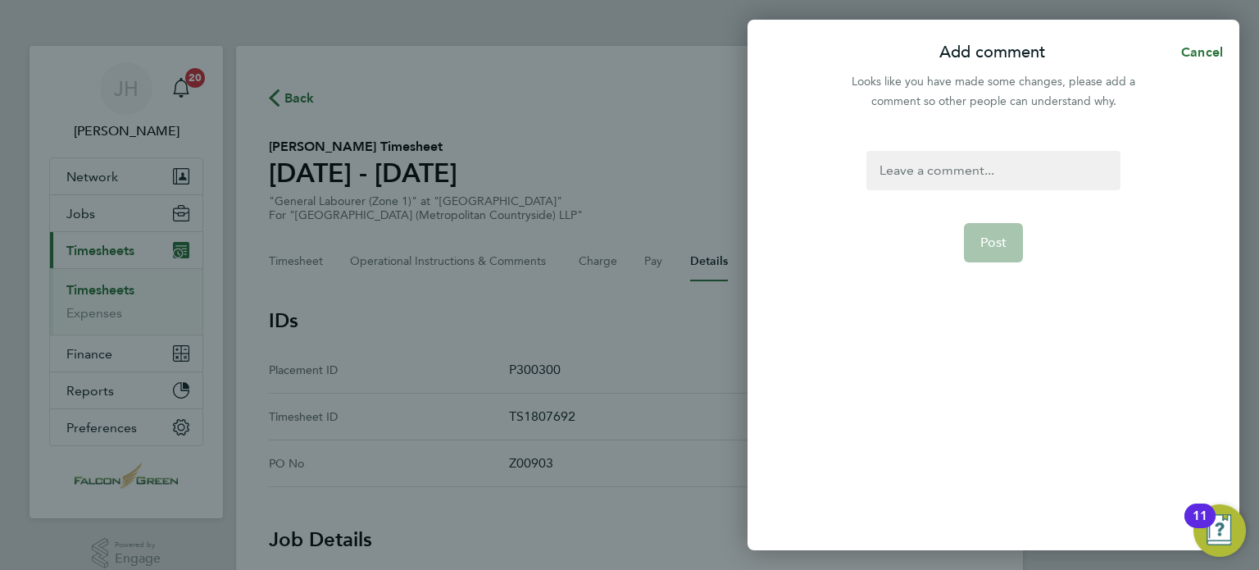
click at [951, 180] on div at bounding box center [992, 170] width 253 height 39
click at [977, 234] on button "Post" at bounding box center [994, 242] width 60 height 39
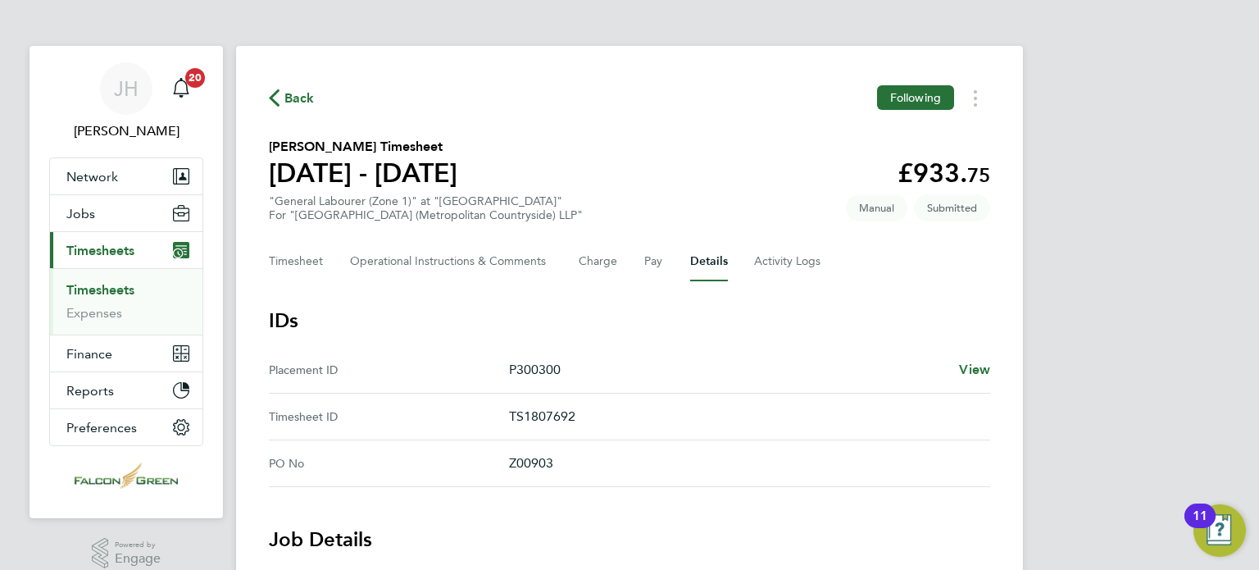
click at [620, 102] on div "Back Following" at bounding box center [629, 97] width 721 height 25
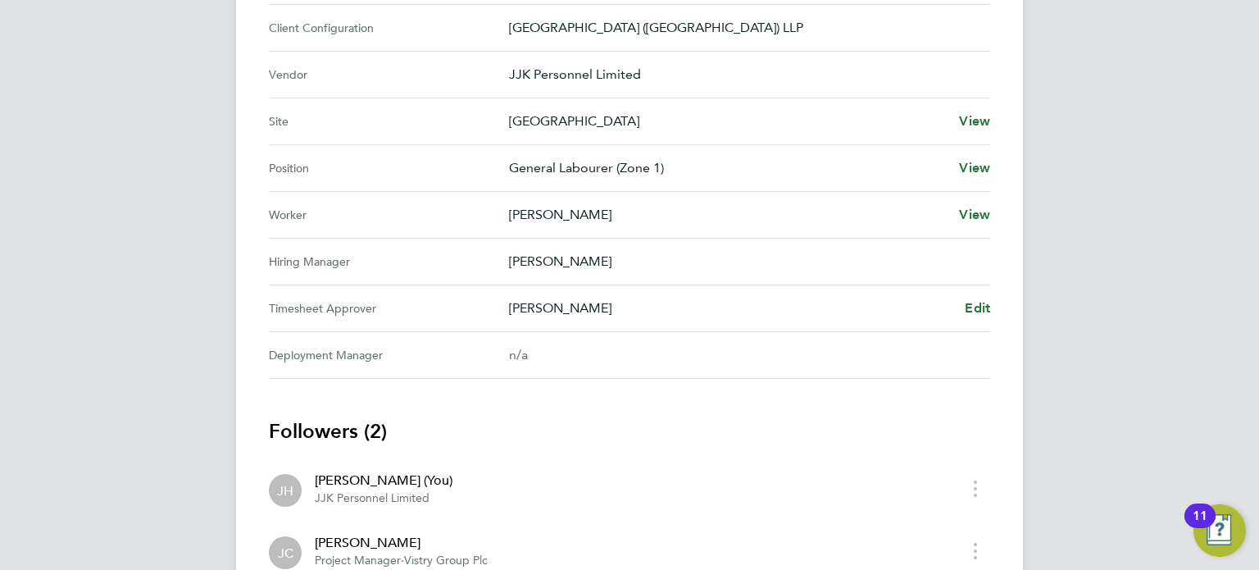
scroll to position [557, 0]
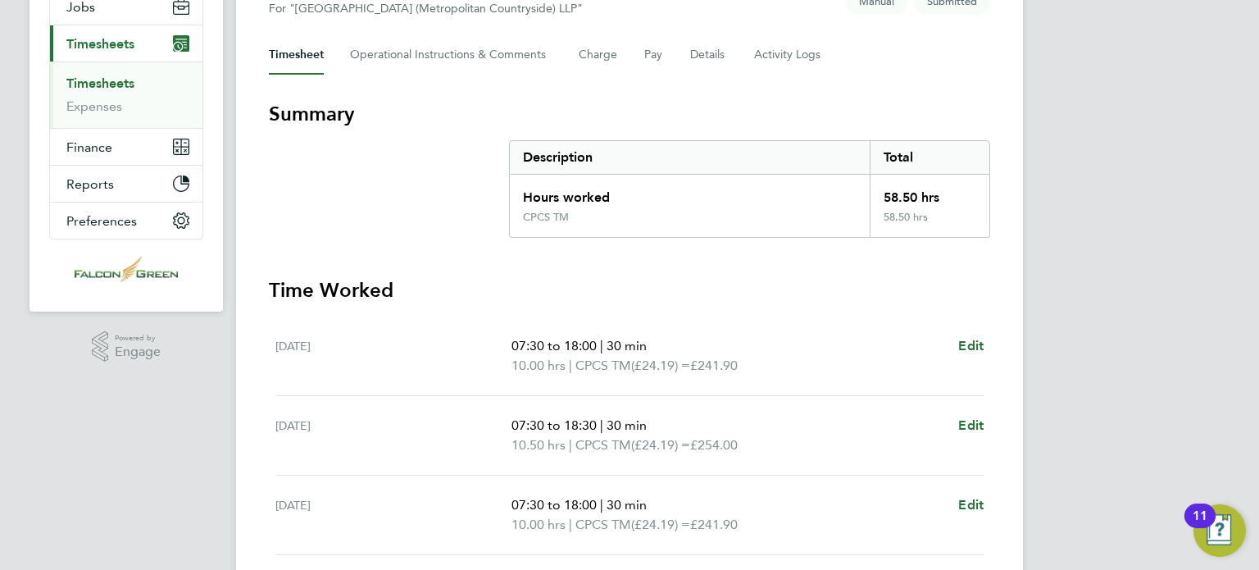
scroll to position [205, 0]
click at [699, 70] on button "Details" at bounding box center [709, 56] width 38 height 39
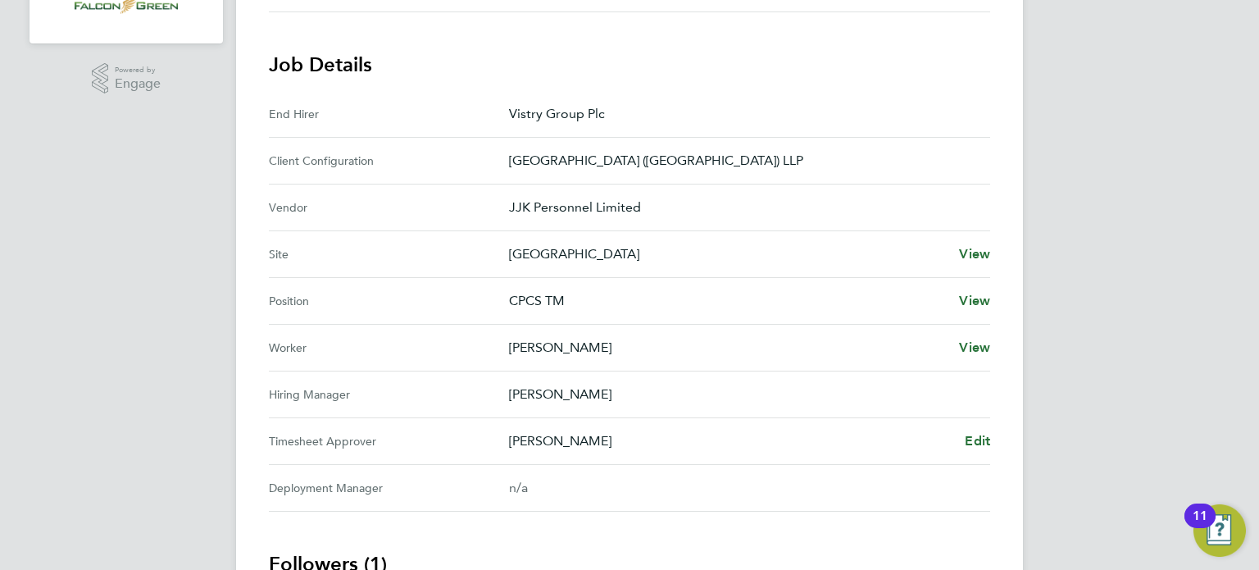
scroll to position [525, 0]
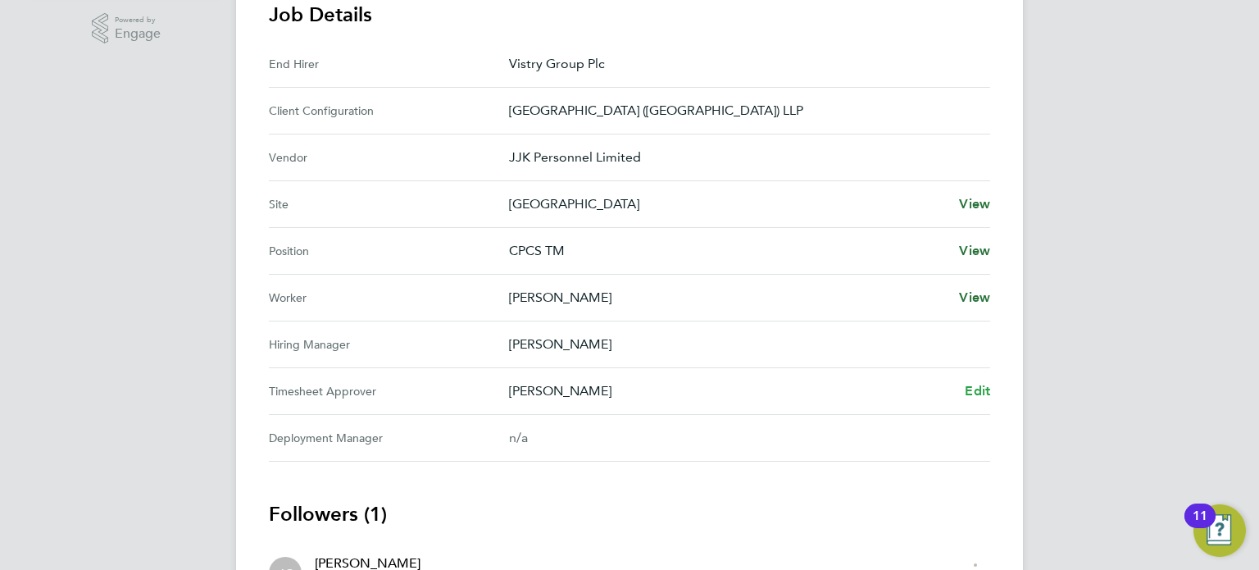
click at [965, 384] on span "Edit" at bounding box center [977, 391] width 25 height 16
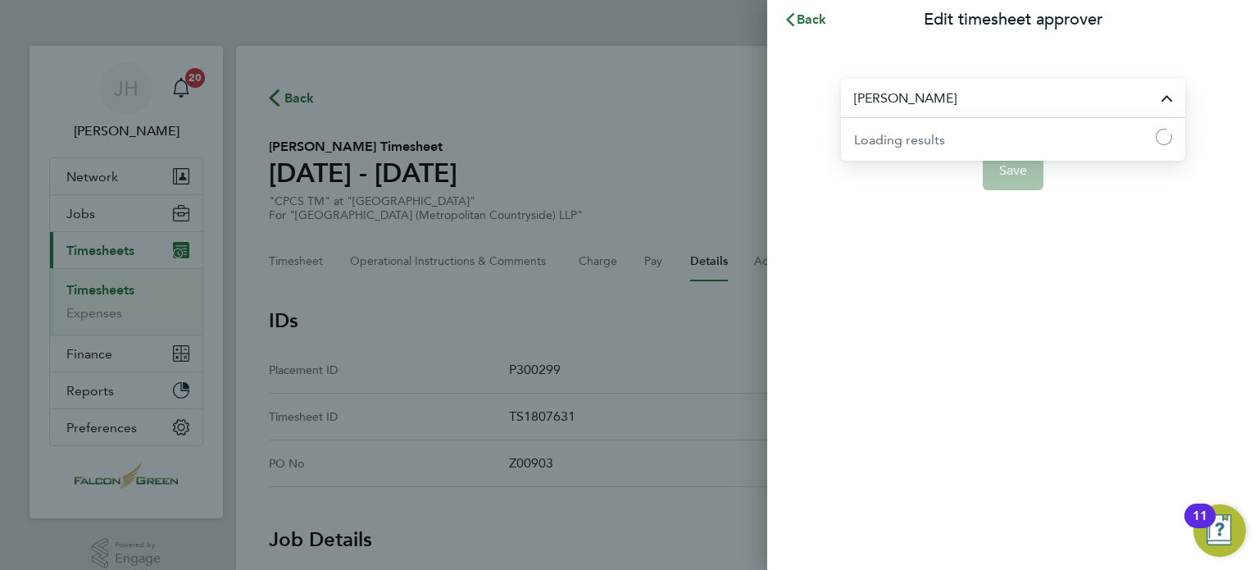
click at [912, 90] on input "[PERSON_NAME]" at bounding box center [1013, 98] width 344 height 39
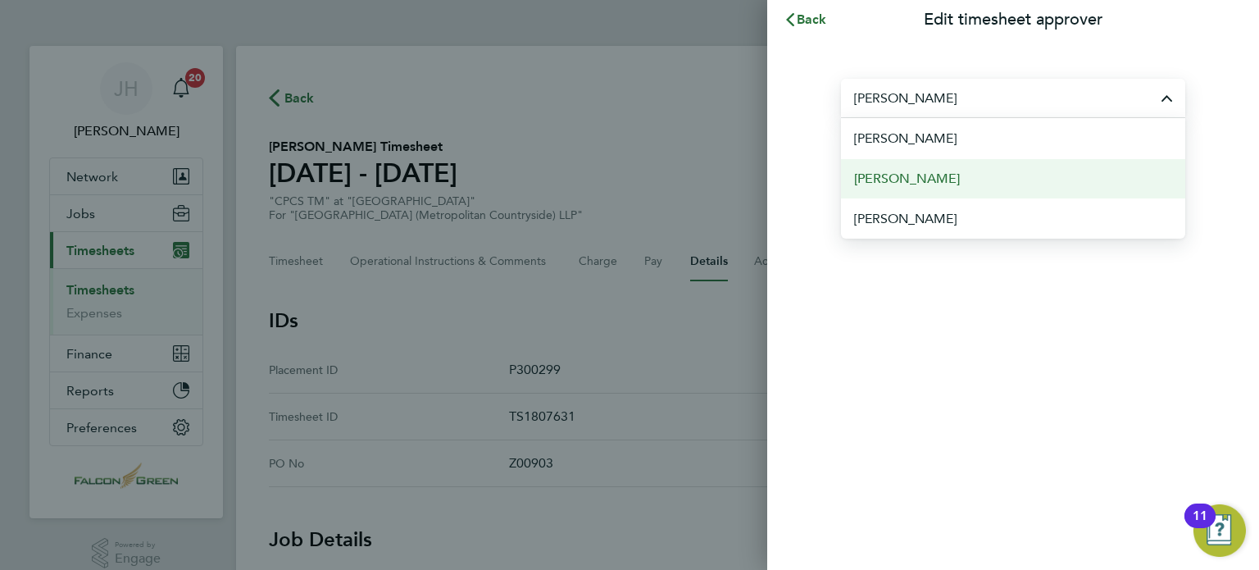
click at [896, 178] on span "[PERSON_NAME]" at bounding box center [907, 179] width 106 height 20
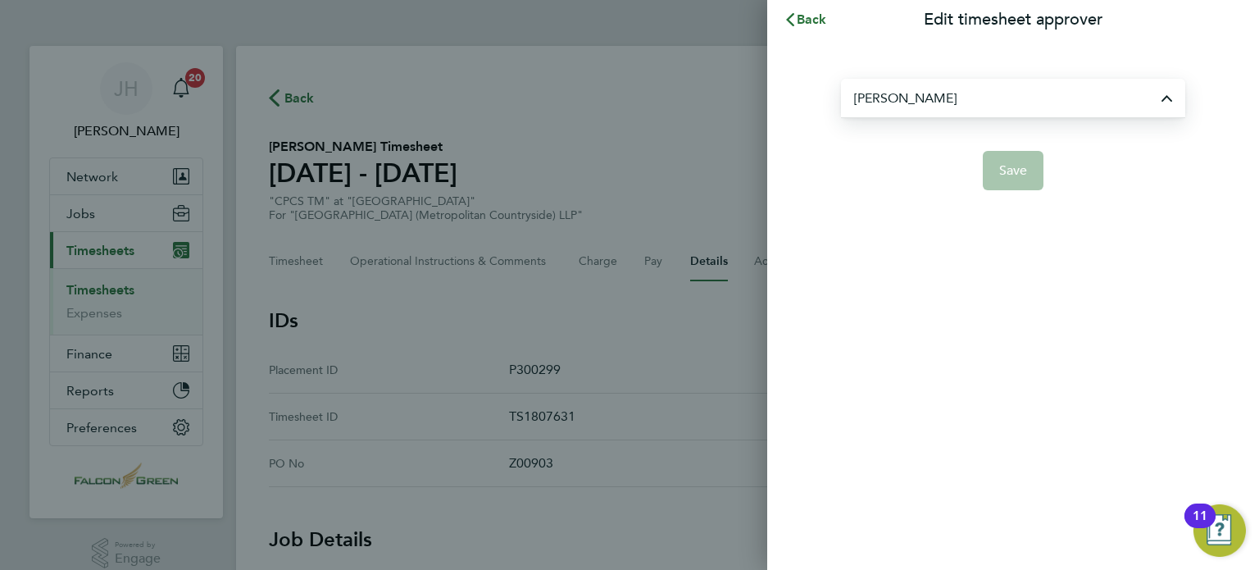
type input "[PERSON_NAME]"
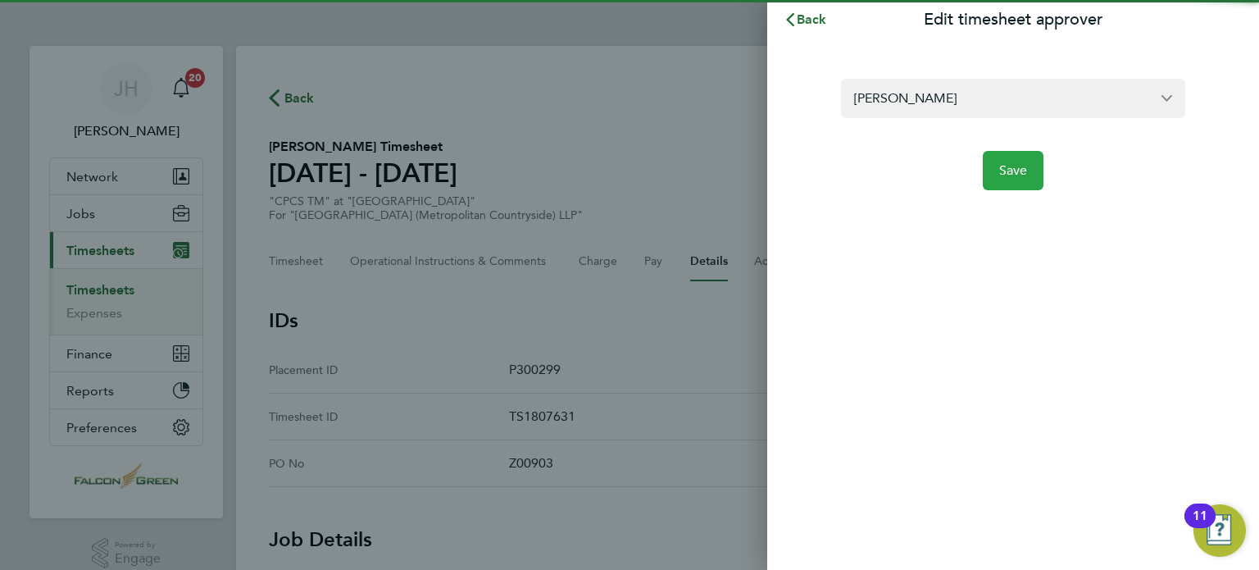
click at [1003, 168] on span "Save" at bounding box center [1013, 170] width 29 height 16
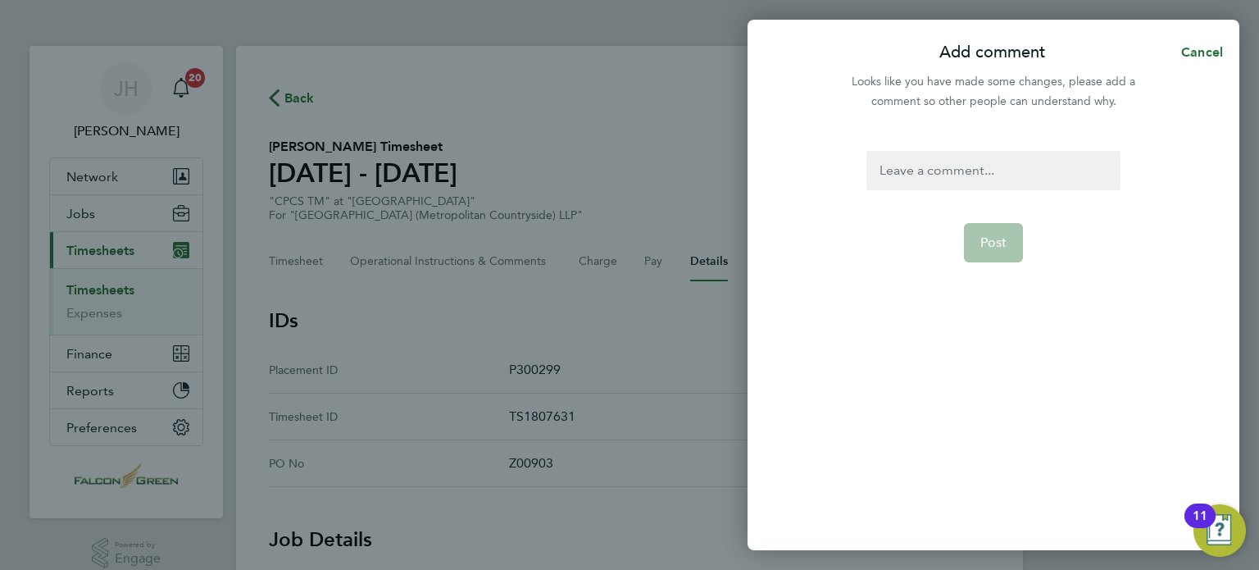
click at [966, 175] on div at bounding box center [992, 170] width 253 height 39
click at [987, 244] on span "Post" at bounding box center [993, 242] width 27 height 16
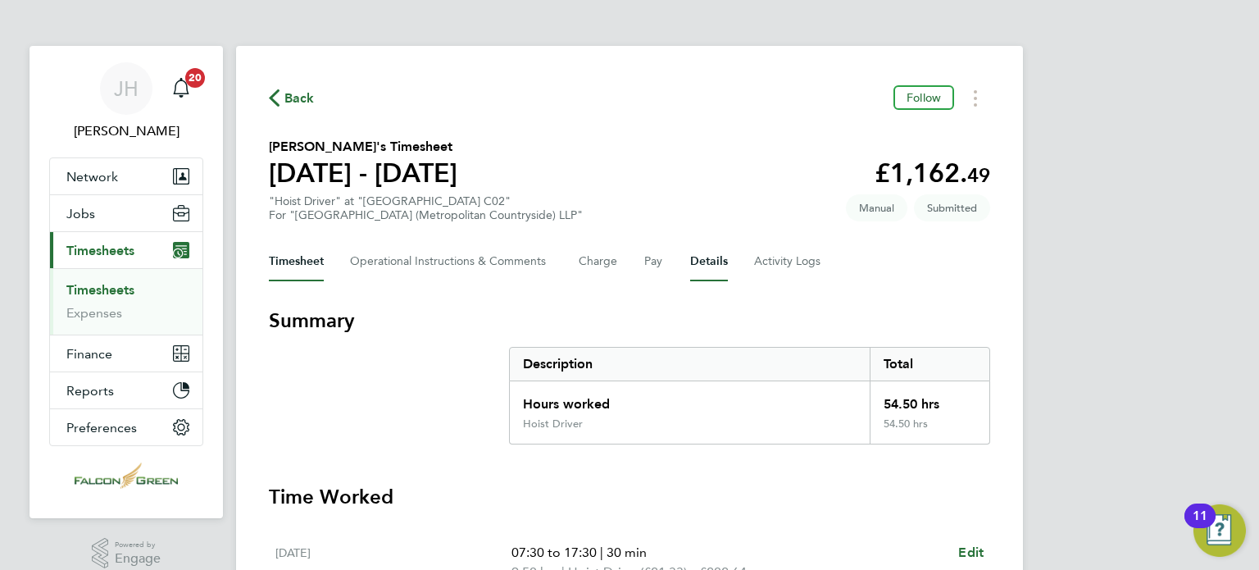
click at [704, 261] on button "Details" at bounding box center [709, 261] width 38 height 39
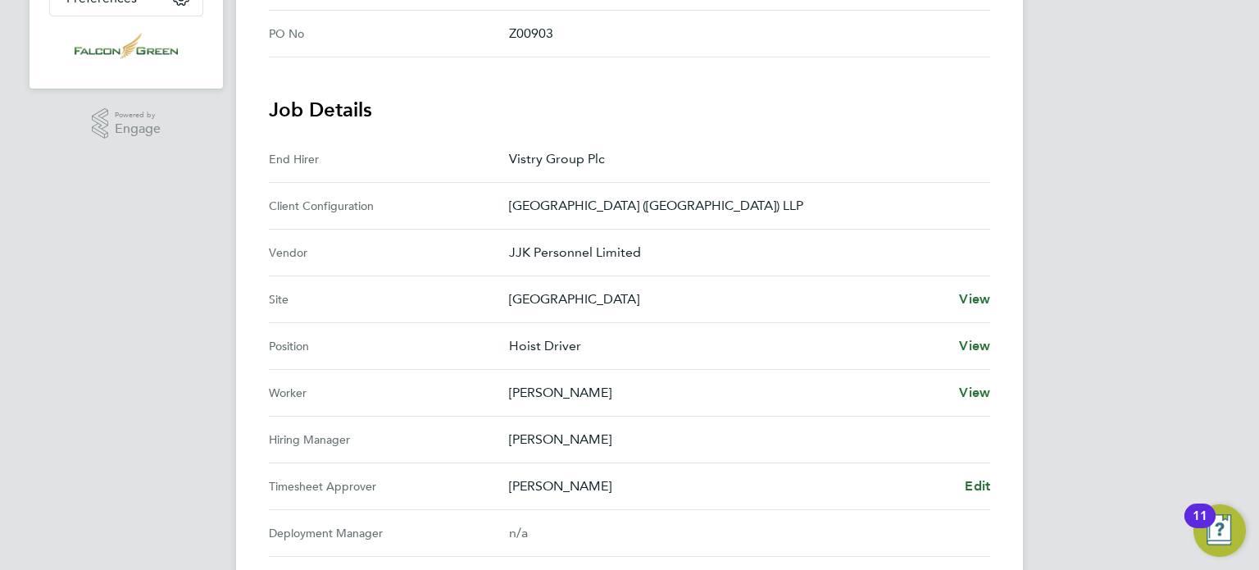
scroll to position [623, 0]
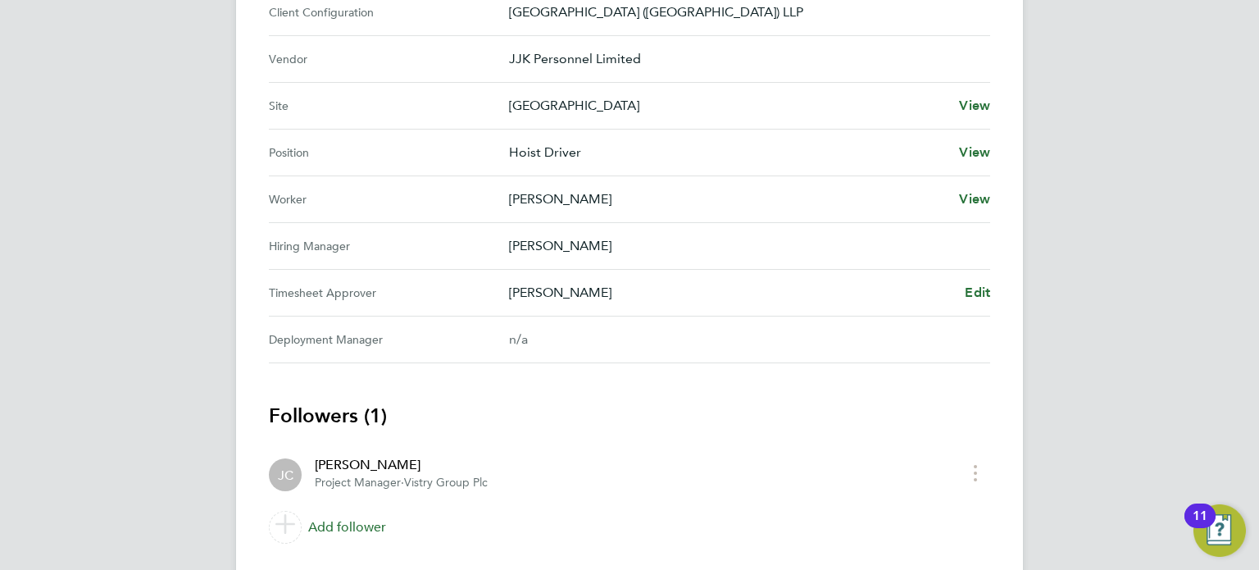
click at [990, 293] on div "Back Follow [PERSON_NAME]'s Timesheet [DATE] - [DATE] £1,162. 49 "Hoist Driver"…" at bounding box center [629, 6] width 787 height 1166
click at [984, 297] on span "Edit" at bounding box center [977, 292] width 25 height 16
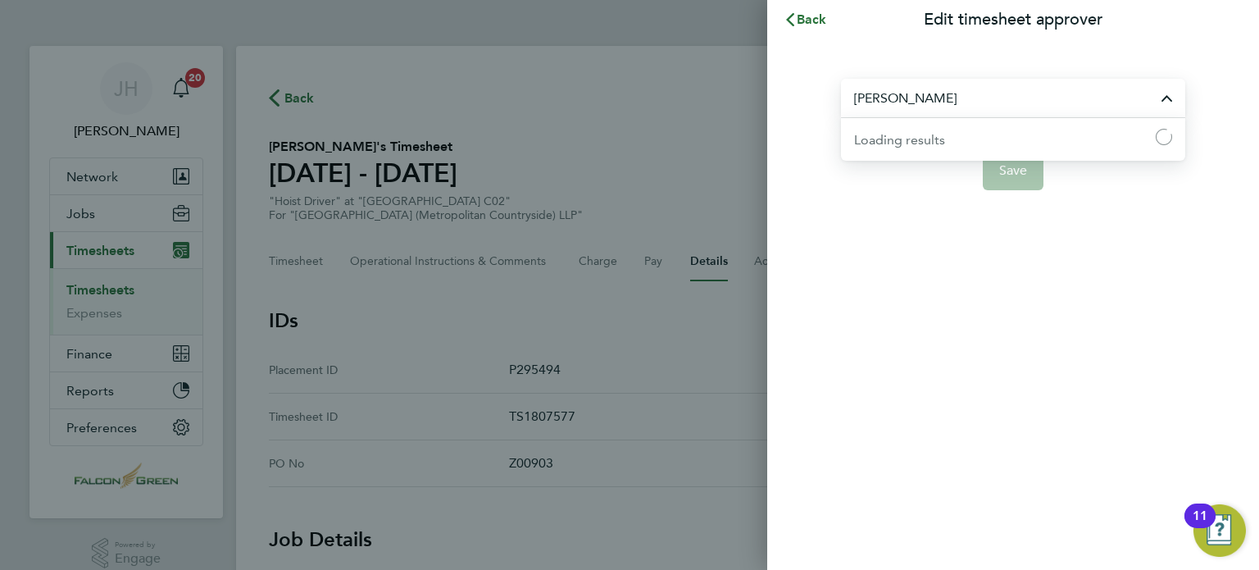
click at [934, 89] on input "[PERSON_NAME]" at bounding box center [1013, 98] width 344 height 39
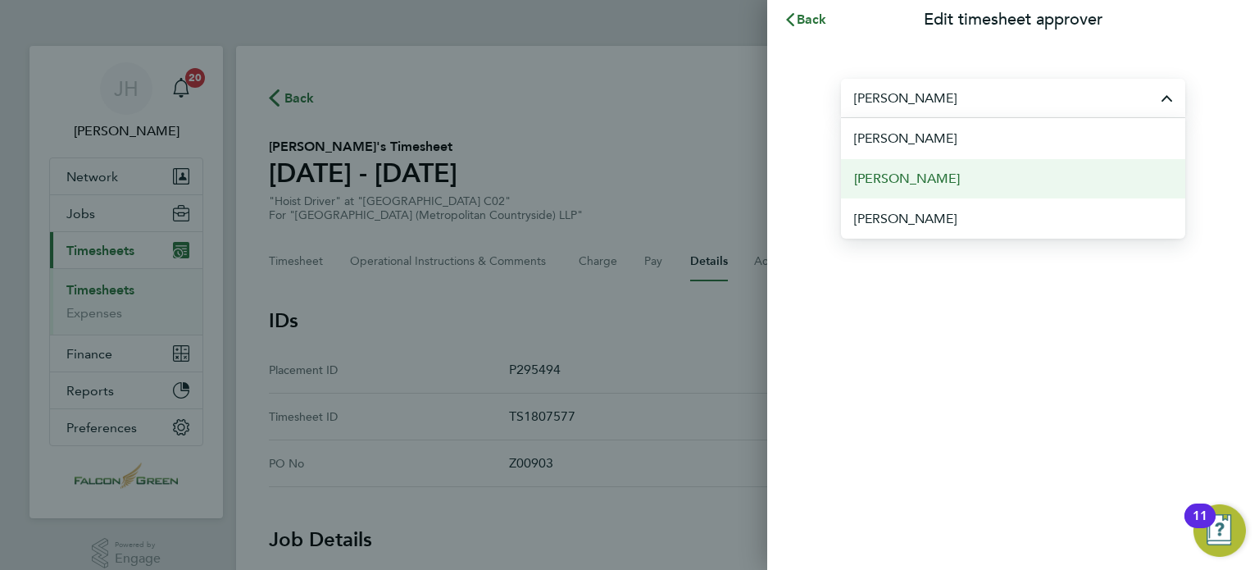
click at [885, 181] on span "[PERSON_NAME]" at bounding box center [907, 179] width 106 height 20
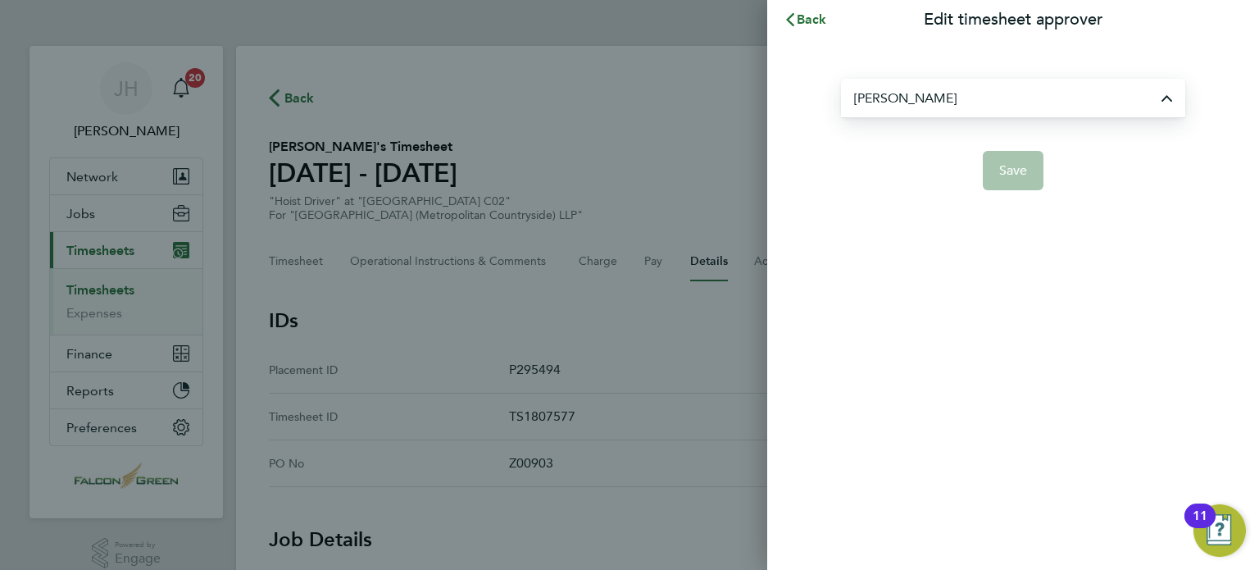
type input "[PERSON_NAME]"
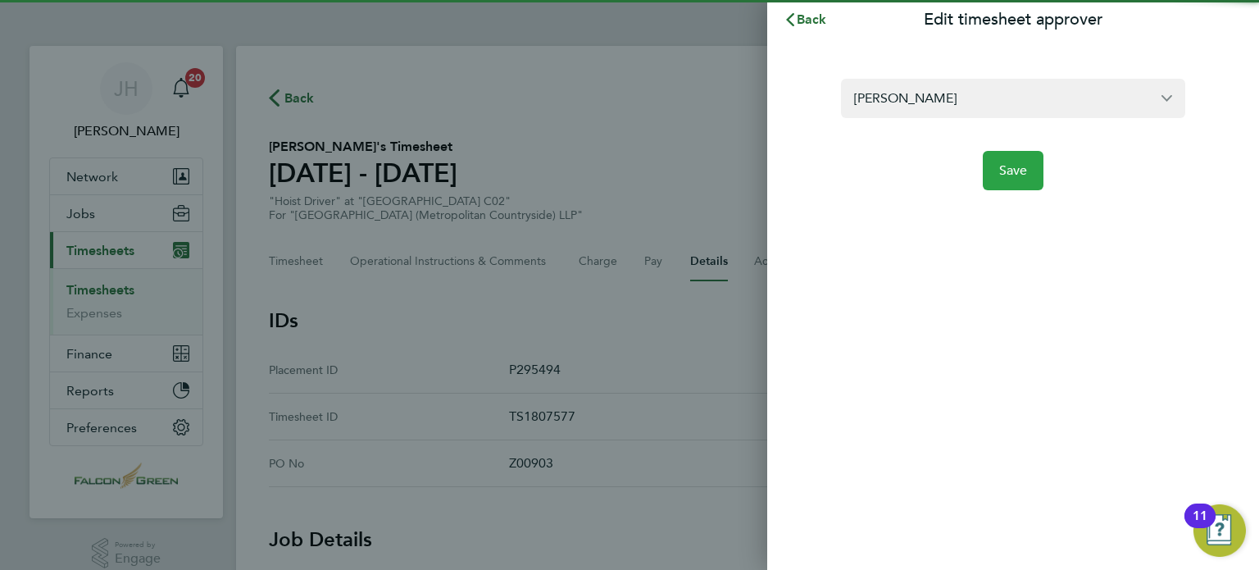
click at [984, 179] on button "Save" at bounding box center [1013, 170] width 61 height 39
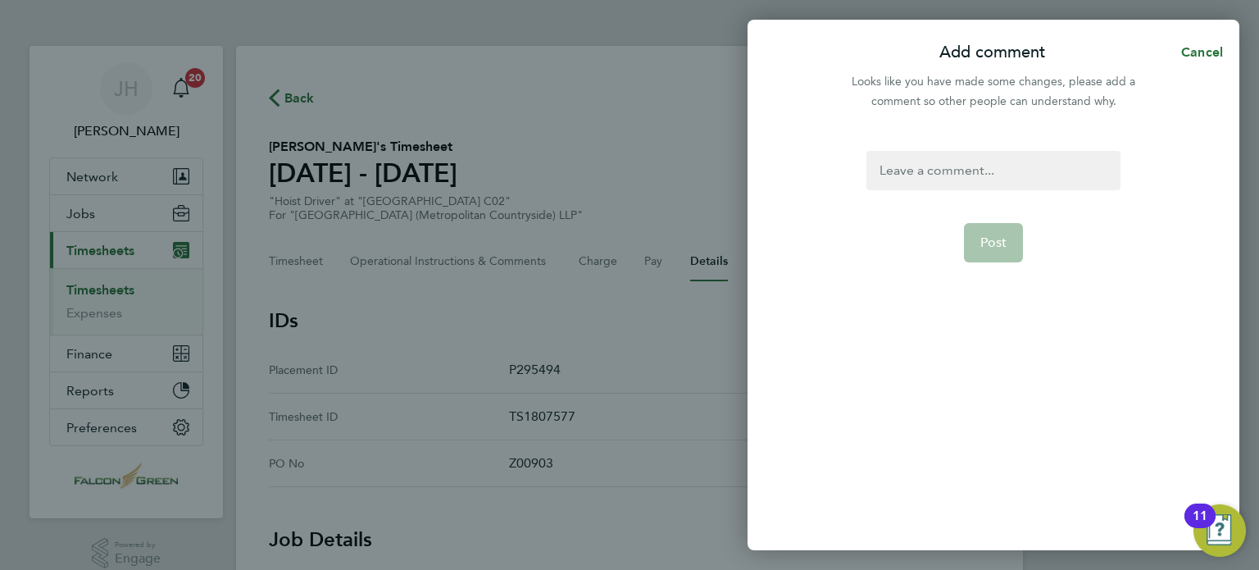
click at [984, 179] on div at bounding box center [992, 170] width 253 height 39
click at [987, 225] on button "Post" at bounding box center [994, 242] width 60 height 39
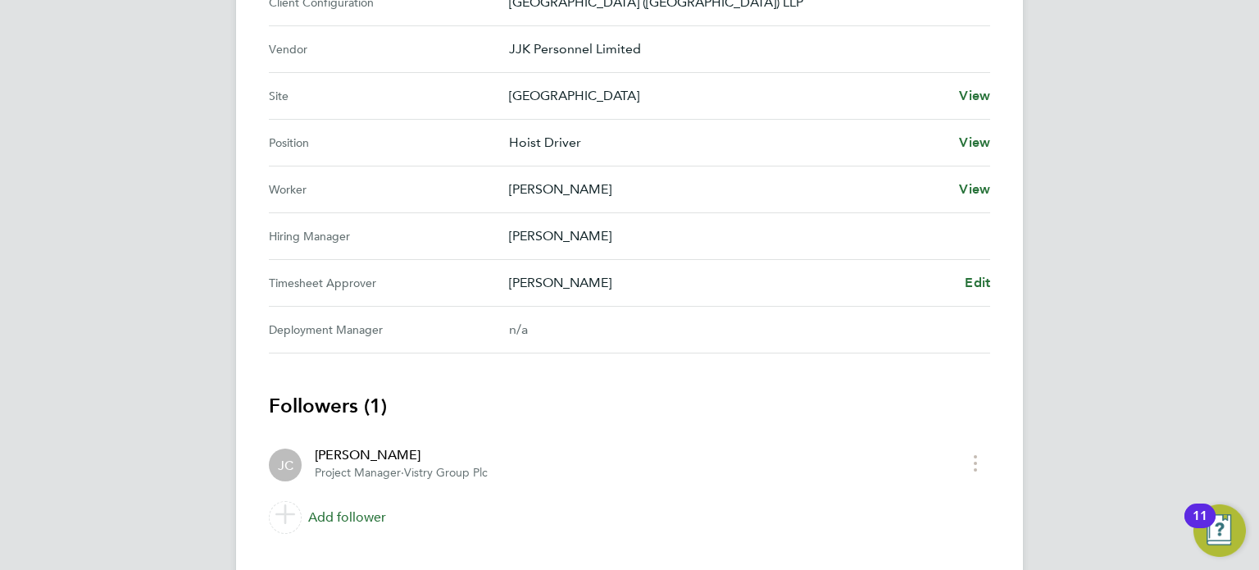
scroll to position [666, 0]
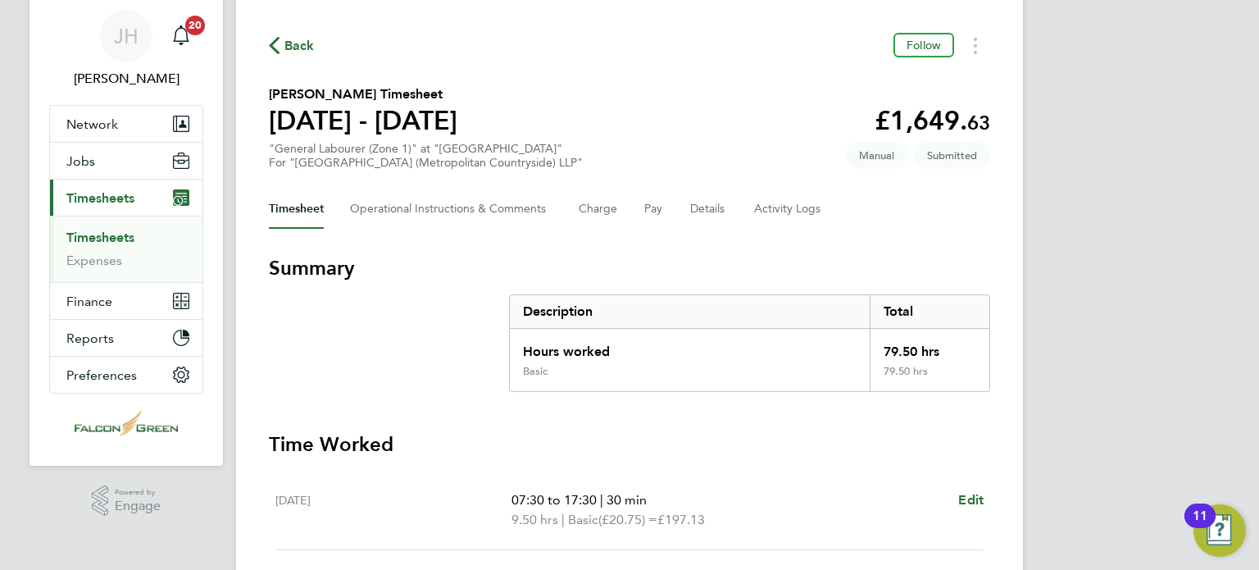
scroll to position [33, 0]
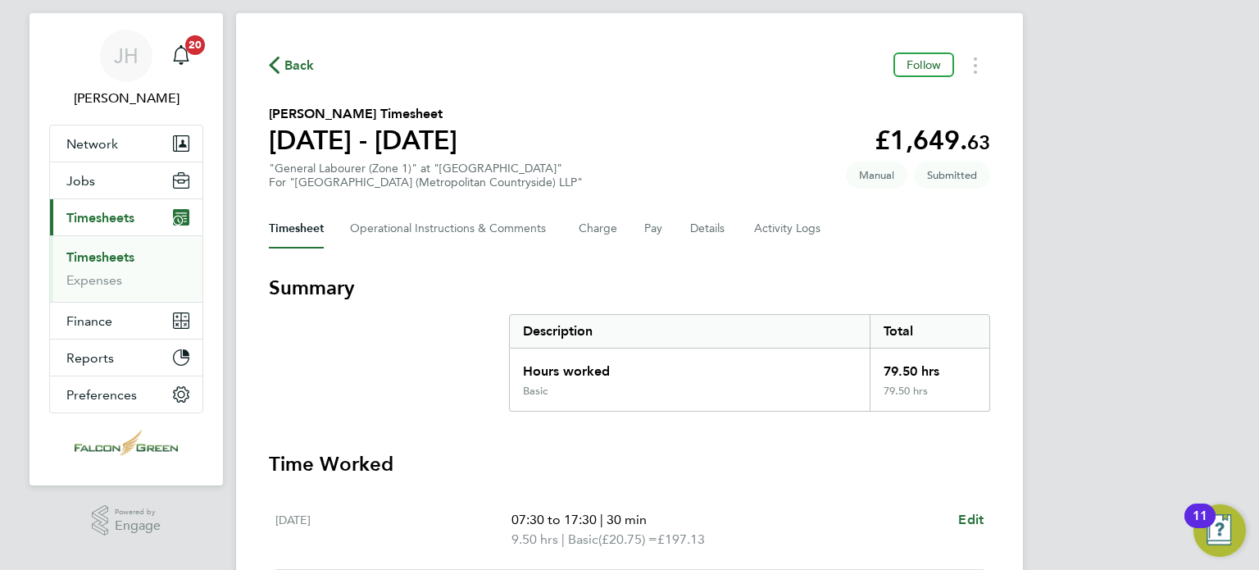
click at [649, 116] on section "Denzel Yeboah's Timesheet 18 - 24 Aug 2025 £1,649. 63 "General Labourer (Zone 1…" at bounding box center [629, 146] width 721 height 85
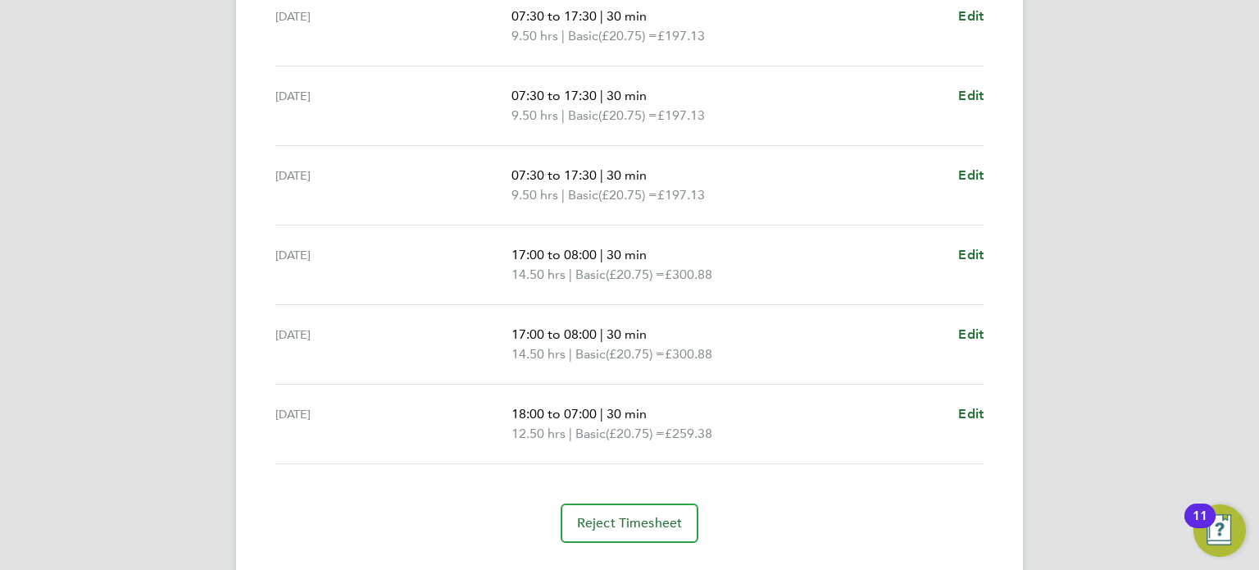
scroll to position [651, 0]
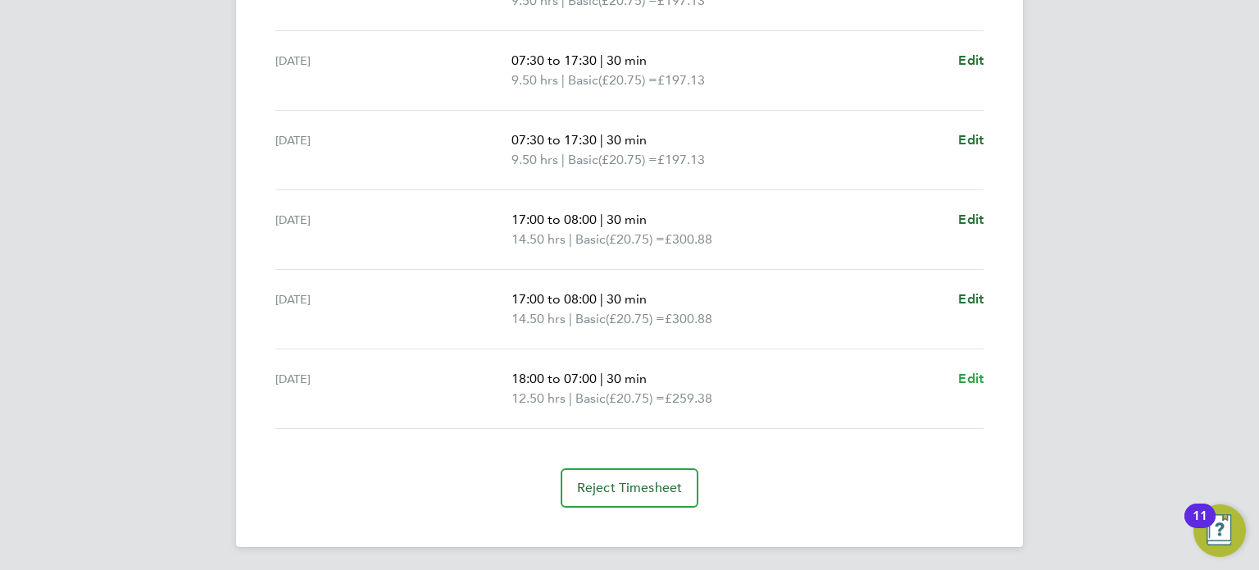
click at [975, 373] on span "Edit" at bounding box center [970, 379] width 25 height 16
select select "30"
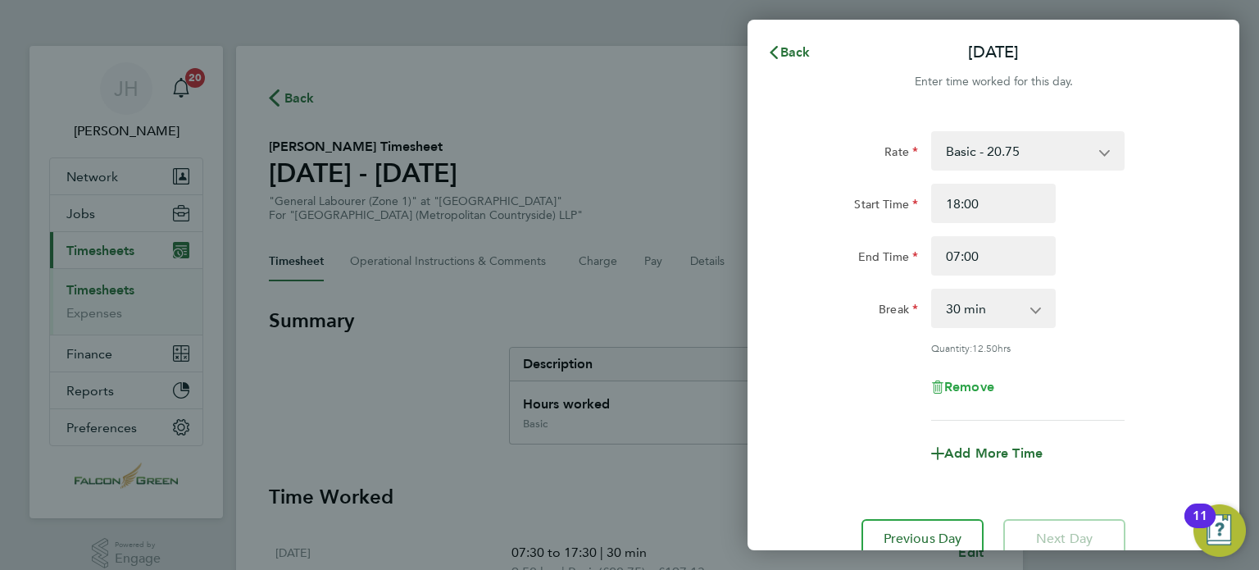
click at [968, 385] on span "Remove" at bounding box center [969, 387] width 50 height 16
select select "null"
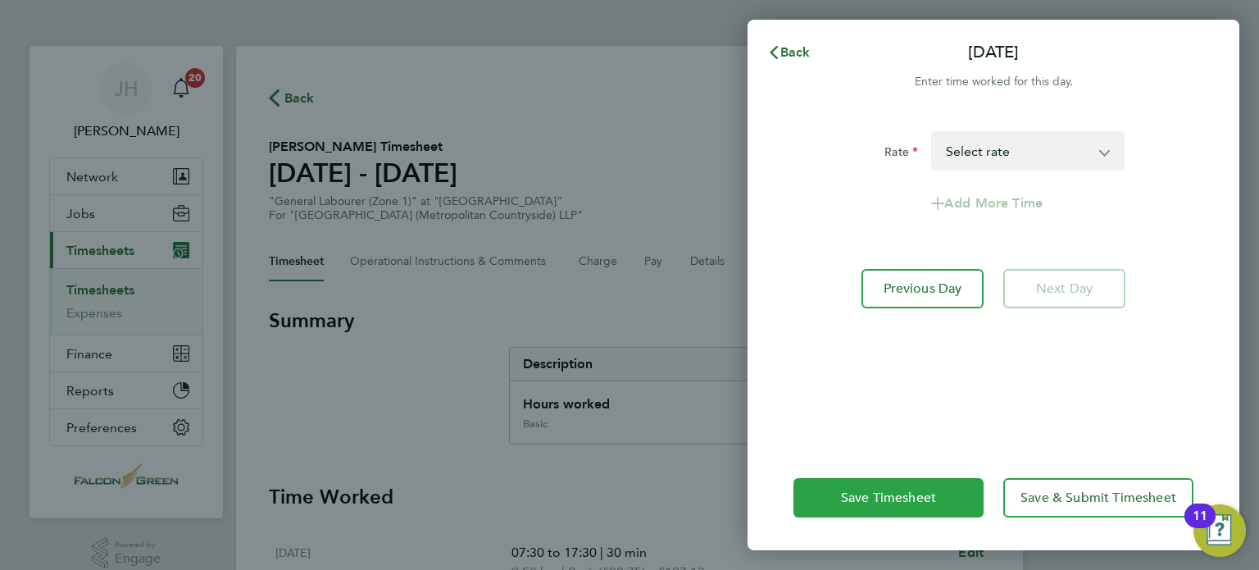
click at [843, 502] on span "Save Timesheet" at bounding box center [888, 497] width 95 height 16
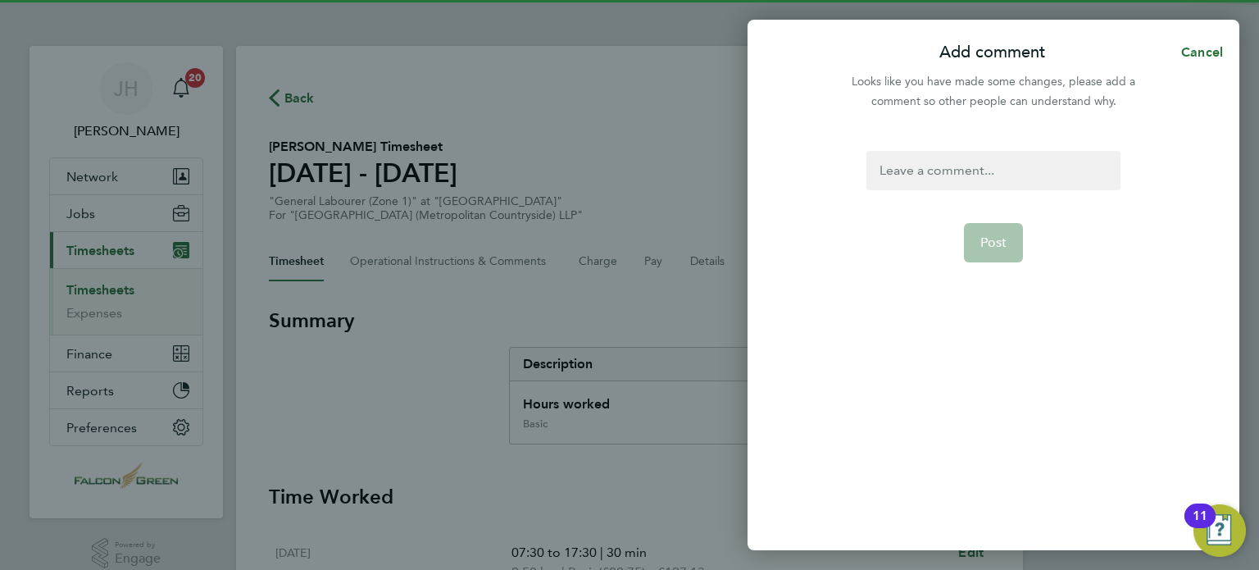
click at [912, 166] on div at bounding box center [992, 170] width 253 height 39
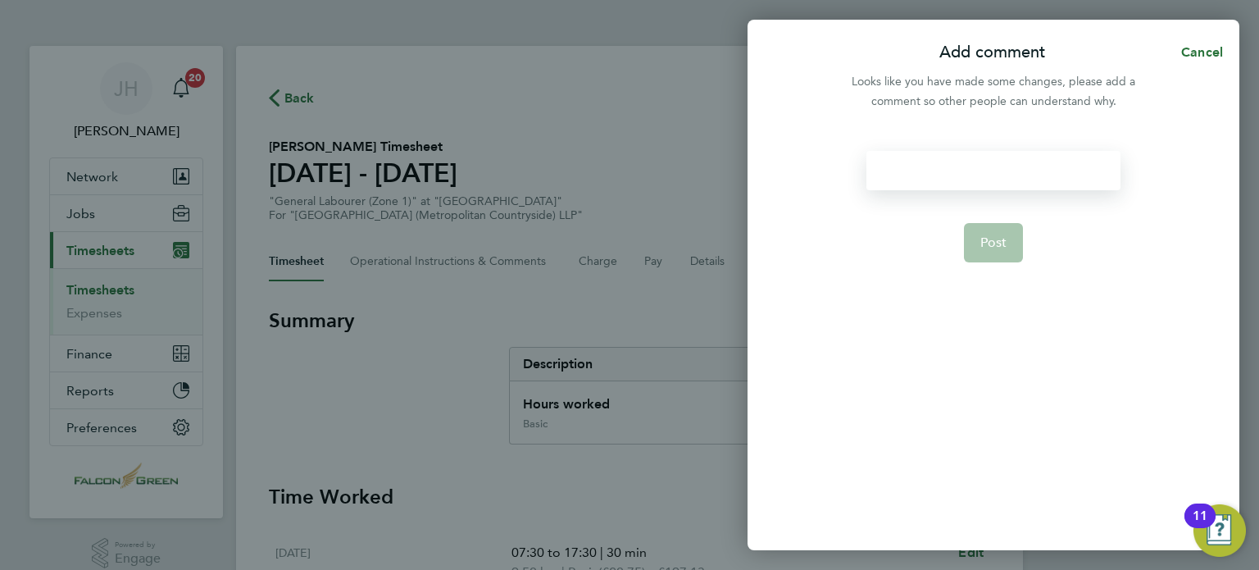
click at [912, 166] on div at bounding box center [992, 170] width 253 height 39
click at [978, 251] on button "Post" at bounding box center [994, 242] width 60 height 39
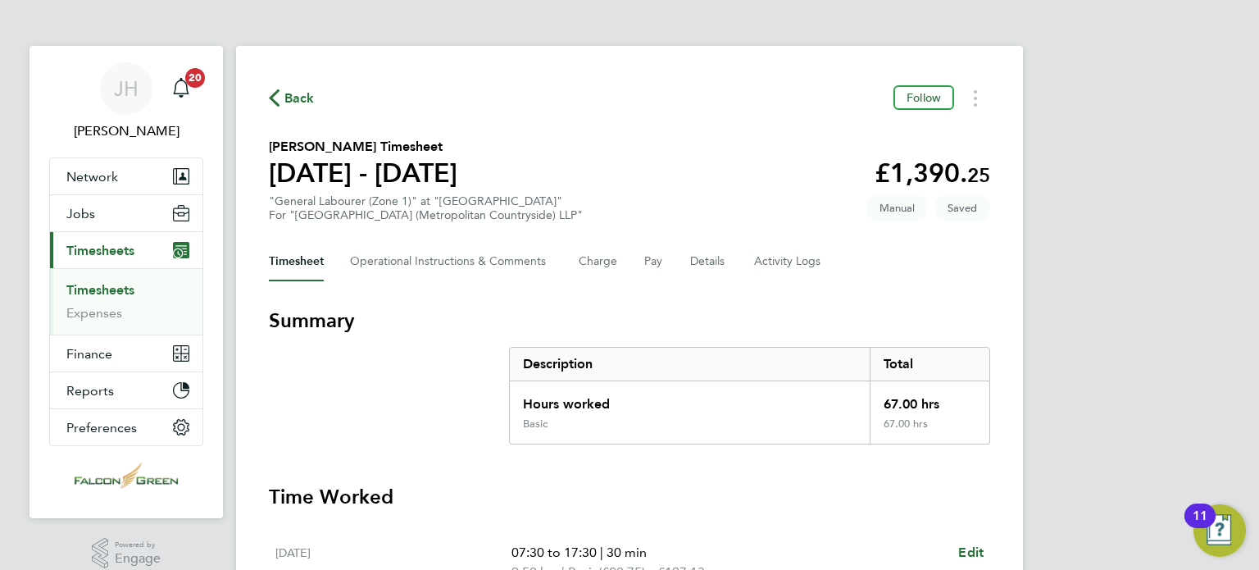
click at [709, 98] on div "Back Follow" at bounding box center [629, 97] width 721 height 25
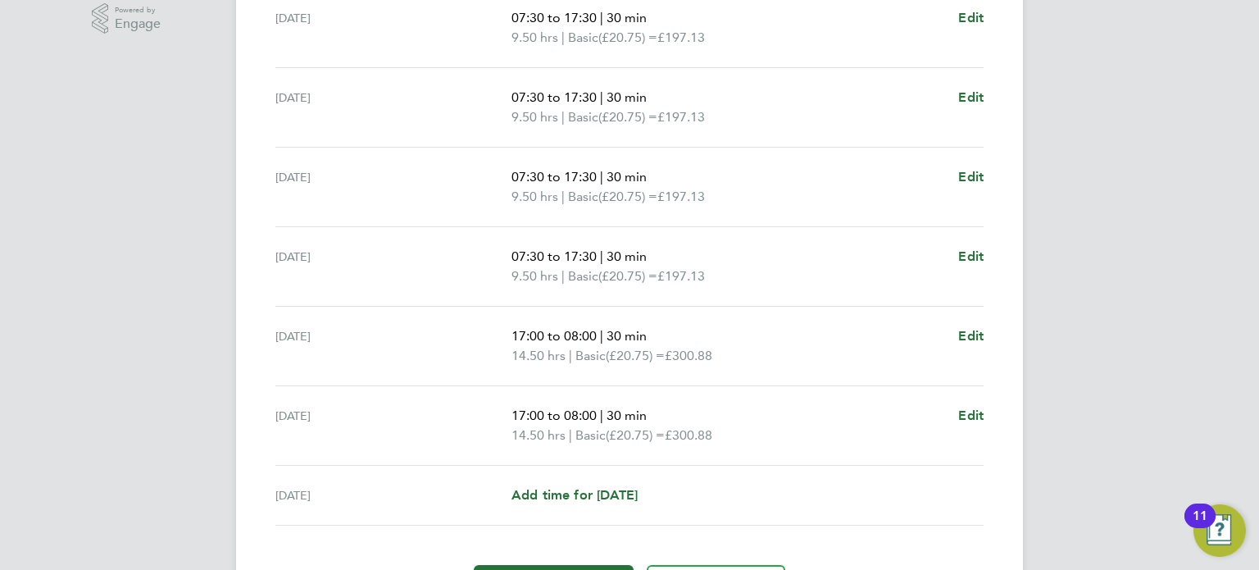
scroll to position [557, 0]
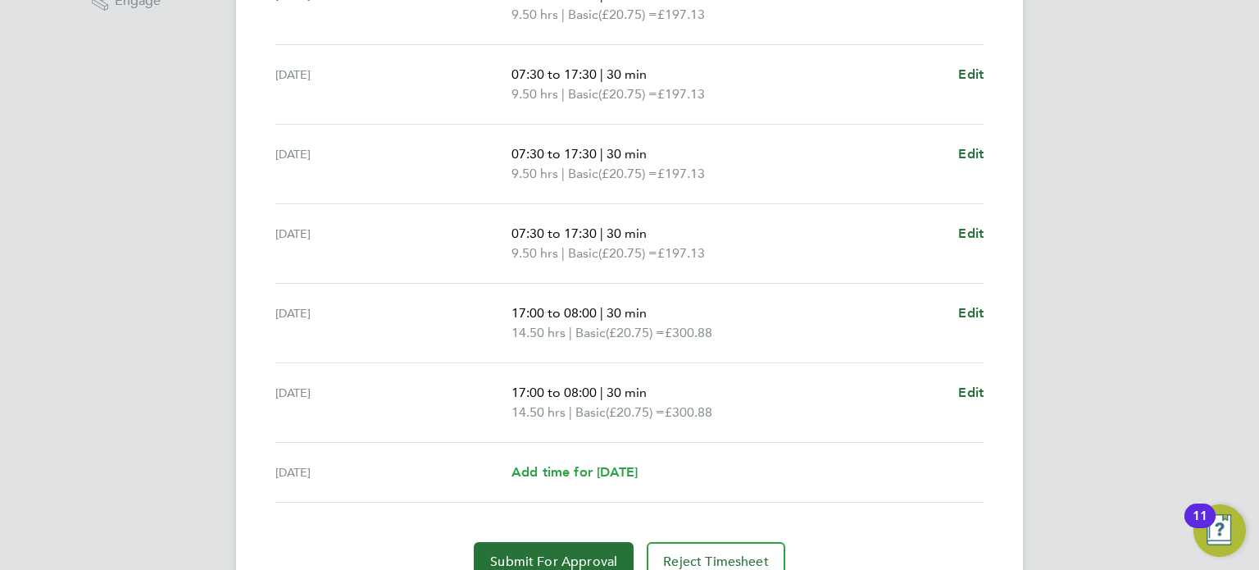
click at [620, 476] on span "Add time for [DATE]" at bounding box center [575, 472] width 126 height 16
select select "30"
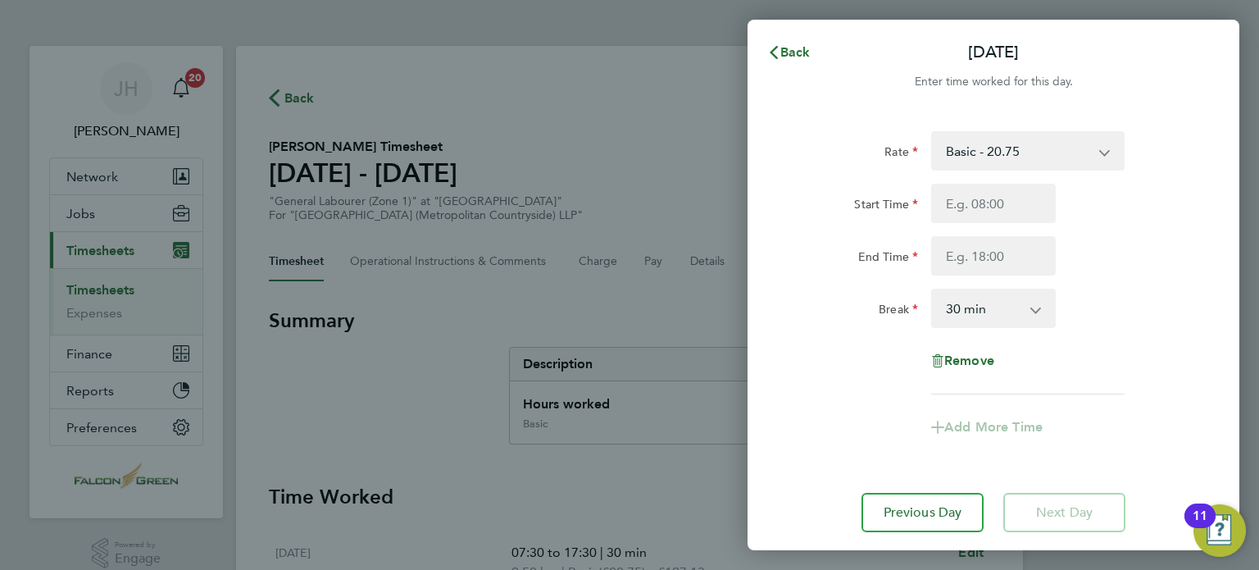
click at [830, 353] on div "Remove" at bounding box center [993, 360] width 413 height 39
click at [793, 46] on span "Back" at bounding box center [795, 52] width 30 height 16
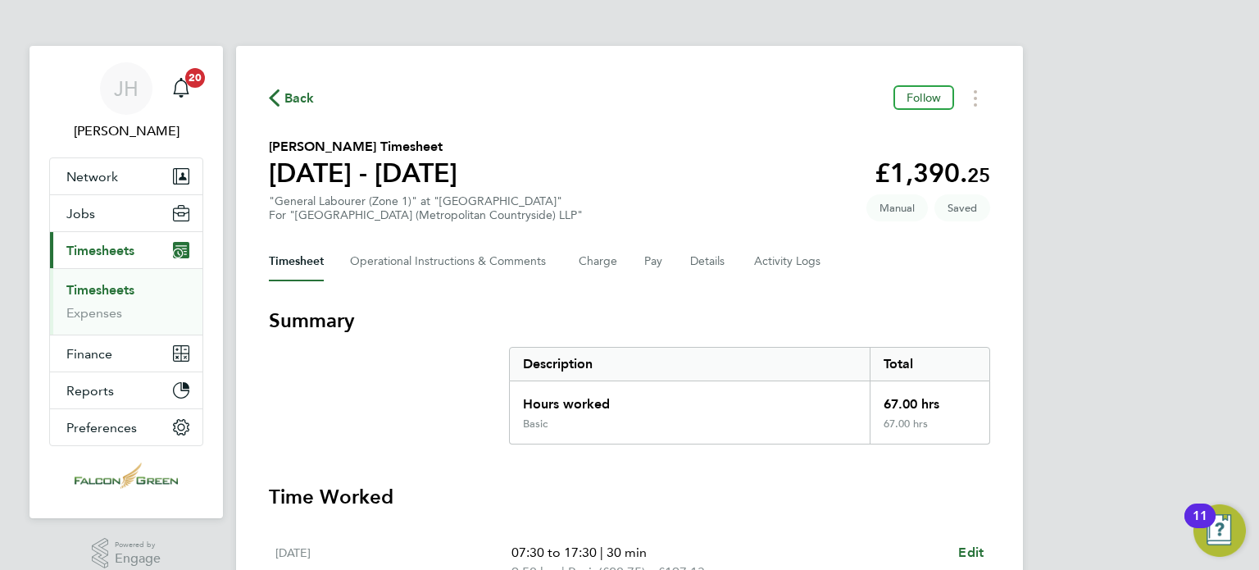
click at [716, 180] on section "Denzel Yeboah's Timesheet 18 - 24 Aug 2025 £1,390. 25 "General Labourer (Zone 1…" at bounding box center [629, 179] width 721 height 85
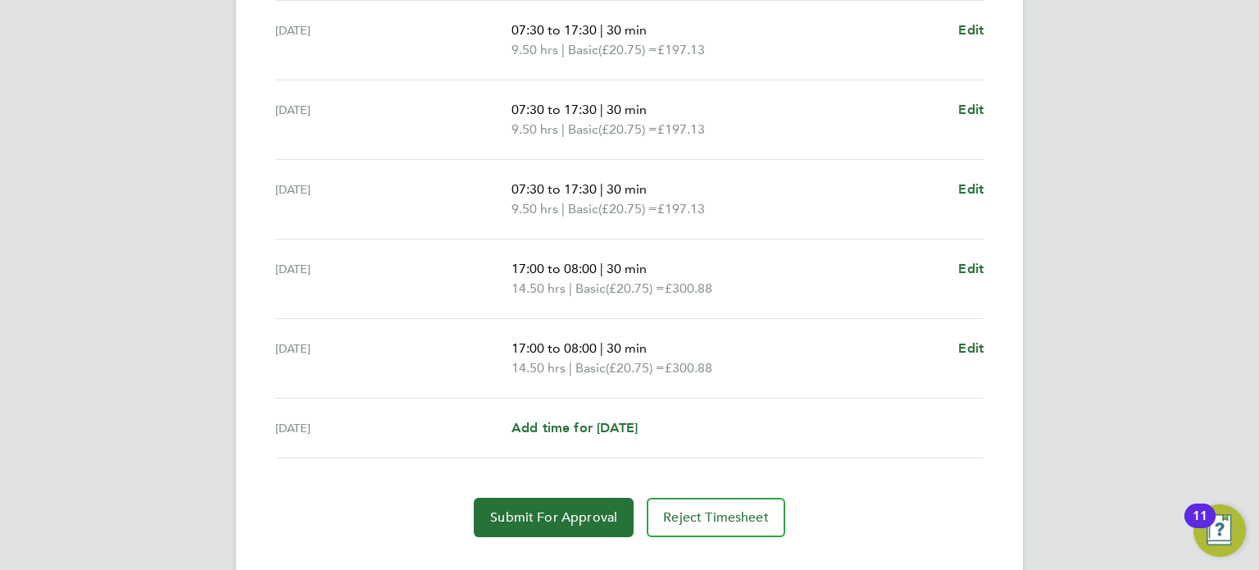
scroll to position [599, 0]
click at [757, 276] on p "17:00 to 08:00 | 30 min" at bounding box center [729, 271] width 434 height 20
click at [977, 269] on span "Edit" at bounding box center [970, 271] width 25 height 16
select select "30"
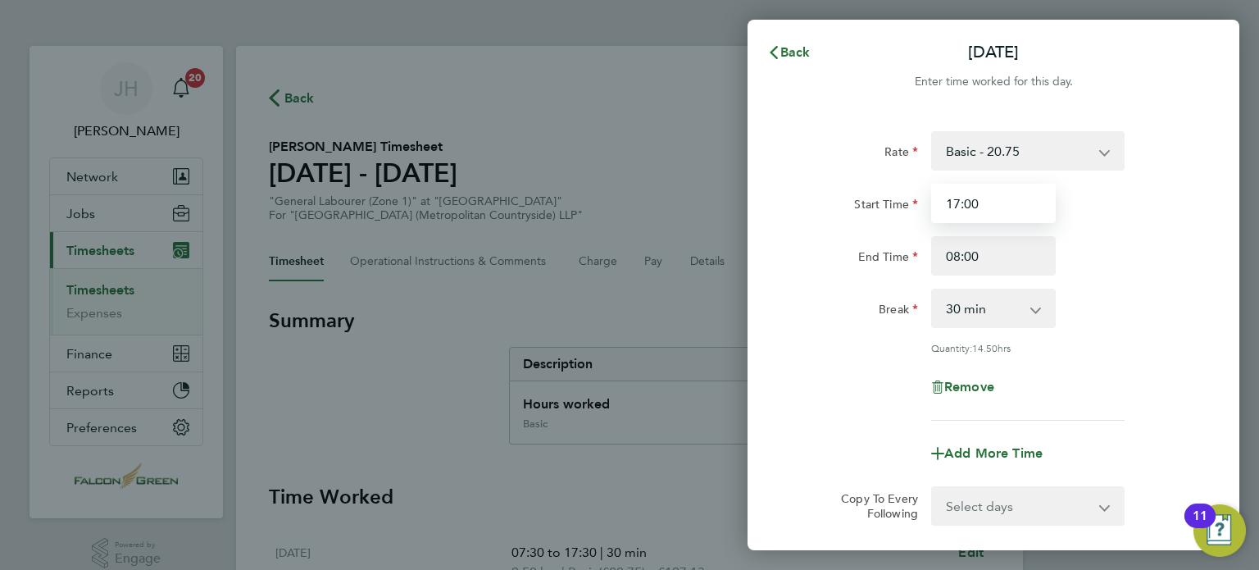
click at [960, 204] on input "17:00" at bounding box center [993, 203] width 125 height 39
drag, startPoint x: 977, startPoint y: 204, endPoint x: 870, endPoint y: 193, distance: 108.0
click at [870, 193] on div "Start Time 17:00" at bounding box center [993, 203] width 413 height 39
type input "1"
click at [817, 352] on div "Quantity: 18.50 hrs" at bounding box center [993, 347] width 413 height 13
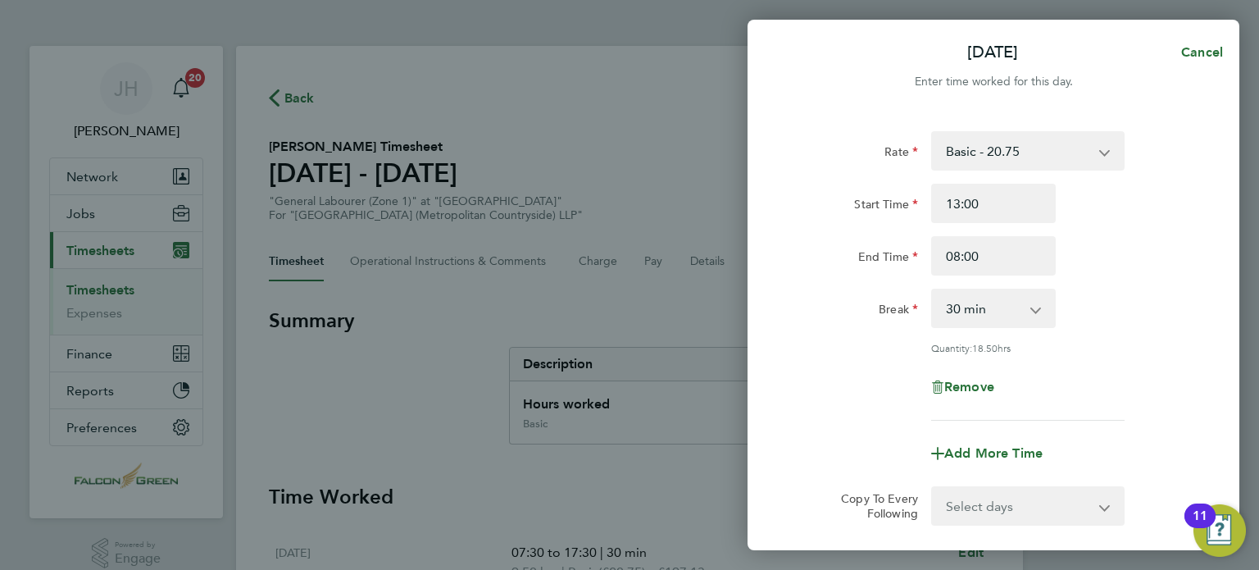
click at [817, 352] on div "Quantity: 18.50 hrs" at bounding box center [993, 347] width 413 height 13
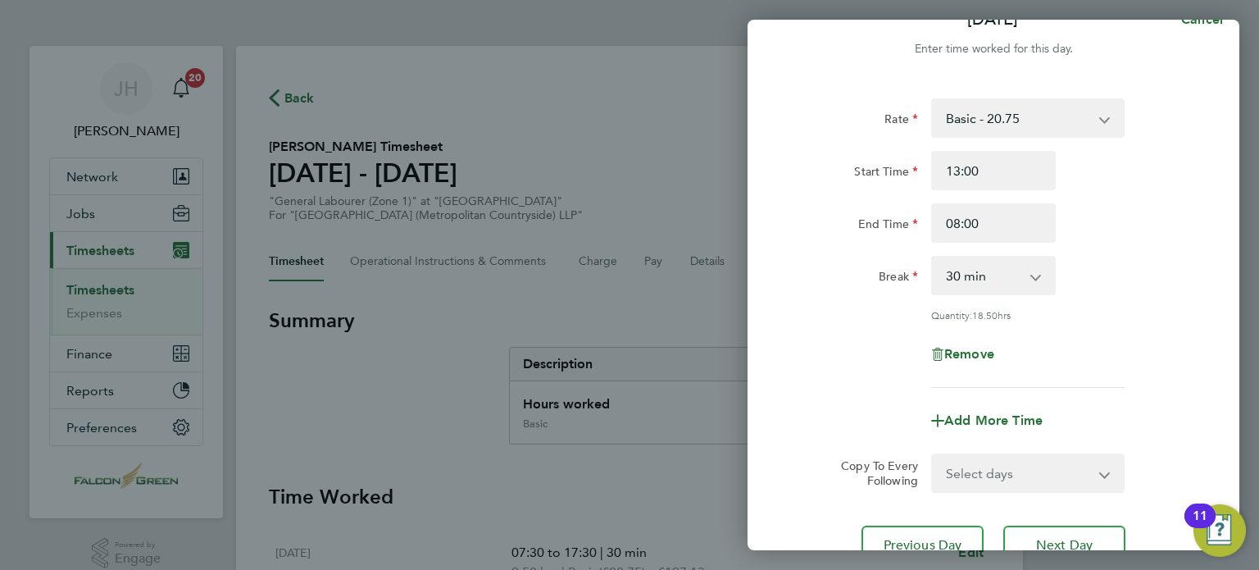
click at [817, 352] on div "Remove" at bounding box center [993, 353] width 413 height 39
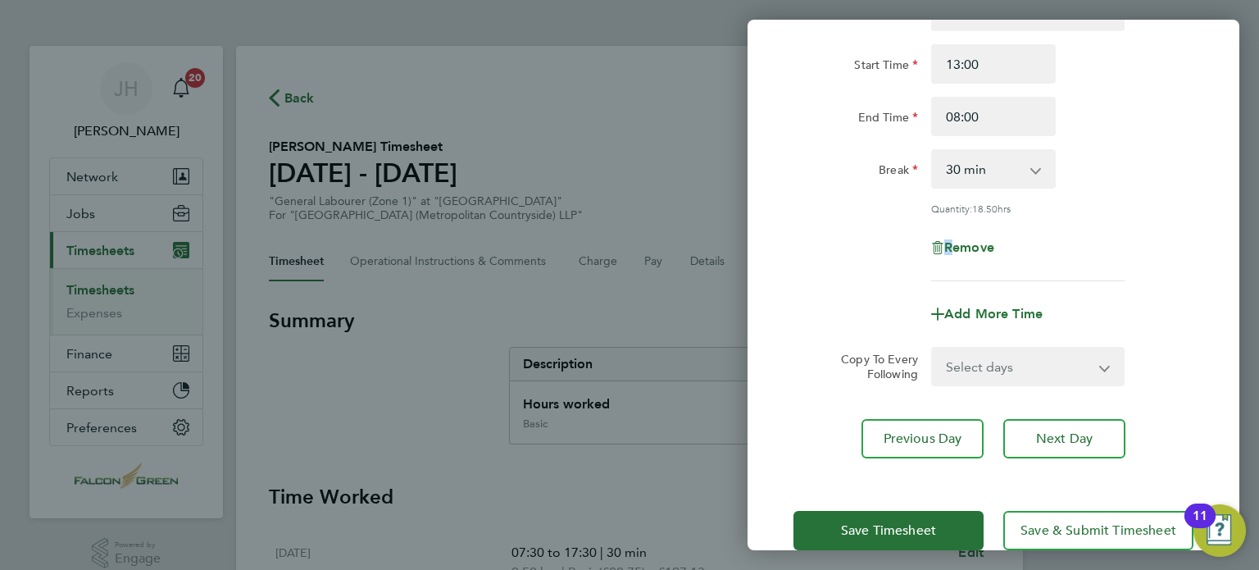
scroll to position [170, 0]
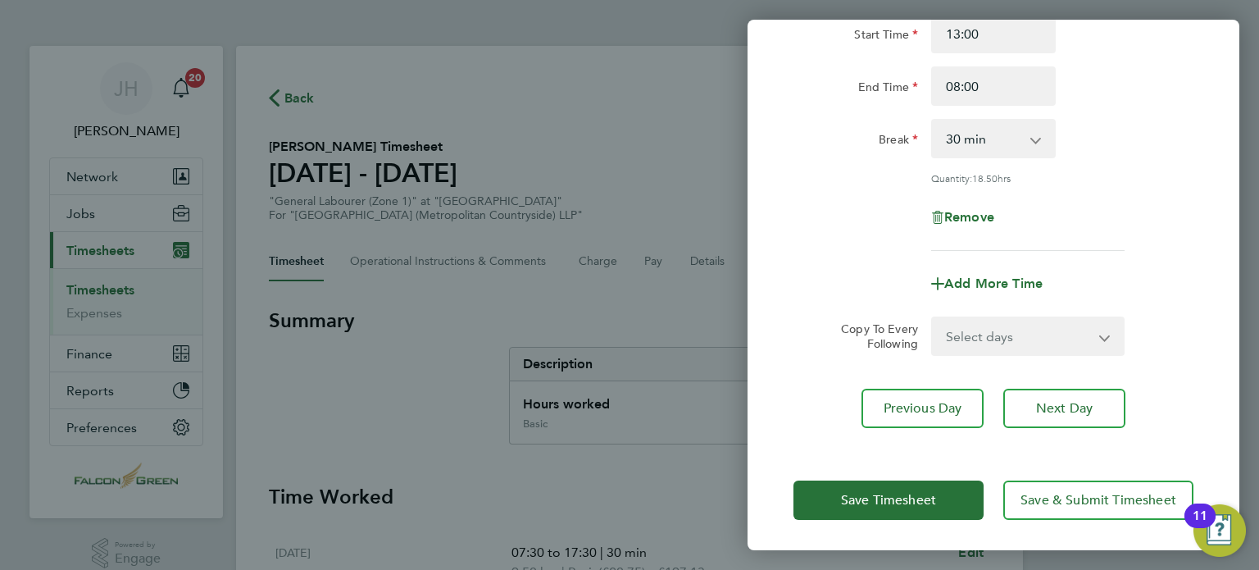
click at [821, 212] on div "Remove" at bounding box center [993, 217] width 413 height 39
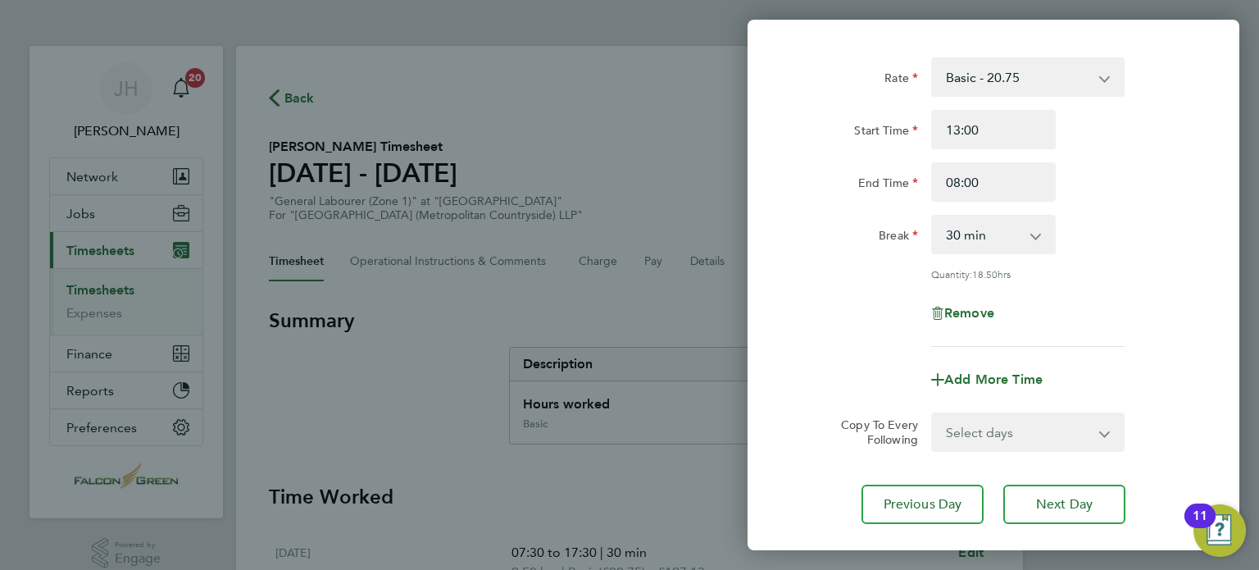
scroll to position [71, 0]
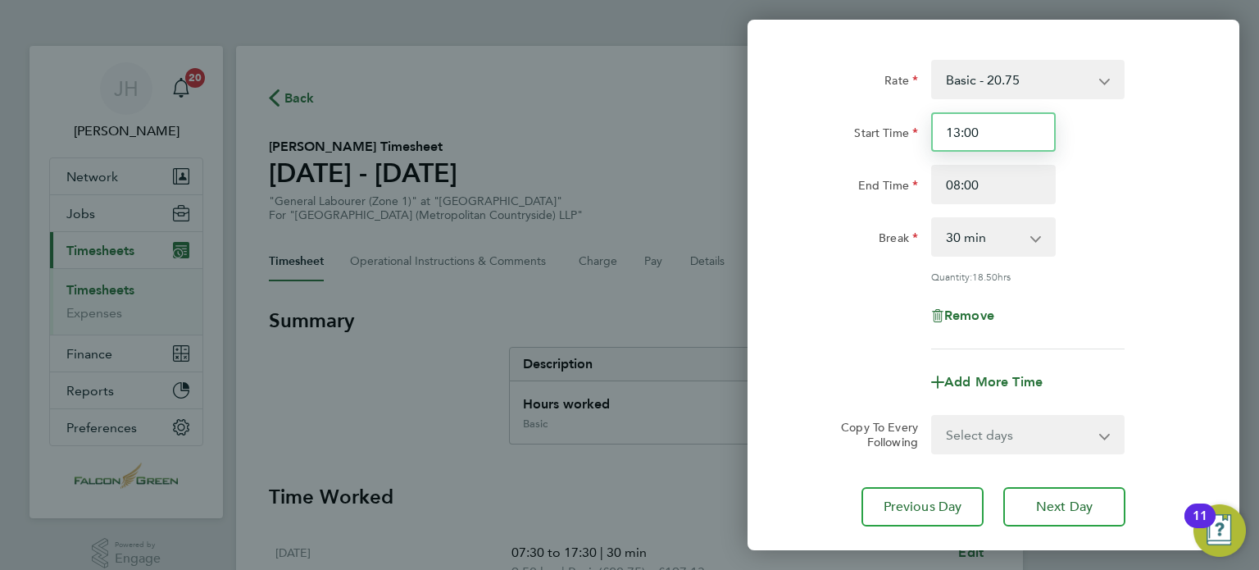
click at [984, 130] on input "13:00" at bounding box center [993, 131] width 125 height 39
type input "13:30"
click at [824, 298] on div "Remove" at bounding box center [993, 315] width 413 height 39
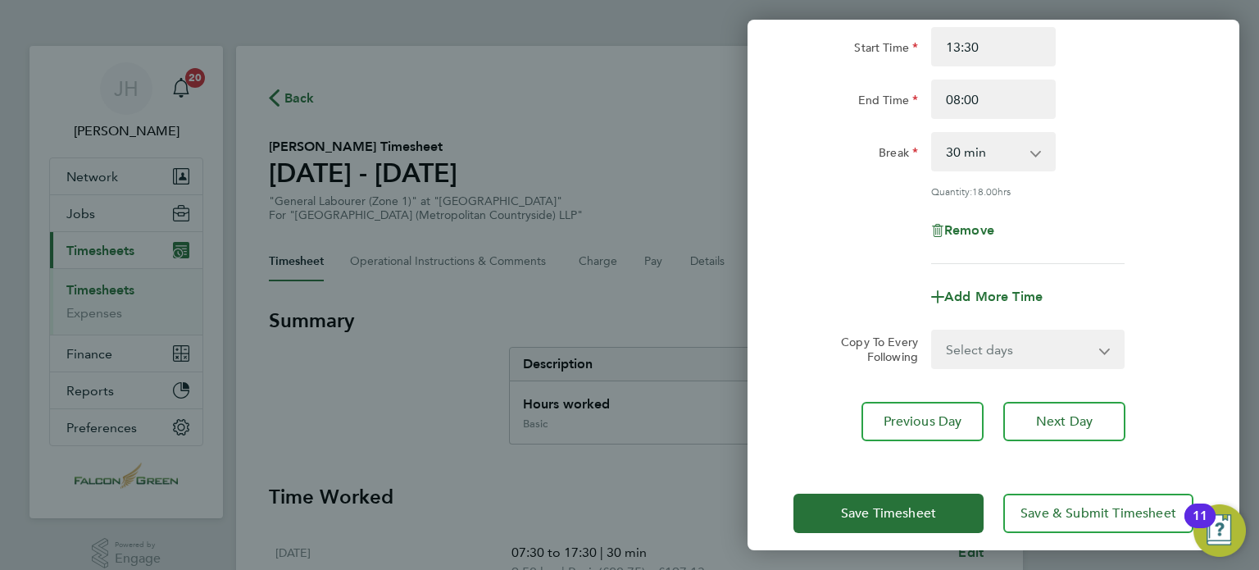
scroll to position [170, 0]
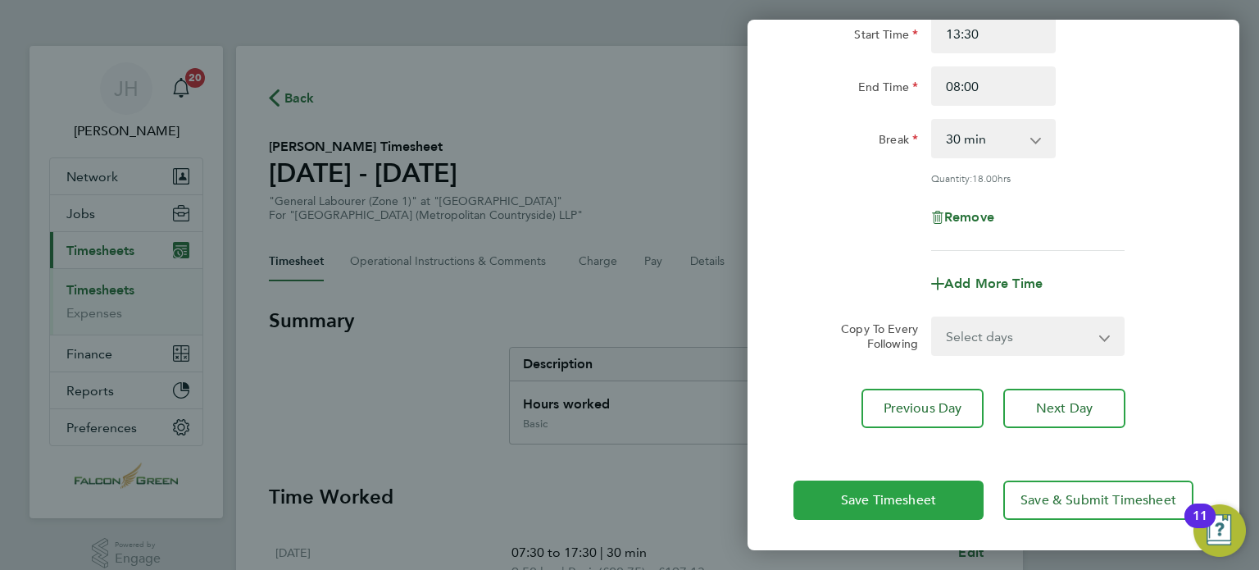
click at [848, 493] on span "Save Timesheet" at bounding box center [888, 500] width 95 height 16
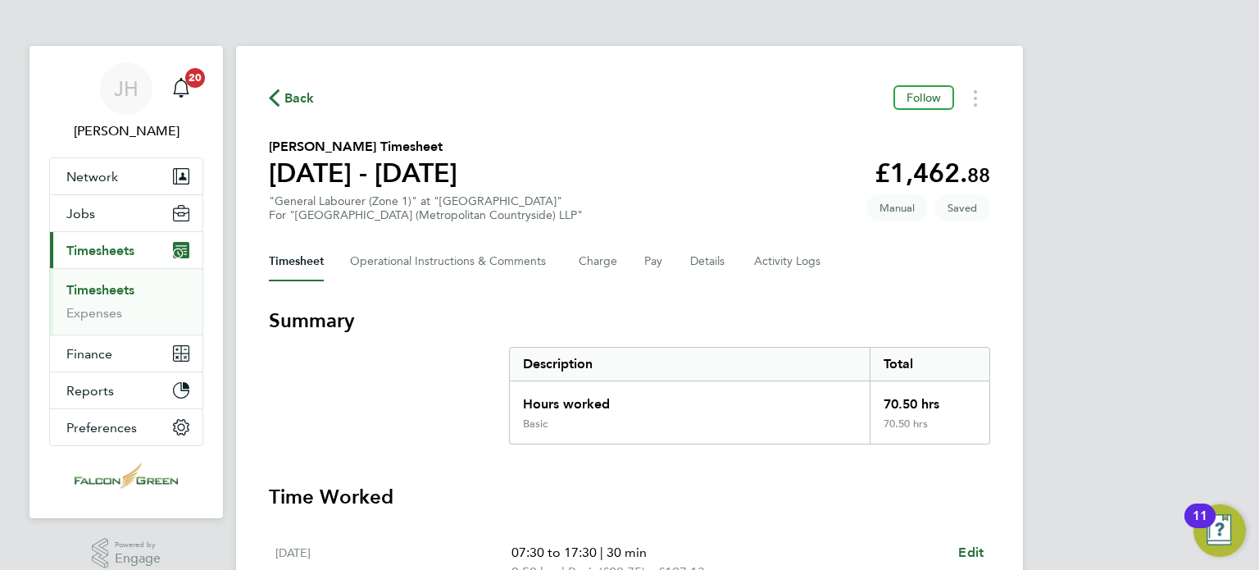
click at [721, 166] on section "Denzel Yeboah's Timesheet 18 - 24 Aug 2025 £1,462. 88 "General Labourer (Zone 1…" at bounding box center [629, 179] width 721 height 85
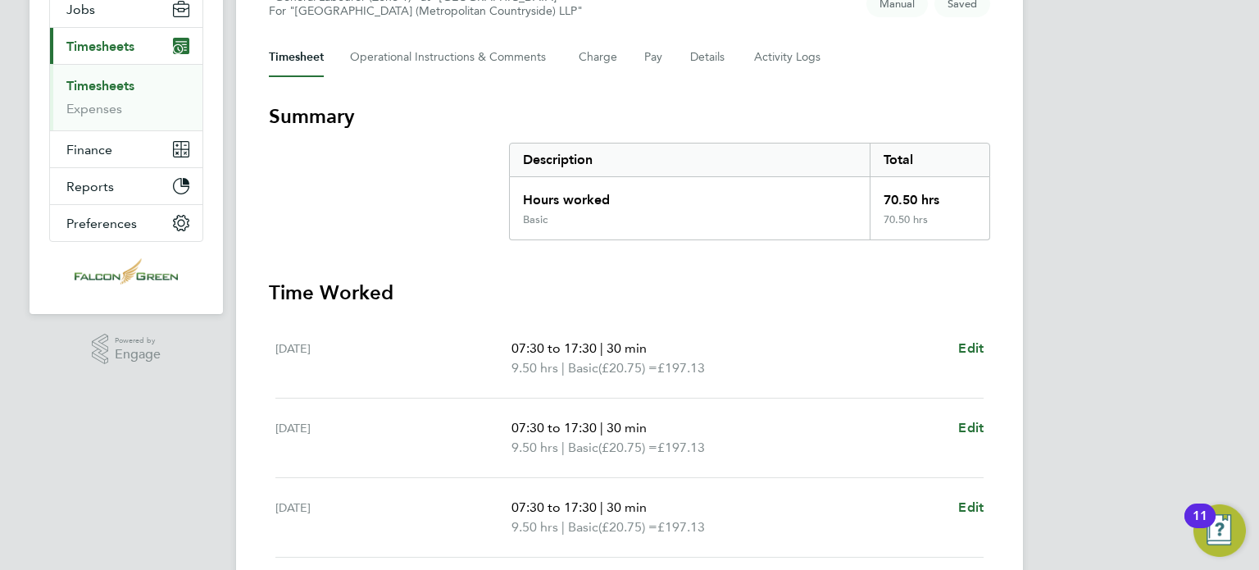
scroll to position [140, 0]
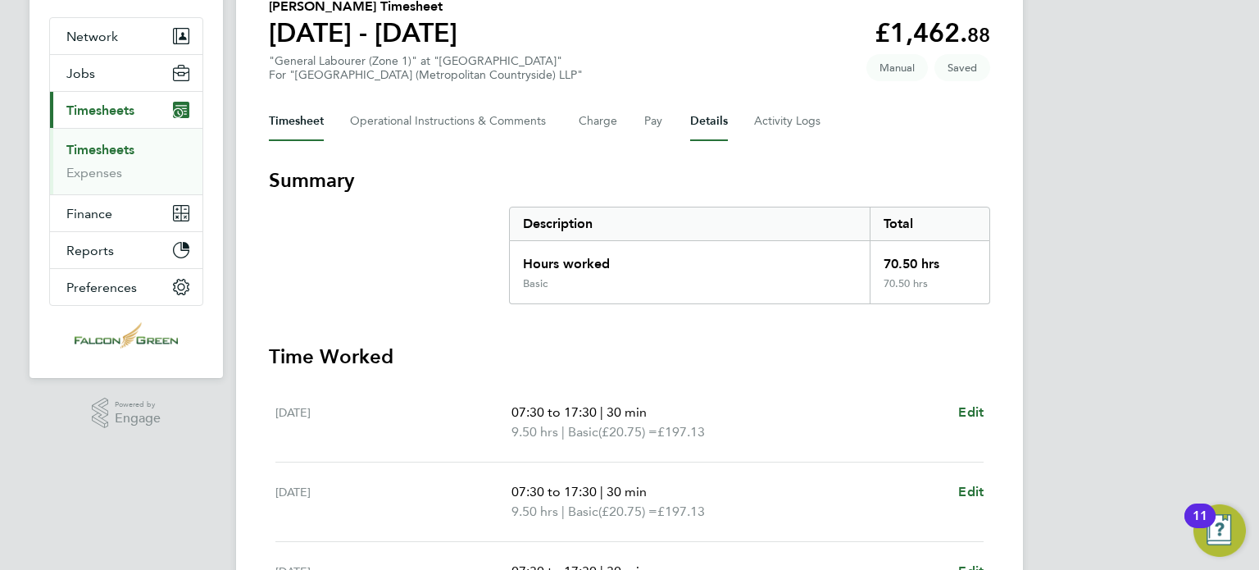
click at [703, 129] on button "Details" at bounding box center [709, 121] width 38 height 39
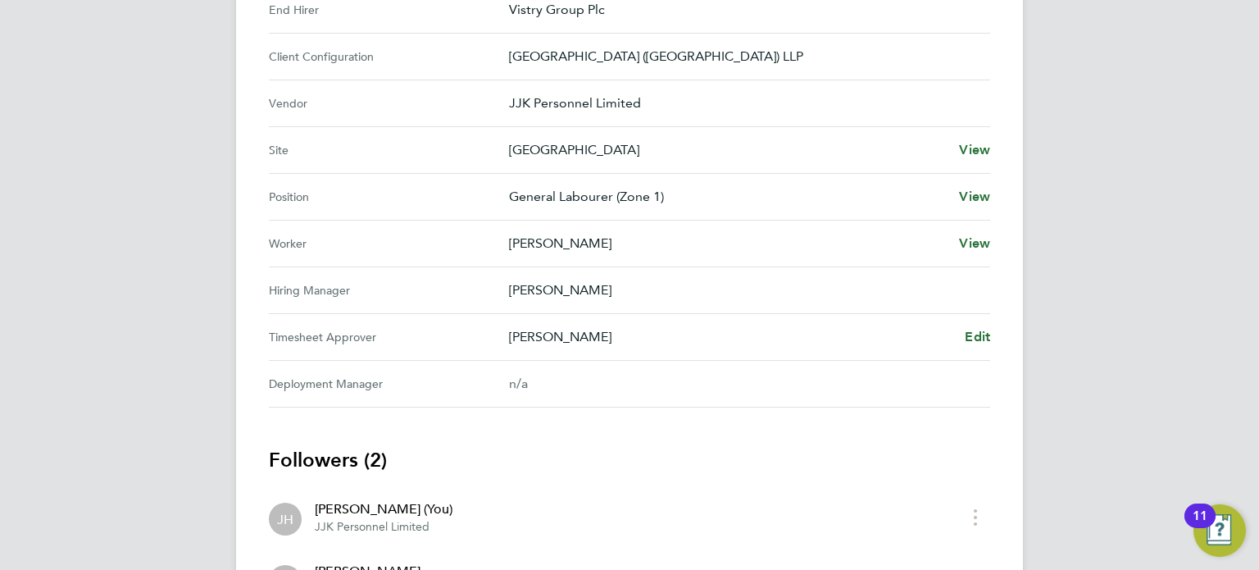
scroll to position [721, 0]
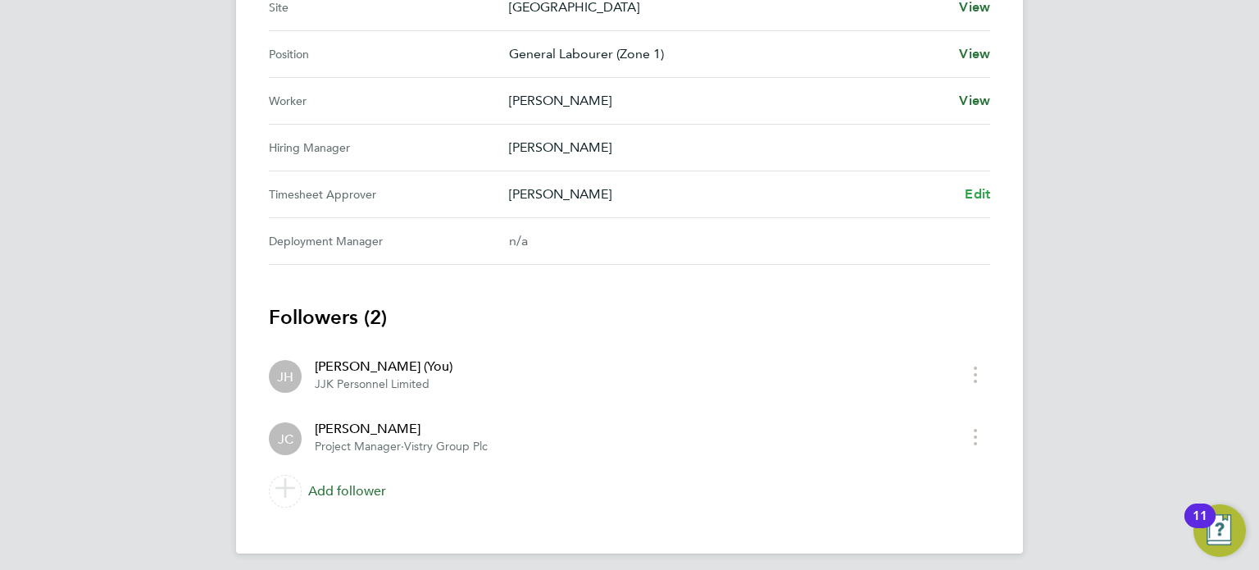
click at [971, 189] on span "Edit" at bounding box center [977, 194] width 25 height 16
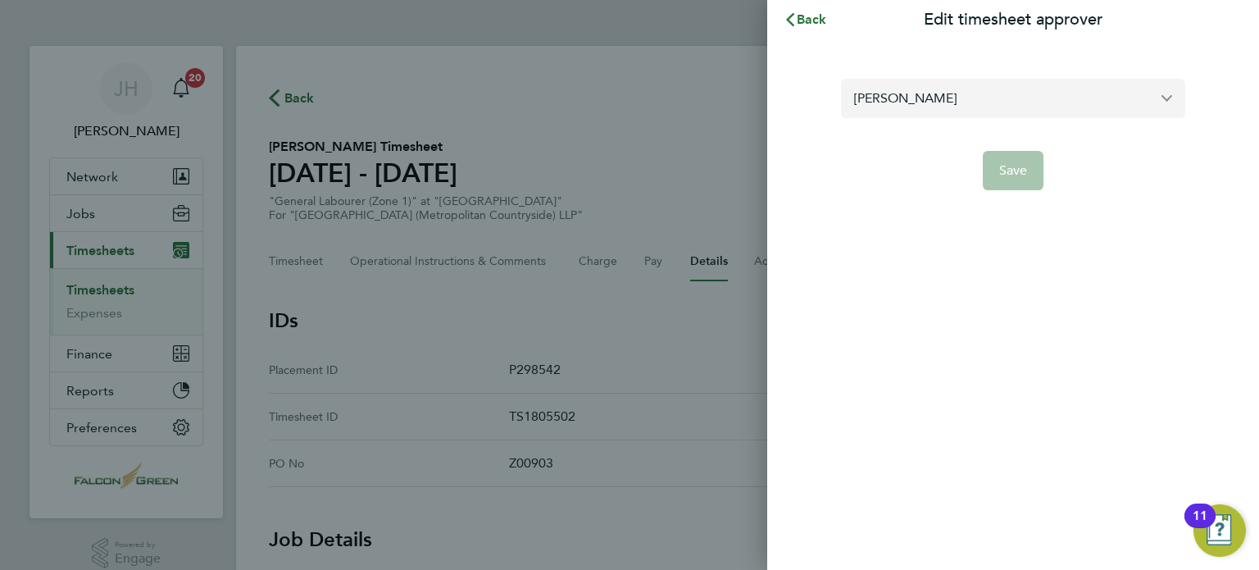
click at [980, 85] on input "Jonathan Convery" at bounding box center [1013, 98] width 344 height 39
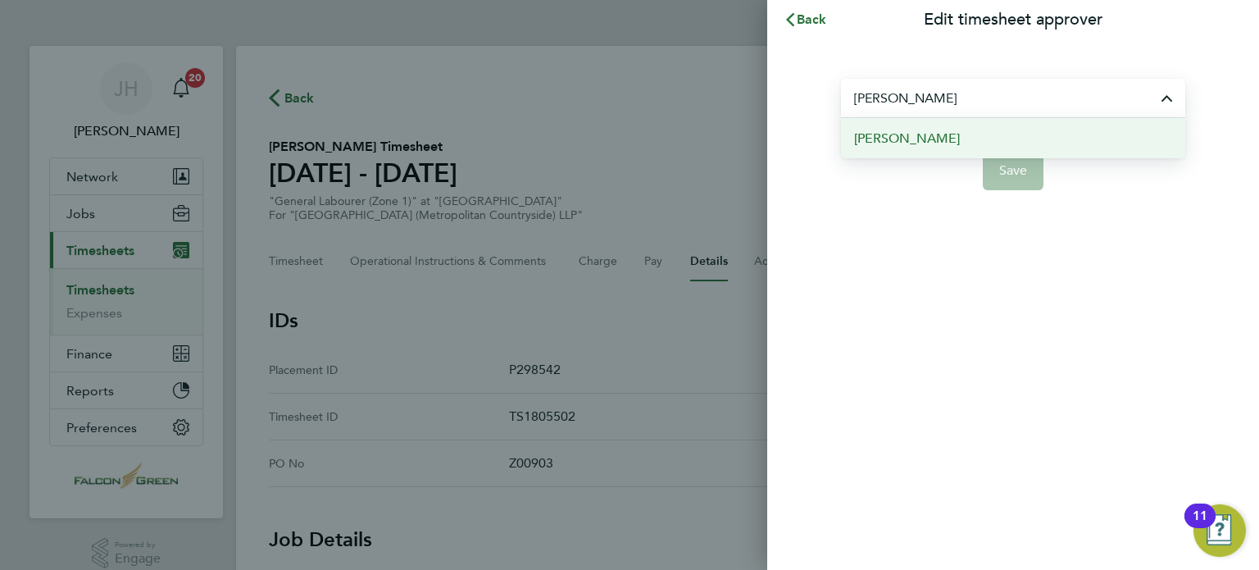
click at [906, 141] on span "[PERSON_NAME]" at bounding box center [907, 139] width 106 height 20
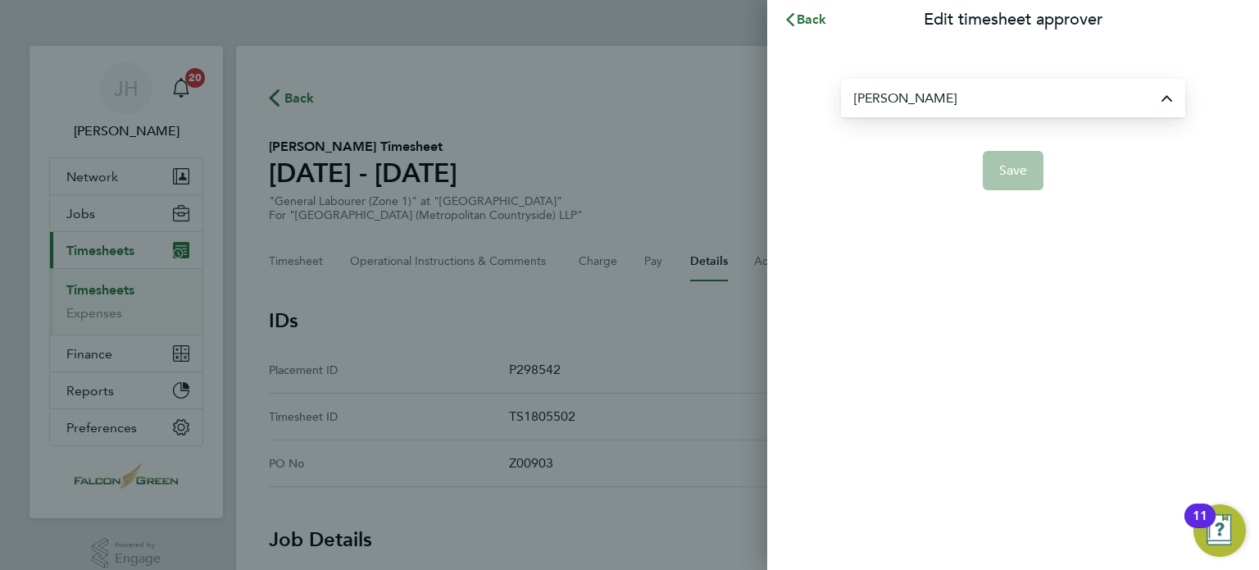
type input "[PERSON_NAME]"
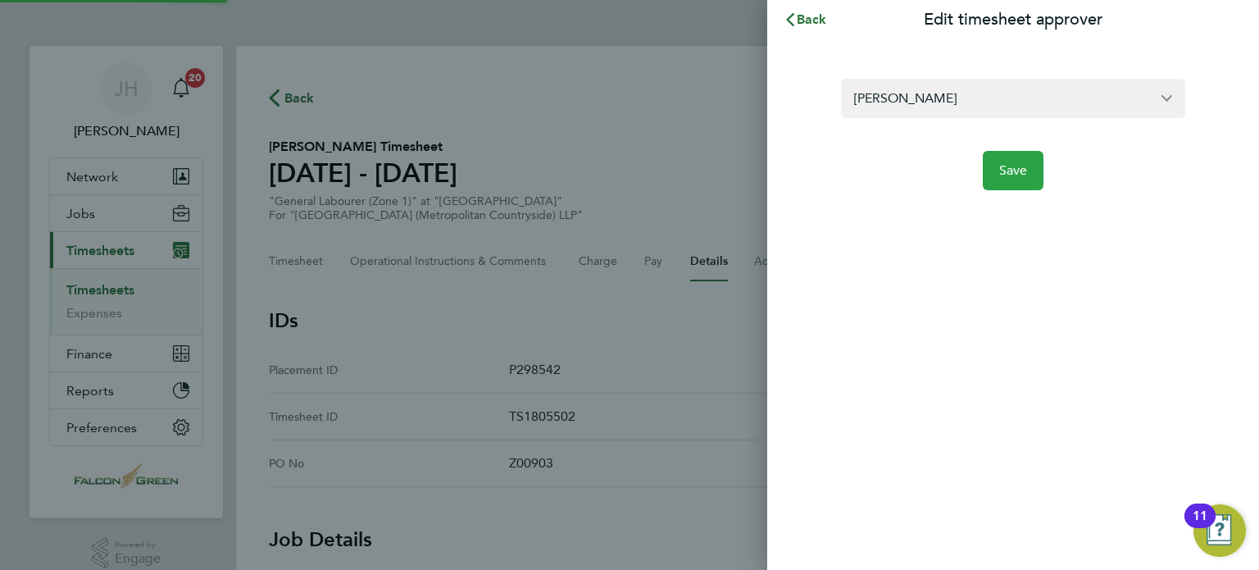
click at [1015, 173] on span "Save" at bounding box center [1013, 170] width 29 height 16
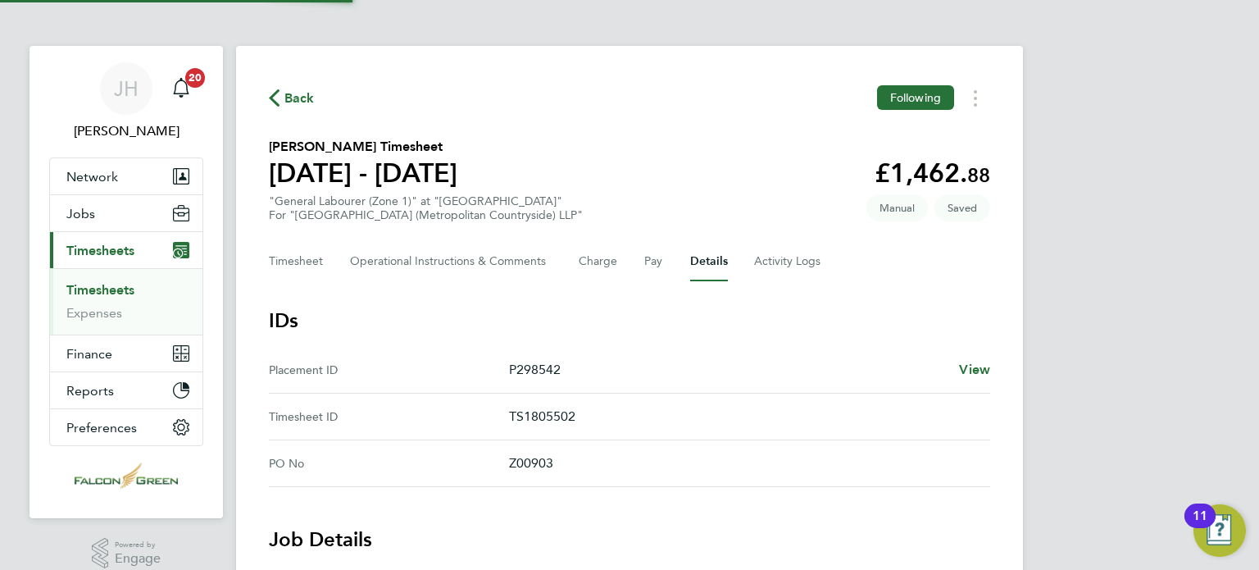
click at [631, 102] on div "Back Following" at bounding box center [629, 97] width 721 height 25
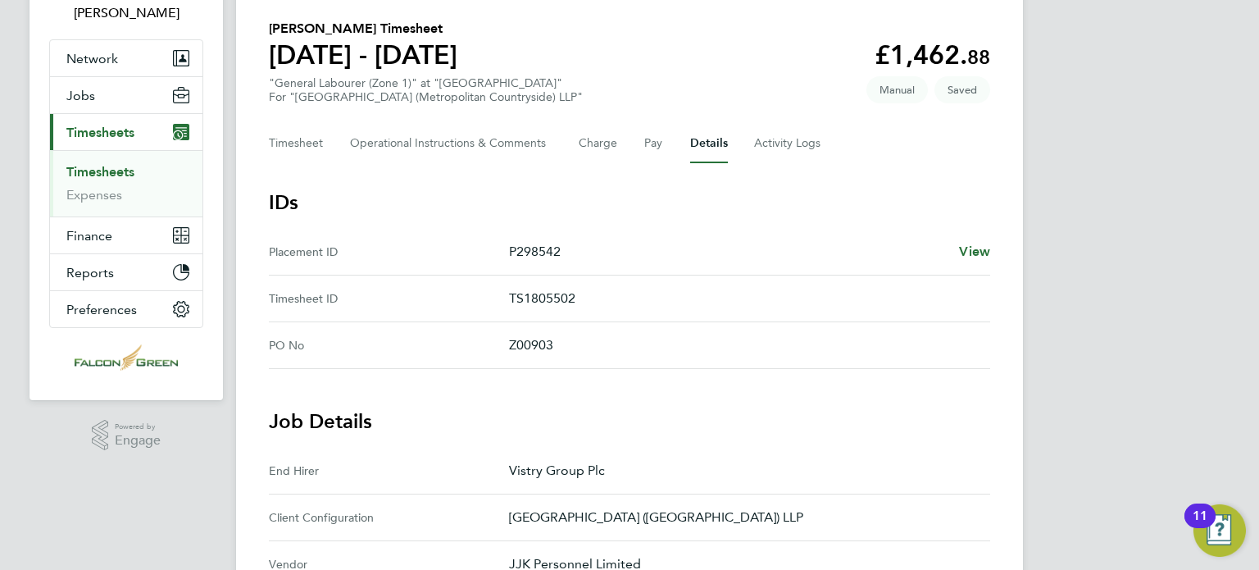
scroll to position [72, 0]
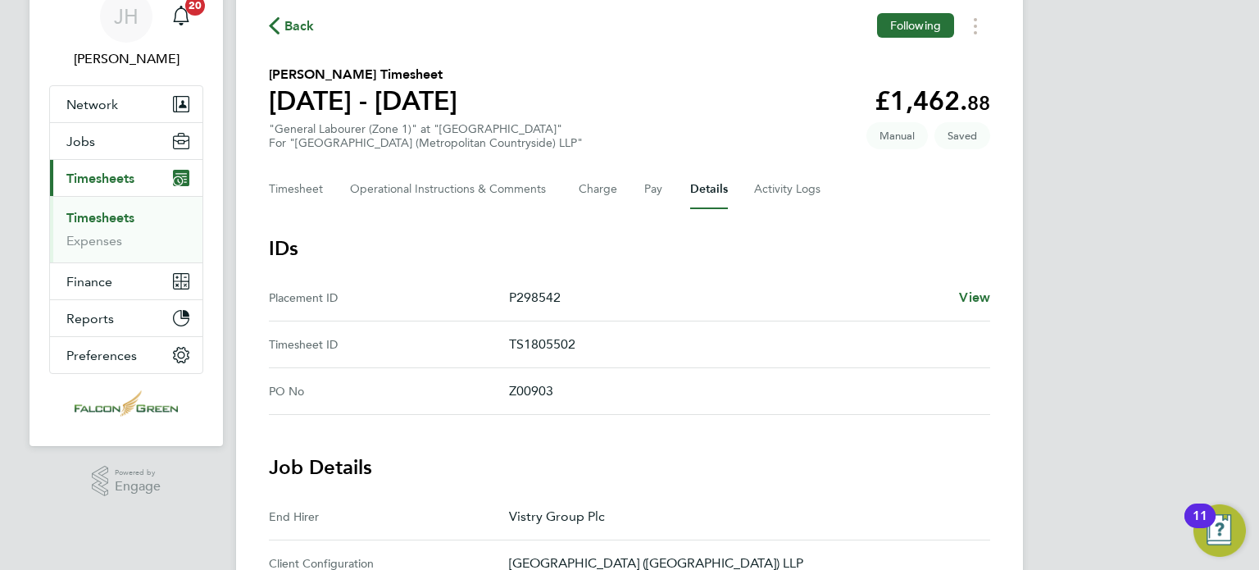
click at [302, 28] on span "Back" at bounding box center [299, 26] width 30 height 20
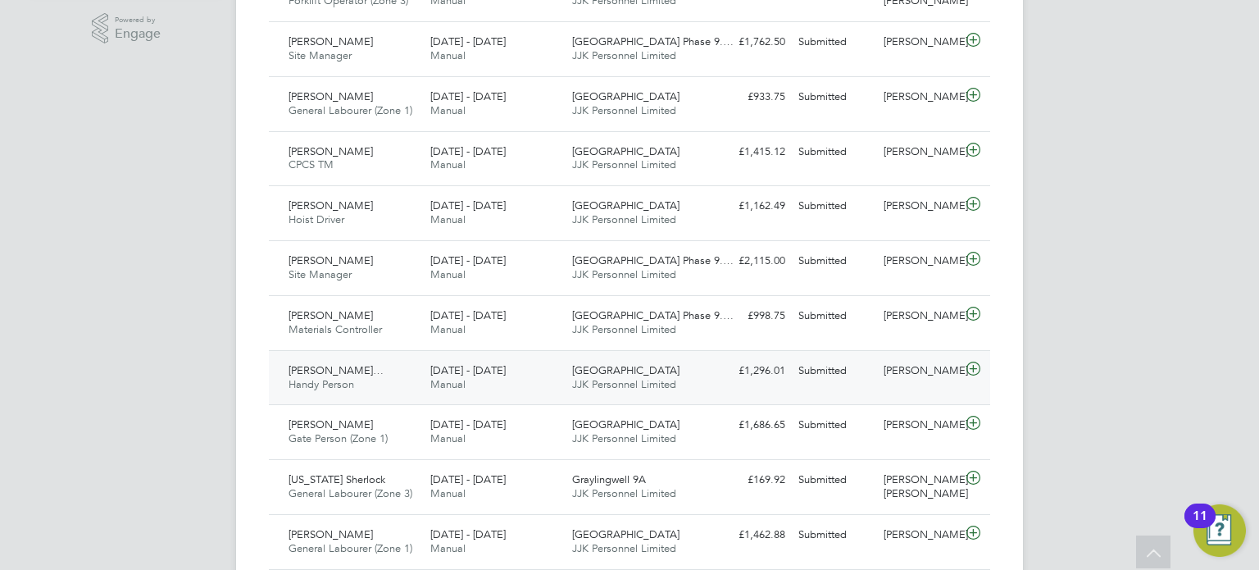
click at [767, 376] on div "£1,296.01 Submitted" at bounding box center [749, 370] width 85 height 27
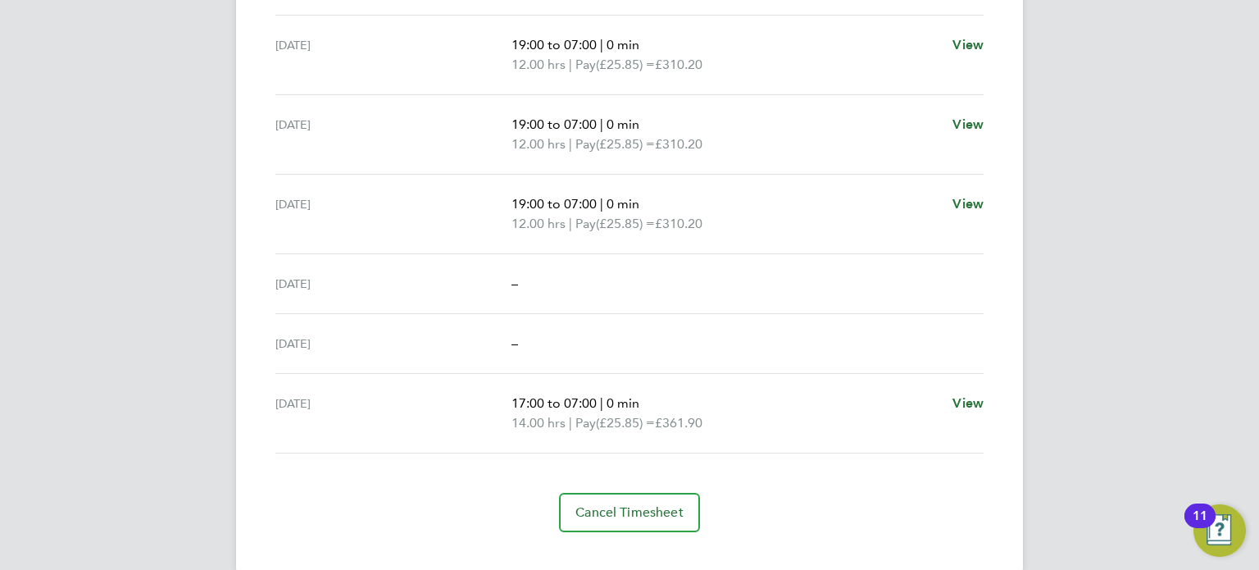
scroll to position [612, 0]
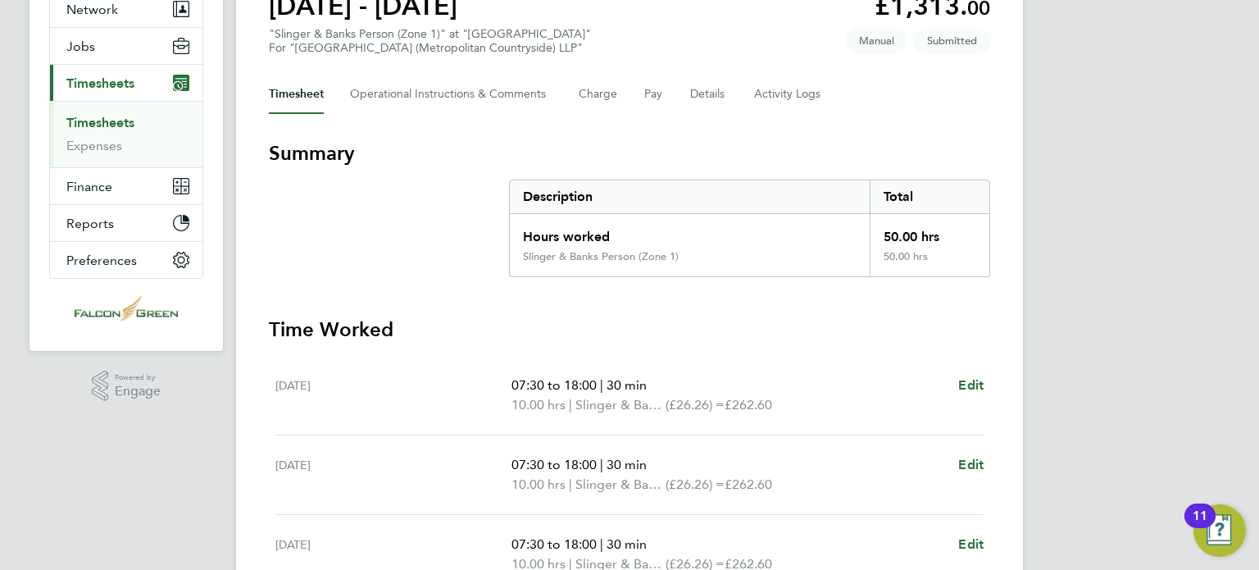
scroll to position [120, 0]
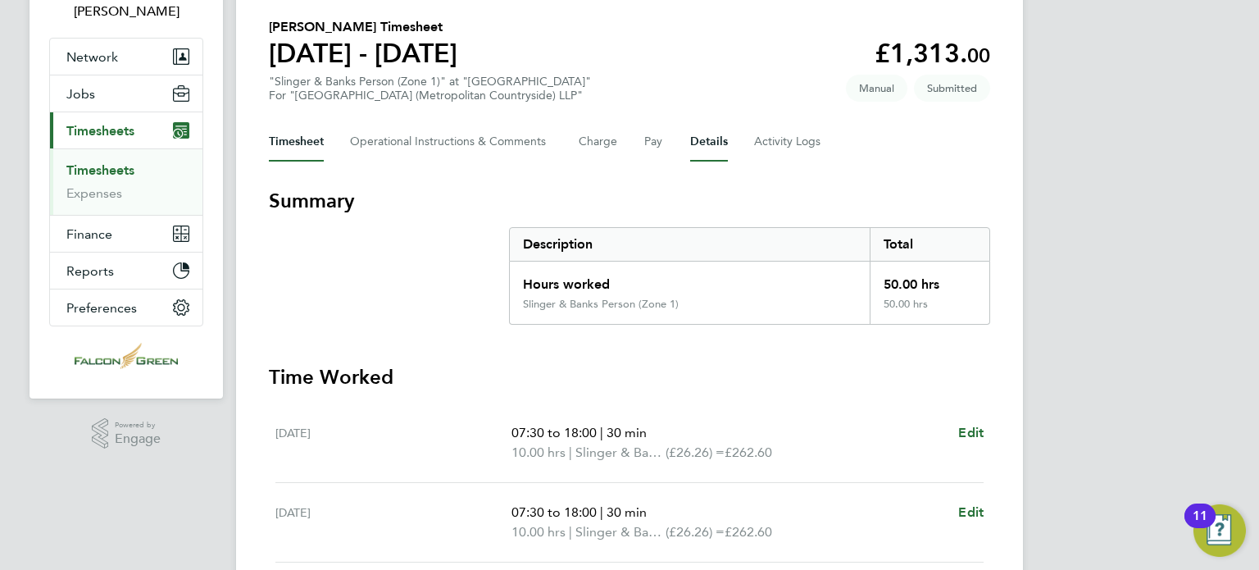
click at [701, 147] on button "Details" at bounding box center [709, 141] width 38 height 39
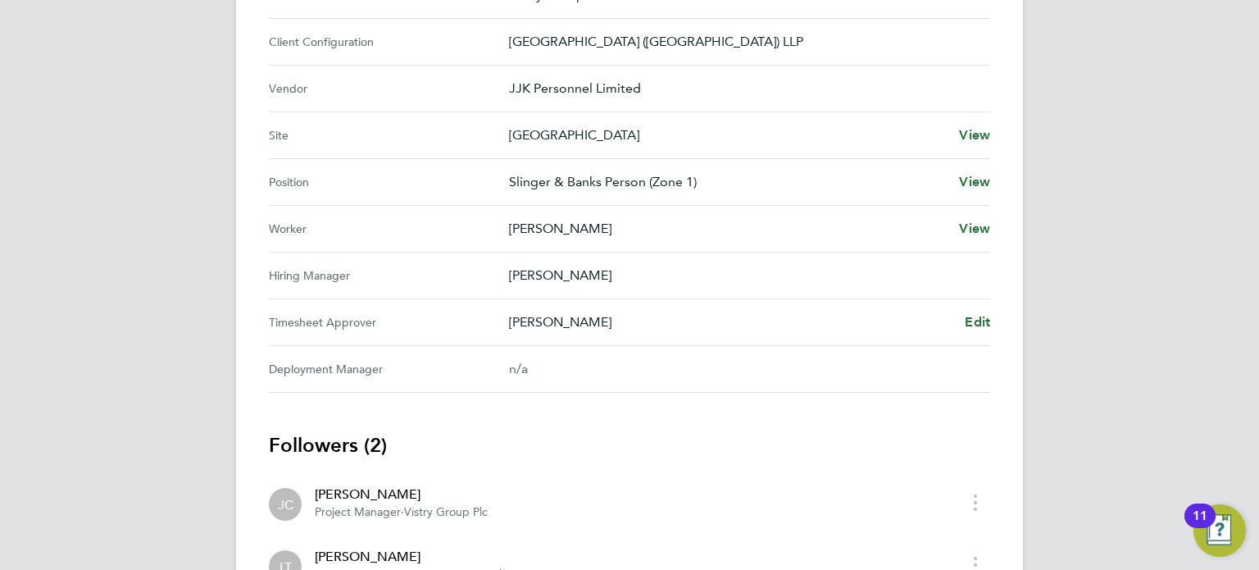
scroll to position [656, 0]
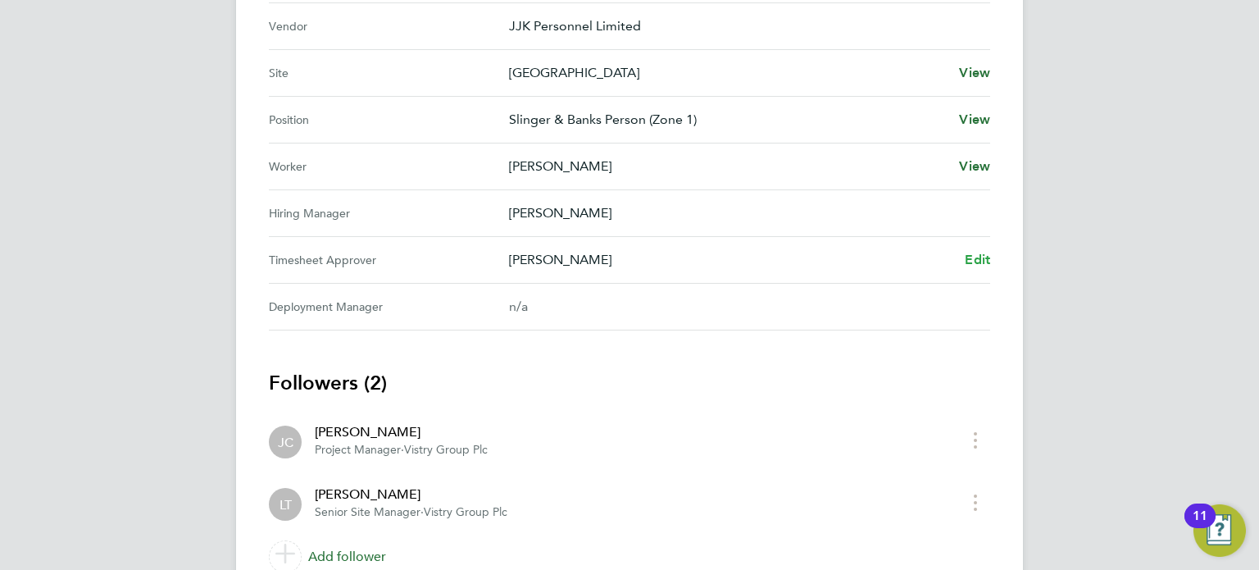
click at [975, 258] on span "Edit" at bounding box center [977, 260] width 25 height 16
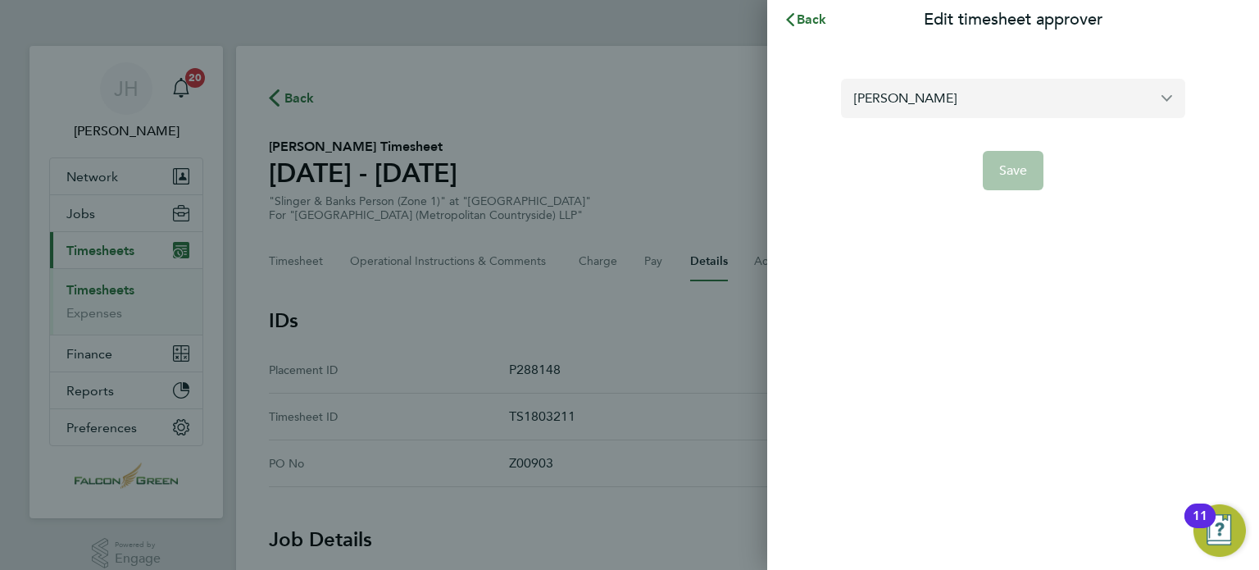
click at [925, 99] on input "[PERSON_NAME]" at bounding box center [1013, 98] width 344 height 39
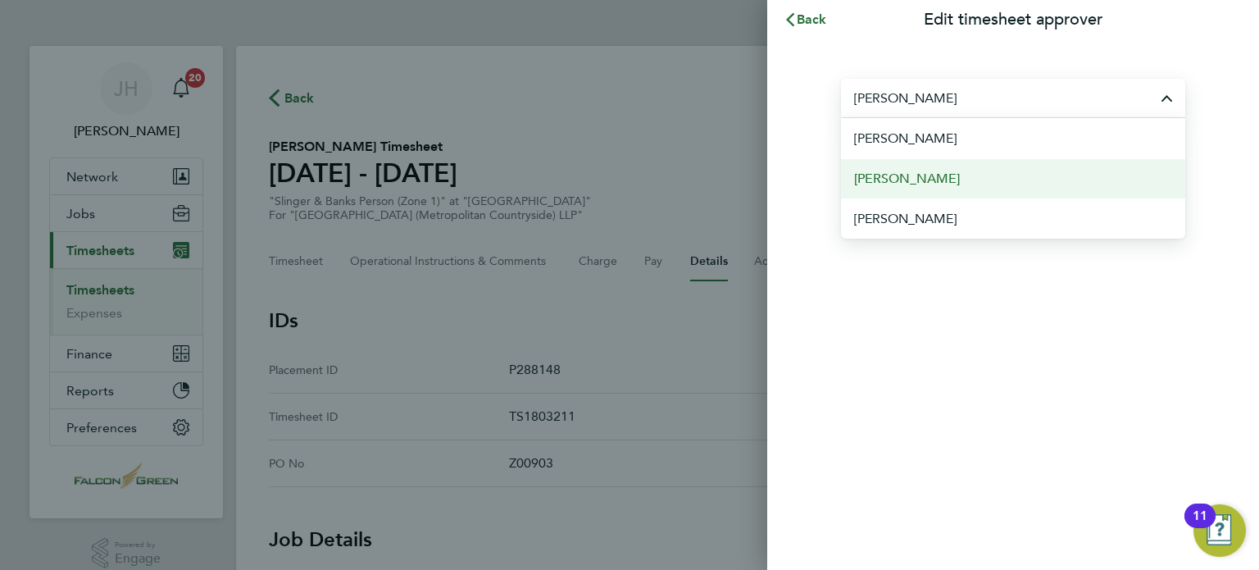
click at [885, 171] on span "[PERSON_NAME]" at bounding box center [907, 179] width 106 height 20
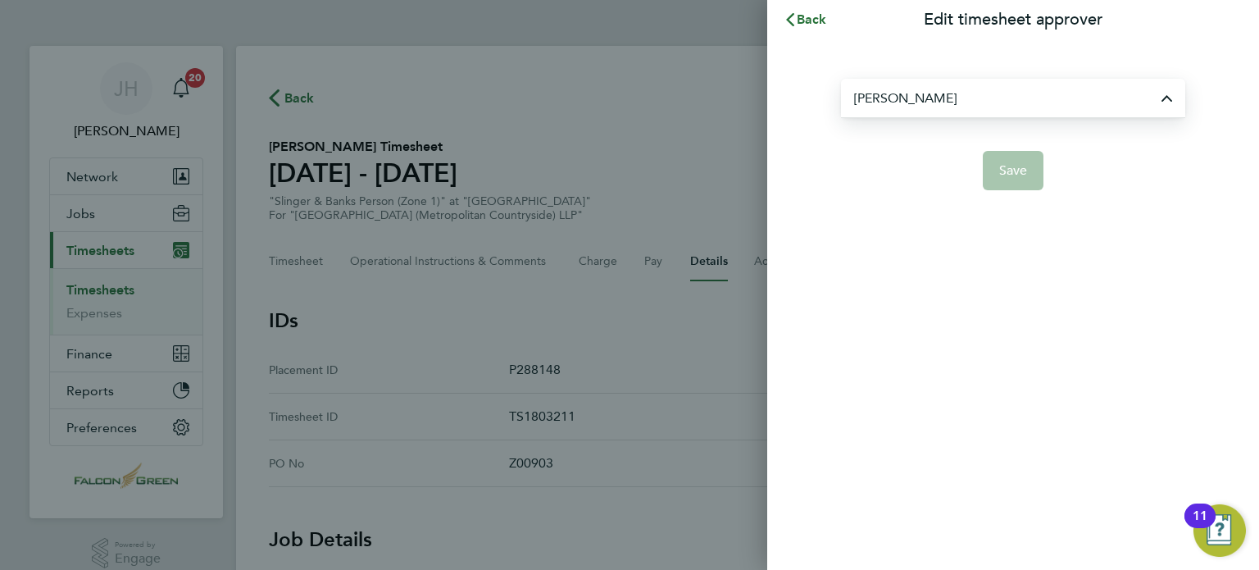
type input "[PERSON_NAME]"
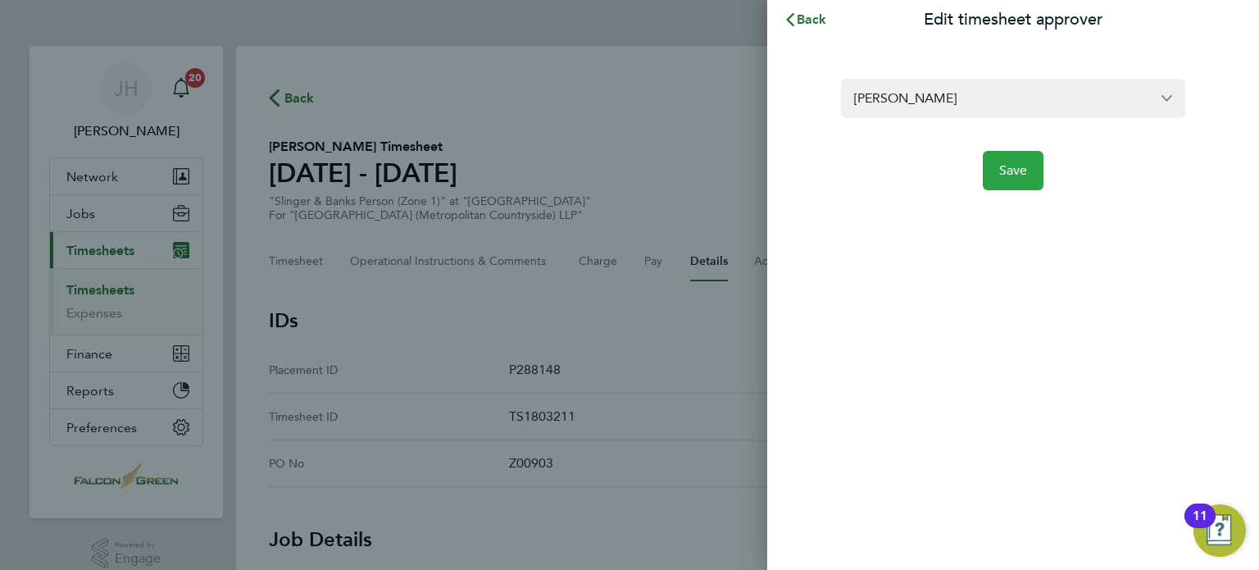
click at [994, 170] on button "Save" at bounding box center [1013, 170] width 61 height 39
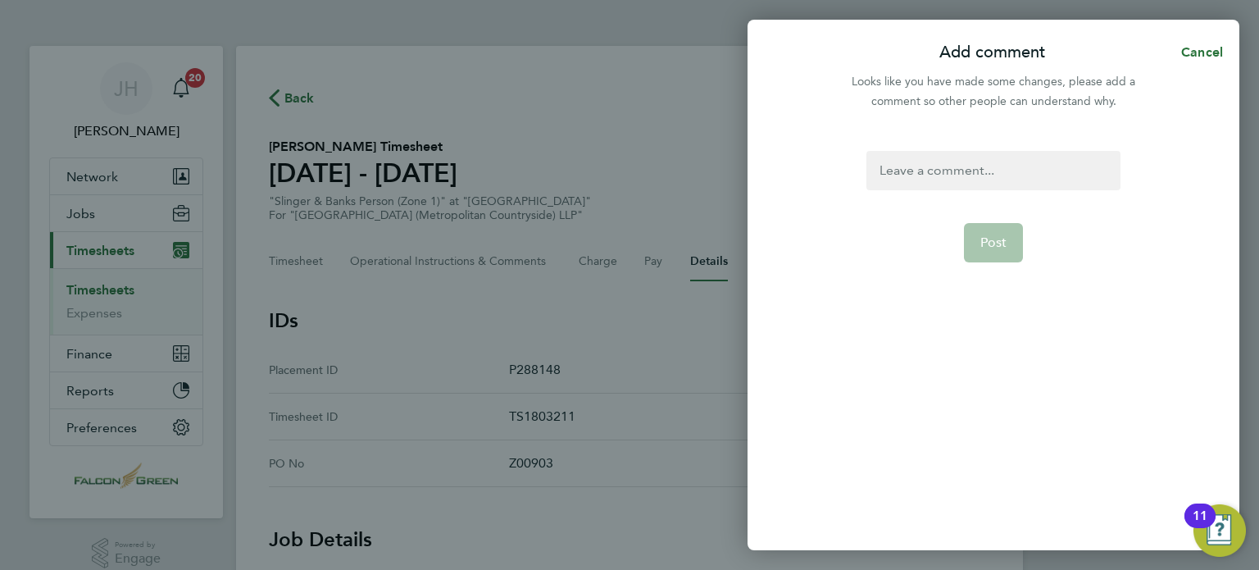
click at [982, 167] on div at bounding box center [992, 170] width 253 height 39
click at [980, 243] on span "Post" at bounding box center [993, 242] width 27 height 16
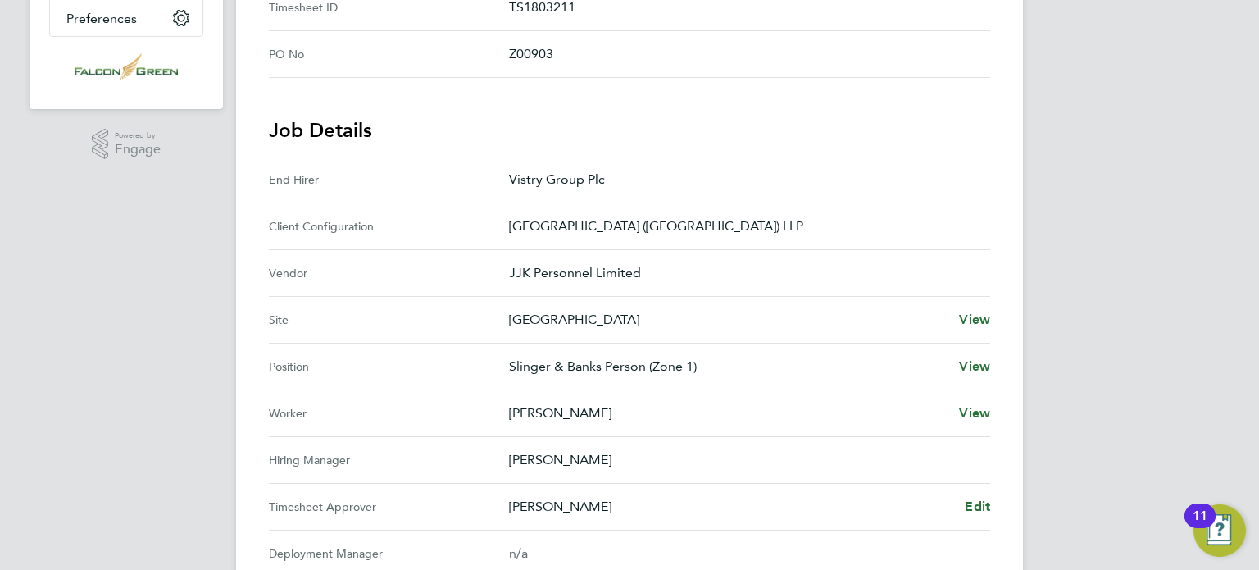
scroll to position [393, 0]
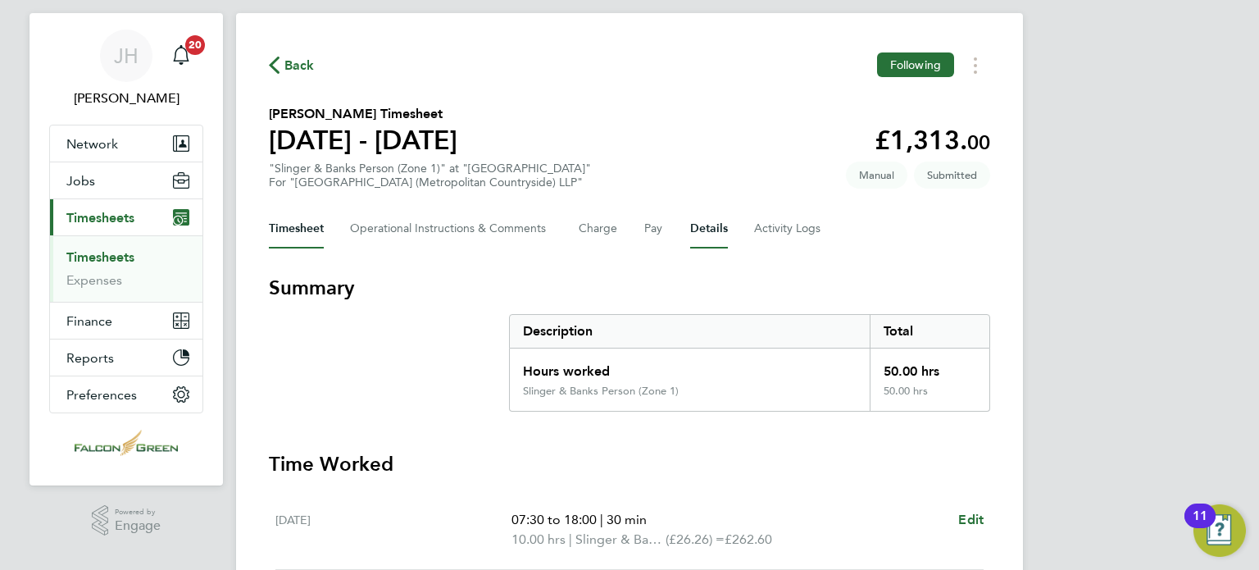
click at [697, 234] on button "Details" at bounding box center [709, 228] width 38 height 39
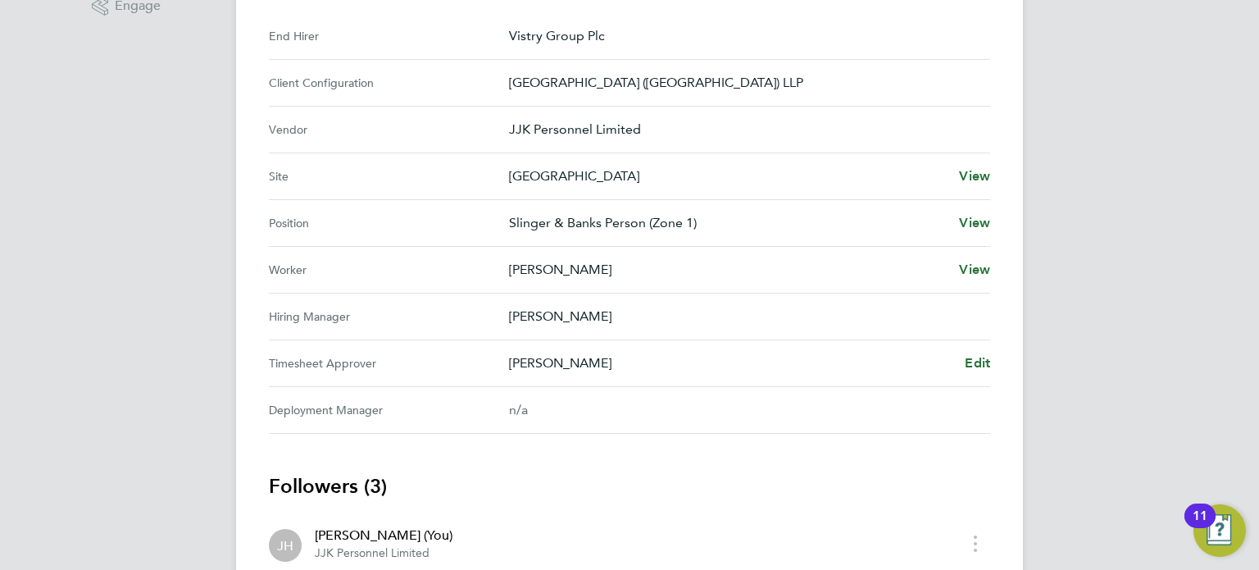
scroll to position [557, 0]
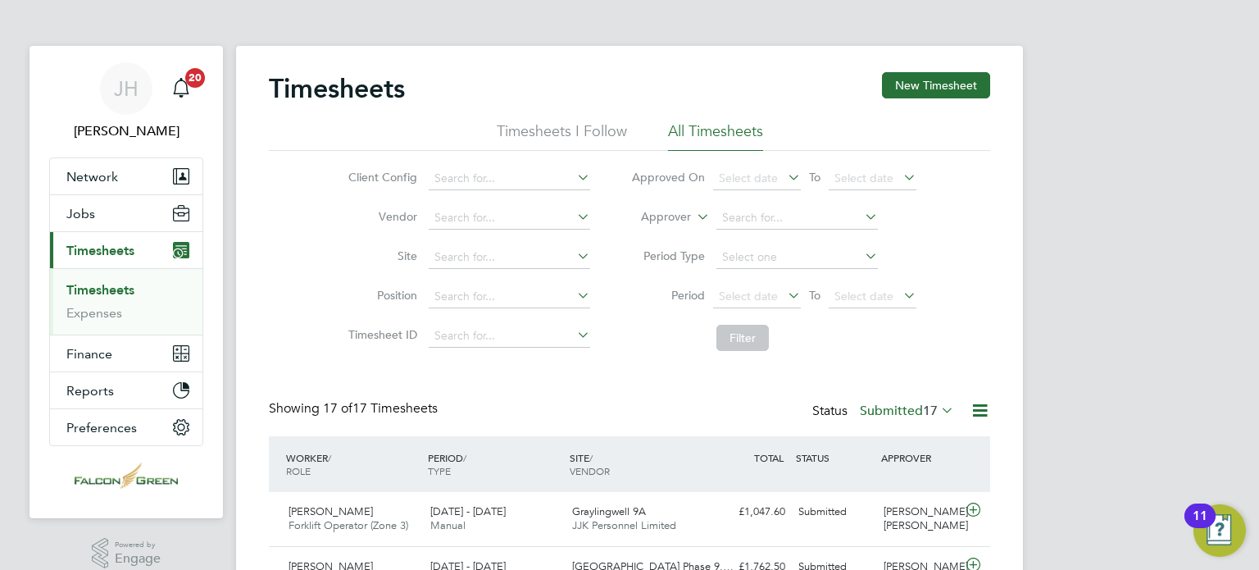
click at [299, 287] on div "Client Config Vendor Site Position Timesheet ID Approved On Select date To Sele…" at bounding box center [629, 255] width 721 height 208
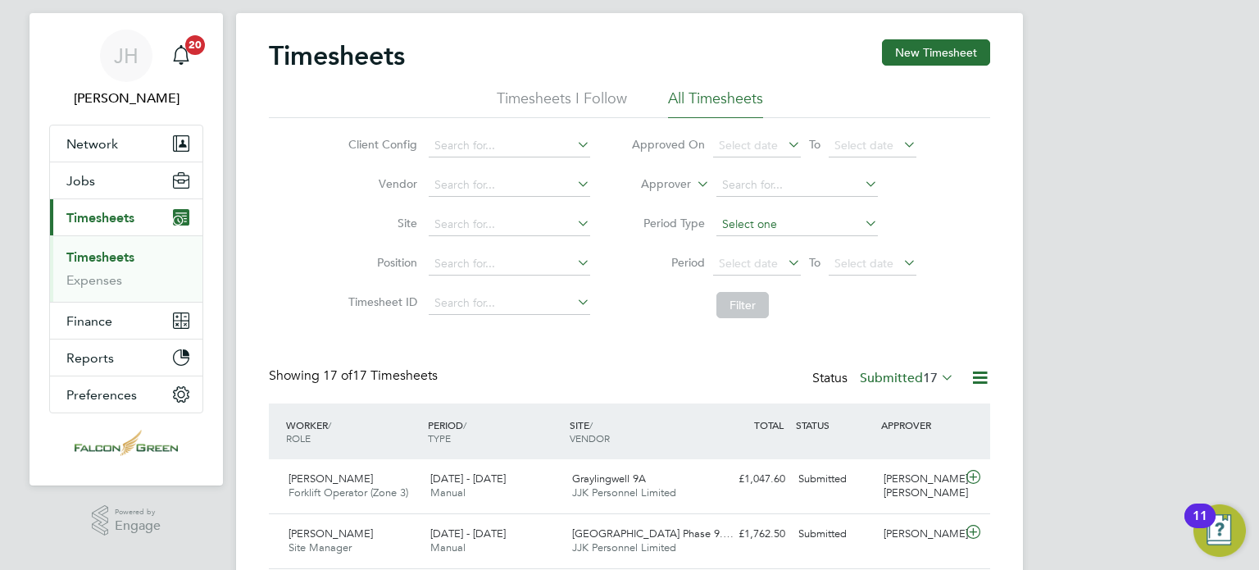
click at [793, 229] on input at bounding box center [796, 224] width 161 height 23
click at [731, 180] on input at bounding box center [796, 185] width 161 height 23
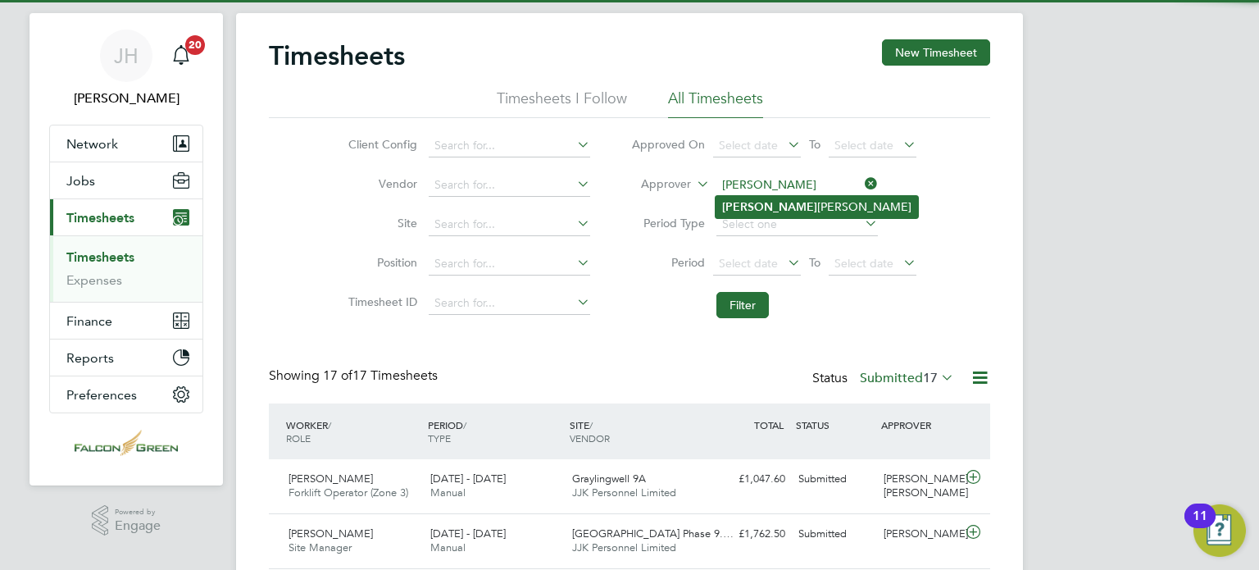
click at [742, 201] on li "[PERSON_NAME] [PERSON_NAME]" at bounding box center [817, 207] width 202 height 22
type input "[PERSON_NAME]"
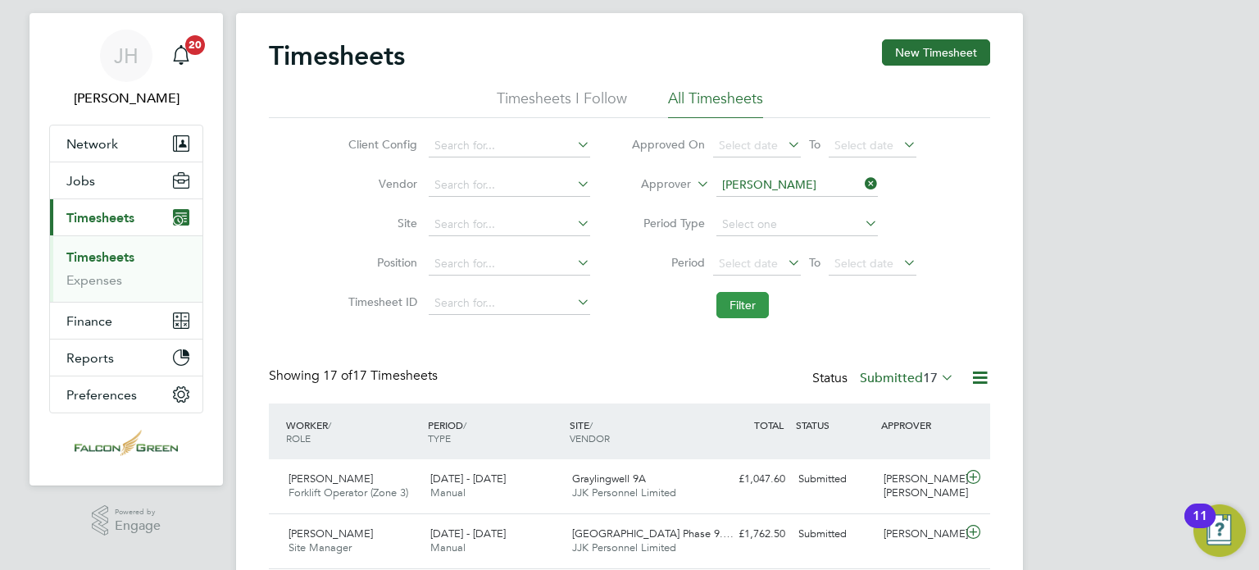
click at [739, 307] on button "Filter" at bounding box center [742, 305] width 52 height 26
click at [637, 330] on div "Timesheets New Timesheet Timesheets I Follow All Timesheets Client Config Vendo…" at bounding box center [629, 304] width 721 height 530
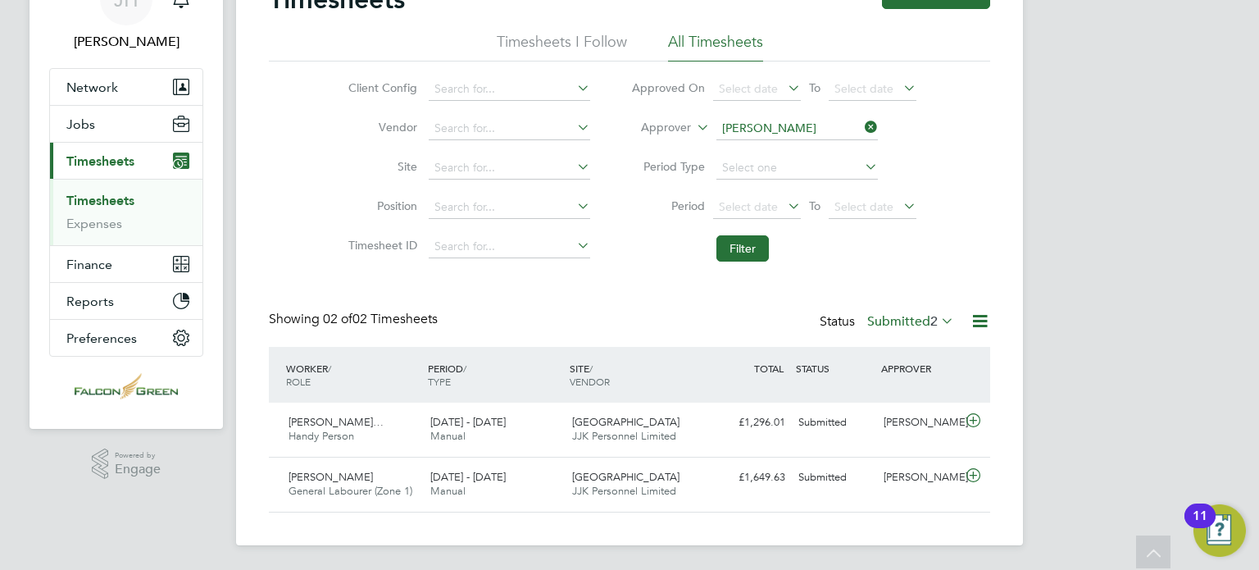
click at [626, 318] on div "Showing 02 of 02 Timesheets Status Submitted 2" at bounding box center [629, 329] width 721 height 36
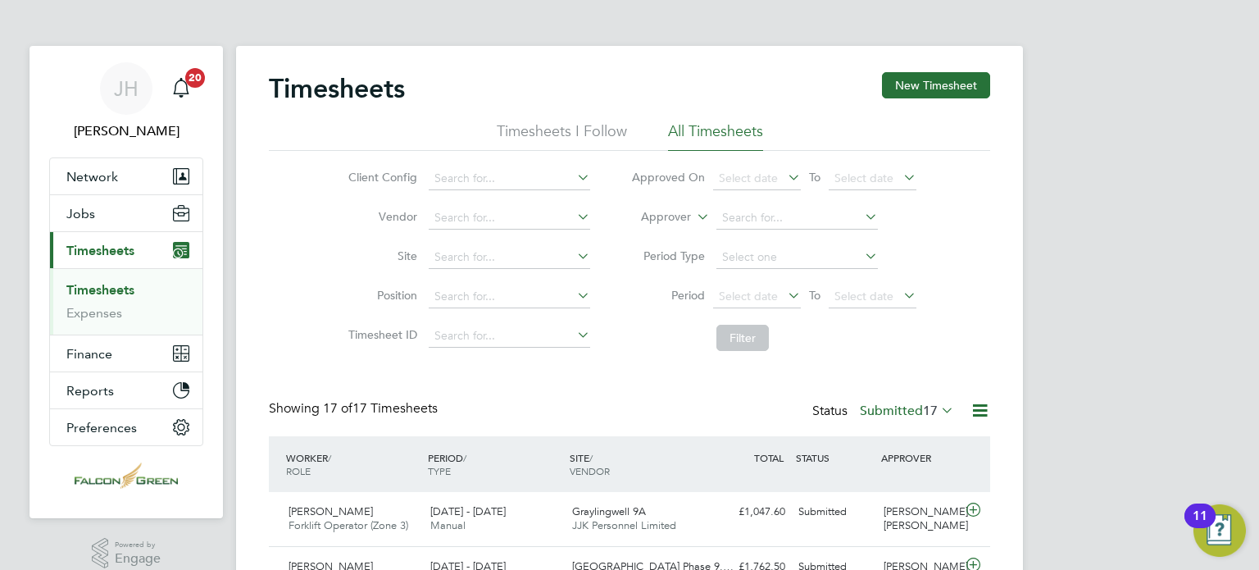
click at [895, 413] on label "Submitted 17" at bounding box center [907, 410] width 94 height 16
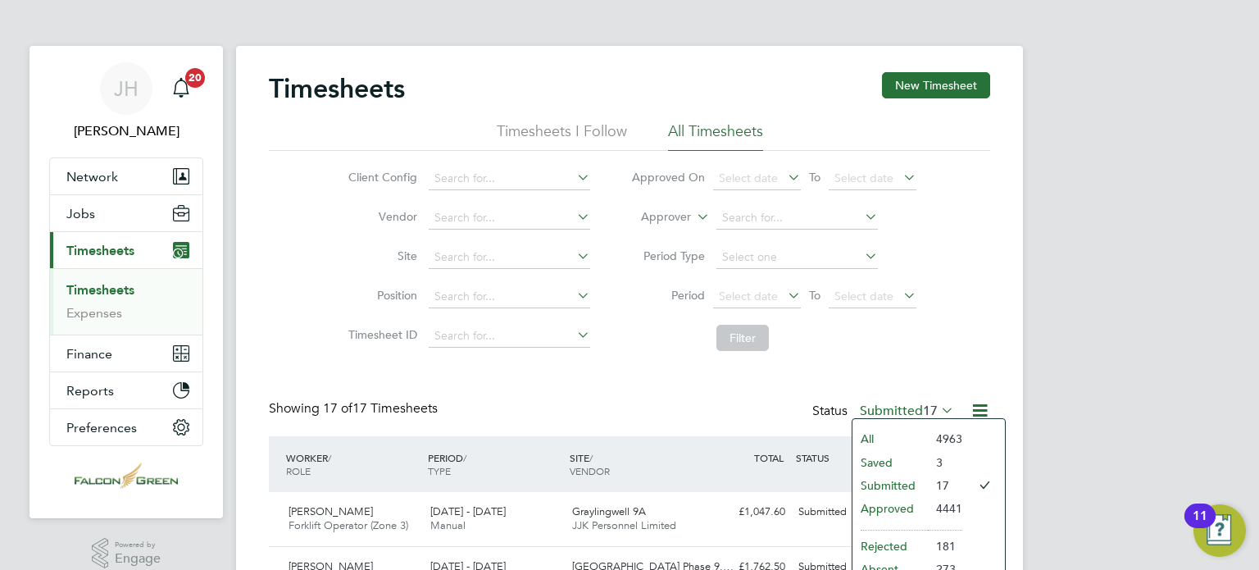
click at [872, 455] on li "Saved" at bounding box center [890, 462] width 75 height 23
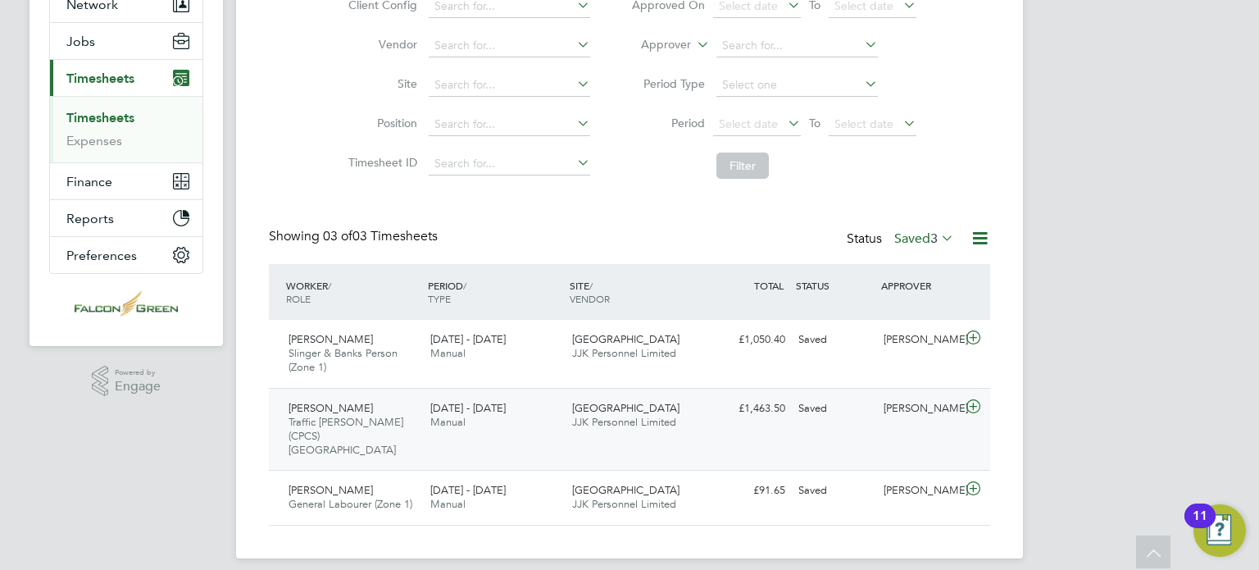
click at [652, 417] on span "JJK Personnel Limited" at bounding box center [624, 422] width 104 height 14
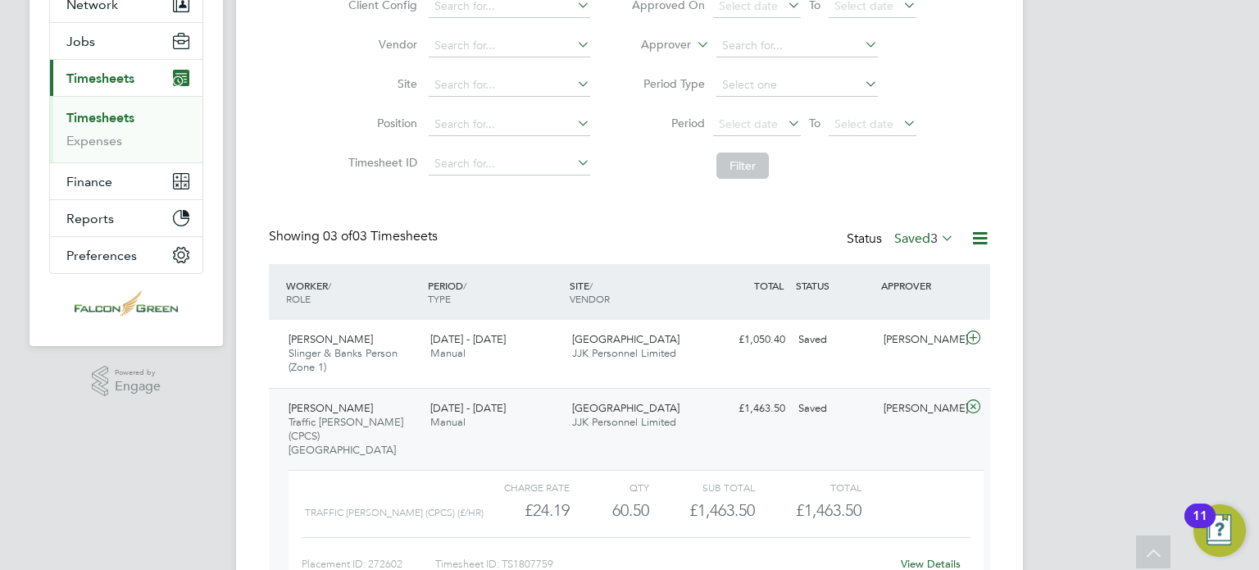
click at [904, 557] on link "View Details" at bounding box center [931, 564] width 60 height 14
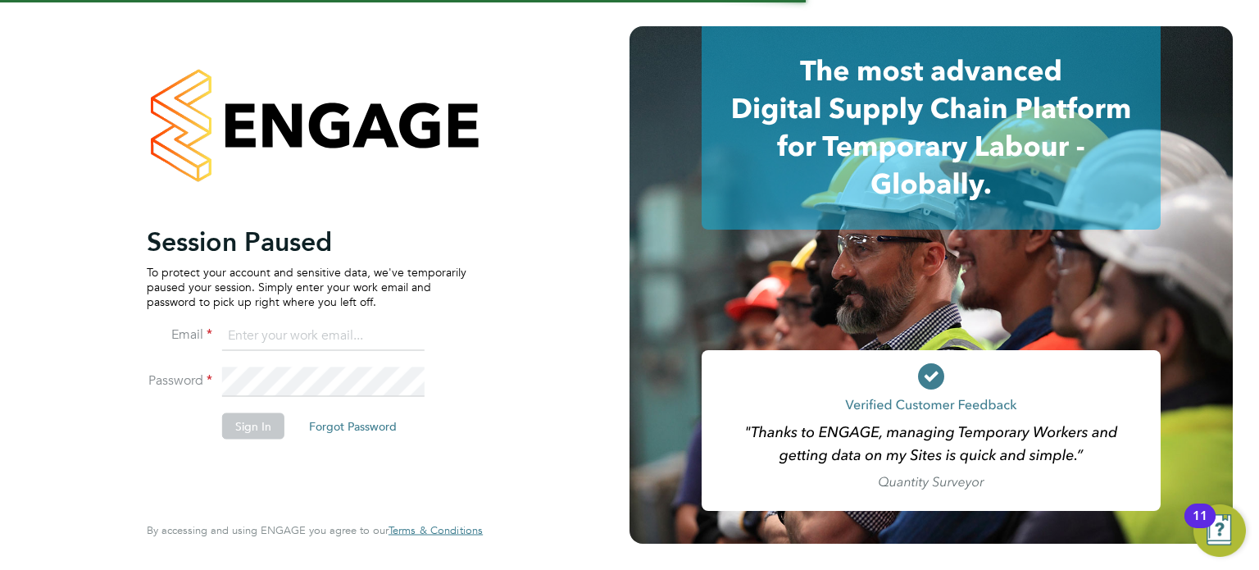
type input "[PERSON_NAME][EMAIL_ADDRESS][PERSON_NAME][DOMAIN_NAME]"
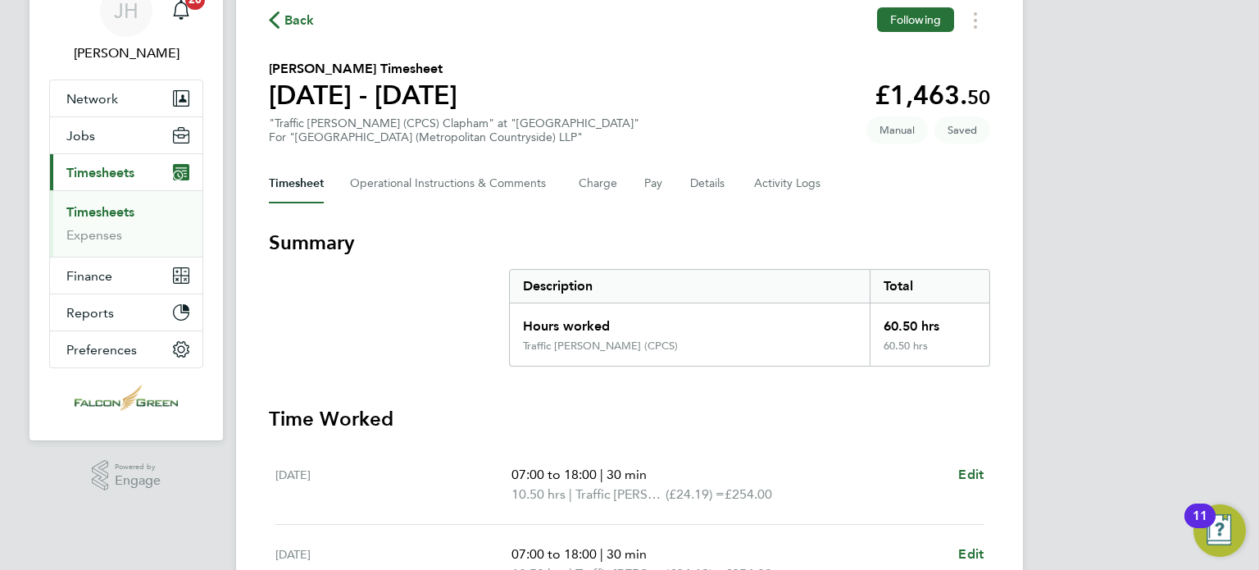
scroll to position [131, 0]
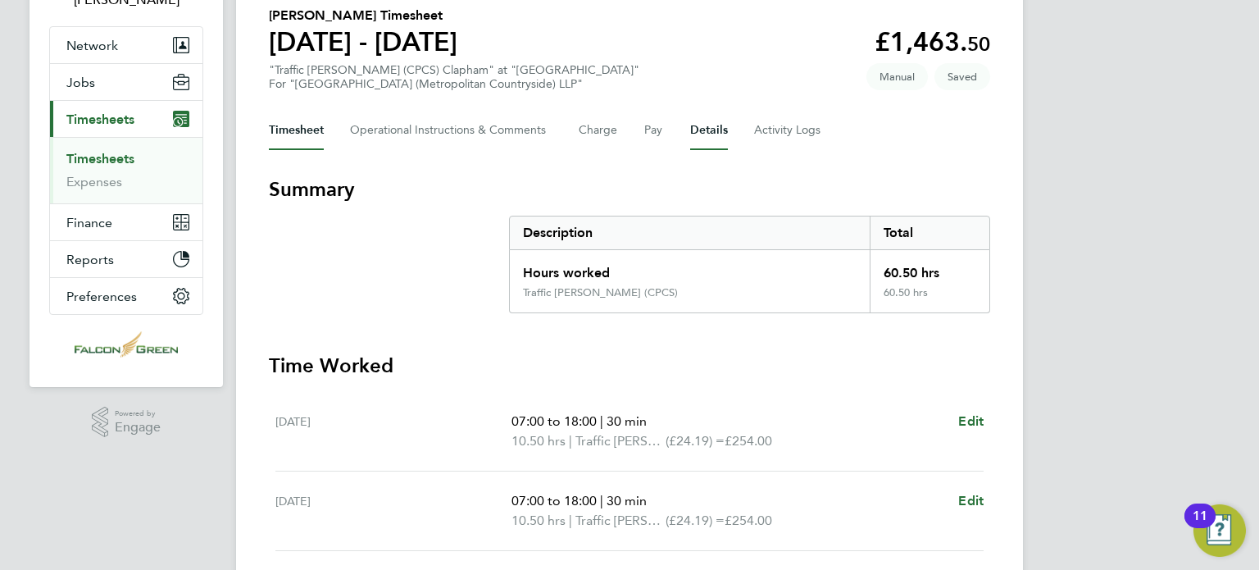
click at [702, 139] on button "Details" at bounding box center [709, 130] width 38 height 39
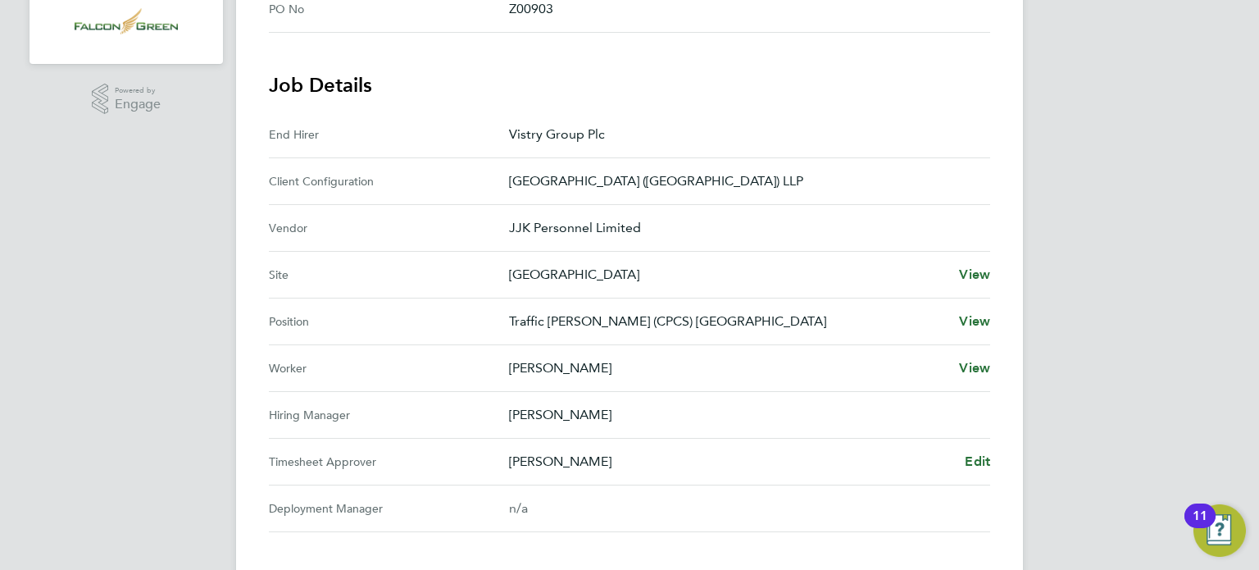
scroll to position [525, 0]
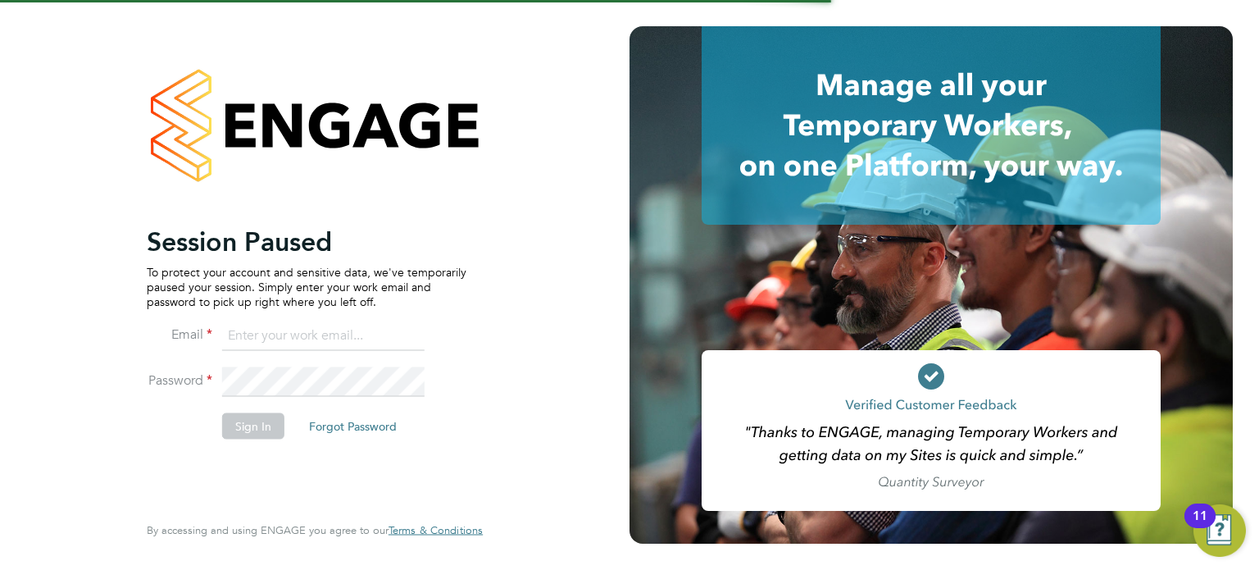
type input "[PERSON_NAME][EMAIL_ADDRESS][PERSON_NAME][DOMAIN_NAME]"
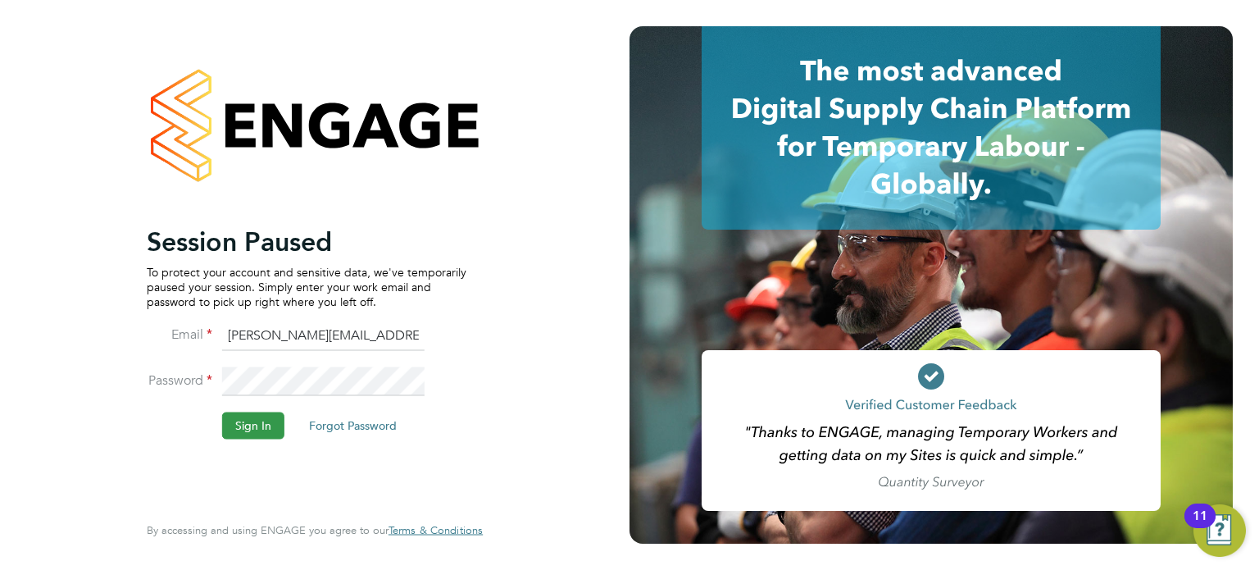
click at [252, 429] on button "Sign In" at bounding box center [253, 425] width 62 height 26
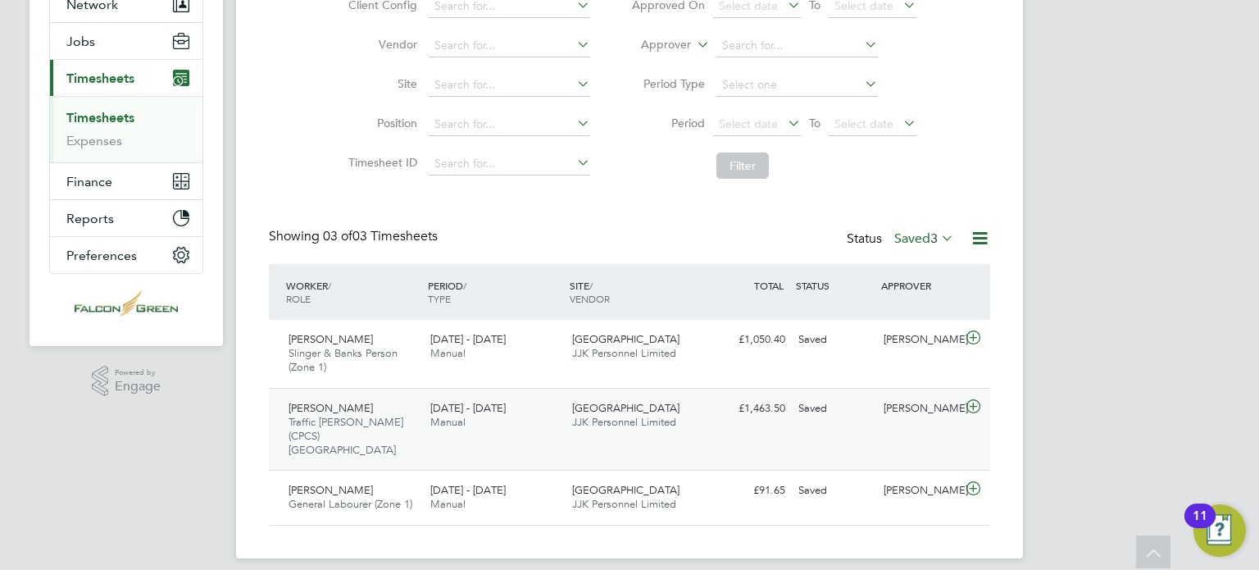
click at [621, 419] on span "JJK Personnel Limited" at bounding box center [624, 422] width 104 height 14
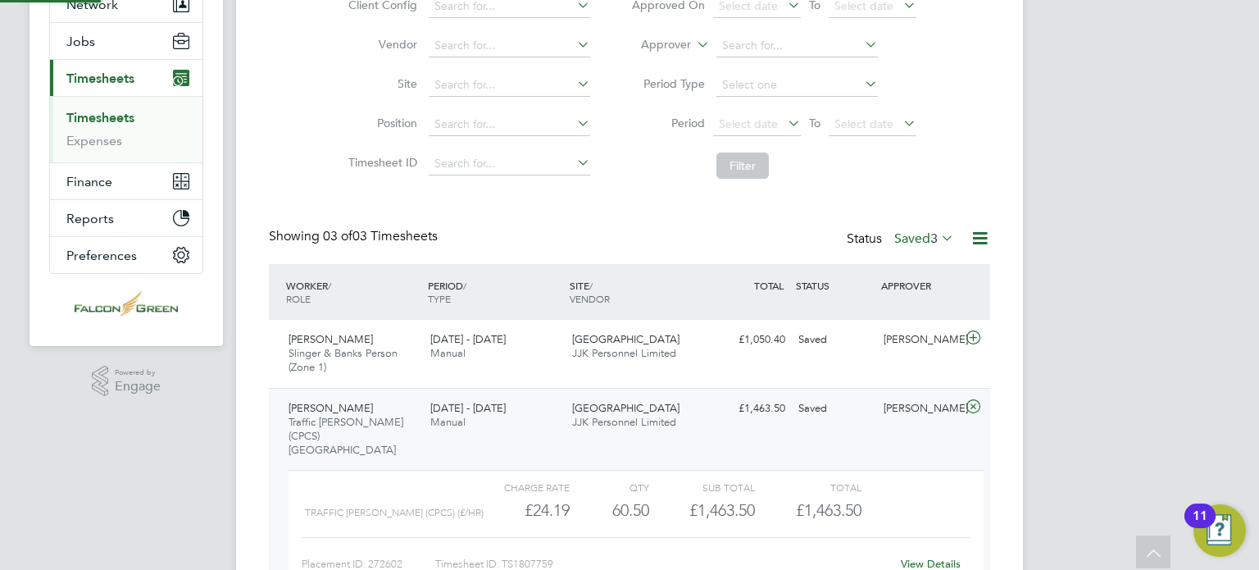
scroll to position [27, 159]
click at [925, 557] on link "View Details" at bounding box center [931, 564] width 60 height 14
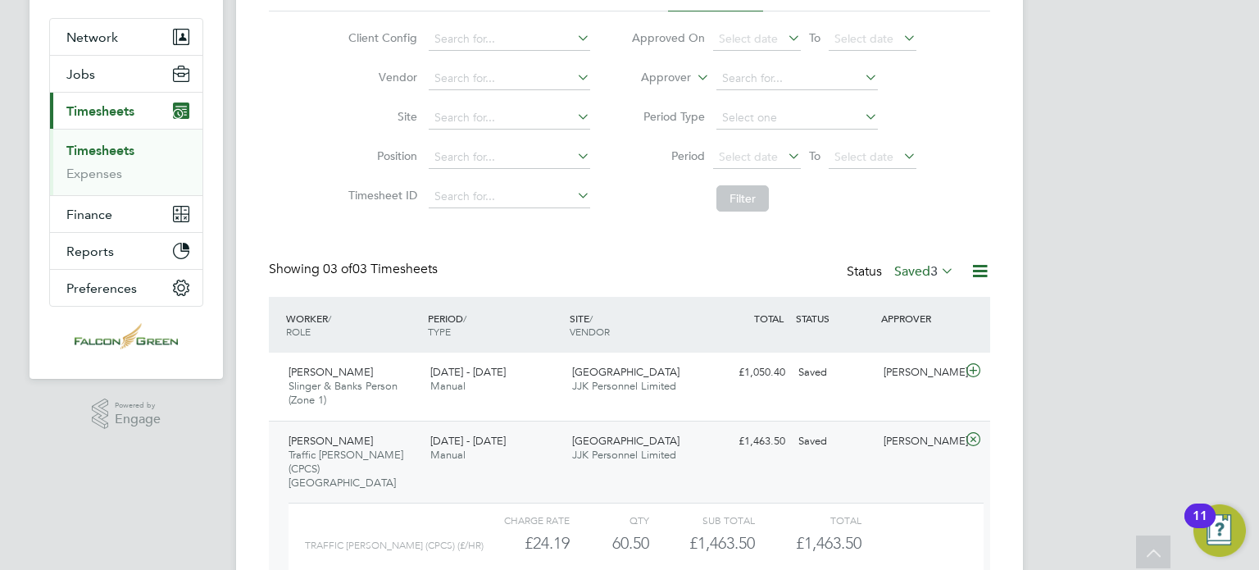
click at [938, 268] on icon at bounding box center [938, 270] width 0 height 23
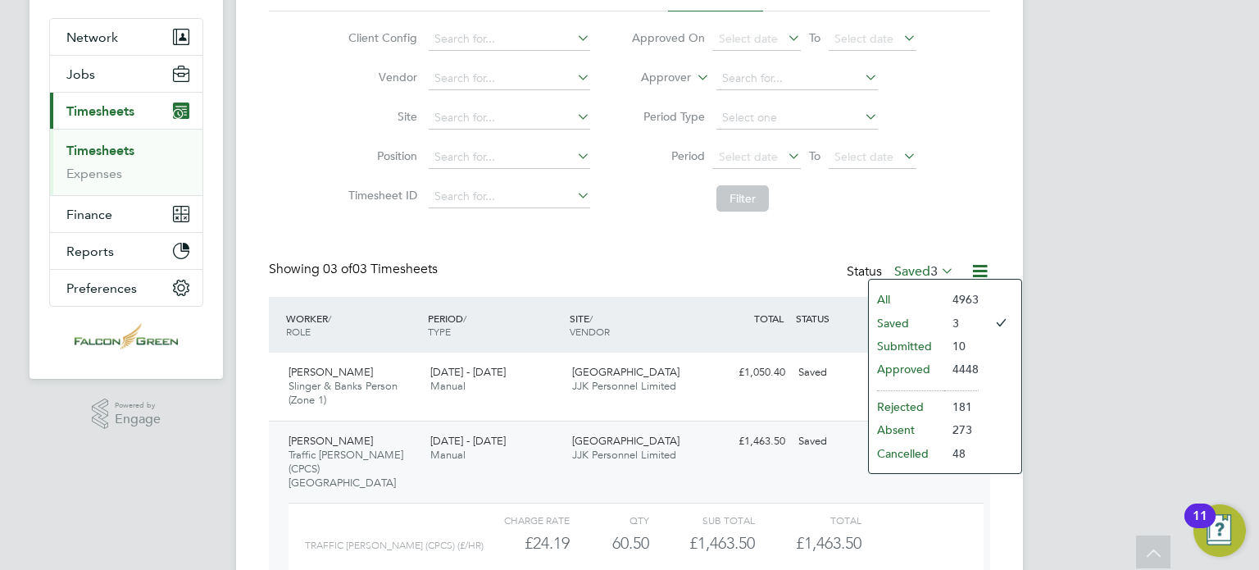
click at [915, 347] on li "Submitted" at bounding box center [906, 345] width 75 height 23
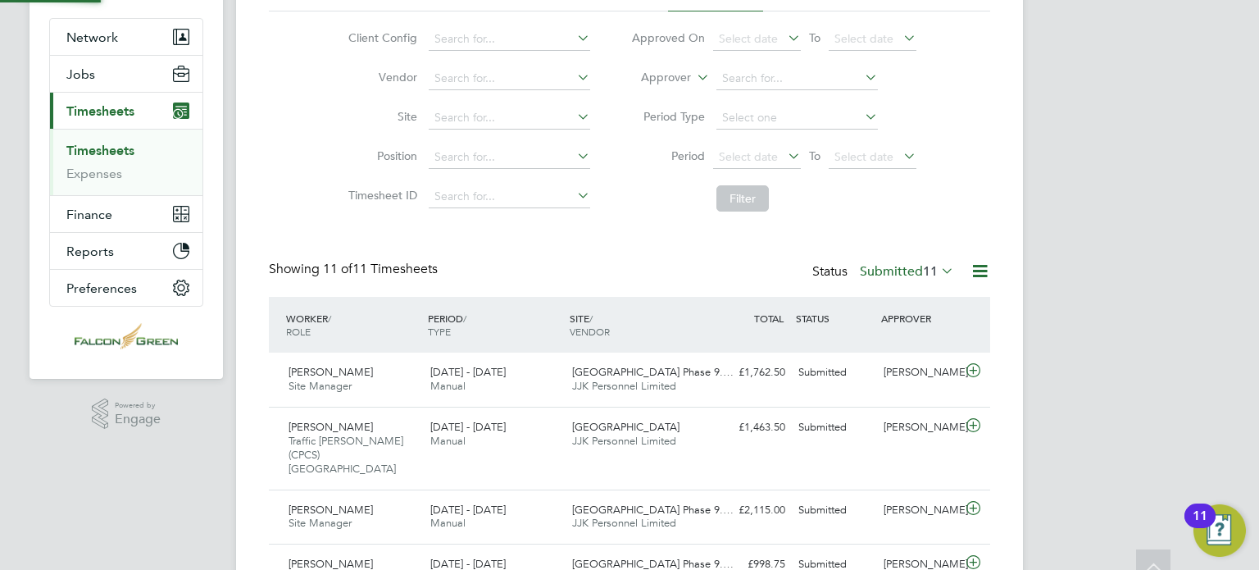
scroll to position [7, 8]
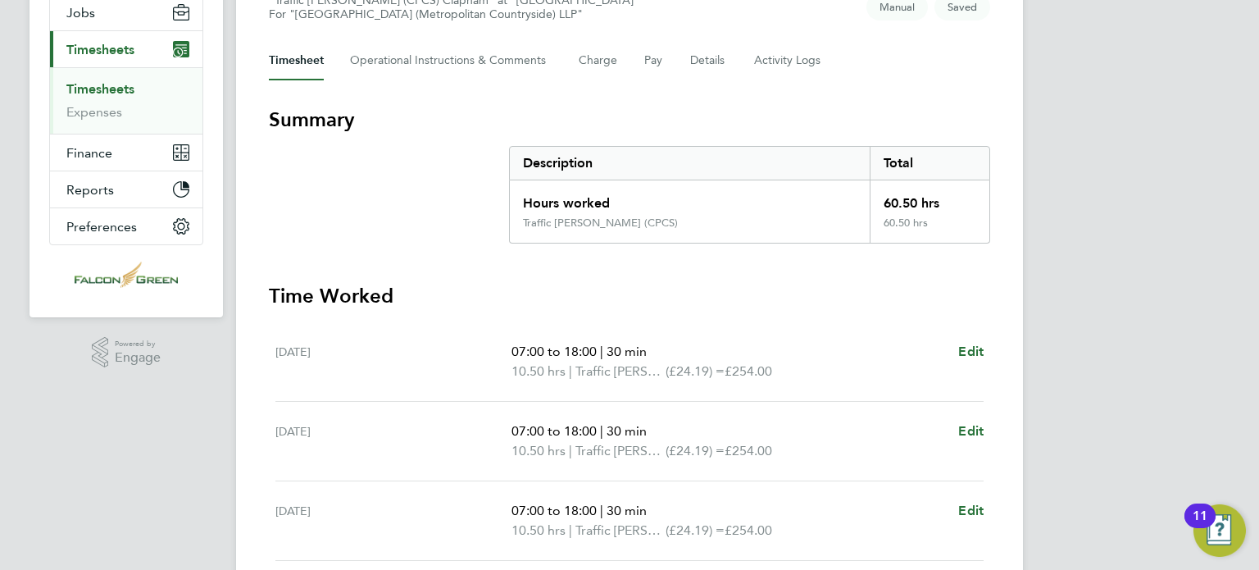
scroll to position [197, 0]
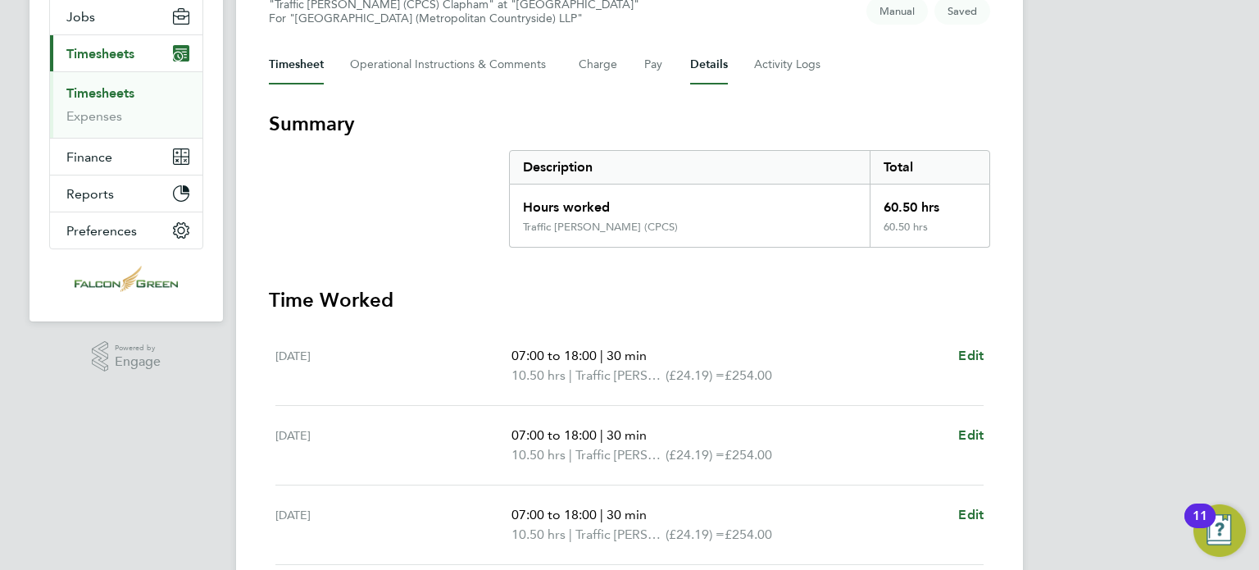
click at [698, 72] on button "Details" at bounding box center [709, 64] width 38 height 39
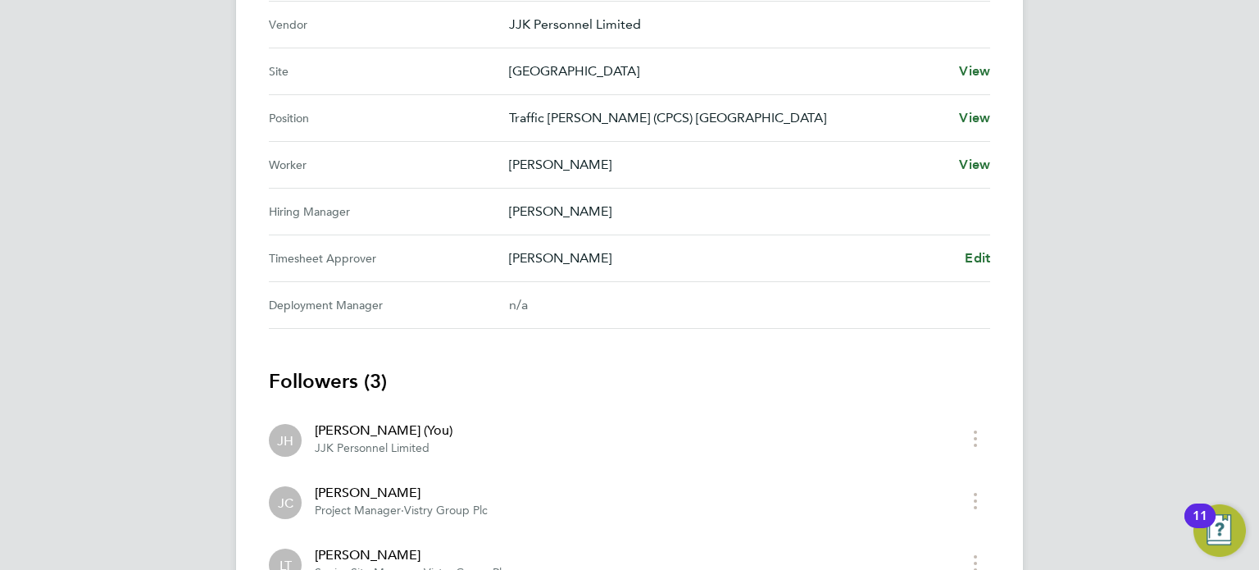
scroll to position [689, 0]
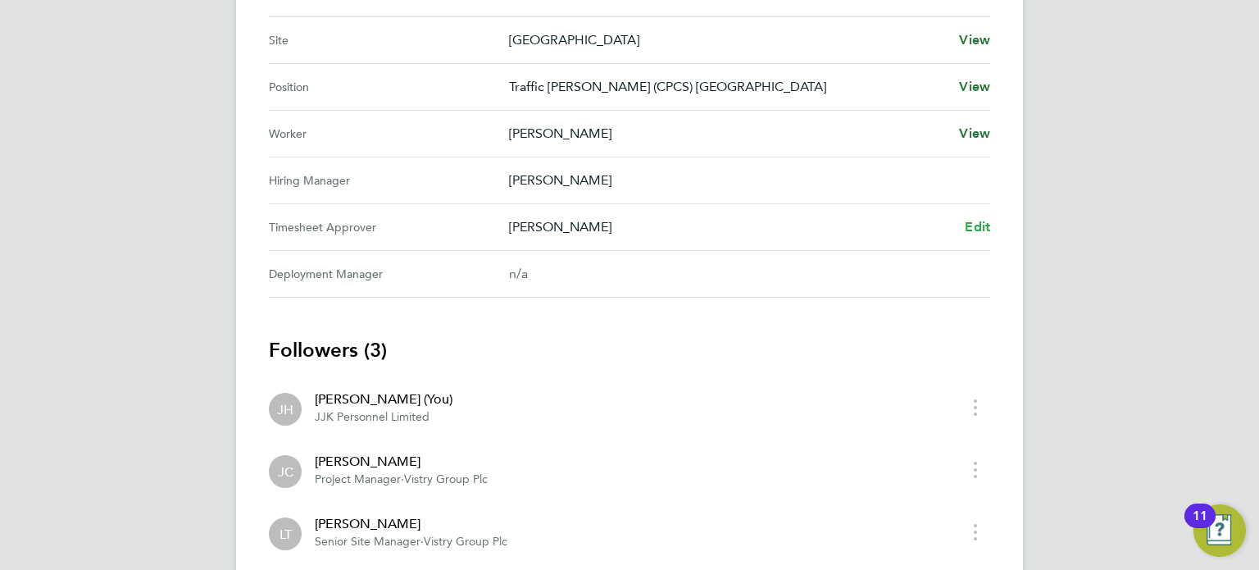
click at [971, 223] on span "Edit" at bounding box center [977, 227] width 25 height 16
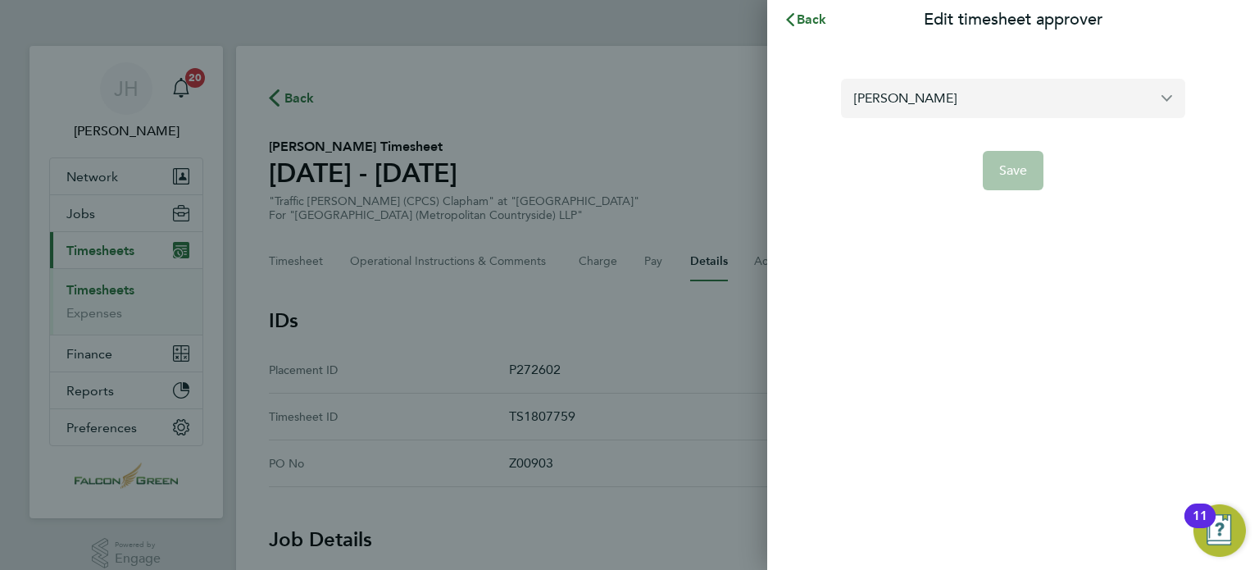
click at [938, 102] on input "[PERSON_NAME]" at bounding box center [1013, 98] width 344 height 39
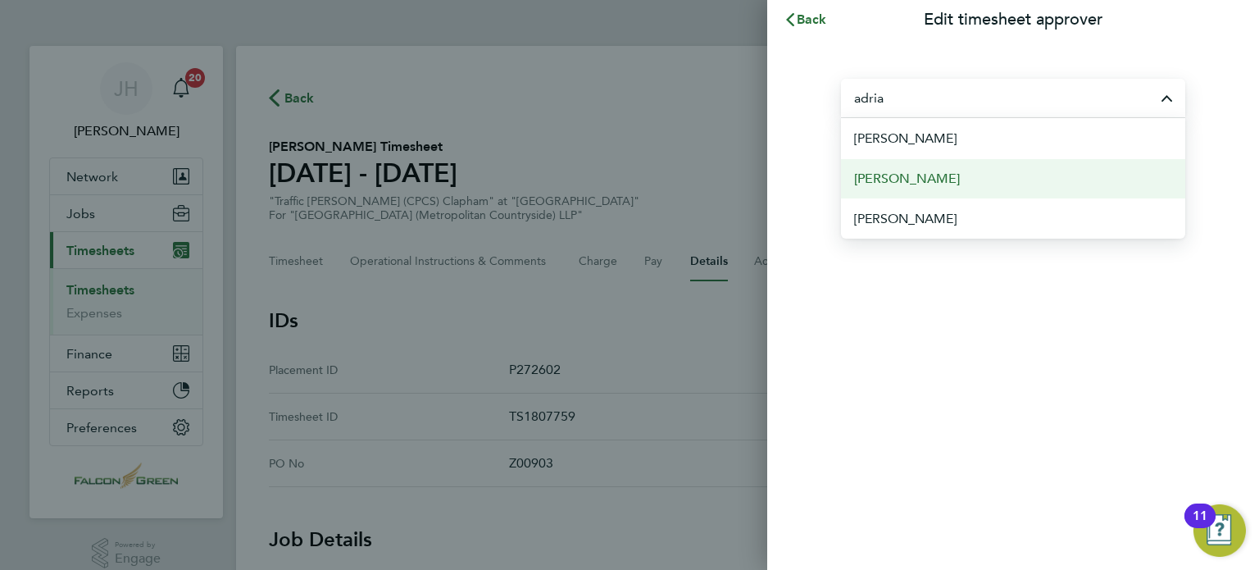
click at [890, 175] on span "[PERSON_NAME]" at bounding box center [907, 179] width 106 height 20
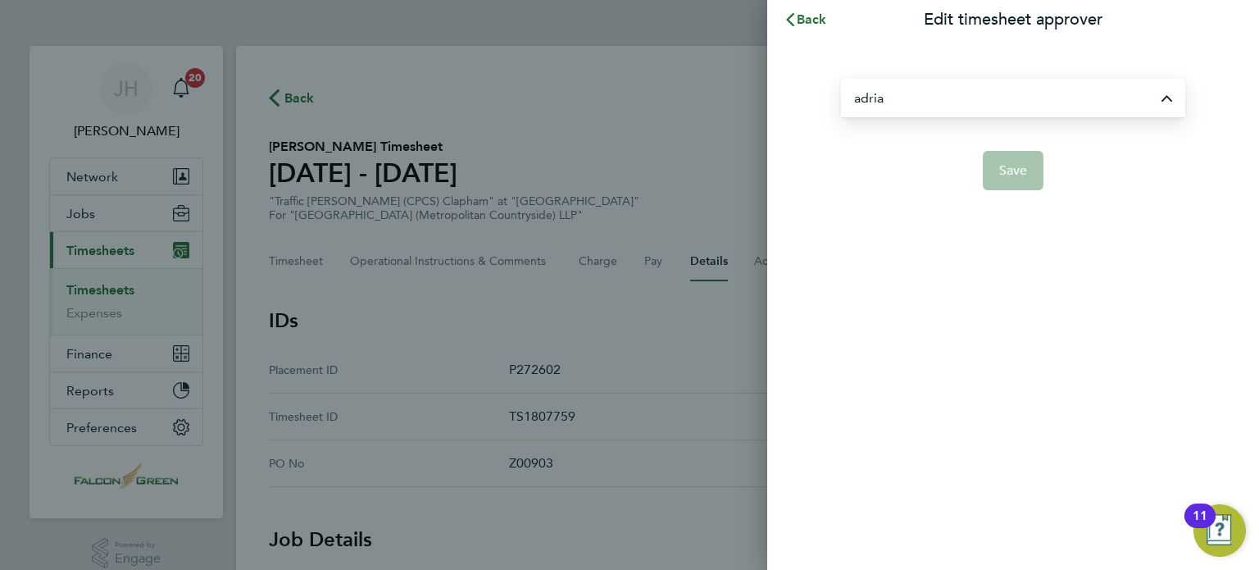
type input "[PERSON_NAME]"
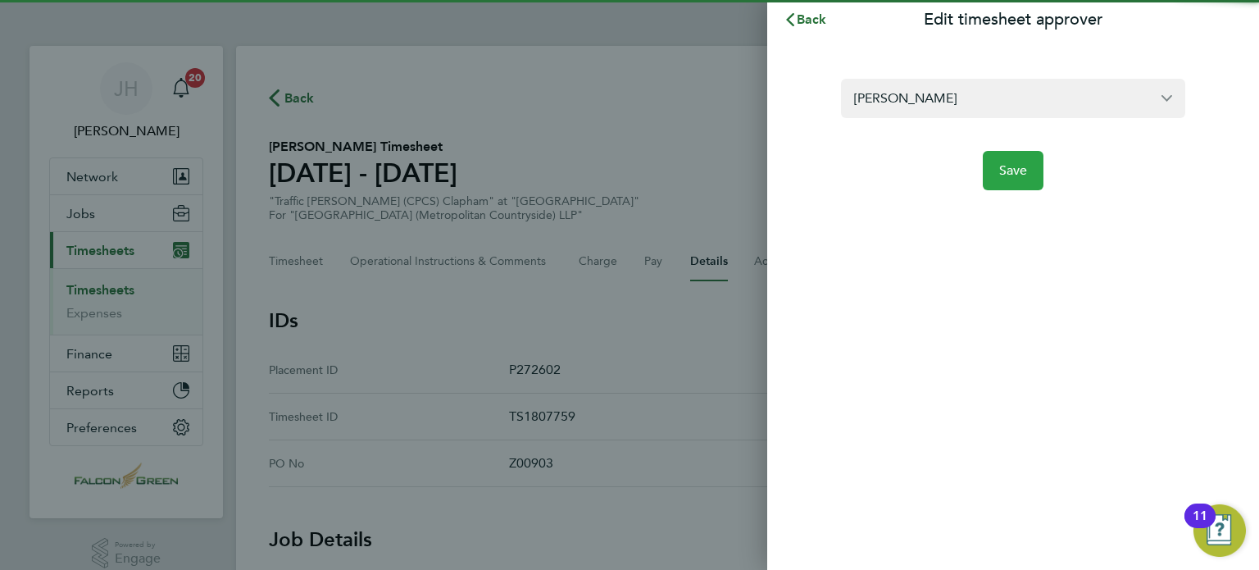
click at [1015, 168] on span "Save" at bounding box center [1013, 170] width 29 height 16
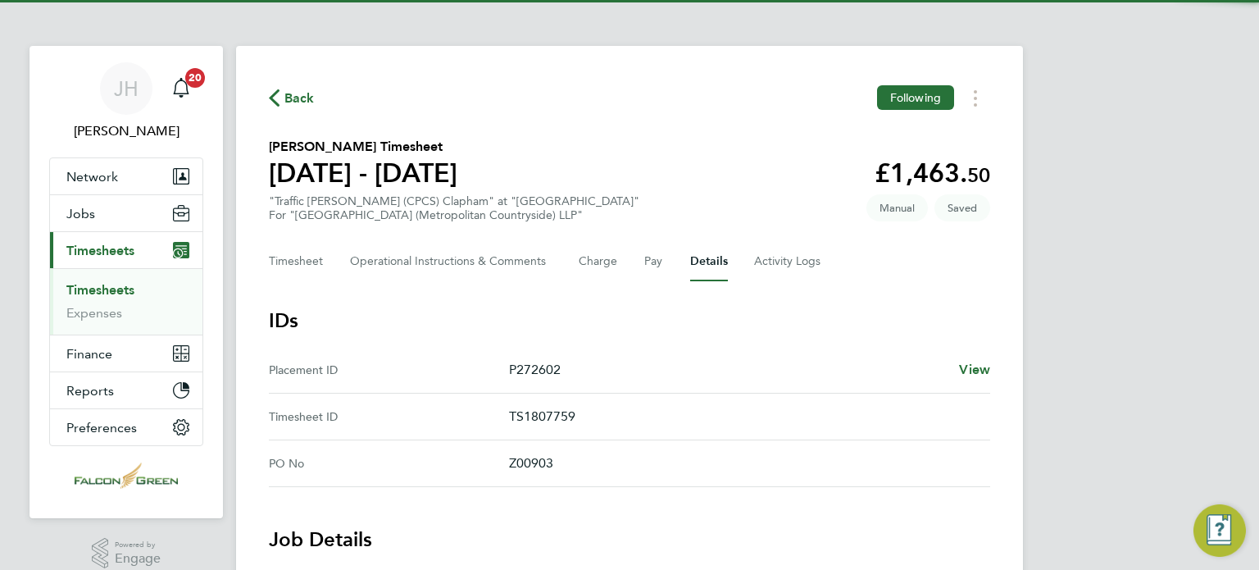
click at [712, 139] on section "[PERSON_NAME] Timesheet [DATE] - [DATE] £1,463. 50 "Traffic [PERSON_NAME] (CPCS…" at bounding box center [629, 179] width 721 height 85
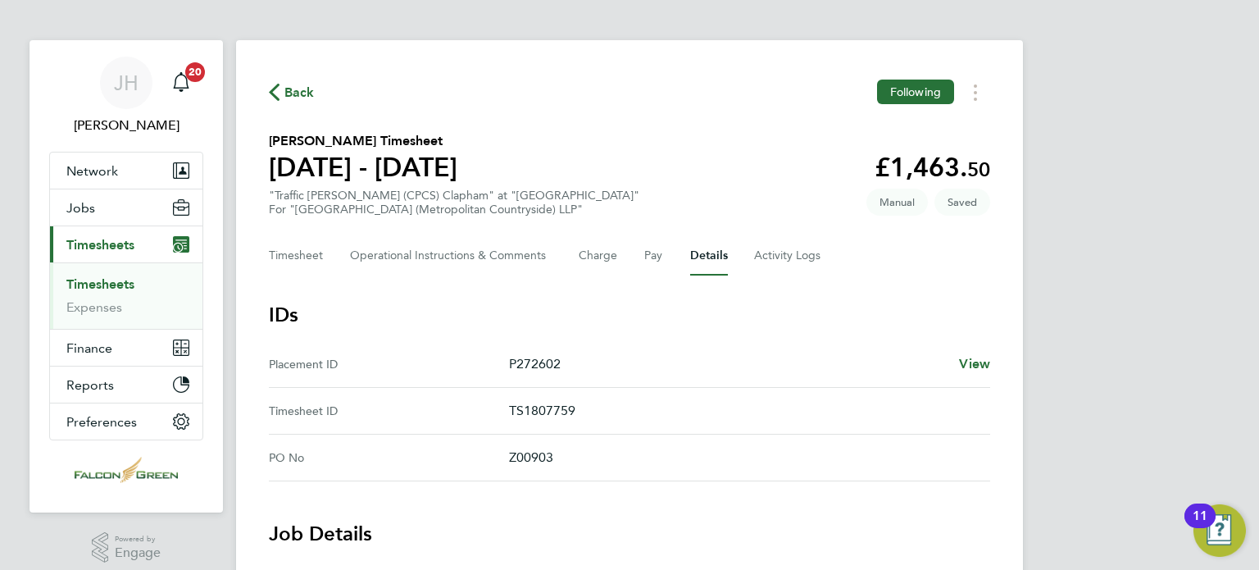
scroll to position [3, 0]
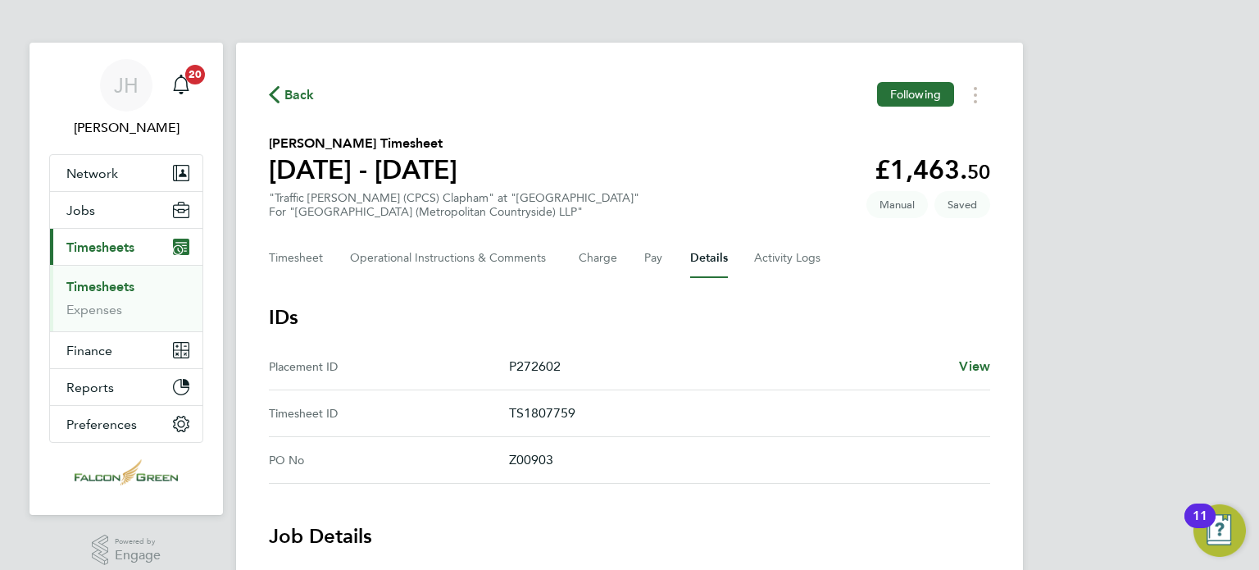
click at [297, 104] on span "Back" at bounding box center [299, 95] width 30 height 20
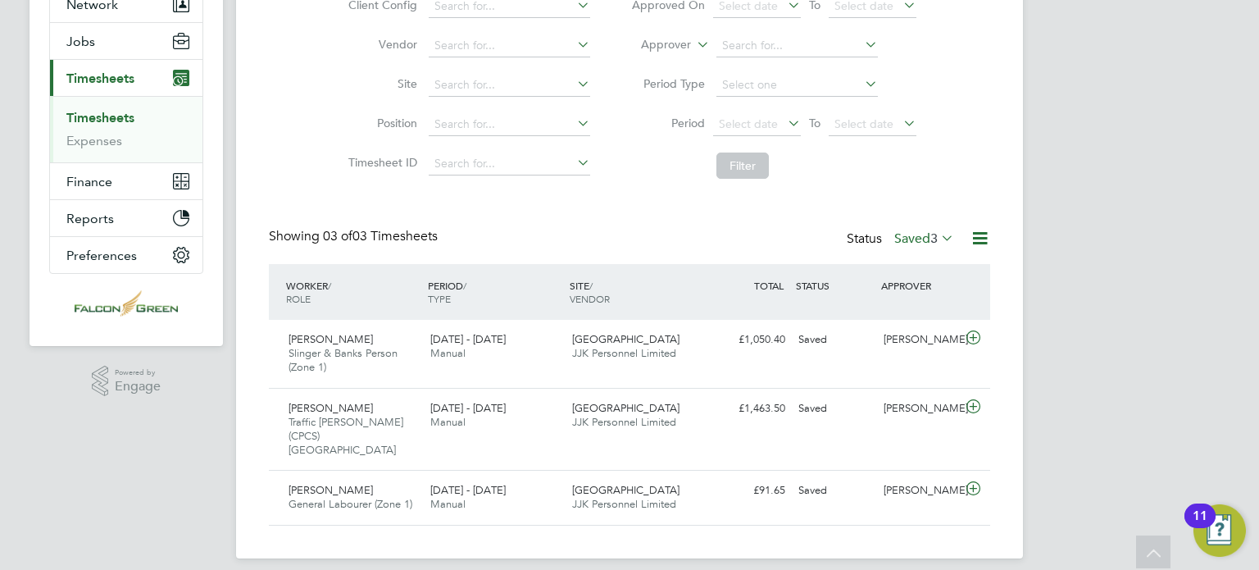
click at [915, 239] on label "Saved 3" at bounding box center [924, 238] width 60 height 16
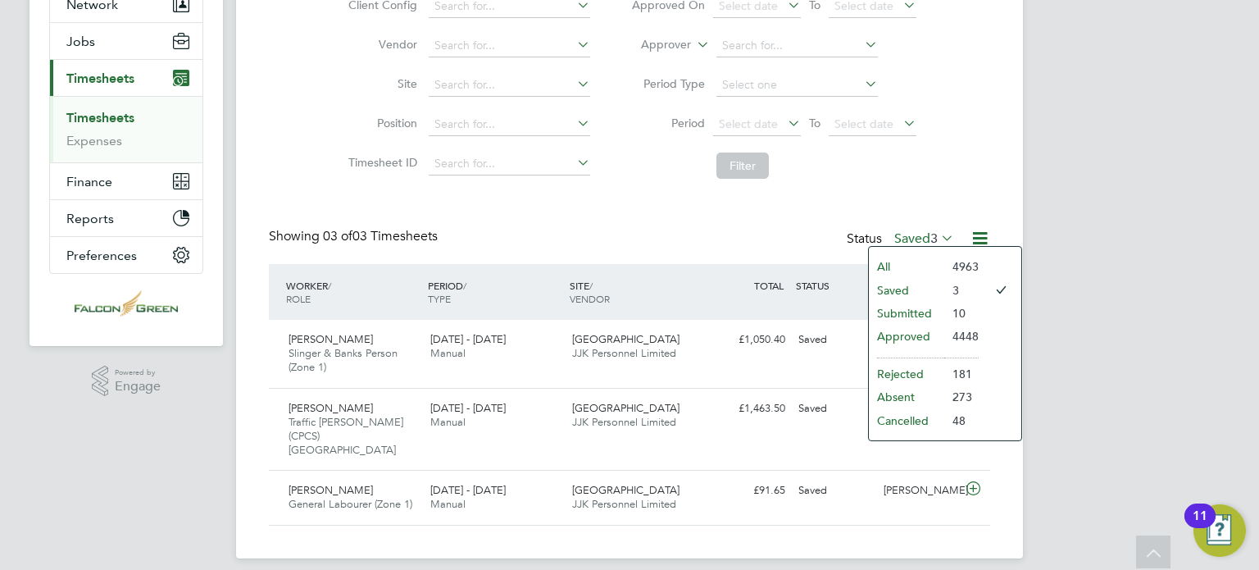
click at [905, 305] on li "Submitted" at bounding box center [906, 313] width 75 height 23
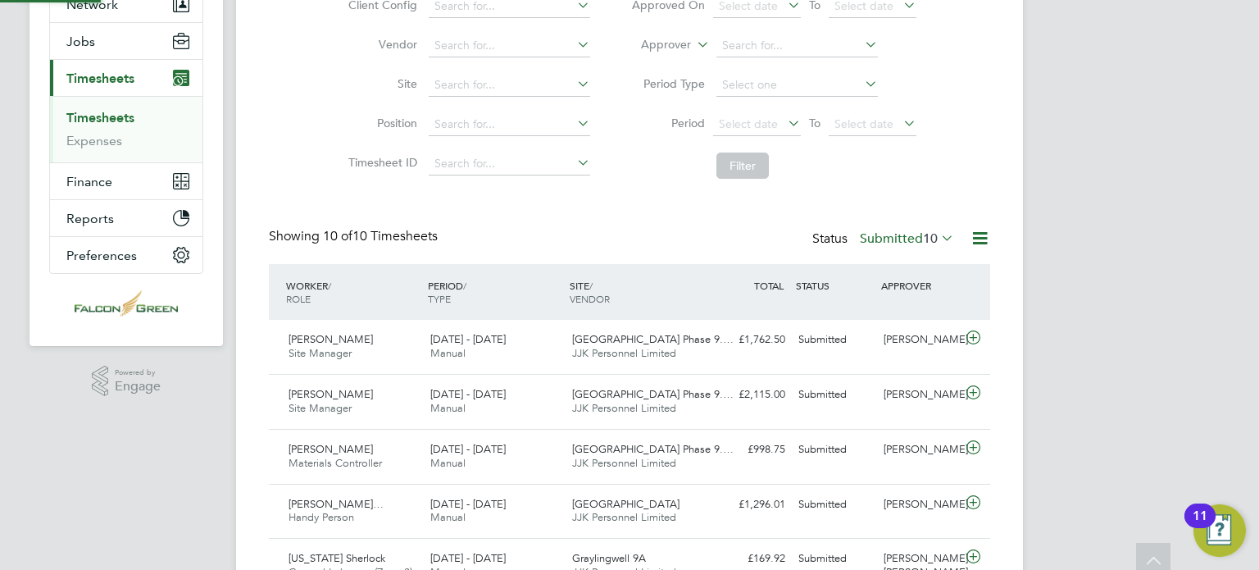
scroll to position [7, 8]
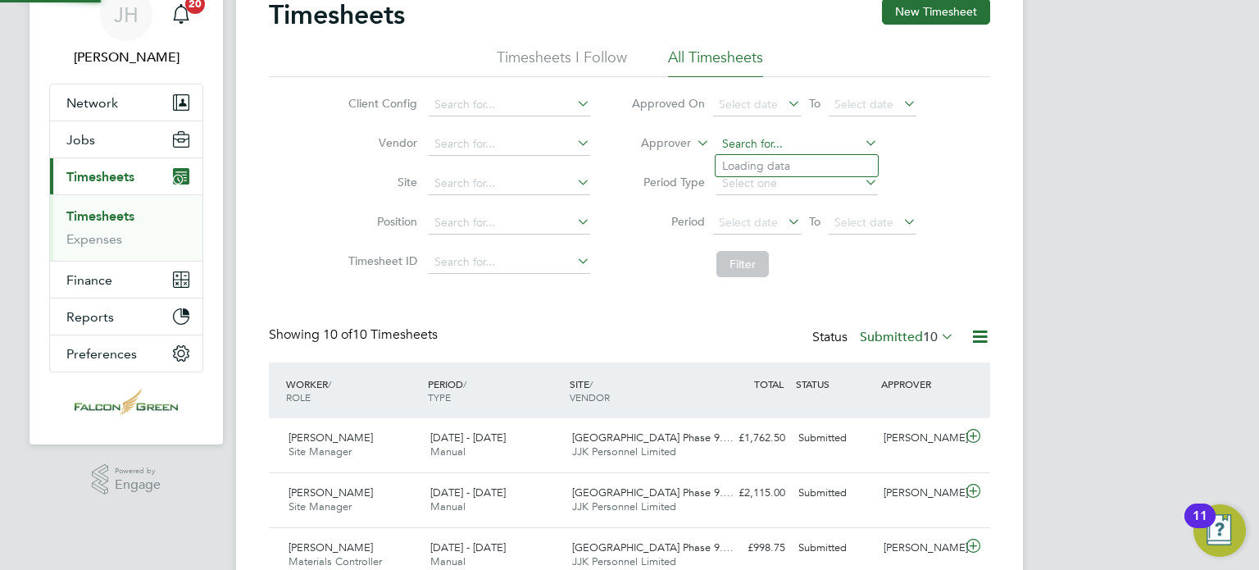
click at [766, 148] on input at bounding box center [796, 144] width 161 height 23
click at [741, 183] on b "Adri" at bounding box center [733, 188] width 23 height 14
type input "[PERSON_NAME]"
click at [745, 266] on button "Filter" at bounding box center [742, 264] width 52 height 26
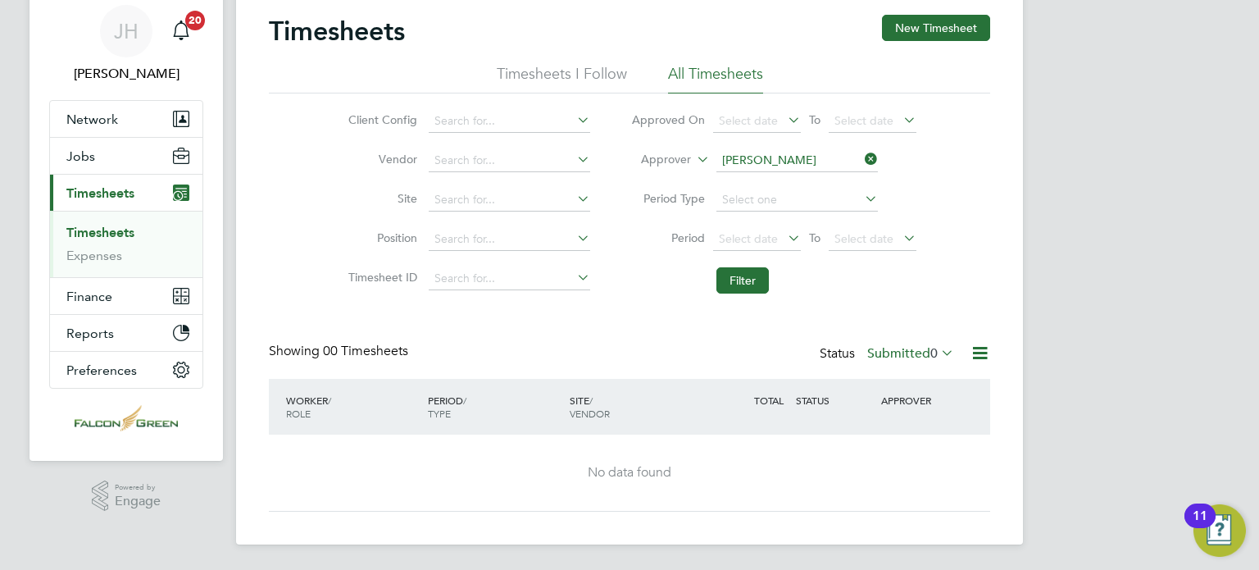
click at [885, 358] on label "Submitted 0" at bounding box center [910, 353] width 87 height 16
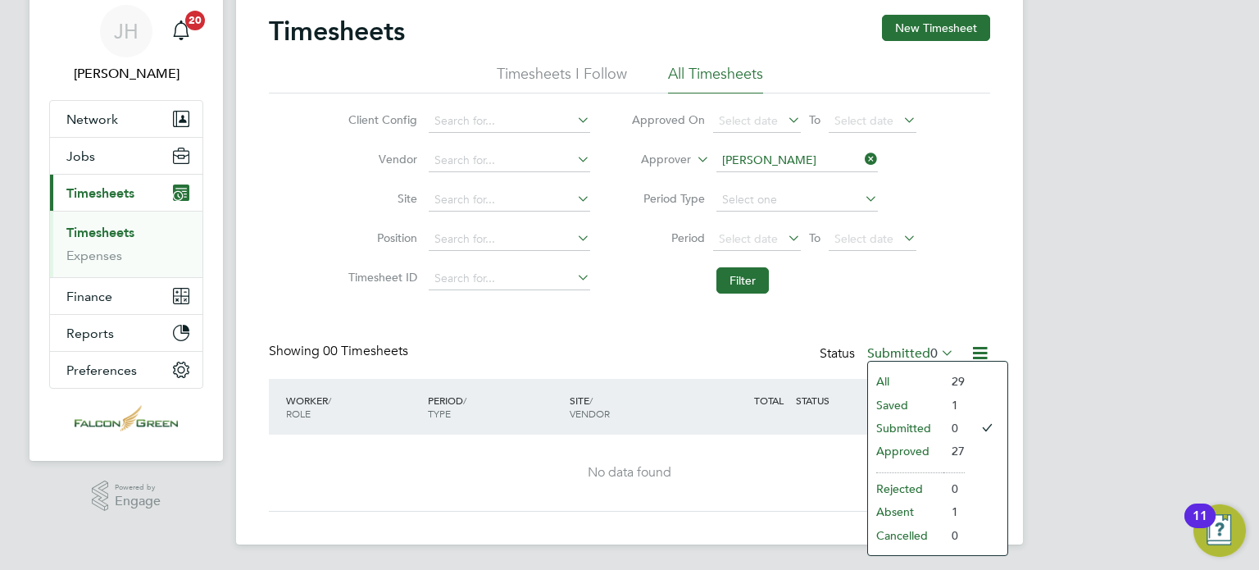
click at [888, 403] on li "Saved" at bounding box center [905, 404] width 75 height 23
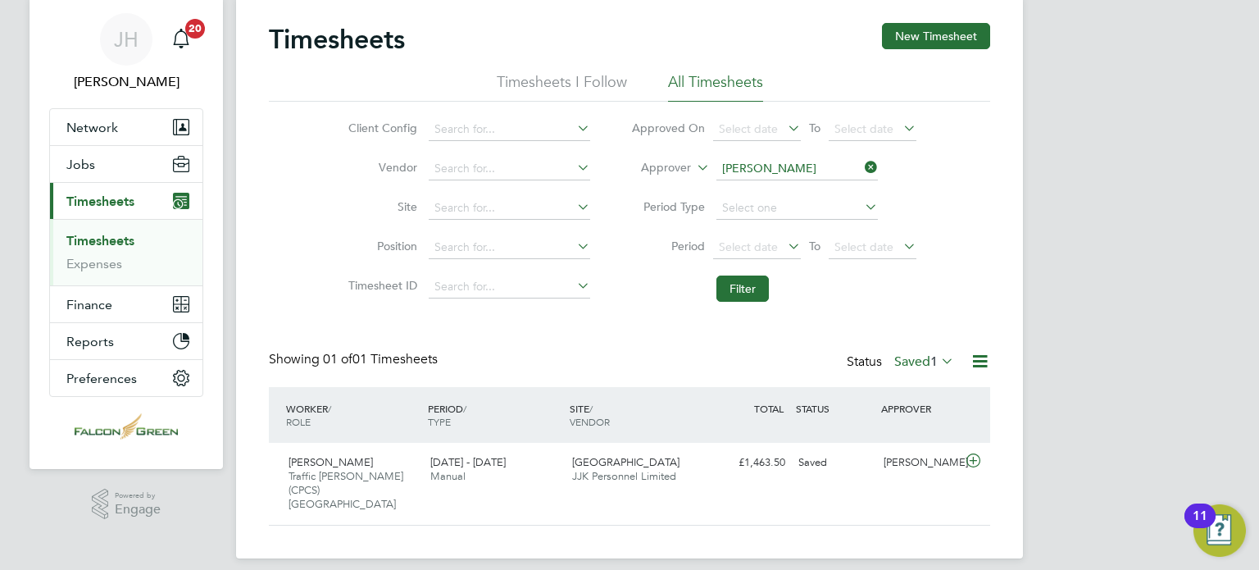
click at [634, 362] on div "Showing 01 of 01 Timesheets Status Saved 1" at bounding box center [629, 369] width 721 height 36
click at [607, 462] on span "[GEOGRAPHIC_DATA]" at bounding box center [625, 462] width 107 height 14
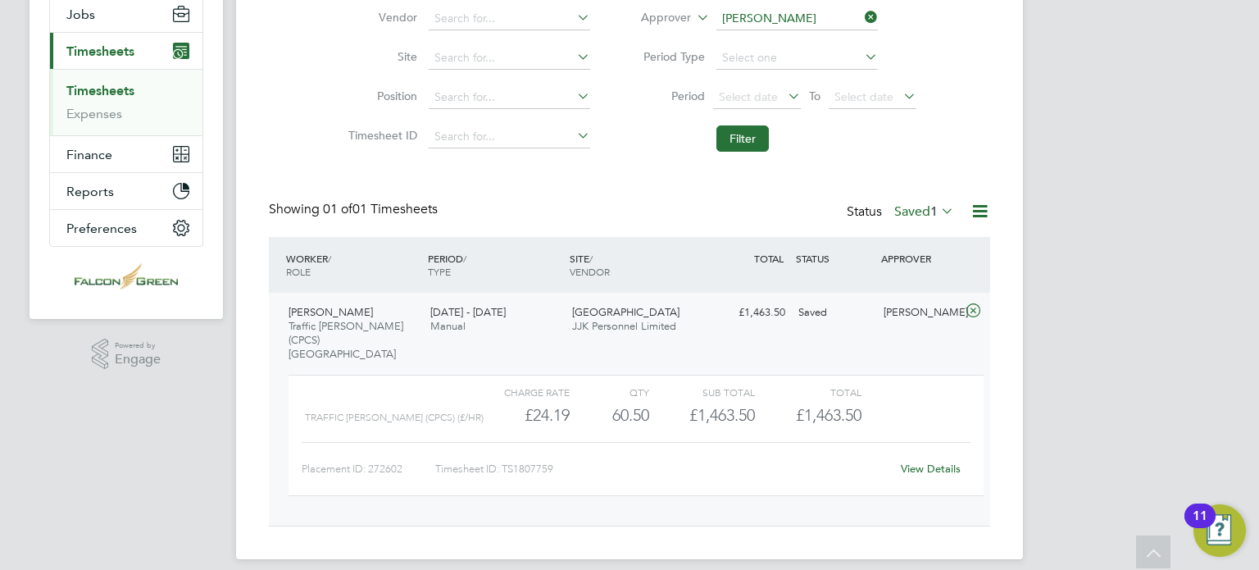
click at [947, 462] on link "View Details" at bounding box center [931, 469] width 60 height 14
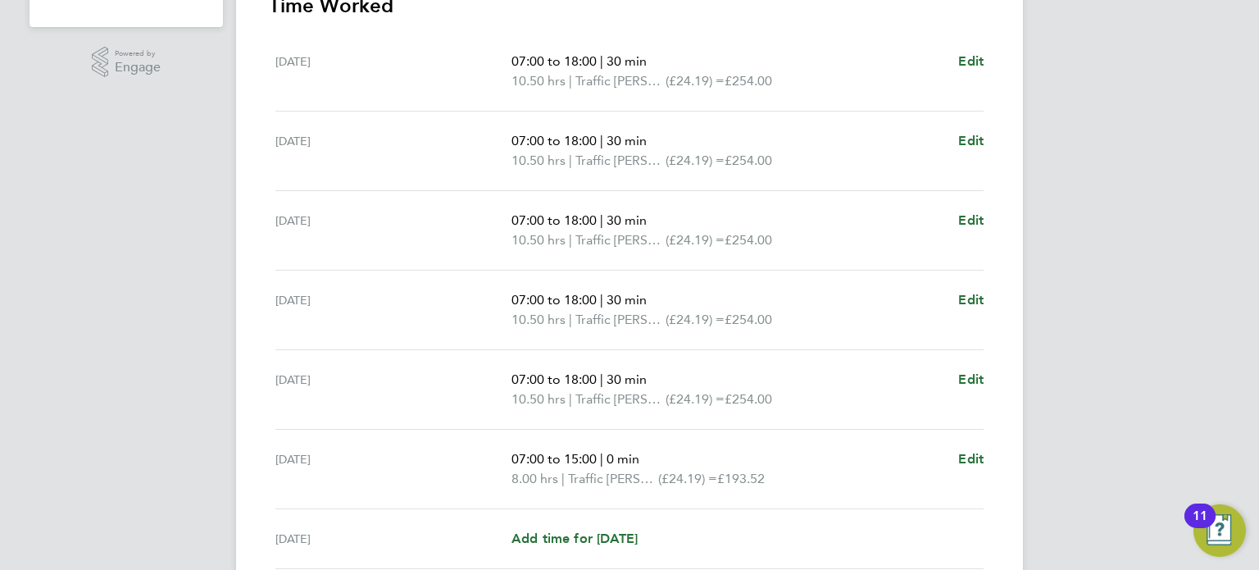
scroll to position [632, 0]
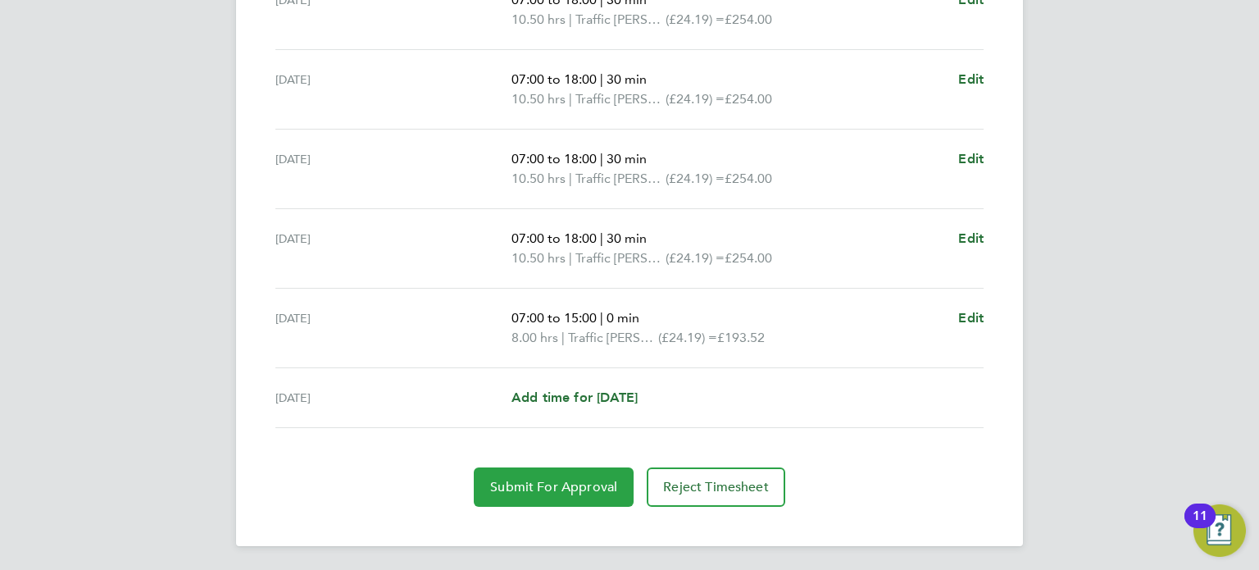
click at [556, 484] on span "Submit For Approval" at bounding box center [553, 487] width 127 height 16
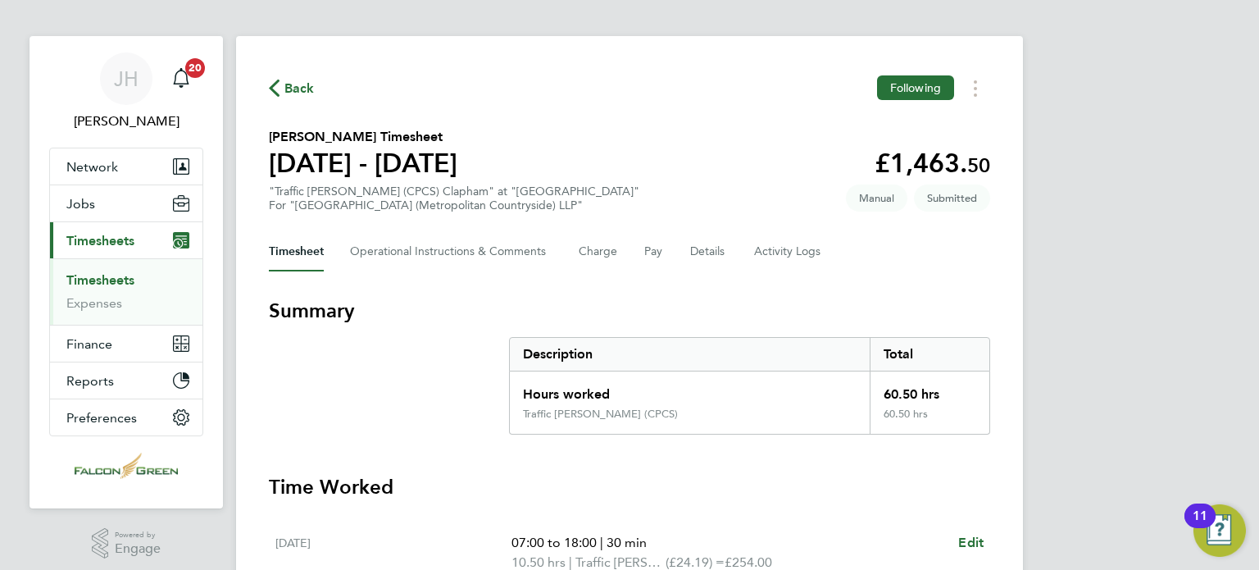
scroll to position [8, 0]
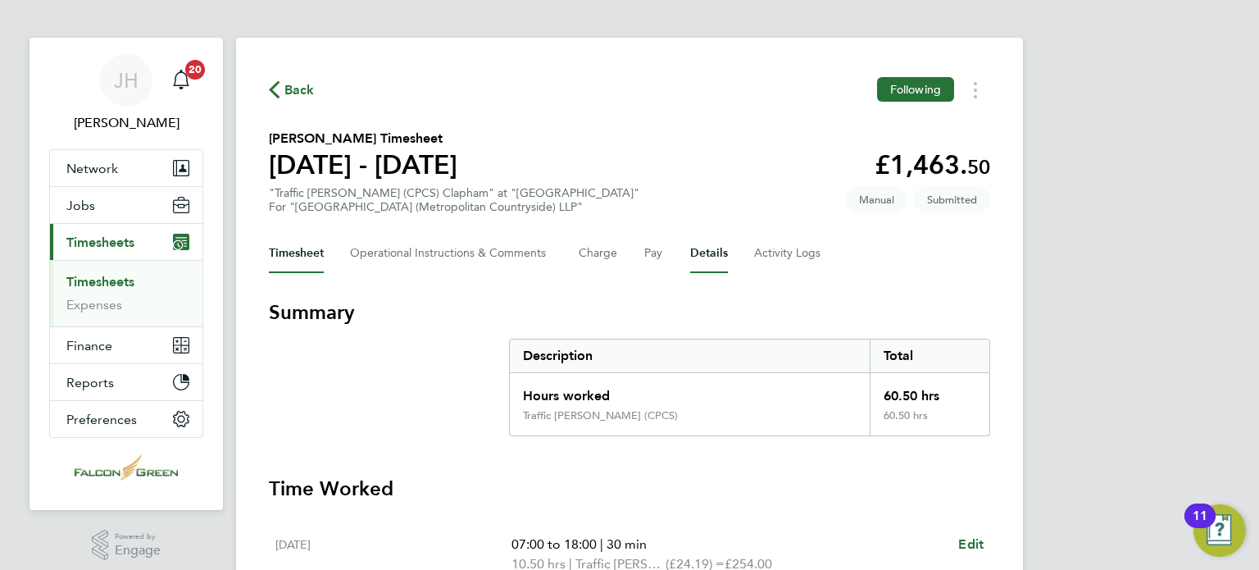
click at [706, 246] on button "Details" at bounding box center [709, 253] width 38 height 39
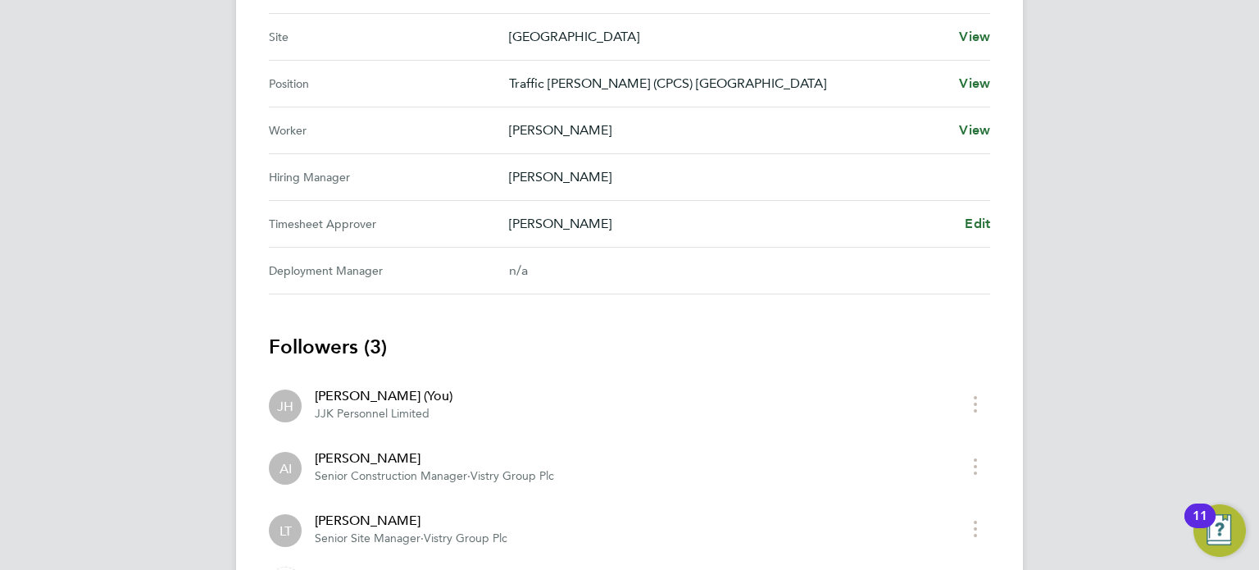
scroll to position [689, 0]
